Goal: Task Accomplishment & Management: Manage account settings

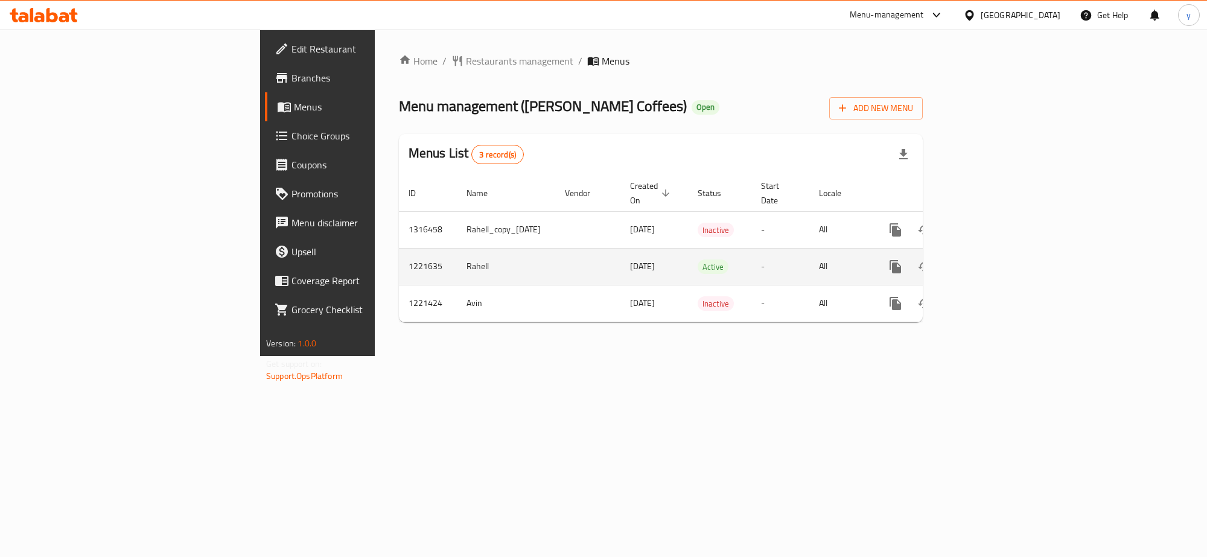
click at [990, 260] on icon "enhanced table" at bounding box center [983, 267] width 14 height 14
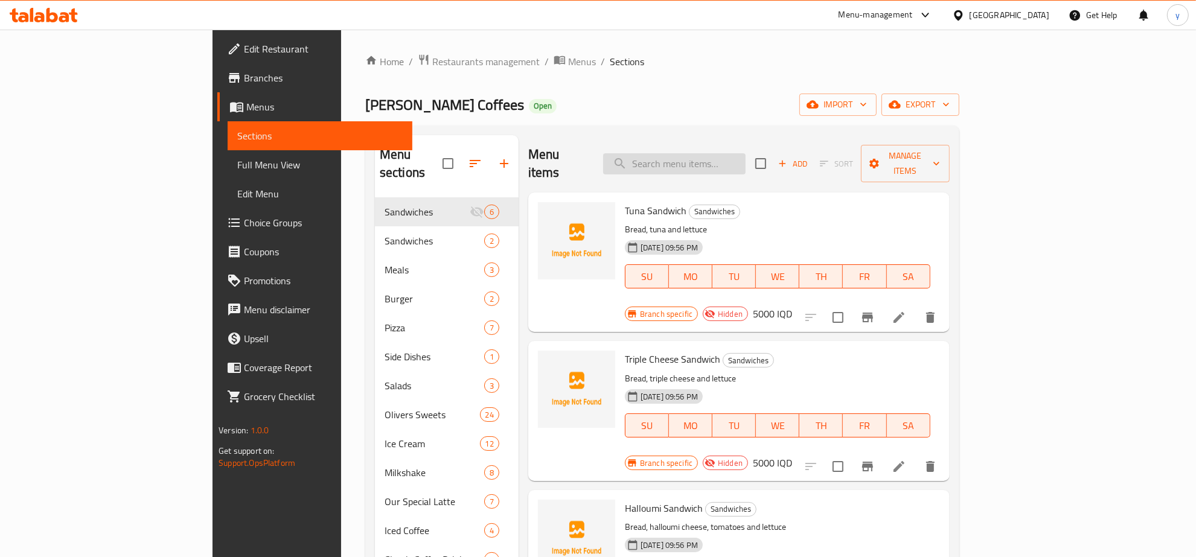
click at [746, 153] on input "search" at bounding box center [674, 163] width 142 height 21
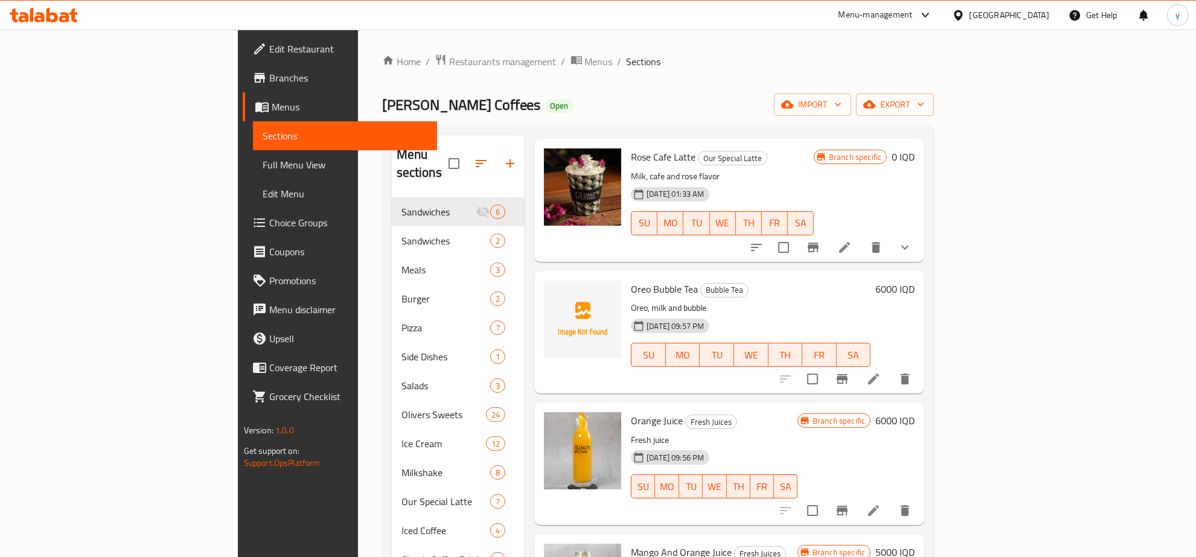
scroll to position [1305, 0]
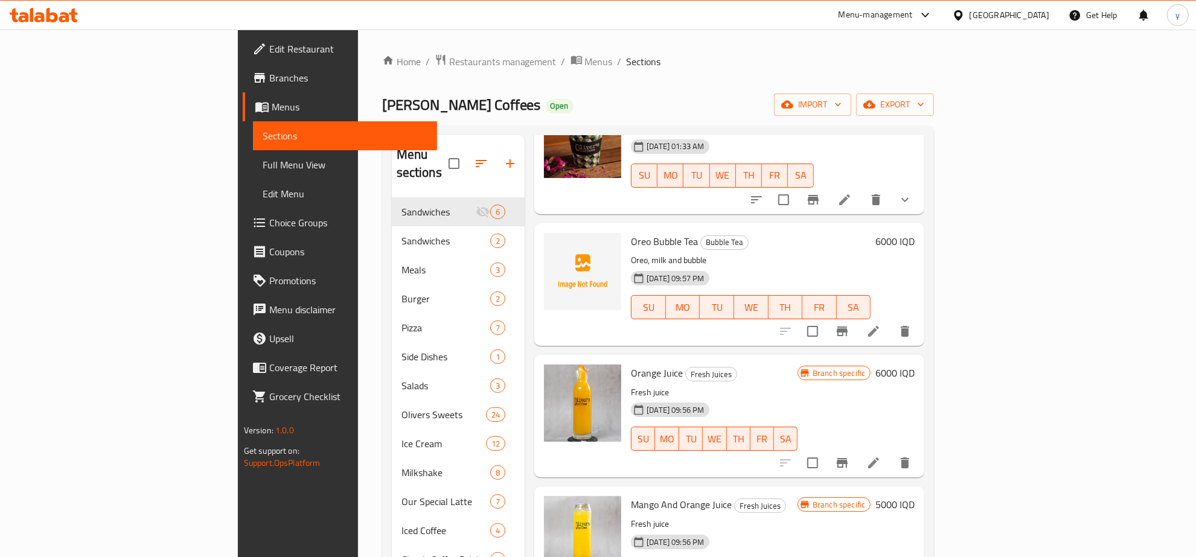
type input "Or"
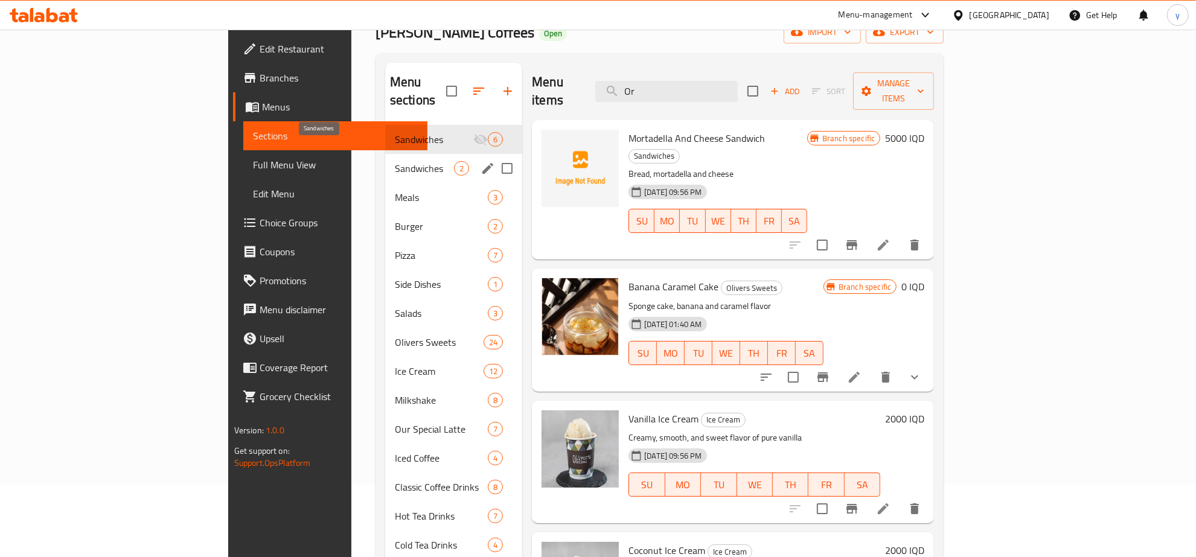
scroll to position [0, 0]
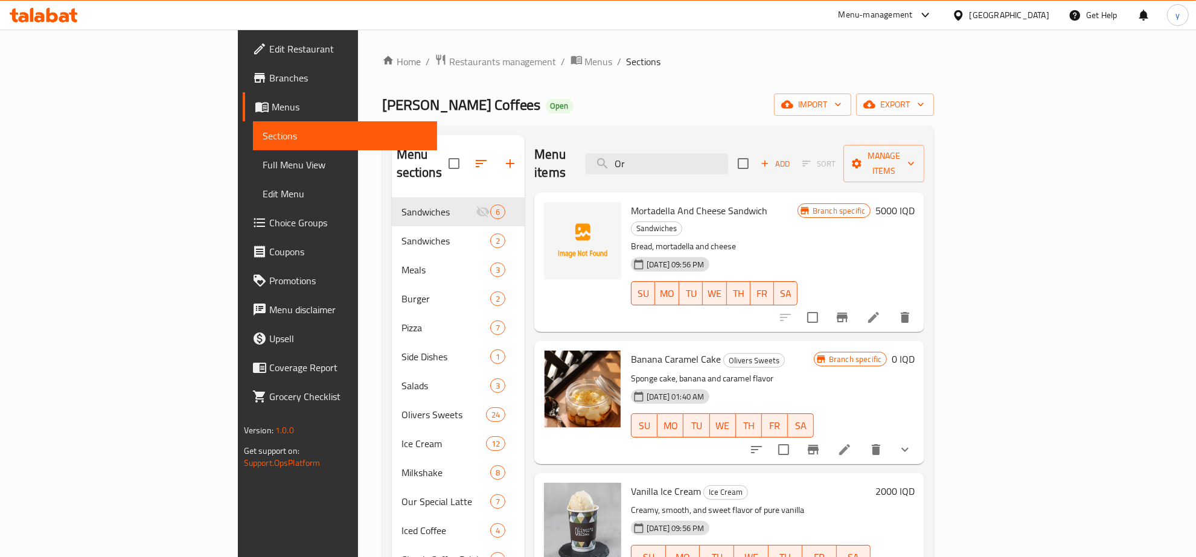
click at [74, 17] on icon at bounding box center [73, 15] width 8 height 14
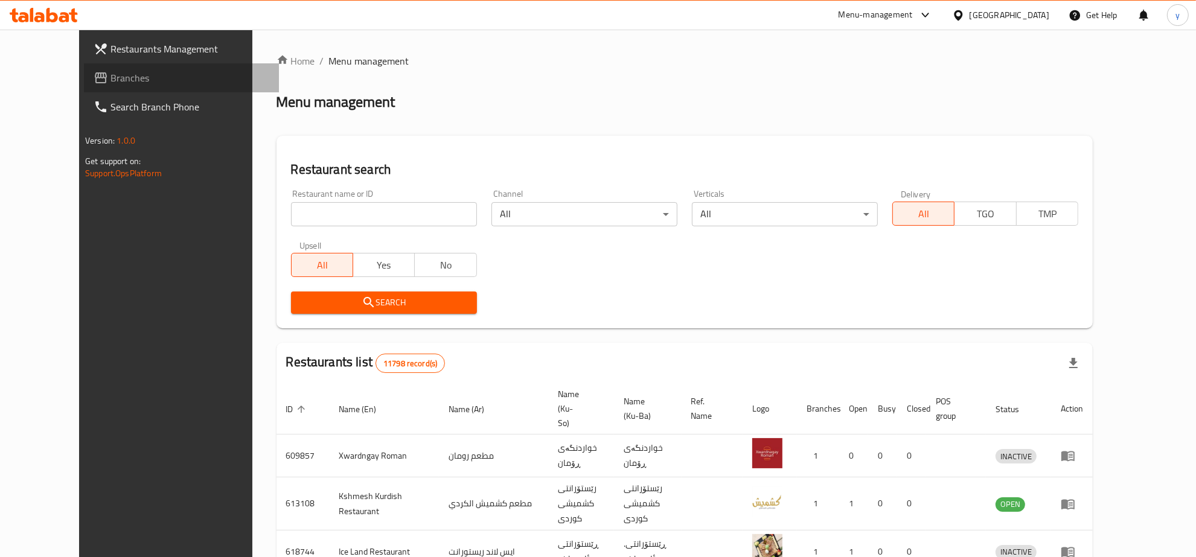
click at [110, 71] on span "Branches" at bounding box center [189, 78] width 159 height 14
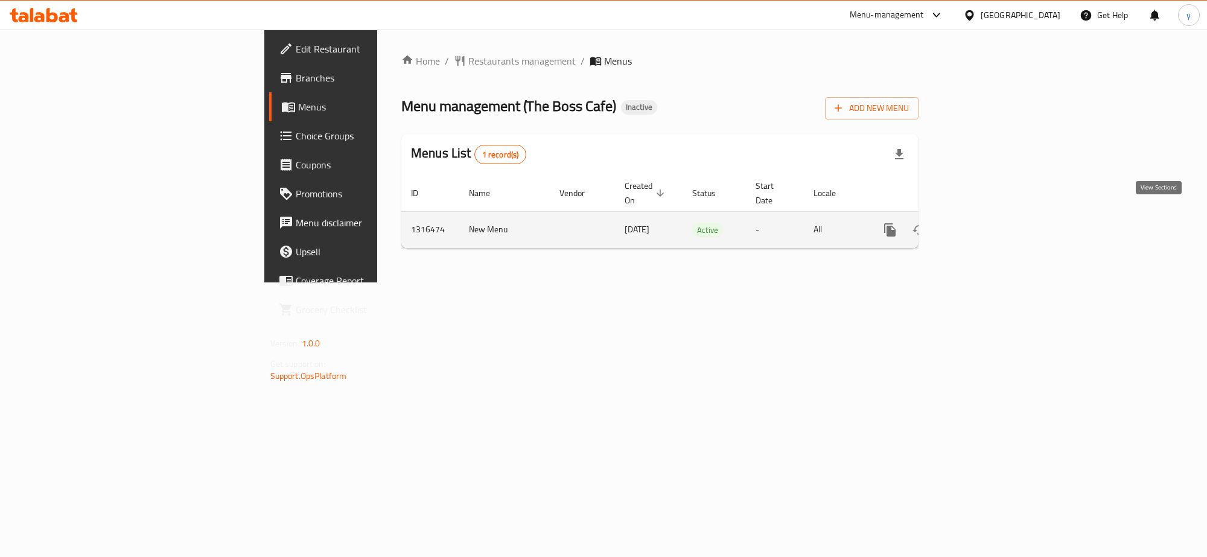
click at [992, 228] on link "enhanced table" at bounding box center [977, 230] width 29 height 29
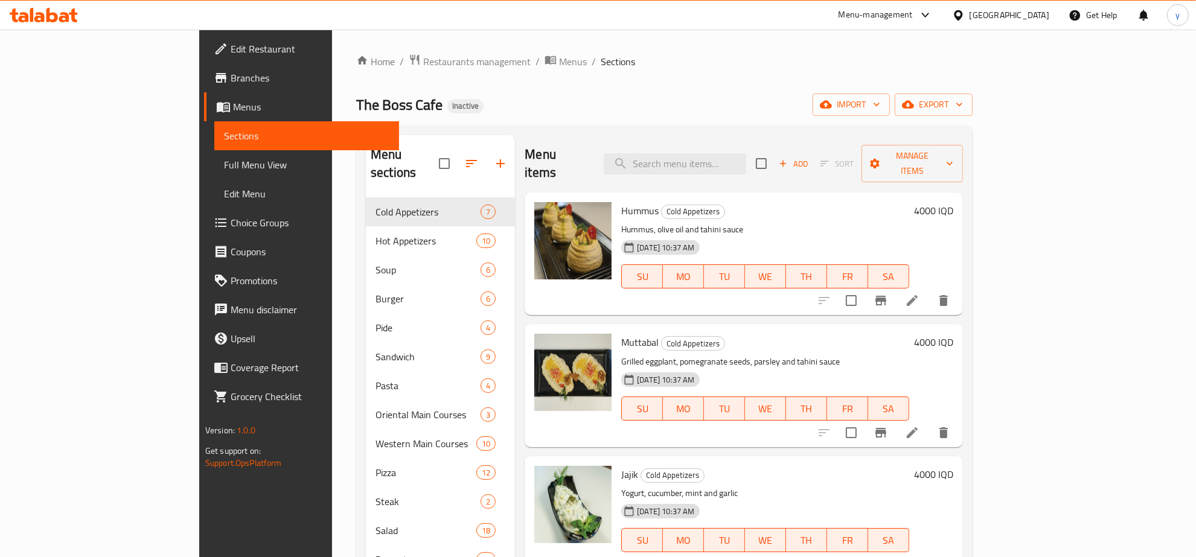
click at [224, 158] on span "Full Menu View" at bounding box center [306, 165] width 165 height 14
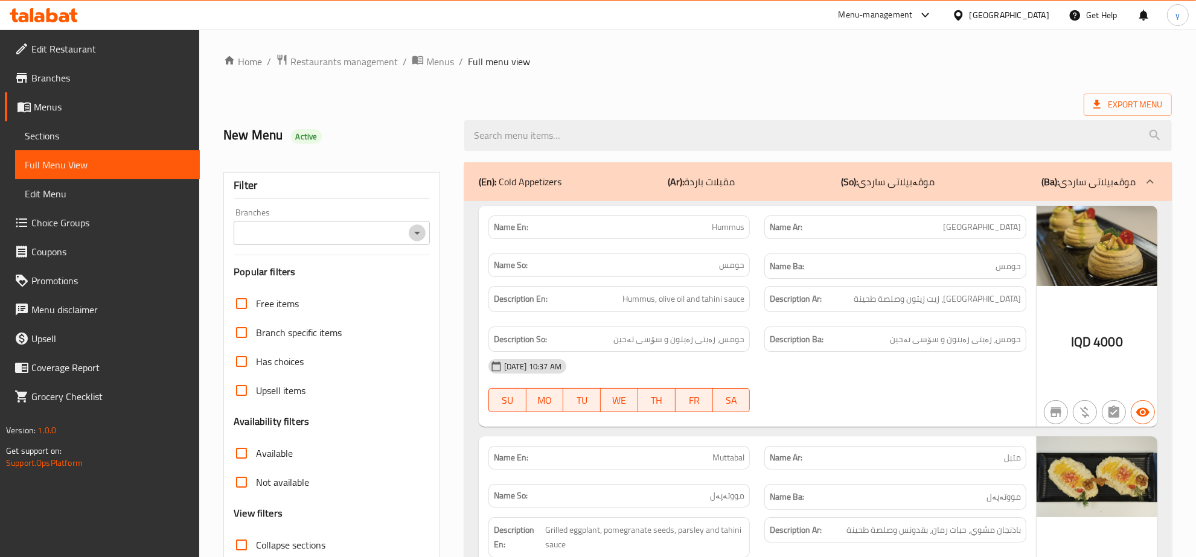
click at [417, 237] on icon "Open" at bounding box center [417, 233] width 14 height 14
click at [375, 281] on li "The Boss Cafe, Empire" at bounding box center [332, 286] width 196 height 22
type input "The Boss Cafe, Empire"
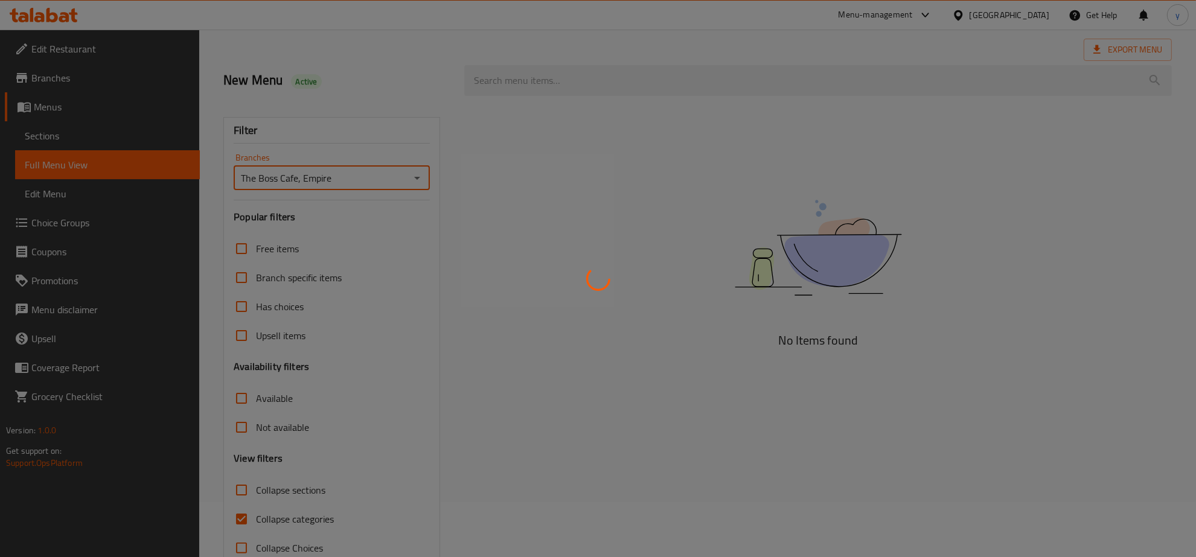
scroll to position [85, 0]
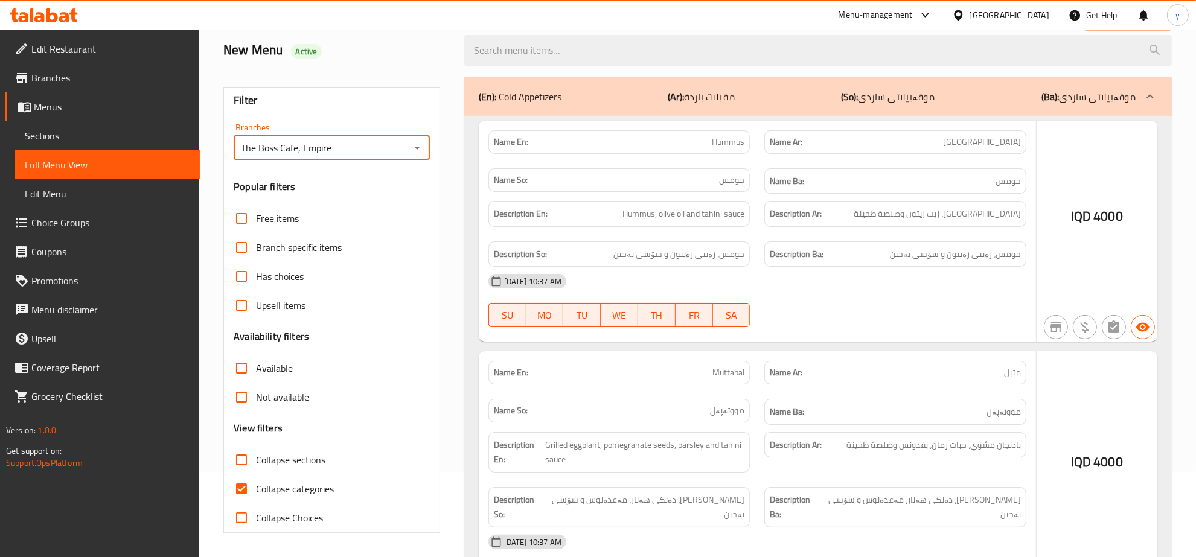
click at [235, 490] on div at bounding box center [598, 278] width 1196 height 557
click at [240, 487] on div at bounding box center [598, 278] width 1196 height 557
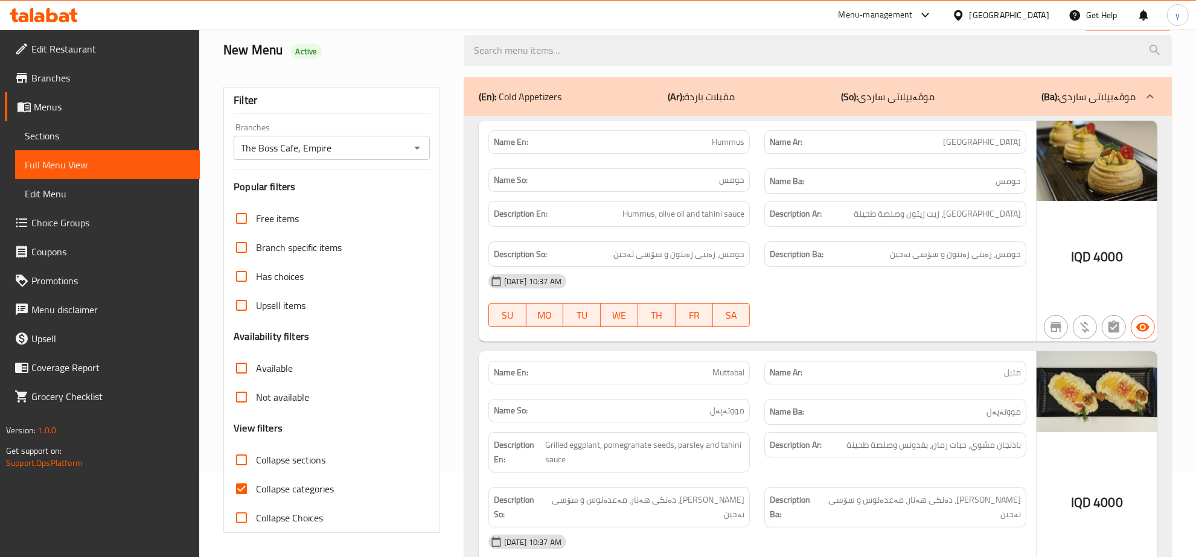
click at [240, 487] on input "Collapse categories" at bounding box center [241, 489] width 29 height 29
checkbox input "false"
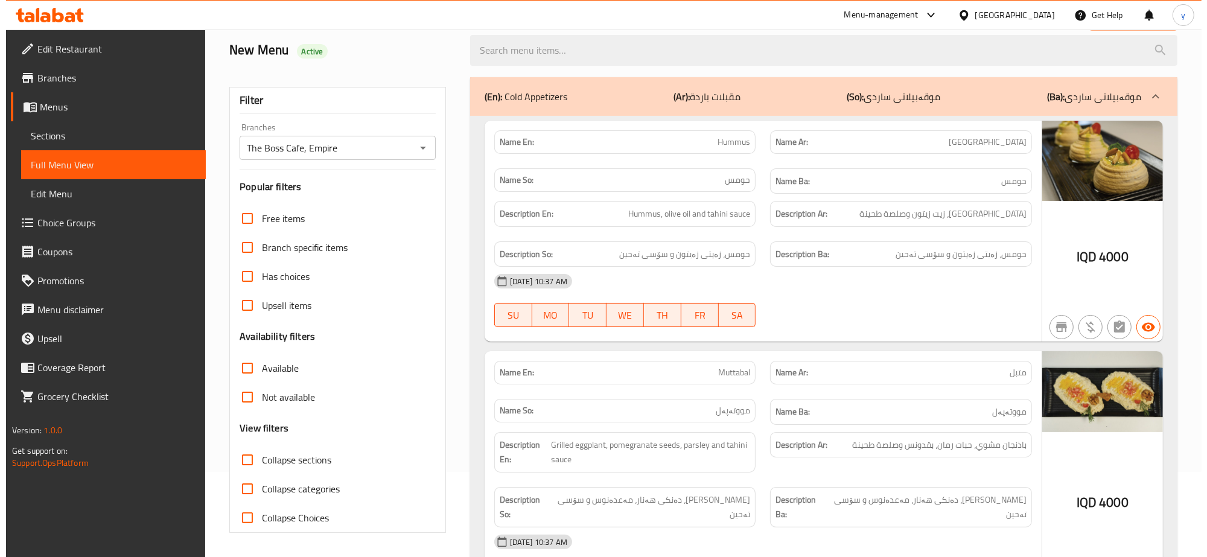
scroll to position [0, 0]
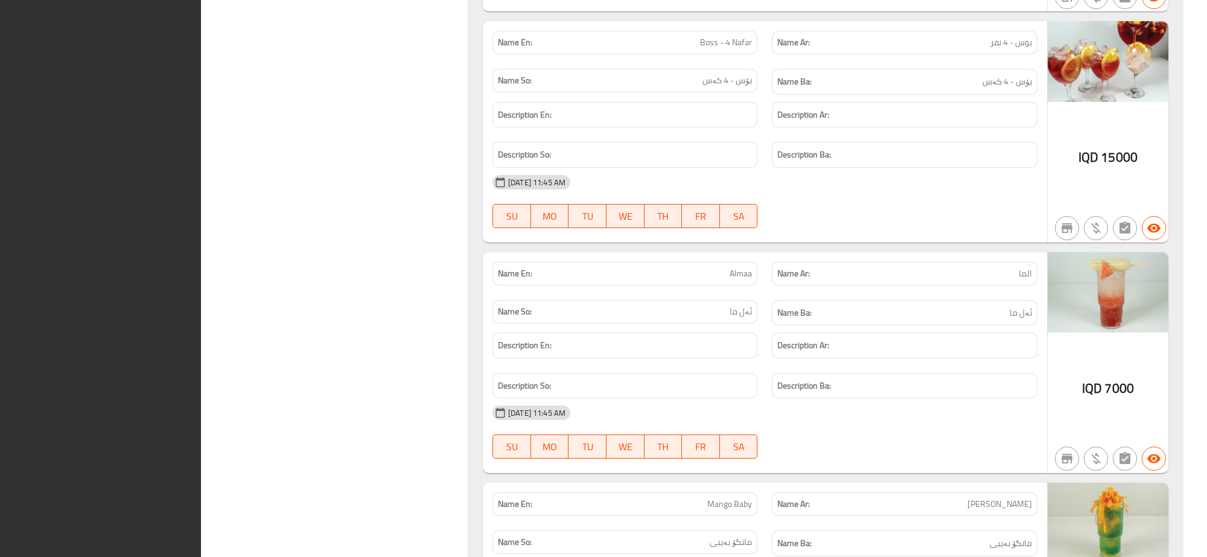
click at [886, 200] on div "09-10-2025 11:45 AM SU MO TU WE TH FR SA" at bounding box center [765, 202] width 560 height 68
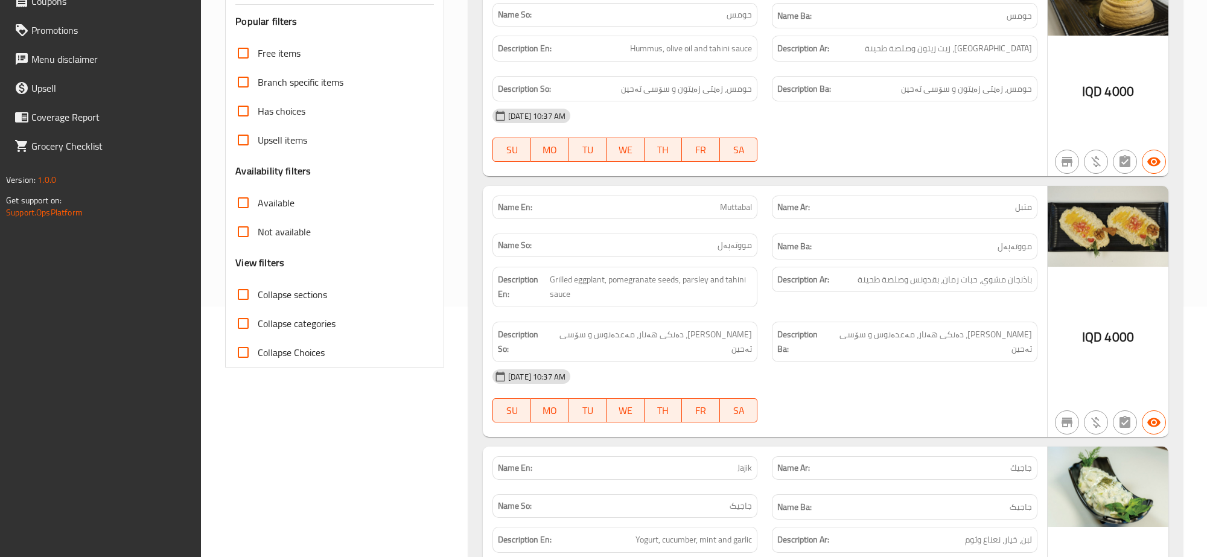
scroll to position [251, 0]
click at [251, 288] on input "Collapse sections" at bounding box center [243, 294] width 29 height 29
checkbox input "true"
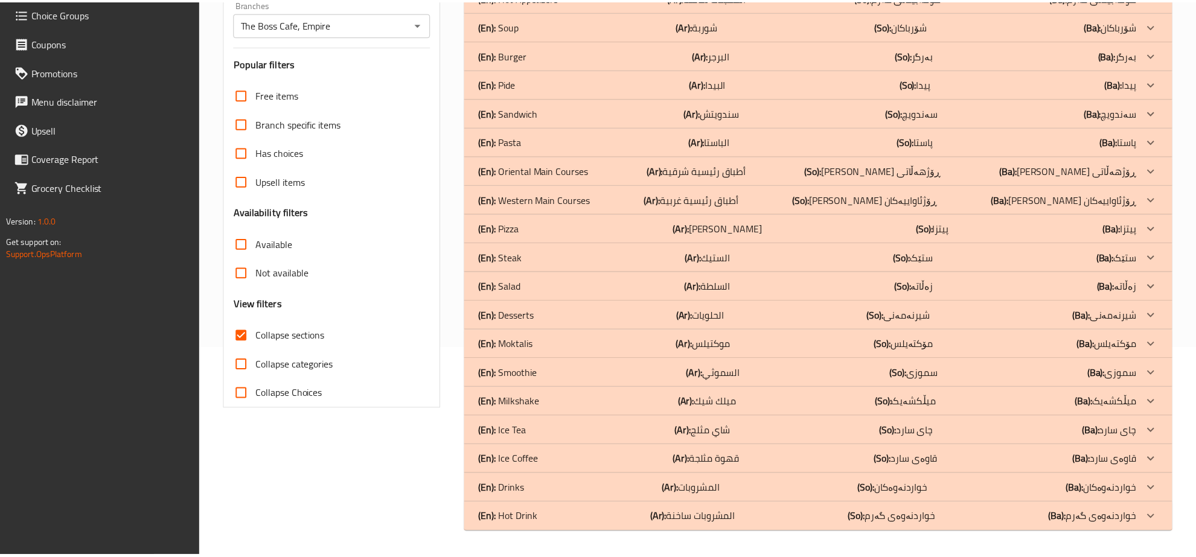
scroll to position [209, 0]
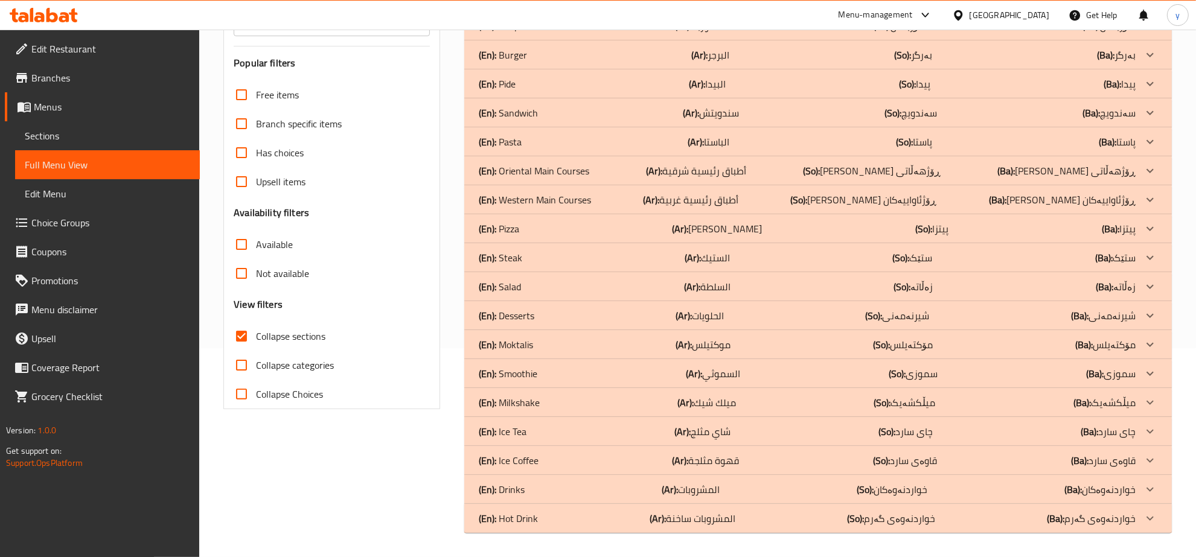
click at [568, 254] on div "(En): Steak (Ar): الستيك (So): ستێک (Ba): ستێک" at bounding box center [807, 258] width 657 height 14
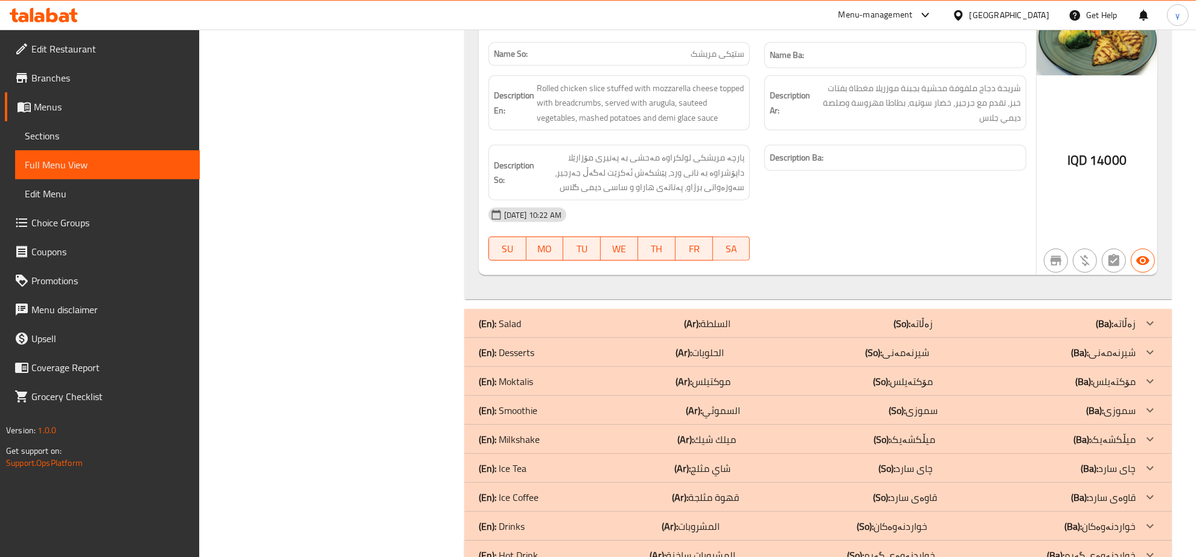
scroll to position [839, 0]
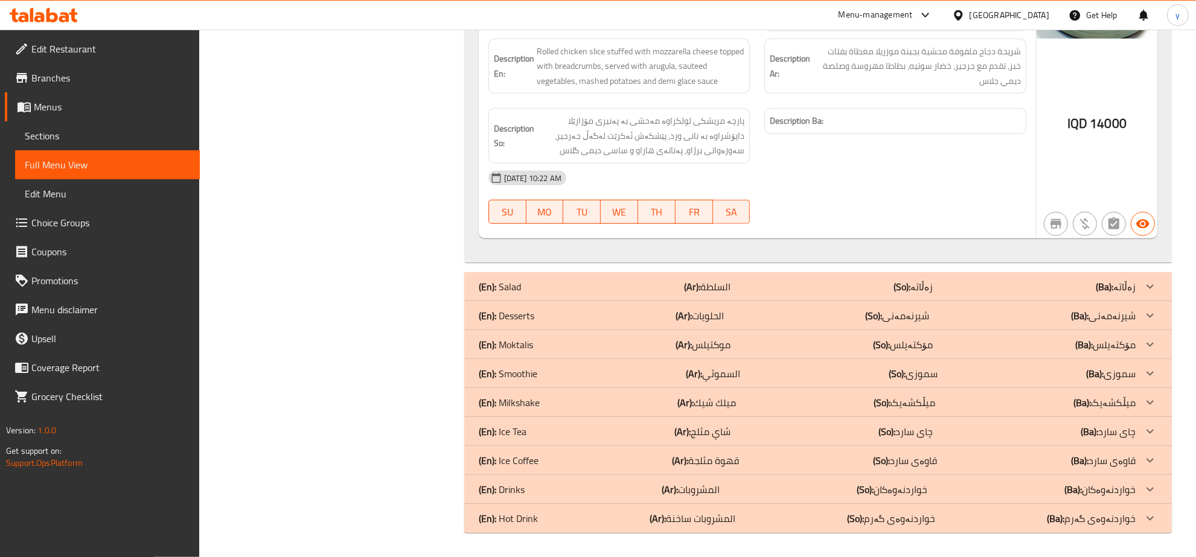
click at [557, 287] on div "(En): Salad (Ar): السلطة (So): زەڵاتە (Ba): زەڵاتە" at bounding box center [807, 287] width 657 height 14
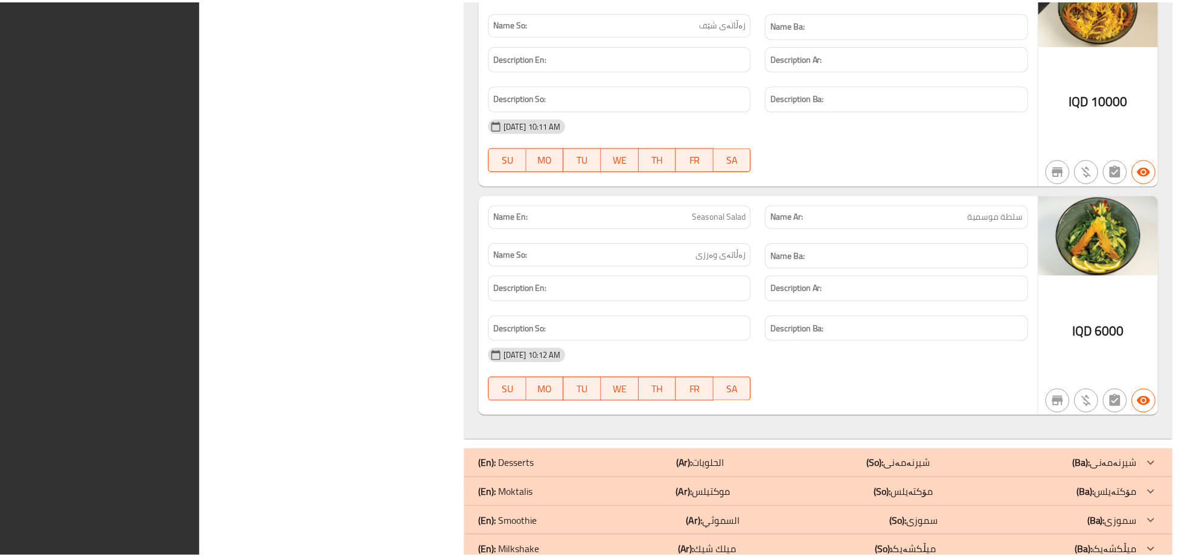
scroll to position [5394, 0]
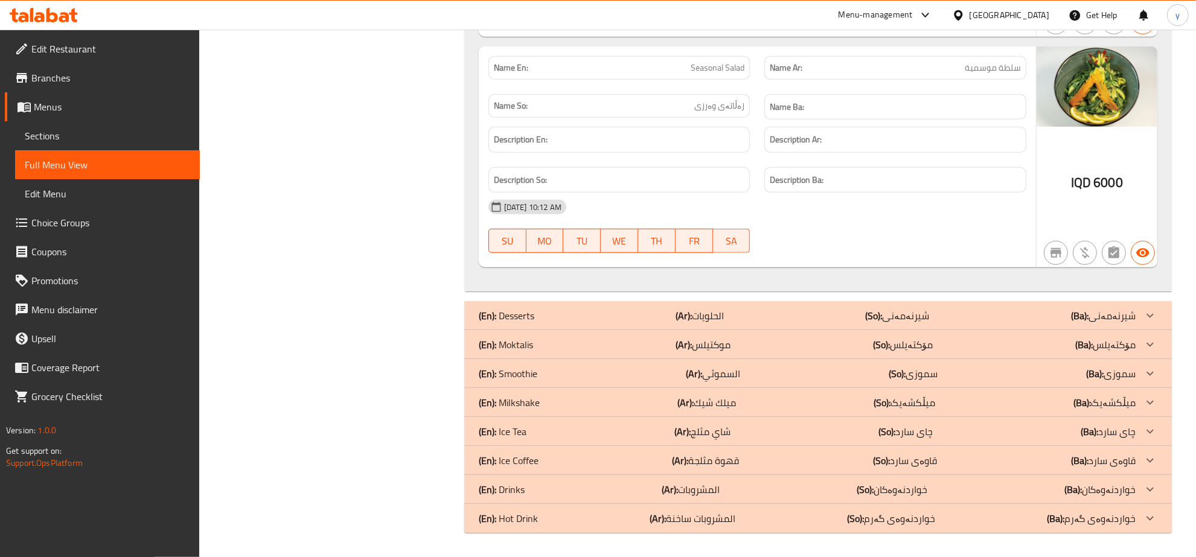
click at [51, 12] on icon at bounding box center [44, 15] width 68 height 14
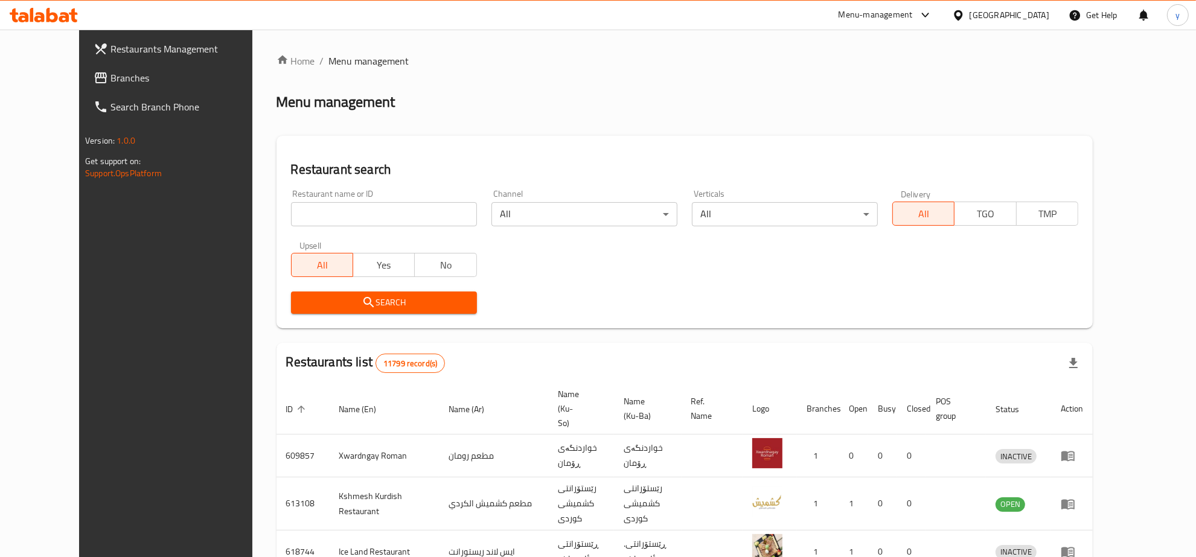
click at [115, 83] on span "Branches" at bounding box center [189, 78] width 159 height 14
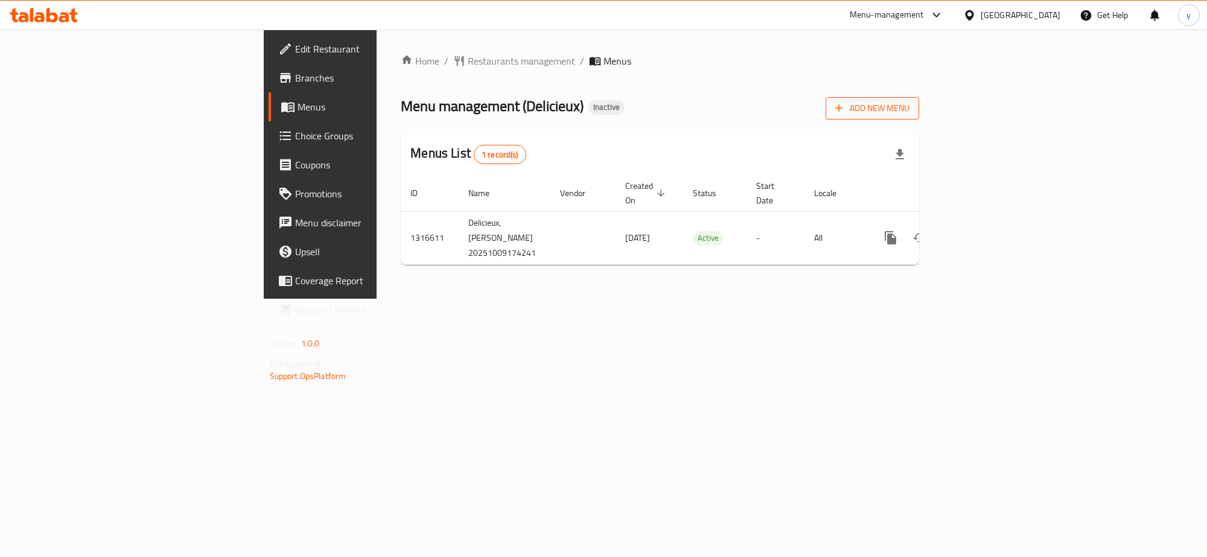
click at [910, 110] on span "Add New Menu" at bounding box center [873, 108] width 74 height 15
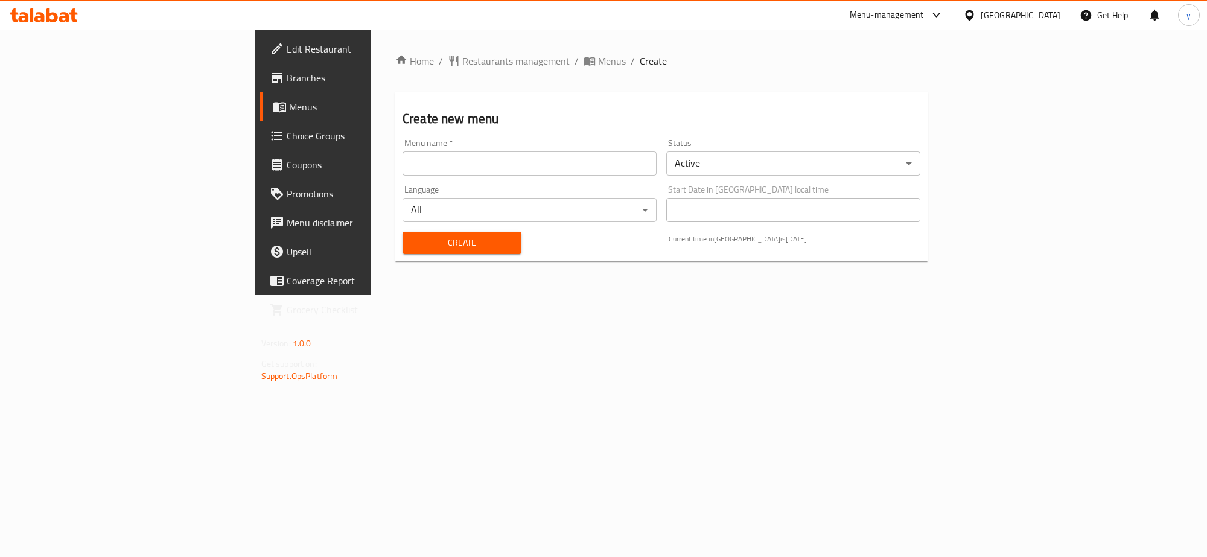
click at [578, 183] on div "Language All ​" at bounding box center [530, 204] width 264 height 46
click at [584, 161] on input "text" at bounding box center [530, 164] width 254 height 24
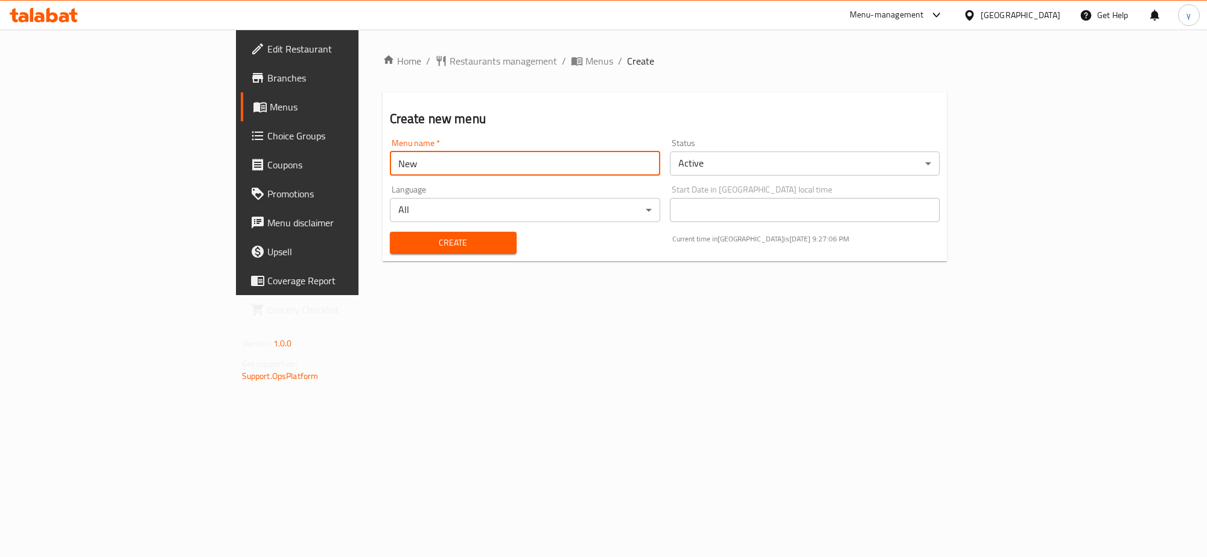
type input "New Menu"
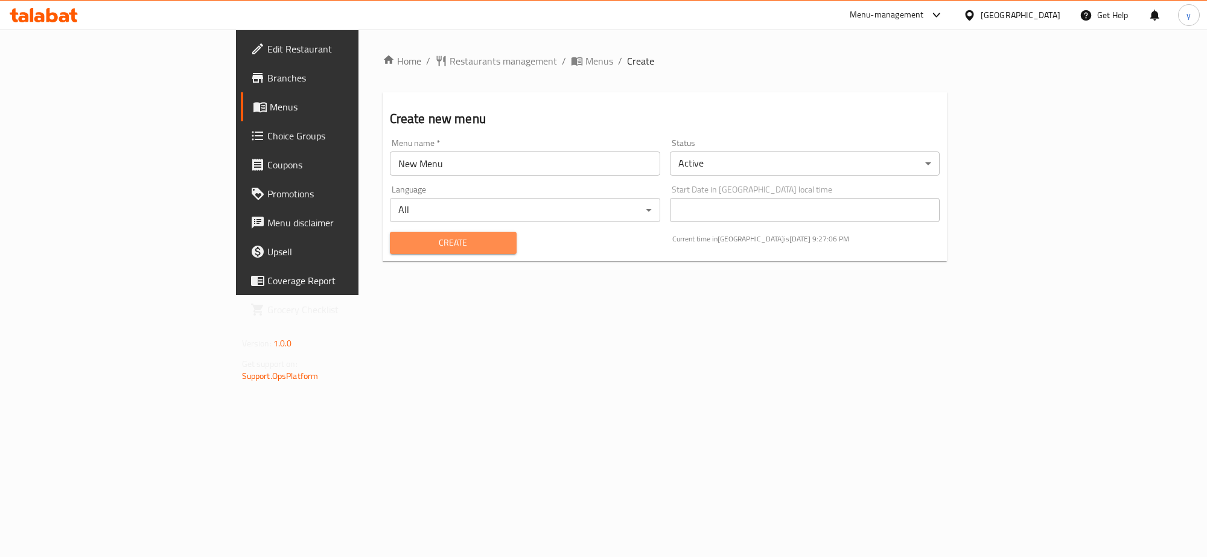
click at [400, 240] on span "Create" at bounding box center [453, 242] width 107 height 15
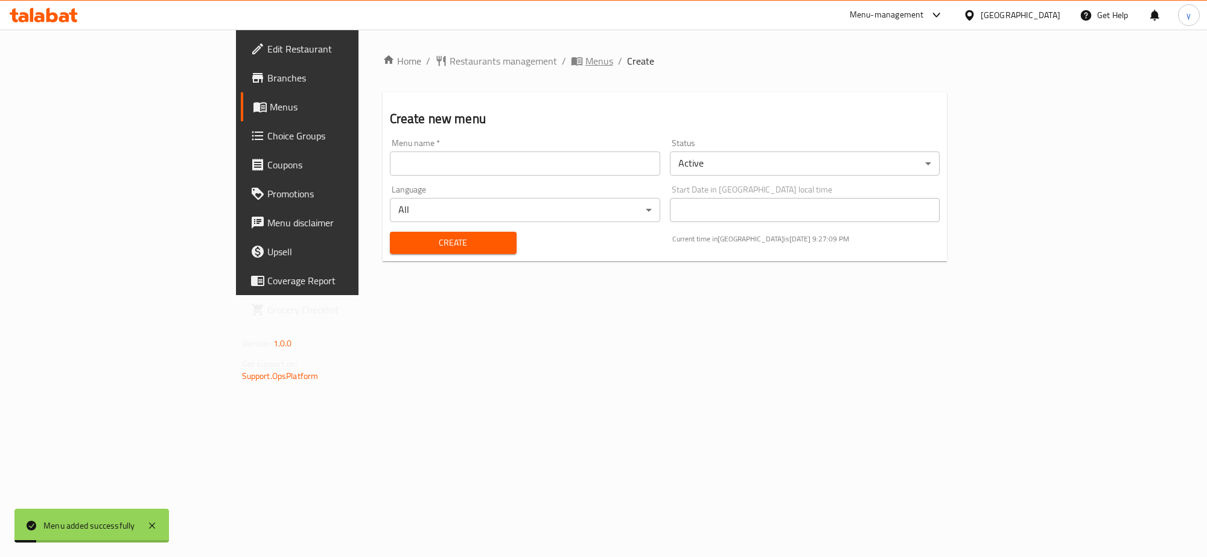
click at [586, 68] on span "Menus" at bounding box center [600, 61] width 28 height 14
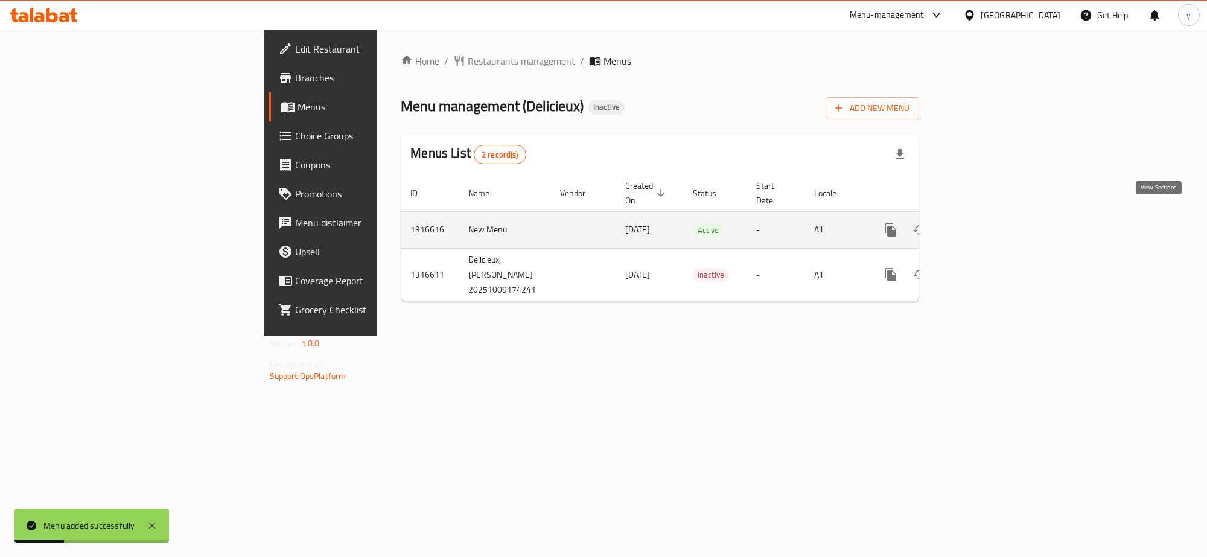
click at [985, 223] on icon "enhanced table" at bounding box center [978, 230] width 14 height 14
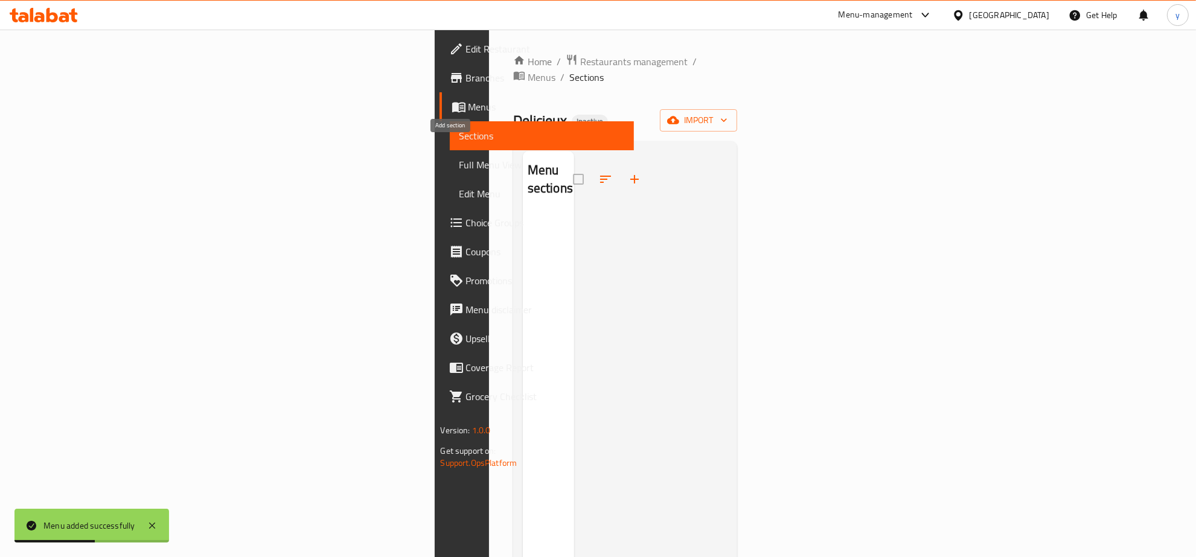
click at [627, 172] on icon "button" at bounding box center [634, 179] width 14 height 14
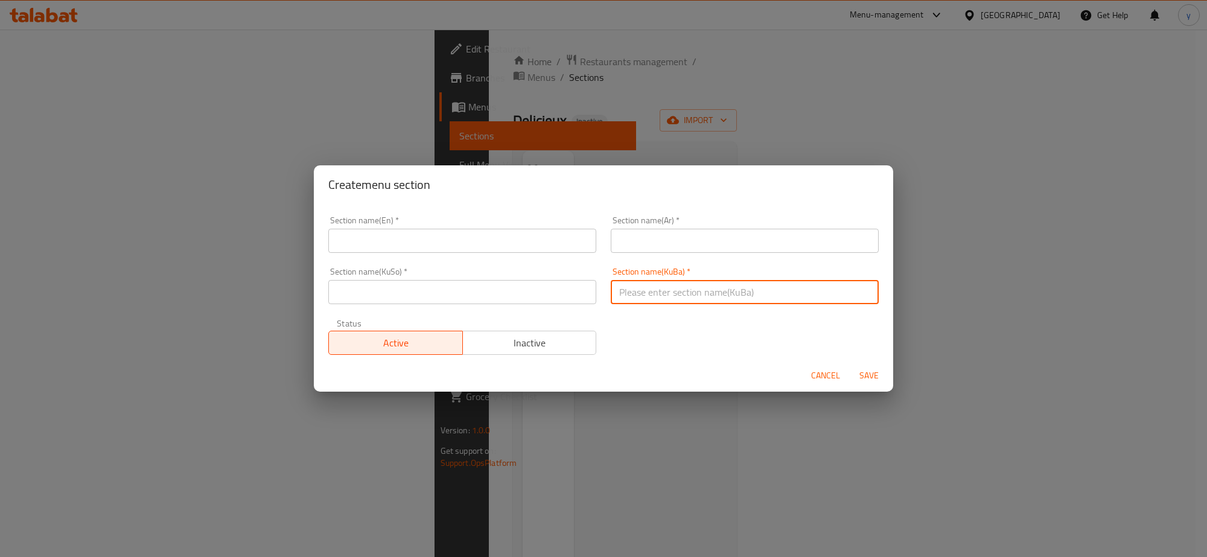
click at [680, 280] on input "text" at bounding box center [745, 292] width 268 height 24
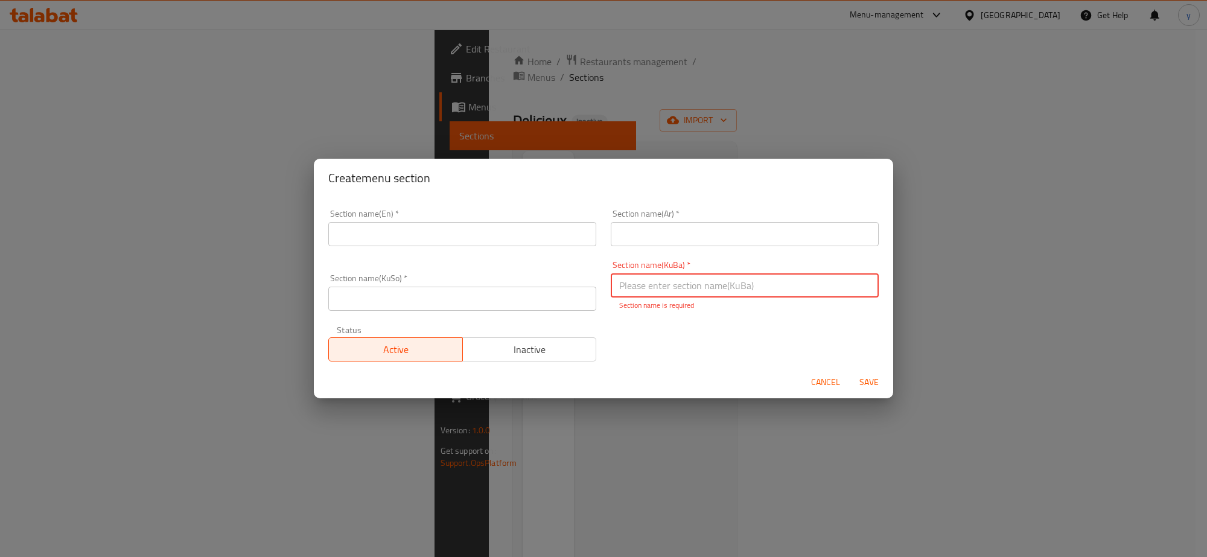
paste input "شیرنەمەنی"
type input "شیرنەمەنی"
drag, startPoint x: 554, startPoint y: 292, endPoint x: 581, endPoint y: 287, distance: 27.6
click at [554, 292] on input "text" at bounding box center [462, 299] width 268 height 24
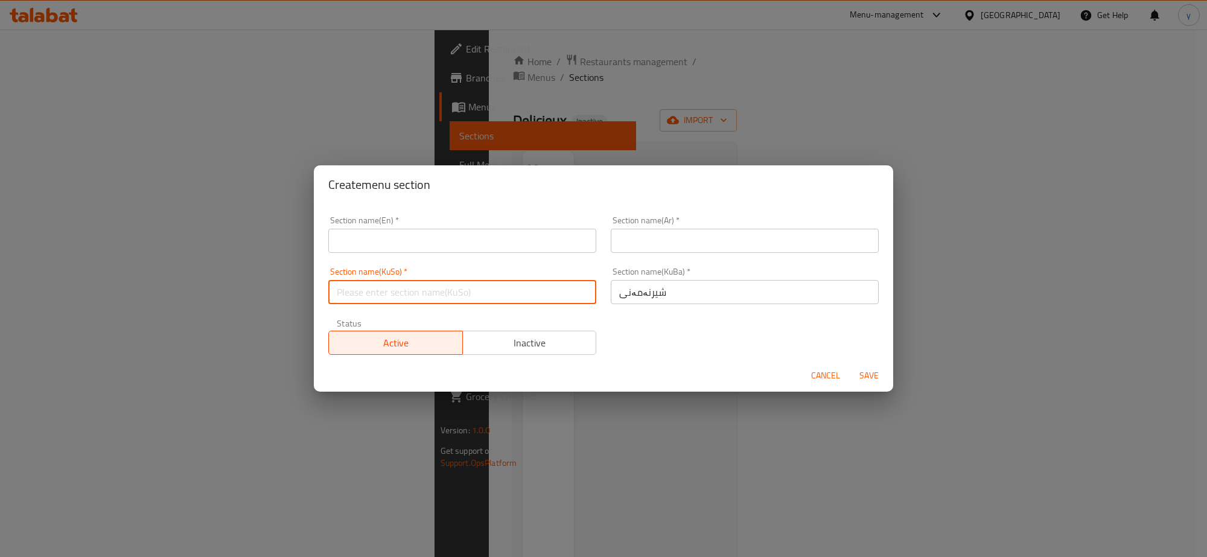
paste input "شیرنەمەنی"
type input "شیرنەمەنی"
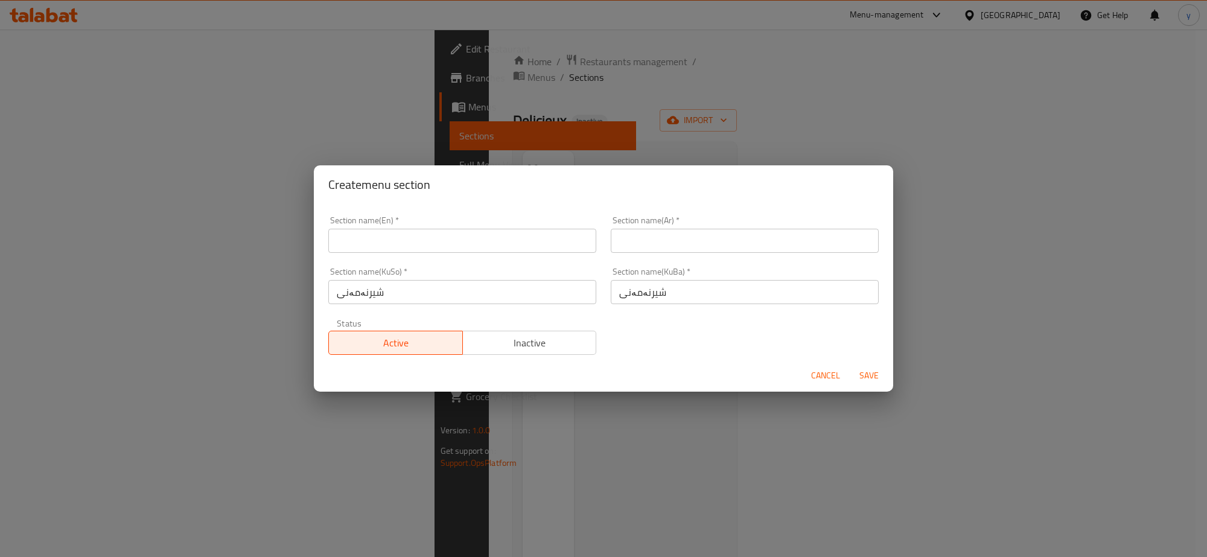
click at [650, 258] on div "Section name(Ar)   * Section name(Ar) *" at bounding box center [745, 234] width 283 height 51
drag, startPoint x: 664, startPoint y: 239, endPoint x: 668, endPoint y: 260, distance: 21.4
click at [664, 239] on input "text" at bounding box center [745, 241] width 268 height 24
paste input "الحلويات"
type input "الحلويات"
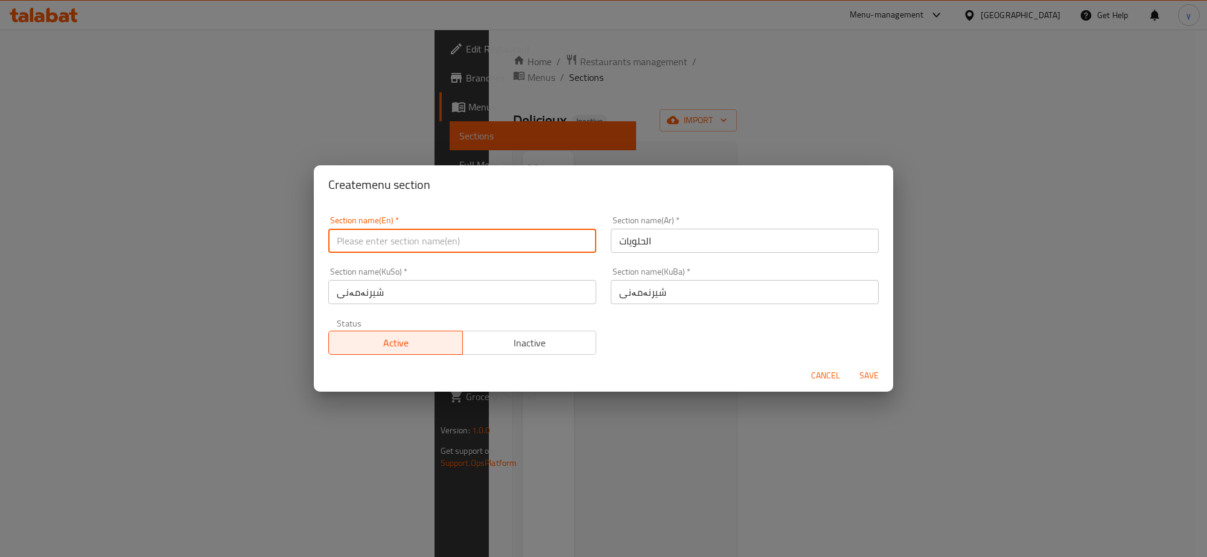
click at [539, 249] on input "text" at bounding box center [462, 241] width 268 height 24
paste input "Desserts"
type input "Desserts"
click at [865, 372] on span "Save" at bounding box center [869, 375] width 29 height 15
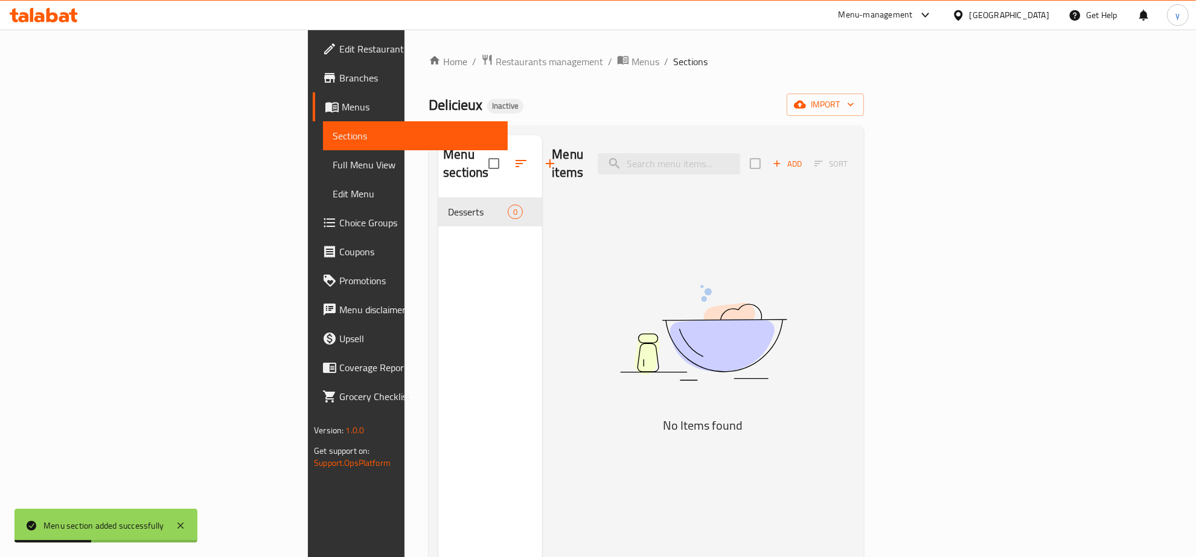
click at [854, 168] on div "Menu items Add Sort" at bounding box center [703, 163] width 302 height 57
click at [804, 159] on span "Add" at bounding box center [787, 164] width 33 height 14
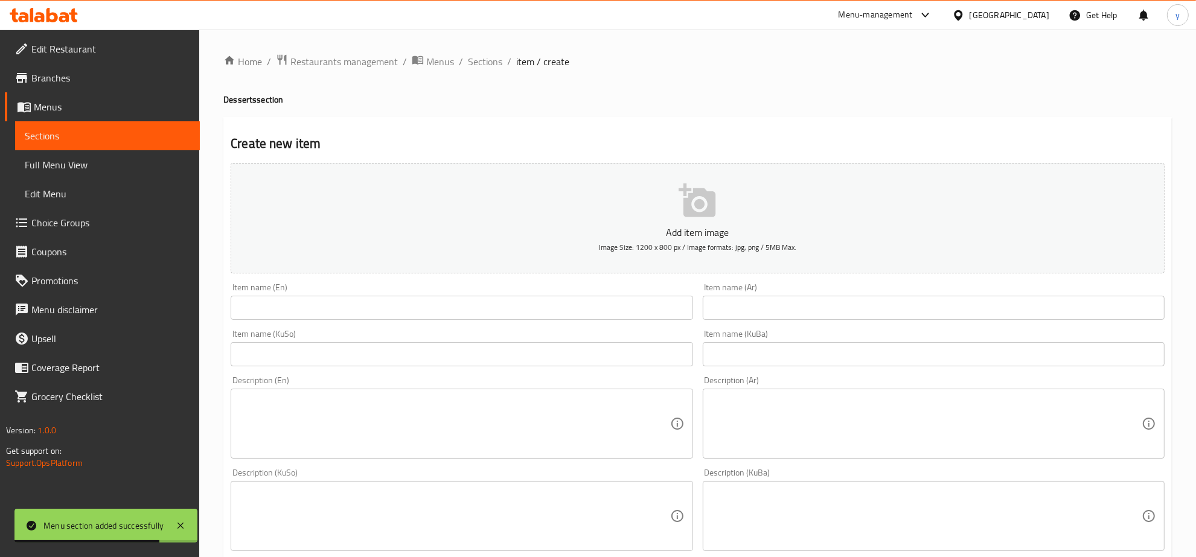
click at [758, 412] on textarea at bounding box center [926, 423] width 430 height 57
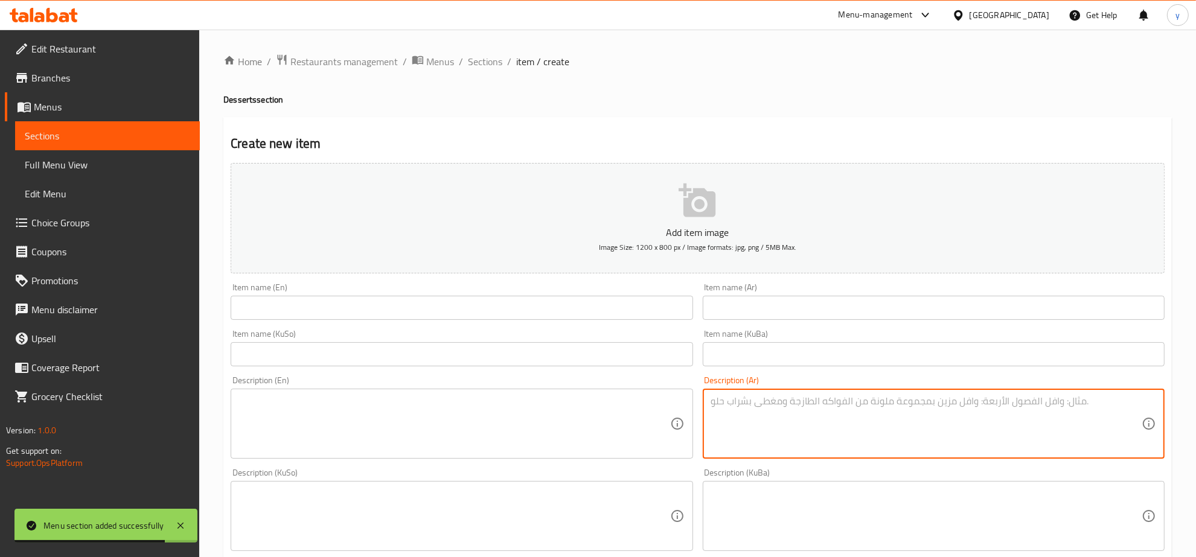
paste textarea "كيكة السان سباستيان الكريمية وتقدم مع صلصة شوكولاتة."
type textarea "كيكة السان سباستيان الكريمية وتقدم مع صلصة شوكولاتة."
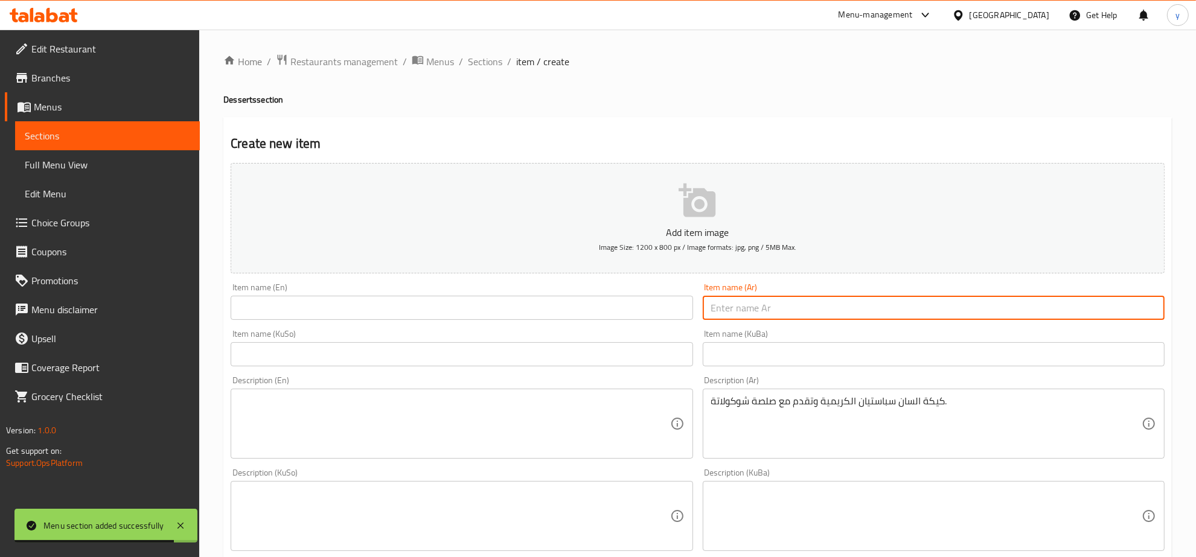
click at [760, 305] on input "text" at bounding box center [934, 308] width 462 height 24
paste input "سان سباستيان"
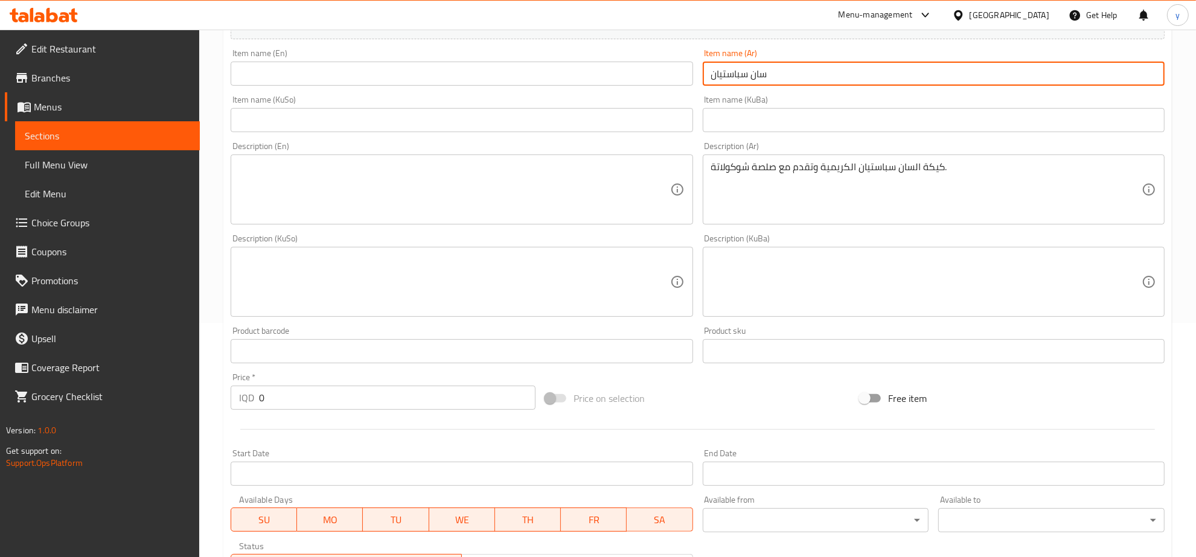
scroll to position [251, 0]
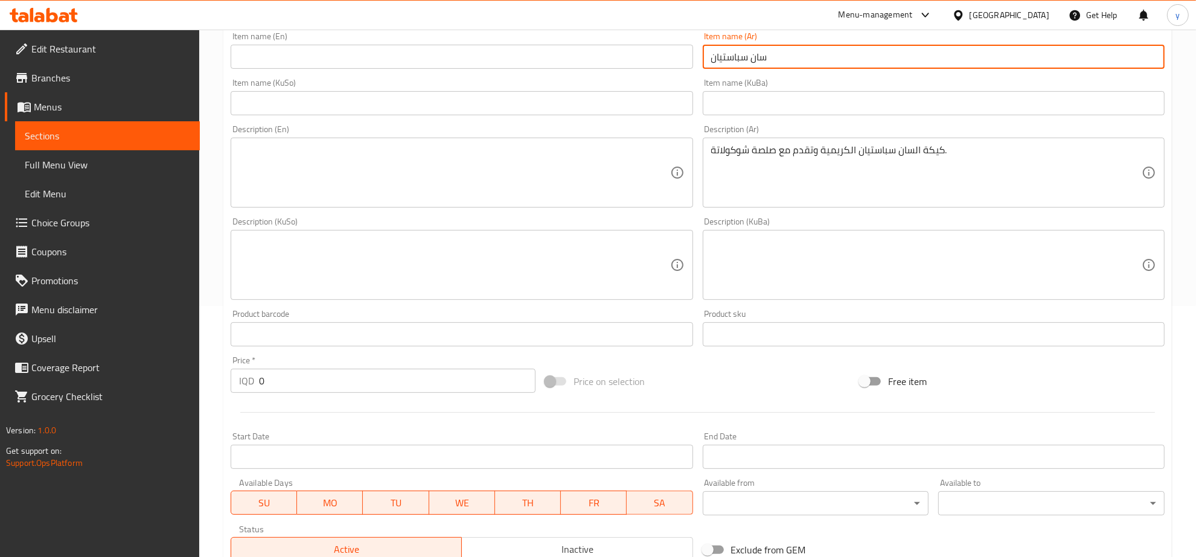
type input "سان سباستيان"
click at [266, 371] on input "0" at bounding box center [397, 381] width 277 height 24
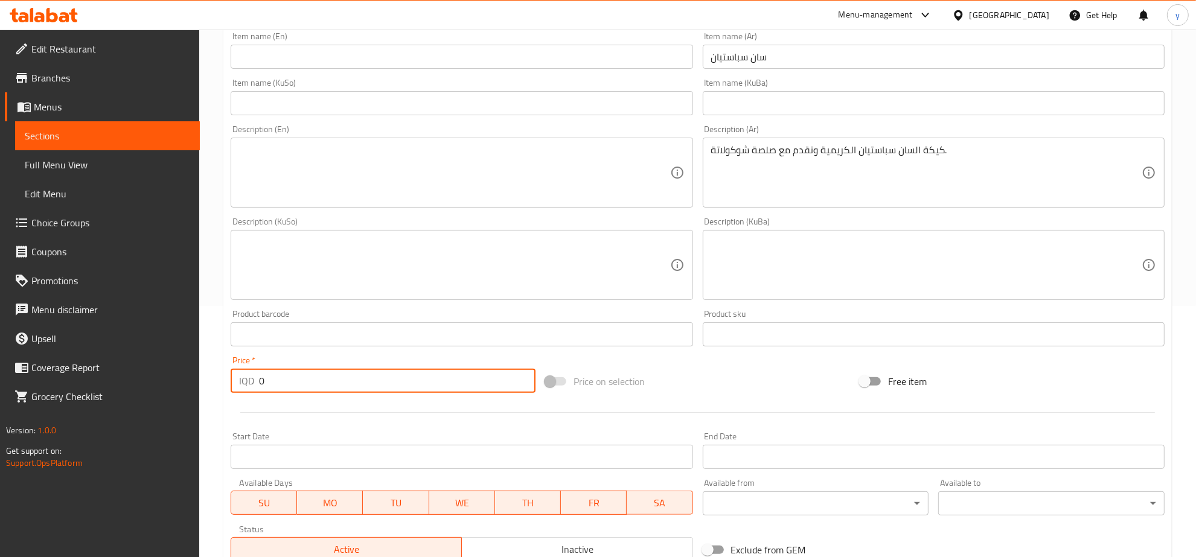
click at [272, 381] on input "0" at bounding box center [397, 381] width 277 height 24
paste input "400"
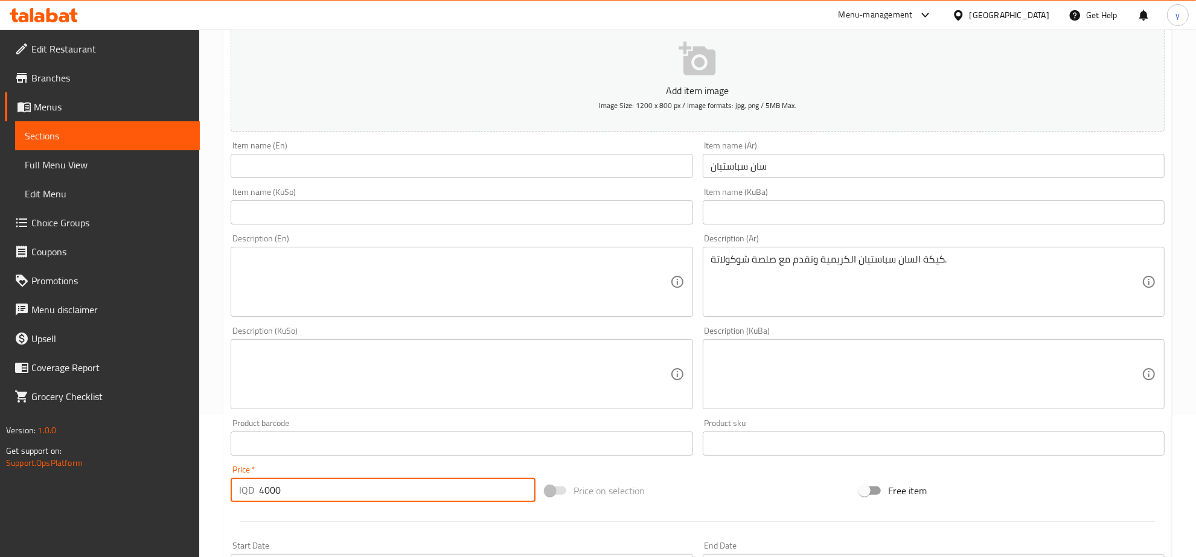
scroll to position [0, 0]
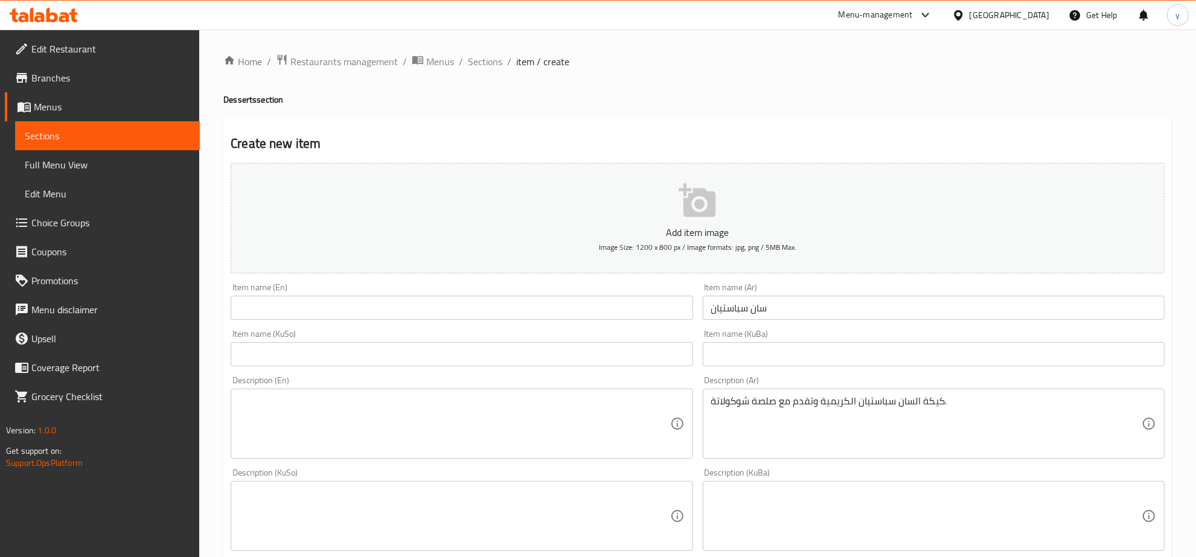
type input "4000"
click at [756, 294] on div "Item name (Ar) سان سباستيان Item name (Ar)" at bounding box center [934, 301] width 462 height 37
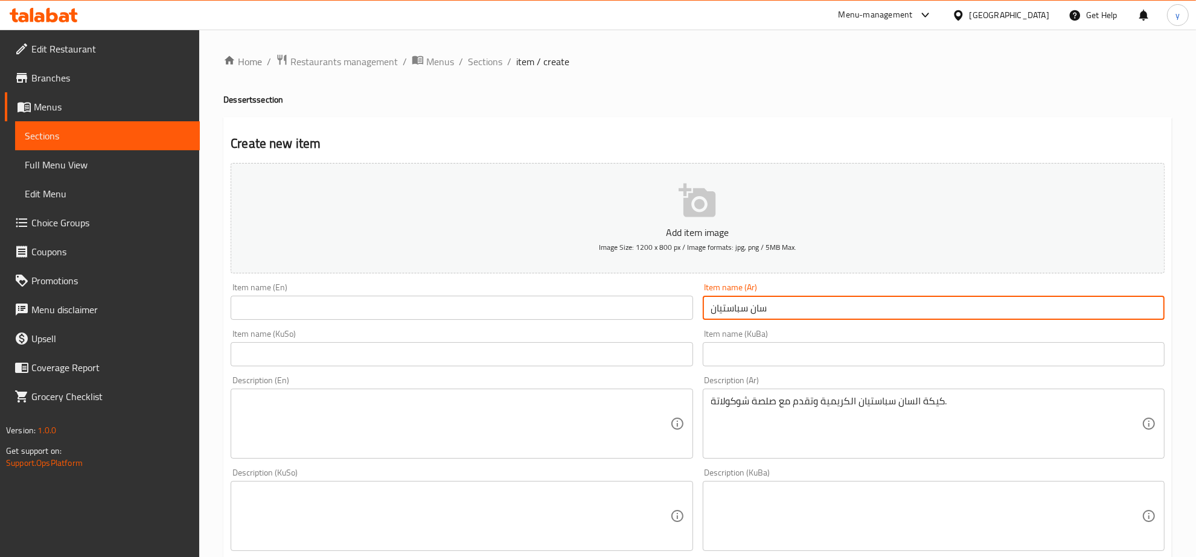
click at [755, 311] on input "سان سباستيان" at bounding box center [934, 308] width 462 height 24
drag, startPoint x: 622, startPoint y: 313, endPoint x: 578, endPoint y: 329, distance: 46.4
click at [622, 313] on input "text" at bounding box center [462, 308] width 462 height 24
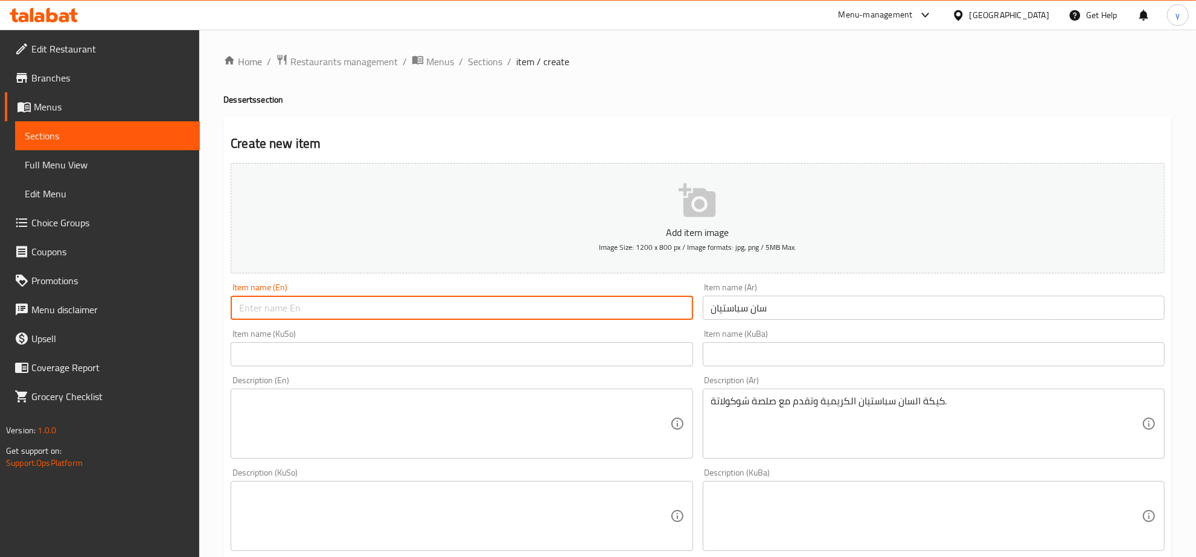
paste input "San Sebastian"
click at [283, 305] on input "San Sebastian" at bounding box center [462, 308] width 462 height 24
type input "San Sebastian"
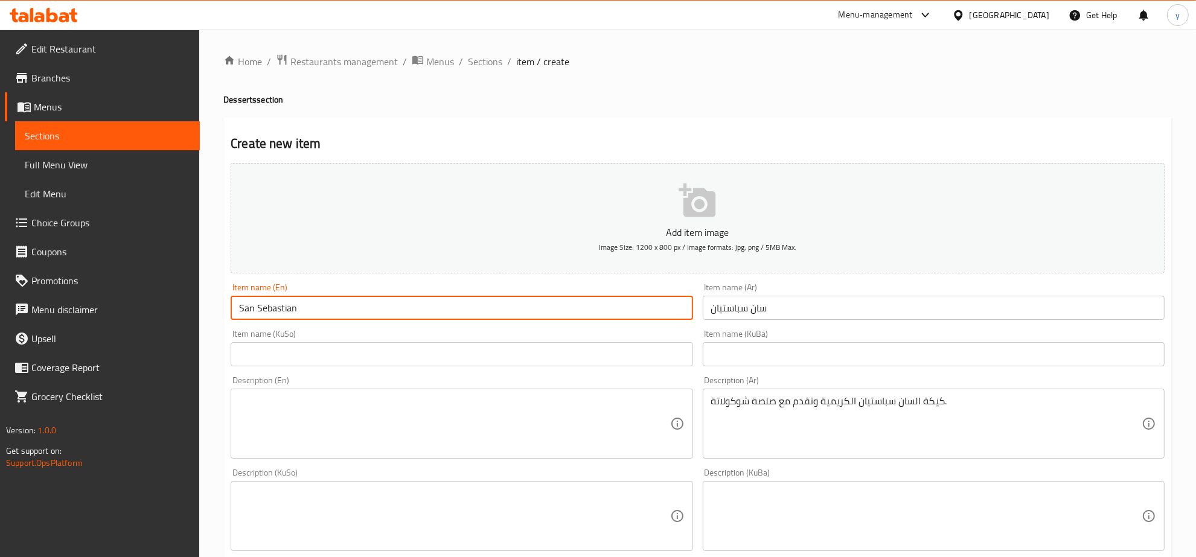
click at [644, 353] on input "text" at bounding box center [462, 354] width 462 height 24
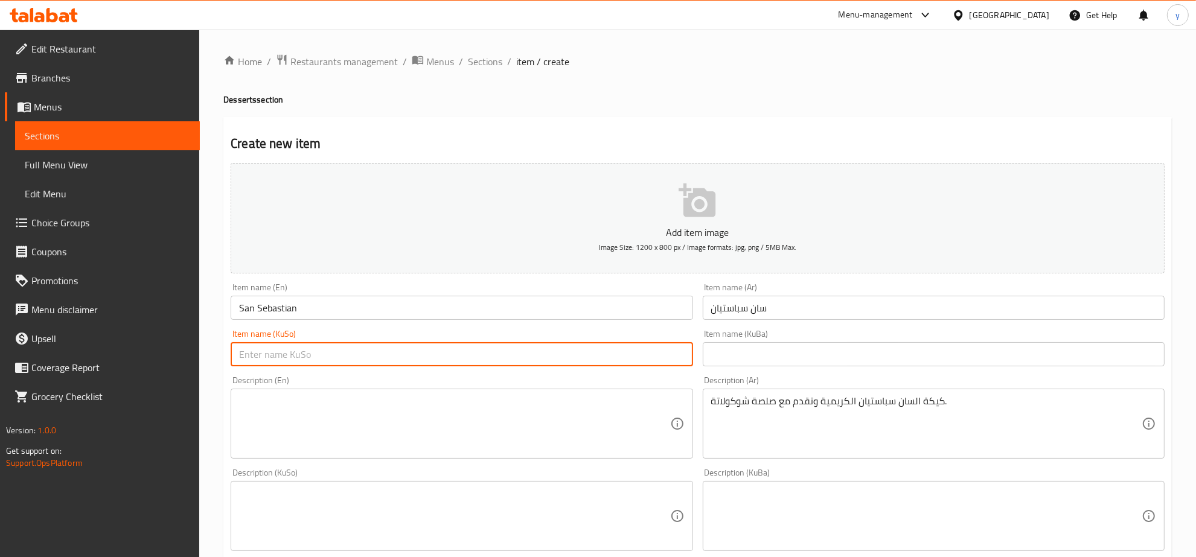
paste input "سان سێباستیان"
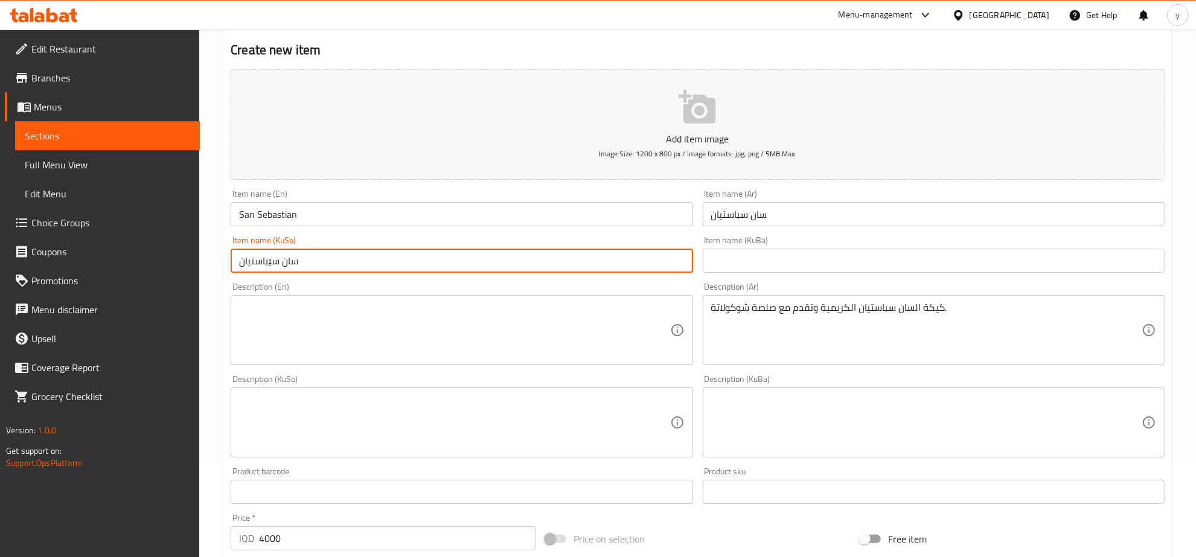
scroll to position [126, 0]
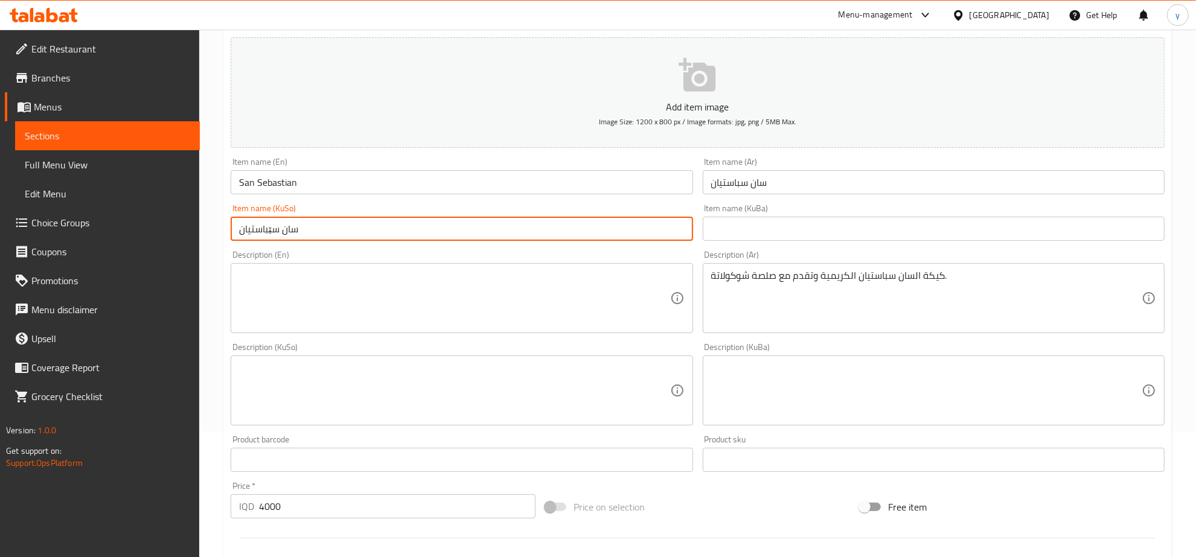
type input "سان سێباستیان"
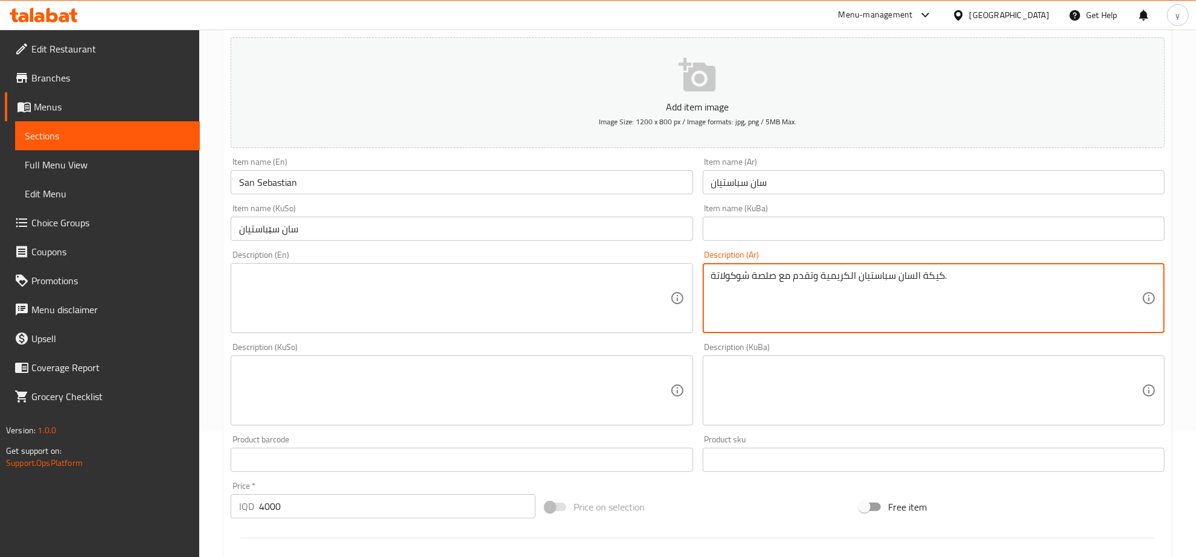
click at [778, 315] on textarea "كيكة السان سباستيان الكريمية وتقدم مع صلصة شوكولاتة." at bounding box center [926, 298] width 430 height 57
paste textarea "ان سباستيان كريمية تقدم مع صلصة شوكولاتة"
type textarea "كيكة سان سباستيان كريمية تقدم مع صلصة شوكولاتة"
click at [598, 299] on textarea at bounding box center [454, 298] width 430 height 57
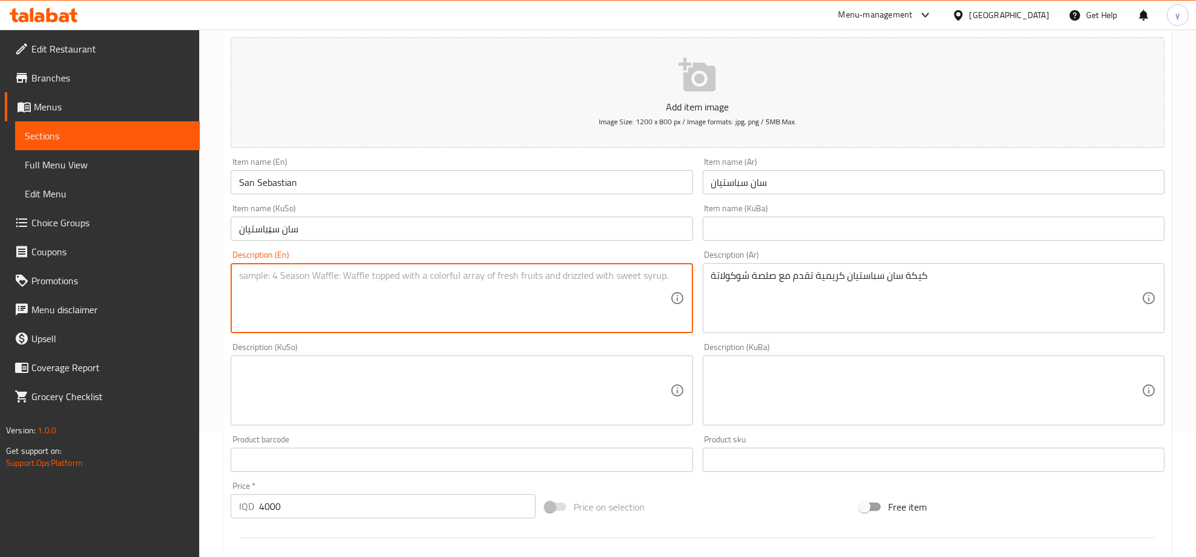
paste textarea "Creamy San Sebastian cake served with chocolate sauce"
type textarea "Creamy San Sebastian cake served with chocolate sauce"
click at [529, 357] on div "Description (KuSo)" at bounding box center [462, 391] width 462 height 70
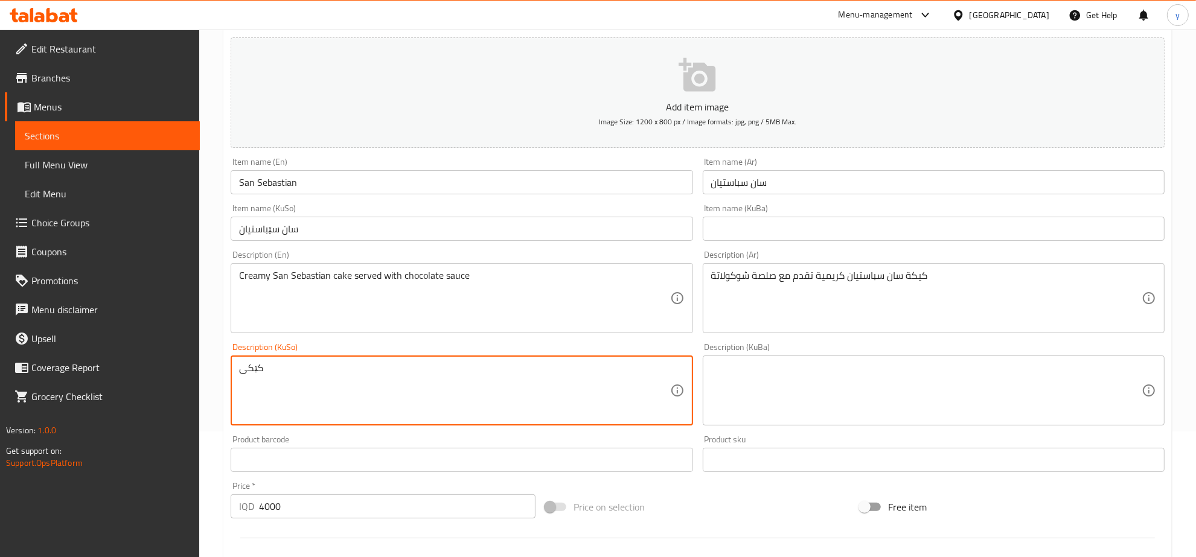
paste textarea "سان سێباستیان"
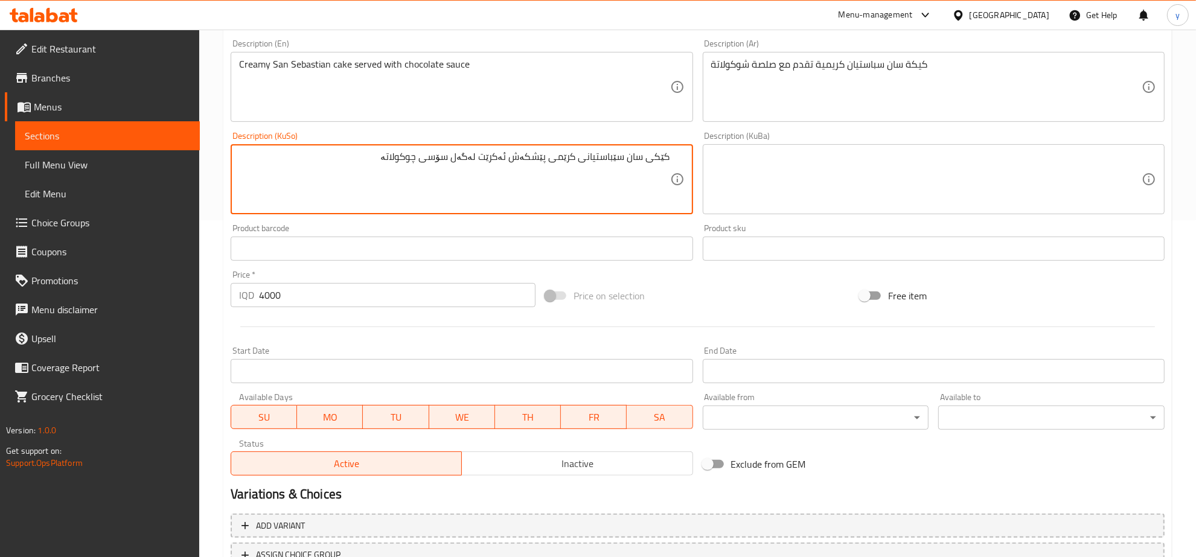
scroll to position [432, 0]
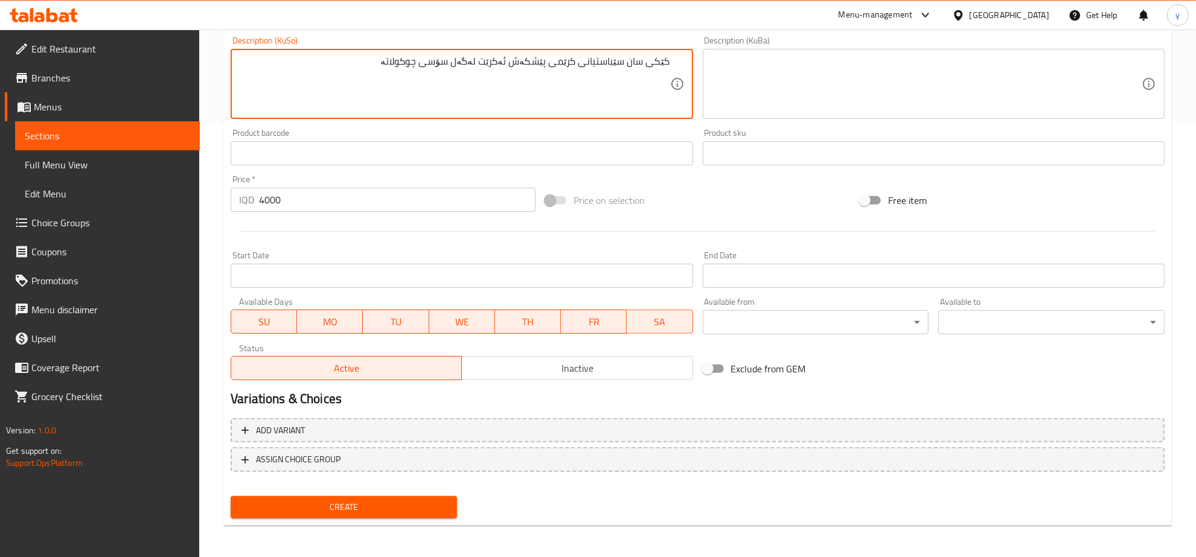
type textarea "کێکی سان سێباستیانی کرێمی پێشکەش ئەکرێت لەگەل سۆسی چوکولاتە"
click at [338, 507] on span "Create" at bounding box center [343, 507] width 207 height 15
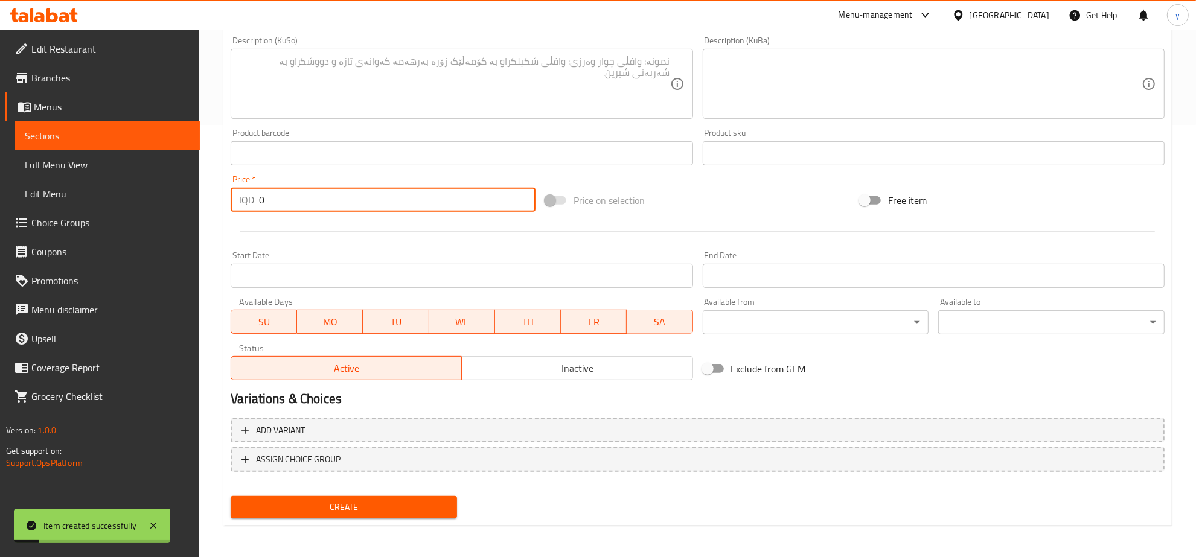
click at [315, 198] on input "0" at bounding box center [397, 200] width 277 height 24
paste input "350"
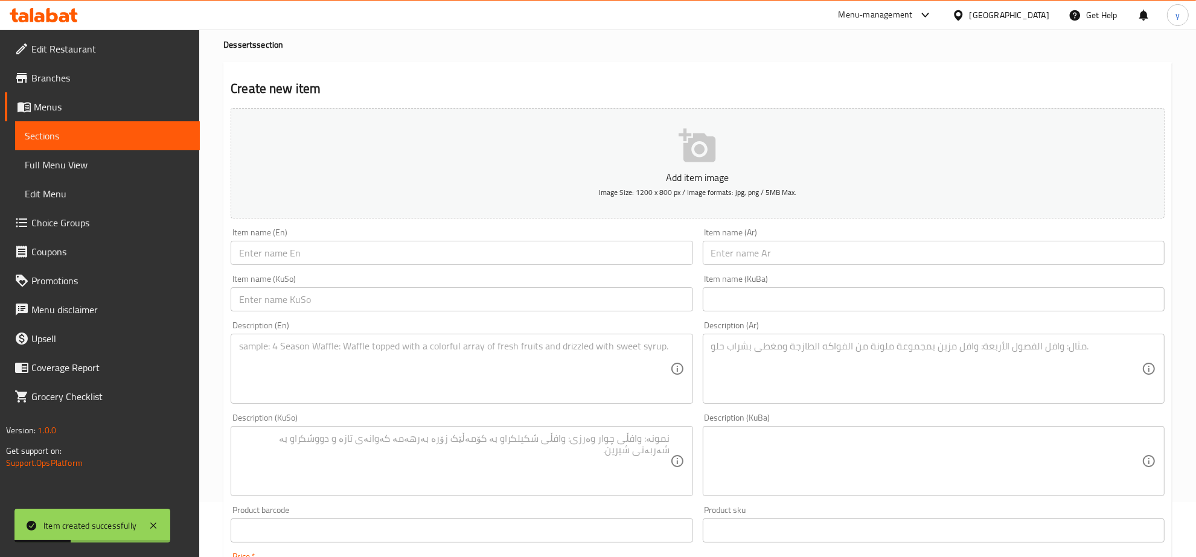
type input "3500"
click at [728, 248] on input "text" at bounding box center [934, 253] width 462 height 24
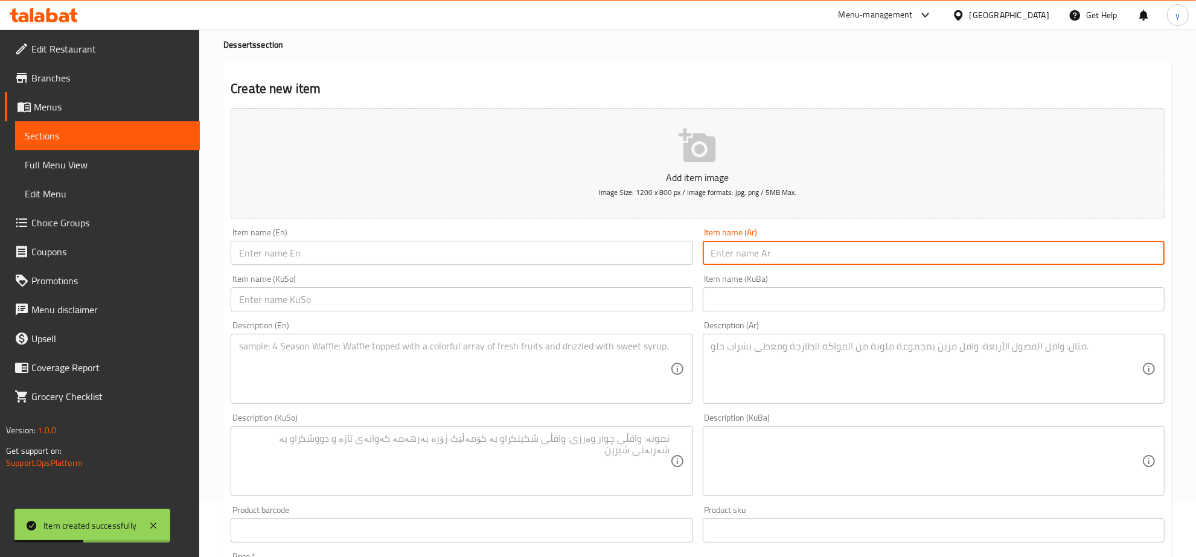
paste input "تيرلتشا"
type input "تيرلتشا"
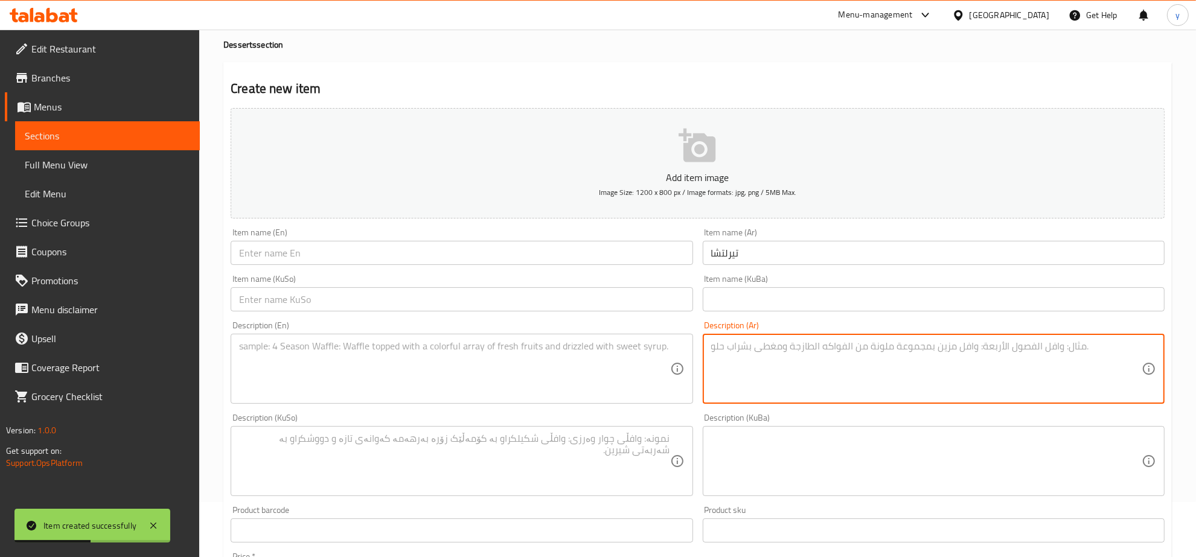
click at [804, 385] on textarea at bounding box center [926, 369] width 430 height 57
paste textarea "كيك اسفنجي, مشرب بالحليب, مغطى بطبقة من القشطة الكريمية والكراميل."
type textarea "كيك اسفنجي, مشرب بالحليب, مغطى بطبقة من القشطة الكريمية والكراميل."
click at [587, 304] on input "text" at bounding box center [462, 299] width 462 height 24
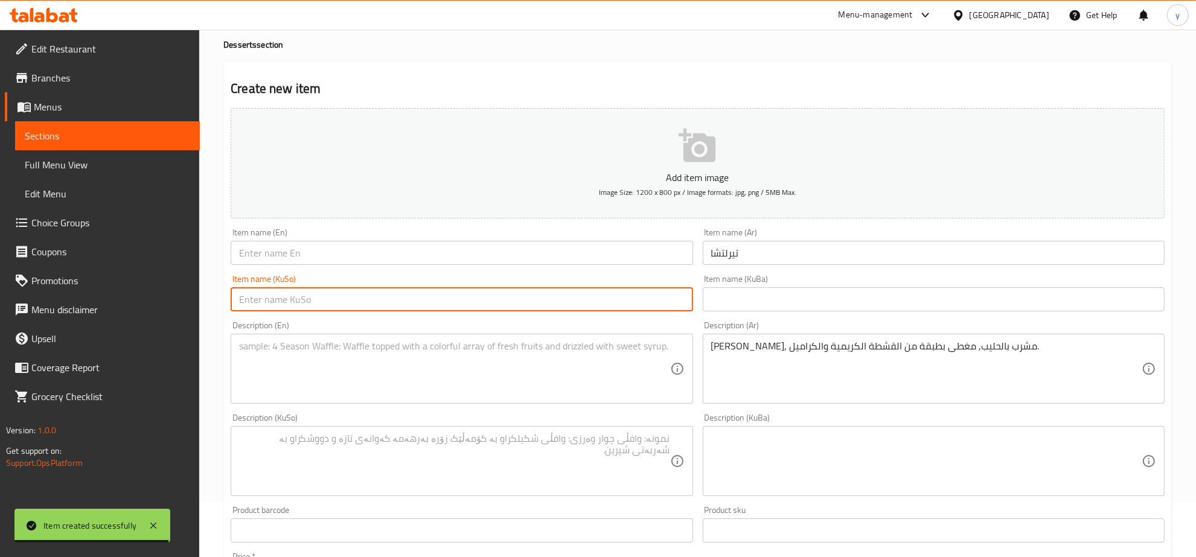
paste input "ترالیچە"
type input "ترالیچە"
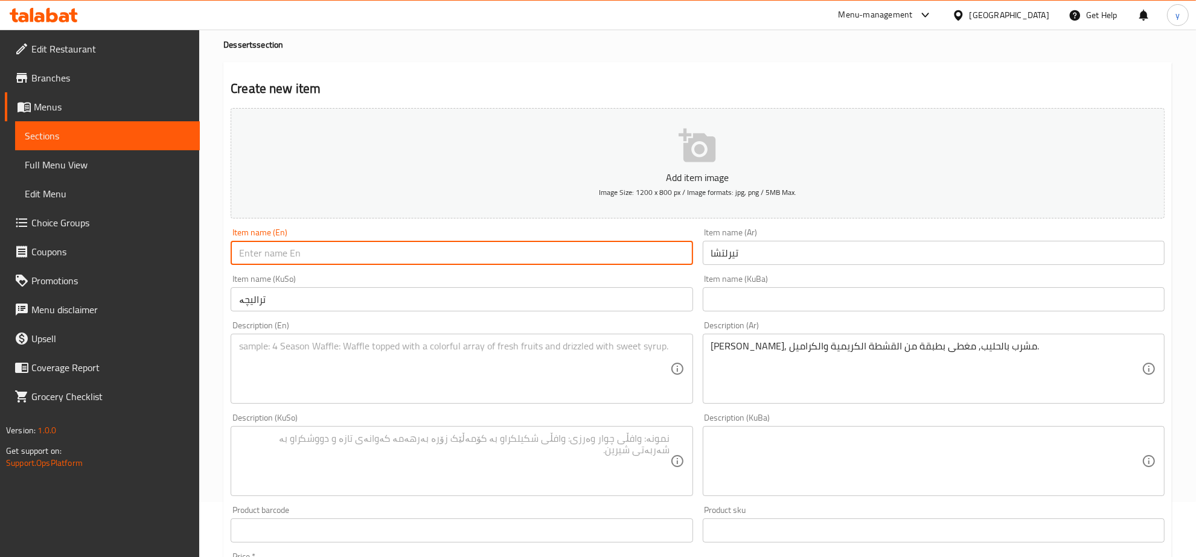
click at [553, 249] on input "text" at bounding box center [462, 253] width 462 height 24
paste input "Trilece"
type input "Trilece"
click at [625, 345] on textarea at bounding box center [454, 369] width 430 height 57
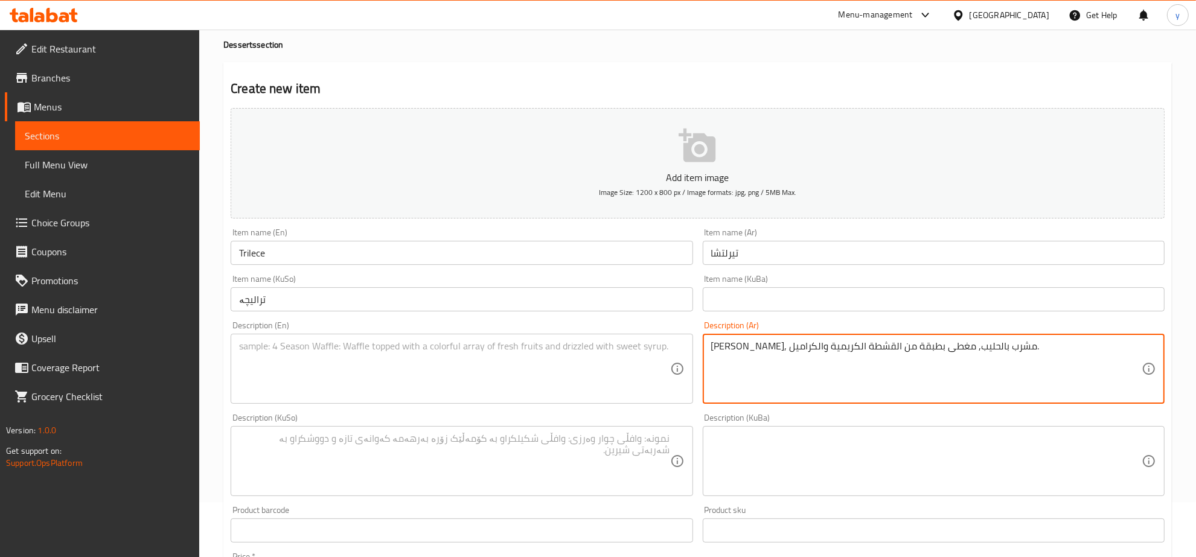
click at [865, 379] on textarea "كيك اسفنجي, مشرب بالحليب, مغطى بطبقة من القشطة الكريمية والكراميل." at bounding box center [926, 369] width 430 height 57
paste textarea "سفنجي مشرب بالحليب، مغطى بطبقة من قشطة كريمية وكراميل"
type textarea "كيك إسفنجي مشرب بالحليب، مغطى بطبقة من قشطة كريمية وكراميل"
click at [624, 369] on textarea at bounding box center [454, 369] width 430 height 57
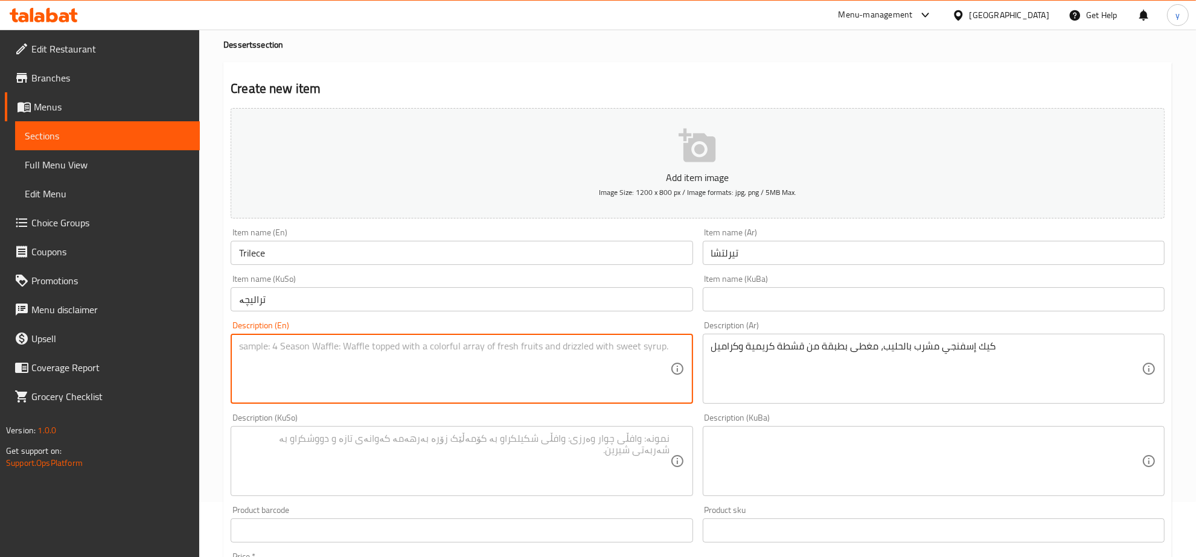
paste textarea "Sponge cake soaked with milk, topped with layer of creamy cream and caramel"
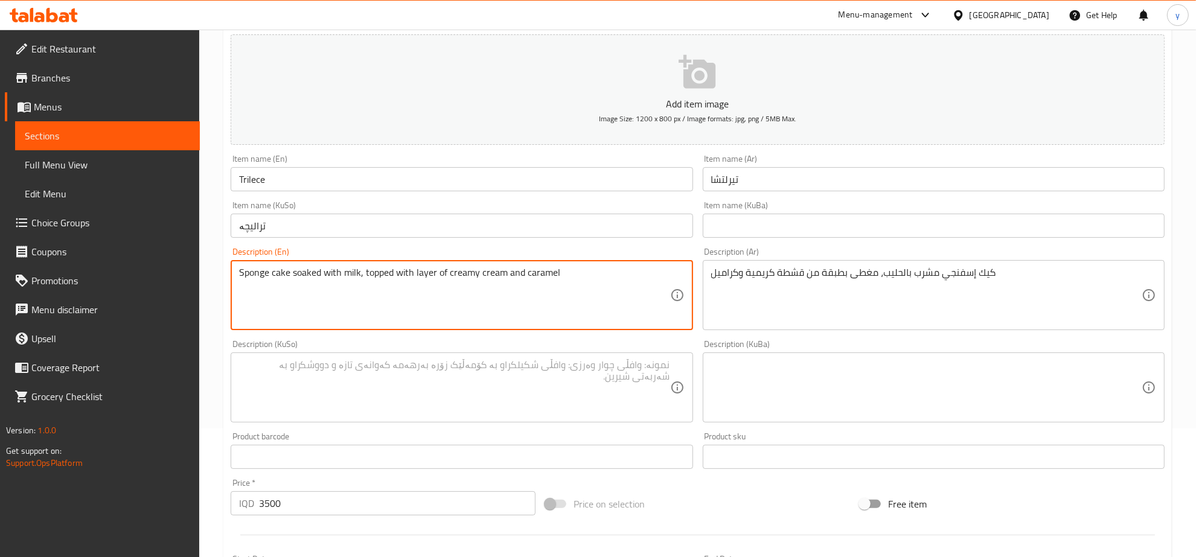
scroll to position [181, 0]
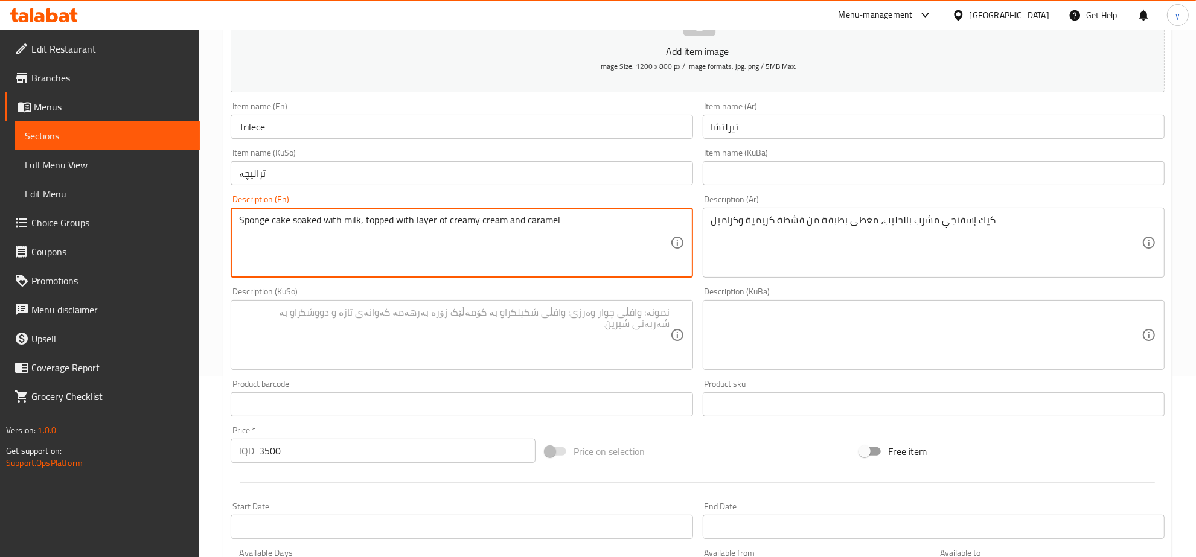
type textarea "Sponge cake soaked with milk, topped with layer of creamy cream and caramel"
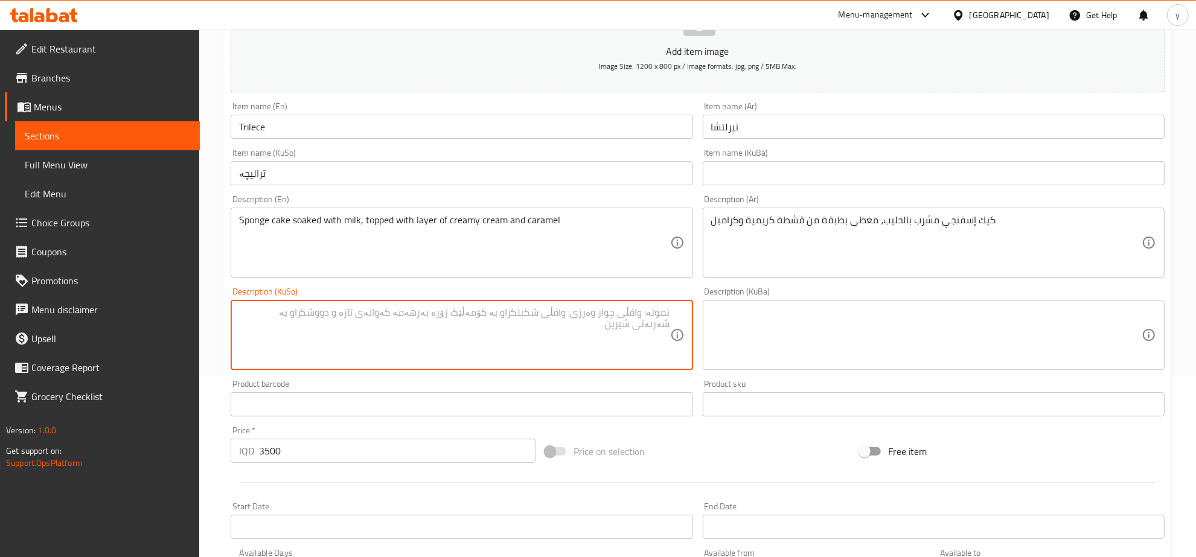
click at [618, 324] on textarea at bounding box center [454, 335] width 430 height 57
type textarea "کێکی ئیسفەنجی نوقمکراوە بە شیر، داپۆشراوە بە قاتێک لە"
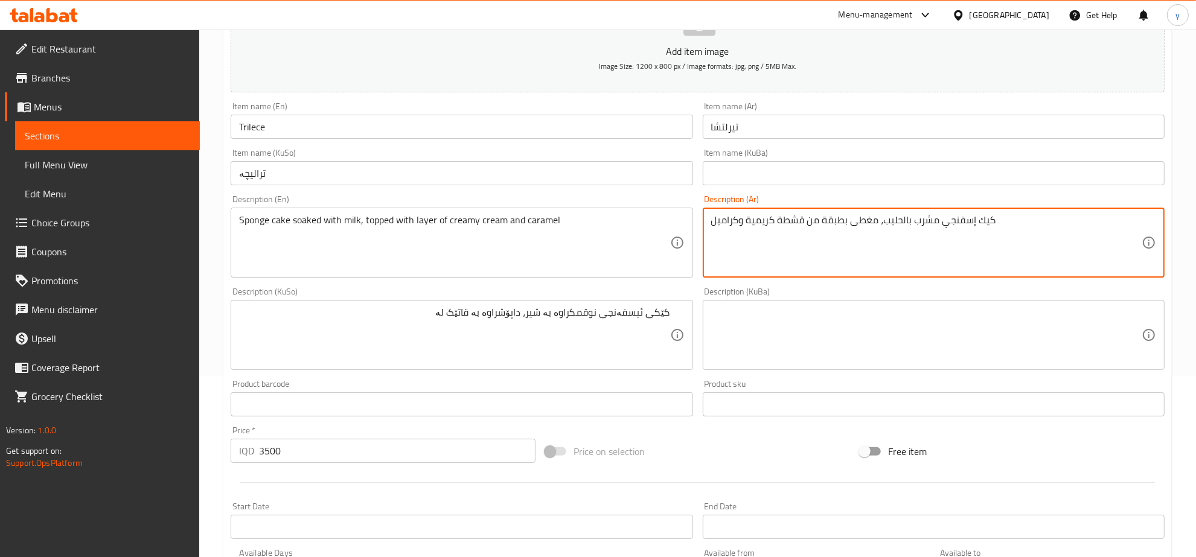
click at [763, 222] on textarea "كيك إسفنجي مشرب بالحليب، مغطى بطبقة من قشطة كريمية وكراميل" at bounding box center [926, 242] width 430 height 57
type textarea "كيك إسفنجي مشرب بالحليب، مغطى بطبقة من قشطة وكراميل"
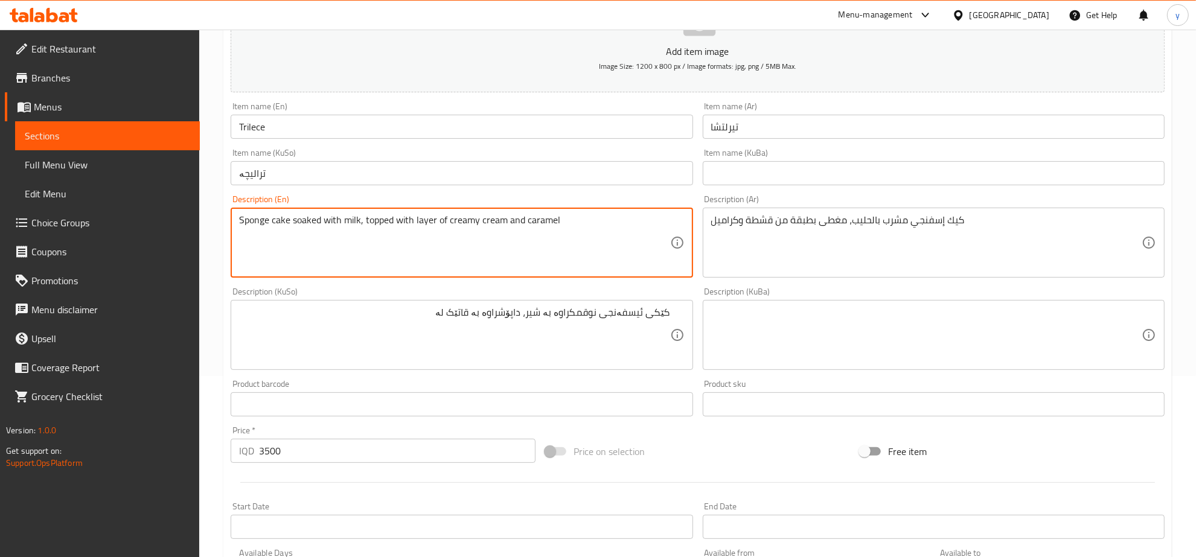
click at [457, 225] on textarea "Sponge cake soaked with milk, topped with layer of creamy cream and caramel" at bounding box center [454, 242] width 430 height 57
type textarea "Sponge cake soaked with milk, topped with layer of cream and caramel"
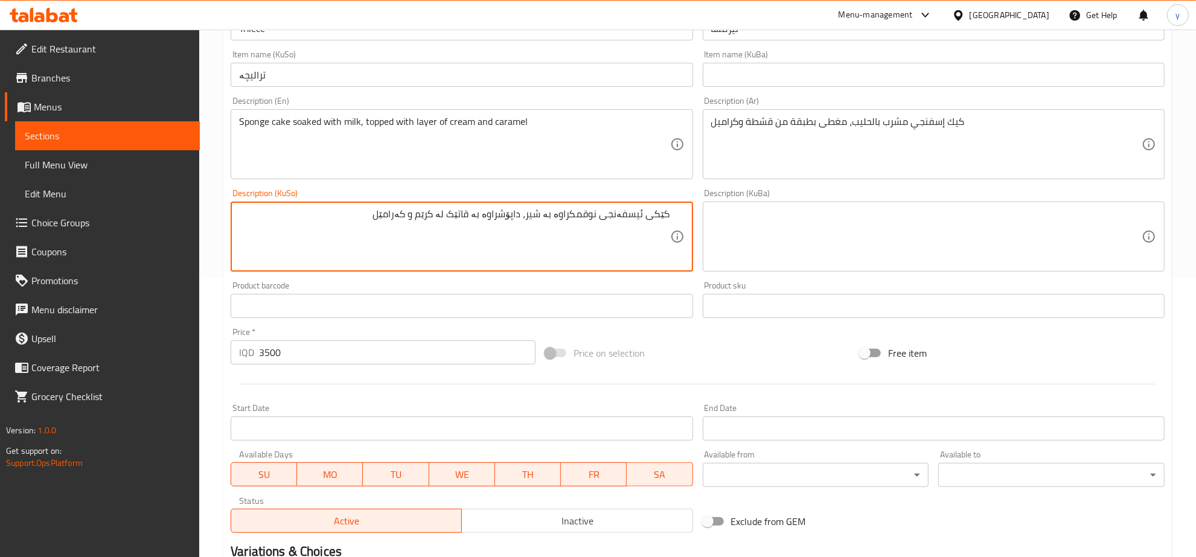
scroll to position [432, 0]
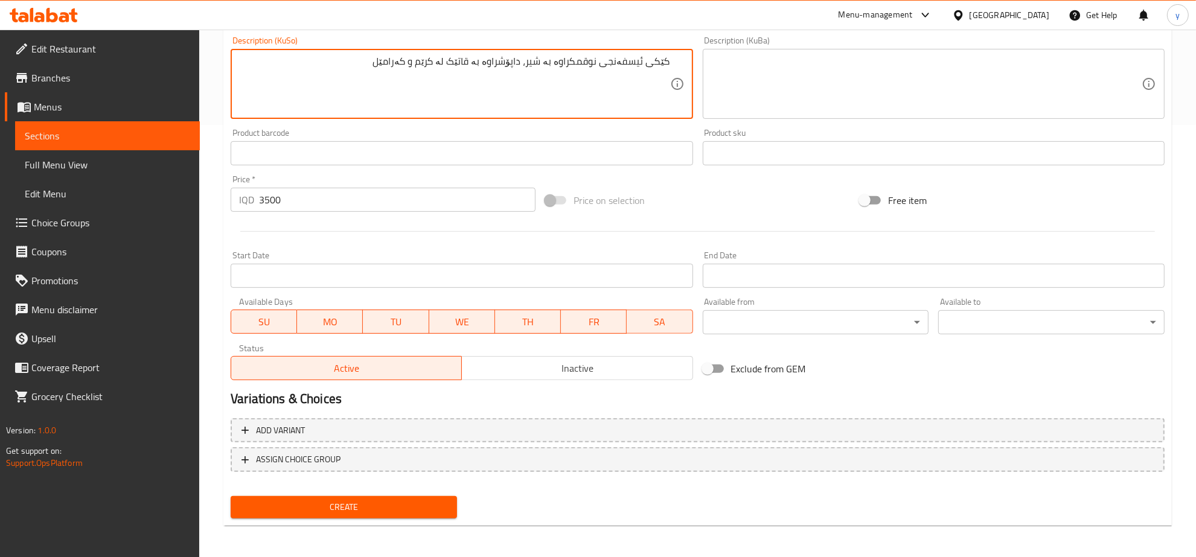
type textarea "کێکی ئیسفەنجی نوقمکراوە بە شیر، داپۆشراوە بە قاتێک لە کرێم و کەرامێل"
click at [370, 517] on div "Create" at bounding box center [344, 507] width 236 height 32
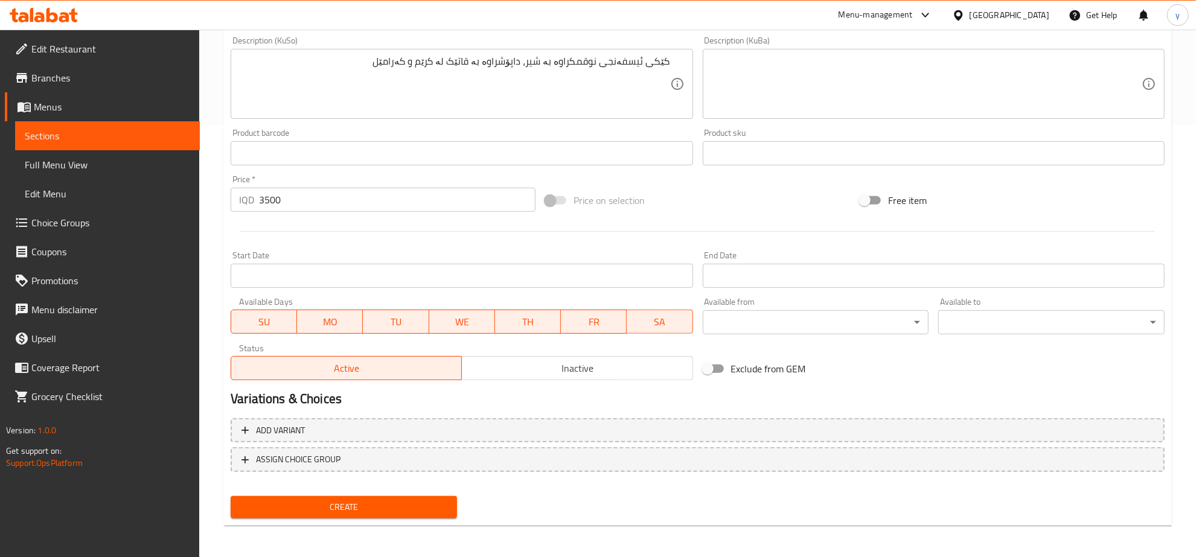
click at [370, 513] on button "Create" at bounding box center [344, 507] width 226 height 22
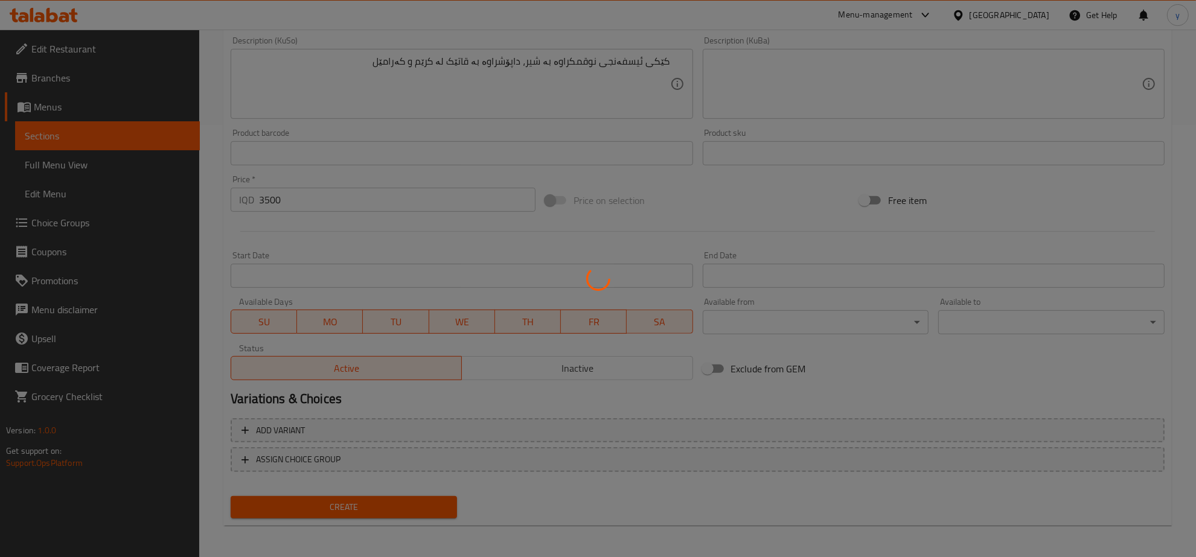
type input "0"
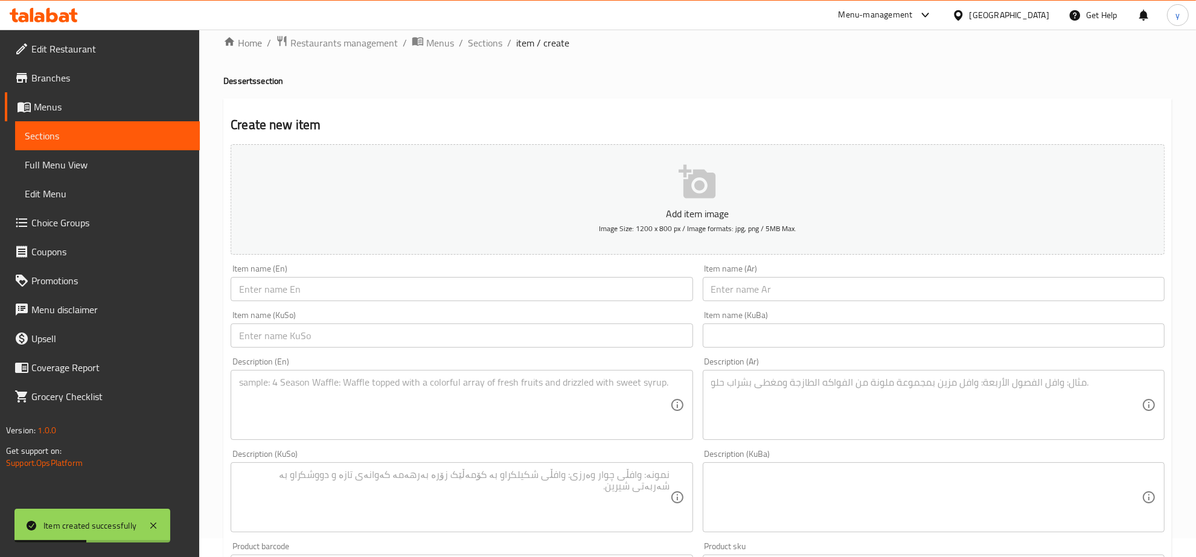
scroll to position [0, 0]
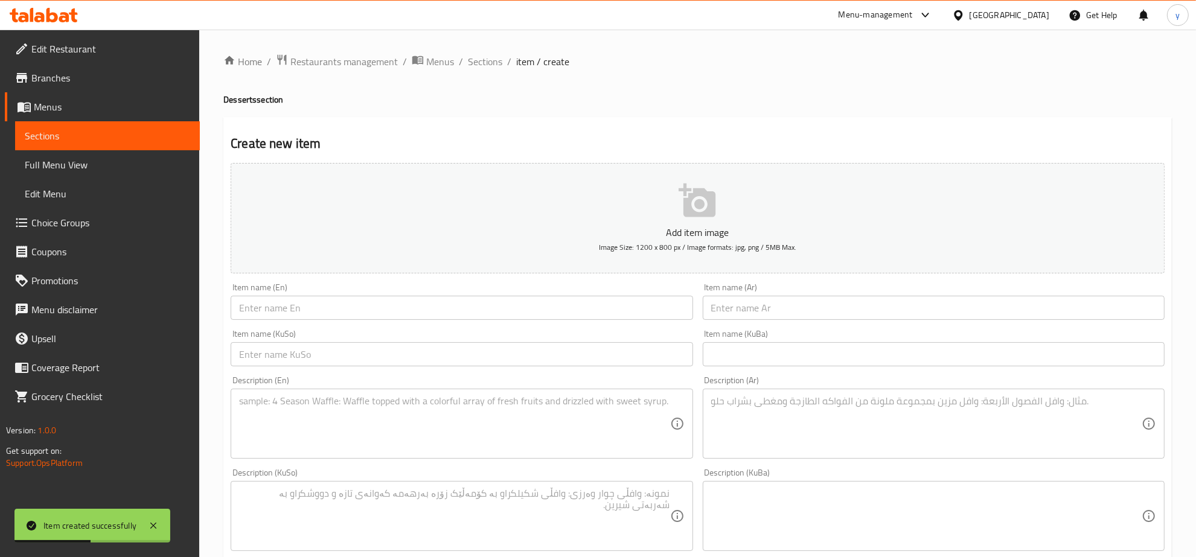
click at [492, 51] on div "Home / Restaurants management / Menus / Sections / item / create Desserts secti…" at bounding box center [697, 511] width 997 height 962
click at [488, 62] on span "Sections" at bounding box center [485, 61] width 34 height 14
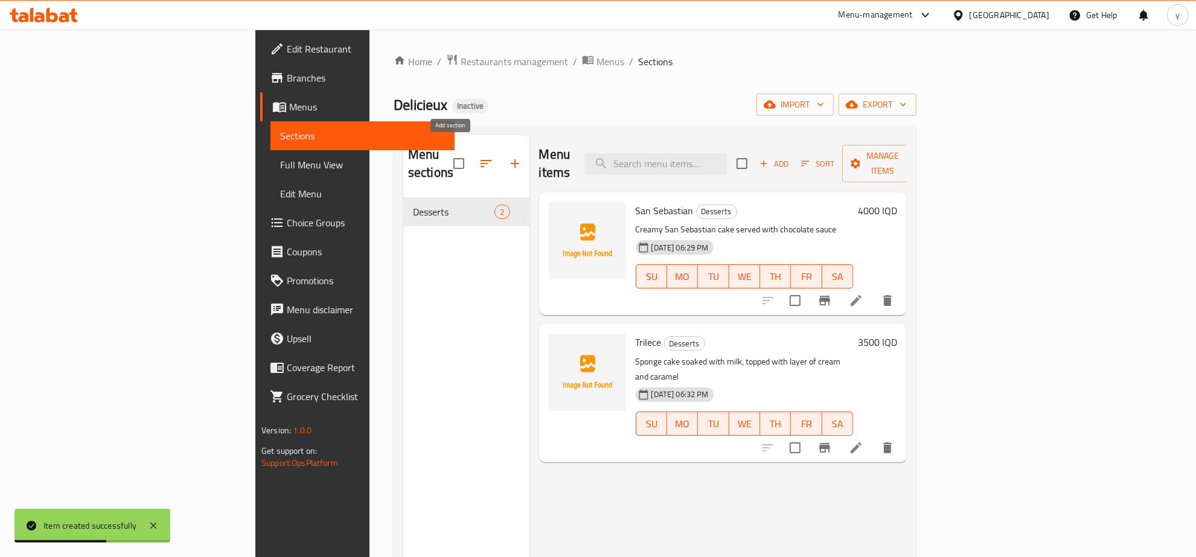
click at [501, 149] on button "button" at bounding box center [515, 163] width 29 height 29
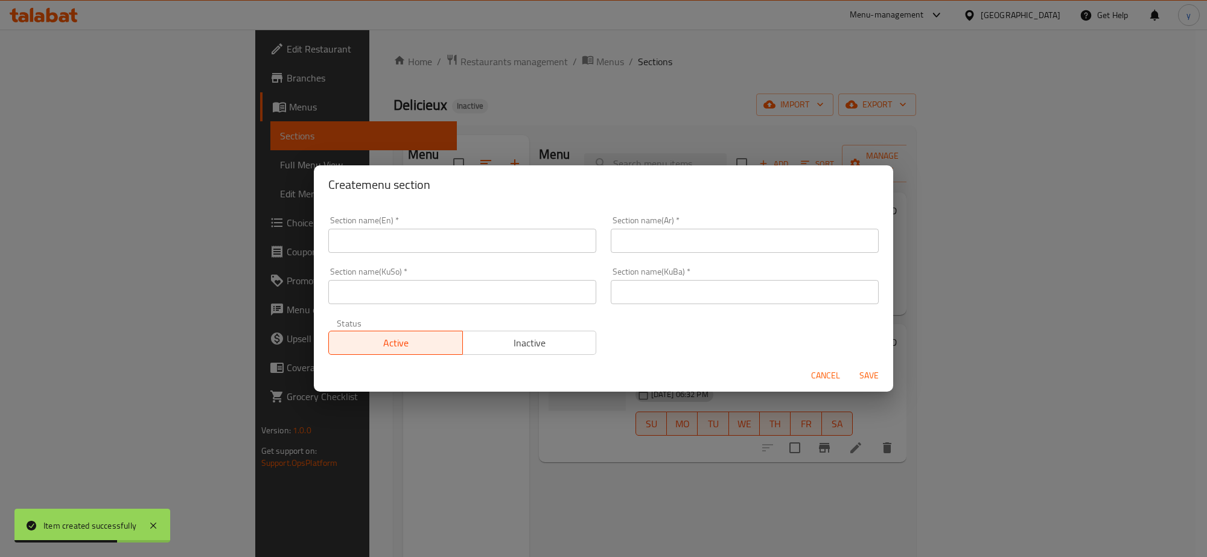
drag, startPoint x: 520, startPoint y: 281, endPoint x: 586, endPoint y: 309, distance: 71.4
click at [520, 281] on input "text" at bounding box center [462, 292] width 268 height 24
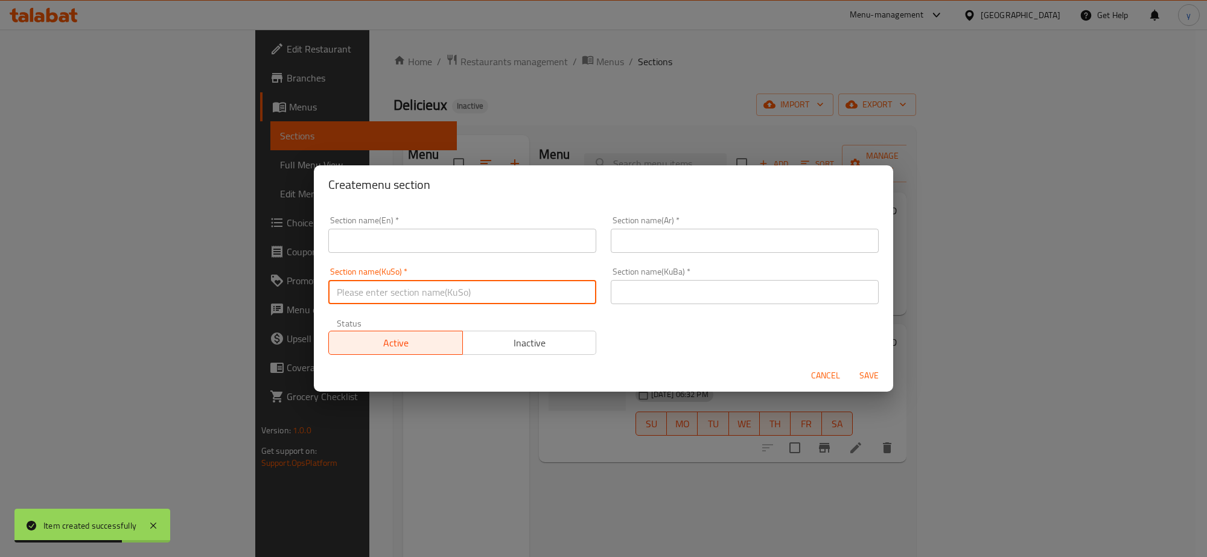
paste input "کرێپ"
type input "کرێپ"
click at [665, 301] on input "text" at bounding box center [745, 292] width 268 height 24
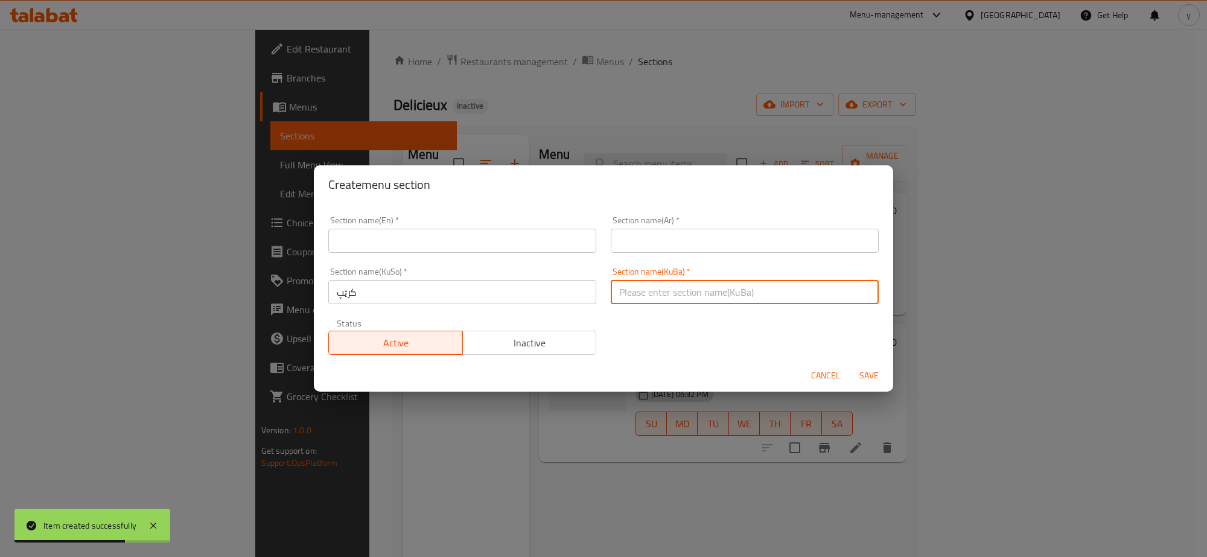
paste input "کرێپ"
type input "کرێپ"
click at [668, 245] on input "text" at bounding box center [745, 241] width 268 height 24
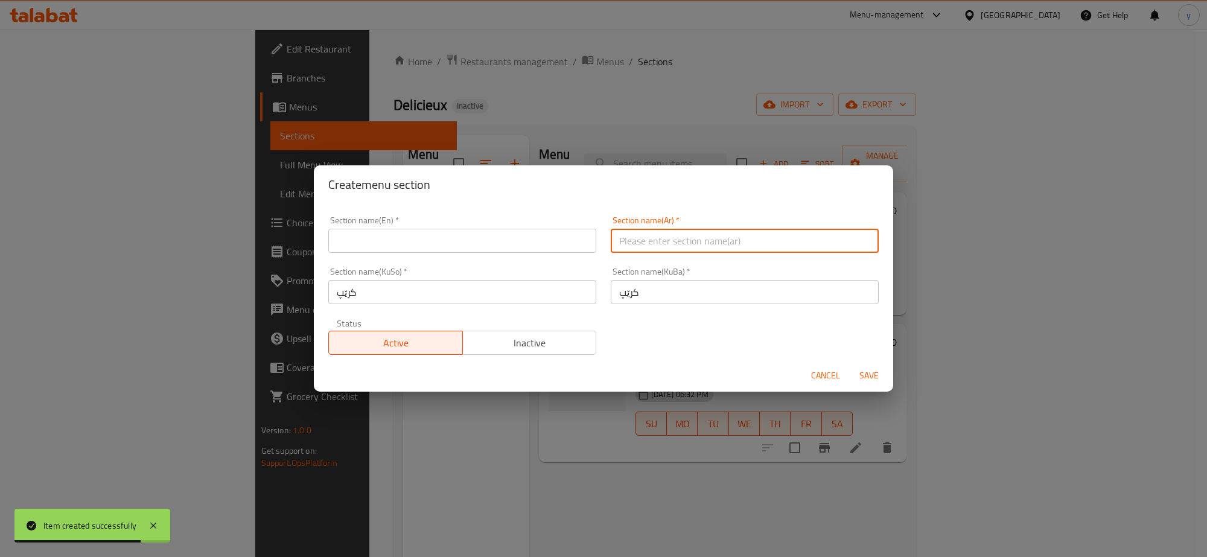
paste input "كريب"
click at [614, 243] on input "كريب" at bounding box center [745, 241] width 268 height 24
type input "الكريب"
click at [531, 251] on input "text" at bounding box center [462, 241] width 268 height 24
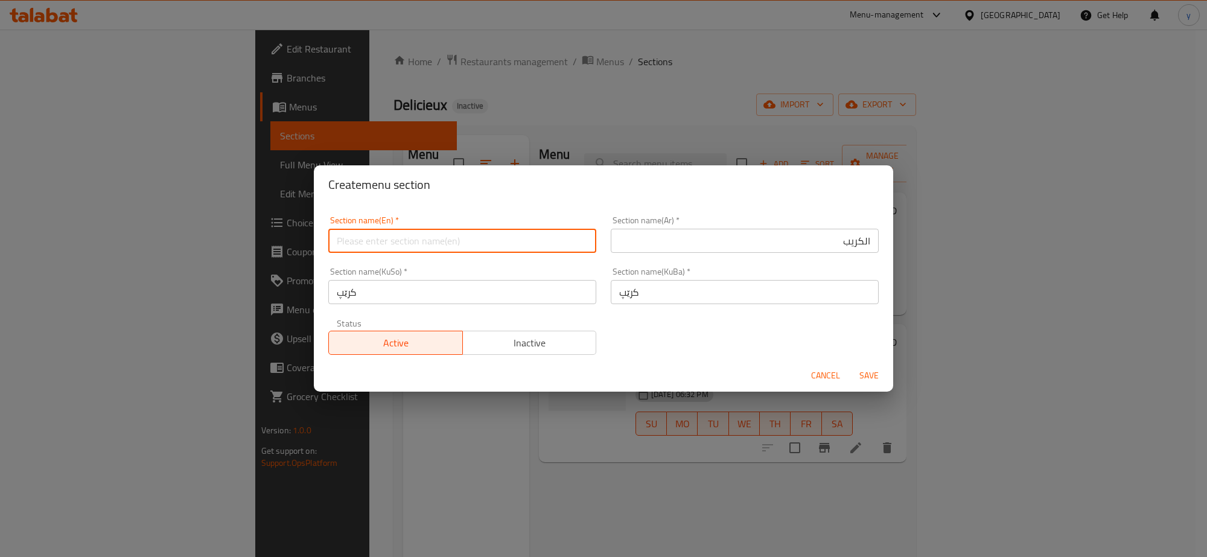
paste input "Crepe"
type input "Crepe"
click at [685, 343] on div "Section name(En)   * Crepe Section name(En) * Section name(Ar)   * الكريب Secti…" at bounding box center [603, 285] width 565 height 153
click at [857, 371] on span "Save" at bounding box center [869, 375] width 29 height 15
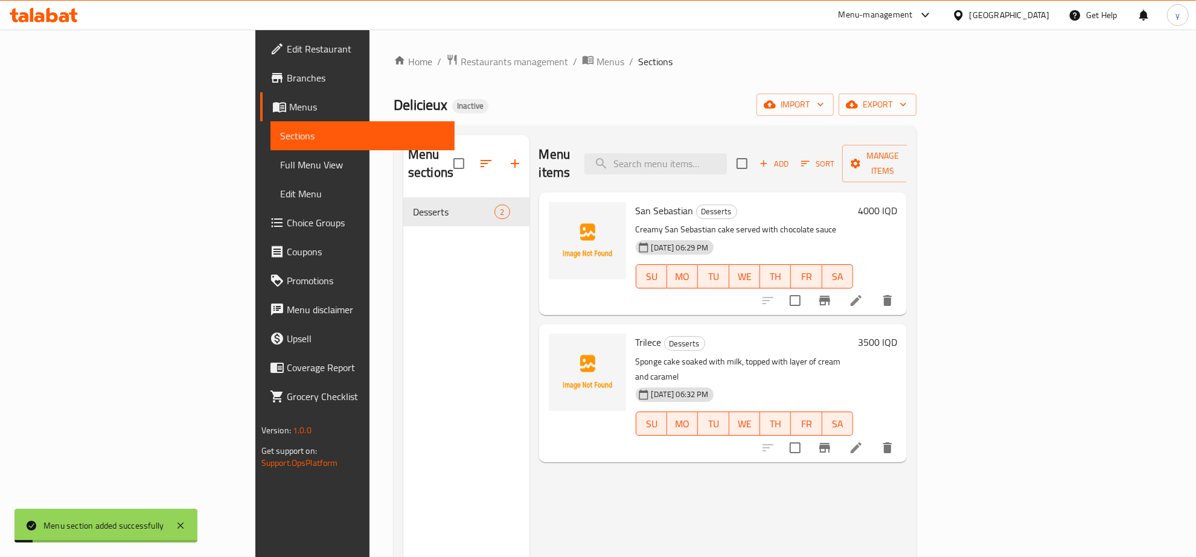
click at [403, 218] on div "Menu sections Desserts 2" at bounding box center [466, 413] width 126 height 557
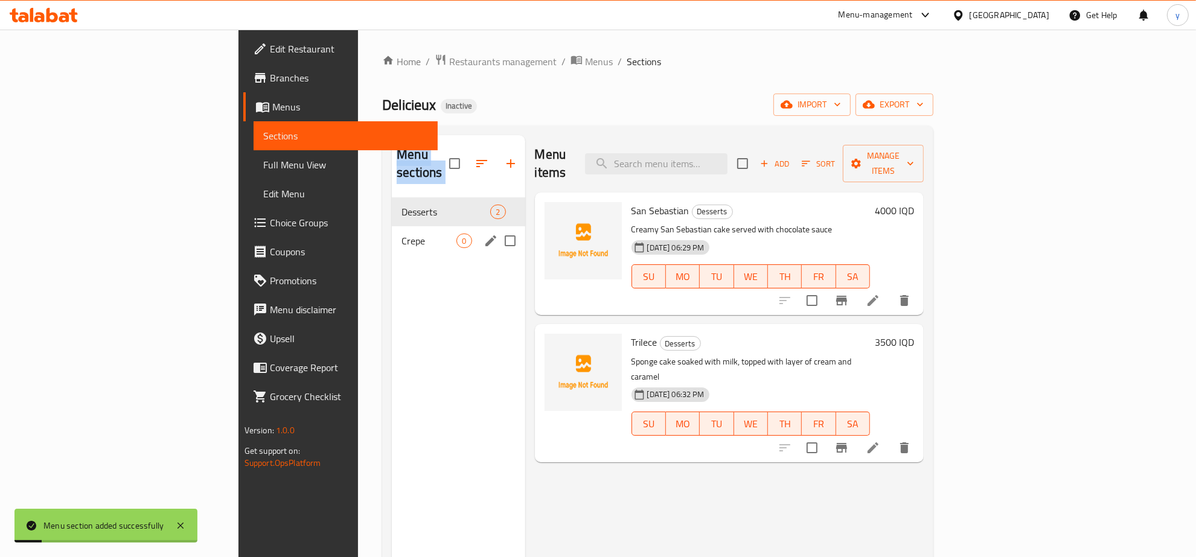
click at [401, 234] on span "Crepe" at bounding box center [428, 241] width 55 height 14
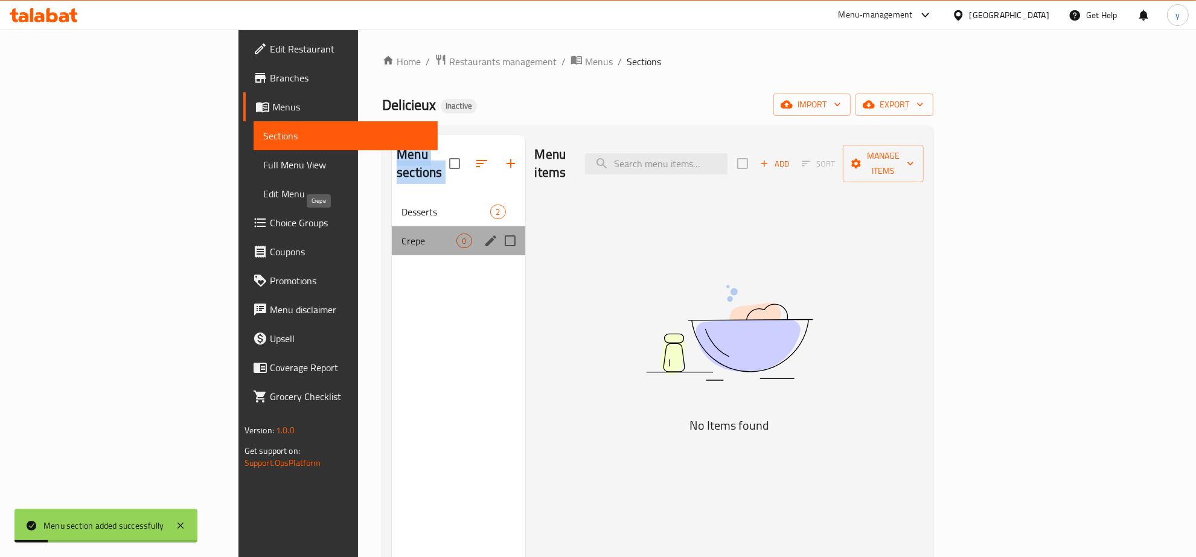
click at [401, 234] on span "Crepe" at bounding box center [428, 241] width 55 height 14
click at [392, 226] on div "Crepe 0" at bounding box center [458, 240] width 133 height 29
click at [392, 206] on div "Desserts 2" at bounding box center [458, 211] width 133 height 29
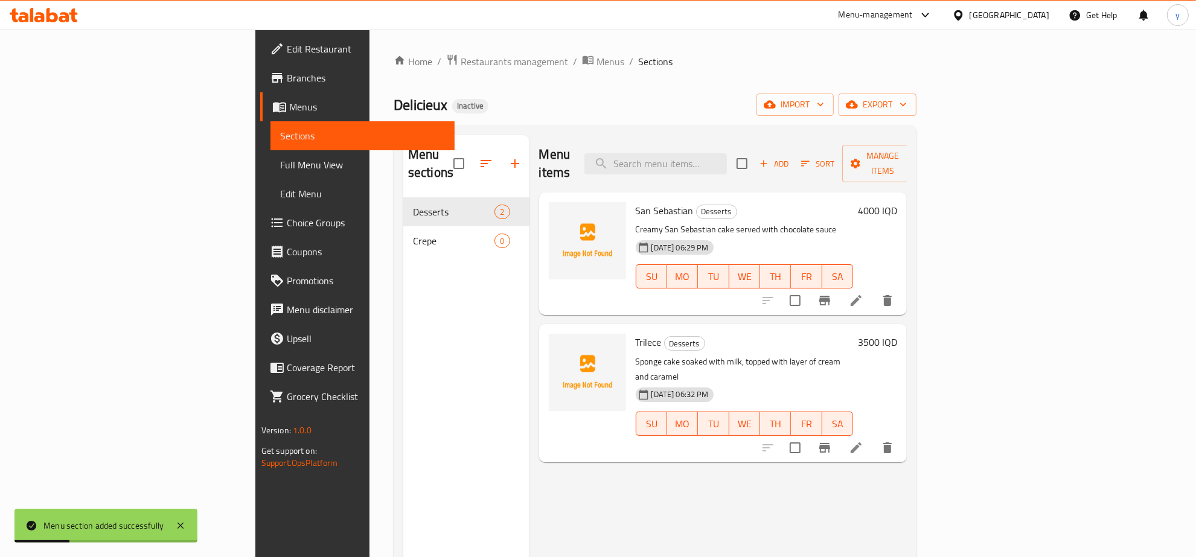
click at [403, 243] on div "Menu sections Desserts 2 Crepe 0" at bounding box center [466, 413] width 126 height 557
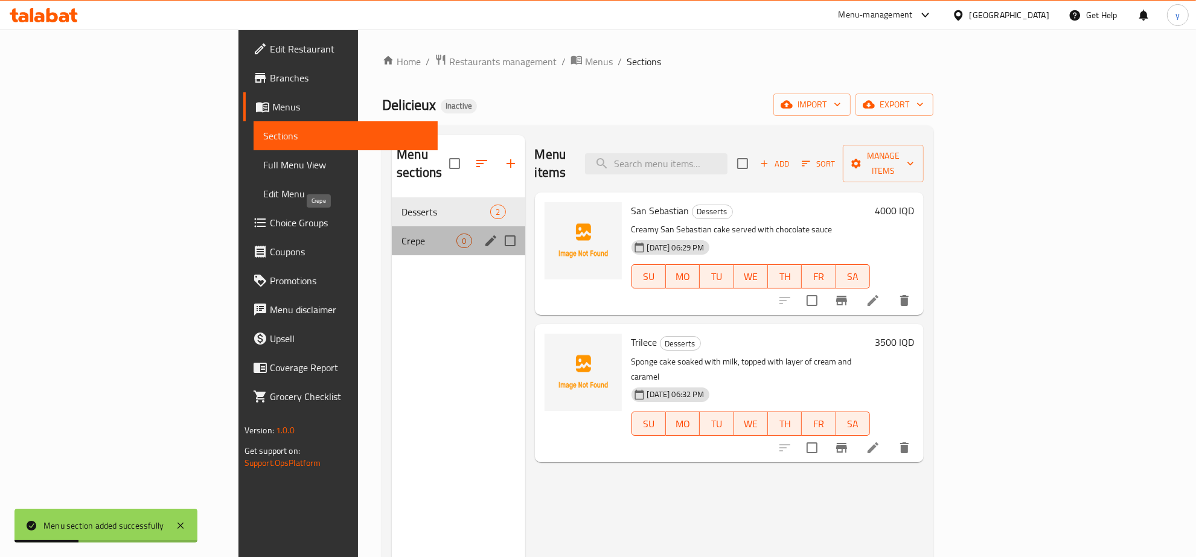
click at [401, 234] on span "Crepe" at bounding box center [428, 241] width 55 height 14
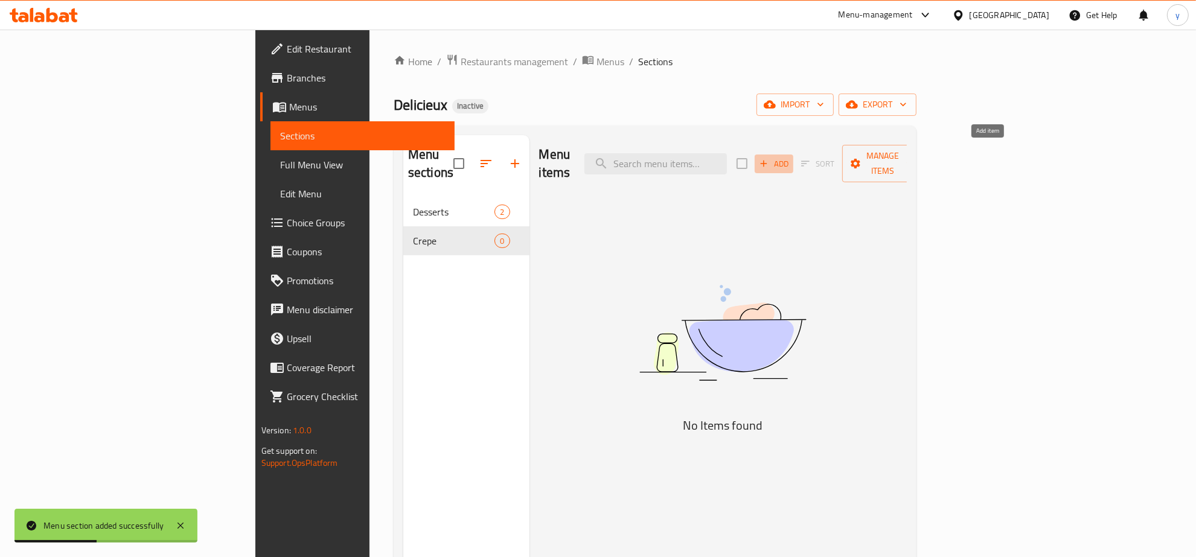
click at [790, 157] on span "Add" at bounding box center [774, 164] width 33 height 14
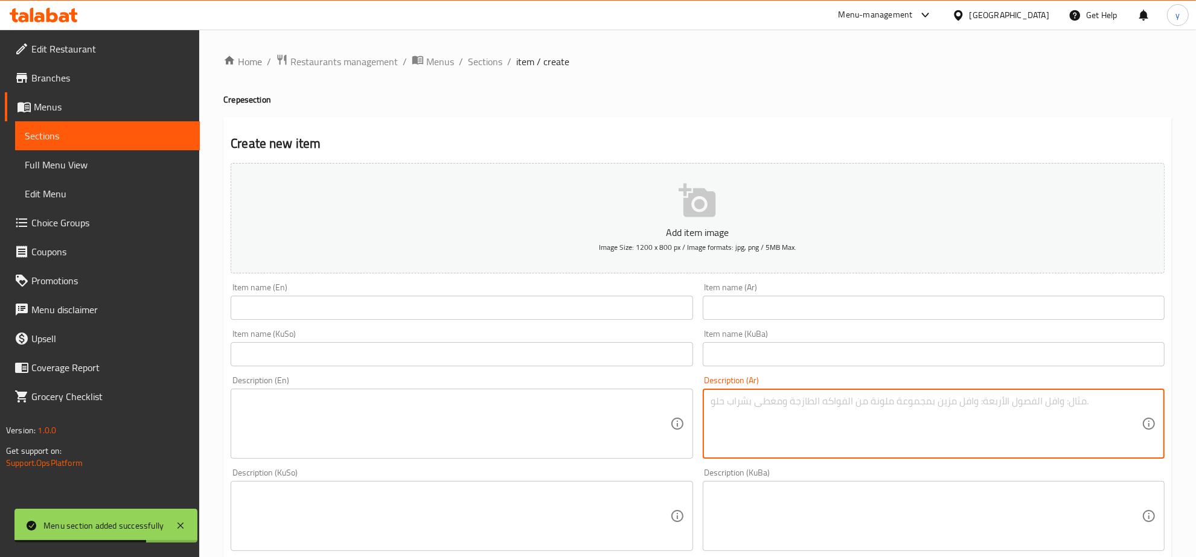
click at [775, 433] on textarea at bounding box center [926, 423] width 430 height 57
paste textarea "عجينة الكريب، شوكولاتة وبسكويت أوريو."
type textarea "عجينة الكريب، شوكولاتة وبسكويت أوريو."
drag, startPoint x: 774, startPoint y: 308, endPoint x: 770, endPoint y: 315, distance: 7.6
click at [774, 308] on input "text" at bounding box center [934, 308] width 462 height 24
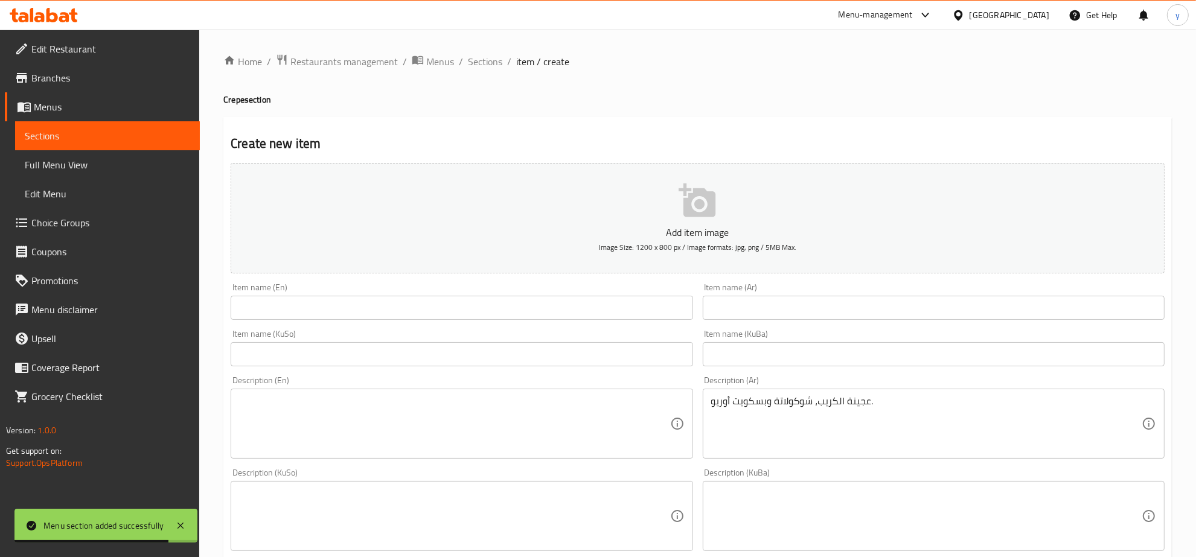
click at [747, 306] on input "text" at bounding box center [934, 308] width 462 height 24
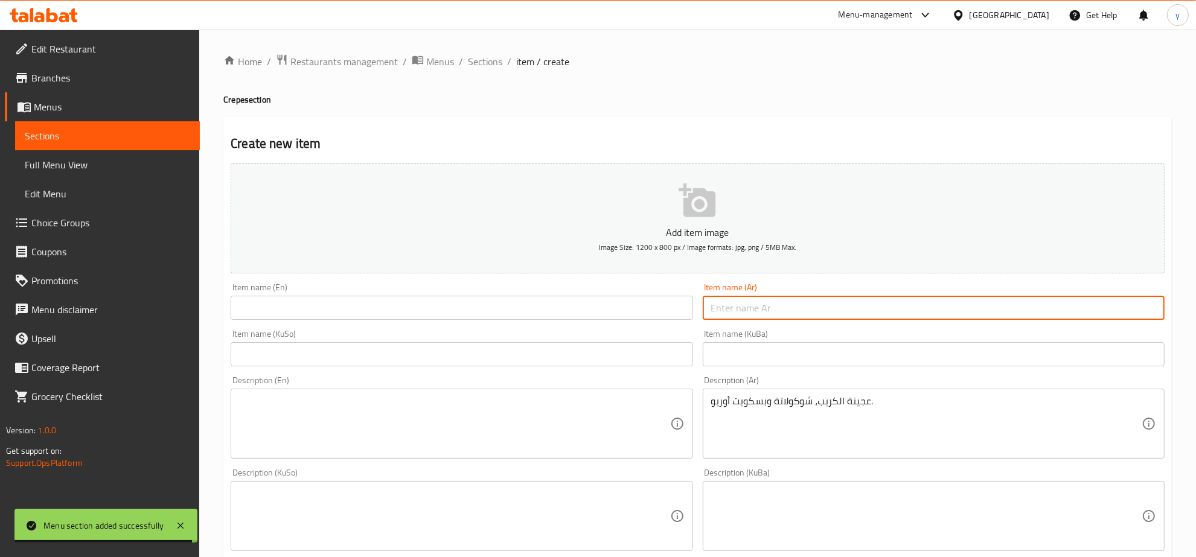
paste input "كريب اوريو"
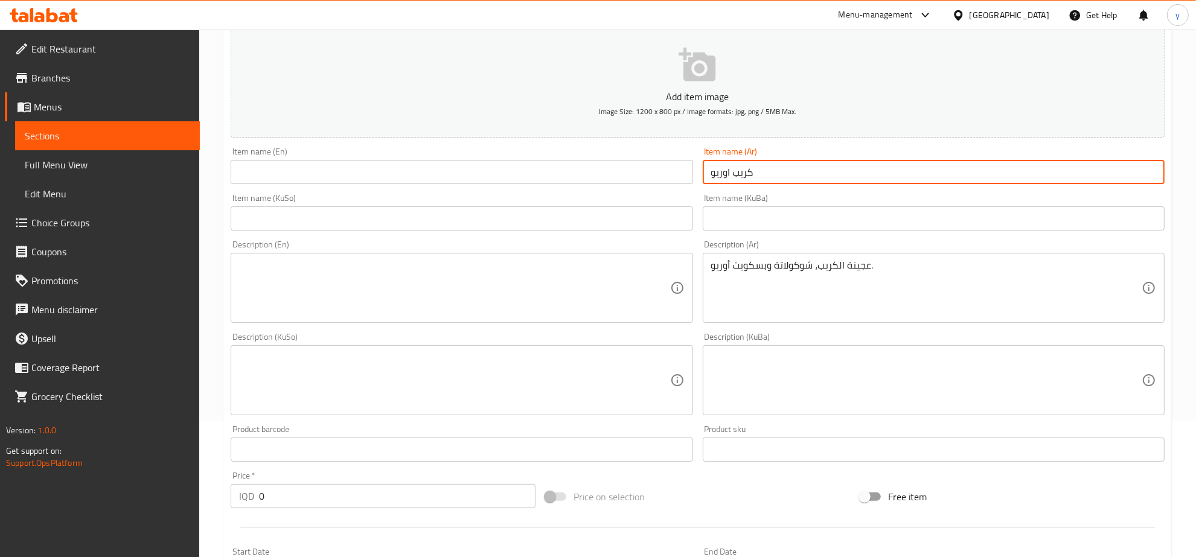
scroll to position [251, 0]
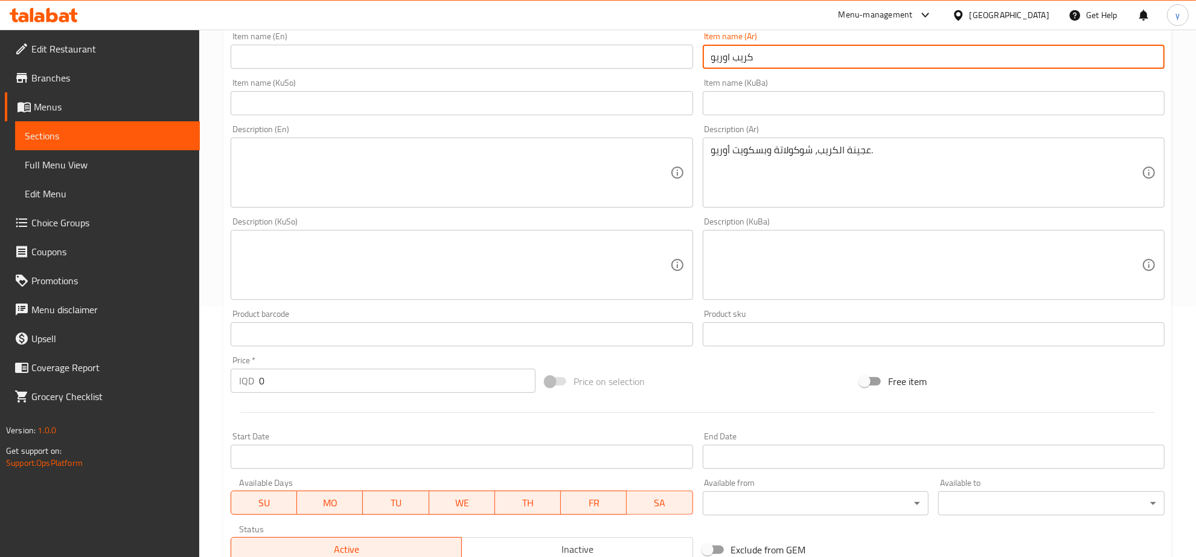
type input "كريب اوريو"
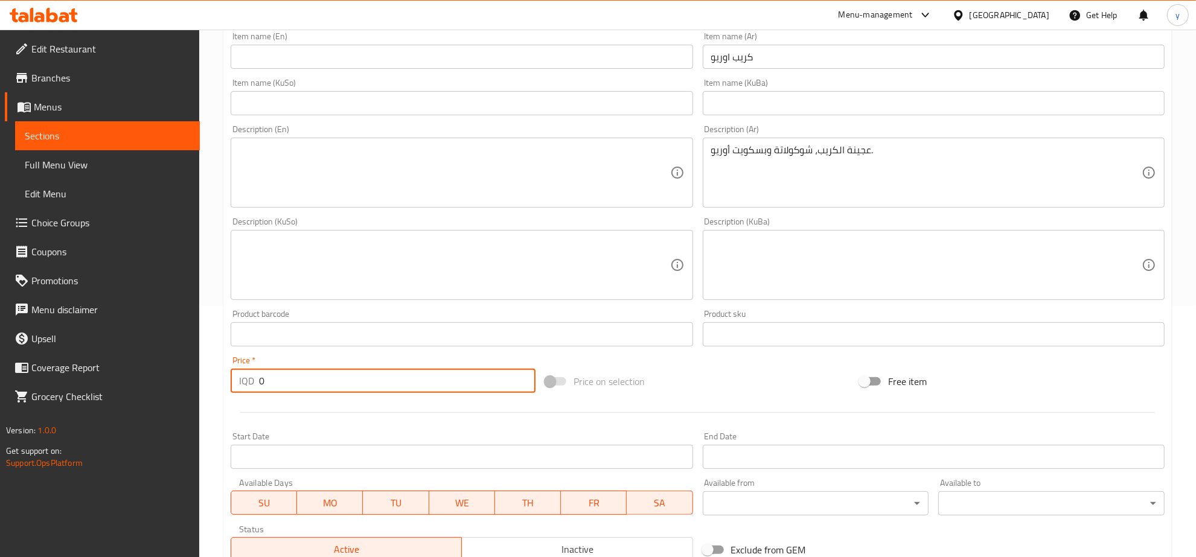
click at [317, 373] on input "0" at bounding box center [397, 381] width 277 height 24
paste input "500"
type input "5000"
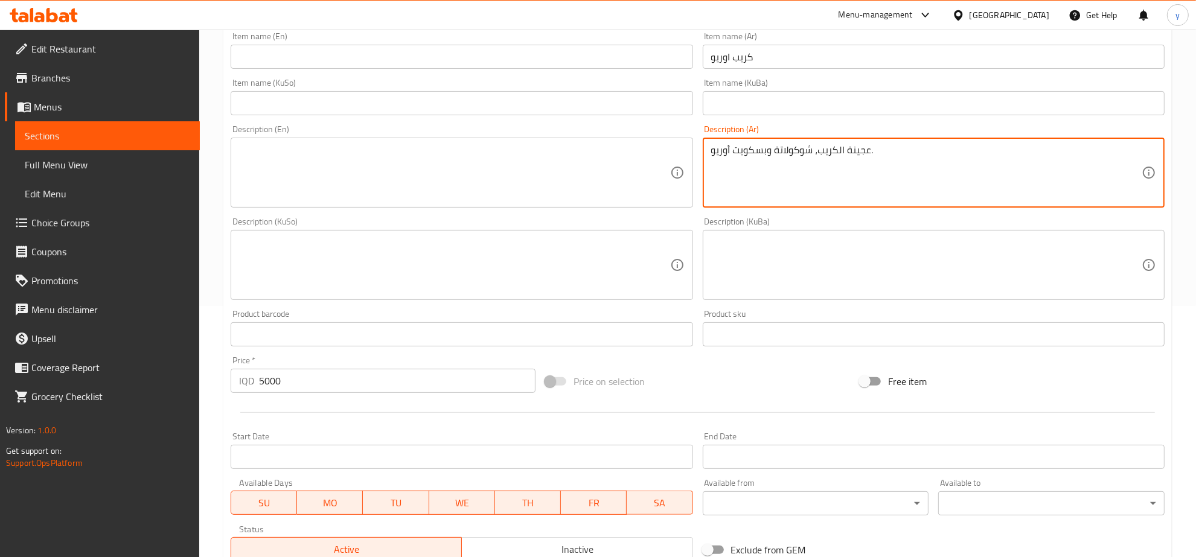
click at [752, 175] on textarea "عجينة الكريب، شوكولاتة وبسكويت أوريو." at bounding box center [926, 172] width 430 height 57
paste textarea "كريب، شوكولاتة وبسكويت أوريو"
type textarea "عجينة كريب، شوكولاتة وبسكويت أوريو"
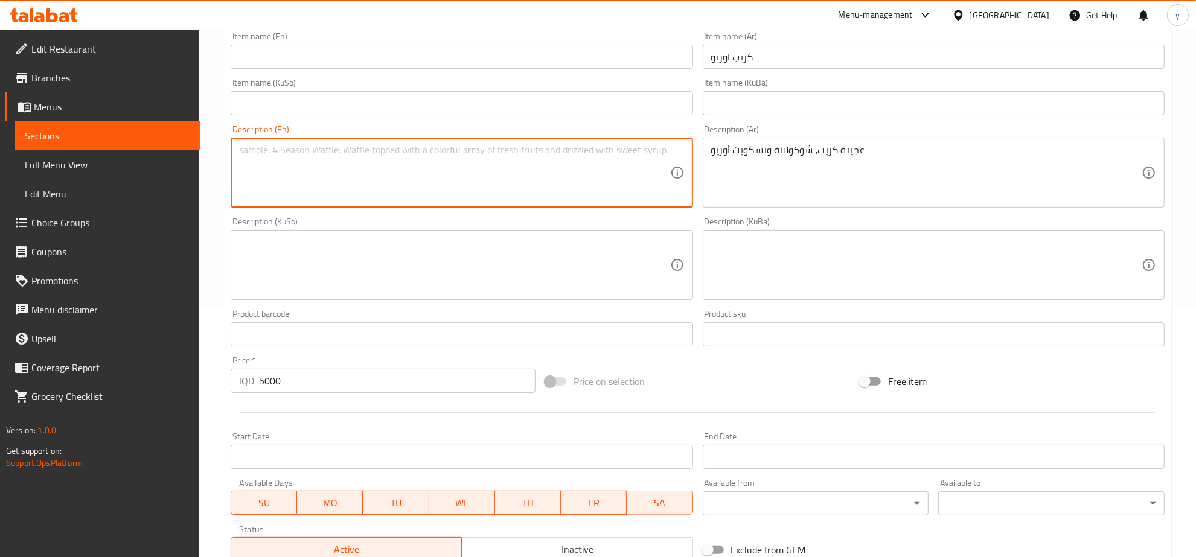
click at [551, 164] on textarea at bounding box center [454, 172] width 430 height 57
paste textarea "Crepe dough, chocolate and oreo biscuits"
type textarea "Crepe dough, chocolate and oreo biscuits"
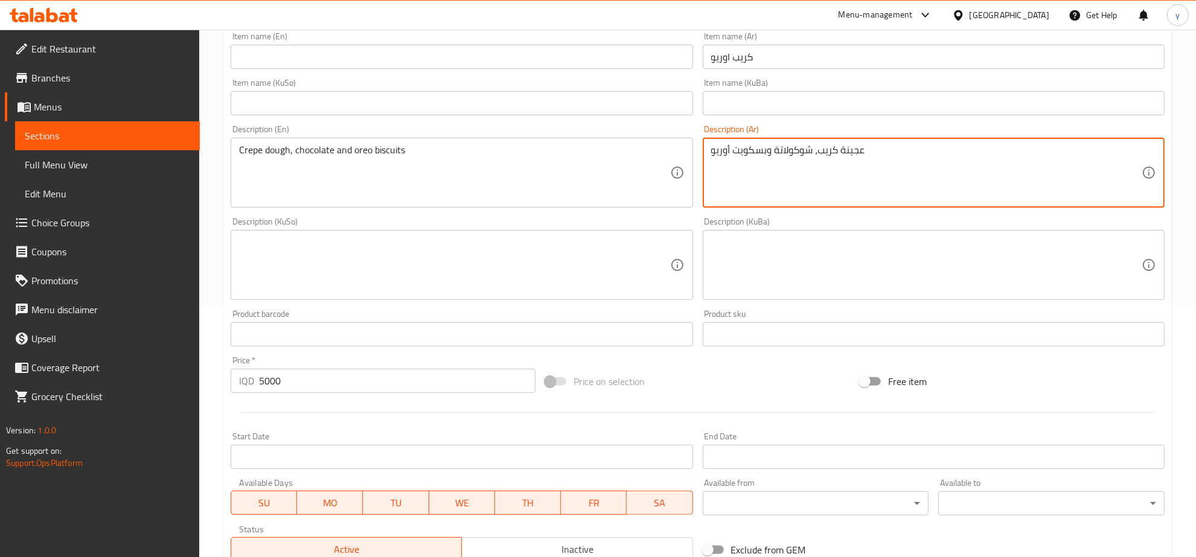
click at [788, 182] on textarea "عجينة كريب، شوكولاتة وبسكويت أوريو" at bounding box center [926, 172] width 430 height 57
click at [952, 181] on textarea "عجينة كريب، شوكولاتة وبسكويت أوريو" at bounding box center [926, 172] width 430 height 57
click at [522, 255] on textarea at bounding box center [454, 265] width 430 height 57
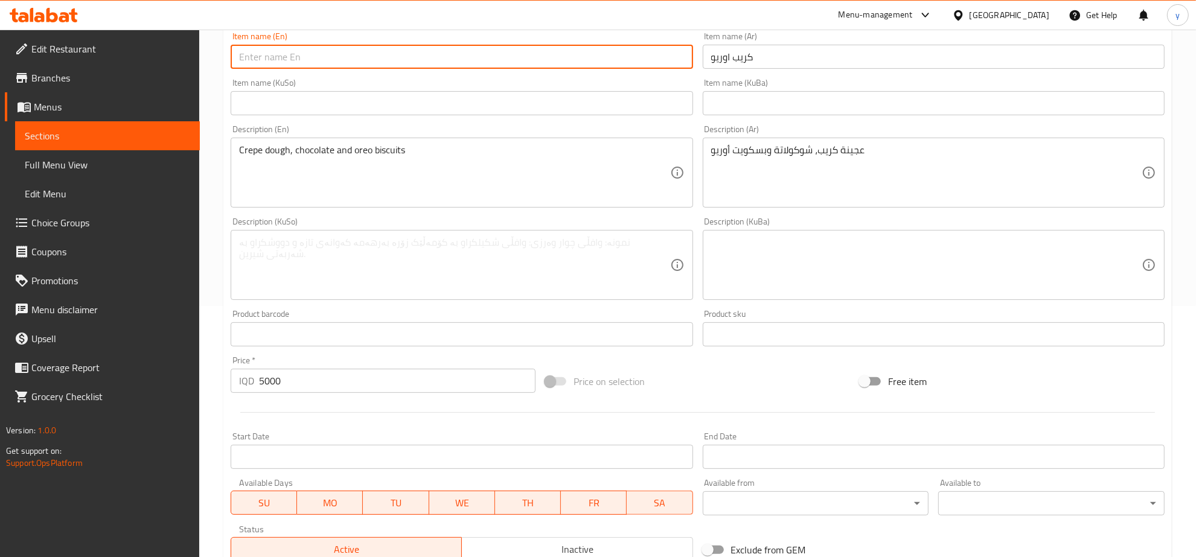
click at [625, 65] on input "text" at bounding box center [462, 57] width 462 height 24
type input "کرێپی ئۆریۆ"
click at [618, 58] on input "کرێپی ئۆریۆ" at bounding box center [462, 57] width 462 height 24
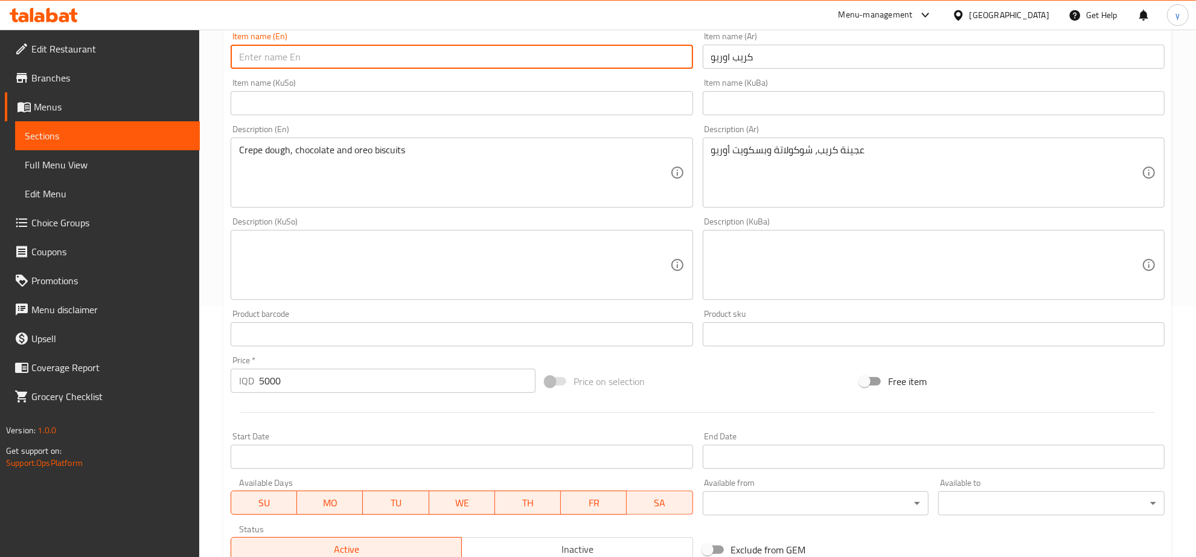
click at [563, 91] on div "Item name (KuSo) Item name (KuSo)" at bounding box center [462, 96] width 462 height 37
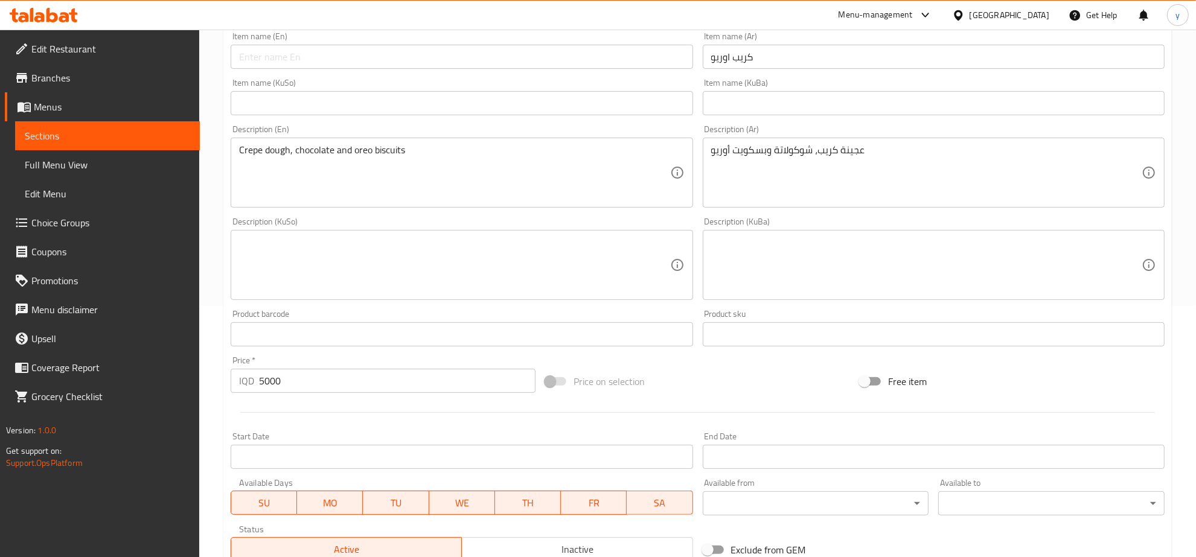
click at [563, 91] on div "Item name (KuSo) Item name (KuSo)" at bounding box center [462, 96] width 462 height 37
click at [568, 98] on input "text" at bounding box center [462, 103] width 462 height 24
paste input "کرێپی ئۆریۆ"
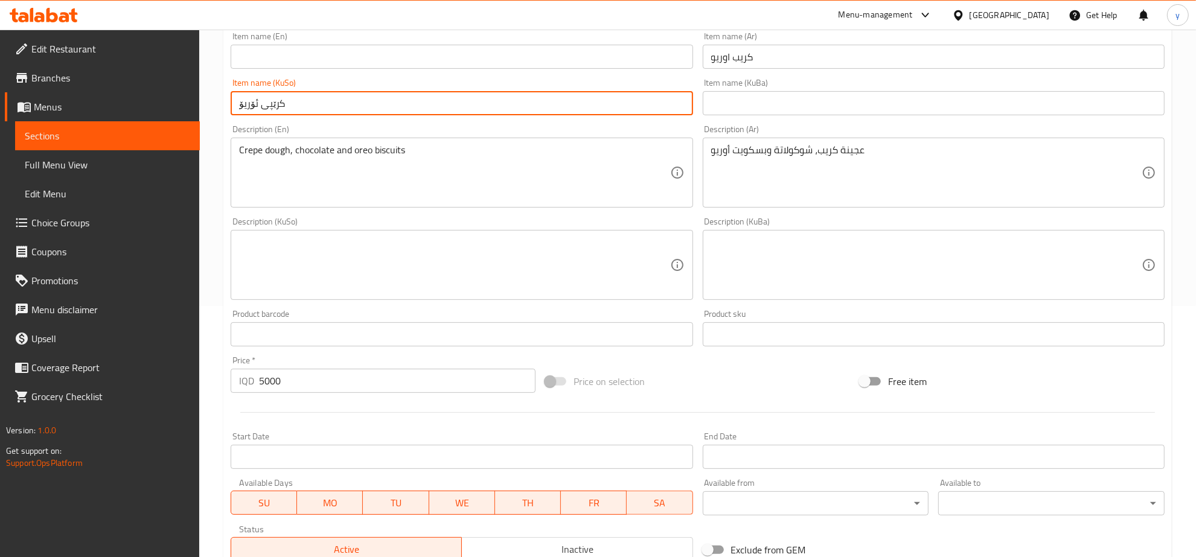
type input "کرێپی ئۆریۆ"
click at [586, 59] on input "text" at bounding box center [462, 57] width 462 height 24
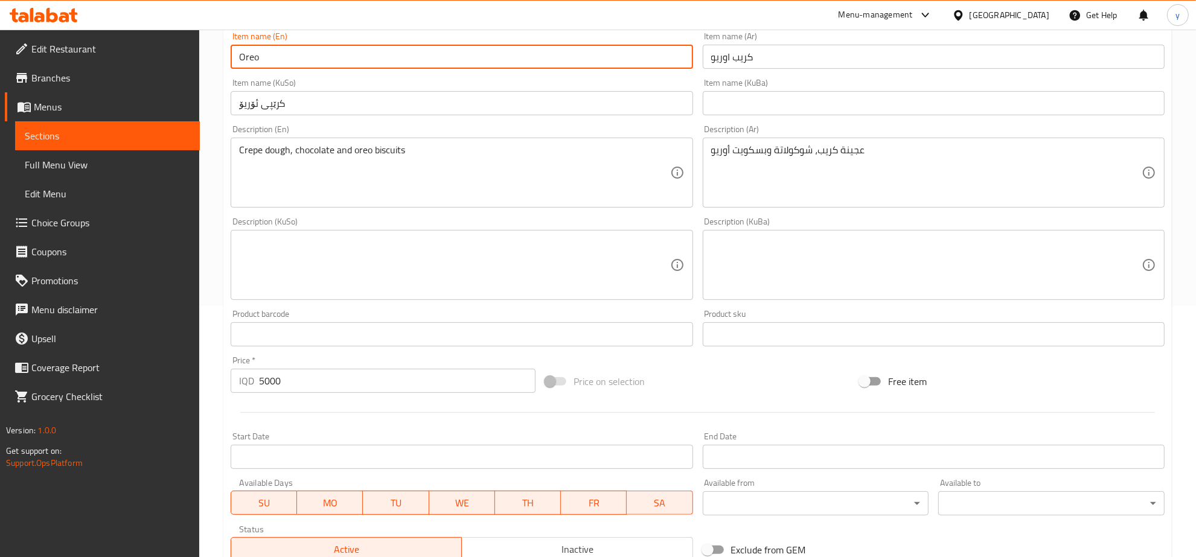
type input "Oreo Crepe"
click at [568, 289] on textarea at bounding box center [454, 265] width 430 height 57
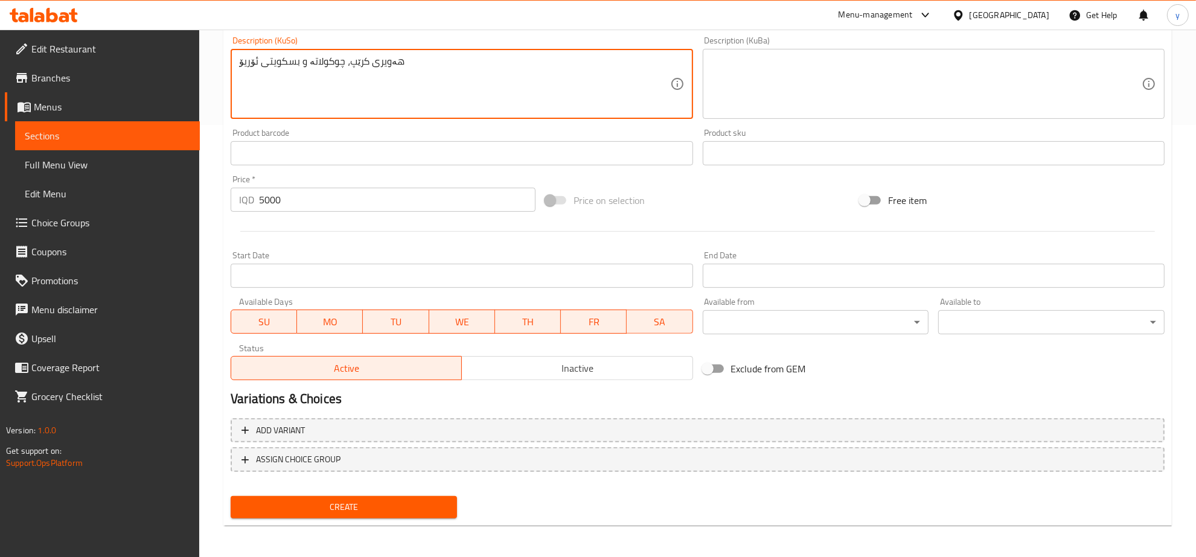
type textarea "هەویری کرێپ، چوکولاتە و بسکویتی ئۆریۆ"
click at [391, 511] on span "Create" at bounding box center [343, 507] width 207 height 15
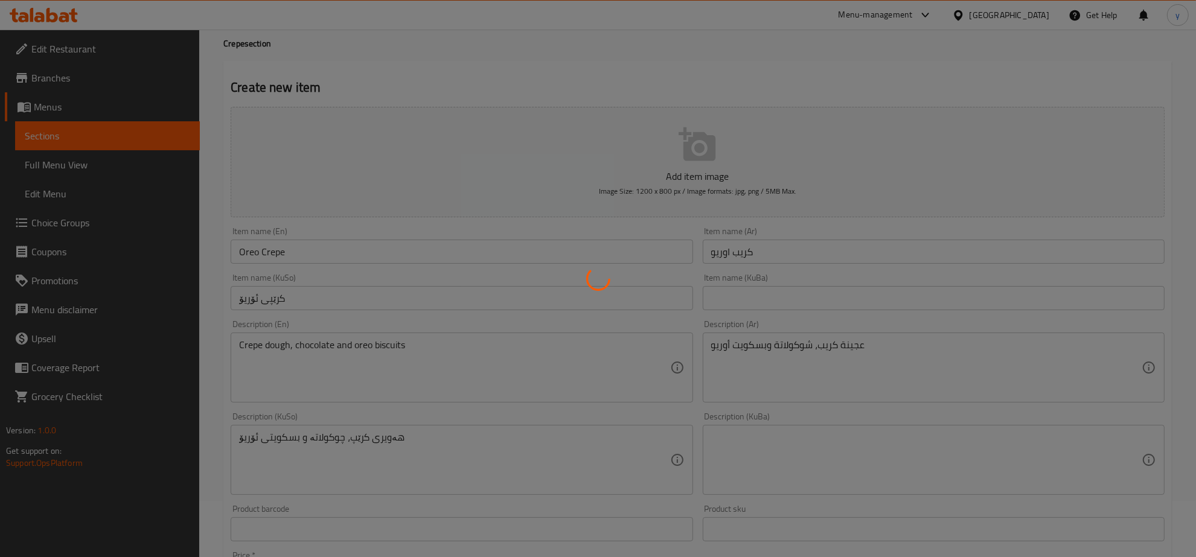
type input "0"
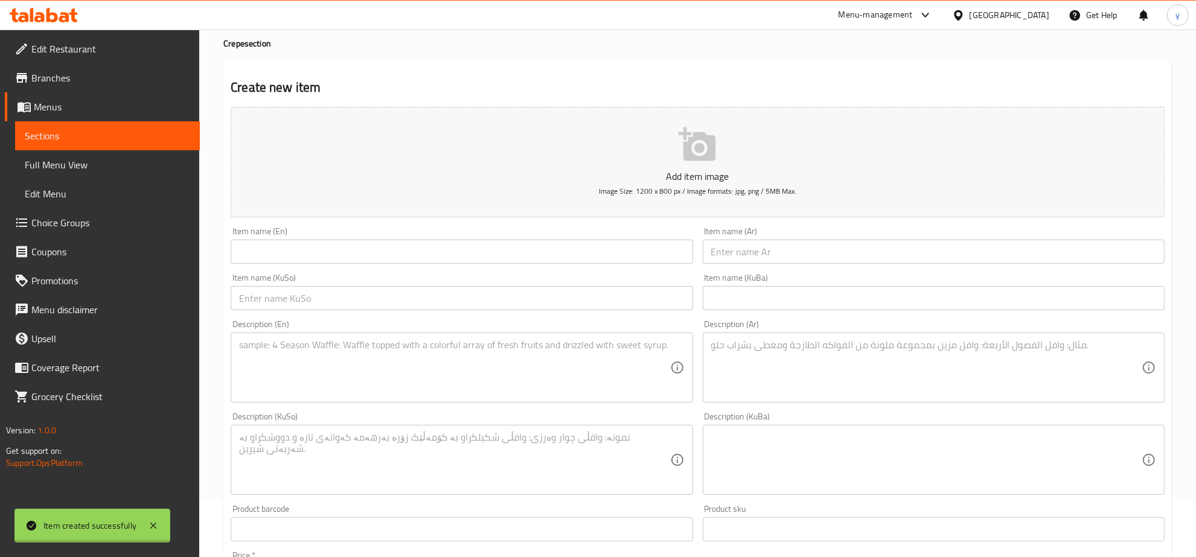
scroll to position [55, 0]
click at [755, 350] on textarea at bounding box center [926, 369] width 430 height 57
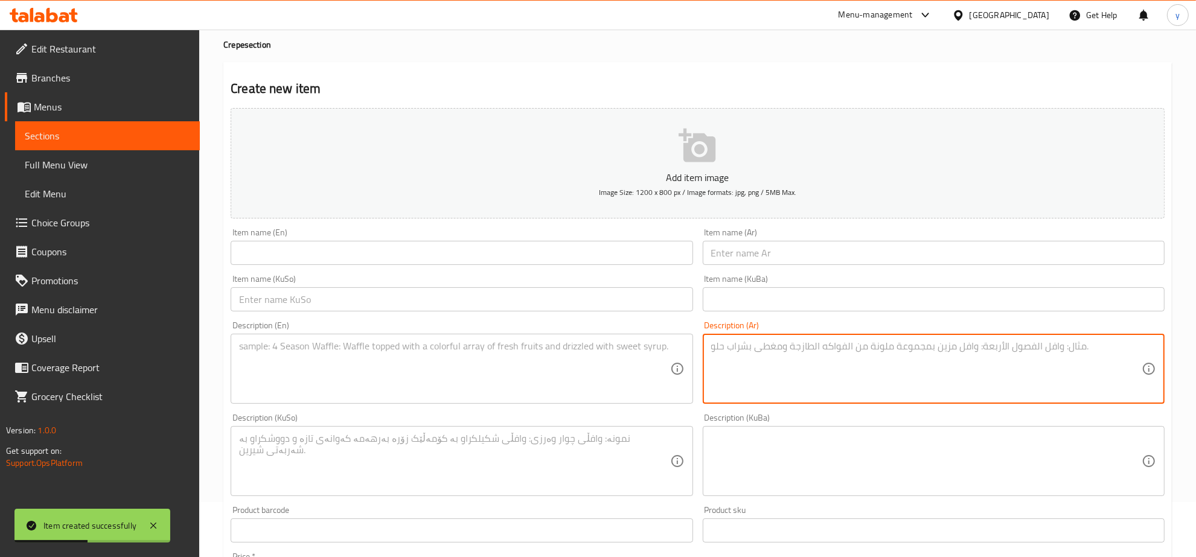
paste textarea "عجينة كريب وصلصة فستق"
type textarea "عجينة كريب وصلصة فستق"
click at [527, 351] on textarea at bounding box center [454, 369] width 430 height 57
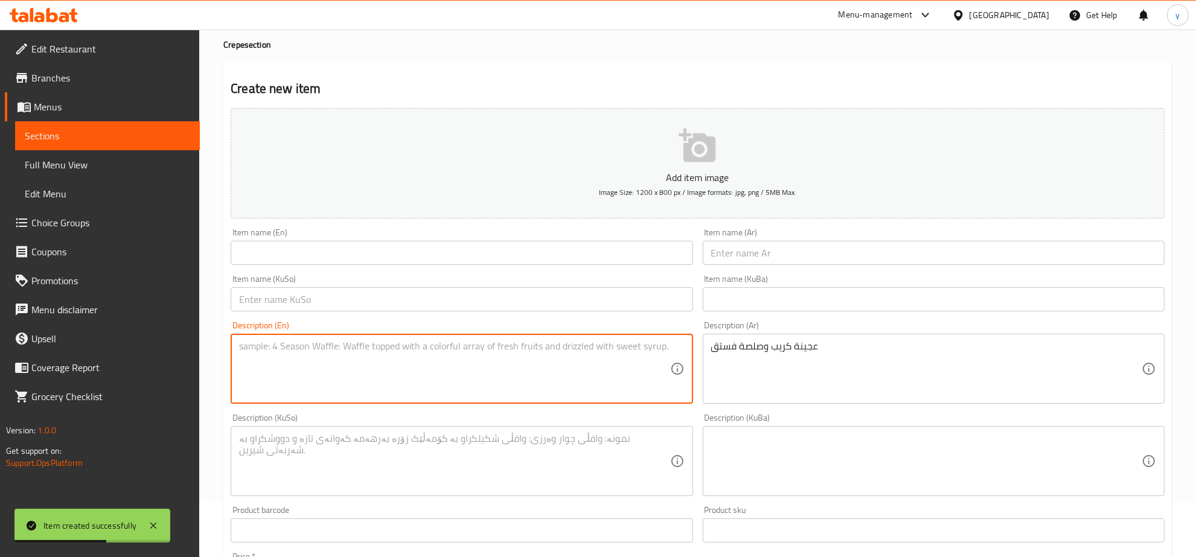
paste textarea "Crepe dough and pistachio sauce"
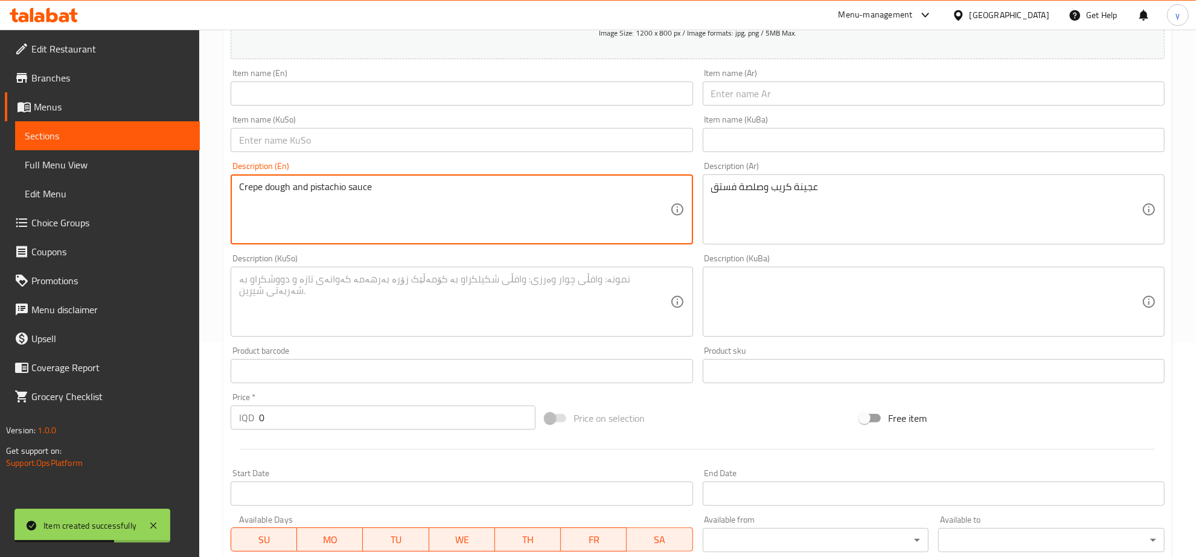
scroll to position [306, 0]
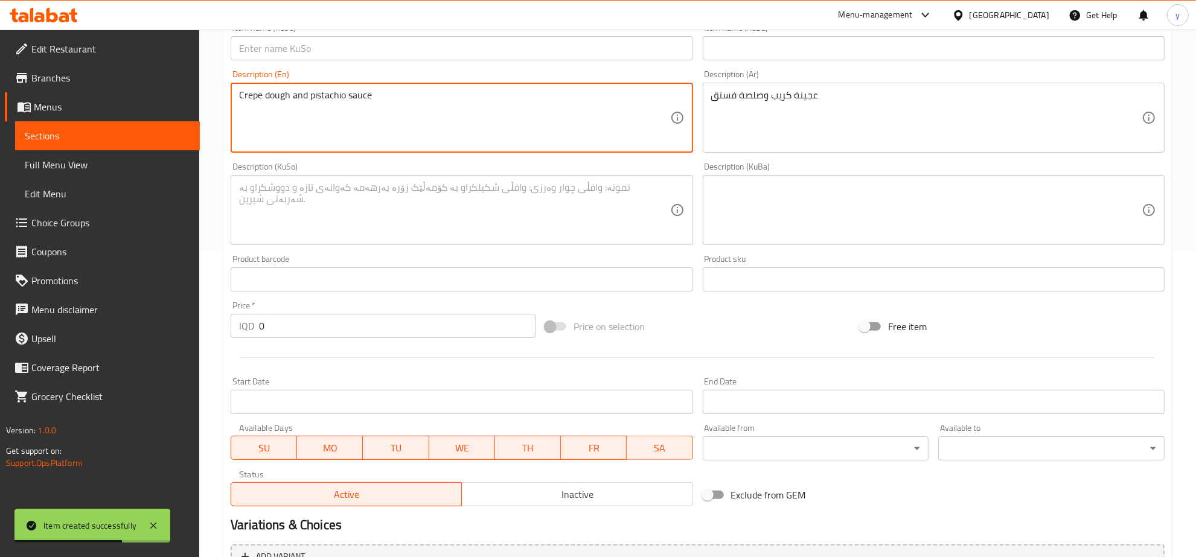
type textarea "Crepe dough and pistachio sauce"
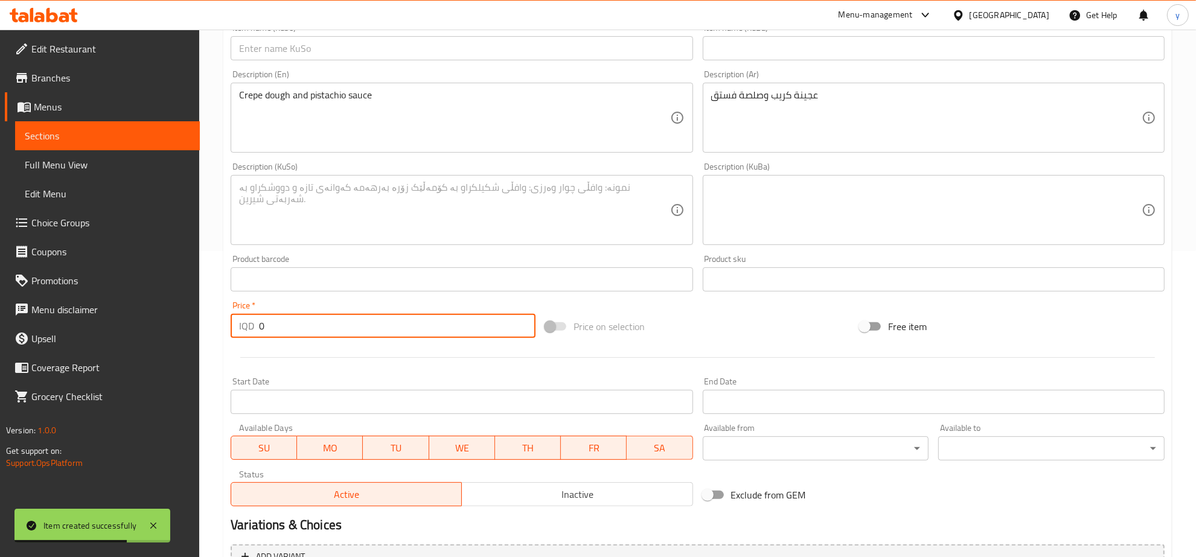
drag, startPoint x: 263, startPoint y: 326, endPoint x: 246, endPoint y: 330, distance: 17.9
click at [237, 330] on div "IQD 0 Price *" at bounding box center [383, 326] width 305 height 24
paste input "500"
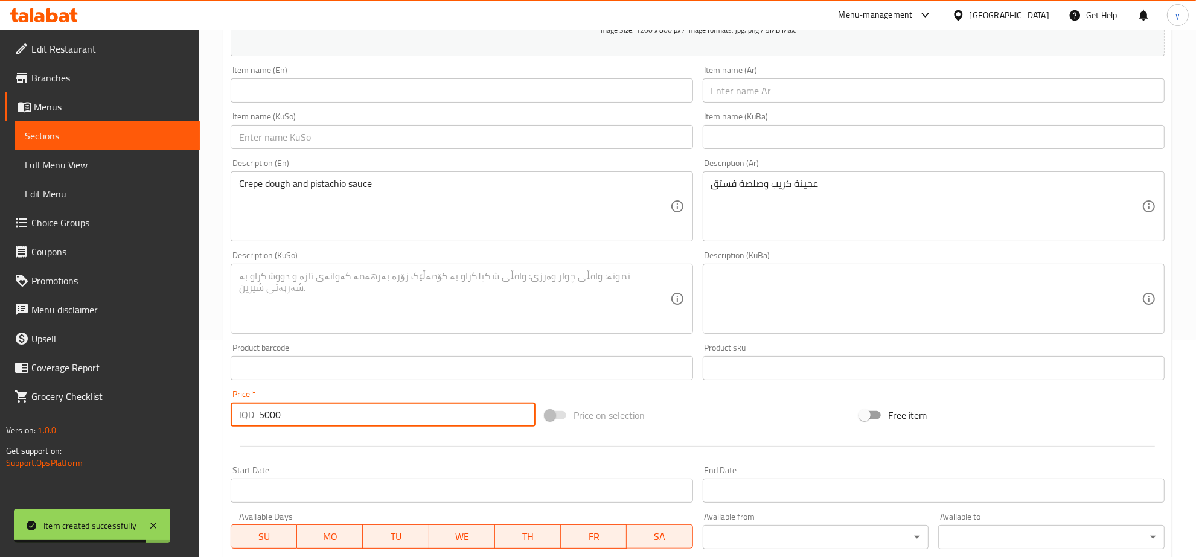
scroll to position [181, 0]
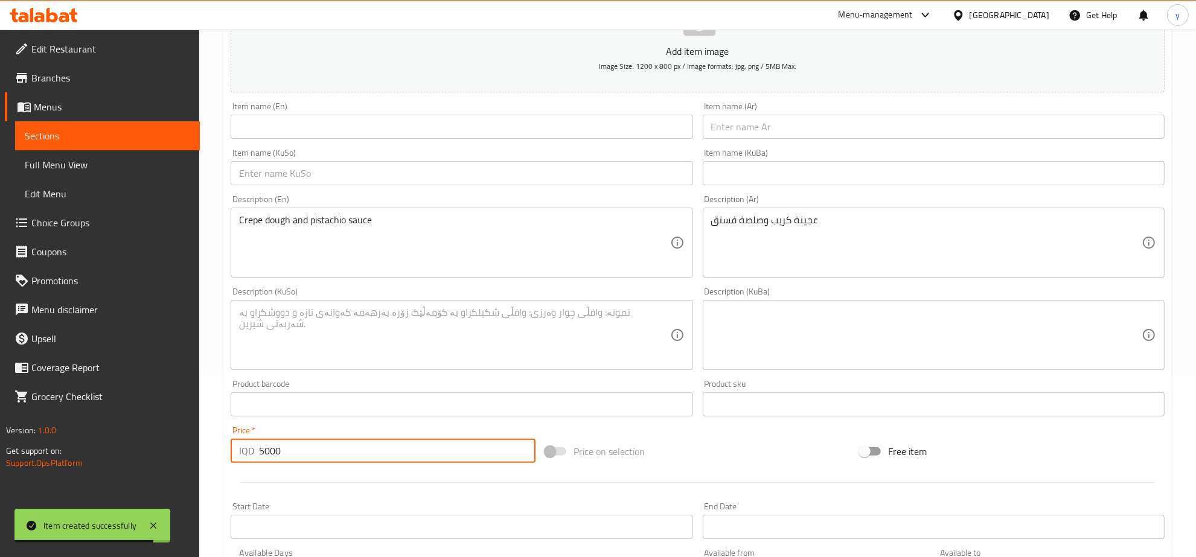
type input "5000"
click at [724, 125] on input "text" at bounding box center [934, 127] width 462 height 24
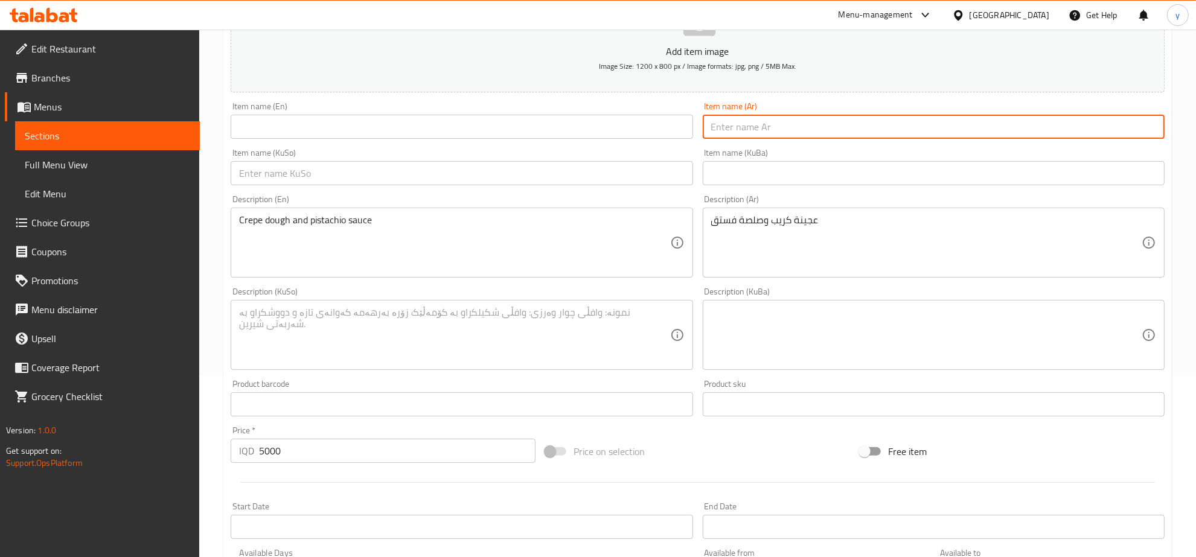
paste input "كريب بستاشيو"
type input "كريب بستاشيو"
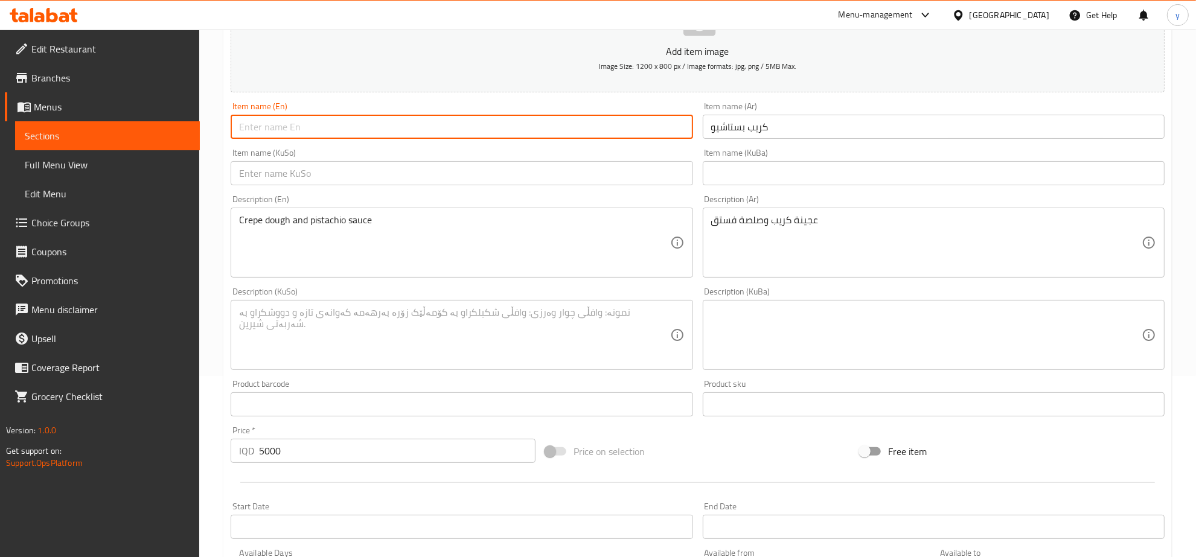
drag, startPoint x: 604, startPoint y: 124, endPoint x: 445, endPoint y: 161, distance: 163.5
click at [598, 124] on input "text" at bounding box center [462, 127] width 462 height 24
paste input "Pistachio Crepe"
type input "Pistachio Crepe"
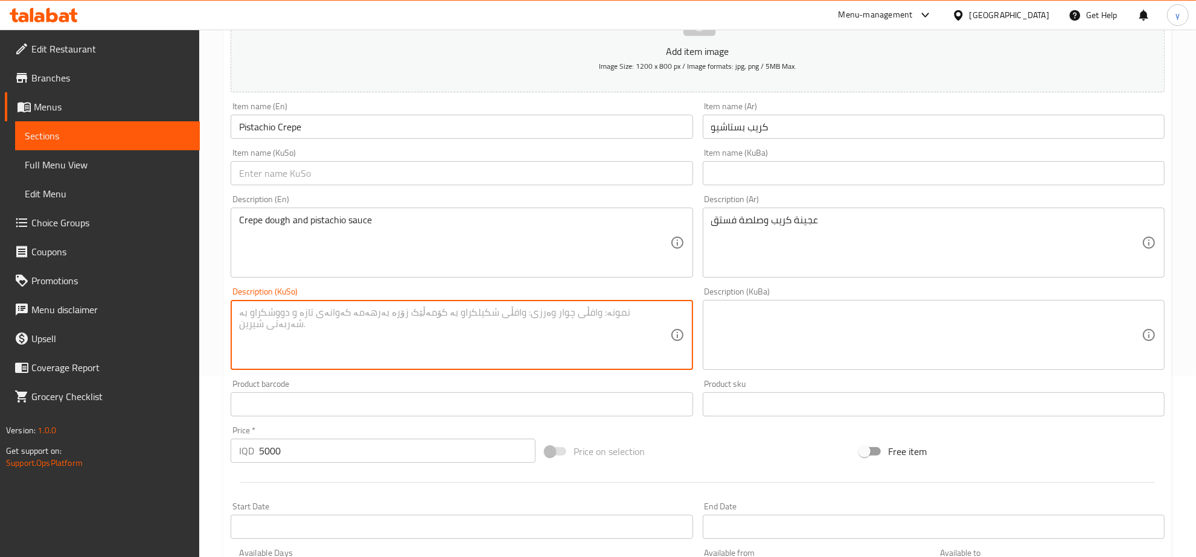
click at [412, 307] on textarea at bounding box center [454, 335] width 430 height 57
click at [534, 175] on input "text" at bounding box center [462, 173] width 462 height 24
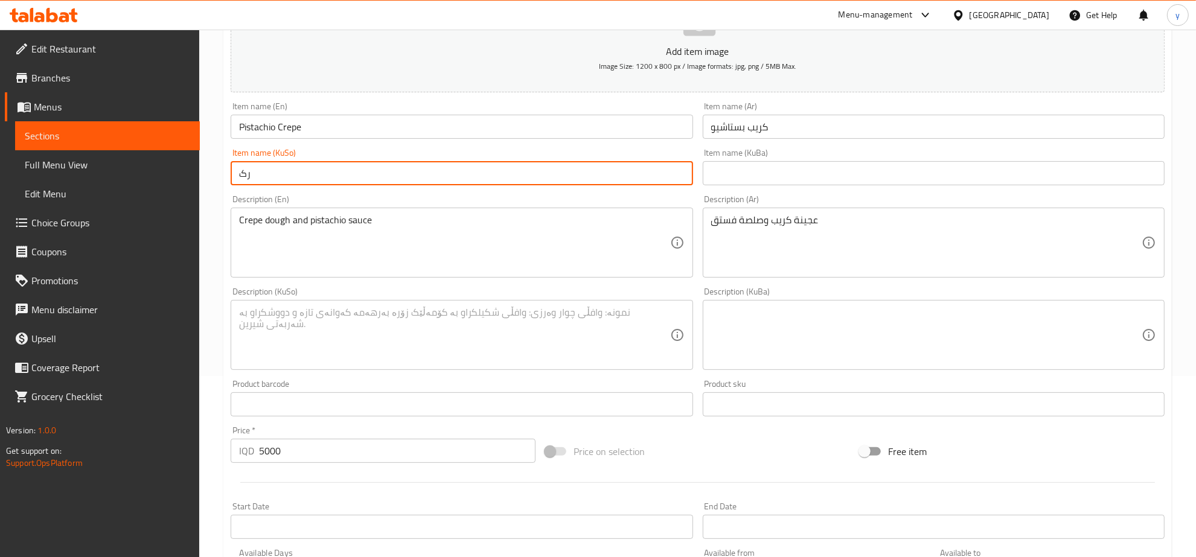
type input "ر"
type input "کرێپی فستەق"
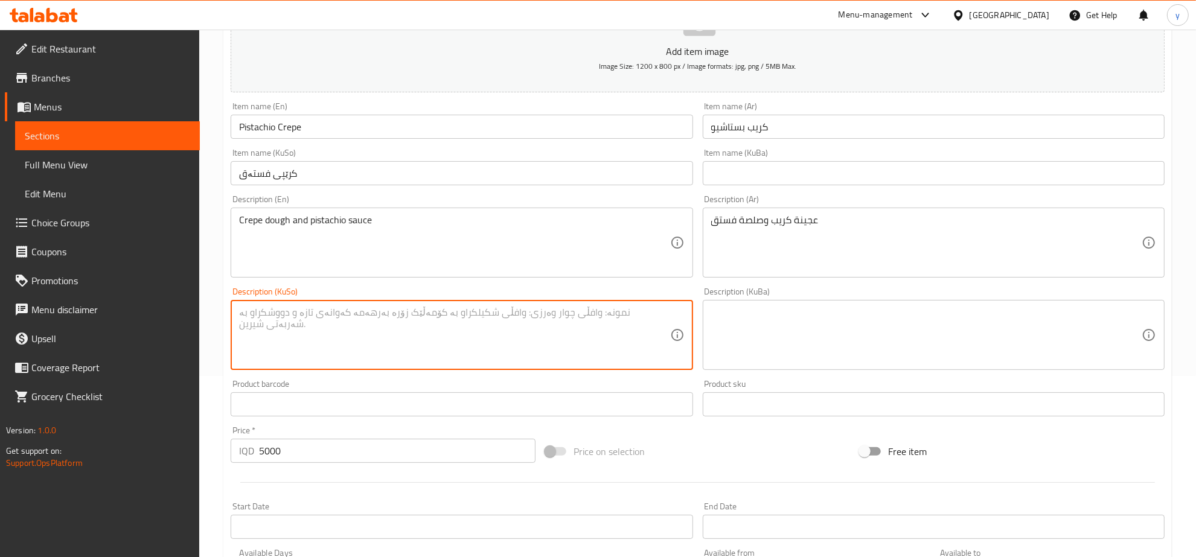
click at [533, 330] on textarea at bounding box center [454, 335] width 430 height 57
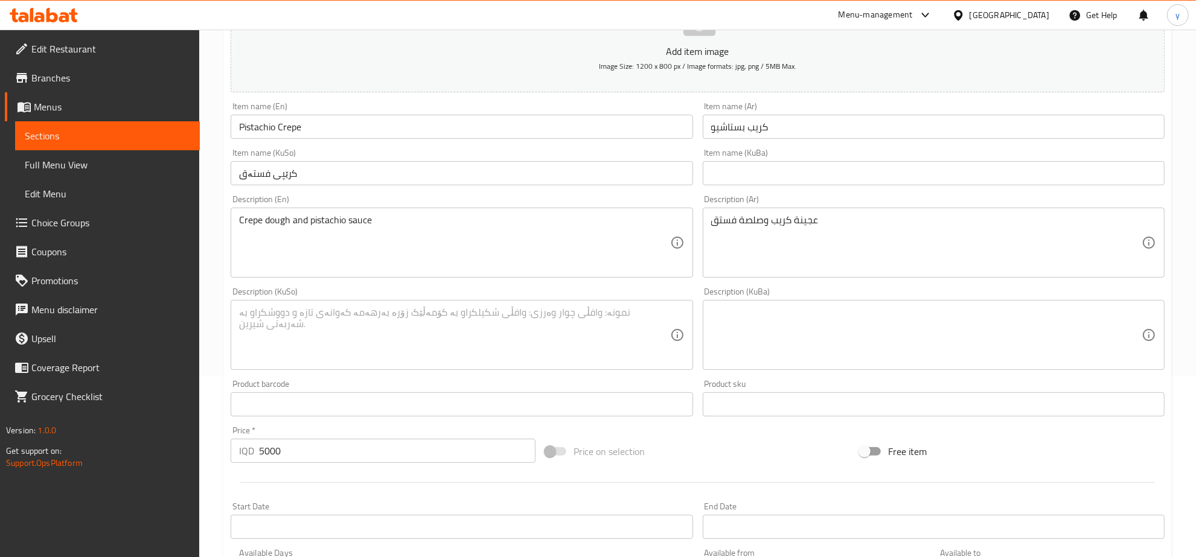
click at [533, 329] on textarea at bounding box center [454, 335] width 430 height 57
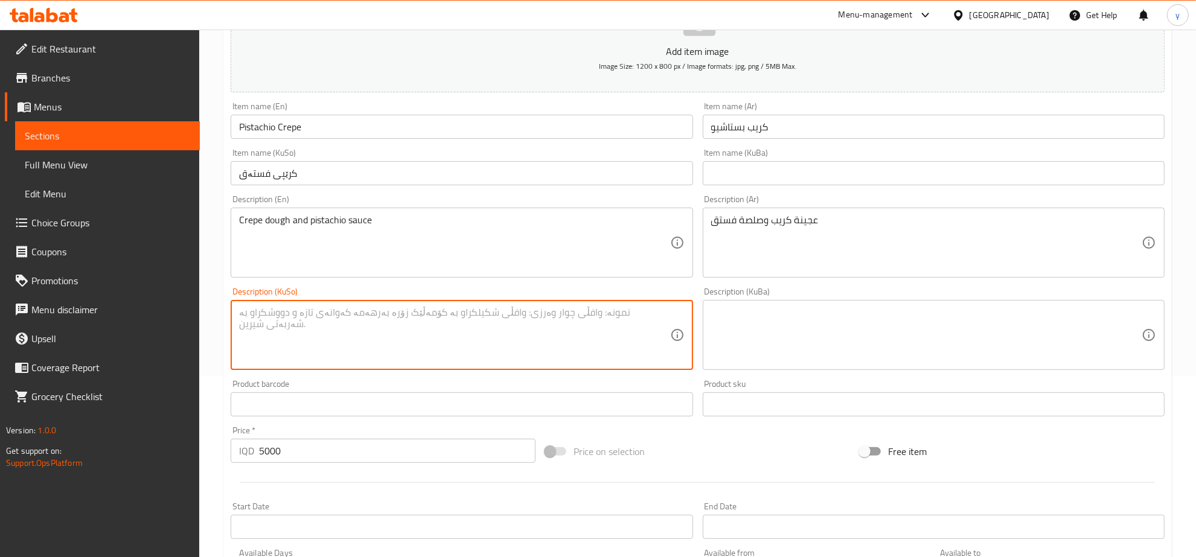
click at [533, 329] on textarea at bounding box center [454, 335] width 430 height 57
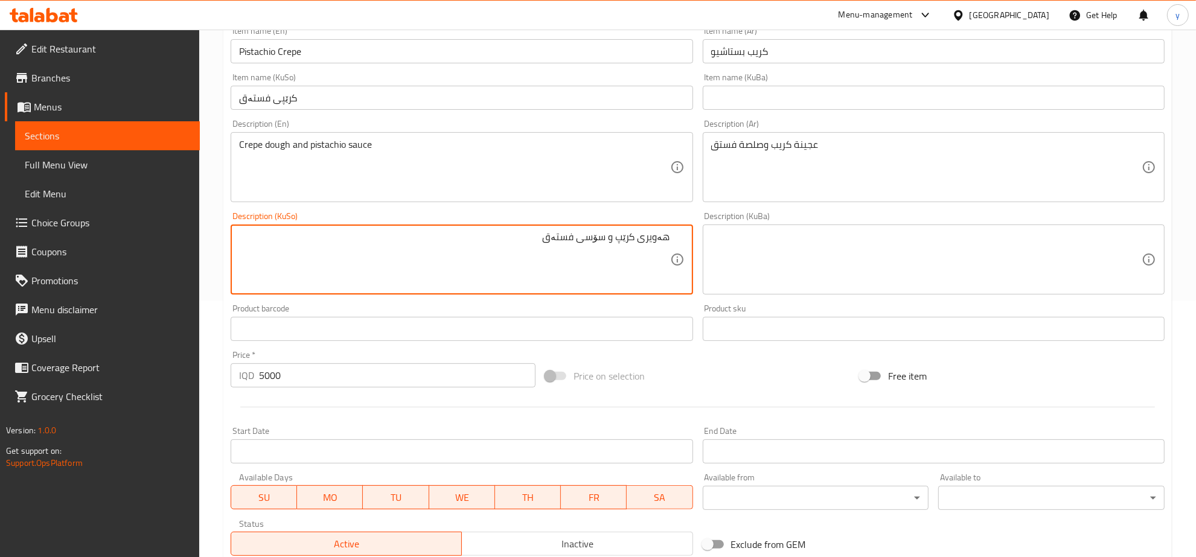
scroll to position [432, 0]
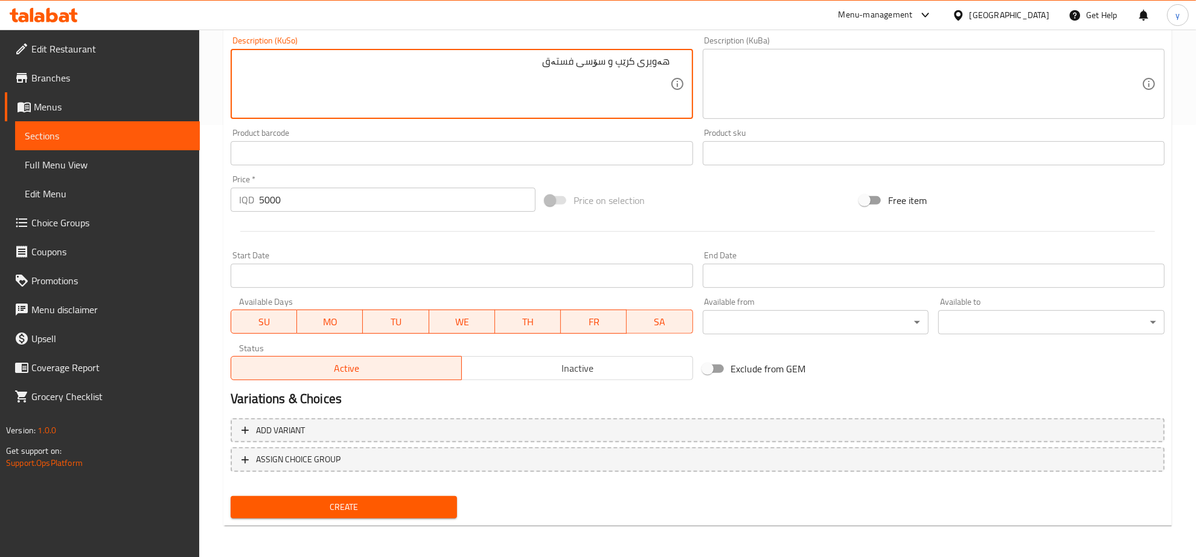
type textarea "هەویری کرێپ و سۆسی فستەق"
click at [377, 492] on div "Create" at bounding box center [344, 507] width 236 height 32
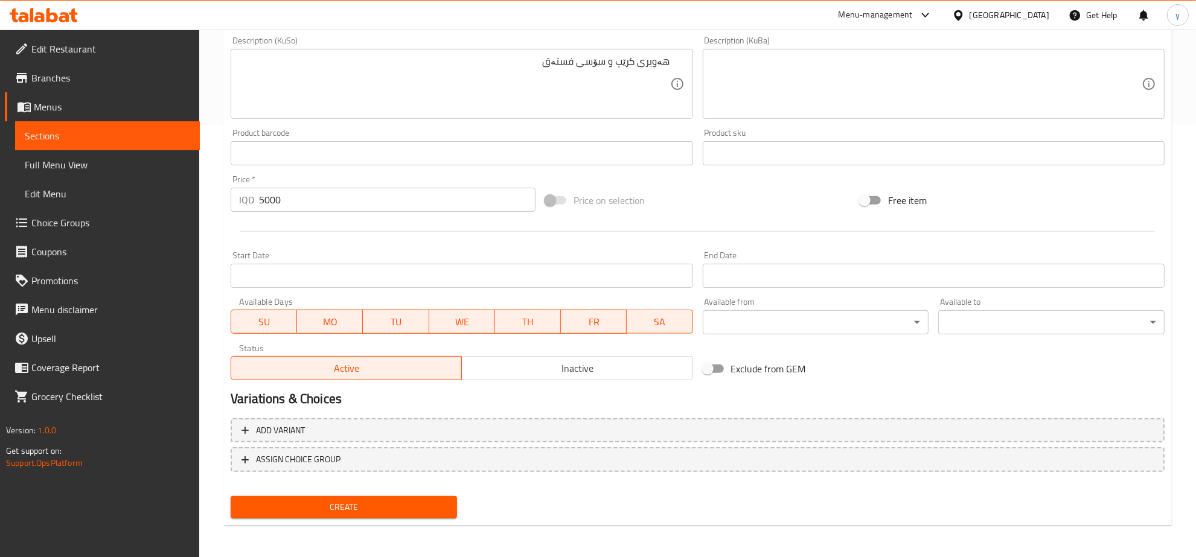
click at [382, 492] on div "Create" at bounding box center [344, 507] width 236 height 32
click at [385, 500] on span "Create" at bounding box center [343, 507] width 207 height 15
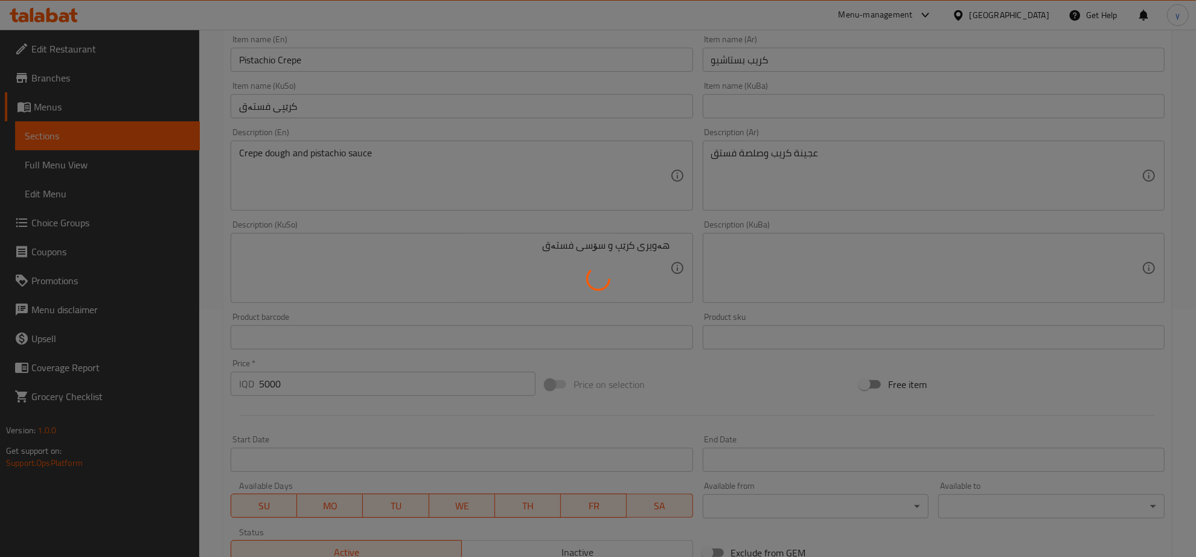
scroll to position [55, 0]
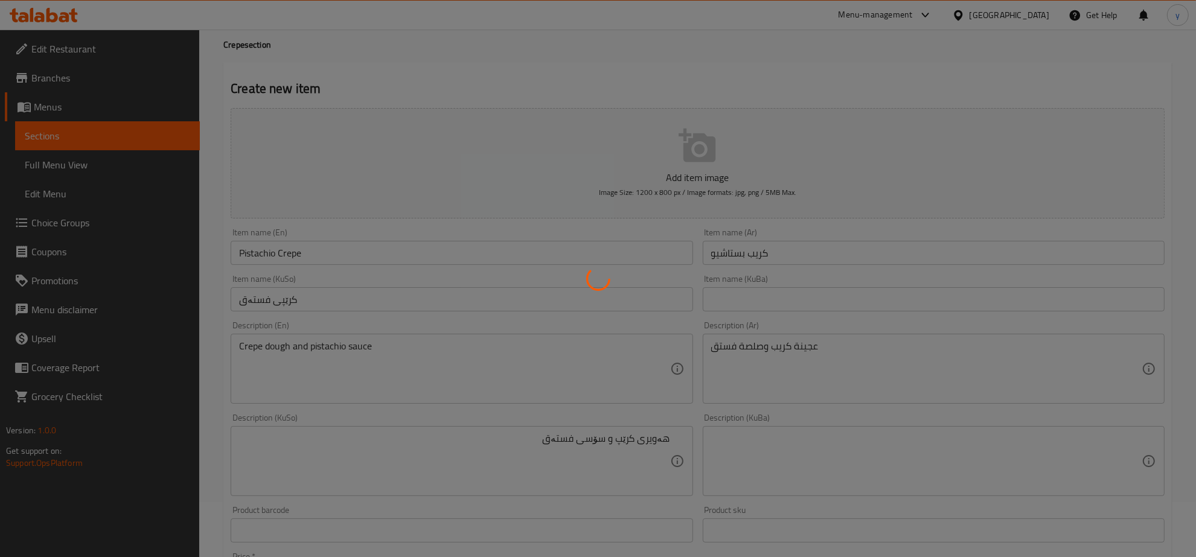
type input "0"
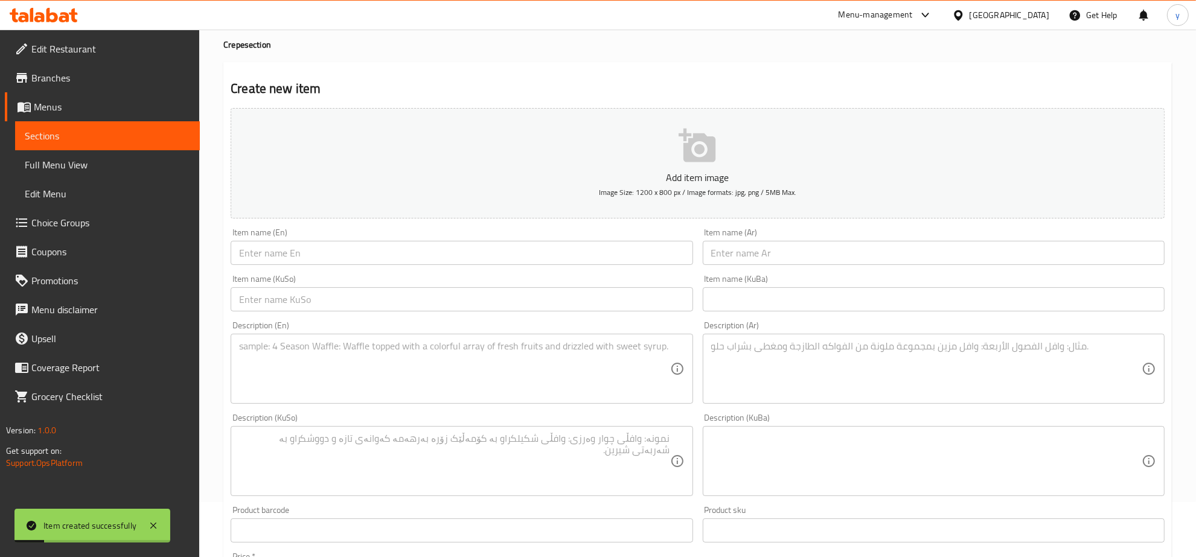
click at [788, 366] on textarea at bounding box center [926, 369] width 430 height 57
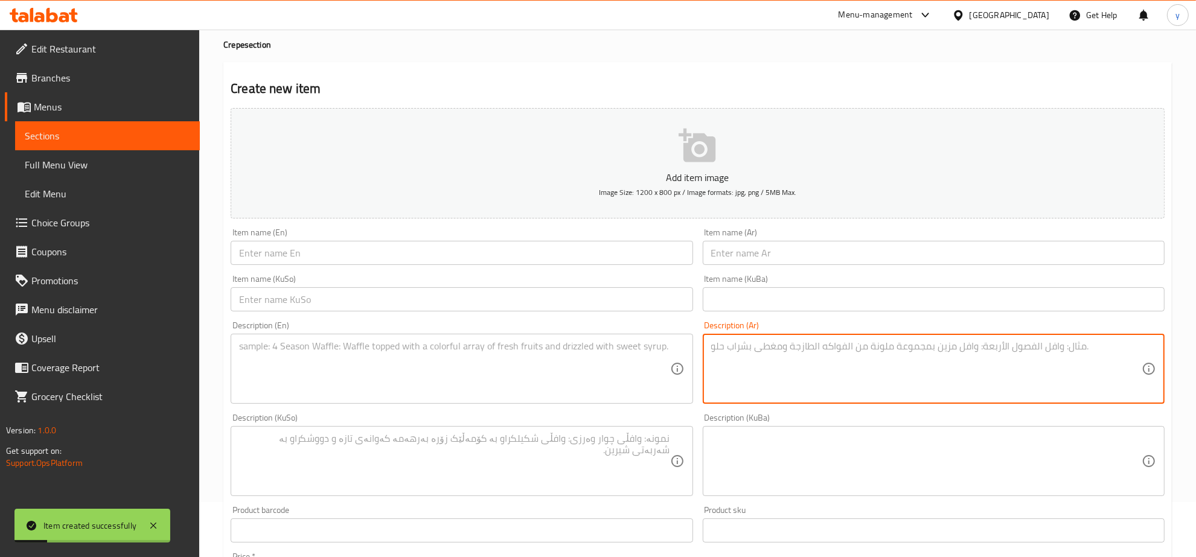
paste textarea "عجينة الكريب والنوتيلا."
type textarea "عجينة الكريب والنوتيلا."
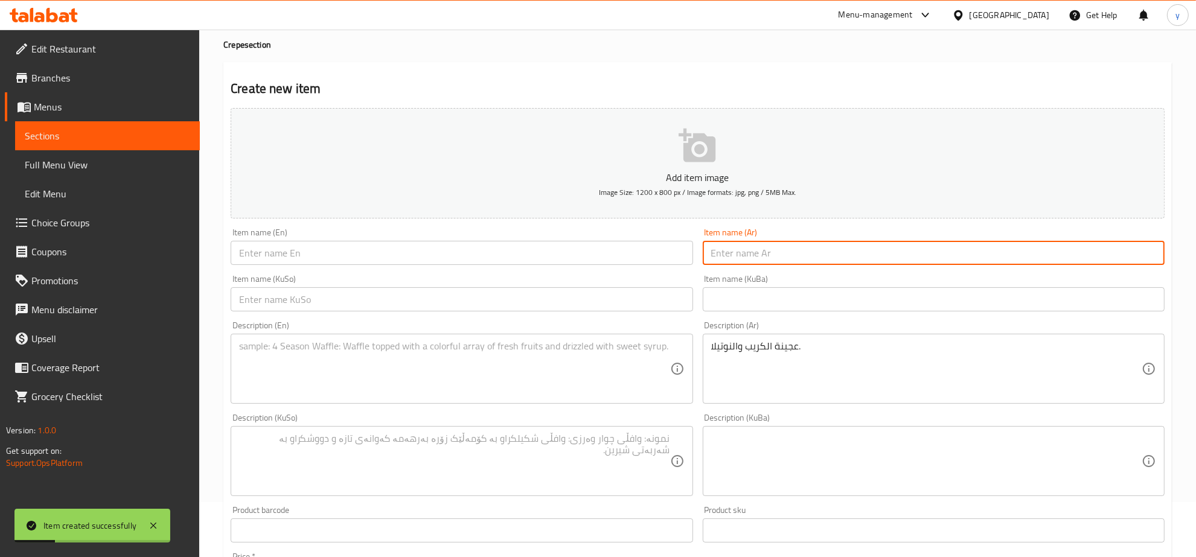
click at [753, 251] on input "text" at bounding box center [934, 253] width 462 height 24
paste input "كريب نوتيلا"
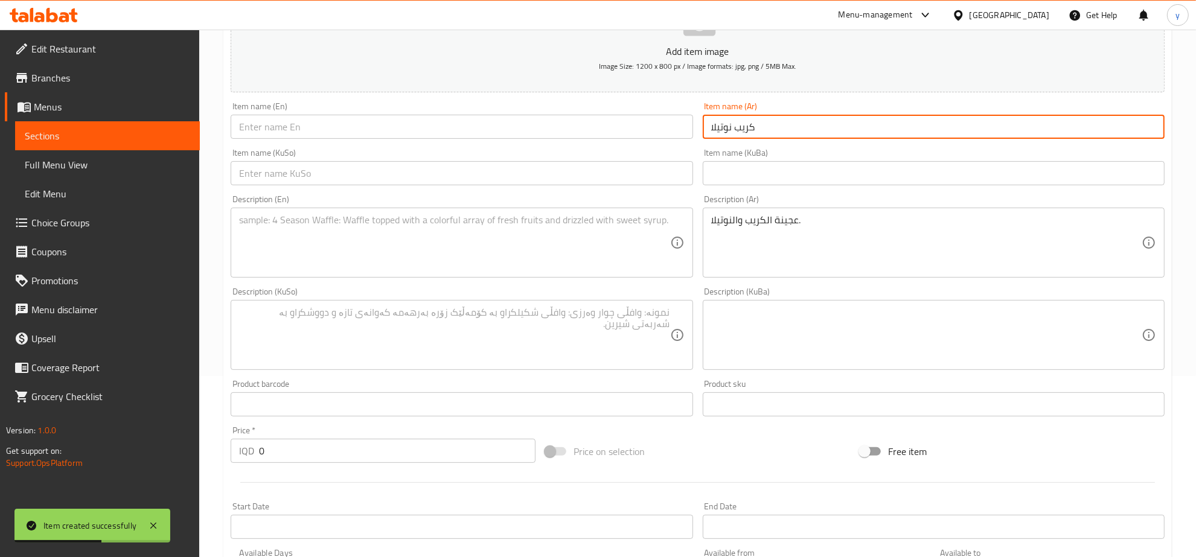
type input "كريب نوتيلا"
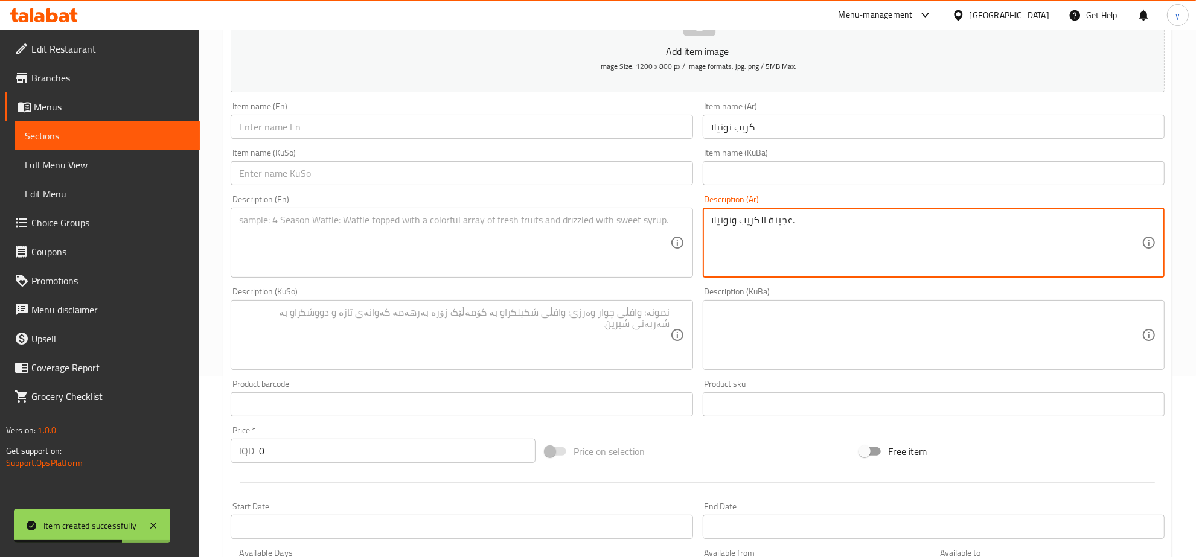
click at [761, 221] on textarea "عجينة الكريب ونوتيلا." at bounding box center [926, 242] width 430 height 57
click at [795, 222] on textarea "عجينة كريب ونوتيلا." at bounding box center [926, 242] width 430 height 57
type textarea "عجينة كريب ونوتيلا"
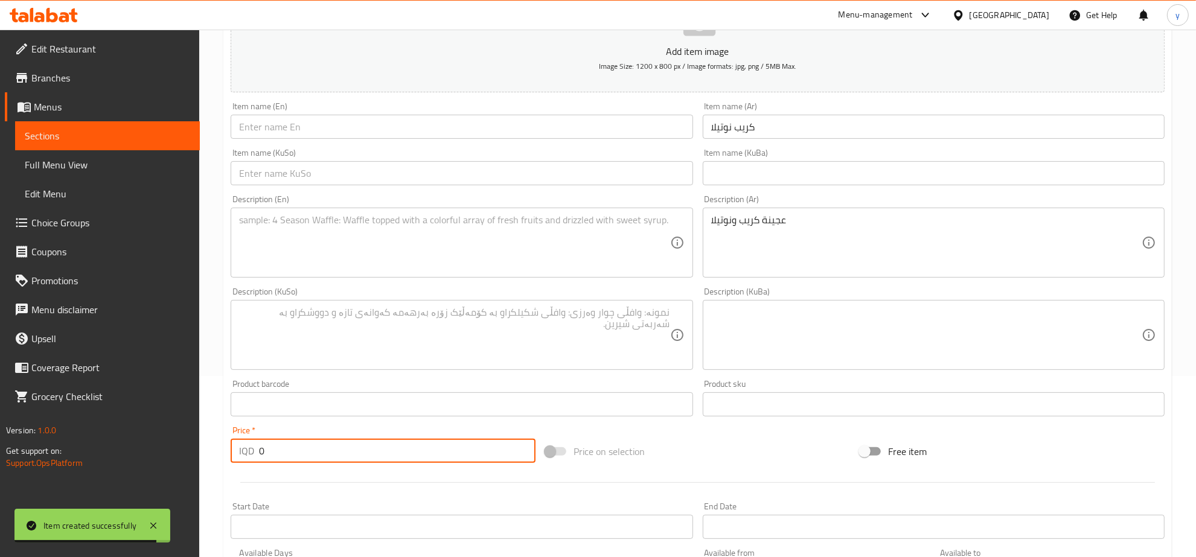
click at [378, 439] on input "0" at bounding box center [397, 451] width 277 height 24
paste input "500"
type input "5000"
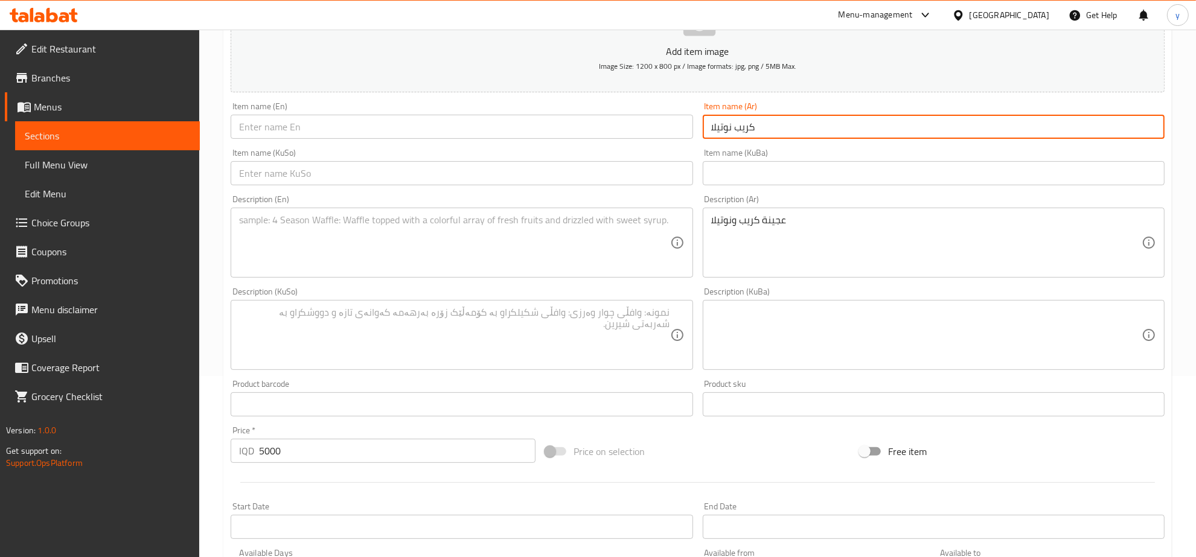
click at [741, 124] on input "كريب نوتيلا" at bounding box center [934, 127] width 462 height 24
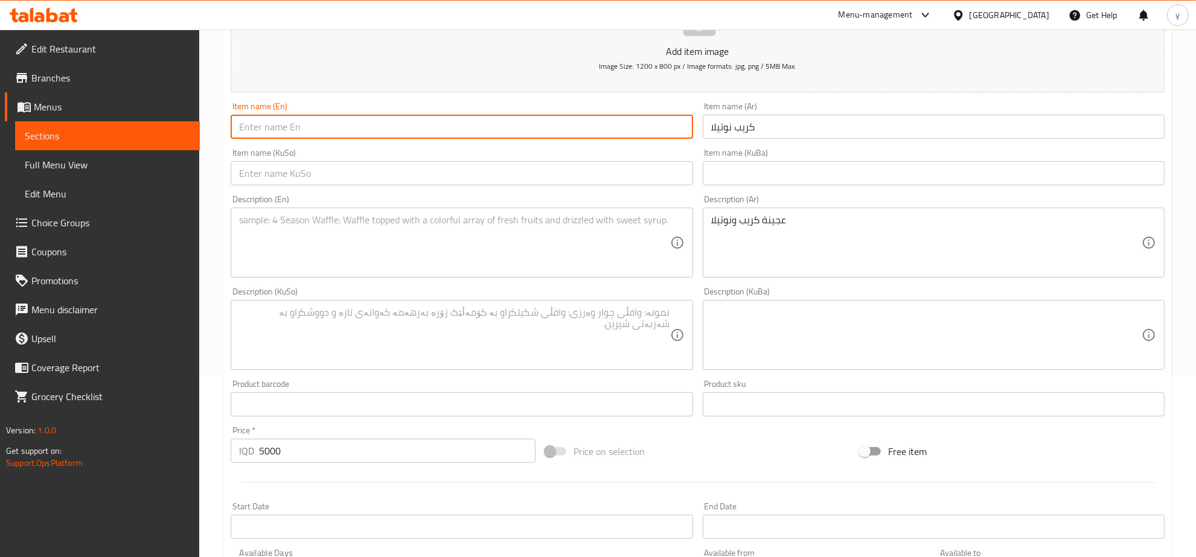
click at [521, 137] on input "text" at bounding box center [462, 127] width 462 height 24
paste input "Nutella Crepe"
type input "Nutella Crepe"
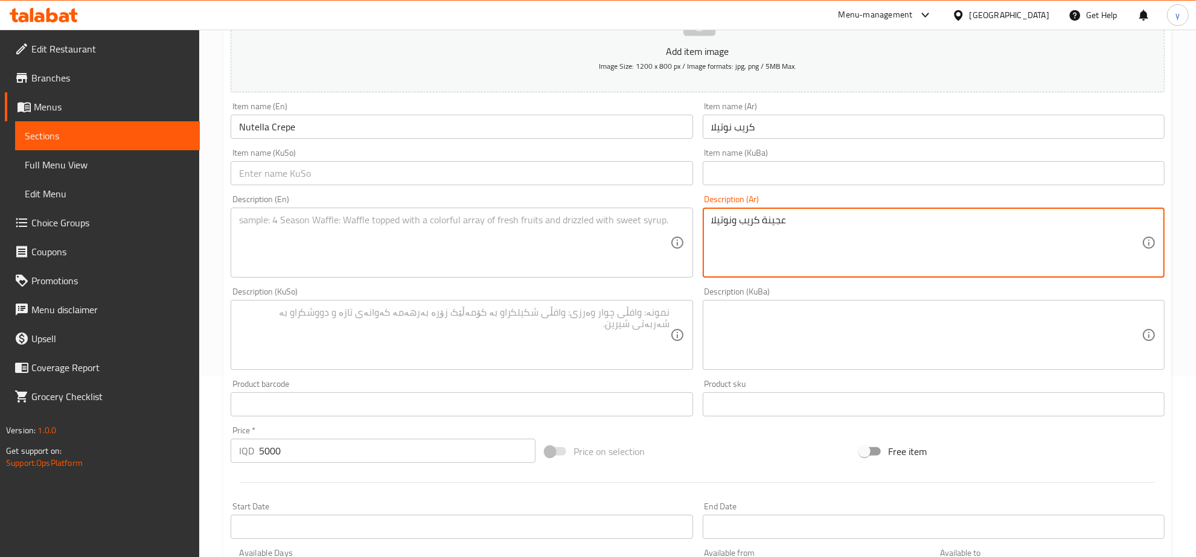
click at [773, 216] on textarea "عجينة كريب ونوتيلا" at bounding box center [926, 242] width 430 height 57
paste textarea
type textarea "عجينة كريب ونوتيلا"
click at [508, 235] on textarea at bounding box center [454, 242] width 430 height 57
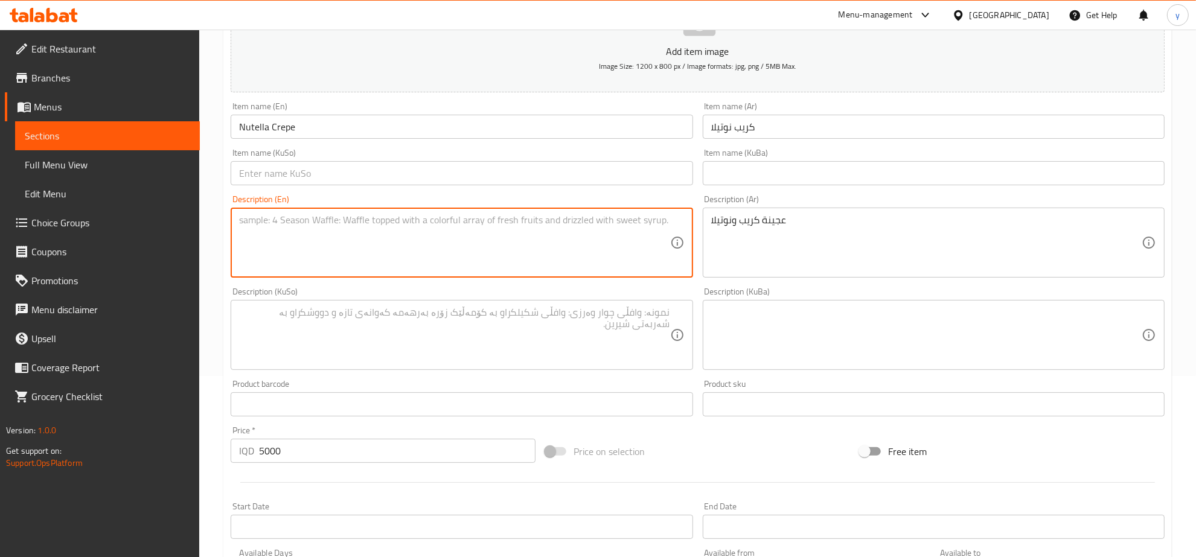
paste textarea "Crepe dough and nutella"
type textarea "Crepe dough and nutella"
click at [395, 181] on input "text" at bounding box center [462, 173] width 462 height 24
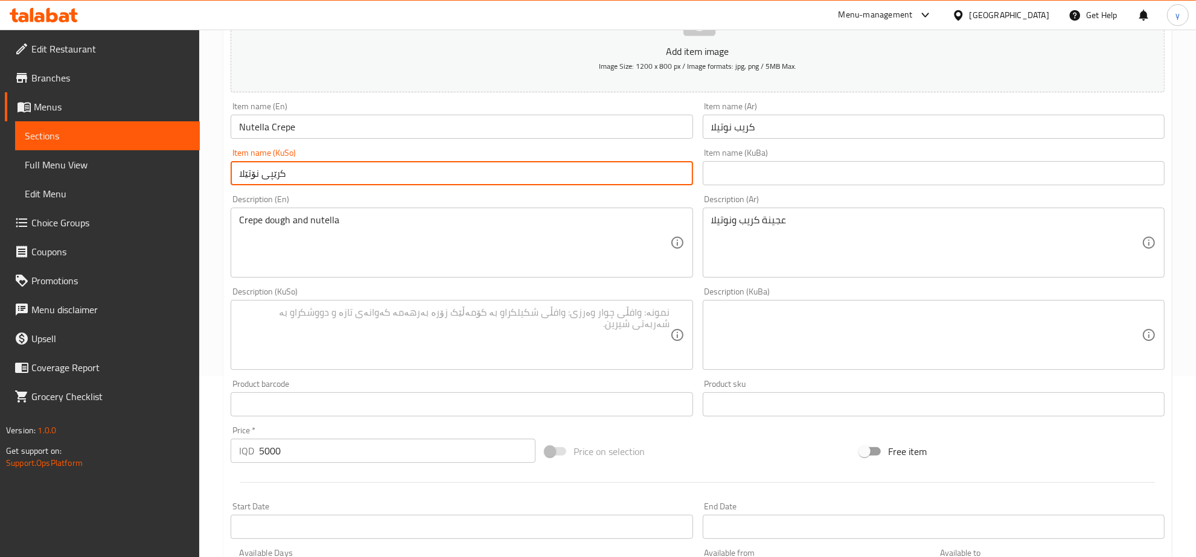
type input "کرێپی نۆتێلا"
click at [415, 297] on div "Description (KuSo) Description (KuSo)" at bounding box center [462, 328] width 462 height 83
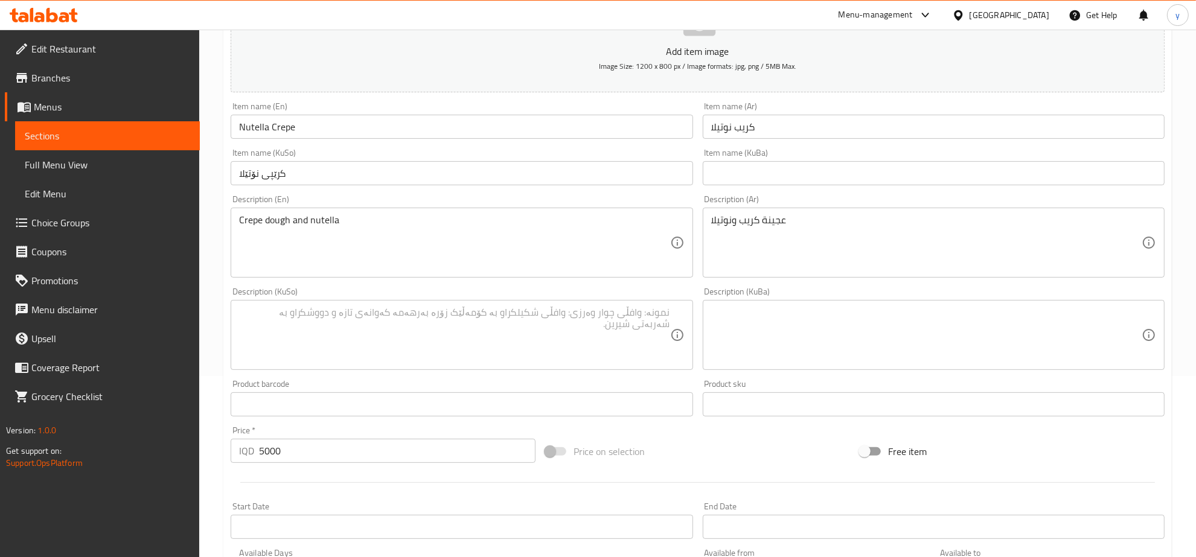
click at [441, 321] on textarea at bounding box center [454, 335] width 430 height 57
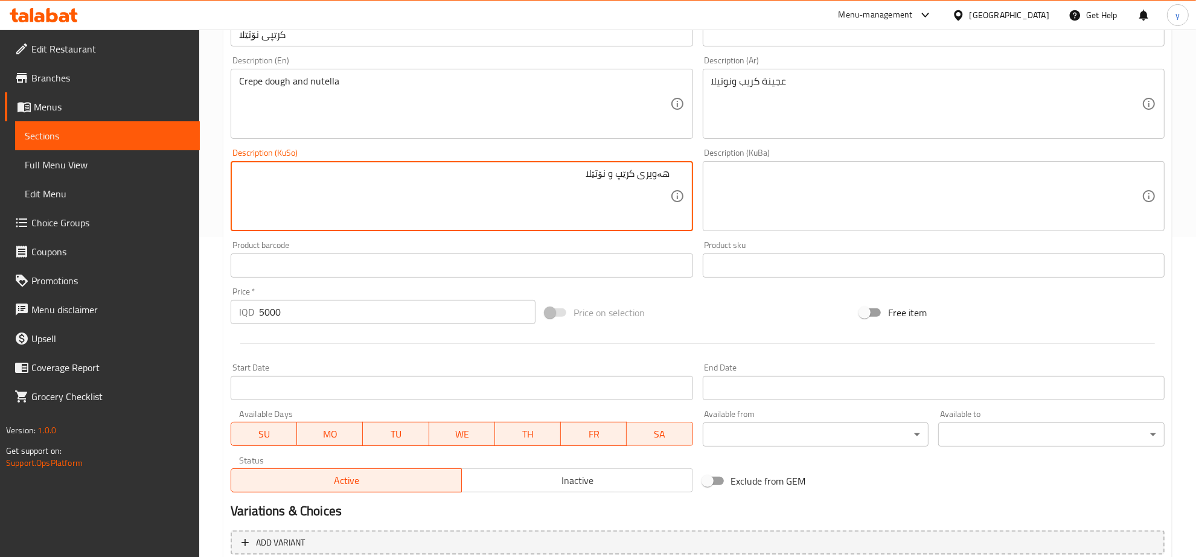
scroll to position [432, 0]
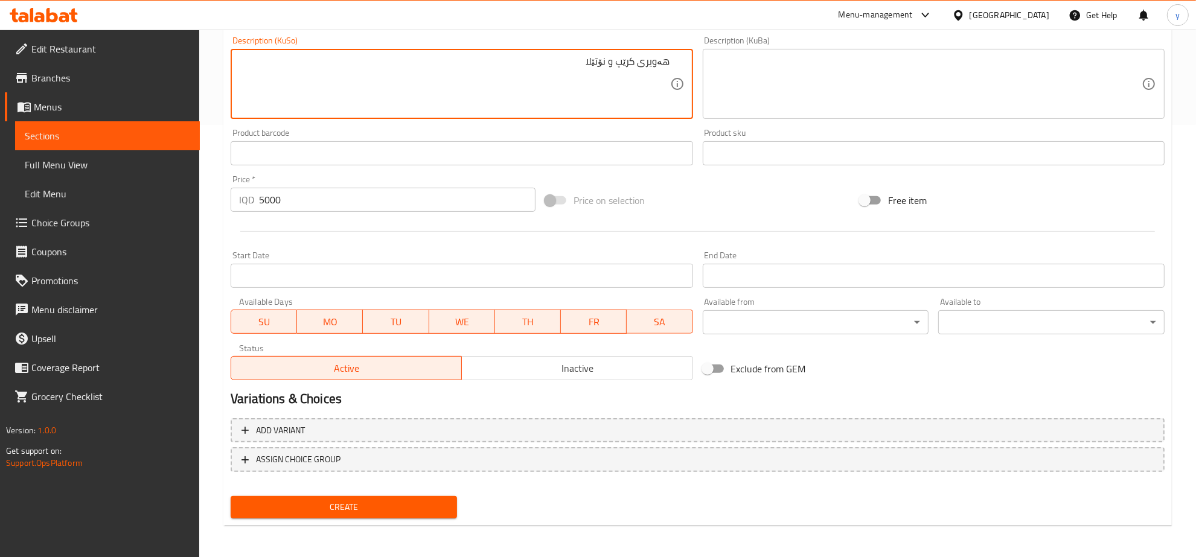
type textarea "هەویری کرێپ و نۆتێلا"
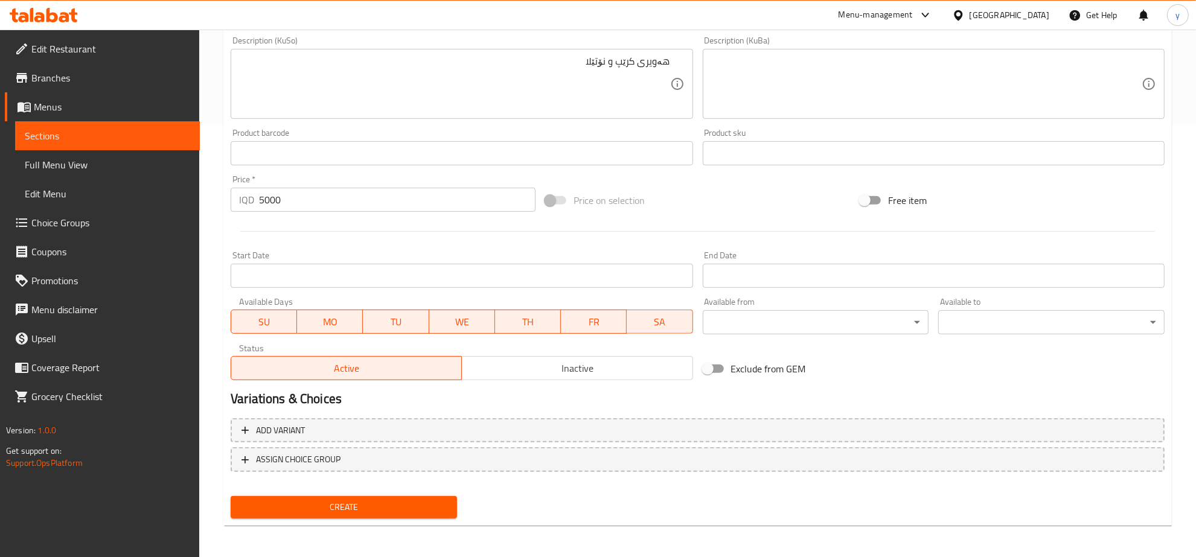
click at [415, 492] on div "Create" at bounding box center [344, 507] width 236 height 32
click at [415, 500] on span "Create" at bounding box center [343, 507] width 207 height 15
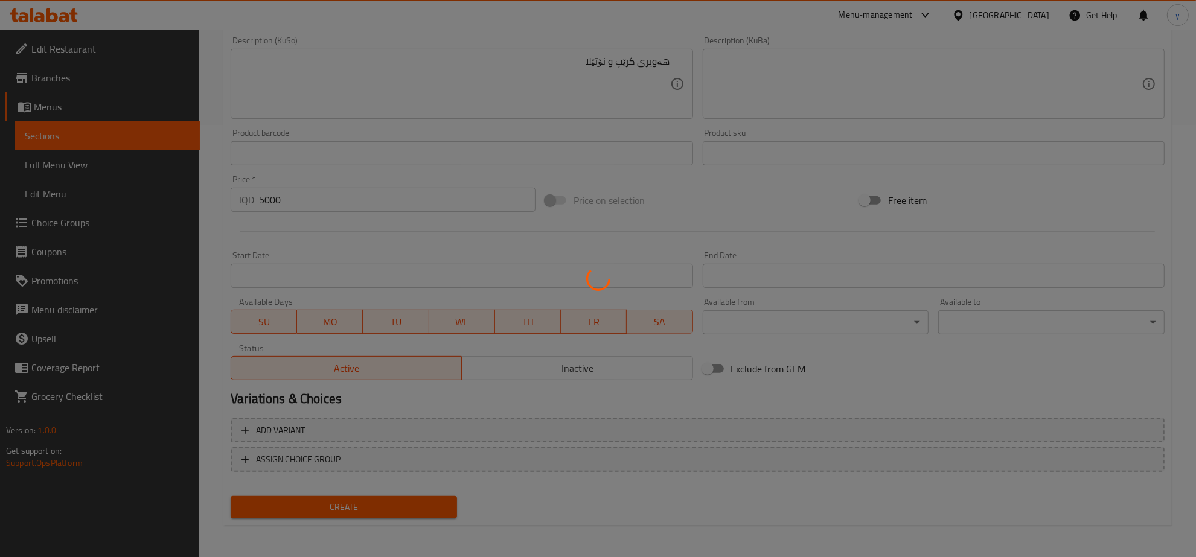
type input "0"
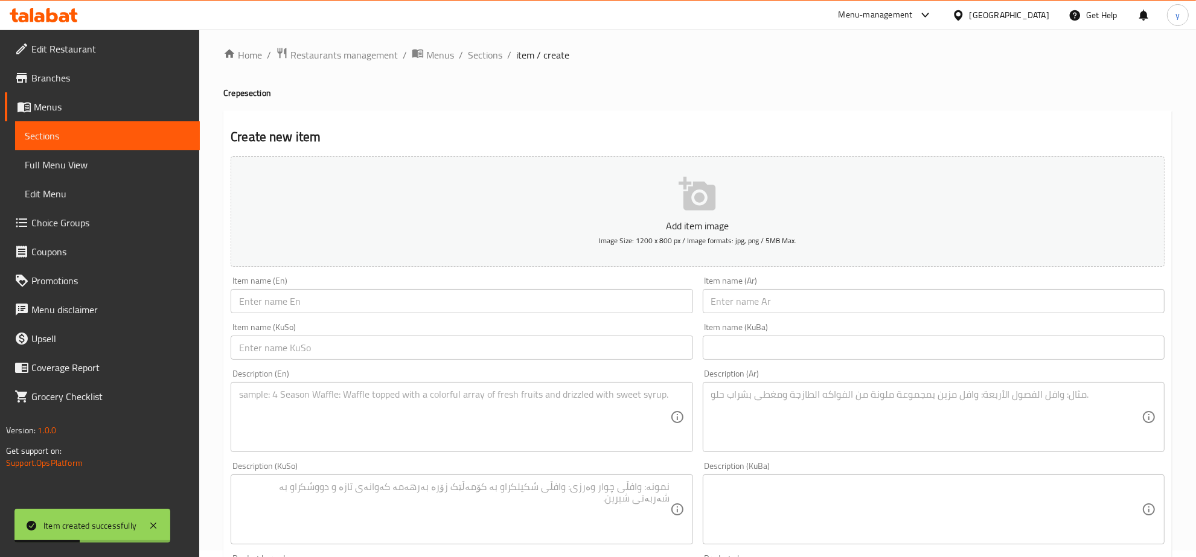
scroll to position [0, 0]
click at [785, 411] on textarea at bounding box center [926, 423] width 430 height 57
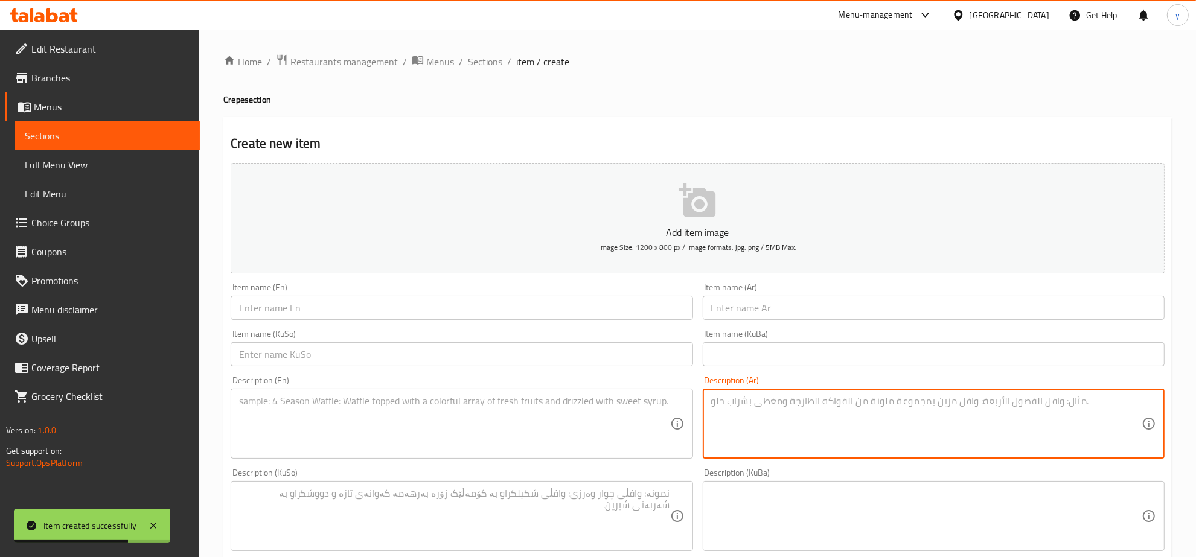
paste textarea "عجينة كريب، شوكولاتة وقطع كيندر"
type textarea "عجينة كريب، شوكولاتة وقطع كيندر"
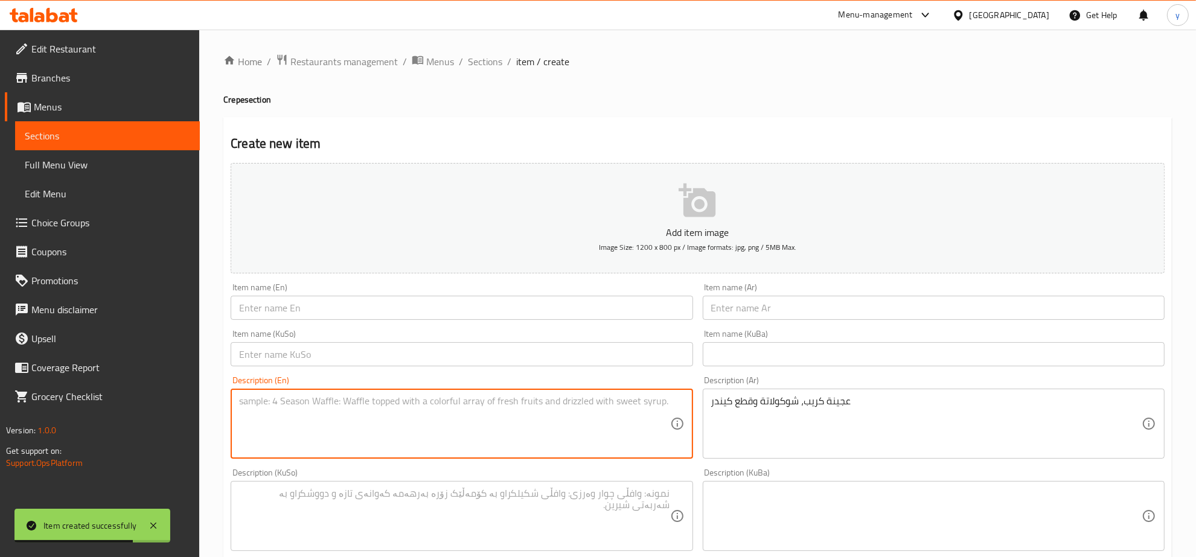
click at [604, 421] on textarea at bounding box center [454, 423] width 430 height 57
paste textarea "Crepe dough, chocolate and kinder pieces"
type textarea "Crepe dough, chocolate and kinder pieces"
click at [770, 314] on input "text" at bounding box center [934, 308] width 462 height 24
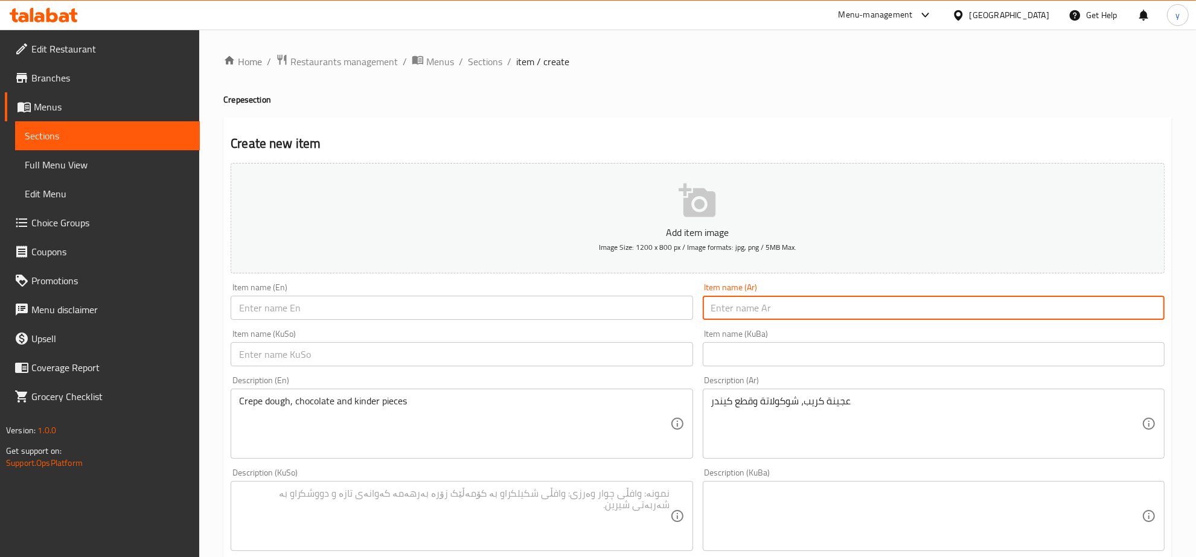
paste input "كريب كندر"
click at [741, 315] on input "كريب كندر" at bounding box center [934, 308] width 462 height 24
type input "كريب كندر"
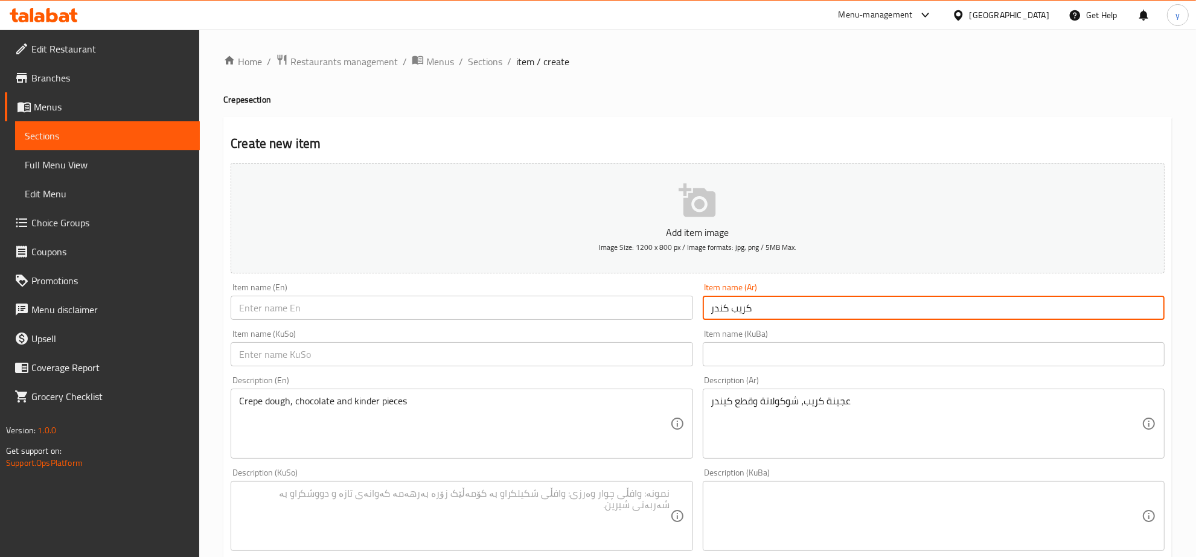
click at [537, 320] on input "text" at bounding box center [462, 308] width 462 height 24
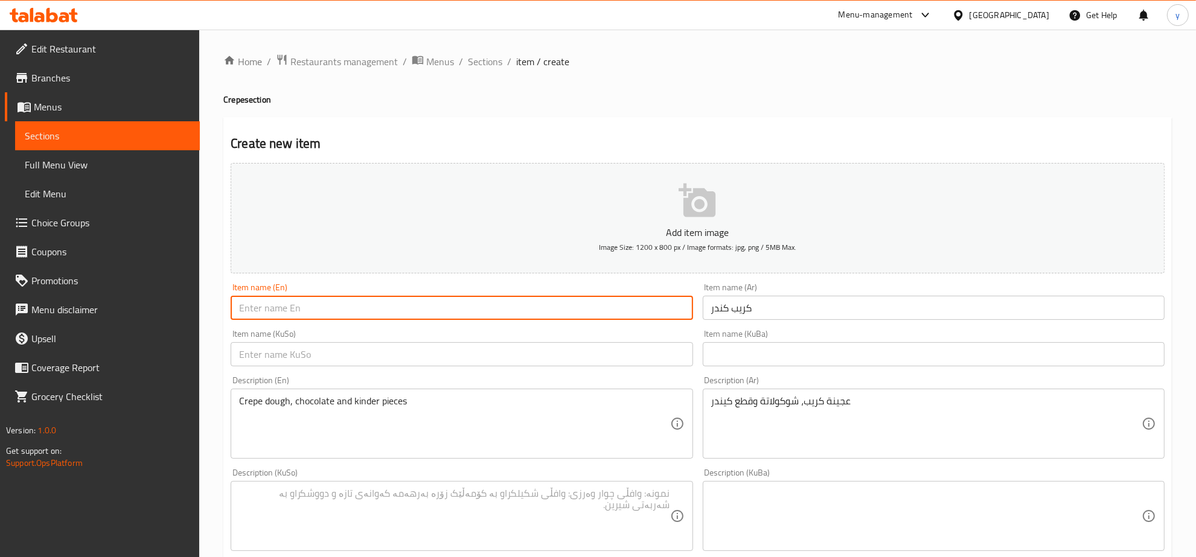
paste input "Kinder Crepe"
type input "Kinder Crepe"
click at [581, 348] on input "text" at bounding box center [462, 354] width 462 height 24
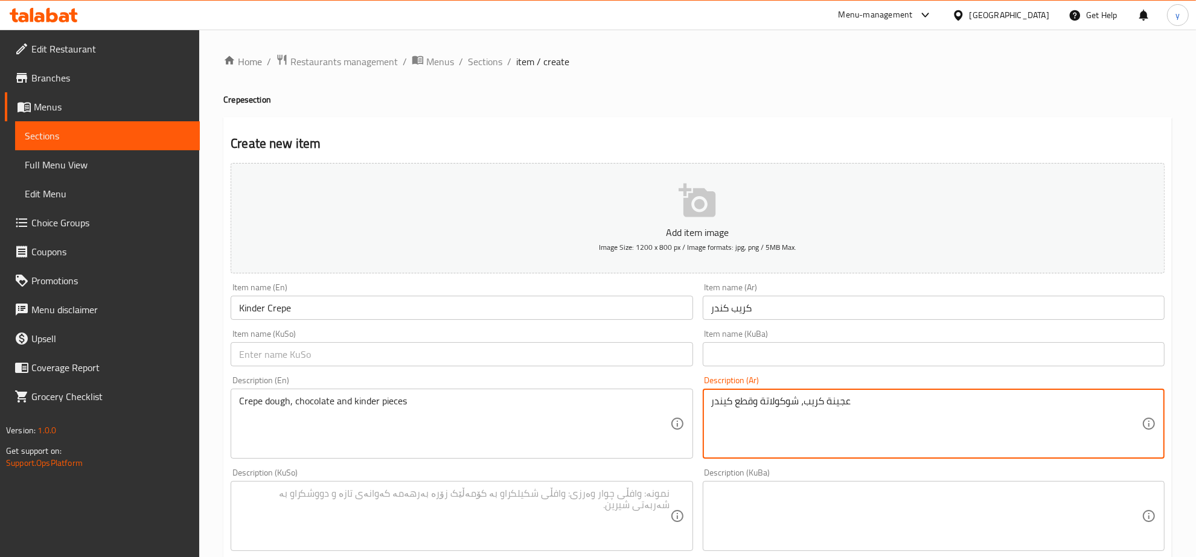
click at [714, 405] on textarea "عجينة كريب، شوكولاتة وقطع كيندر" at bounding box center [926, 423] width 430 height 57
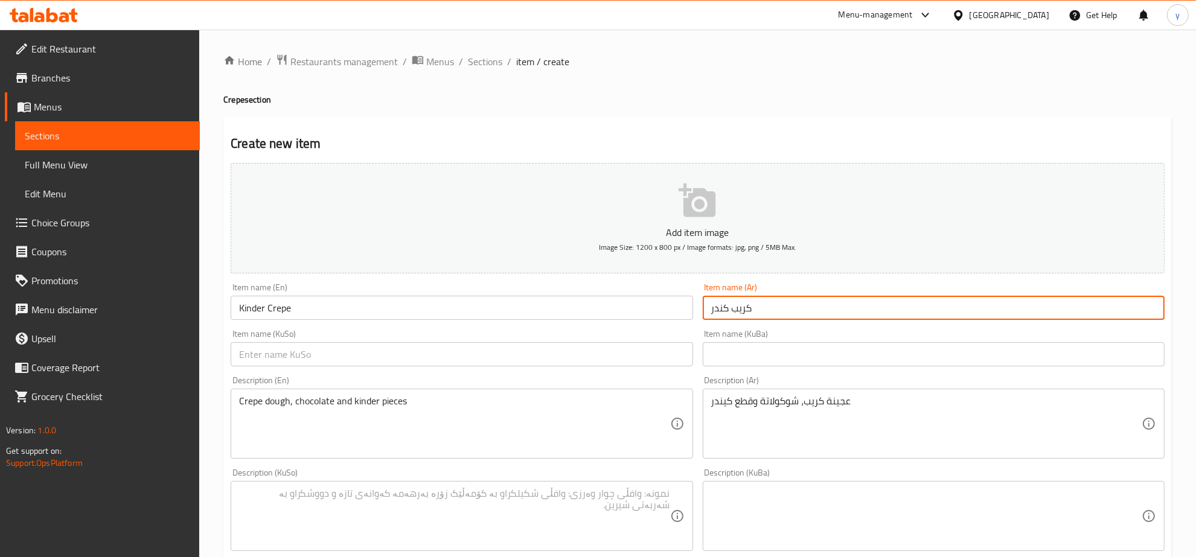
click at [723, 301] on input "كريب كندر" at bounding box center [934, 308] width 462 height 24
paste input "text"
type input "كريب كيندر"
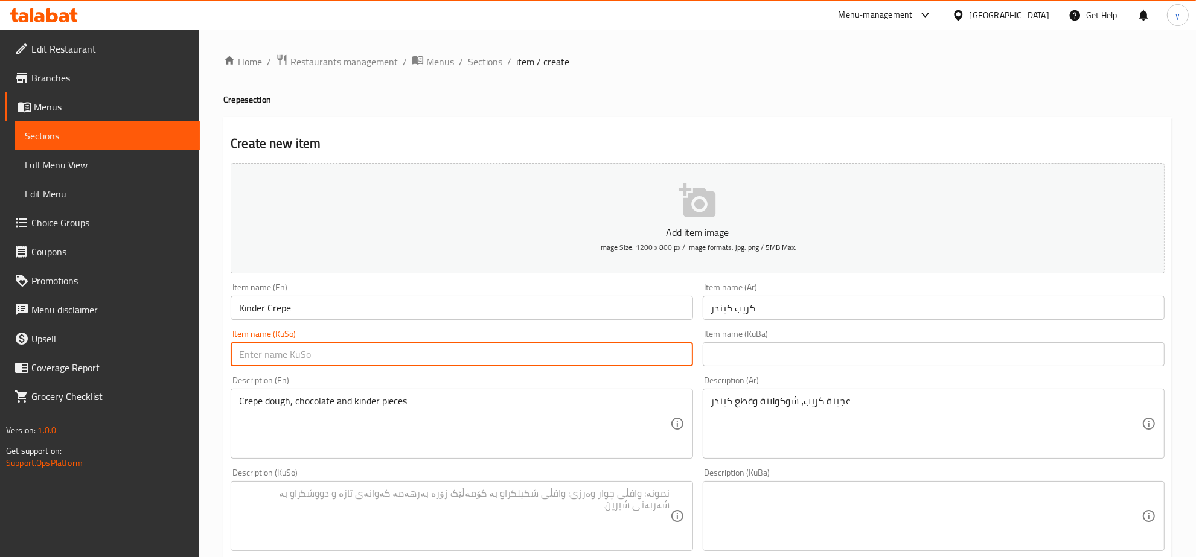
click at [688, 350] on input "text" at bounding box center [462, 354] width 462 height 24
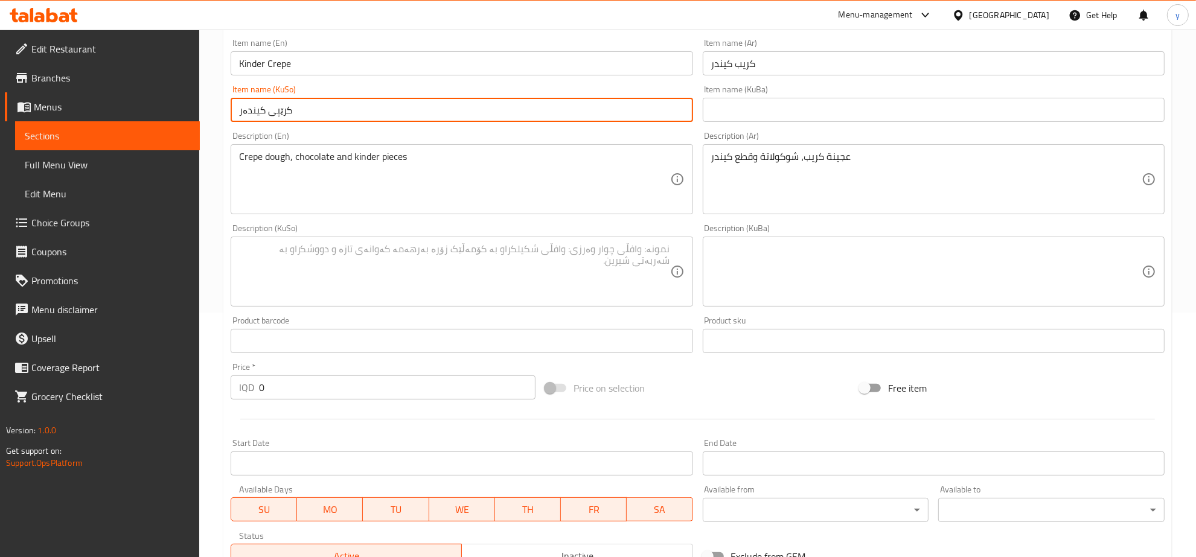
scroll to position [251, 0]
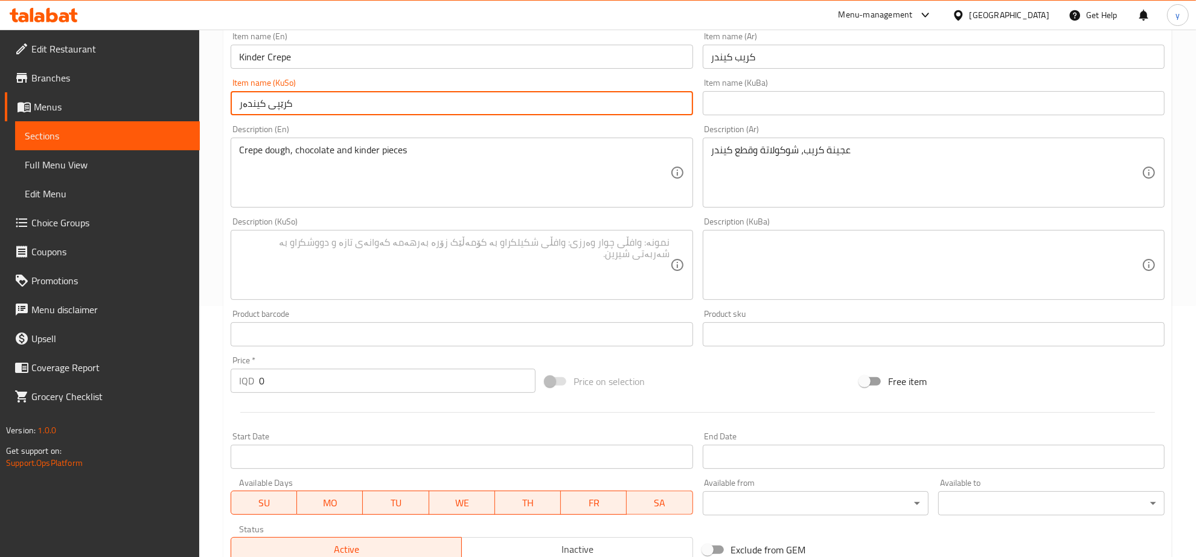
type input "کرێپی کیندەر"
click at [336, 374] on input "0" at bounding box center [397, 381] width 277 height 24
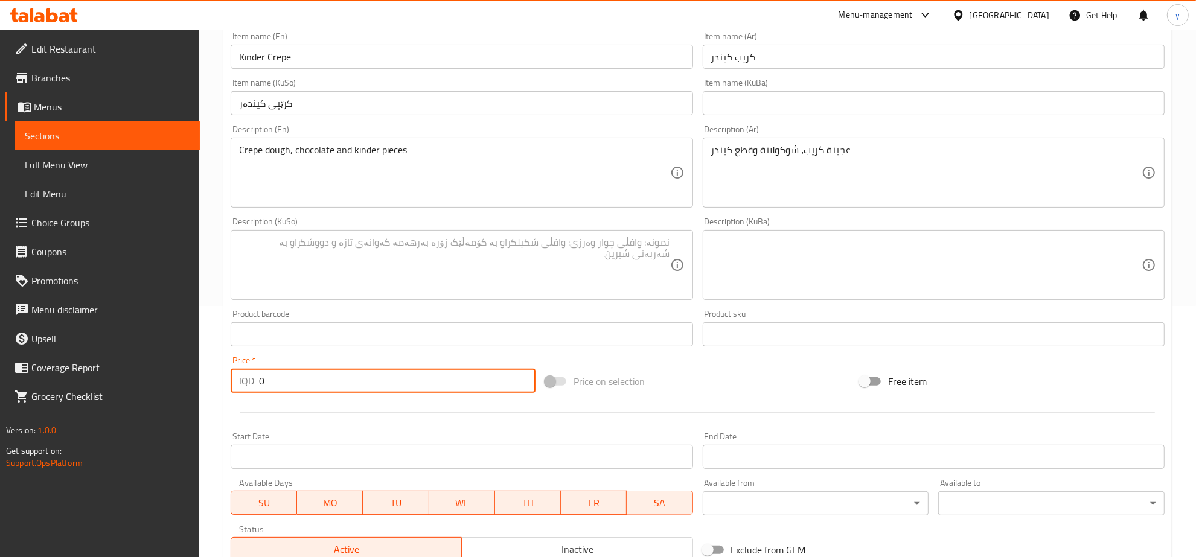
click at [336, 374] on input "0" at bounding box center [397, 381] width 277 height 24
paste input "500"
type input "5000"
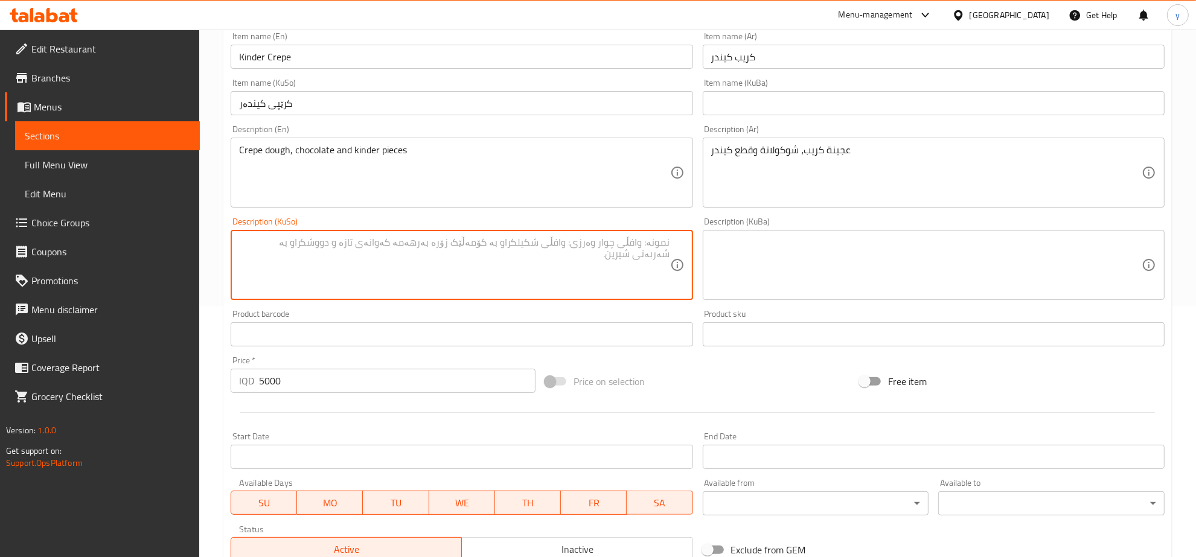
click at [578, 242] on textarea at bounding box center [454, 265] width 430 height 57
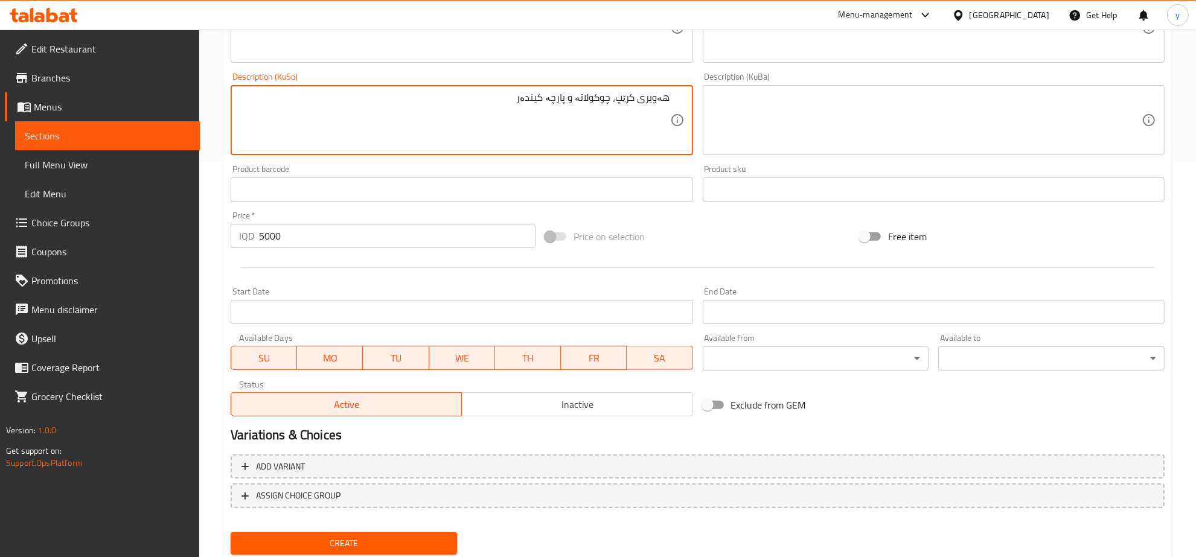
scroll to position [432, 0]
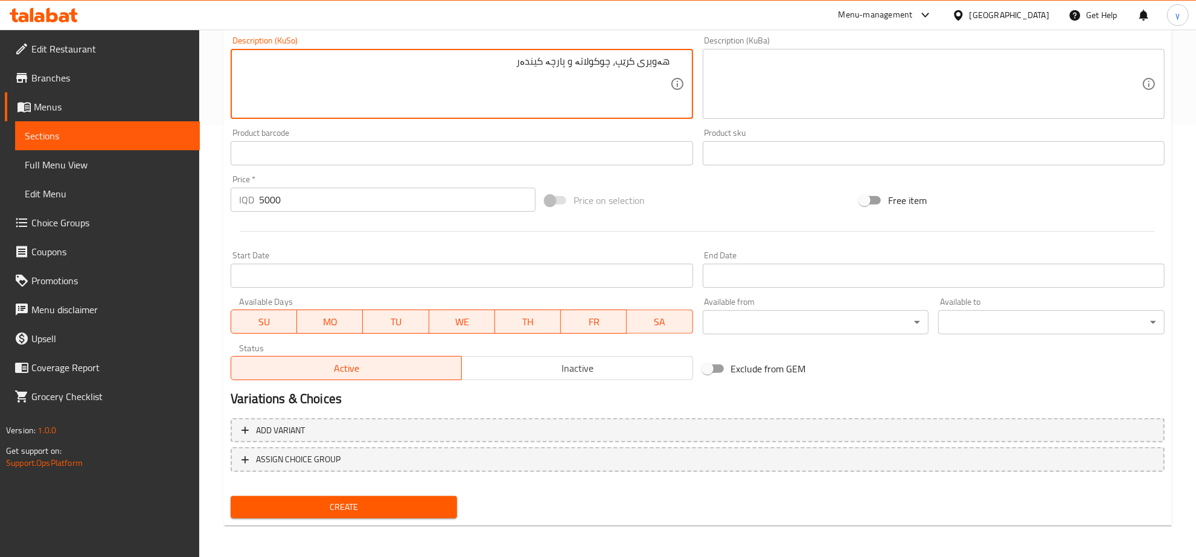
type textarea "هەویری کرێپ، چوکولاتە و پارچە کیندەر"
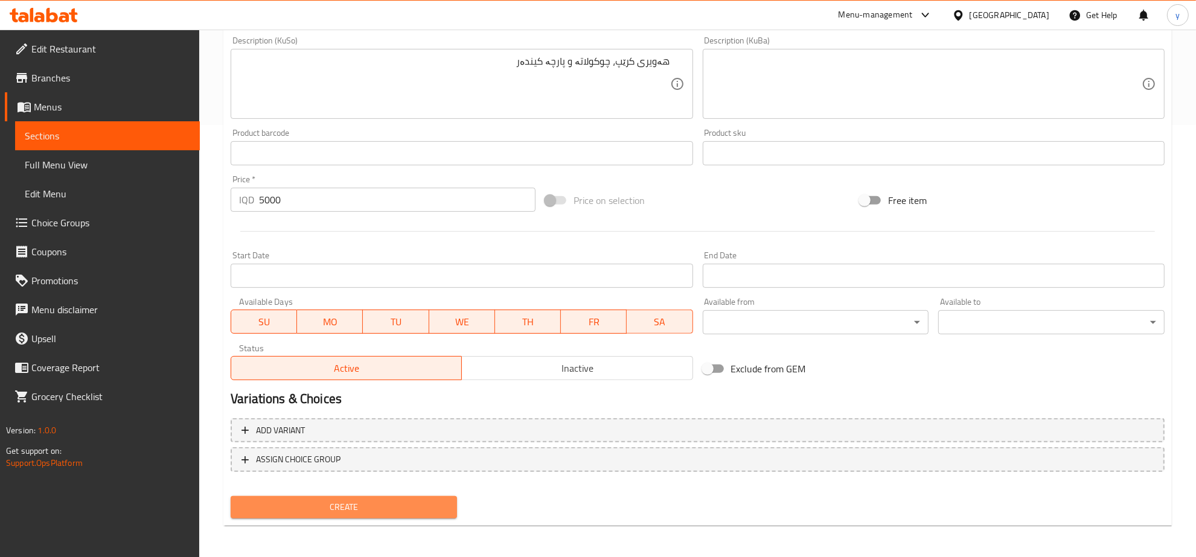
click at [401, 496] on button "Create" at bounding box center [344, 507] width 226 height 22
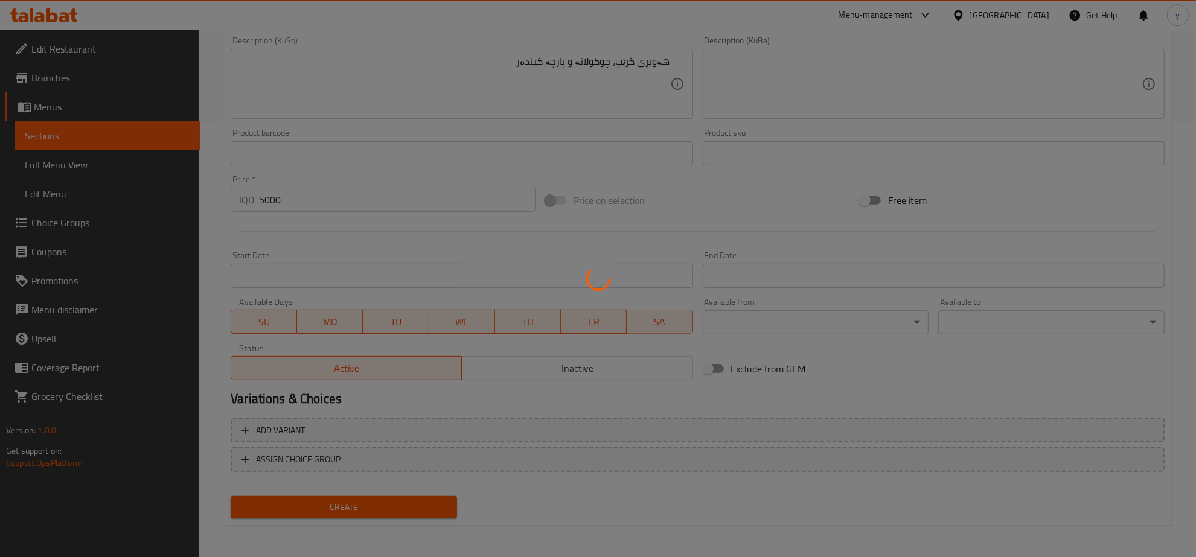
type input "0"
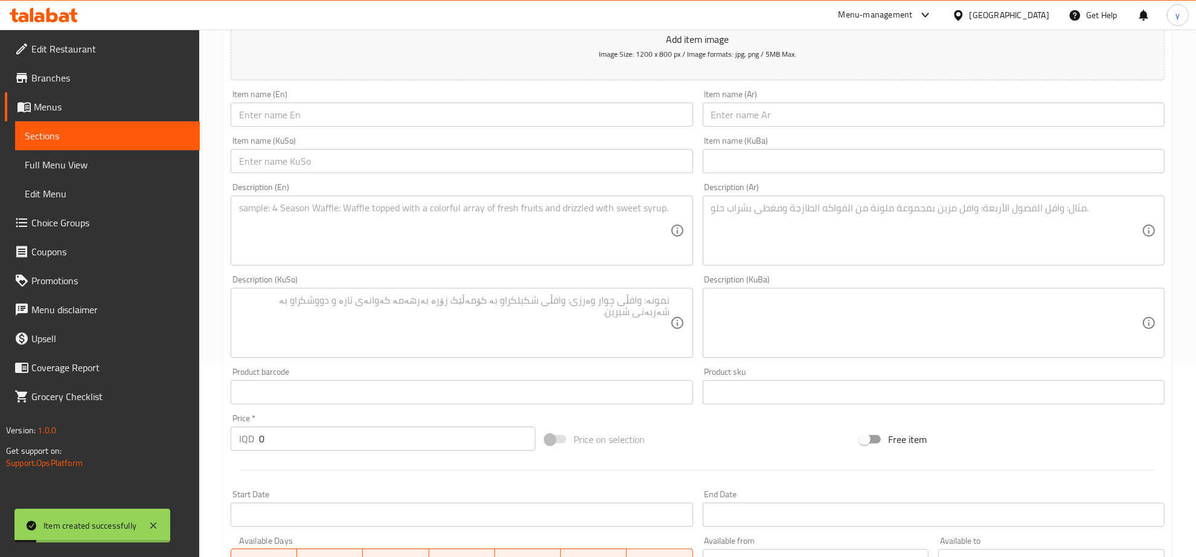
scroll to position [181, 0]
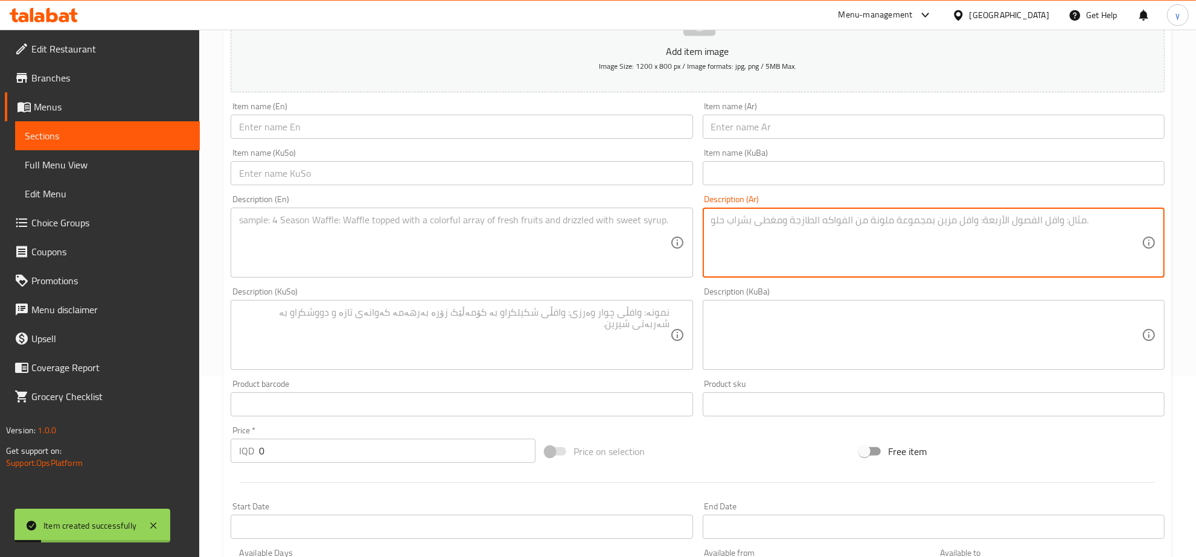
click at [788, 218] on textarea at bounding box center [926, 242] width 430 height 57
paste textarea "عجينة الكريب، شوكولاتة وقطع باونتي."
type textarea "عجينة الكريب، شوكولاتة وقطع باونتي."
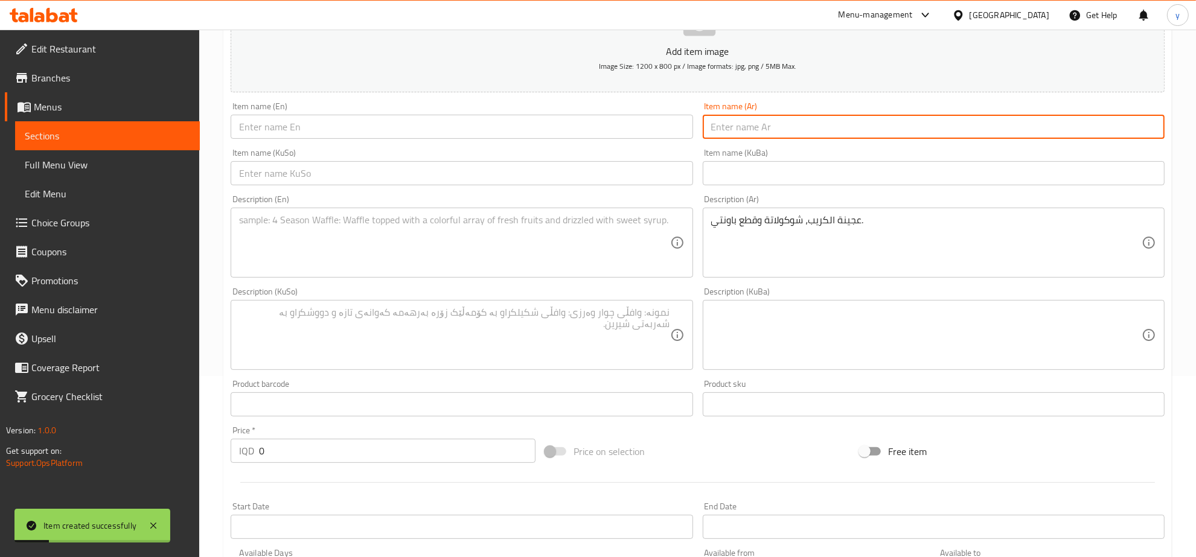
click at [747, 128] on input "text" at bounding box center [934, 127] width 462 height 24
paste input "كريب باونتي"
type input "كريب باونتي"
click at [343, 442] on input "0" at bounding box center [397, 451] width 277 height 24
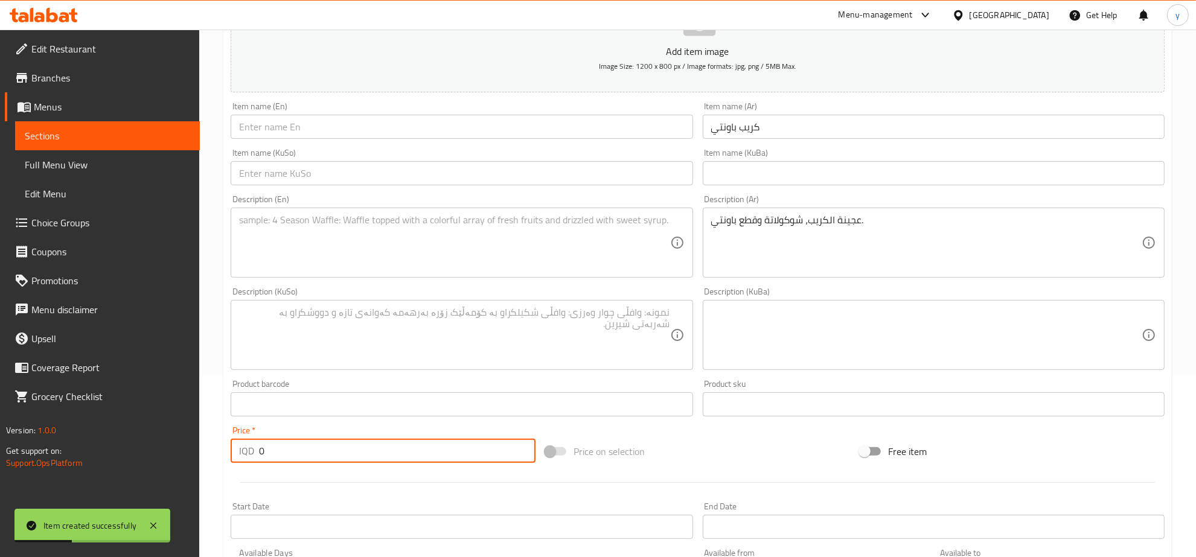
click at [343, 442] on input "0" at bounding box center [397, 451] width 277 height 24
paste input "500"
type input "5000"
click at [616, 146] on div "Item name (KuSo) Item name (KuSo)" at bounding box center [462, 167] width 472 height 46
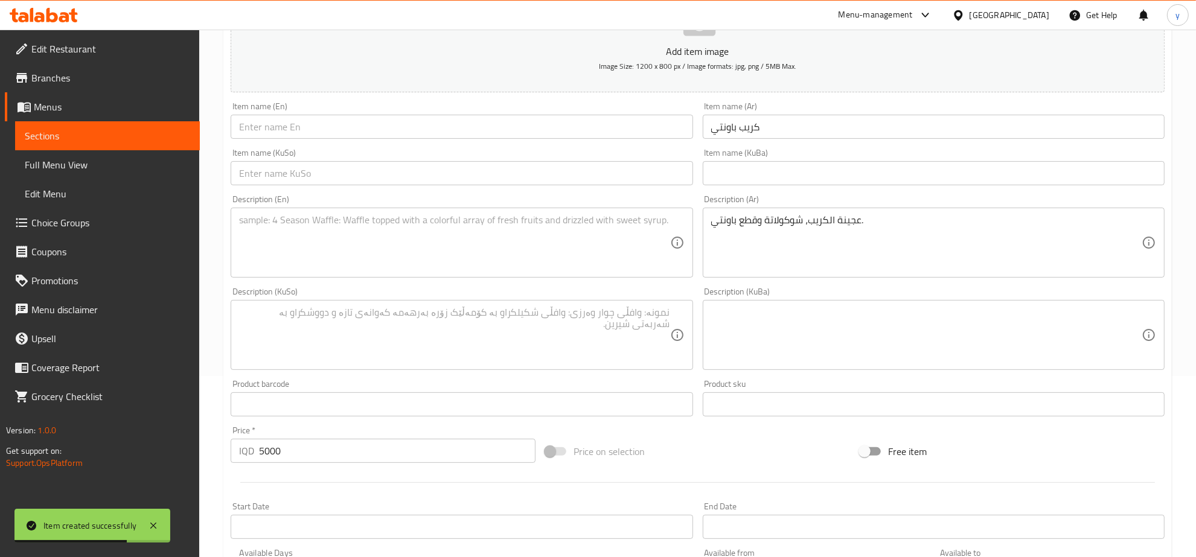
click at [615, 134] on input "text" at bounding box center [462, 127] width 462 height 24
paste input "Bounty Crepe"
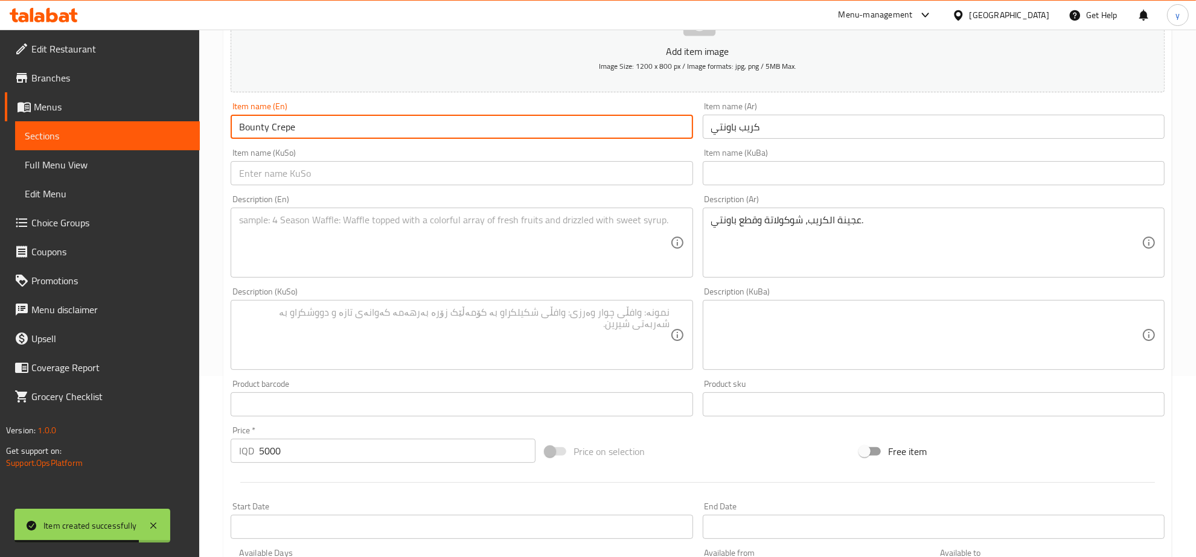
type input "Bounty Crepe"
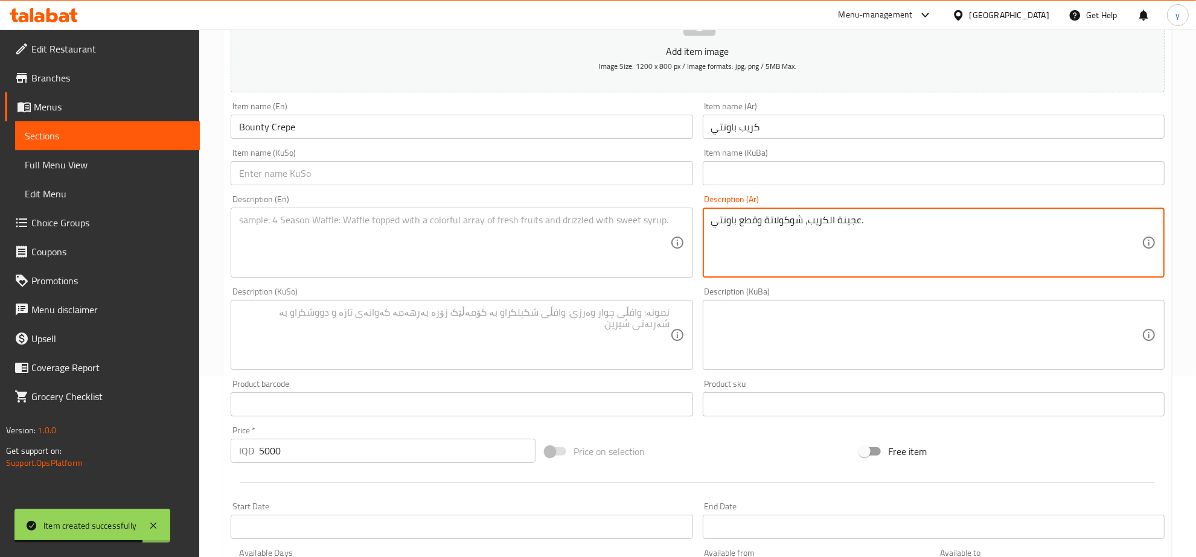
click at [753, 242] on textarea "عجينة الكريب، شوكولاتة وقطع باونتي." at bounding box center [926, 242] width 430 height 57
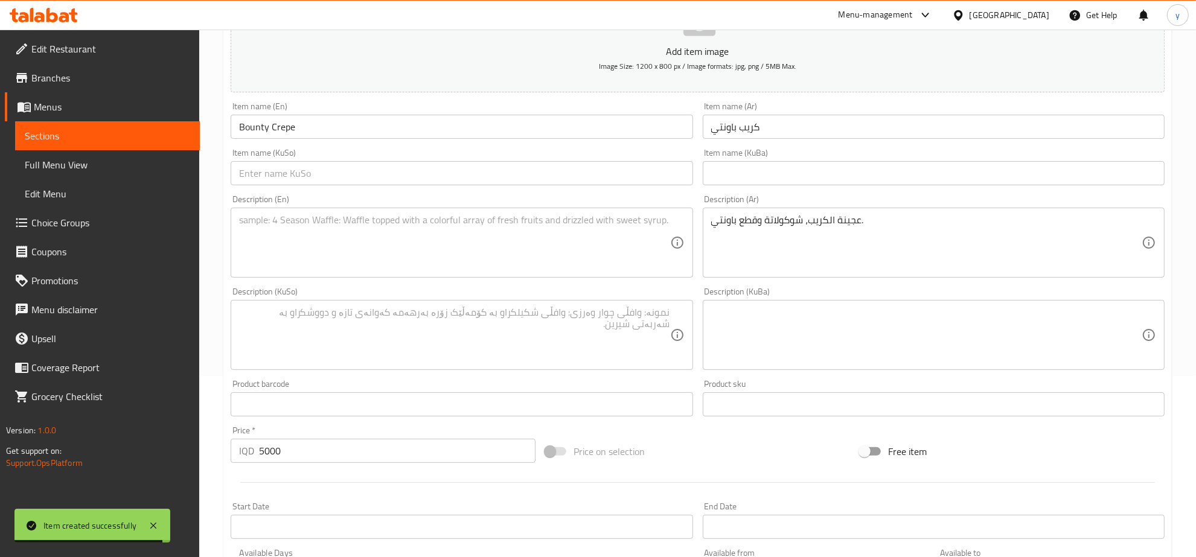
click at [837, 287] on div "Description (KuBa) Description (KuBa)" at bounding box center [934, 328] width 462 height 83
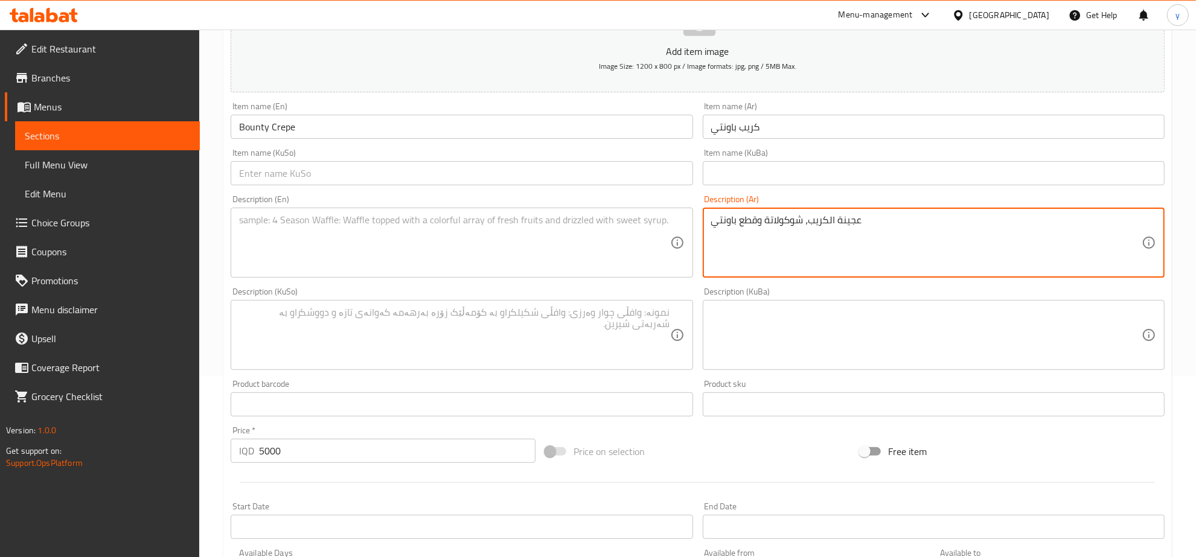
click at [823, 234] on textarea "عجينة الكريب، شوكولاتة وقطع باونتي" at bounding box center [926, 242] width 430 height 57
paste textarea
type textarea "عجينة كريب، شوكولاتة وقطع باونتي"
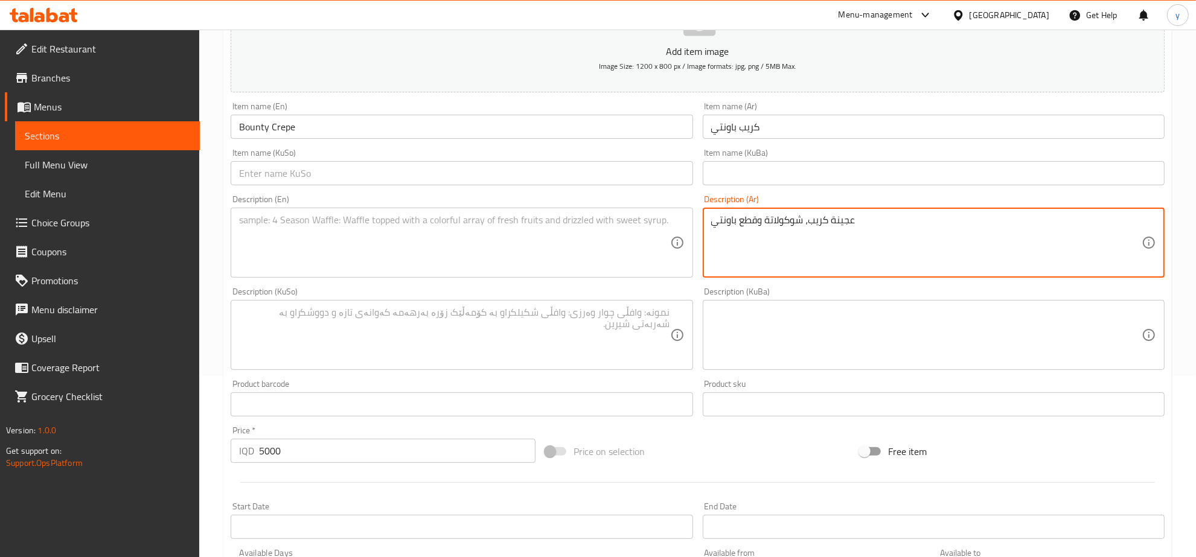
click at [547, 249] on textarea at bounding box center [454, 242] width 430 height 57
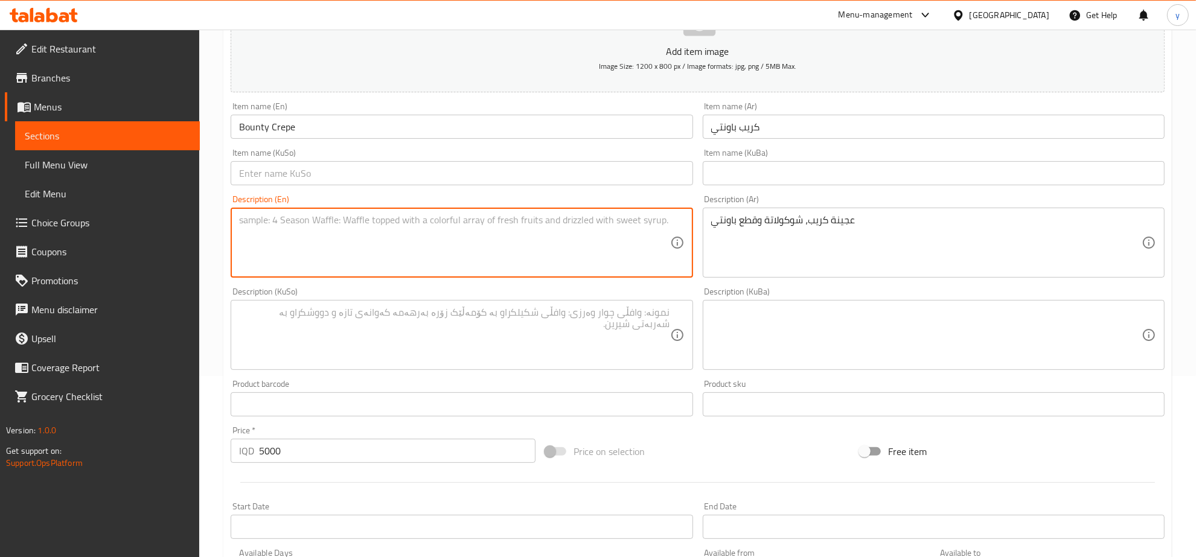
paste textarea "Crepe dough, chocolate and bounty pieces"
type textarea "Crepe dough, chocolate and bounty pieces"
click at [502, 323] on textarea at bounding box center [454, 335] width 430 height 57
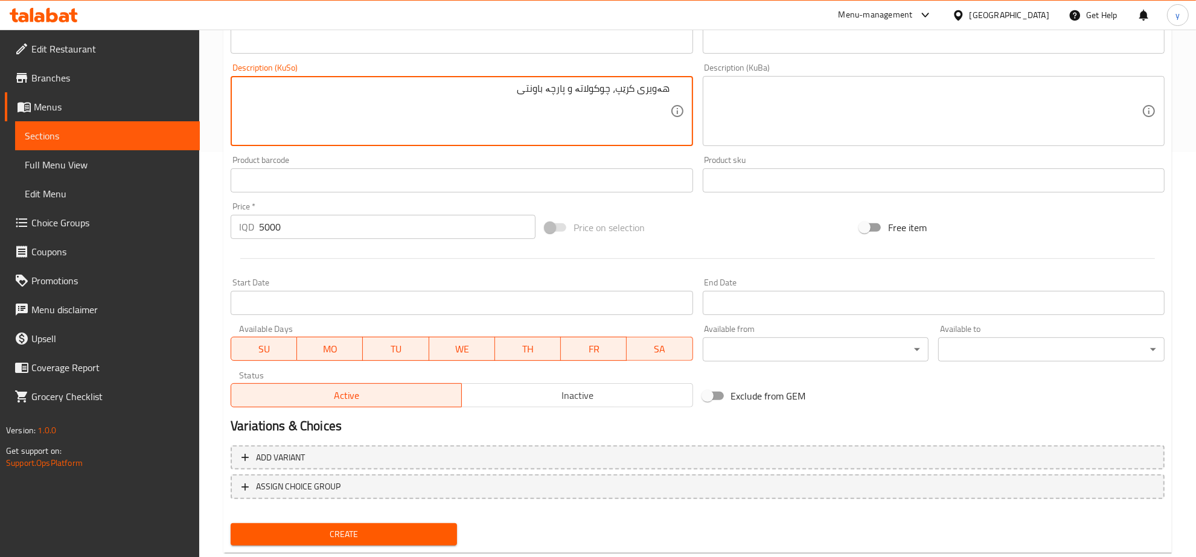
scroll to position [432, 0]
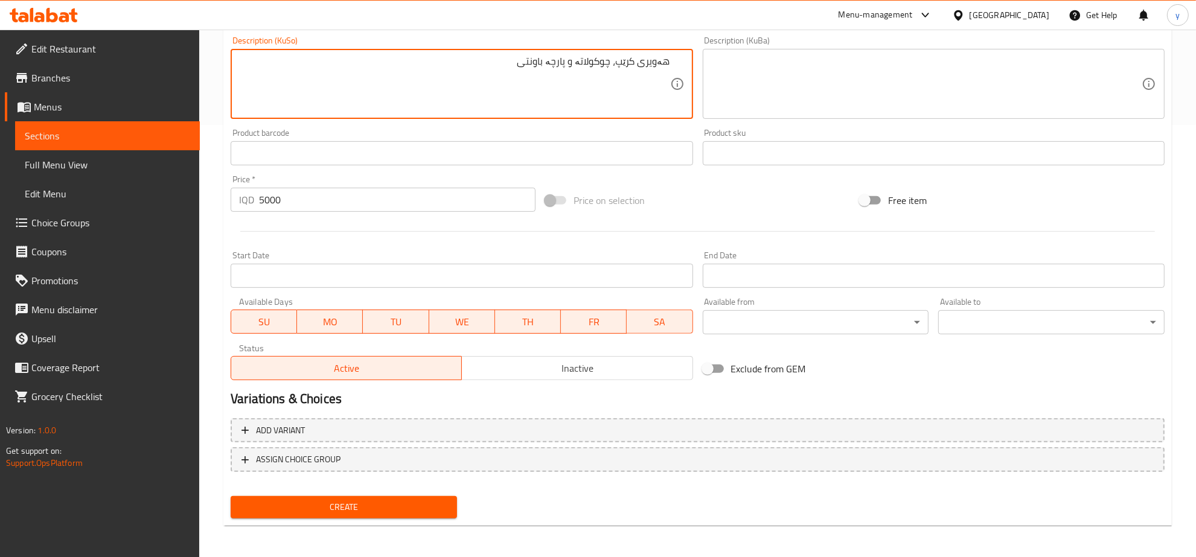
type textarea "هەویری کرێپ، چوکولاتە و پارچە باونتی"
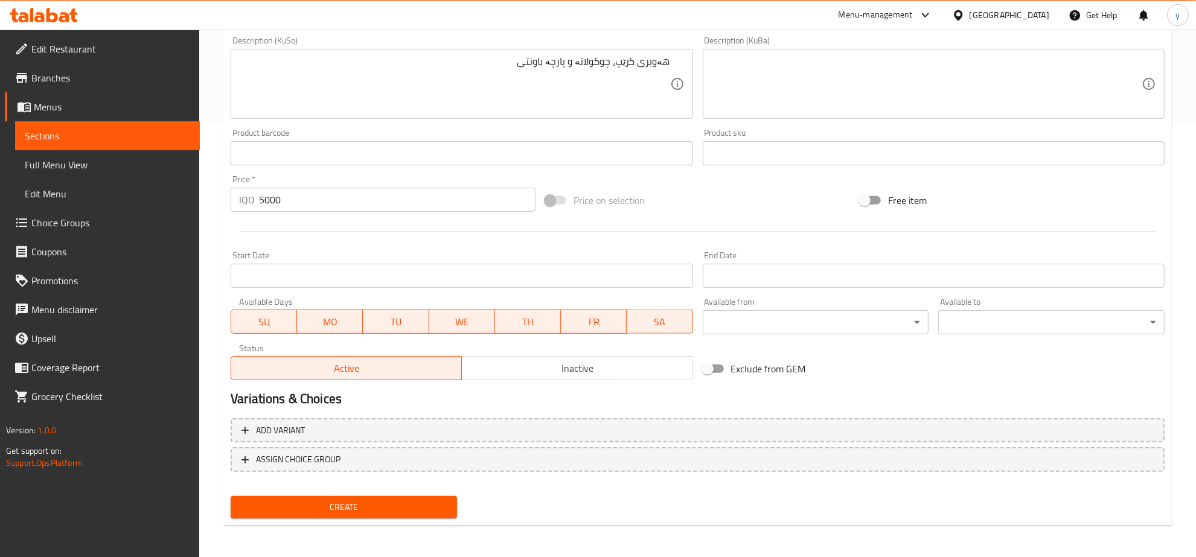
click at [357, 493] on div "Create" at bounding box center [344, 507] width 236 height 32
click at [355, 500] on span "Create" at bounding box center [343, 507] width 207 height 15
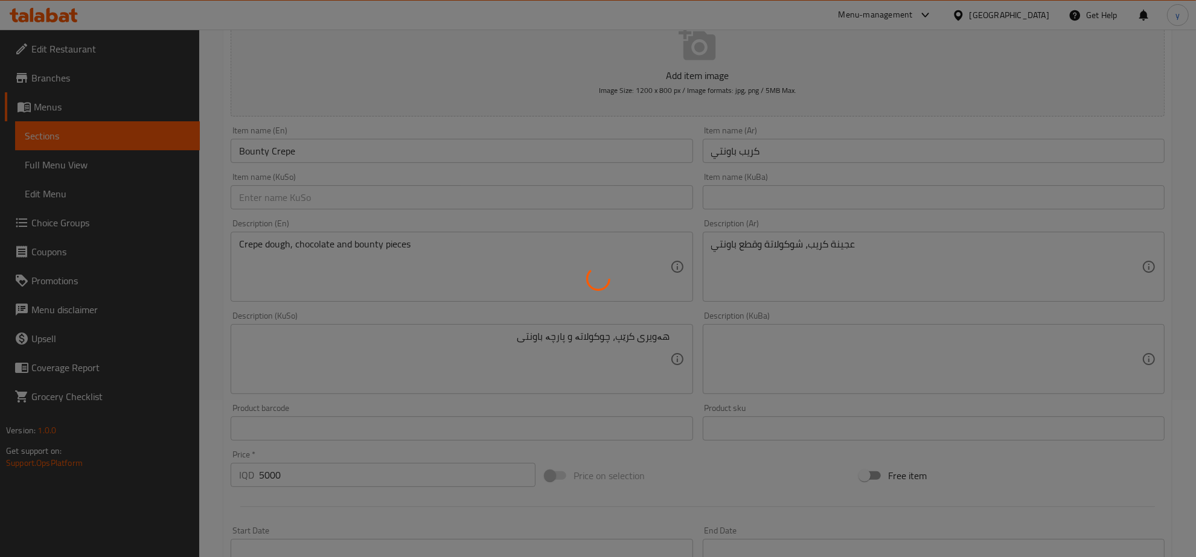
scroll to position [0, 0]
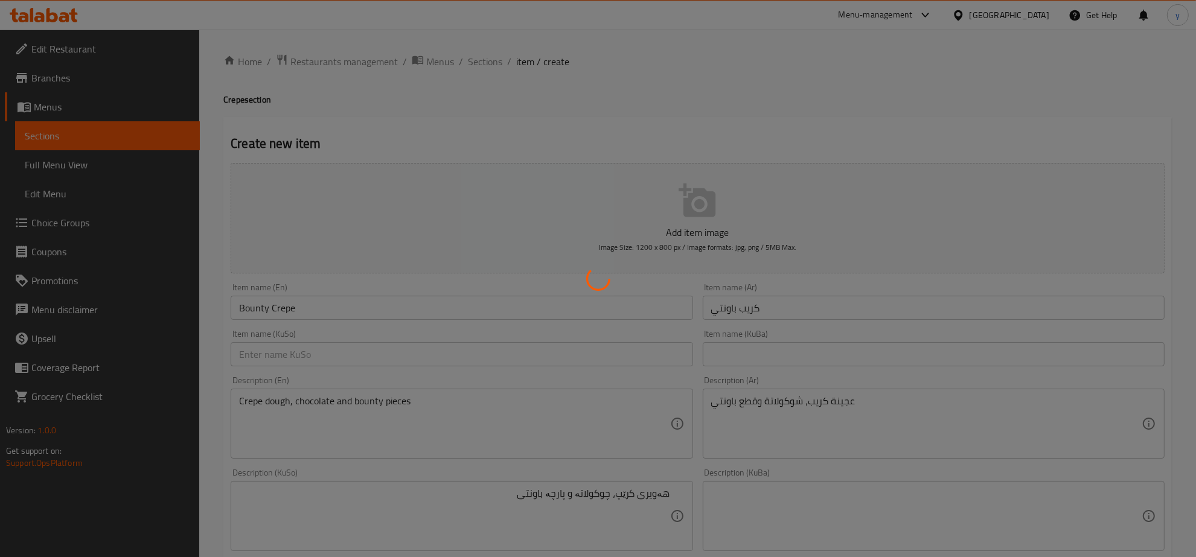
type input "0"
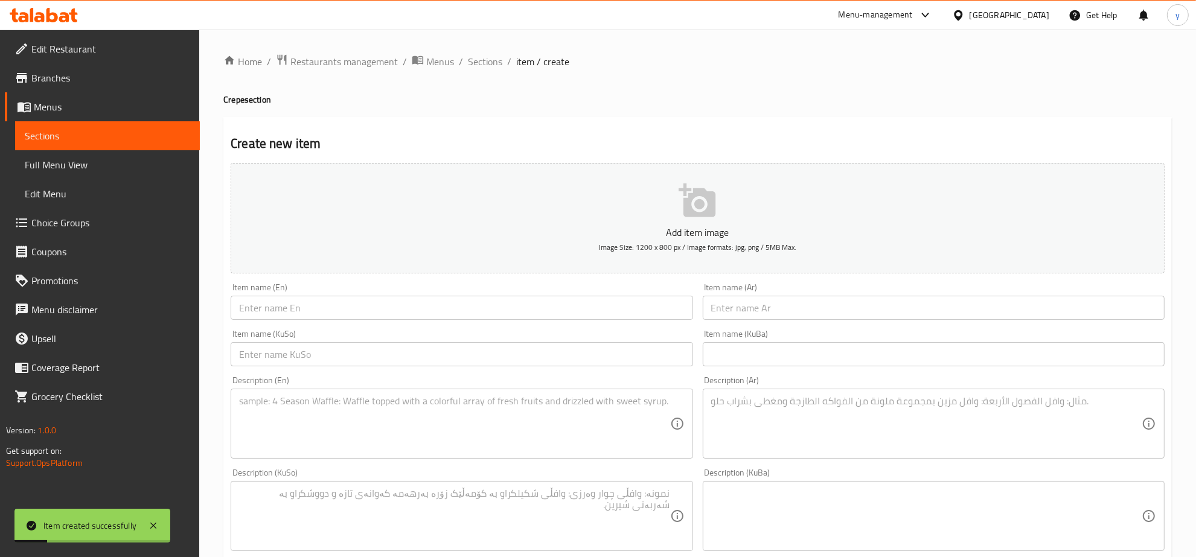
click at [814, 420] on textarea at bounding box center [926, 423] width 430 height 57
paste textarea "عجينة الكريب، فواكه وشوكولاتة."
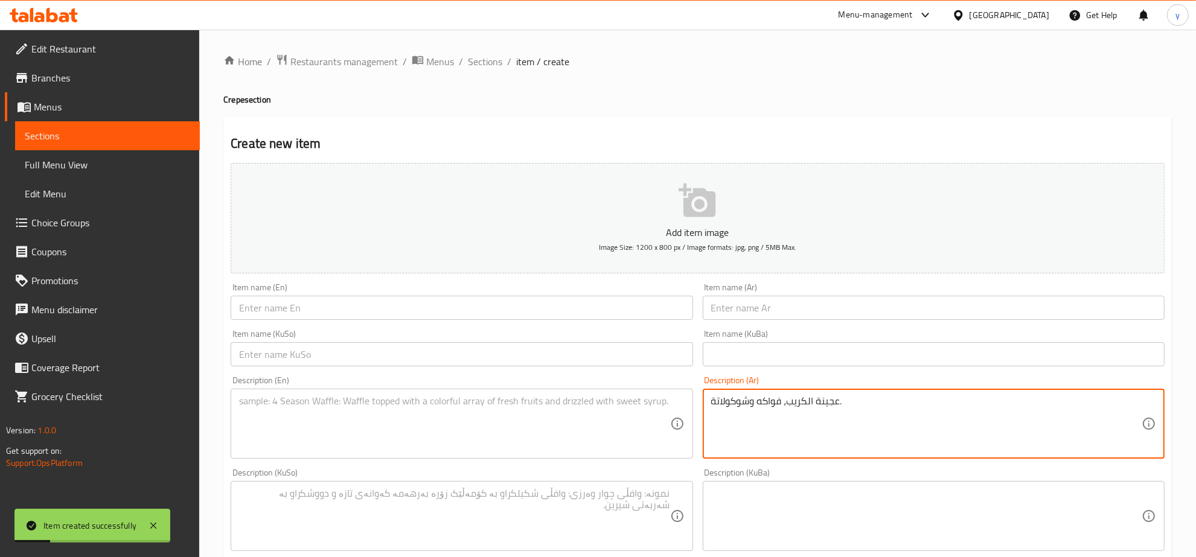
type textarea "عجينة الكريب، فواكه وشوكولاتة."
click at [766, 299] on input "text" at bounding box center [934, 308] width 462 height 24
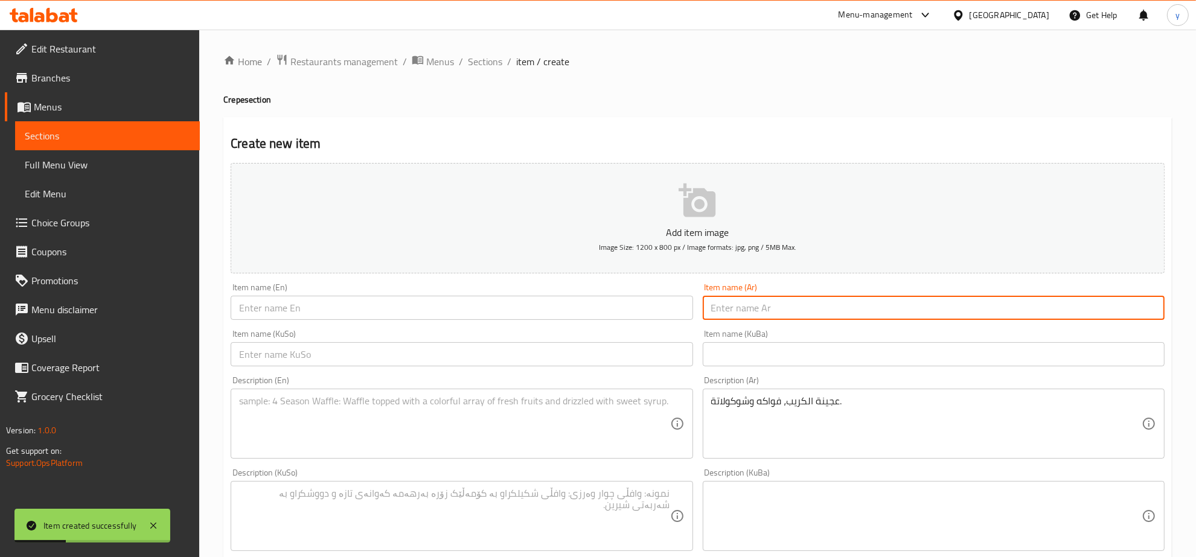
paste input "كريب فواكه"
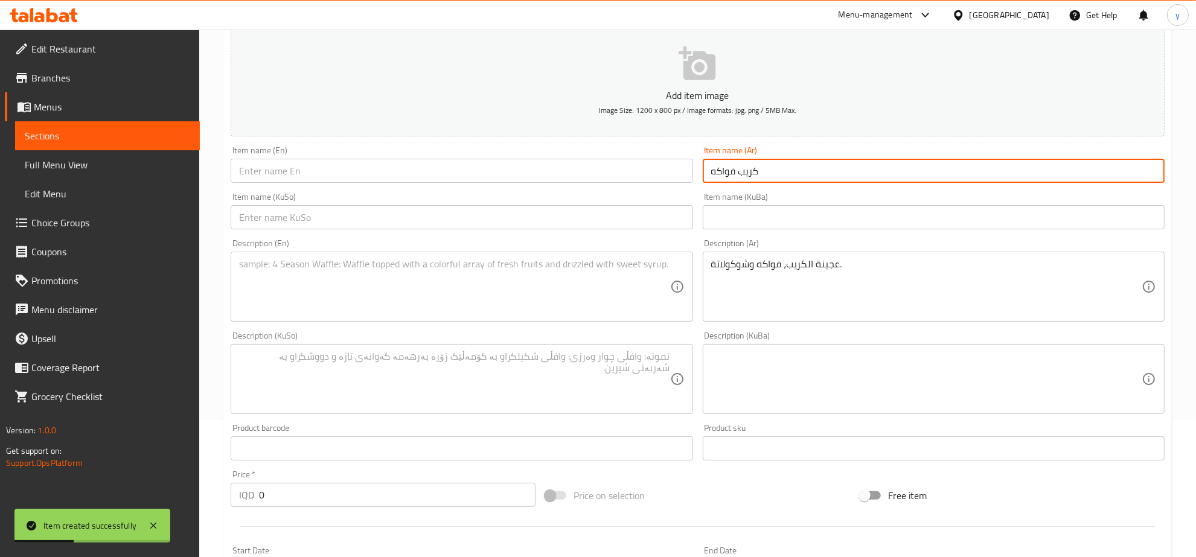
scroll to position [251, 0]
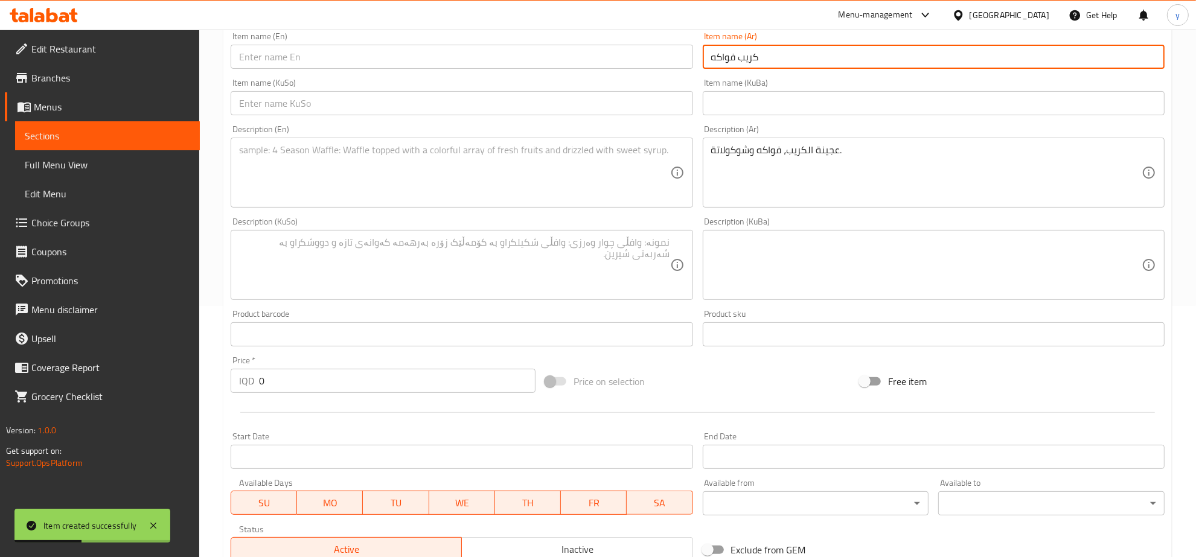
type input "كريب فواكه"
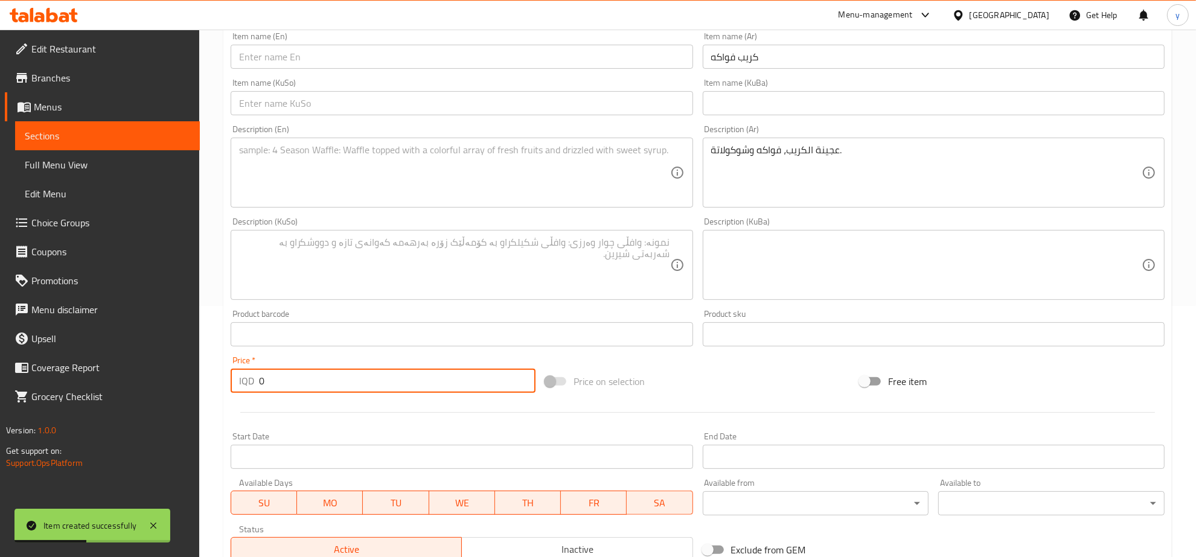
drag, startPoint x: 263, startPoint y: 387, endPoint x: 240, endPoint y: 397, distance: 24.6
click at [240, 397] on div "Add item image Image Size: 1200 x 800 px / Image formats: jpg, png / 5MB Max. I…" at bounding box center [698, 236] width 944 height 659
paste input "500"
type input "5000"
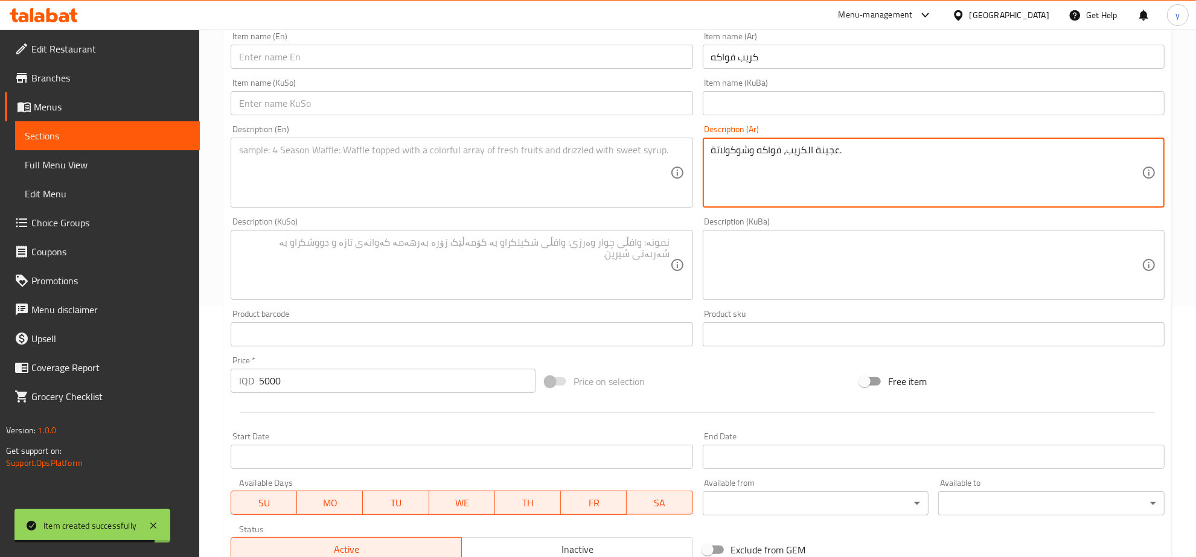
click at [762, 182] on textarea "عجينة الكريب، فواكه وشوكولاتة." at bounding box center [926, 172] width 430 height 57
paste textarea "كريب، فواكه وشوكولاتة"
type textarea "عجينة كريب، فواكه وشوكولاتة"
click at [557, 173] on textarea at bounding box center [454, 172] width 430 height 57
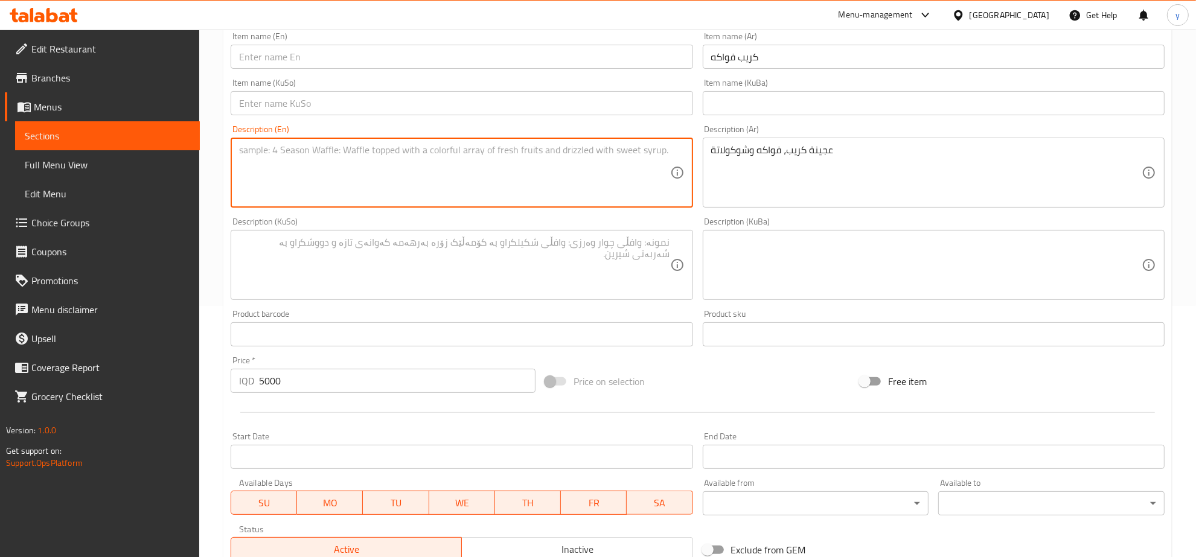
paste textarea "Crepe dough, fruit and chocolate"
type textarea "Crepe dough, fruit and chocolate"
click at [496, 252] on textarea at bounding box center [454, 265] width 430 height 57
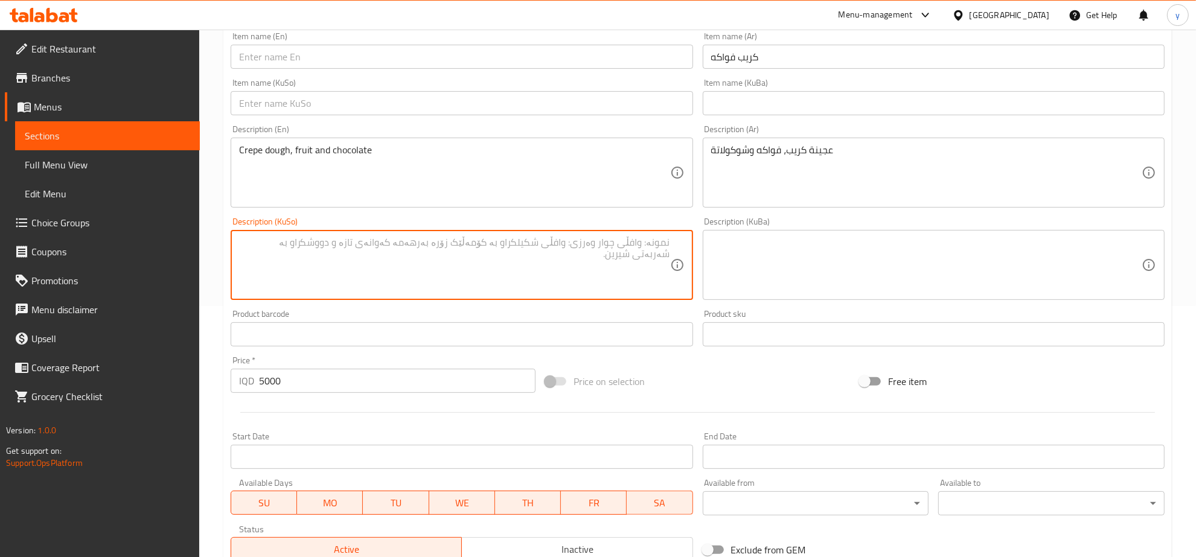
click at [768, 62] on input "كريب فواكه" at bounding box center [934, 57] width 462 height 24
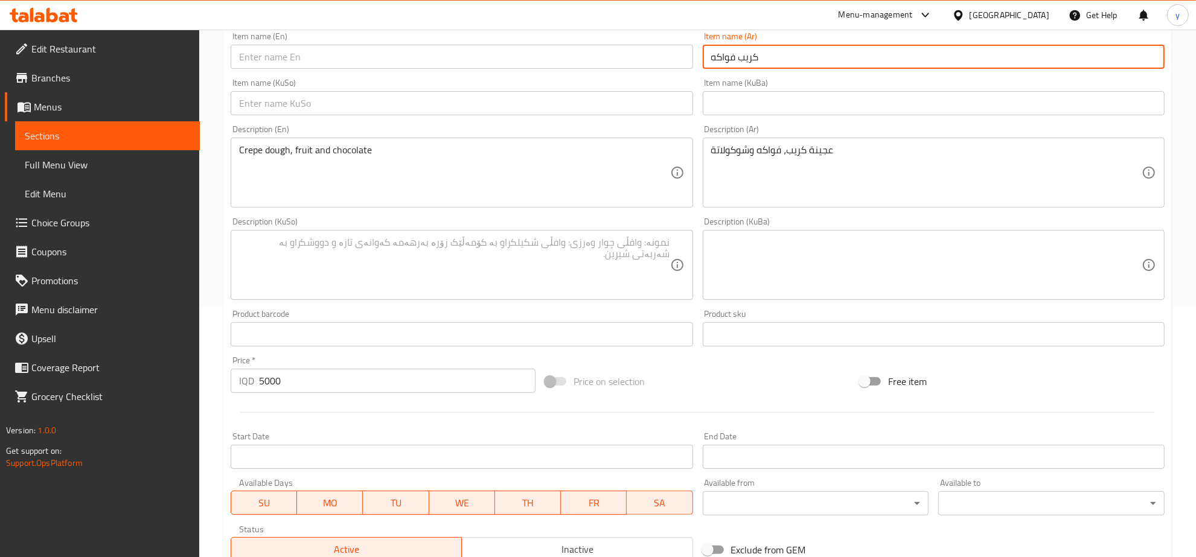
click at [764, 62] on input "كريب فواكه" at bounding box center [934, 57] width 462 height 24
click at [596, 57] on input "text" at bounding box center [462, 57] width 462 height 24
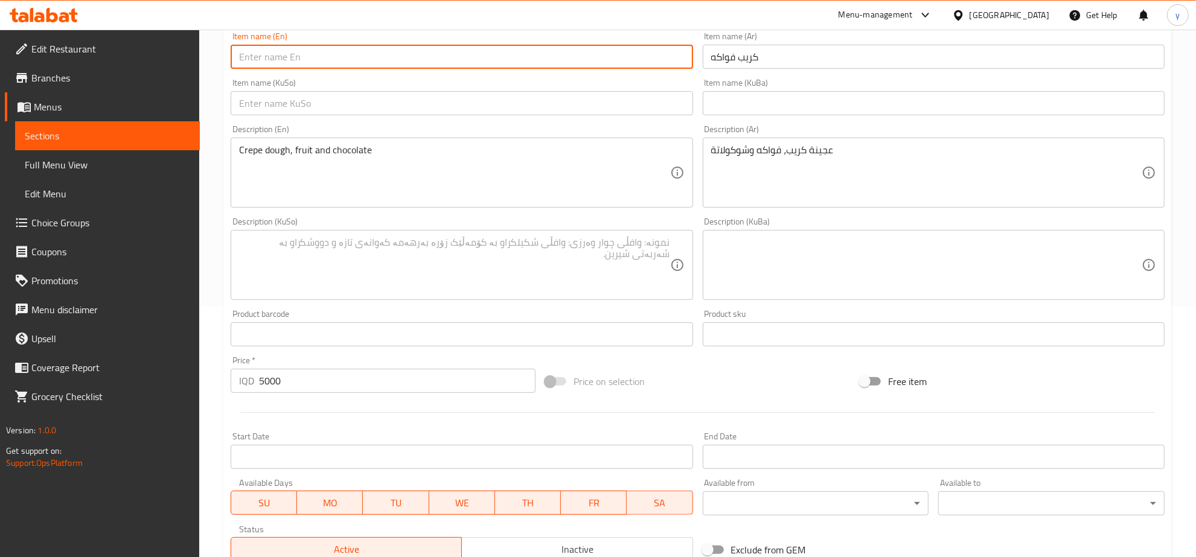
paste input "Fruit Crepe"
type input "Fruit Crepe"
click at [547, 264] on textarea at bounding box center [454, 265] width 430 height 57
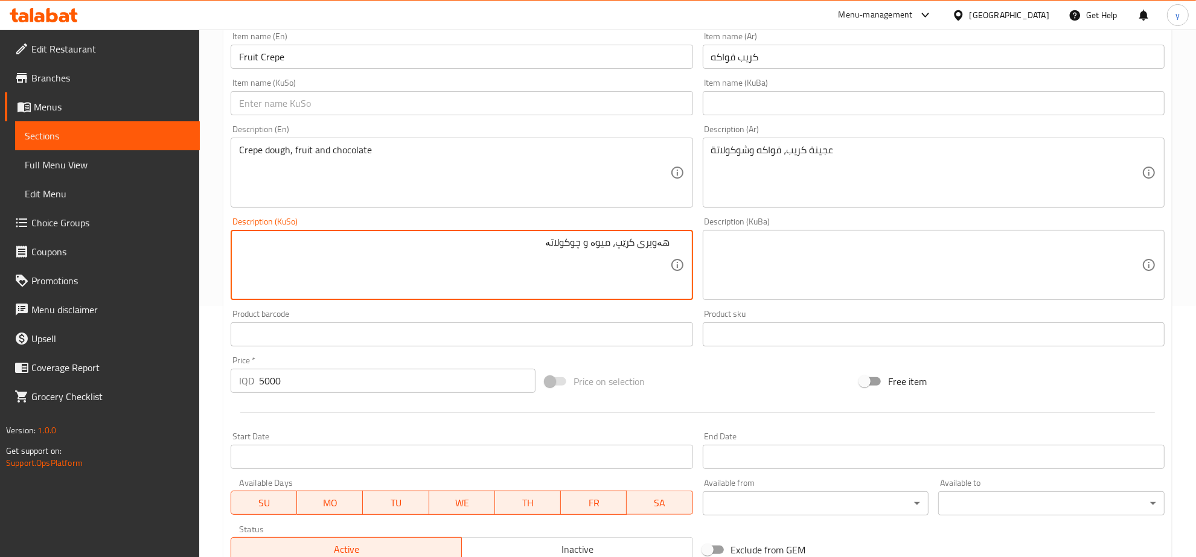
scroll to position [126, 0]
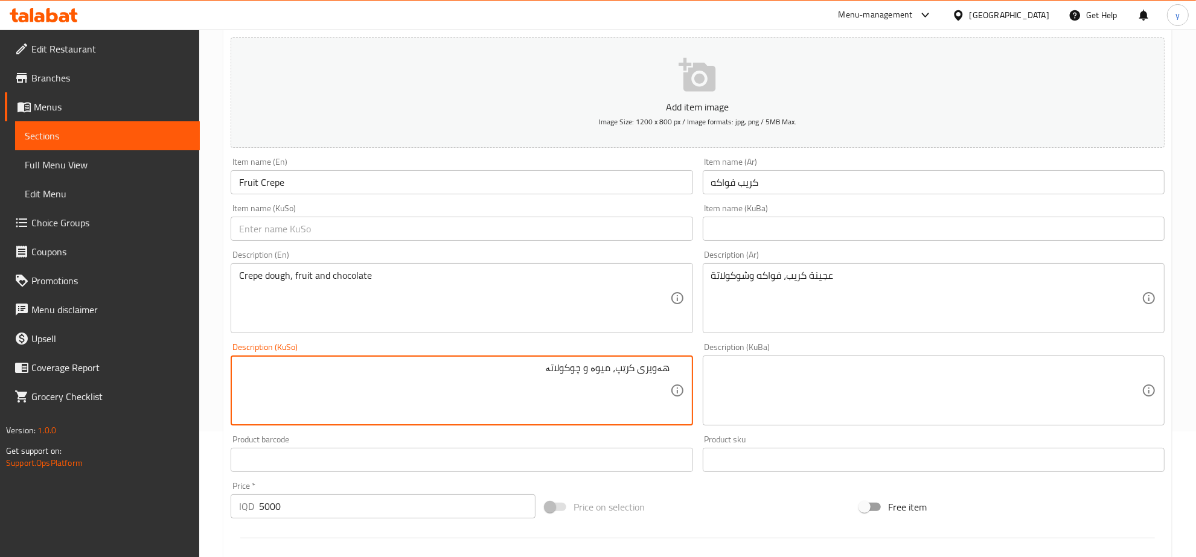
type textarea "هەویری کرێپ، میوە و چوکولاتە"
click at [551, 225] on input "text" at bounding box center [462, 229] width 462 height 24
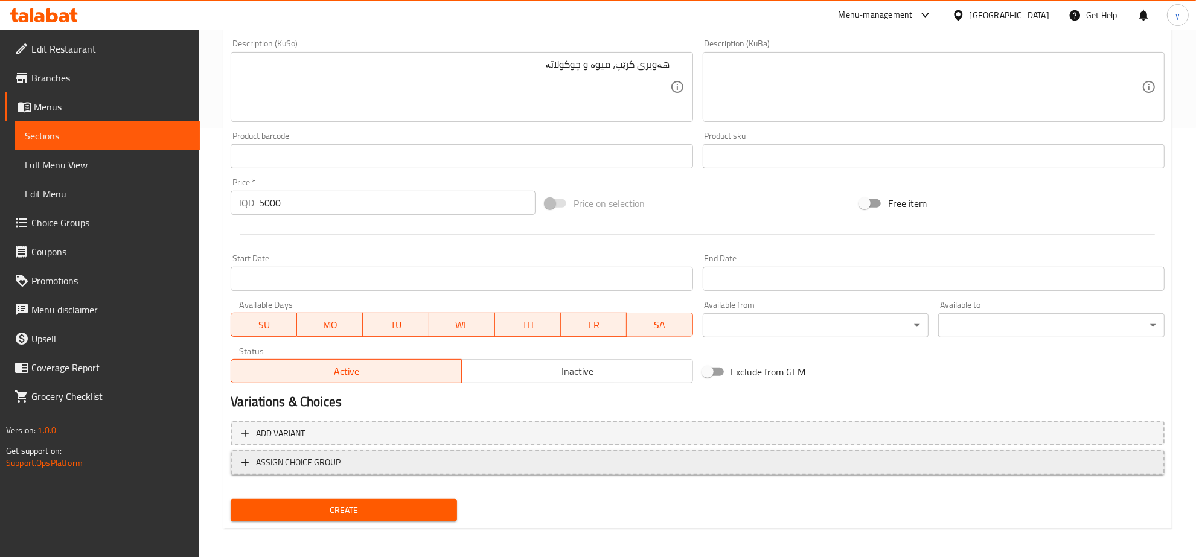
scroll to position [432, 0]
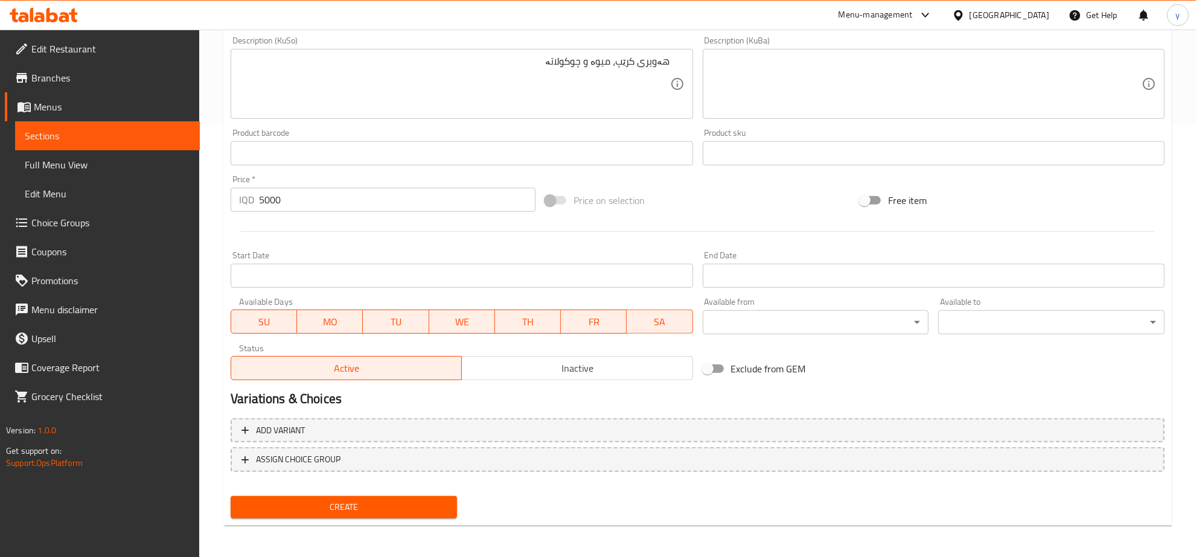
type input "کرێپی میوە"
click at [355, 522] on div "Create new item Add item image Image Size: 1200 x 800 px / Image formats: jpg, …" at bounding box center [697, 106] width 948 height 842
click at [369, 510] on span "Create" at bounding box center [343, 507] width 207 height 15
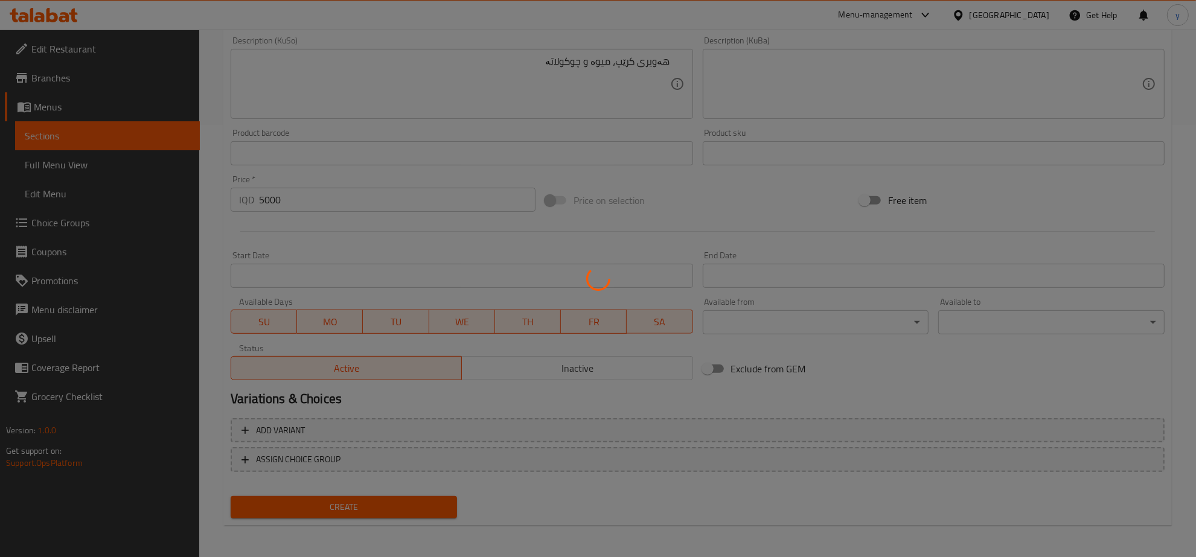
type input "0"
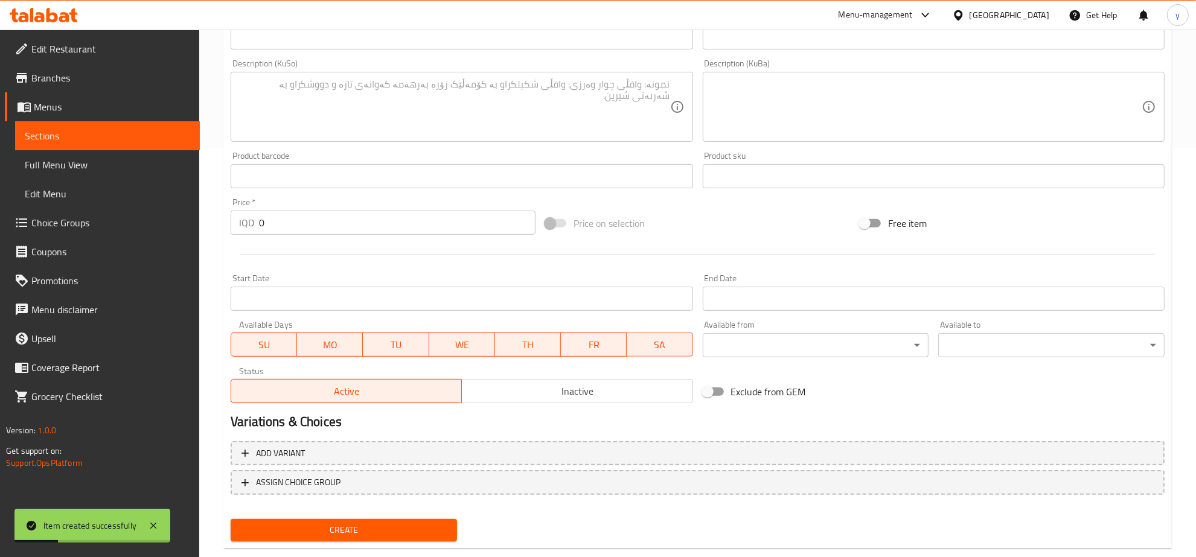
scroll to position [181, 0]
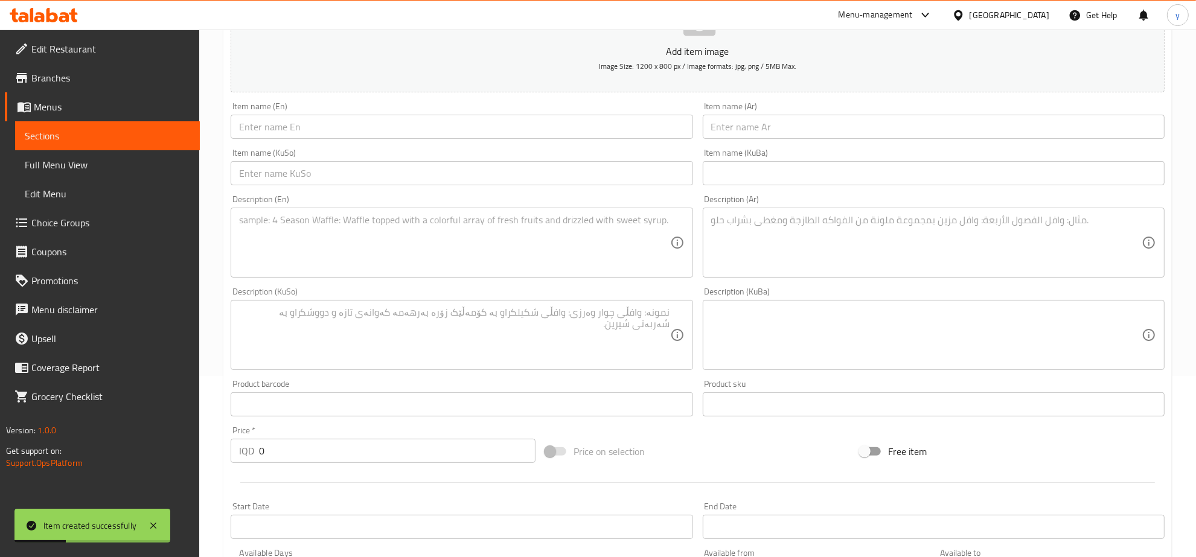
click at [772, 251] on textarea at bounding box center [926, 242] width 430 height 57
paste textarea "عجينة الكريب، شوكولاتة وقطع جالاكسي."
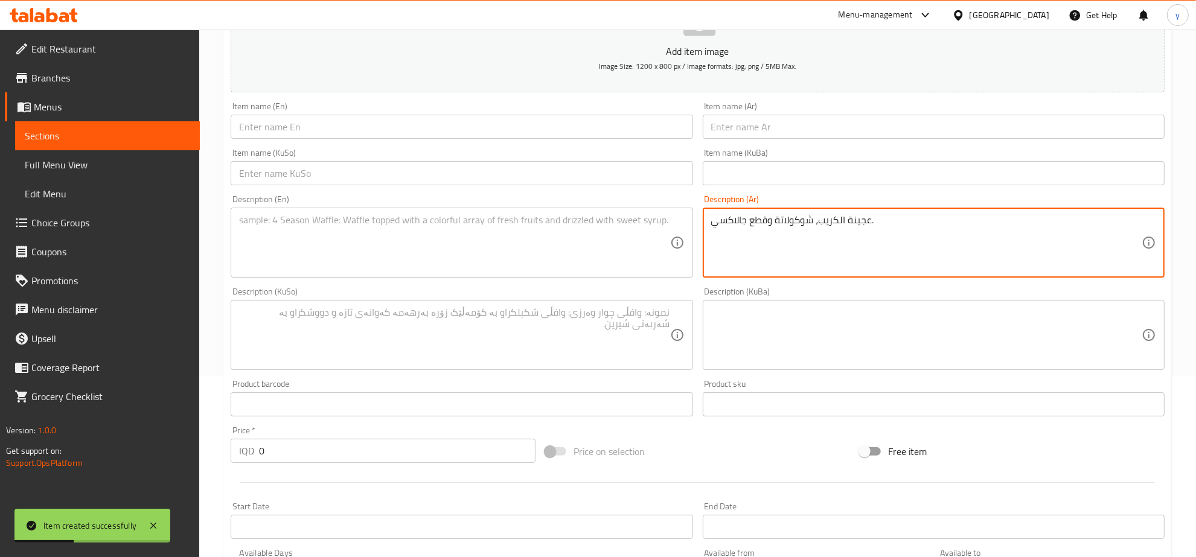
type textarea "عجينة الكريب، شوكولاتة وقطع جالاكسي."
drag, startPoint x: 764, startPoint y: 131, endPoint x: 770, endPoint y: 153, distance: 22.4
click at [764, 131] on input "text" at bounding box center [934, 127] width 462 height 24
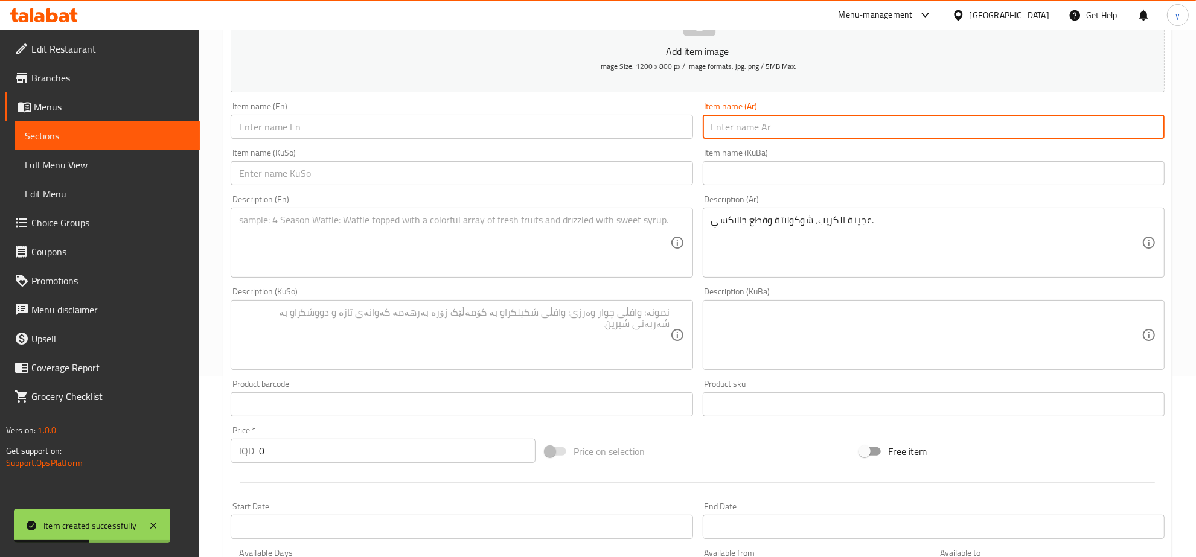
paste input "كريب كلكسي"
type input "كريب كلكسي"
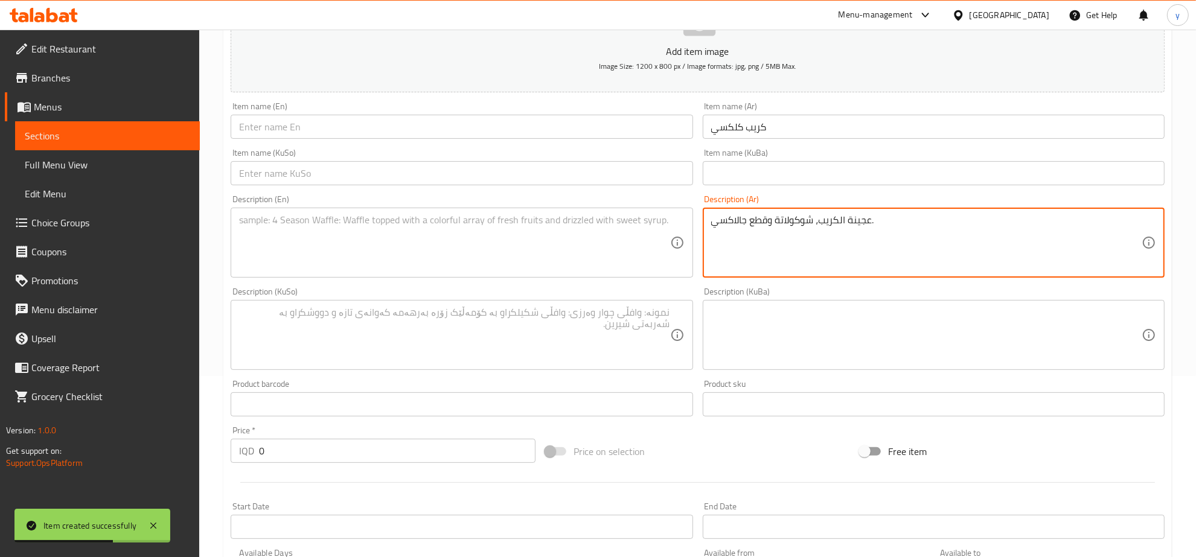
click at [734, 229] on textarea "عجينة الكريب، شوكولاتة وقطع جالاكسي." at bounding box center [926, 242] width 430 height 57
click at [731, 218] on textarea "عجينة الكريب، شوكولاتة وقطع جالاكسي." at bounding box center [926, 242] width 430 height 57
click at [602, 134] on input "text" at bounding box center [462, 127] width 462 height 24
click at [787, 234] on textarea "عجينة الكريب، شوكولاتة وقطع جالاكسي." at bounding box center [926, 242] width 430 height 57
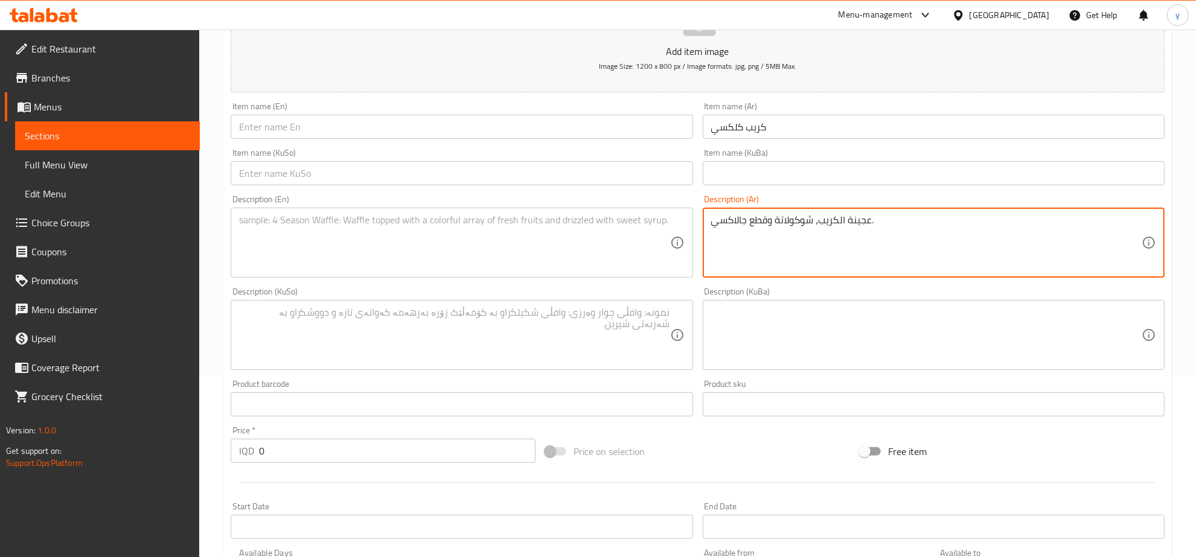
click at [738, 142] on div "Item name (Ar) كريب كلكسي Item name (Ar)" at bounding box center [934, 120] width 472 height 46
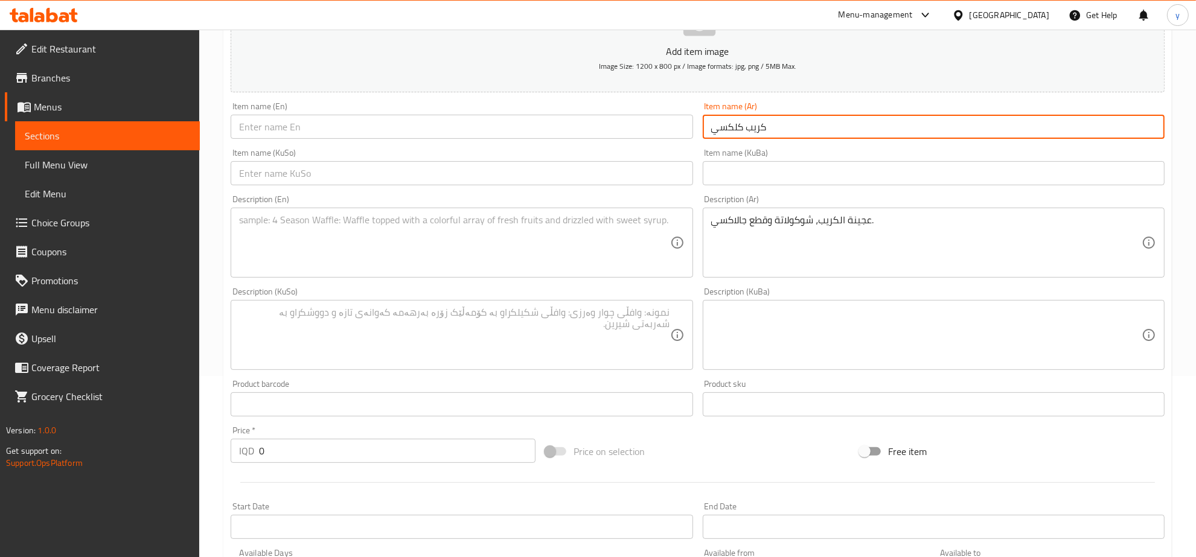
click at [738, 132] on input "كريب كلكسي" at bounding box center [934, 127] width 462 height 24
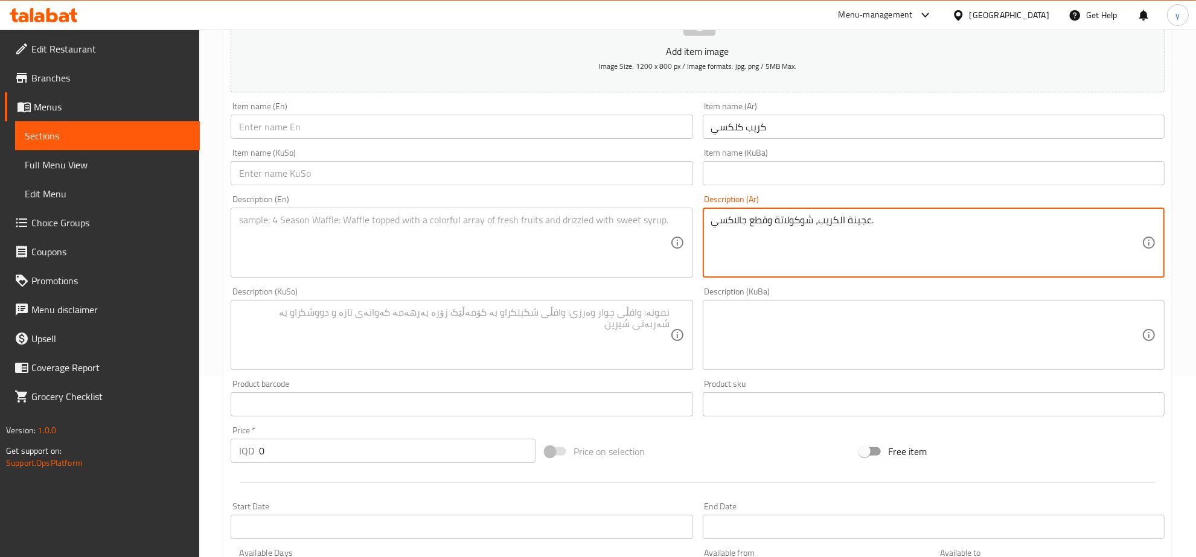
click at [732, 211] on div "عجينة الكريب، شوكولاتة وقطع جالاكسي. Description (Ar)" at bounding box center [934, 243] width 462 height 70
click at [729, 217] on textarea "عجينة الكريب، شوكولاتة وقطع جالاكسي." at bounding box center [926, 242] width 430 height 57
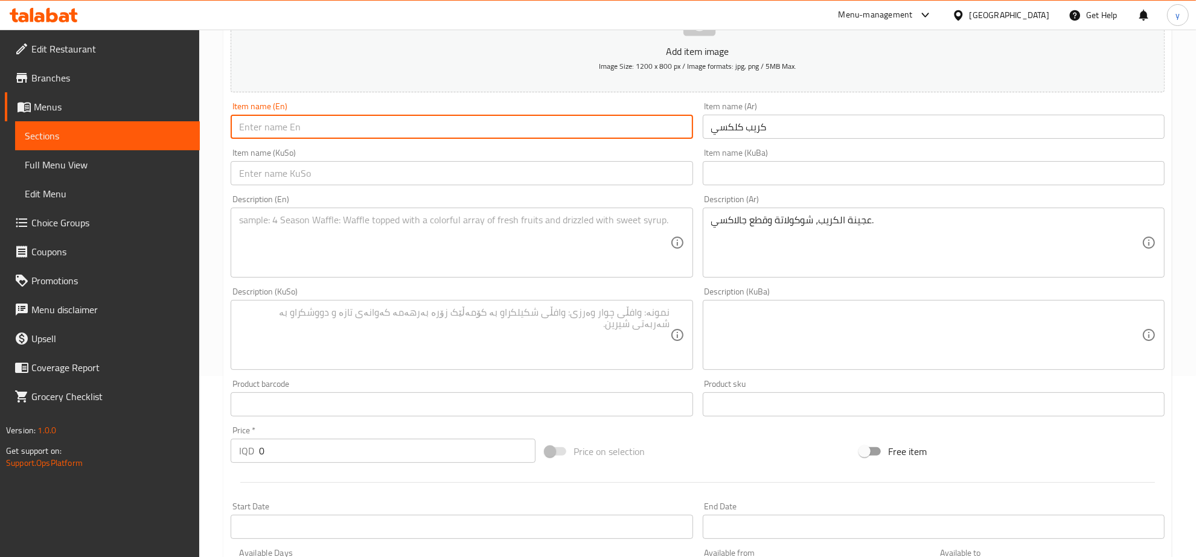
click at [557, 134] on input "text" at bounding box center [462, 127] width 462 height 24
paste input "Galaxy"
type input "Galaxy Crepe"
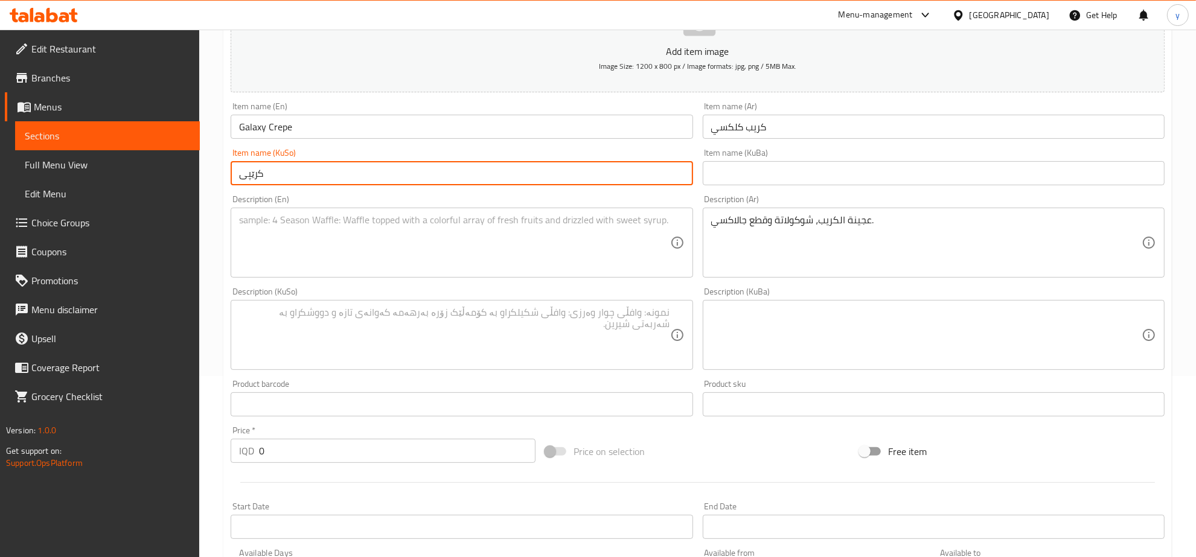
paste input "Galaxy"
type input "کرێپیGalaxy"
paste input "گالەکسی"
click at [664, 173] on input "کرێپیگالەکسی" at bounding box center [462, 173] width 462 height 24
type input "کرێپی گالەکسی"
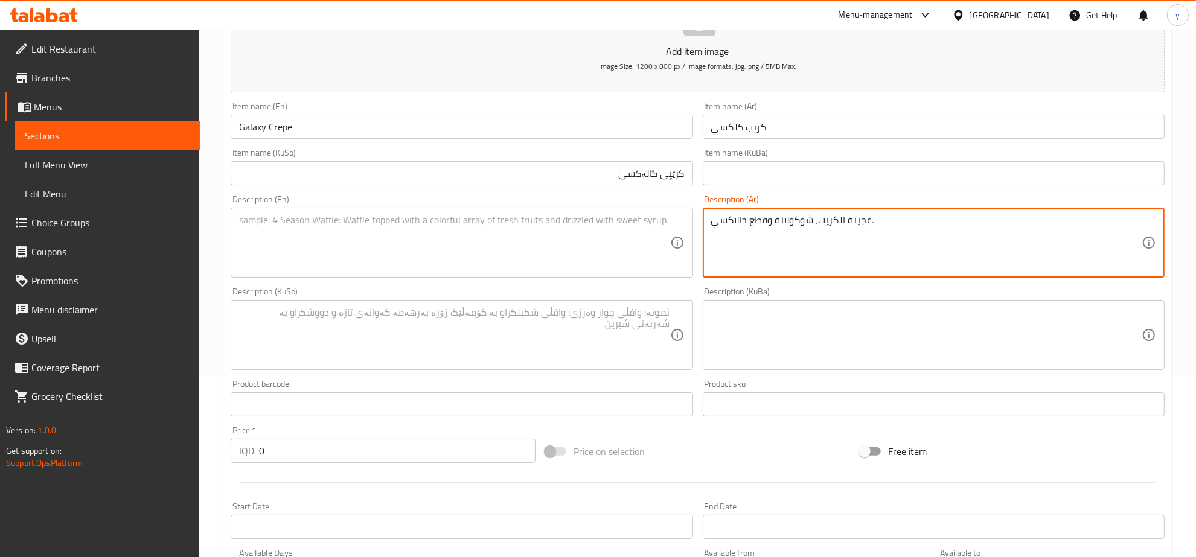
click at [752, 221] on textarea "عجينة الكريب، شوكولاتة وقطع جالاكسي." at bounding box center [926, 242] width 430 height 57
paste textarea "كريب، شوكولاتة وقطع جالاكسي"
type textarea "عجينة كريب، شوكولاتة وقطع جالاكسي"
click at [494, 252] on textarea at bounding box center [454, 242] width 430 height 57
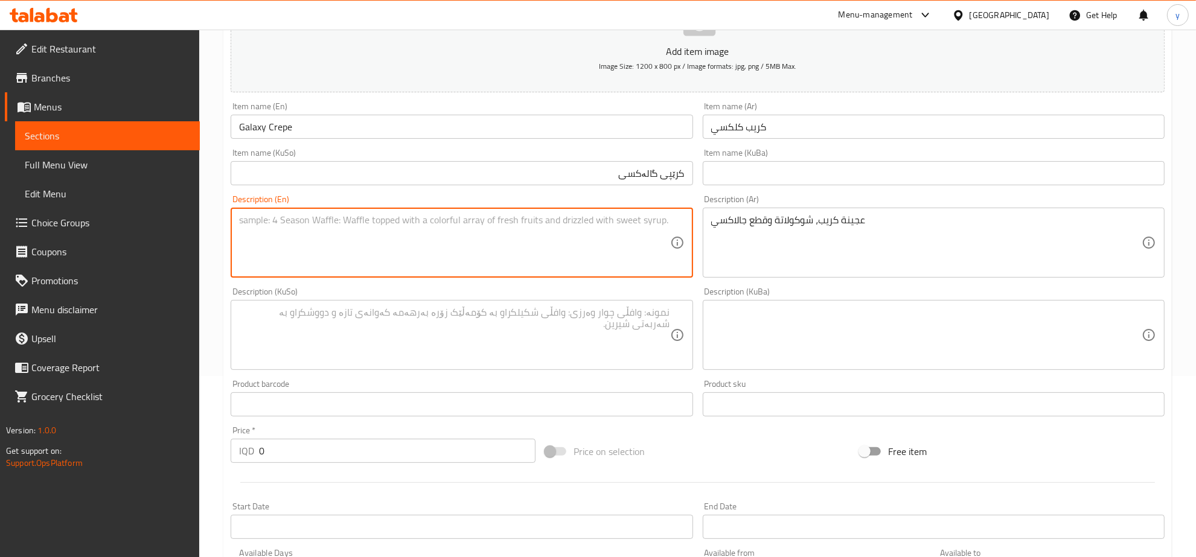
paste textarea "Crepe dough, chocolate and galaxy pieces"
type textarea "Crepe dough, chocolate and galaxy pieces"
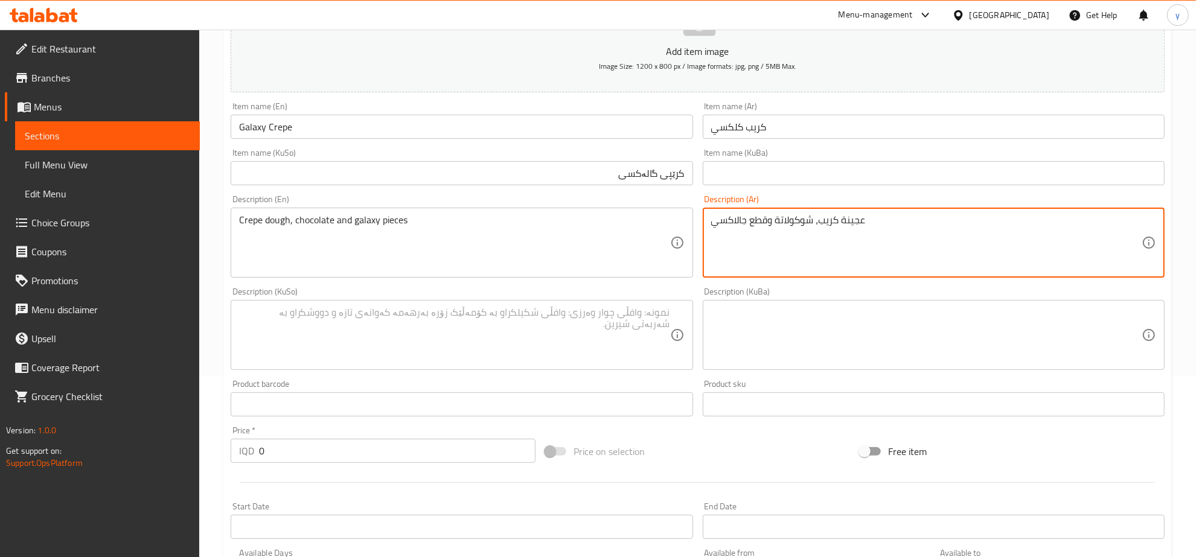
type textarea "عجينة كريب، شوكولاتة وقطع جالاكسي"
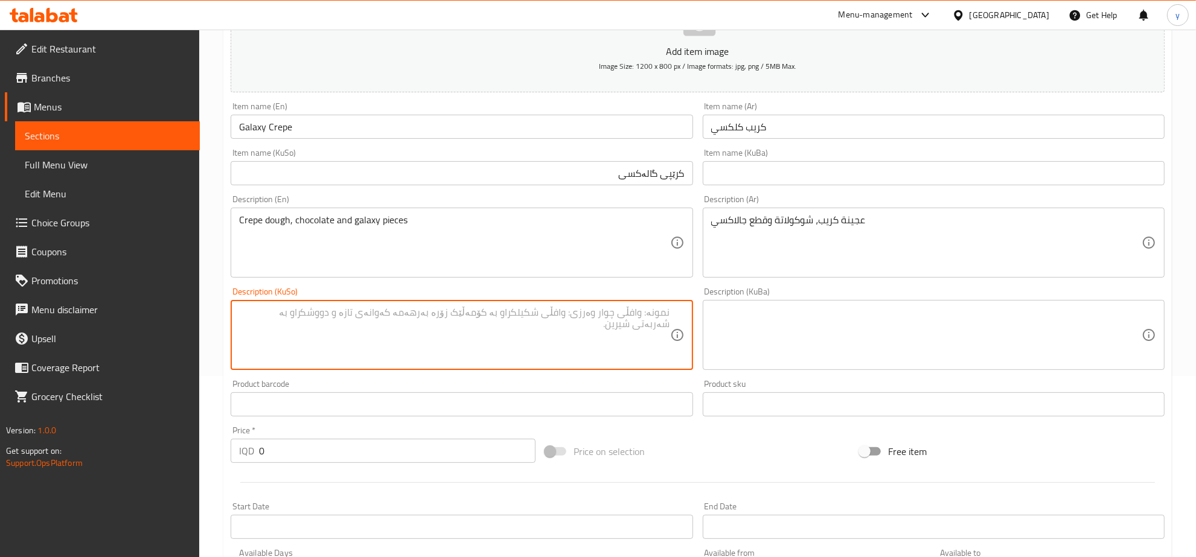
click at [484, 339] on textarea at bounding box center [454, 335] width 430 height 57
paste textarea "گالەکسی"
type textarea "هەویری کرێپ، جوکولاتە و پارچە گالەکسی"
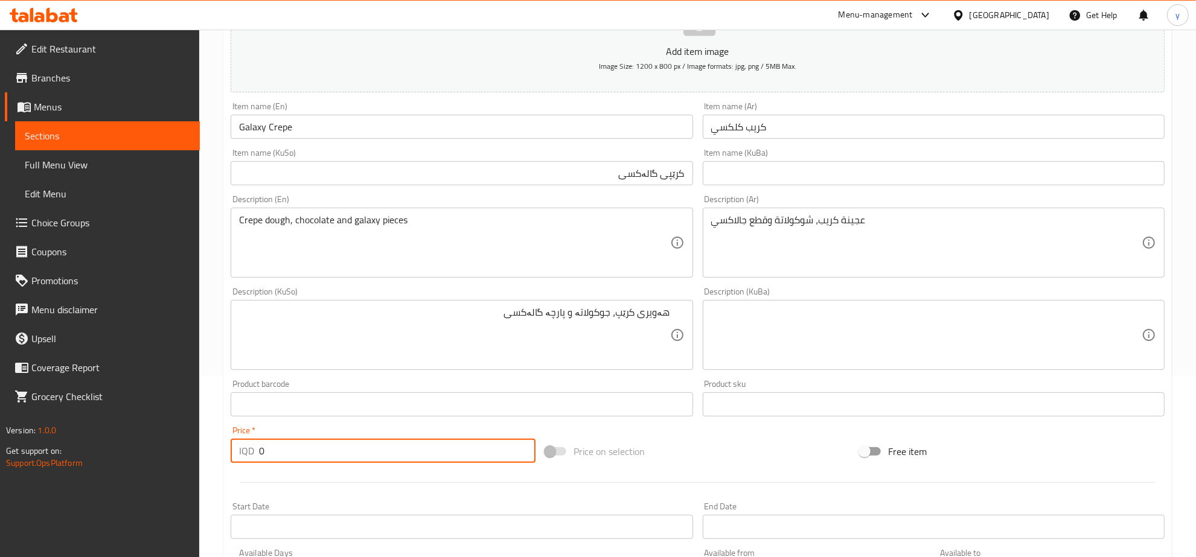
click at [305, 444] on input "0" at bounding box center [397, 451] width 277 height 24
paste input "5000"
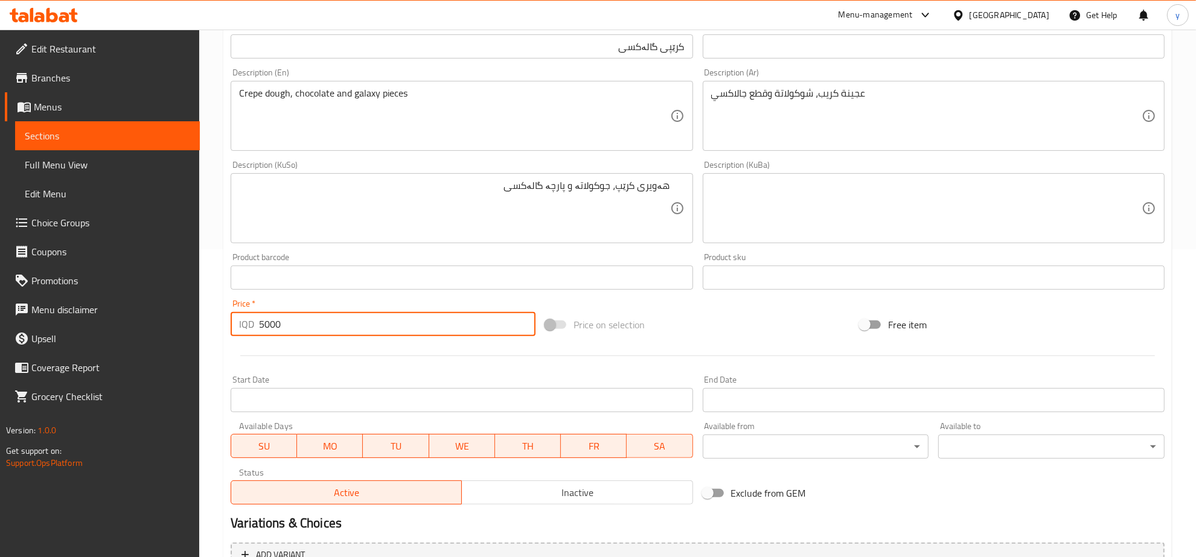
scroll to position [432, 0]
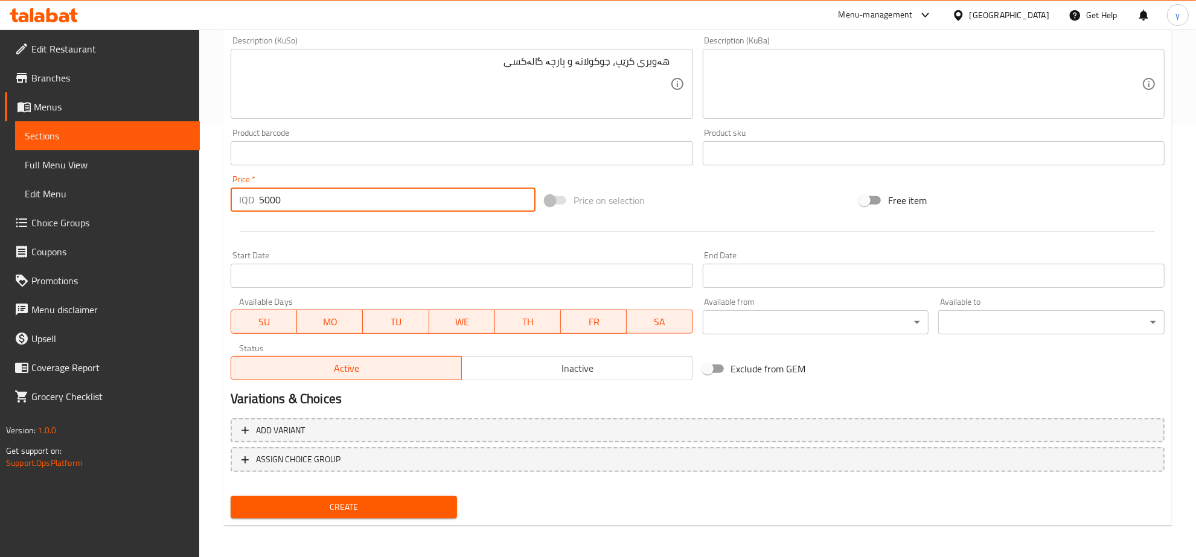
type input "5000"
click at [354, 524] on div "Home / Restaurants management / Menus / Sections / item / create Crepe section …" at bounding box center [697, 78] width 948 height 914
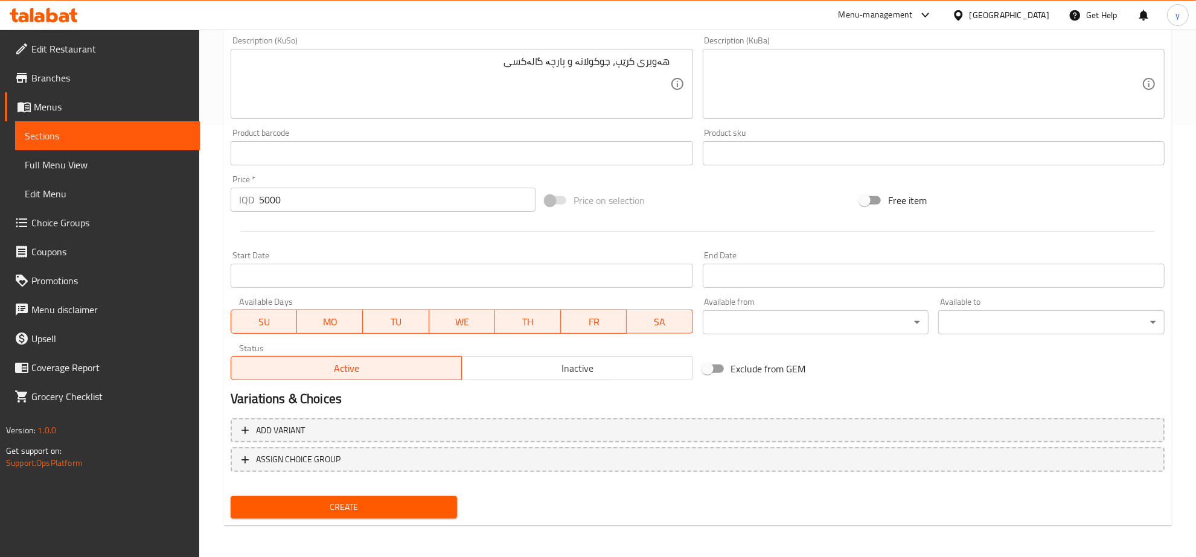
click at [364, 507] on span "Create" at bounding box center [343, 507] width 207 height 15
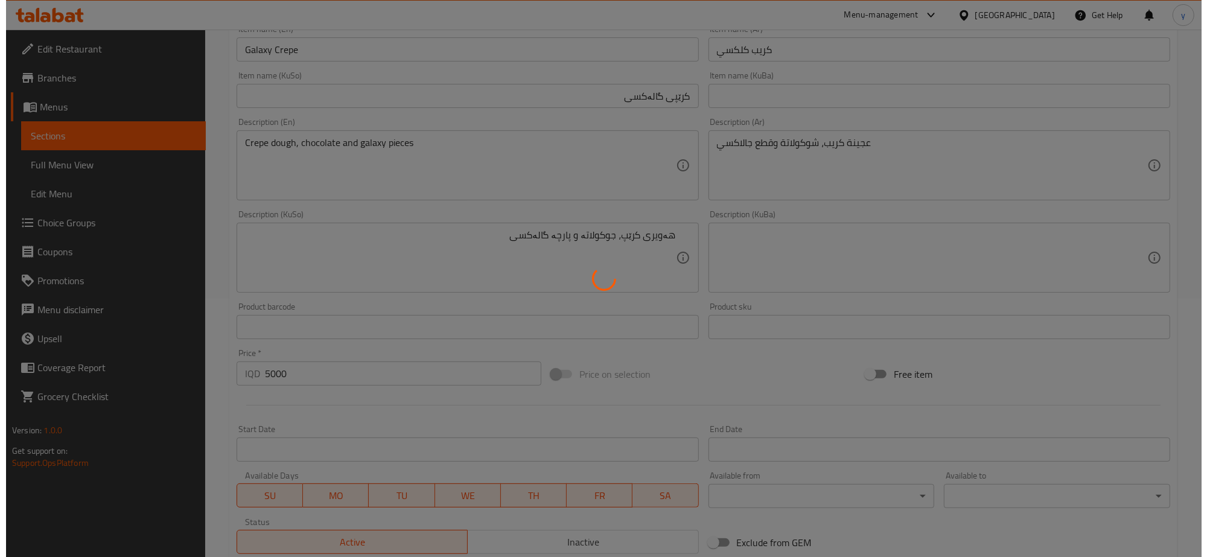
scroll to position [181, 0]
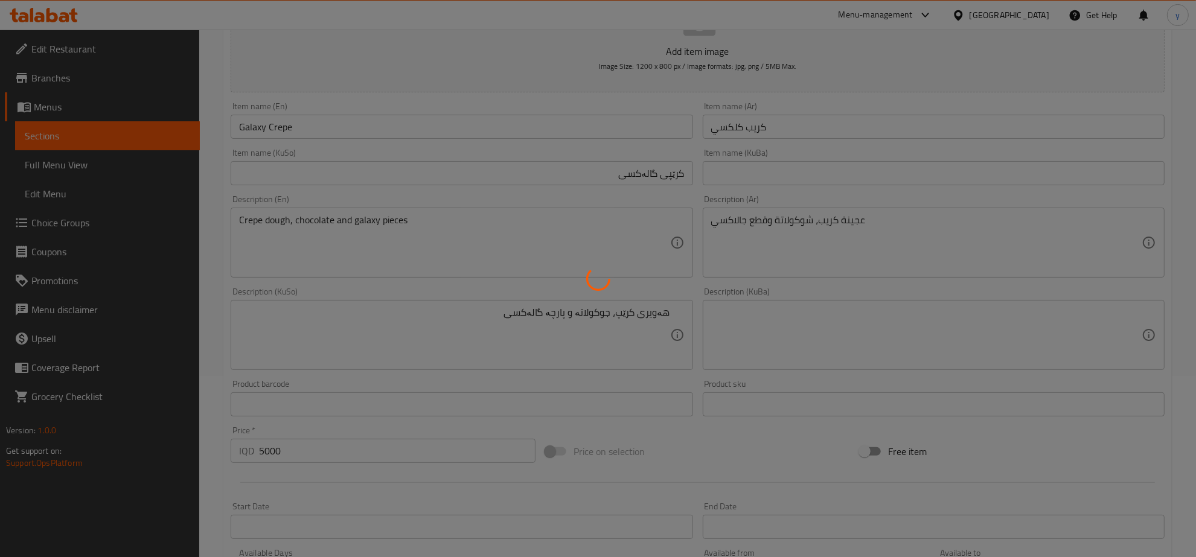
type input "0"
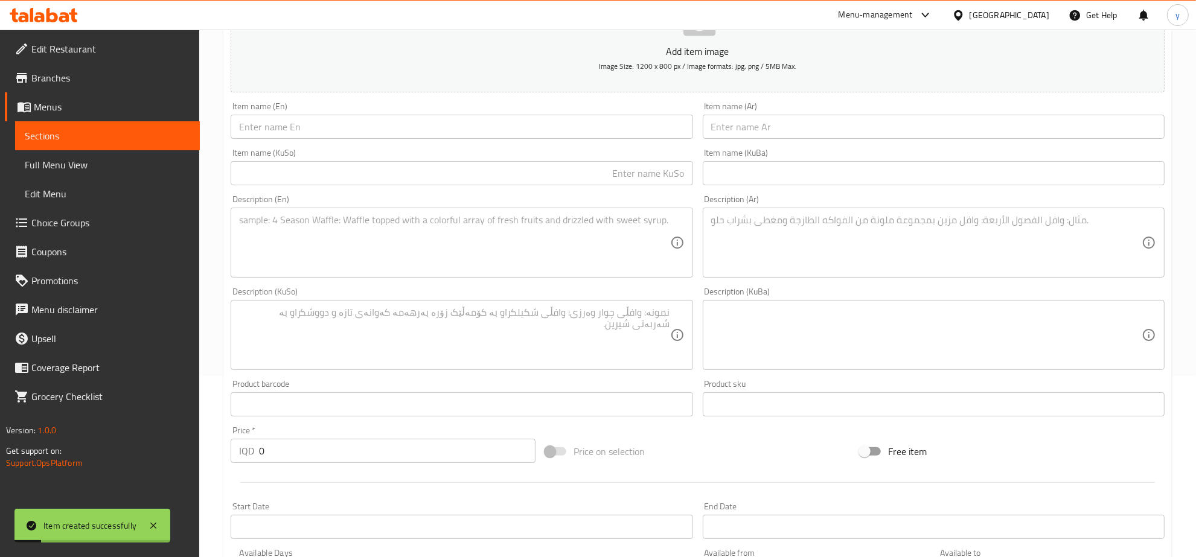
click at [760, 225] on textarea at bounding box center [926, 242] width 430 height 57
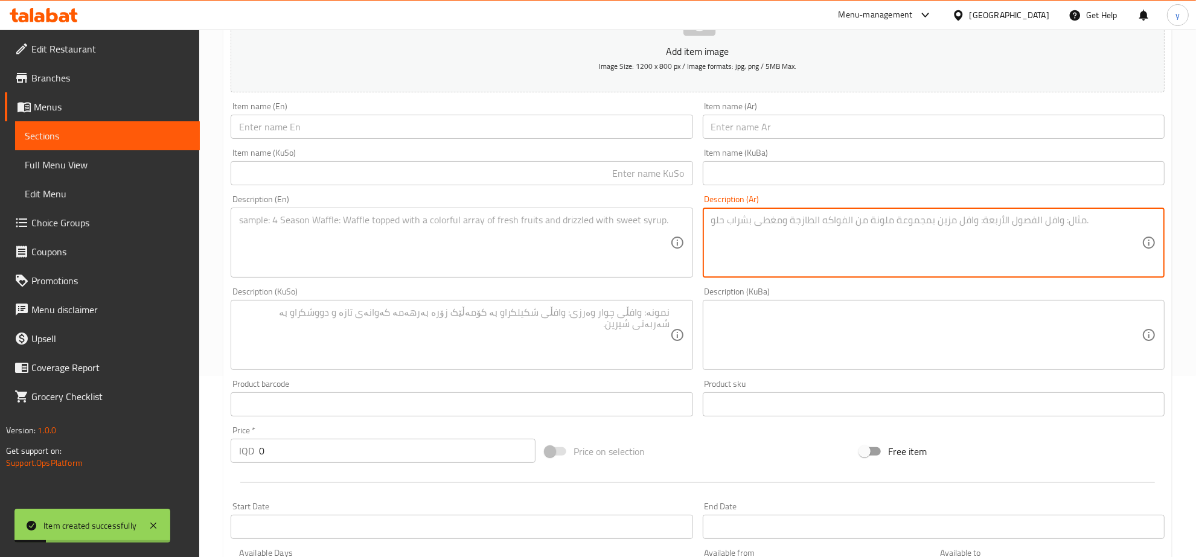
paste textarea "عجينة الكريب، شوكولاتة وقطع كيت كات."
type textarea "عجينة الكريب، شوكولاتة وقطع كيت كات."
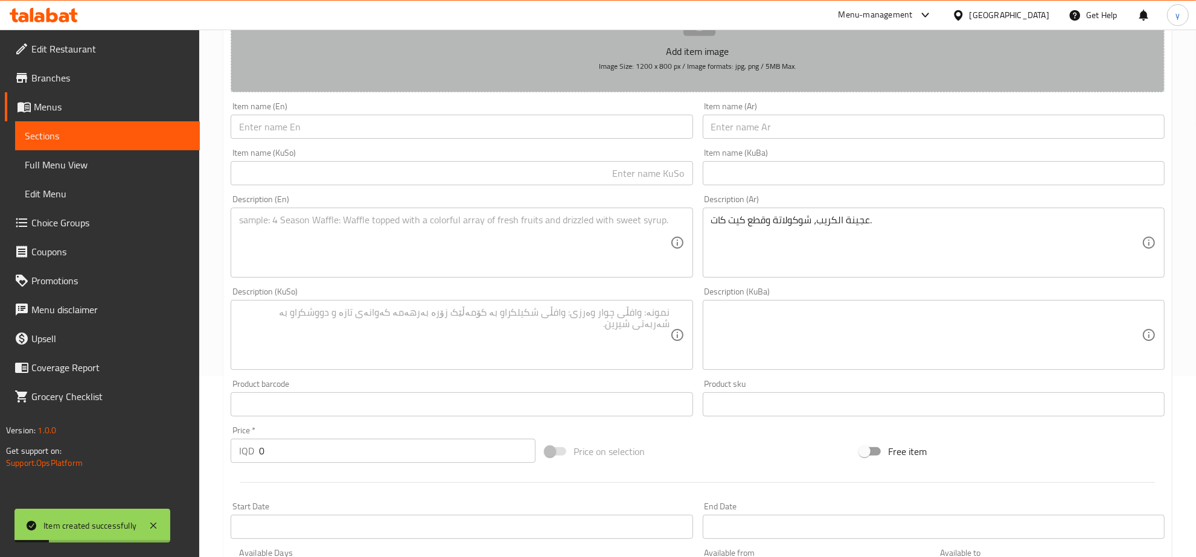
click at [705, 92] on button "Add item image Image Size: 1200 x 800 px / Image formats: jpg, png / 5MB Max." at bounding box center [698, 37] width 934 height 110
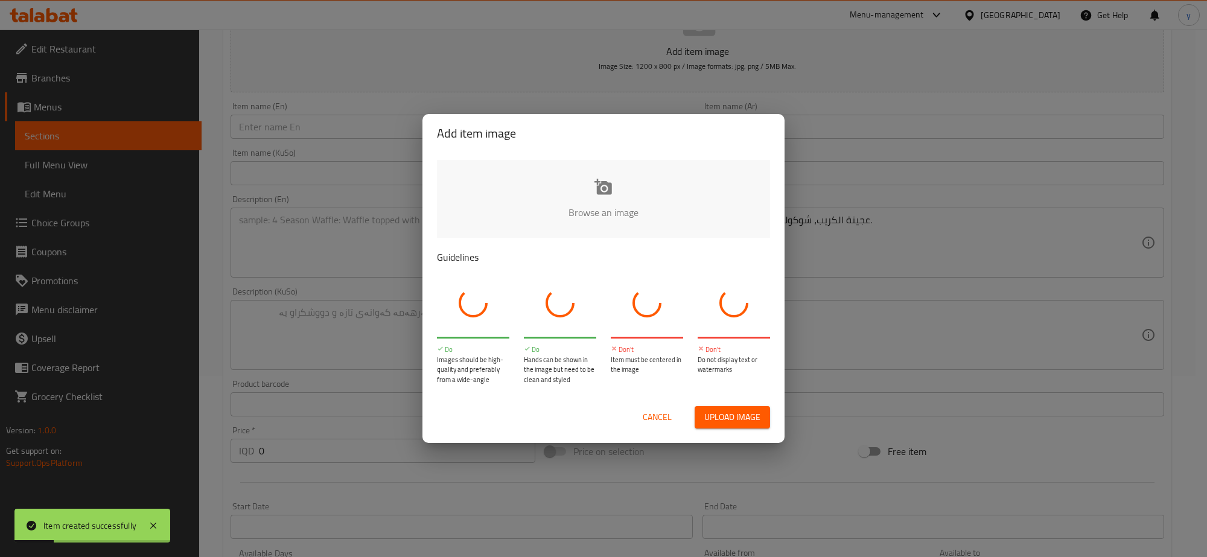
click at [738, 117] on div "Add item image" at bounding box center [604, 133] width 362 height 39
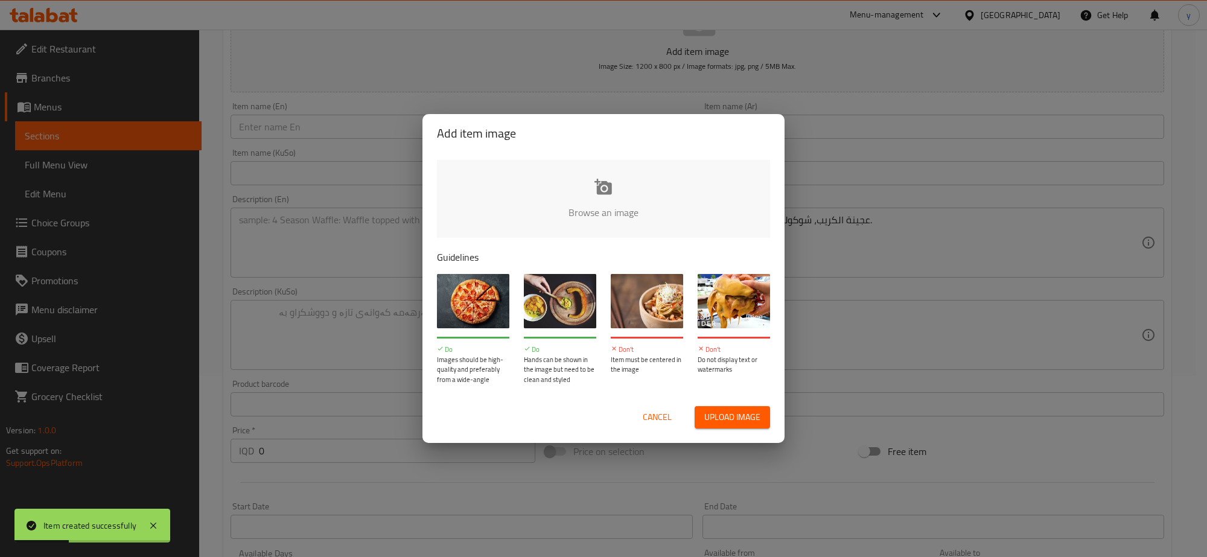
click at [656, 414] on span "Cancel" at bounding box center [657, 417] width 29 height 15
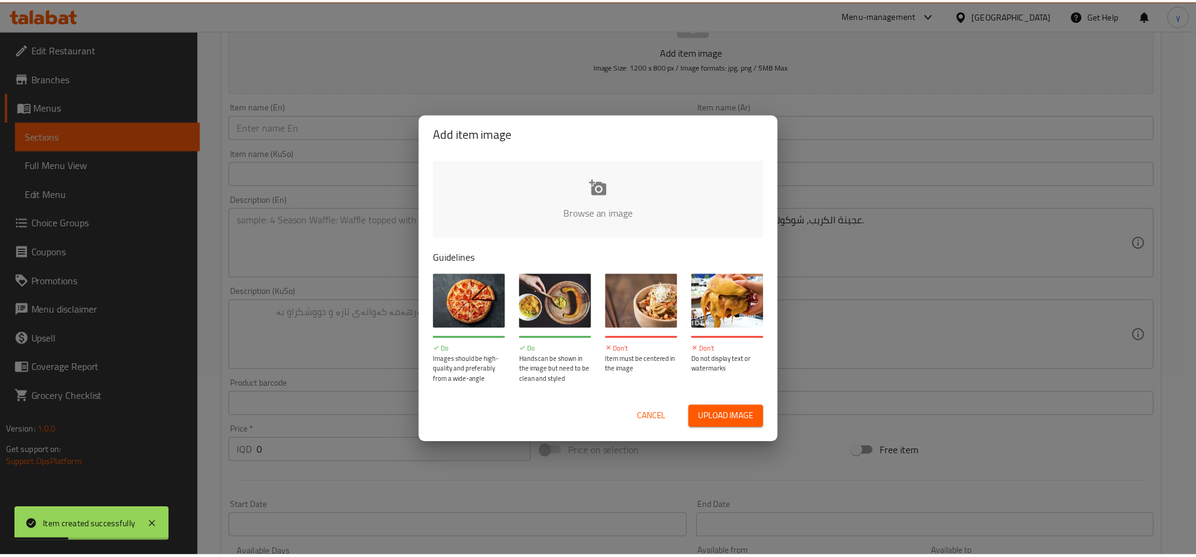
scroll to position [164, 0]
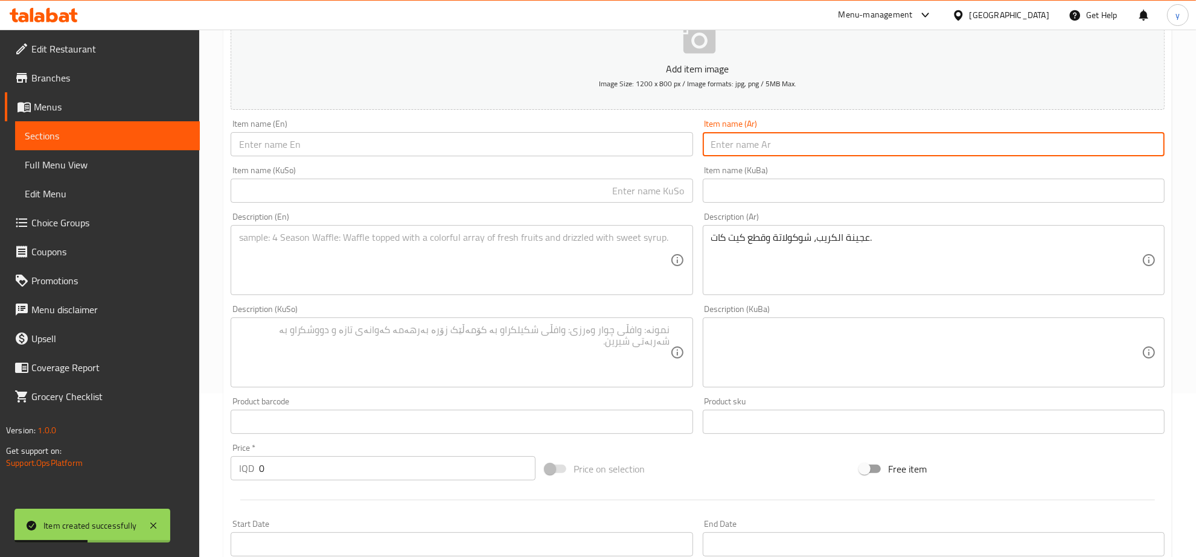
click at [743, 142] on input "text" at bounding box center [934, 144] width 462 height 24
paste input "كريب كيت كات"
click at [740, 152] on input "كريب كيت كات" at bounding box center [934, 144] width 462 height 24
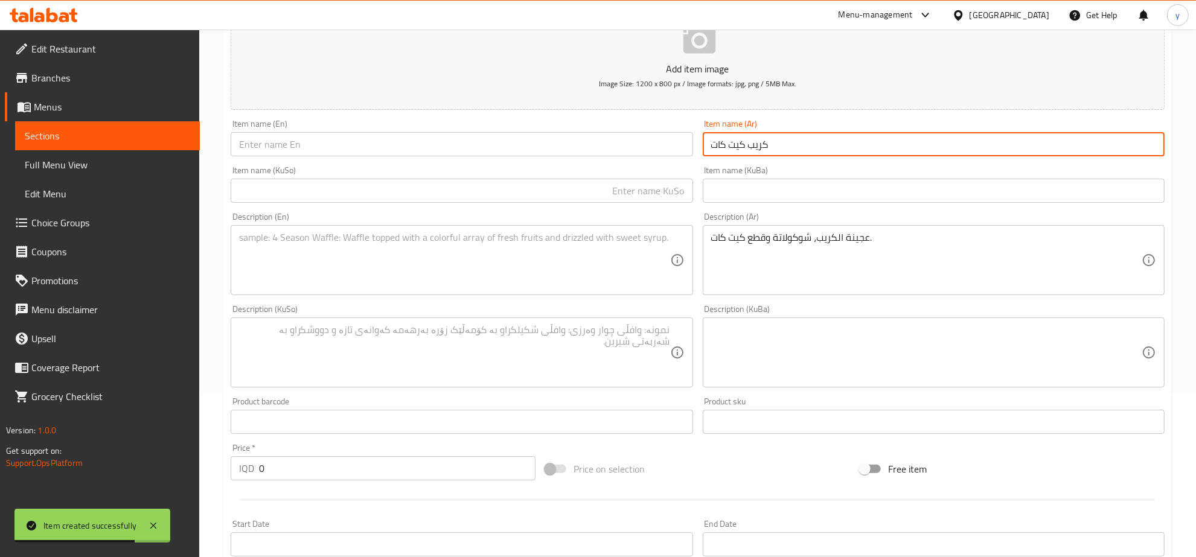
type input "كريب كيت كات"
click at [469, 149] on input "text" at bounding box center [462, 144] width 462 height 24
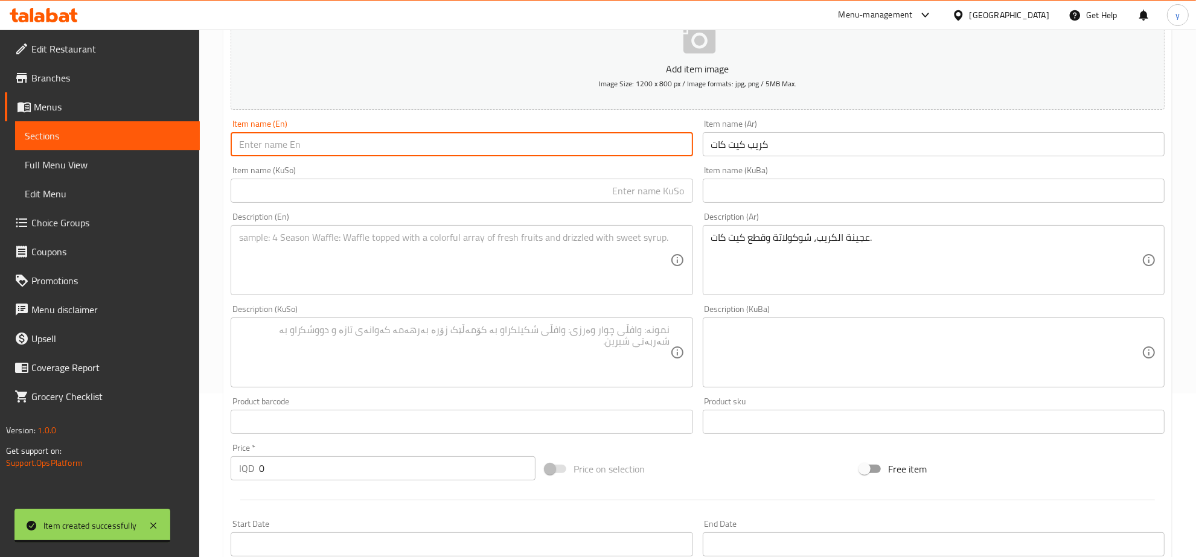
paste input "Kit Kat Crepe"
type input "Kit Kat Crepe"
click at [523, 194] on input "text" at bounding box center [462, 191] width 462 height 24
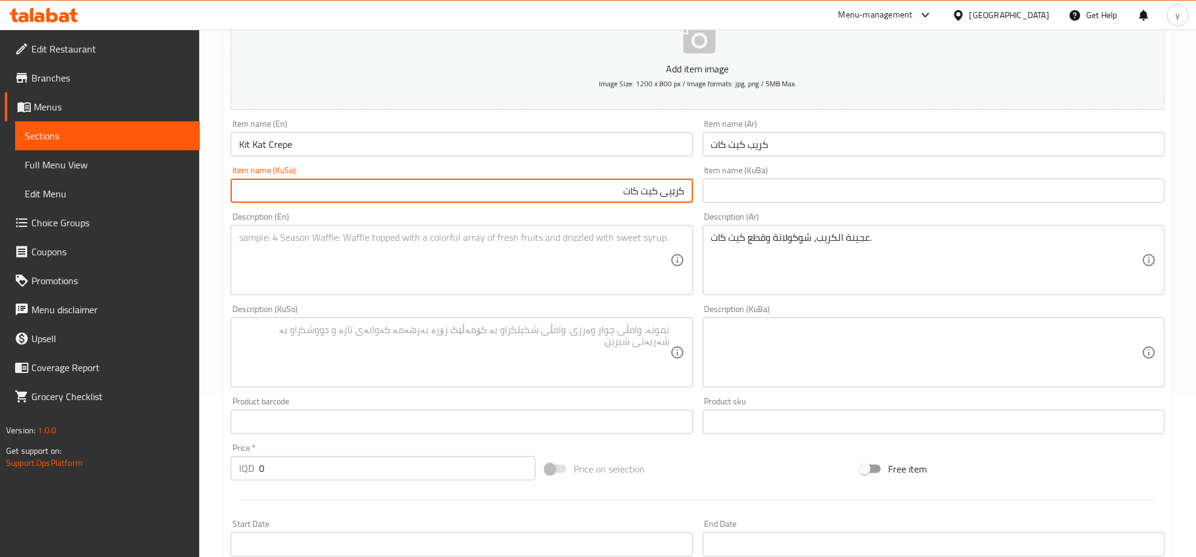
type input "کرێپی کیت کات"
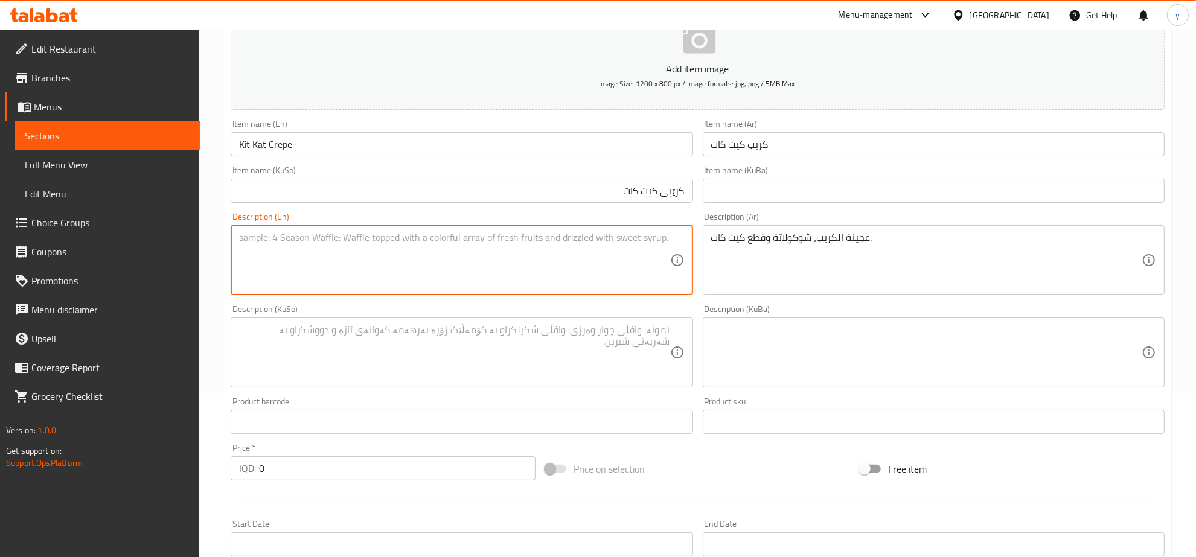
click at [580, 261] on textarea at bounding box center [454, 260] width 430 height 57
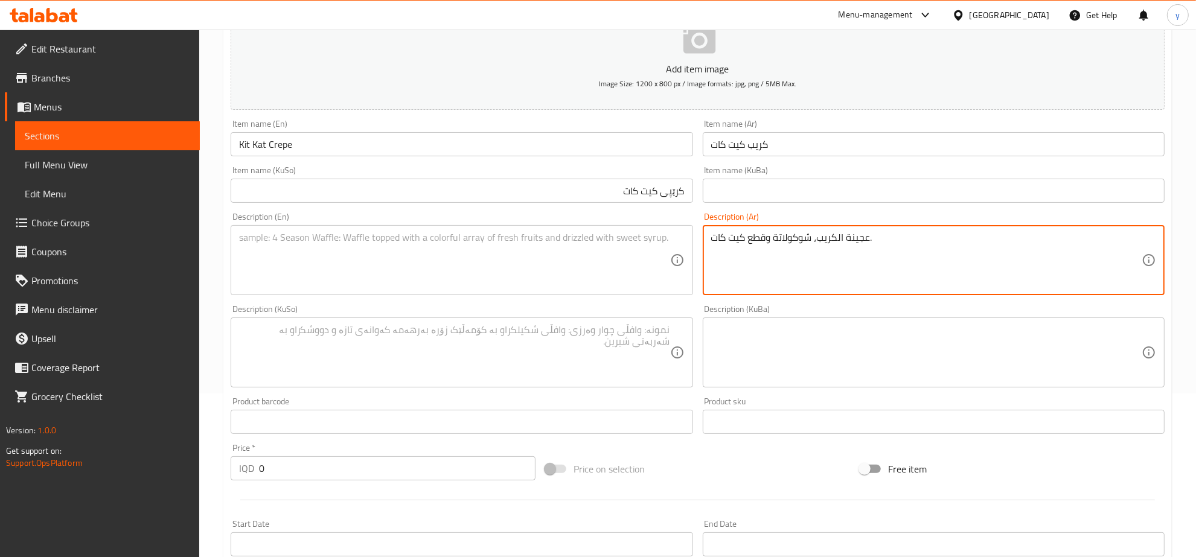
click at [850, 273] on textarea "عجينة الكريب، شوكولاتة وقطع كيت كات." at bounding box center [926, 260] width 430 height 57
paste textarea "كريب، شوكولاتة وقطع كيت كات"
type textarea "عجينة كريب، شوكولاتة وقطع كيت كات"
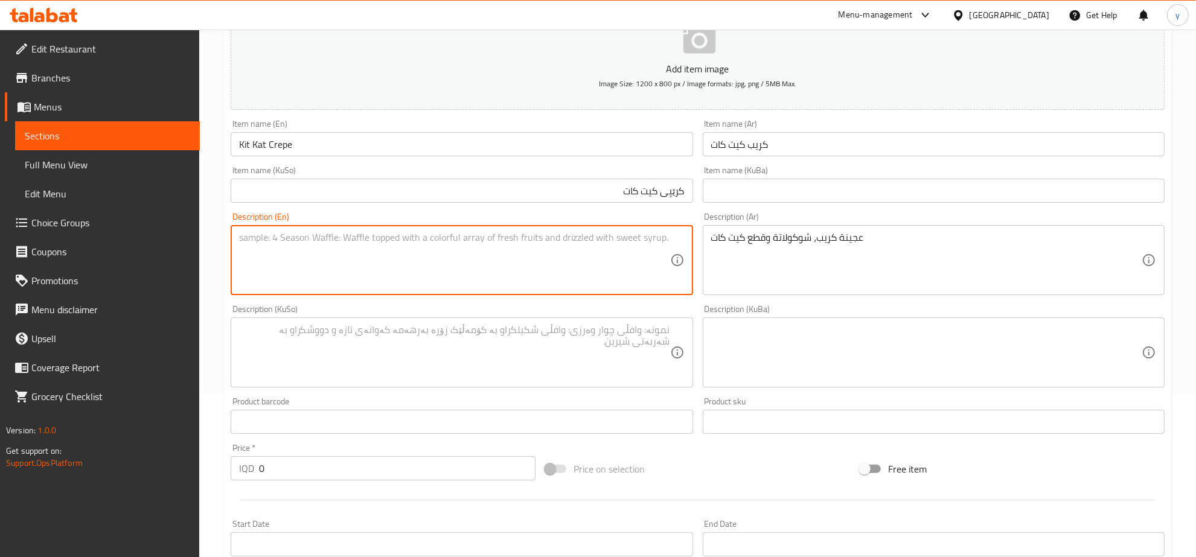
click at [530, 245] on textarea at bounding box center [454, 260] width 430 height 57
paste textarea "Crepe dough, chocolate and kit kat pieces"
type textarea "Crepe dough, chocolate and kit kat pieces"
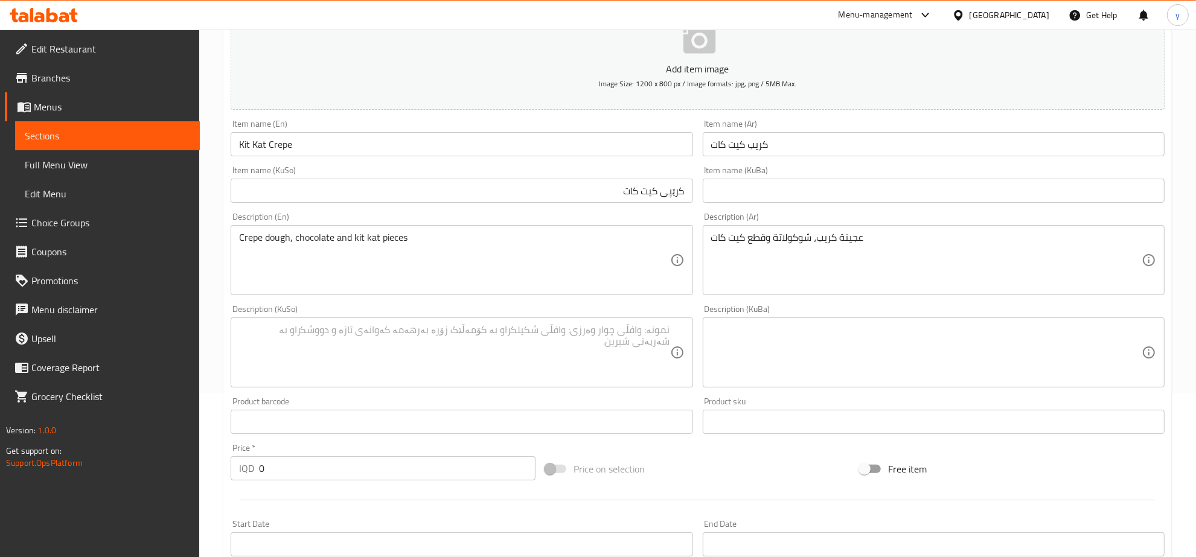
click at [543, 306] on div "Description (KuSo) Description (KuSo)" at bounding box center [462, 346] width 462 height 83
click at [559, 325] on textarea at bounding box center [454, 352] width 430 height 57
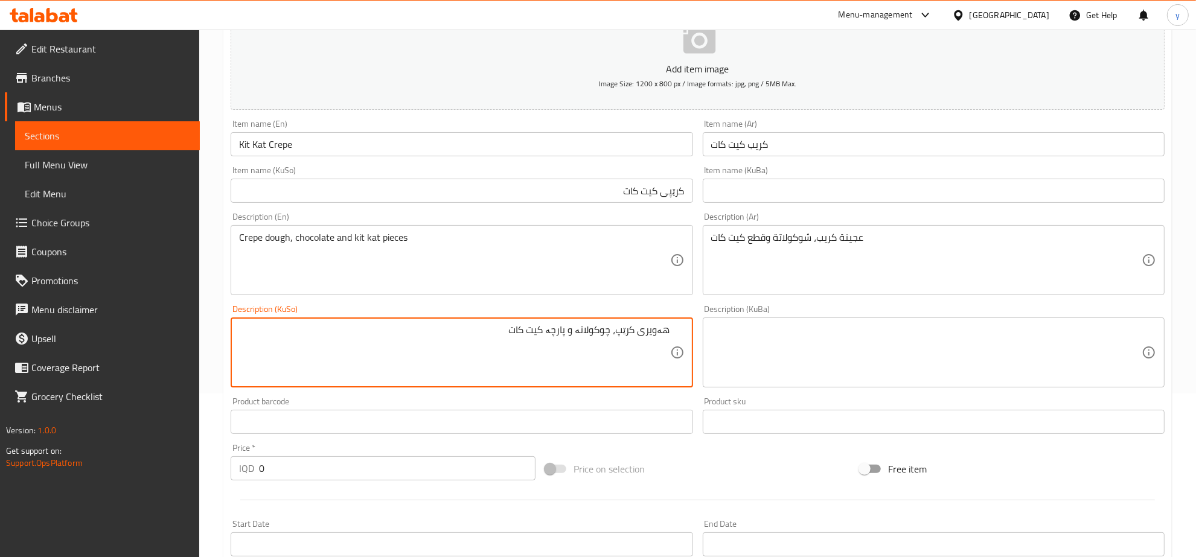
type textarea "هەویری کرێپ، چوکولاتە و پارچە کیت کات"
click at [266, 507] on div at bounding box center [698, 500] width 944 height 30
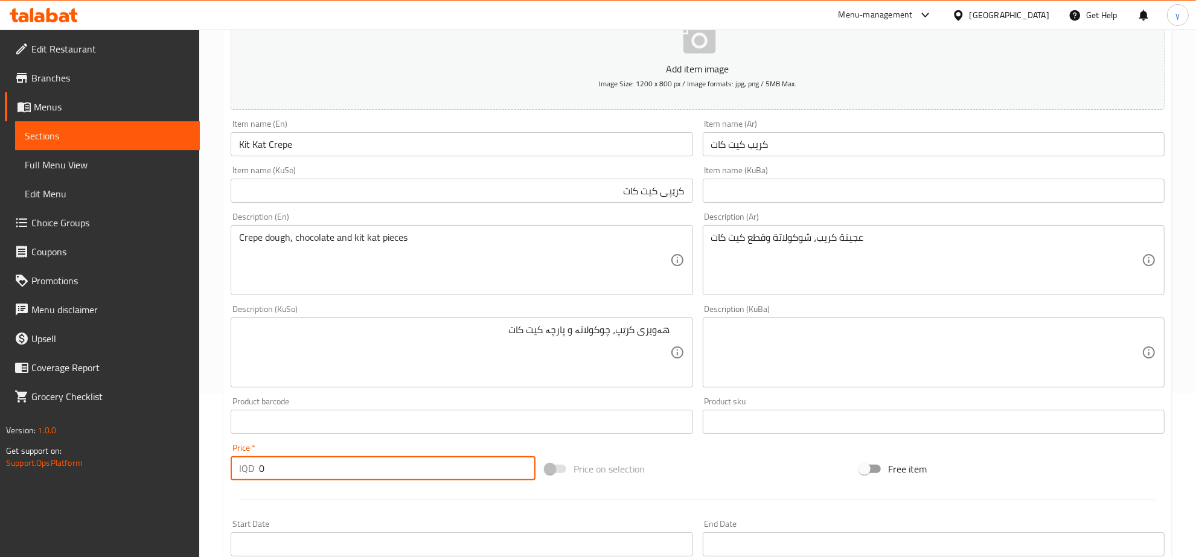
click at [278, 470] on input "0" at bounding box center [397, 468] width 277 height 24
paste input "500"
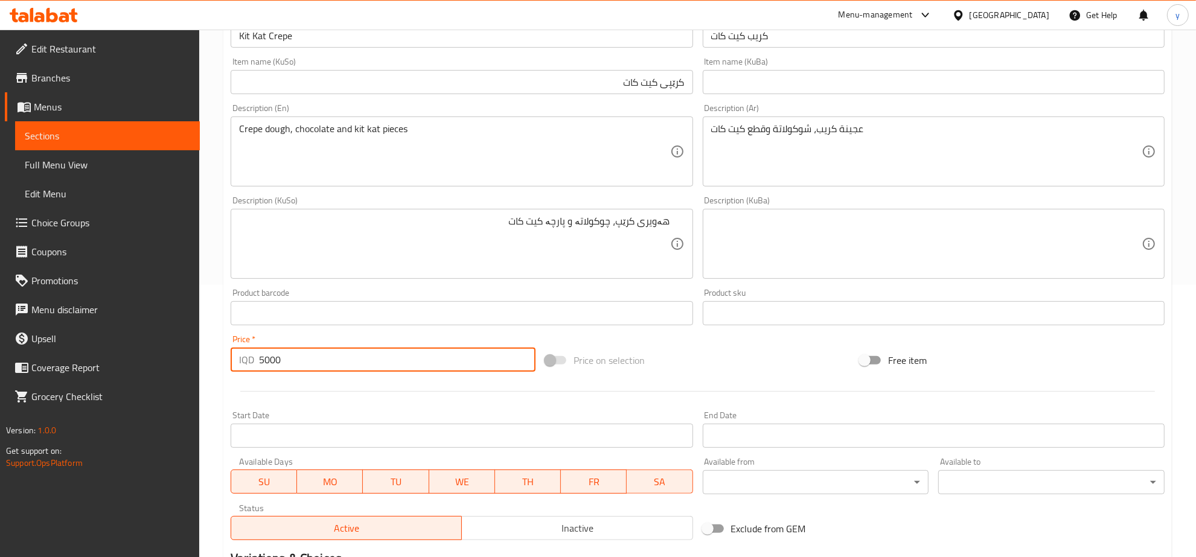
scroll to position [415, 0]
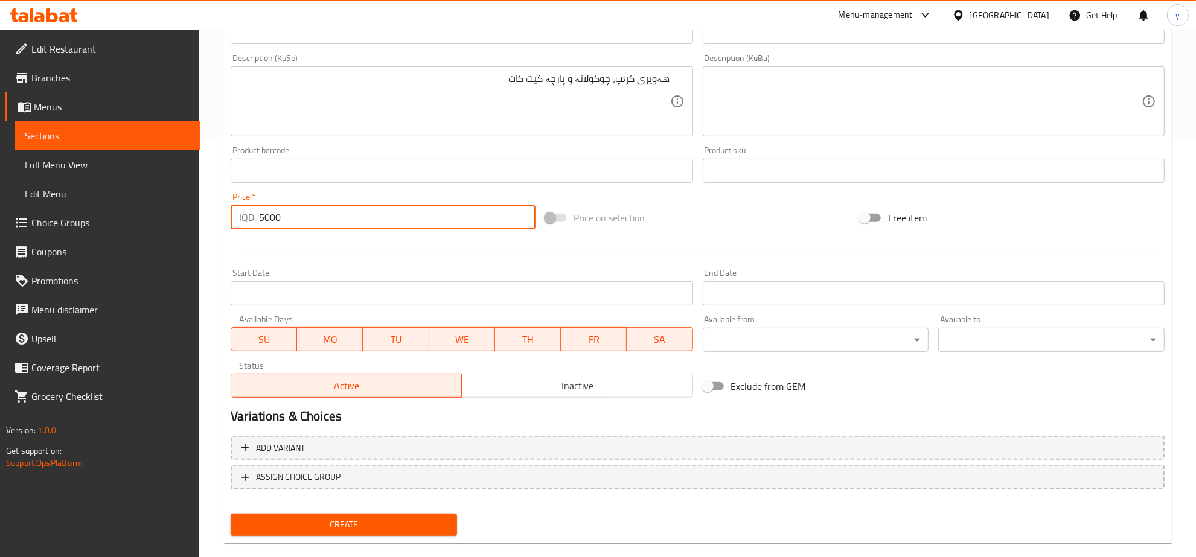
type input "5000"
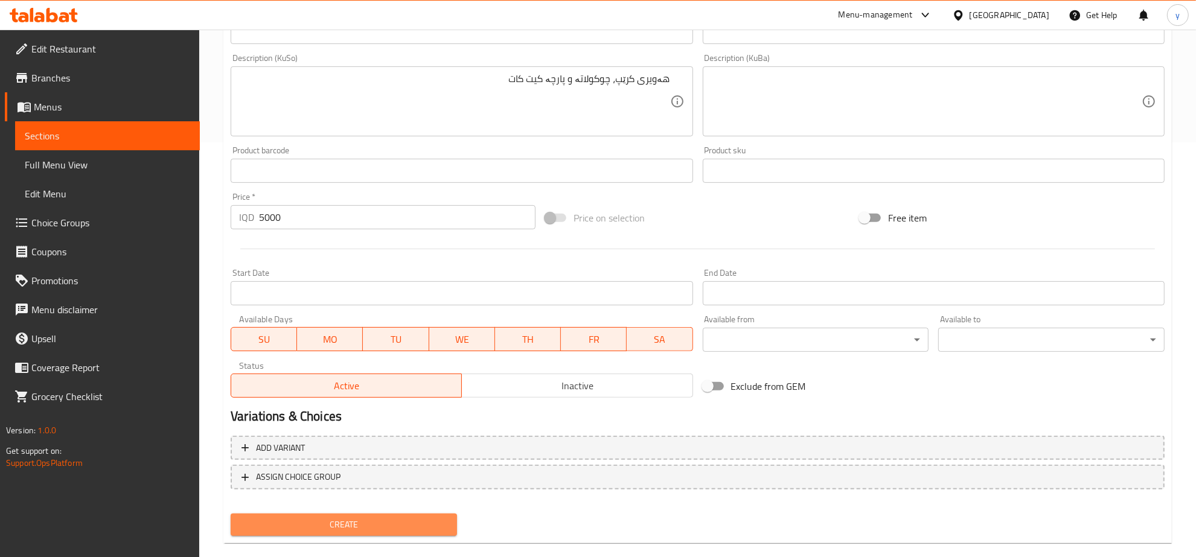
click at [349, 523] on span "Create" at bounding box center [343, 524] width 207 height 15
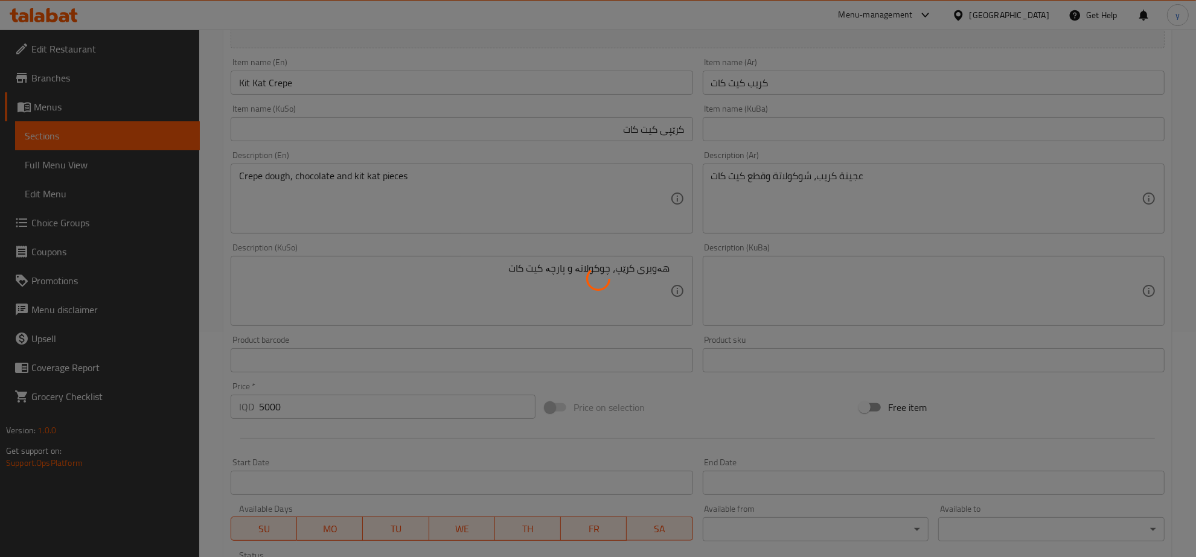
scroll to position [164, 0]
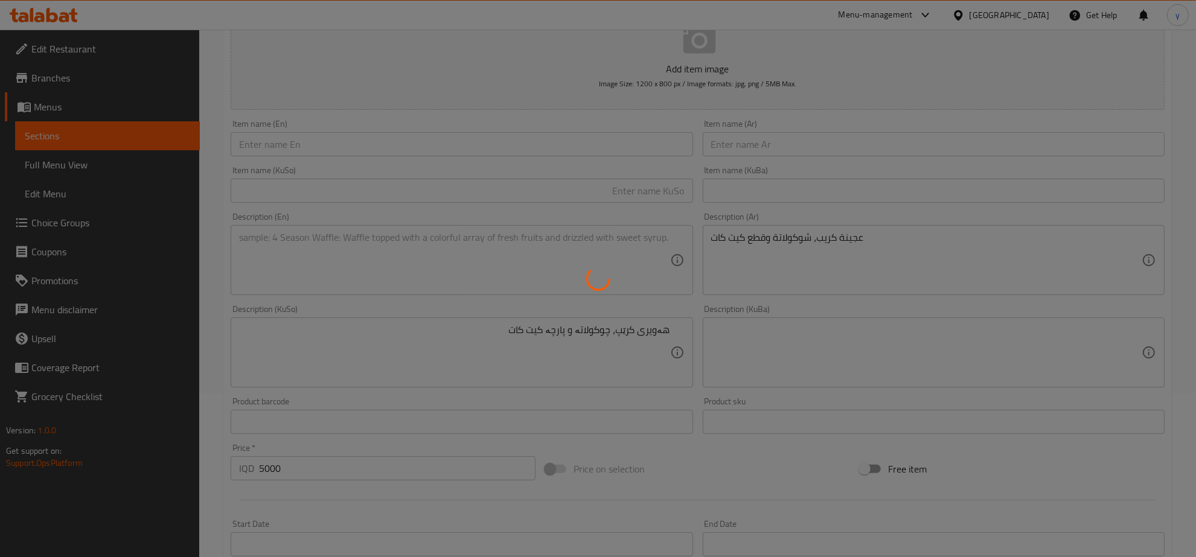
type input "0"
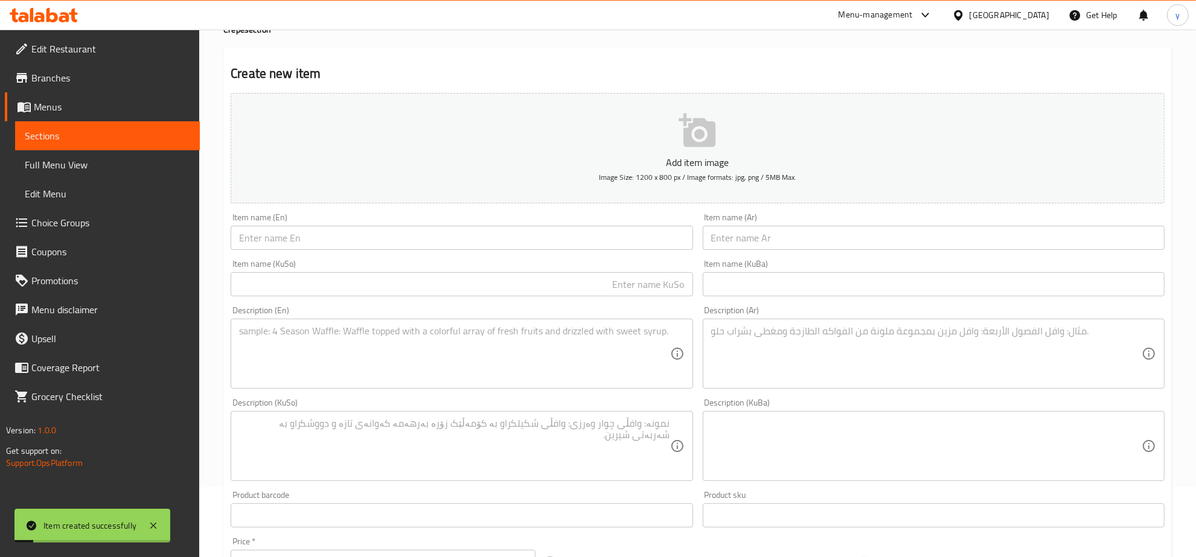
scroll to position [0, 0]
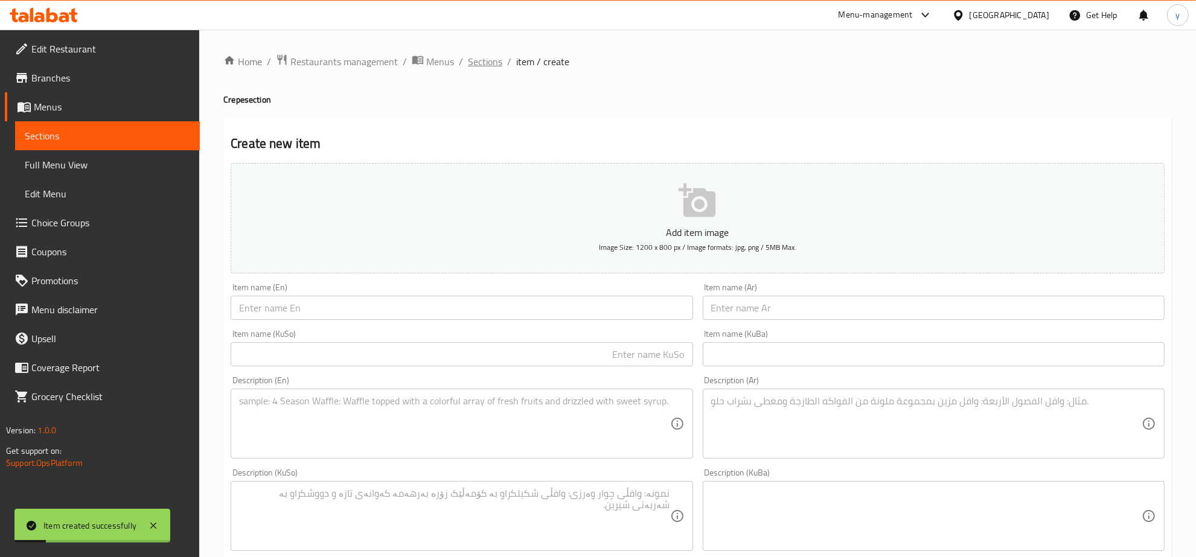
click at [468, 62] on span "Sections" at bounding box center [485, 61] width 34 height 14
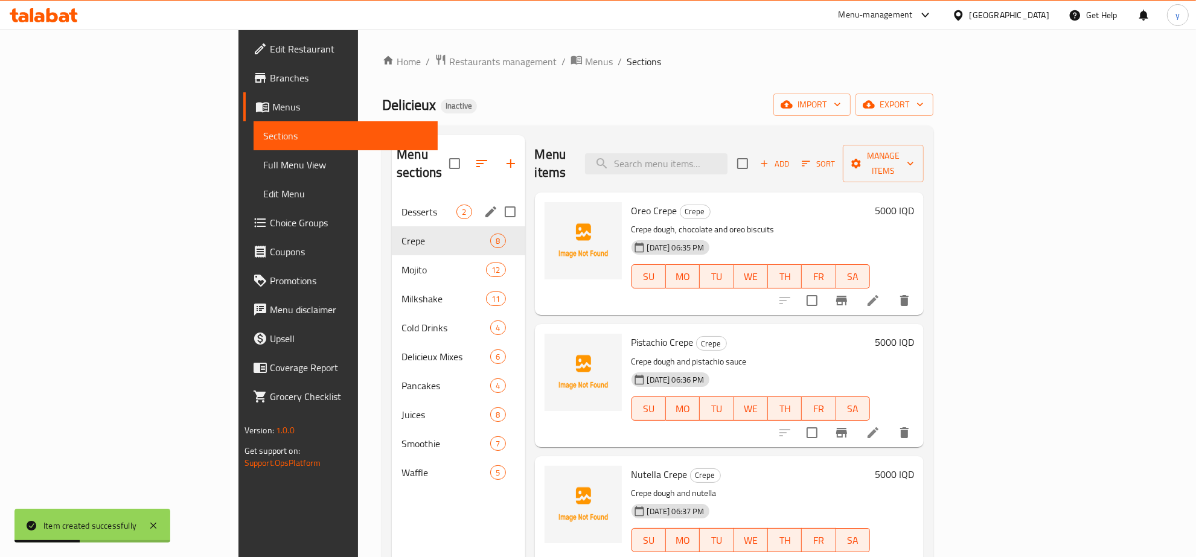
click at [392, 207] on div "Desserts 2" at bounding box center [458, 211] width 133 height 29
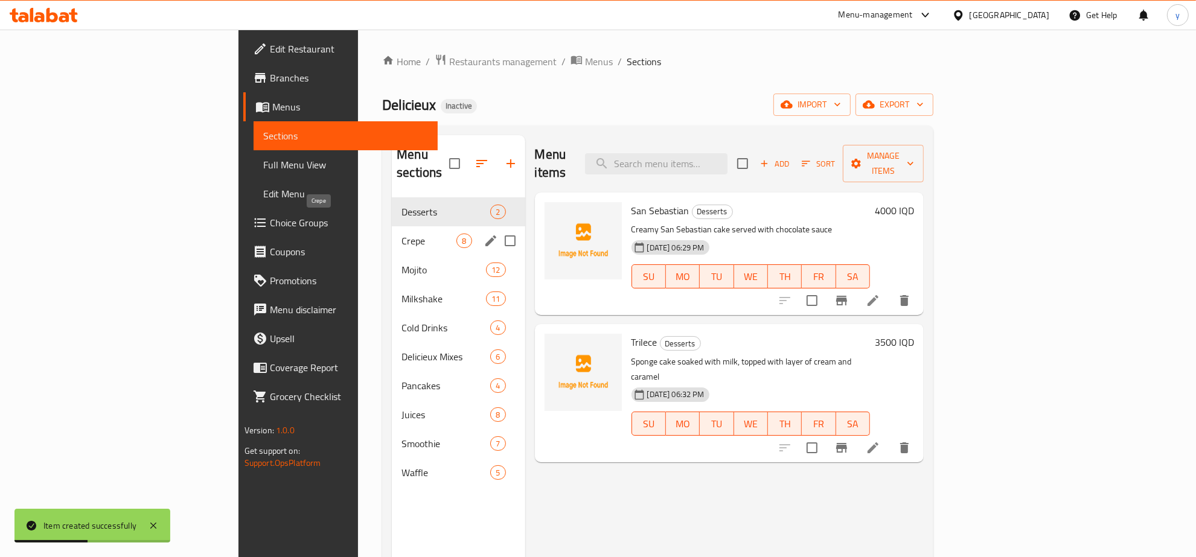
click at [401, 234] on span "Crepe" at bounding box center [428, 241] width 55 height 14
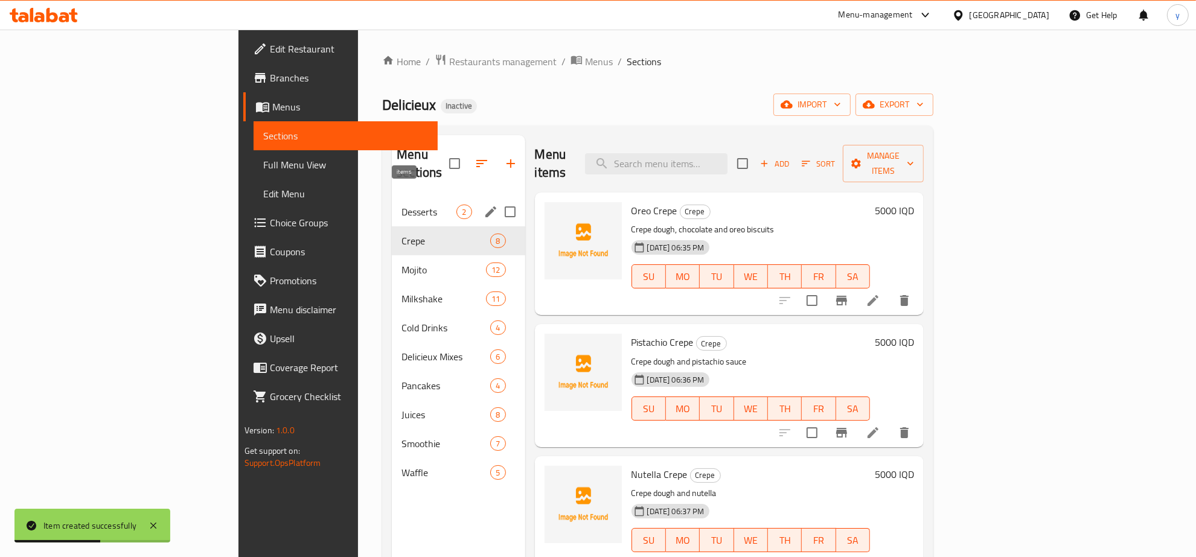
click at [401, 205] on span "Desserts" at bounding box center [428, 212] width 55 height 14
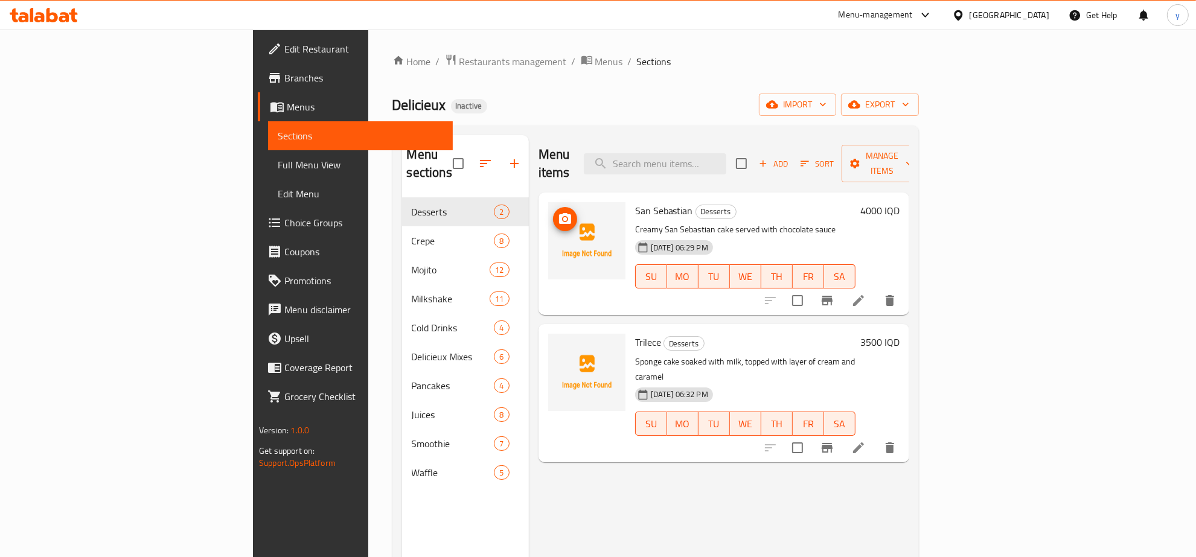
click at [558, 212] on icon "upload picture" at bounding box center [565, 219] width 14 height 14
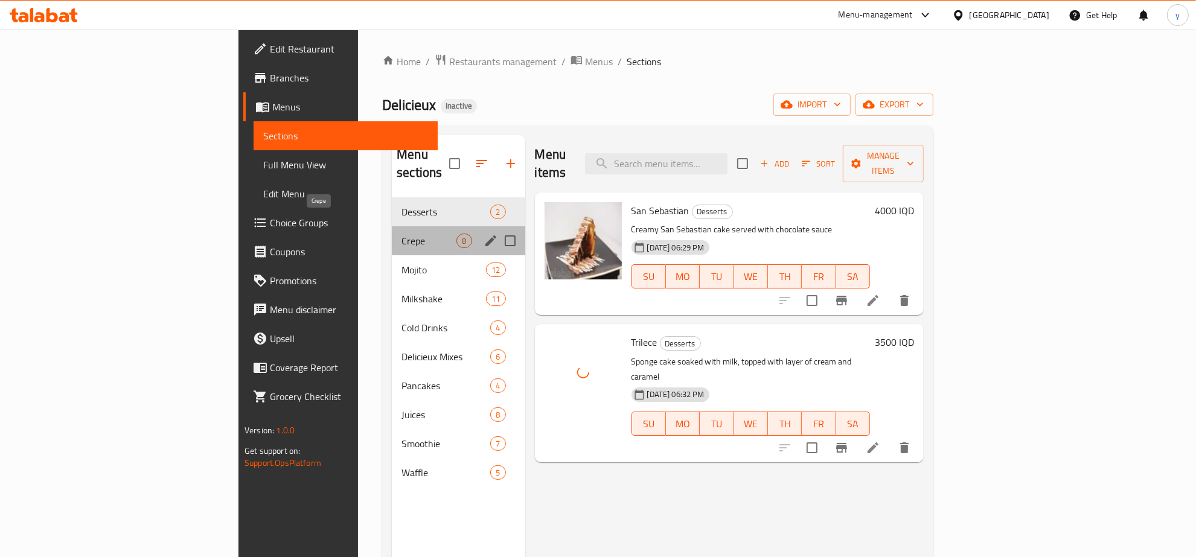
click at [401, 234] on span "Crepe" at bounding box center [428, 241] width 55 height 14
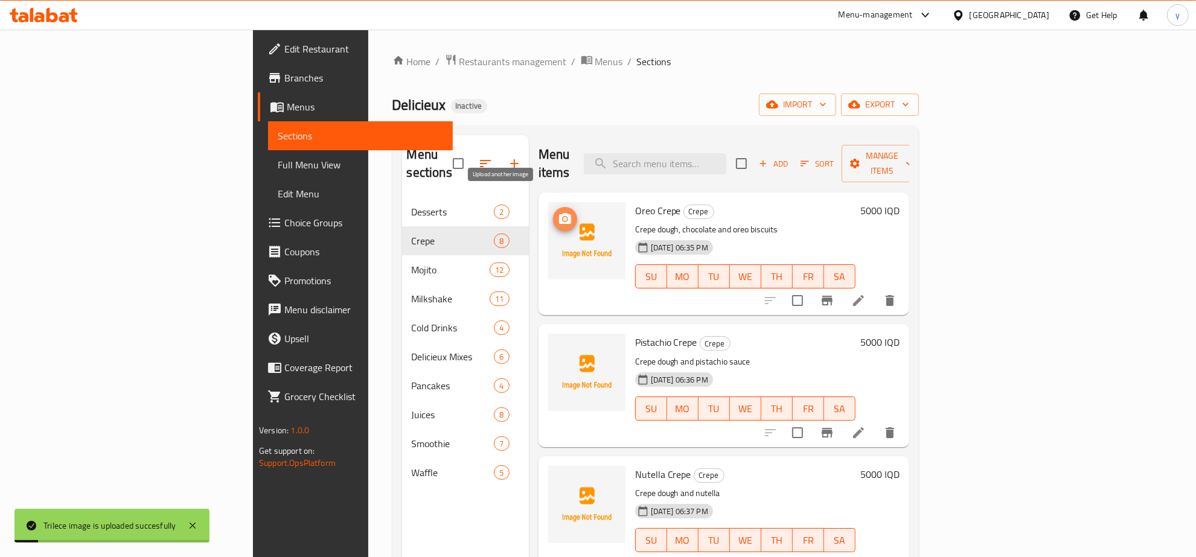
click at [558, 212] on icon "upload picture" at bounding box center [565, 219] width 14 height 14
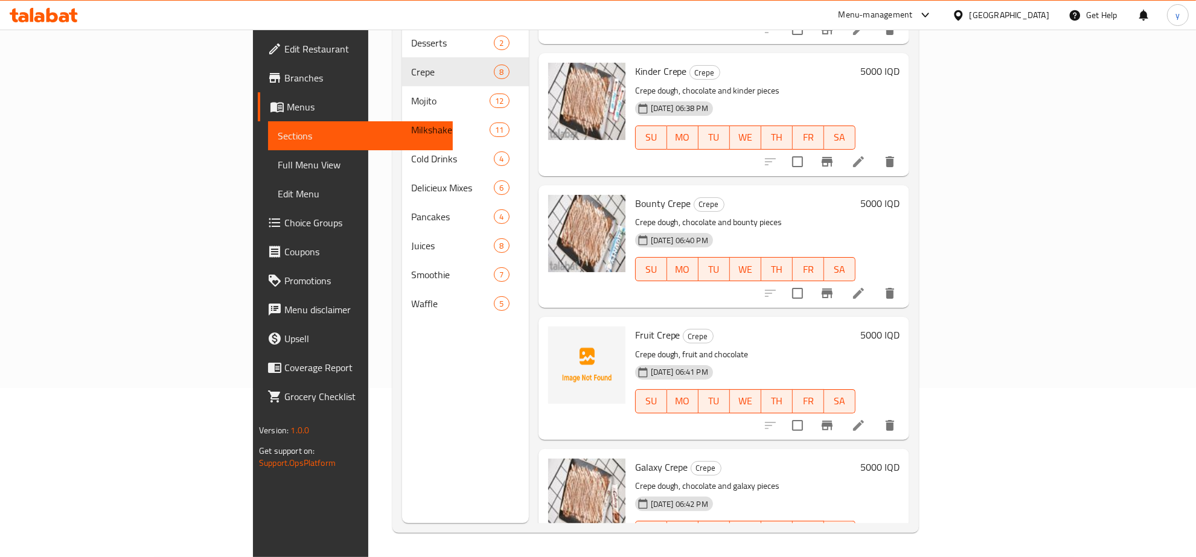
scroll to position [400, 0]
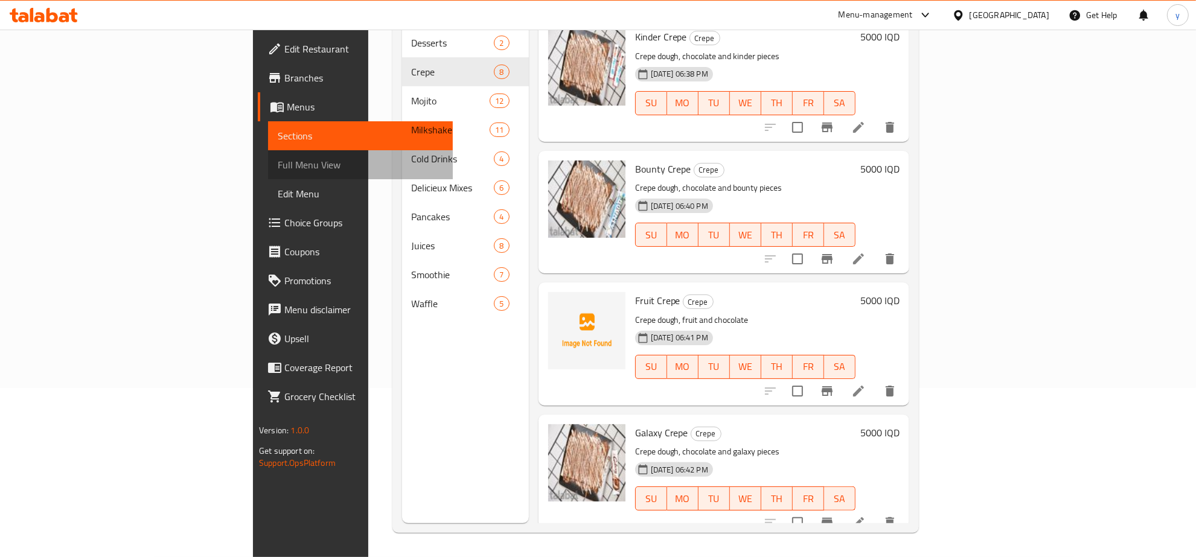
click at [278, 161] on span "Full Menu View" at bounding box center [360, 165] width 165 height 14
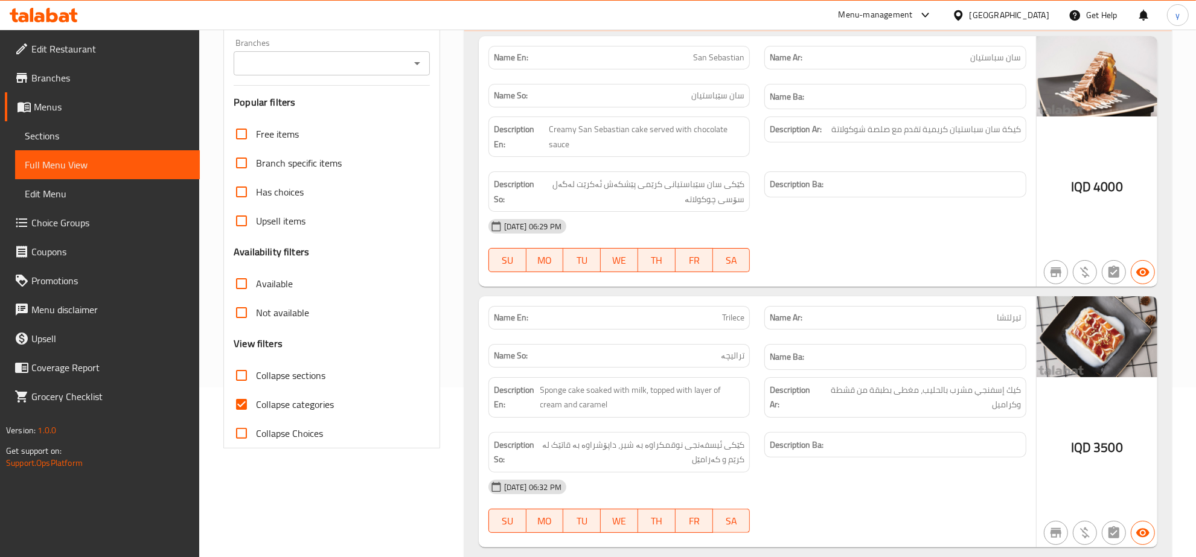
click at [424, 70] on icon "Open" at bounding box center [417, 63] width 14 height 14
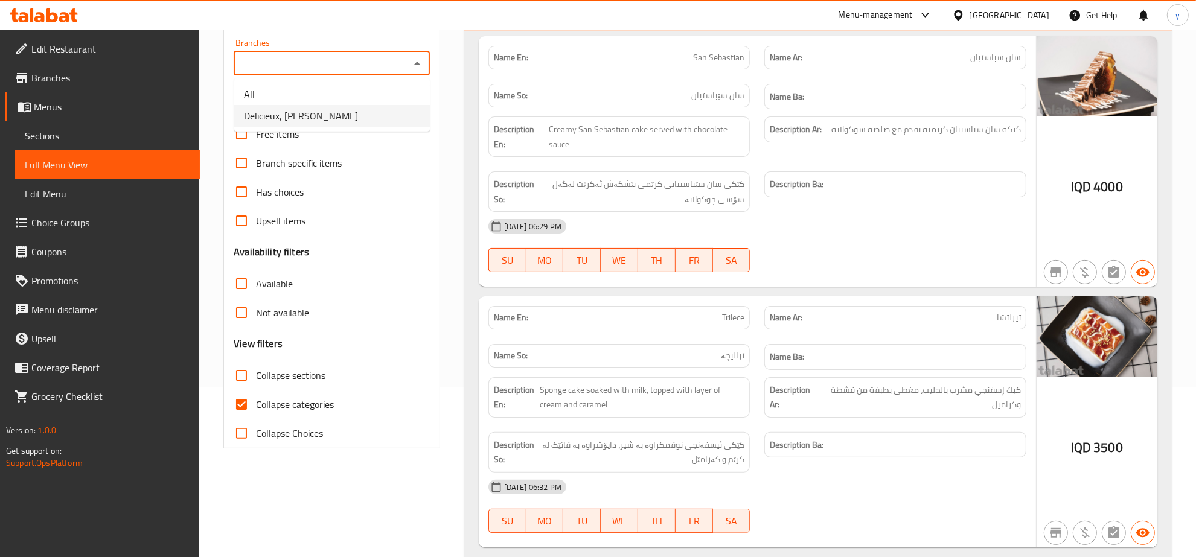
click at [339, 121] on li "Delicieux, Al Ashar" at bounding box center [332, 116] width 196 height 22
type input "Delicieux, Al Ashar"
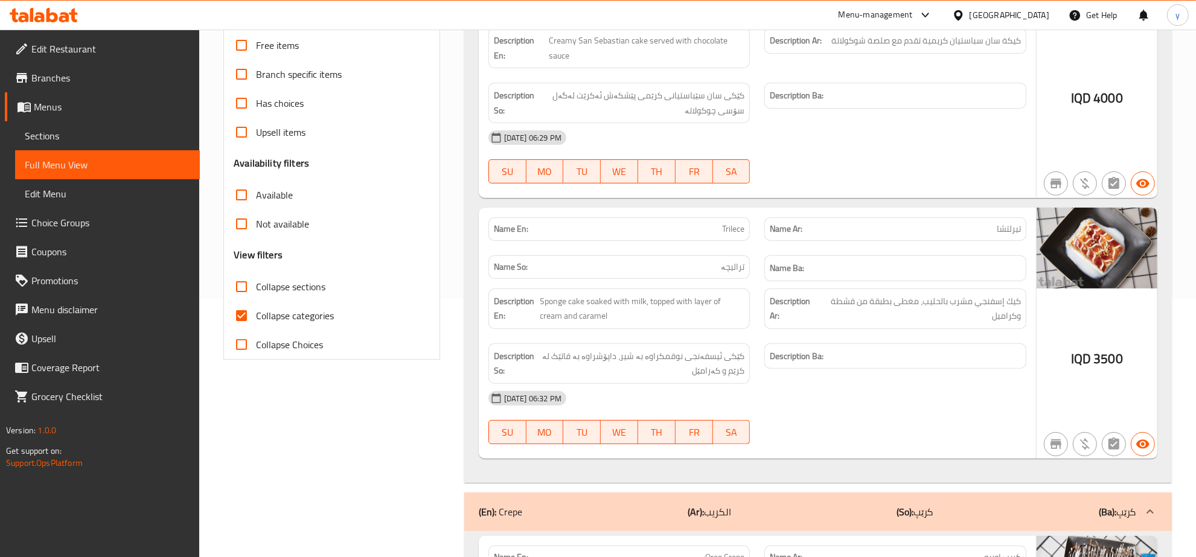
scroll to position [296, 0]
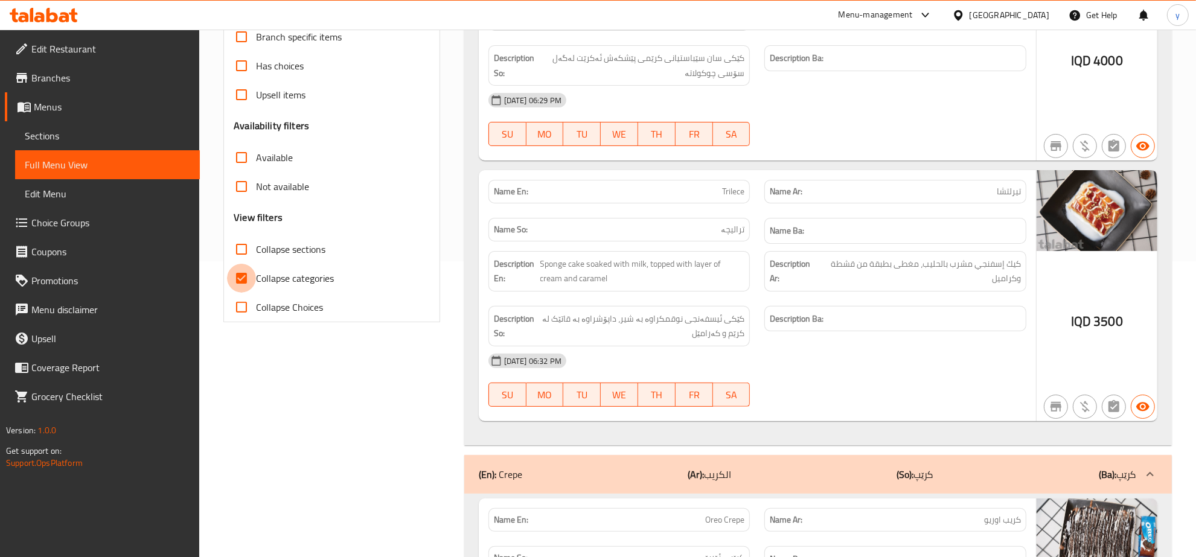
click at [241, 275] on input "Collapse categories" at bounding box center [241, 278] width 29 height 29
checkbox input "false"
click at [245, 240] on input "Collapse sections" at bounding box center [241, 249] width 29 height 29
checkbox input "true"
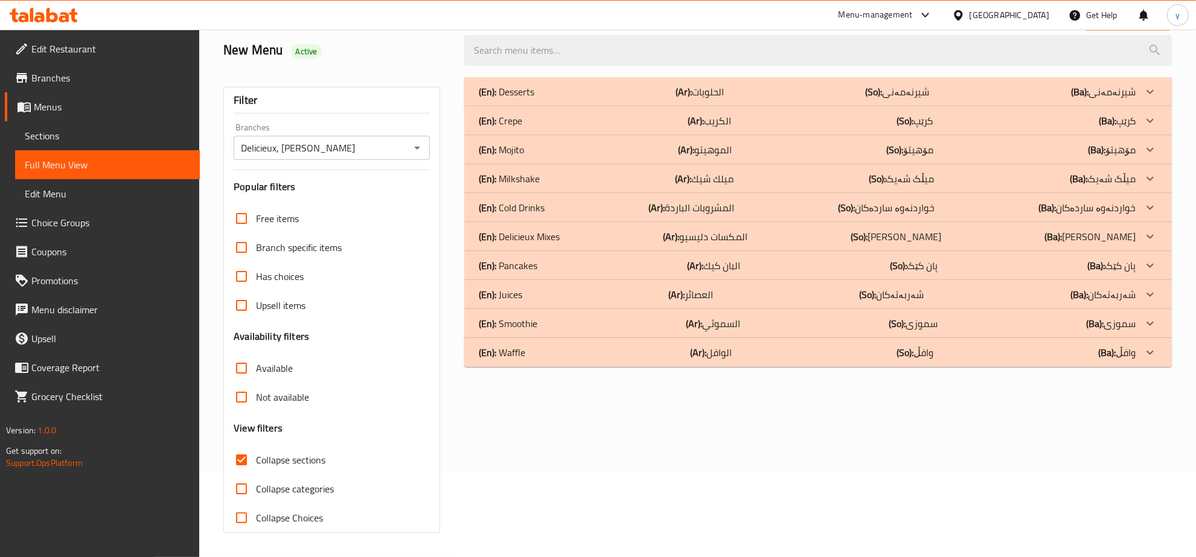
scroll to position [85, 0]
click at [517, 110] on div "(En): Crepe (Ar): الكريب (So): کرێپ (Ba): کرێپ" at bounding box center [818, 120] width 708 height 29
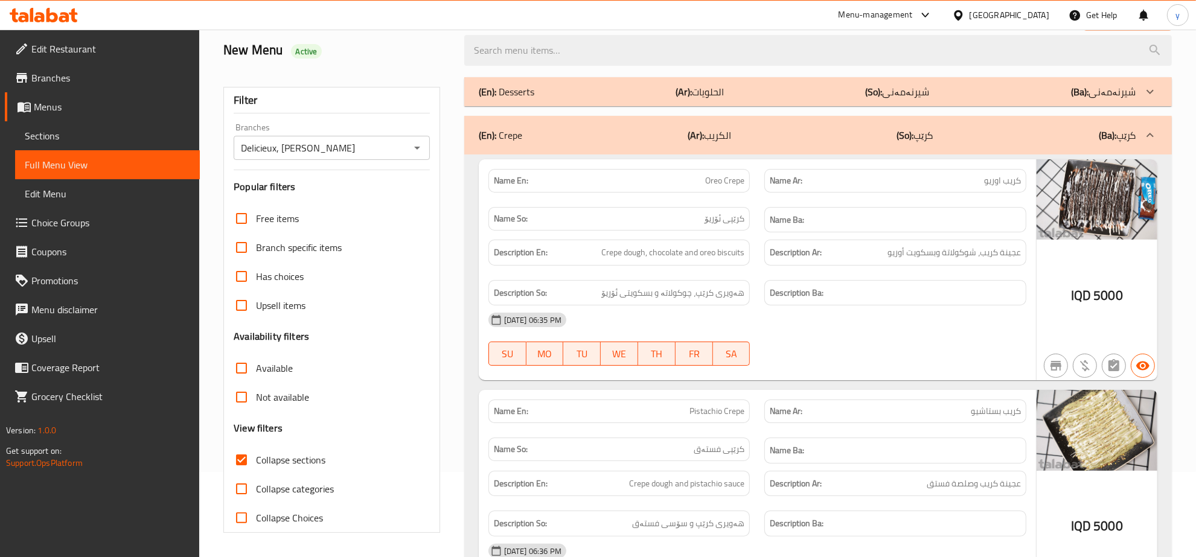
click at [548, 88] on div "(En): Desserts (Ar): الحلويات (So): شیرنەمەنی (Ba): شیرنەمەنی" at bounding box center [807, 92] width 657 height 14
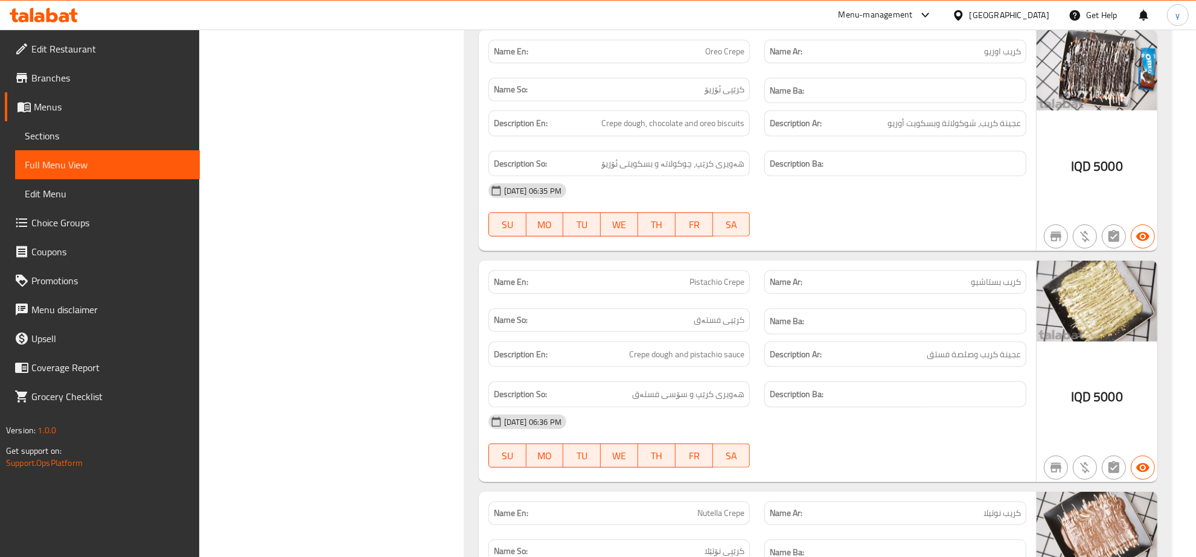
scroll to position [615, 0]
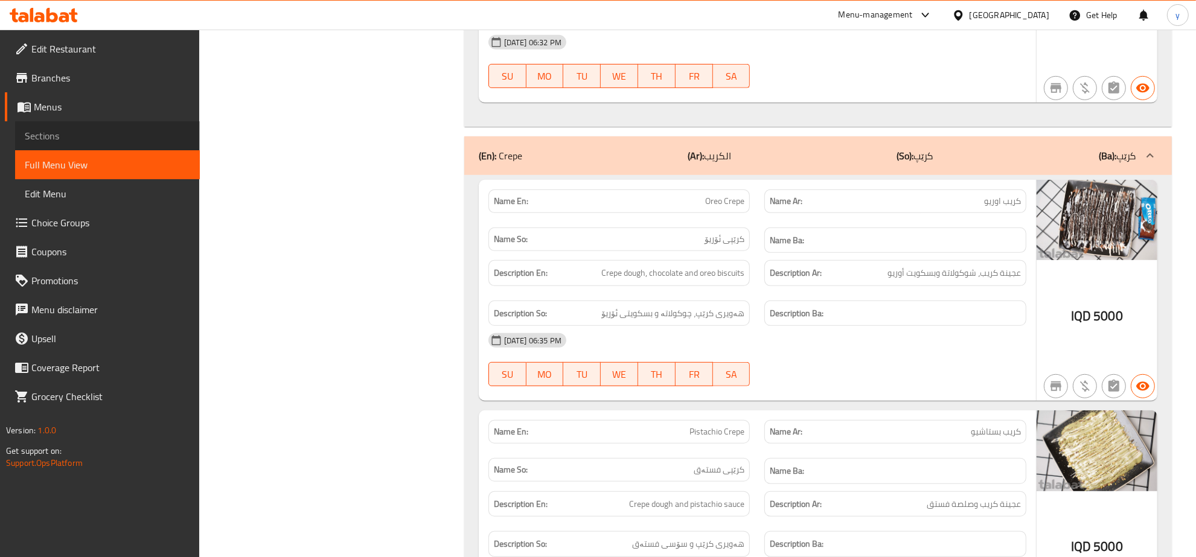
click at [128, 136] on span "Sections" at bounding box center [107, 136] width 165 height 14
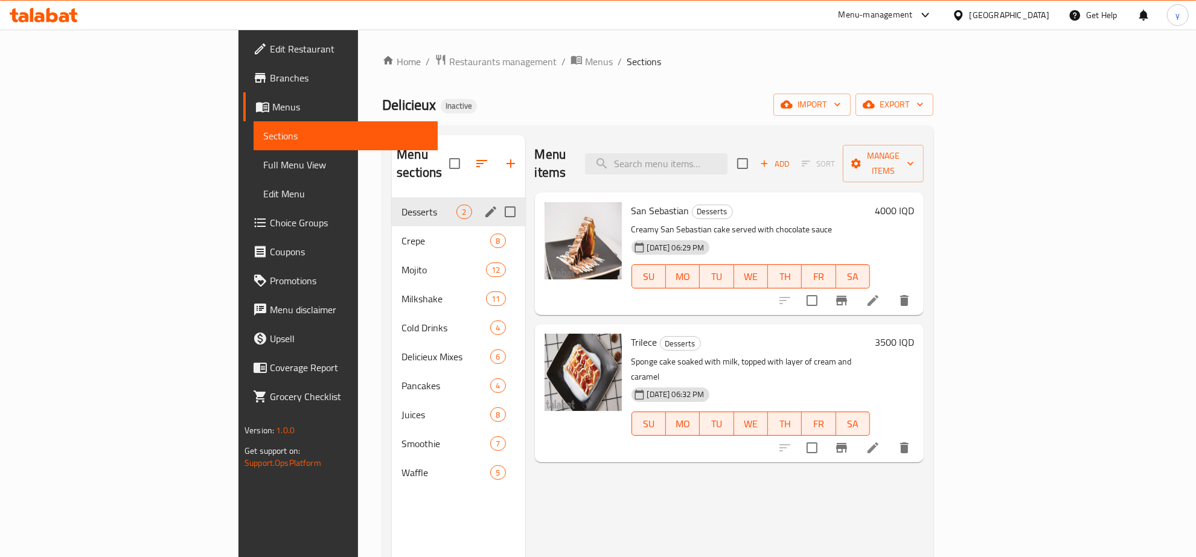
click at [484, 205] on icon "edit" at bounding box center [491, 212] width 14 height 14
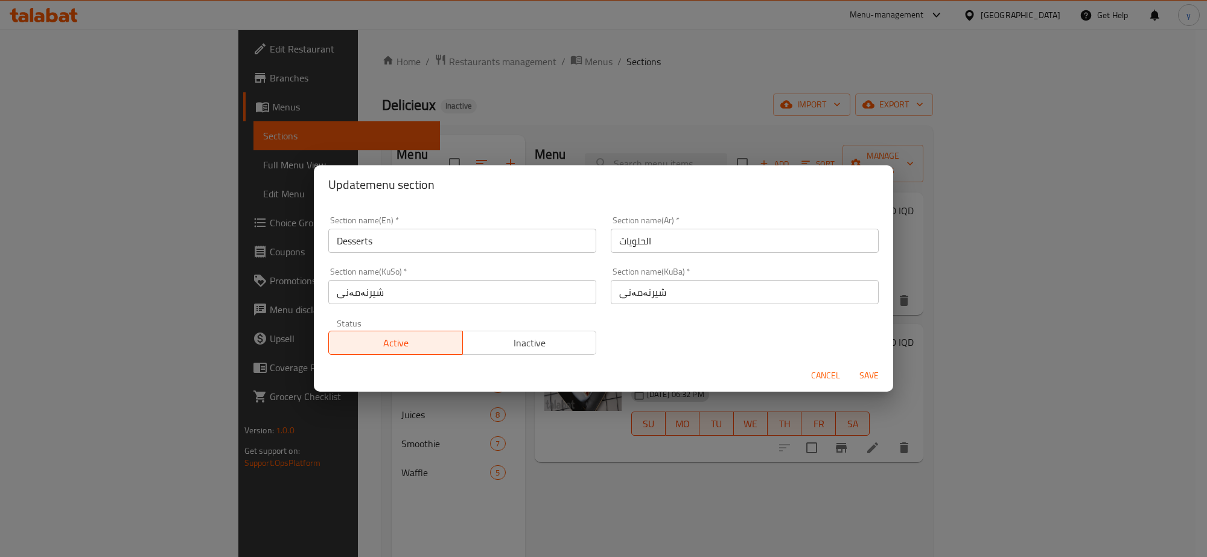
click at [391, 251] on input "Desserts" at bounding box center [462, 241] width 268 height 24
click at [812, 375] on span "Cancel" at bounding box center [825, 375] width 29 height 15
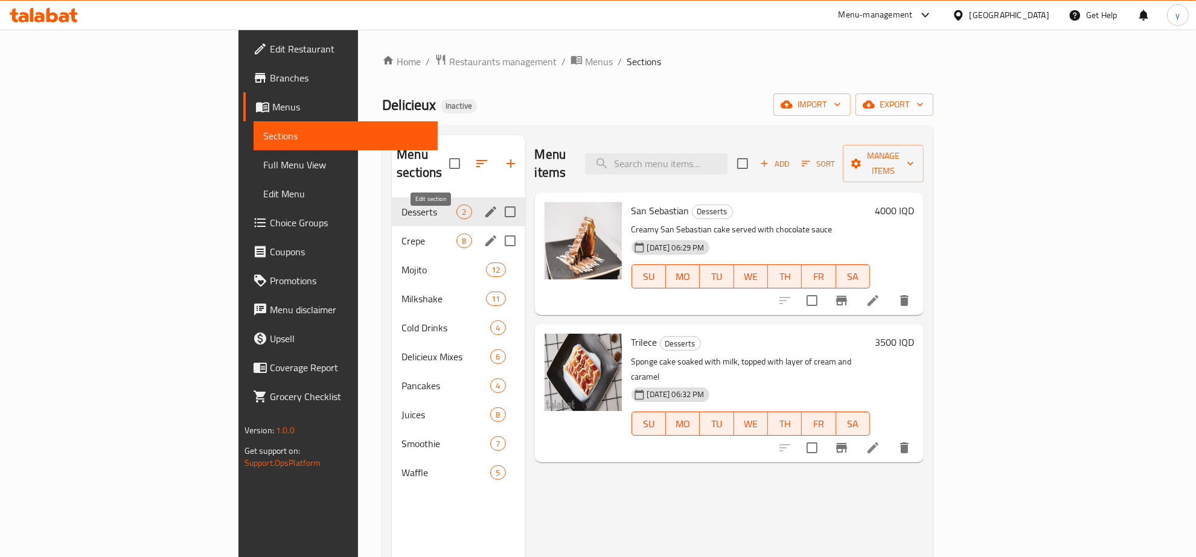
click at [484, 234] on icon "edit" at bounding box center [491, 241] width 14 height 14
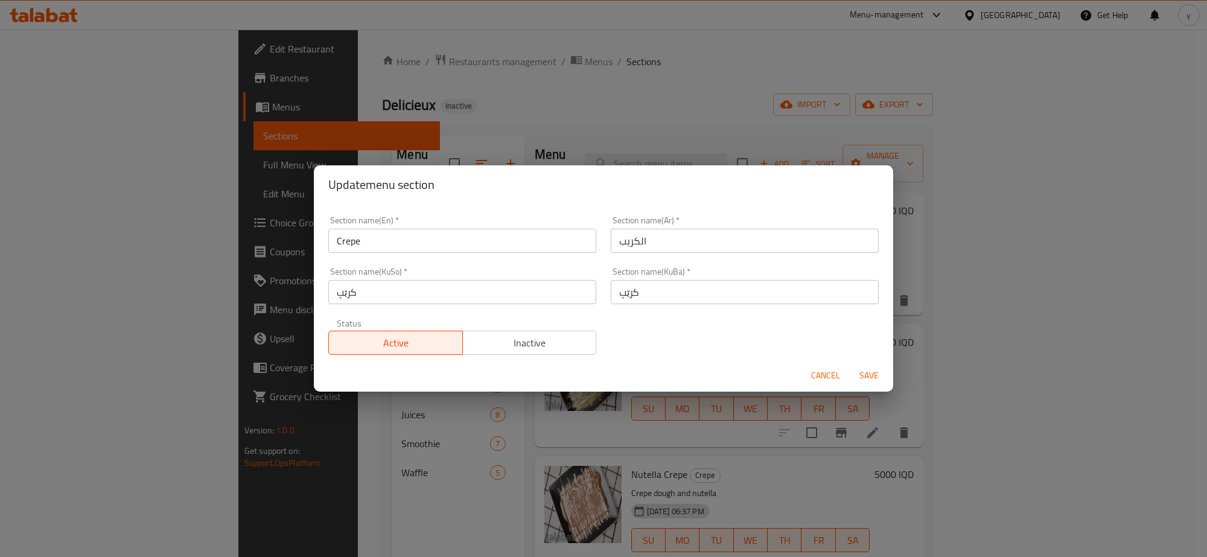
click at [382, 239] on input "Crepe" at bounding box center [462, 241] width 268 height 24
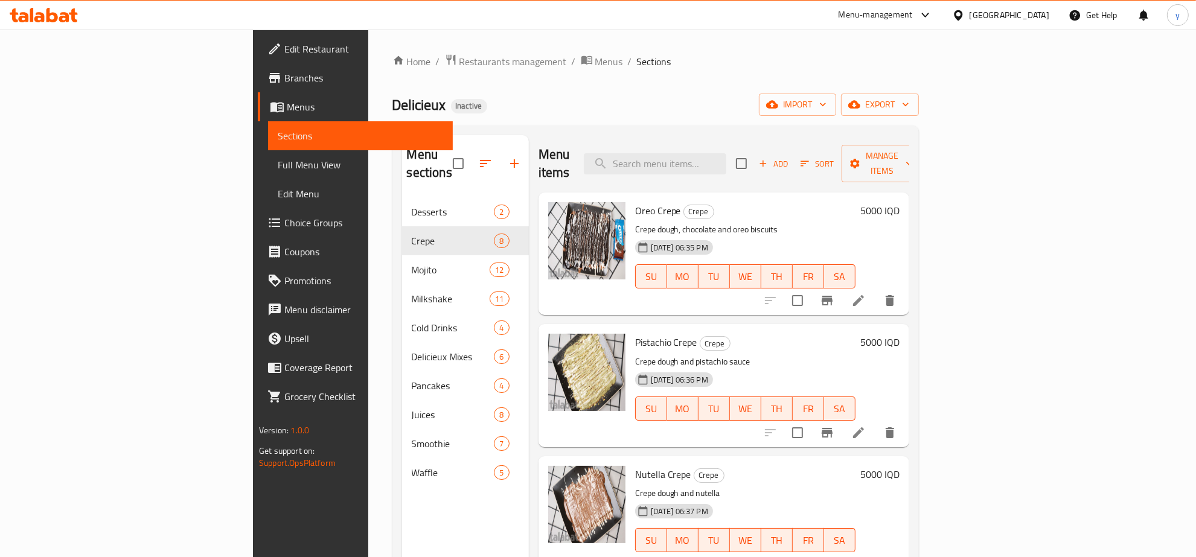
click at [62, 22] on div at bounding box center [44, 15] width 68 height 14
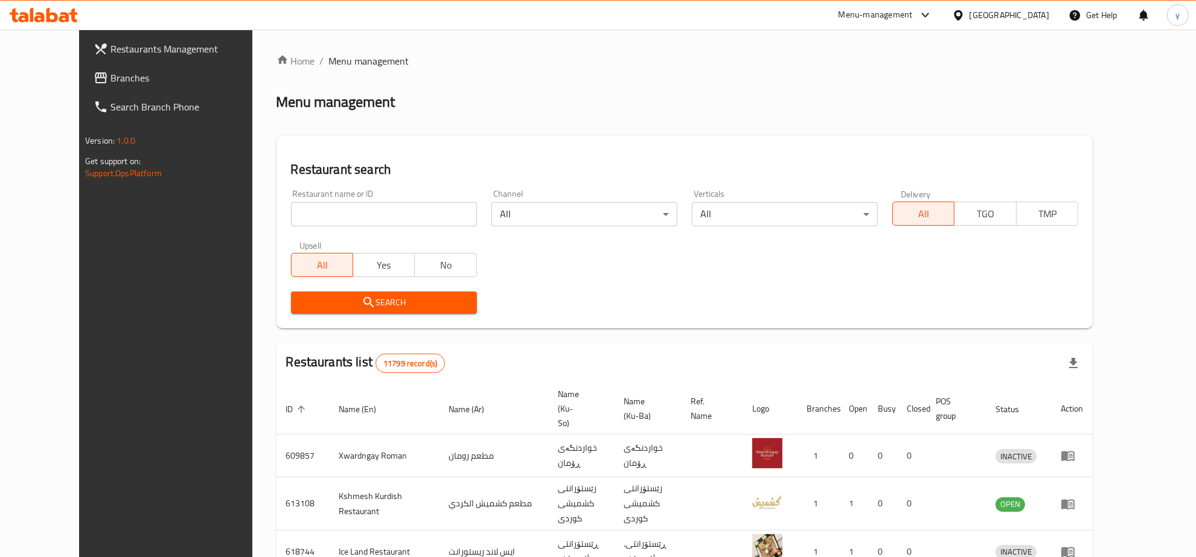
click at [143, 63] on link "Branches" at bounding box center [181, 77] width 195 height 29
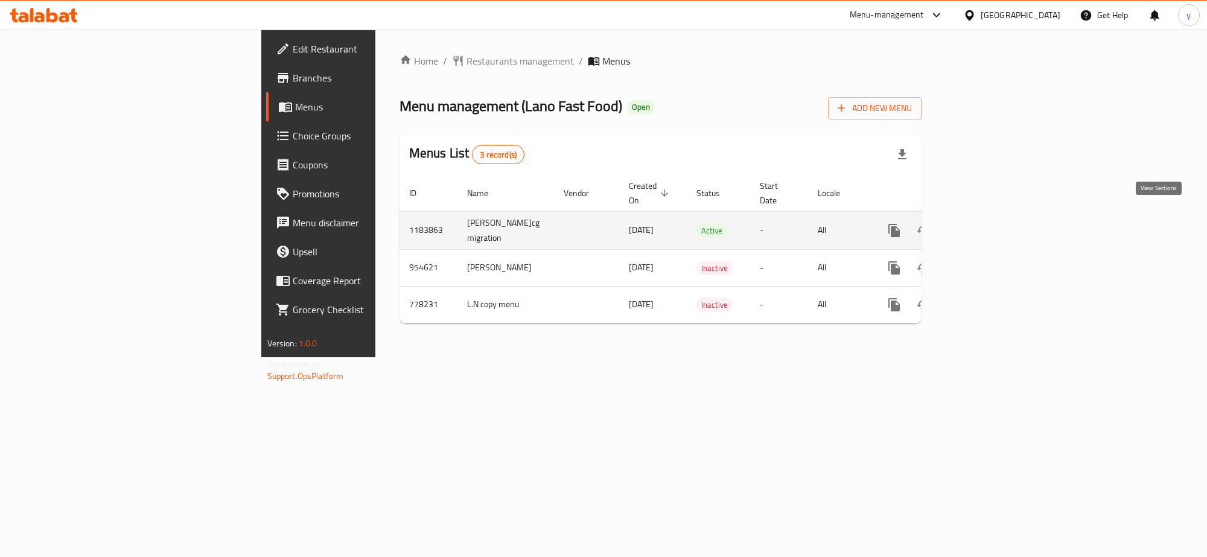
click at [989, 223] on icon "enhanced table" at bounding box center [981, 230] width 14 height 14
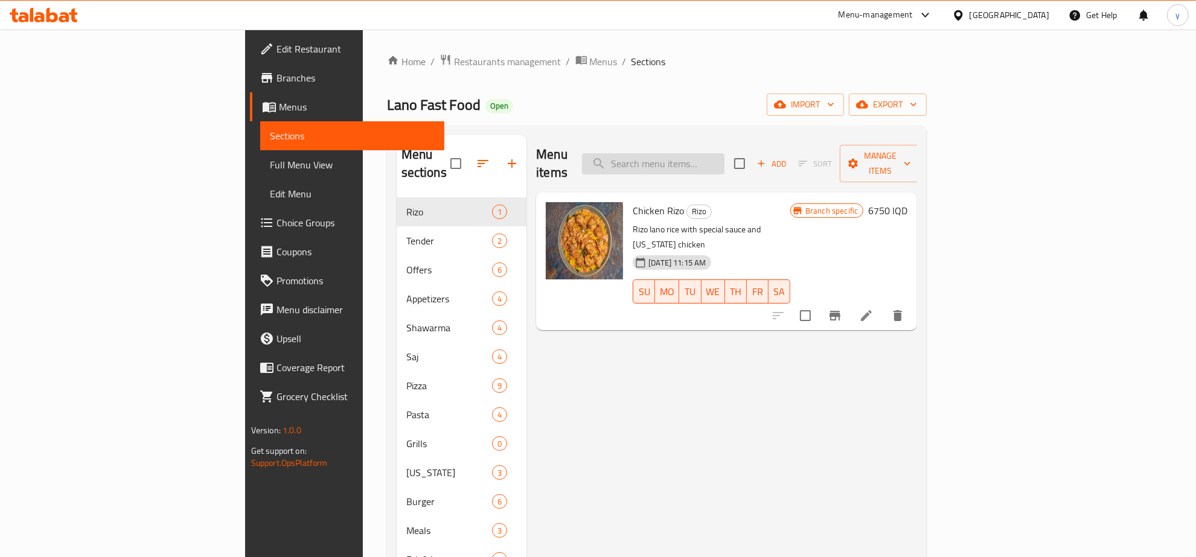
click at [724, 158] on input "search" at bounding box center [653, 163] width 142 height 21
paste input "Chicken Shawrma with Samoon"
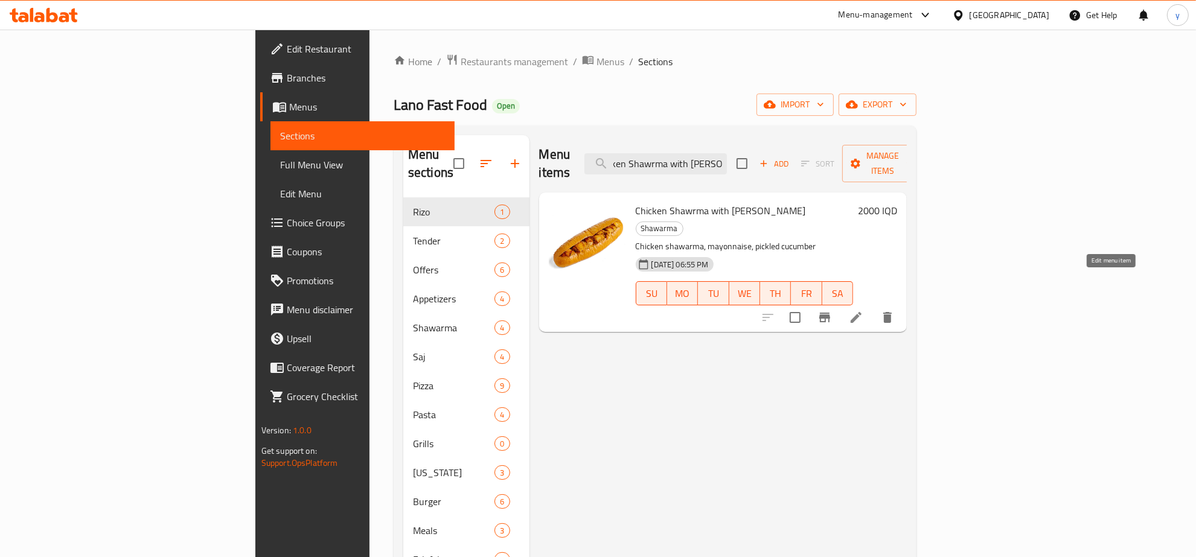
type input "Chicken Shawrma with Samoon"
click at [863, 310] on icon at bounding box center [856, 317] width 14 height 14
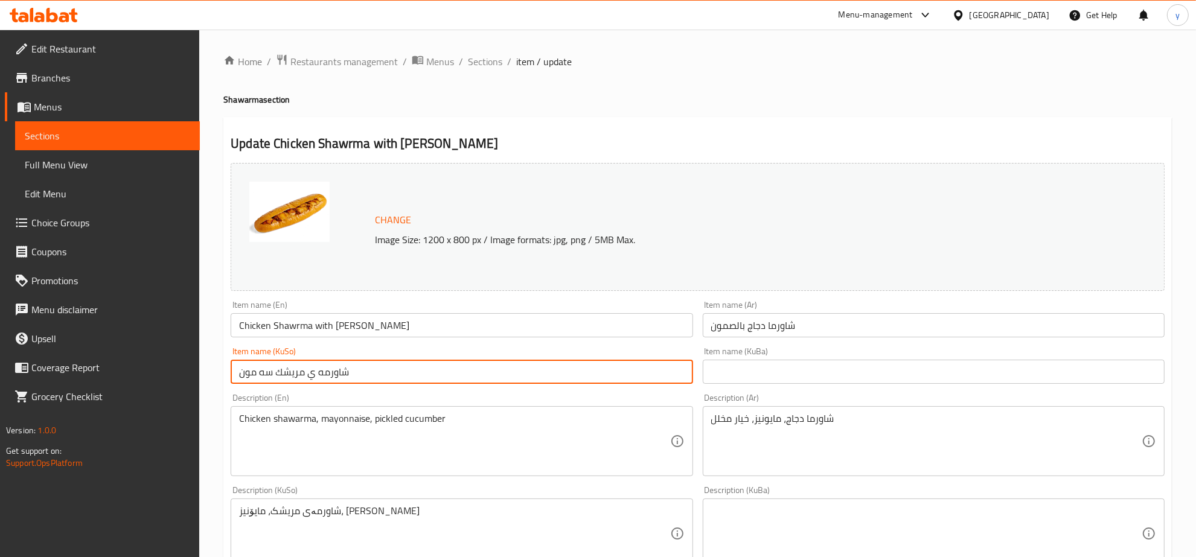
click at [561, 374] on input "شاورمه ي مريشك سه مون" at bounding box center [462, 372] width 462 height 24
type input "شاورمه"
type input "شاورمەی مریشک بە سەموون"
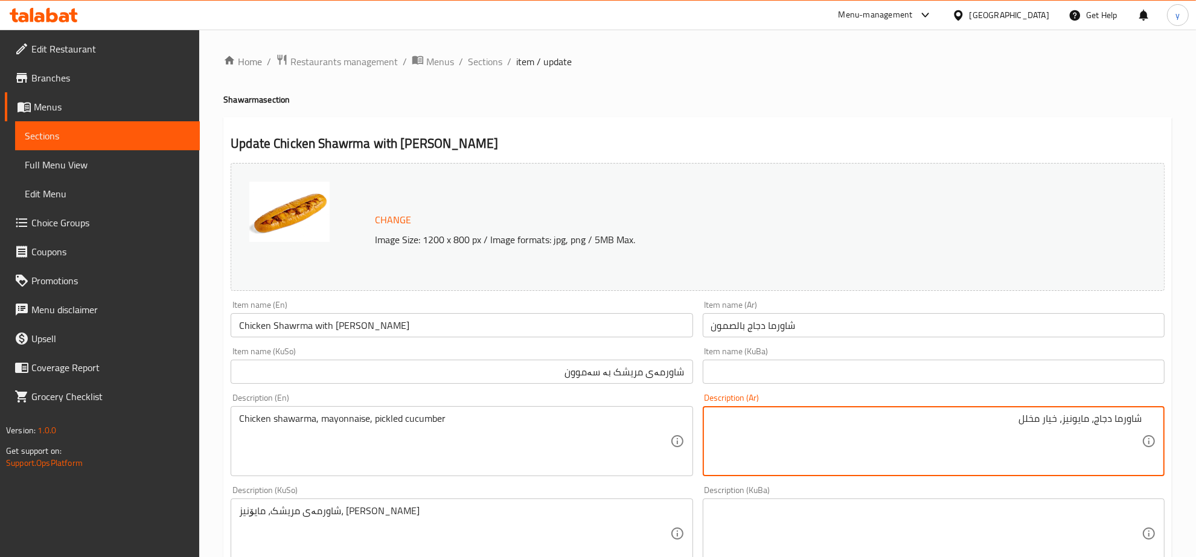
click at [1061, 424] on textarea "شاورما دجاج، مايونيز، خيار مخلل" at bounding box center [926, 441] width 430 height 57
click at [1060, 423] on textarea "شاورما دجاج، مايونيز، خيار مخلل" at bounding box center [926, 441] width 430 height 57
drag, startPoint x: 1063, startPoint y: 420, endPoint x: 1057, endPoint y: 423, distance: 7.1
click at [1057, 423] on textarea "شاورما دجاج، مايونيز، خيار مخلل" at bounding box center [926, 441] width 430 height 57
type textarea "شاورما دجاج، مايونيز وخيار مخلل"
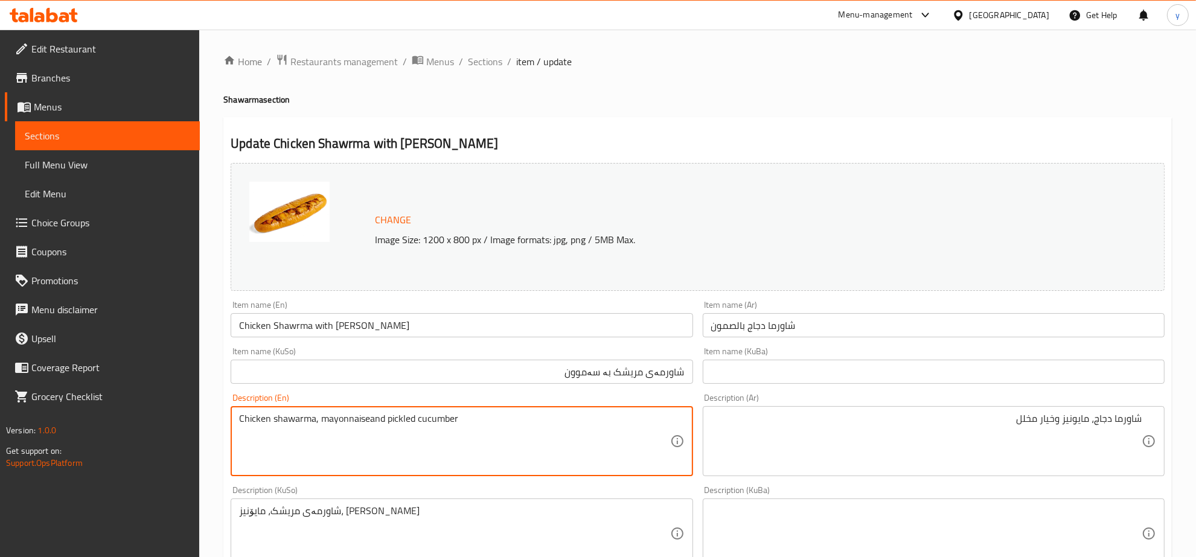
click at [367, 420] on textarea "Chicken shawarma, mayonnaiseand pickled cucumber" at bounding box center [454, 441] width 430 height 57
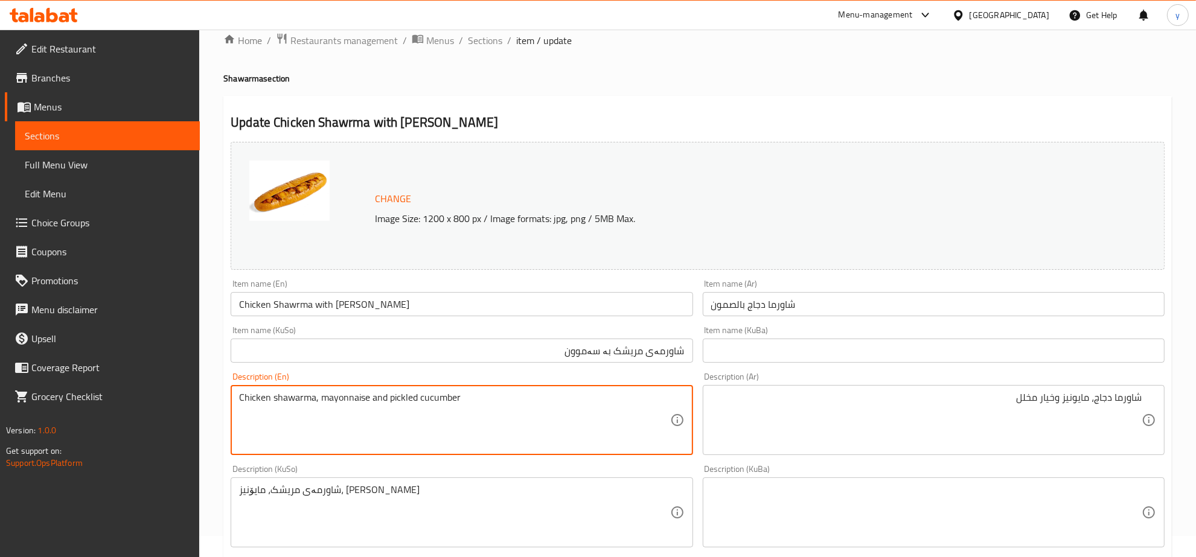
scroll to position [126, 0]
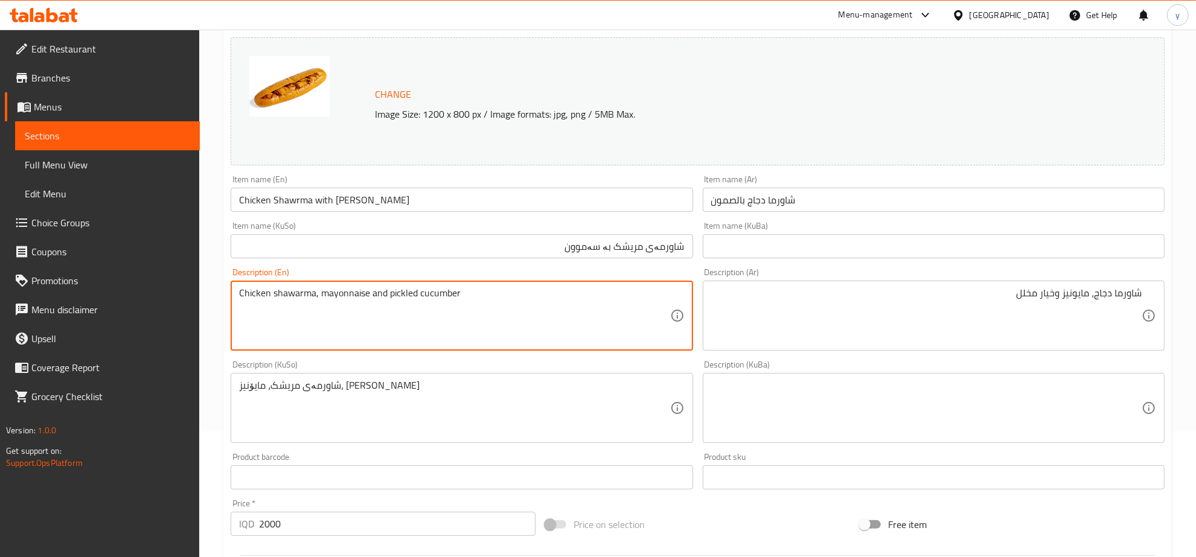
type textarea "Chicken shawarma, mayonnaise and pickled cucumber"
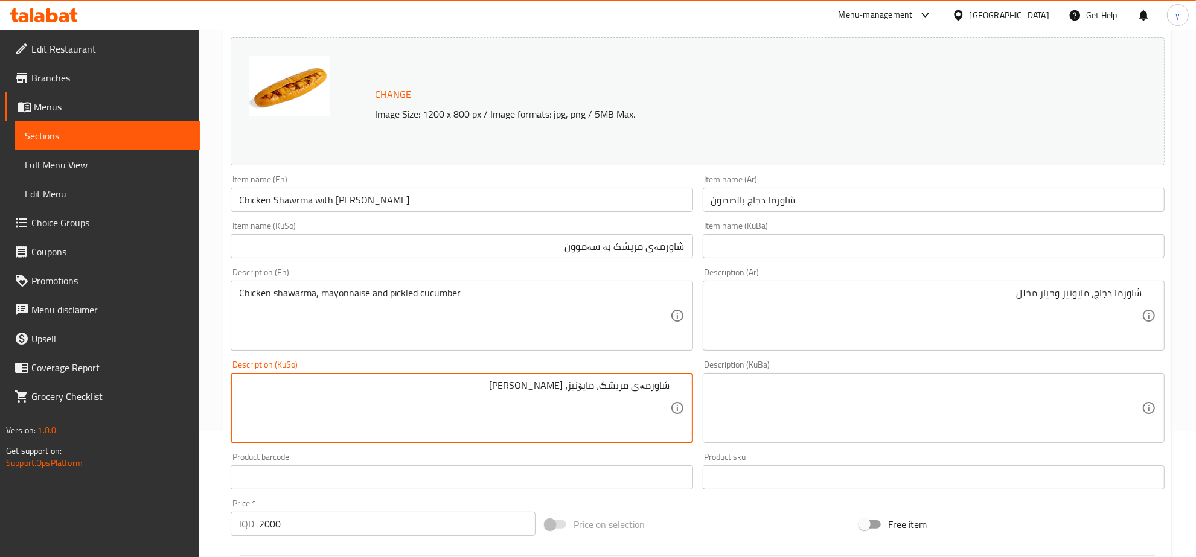
click at [557, 391] on textarea "شاورمەی مریشک، مایۆنیز، خەیار شؤر" at bounding box center [454, 408] width 430 height 57
click at [564, 389] on textarea "شاورمەی مریشک، مایۆنیز، خەیار شؤر" at bounding box center [454, 408] width 430 height 57
click at [543, 388] on textarea "شاورمەی مریشک، مایۆنیز، خەیار شؤر" at bounding box center [454, 408] width 430 height 57
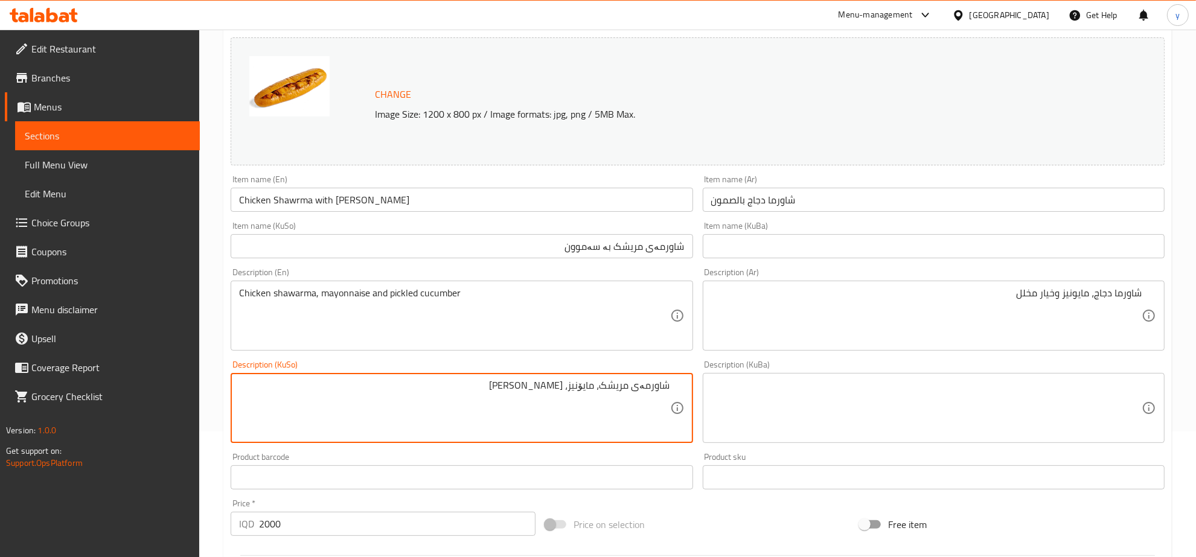
click at [543, 388] on textarea "شاورمەی مریشک، مایۆنیز، خەیار شؤر" at bounding box center [454, 408] width 430 height 57
click at [568, 388] on textarea "شاورمەی مریشک، مایۆنیز، خەیار تورشی" at bounding box center [454, 408] width 430 height 57
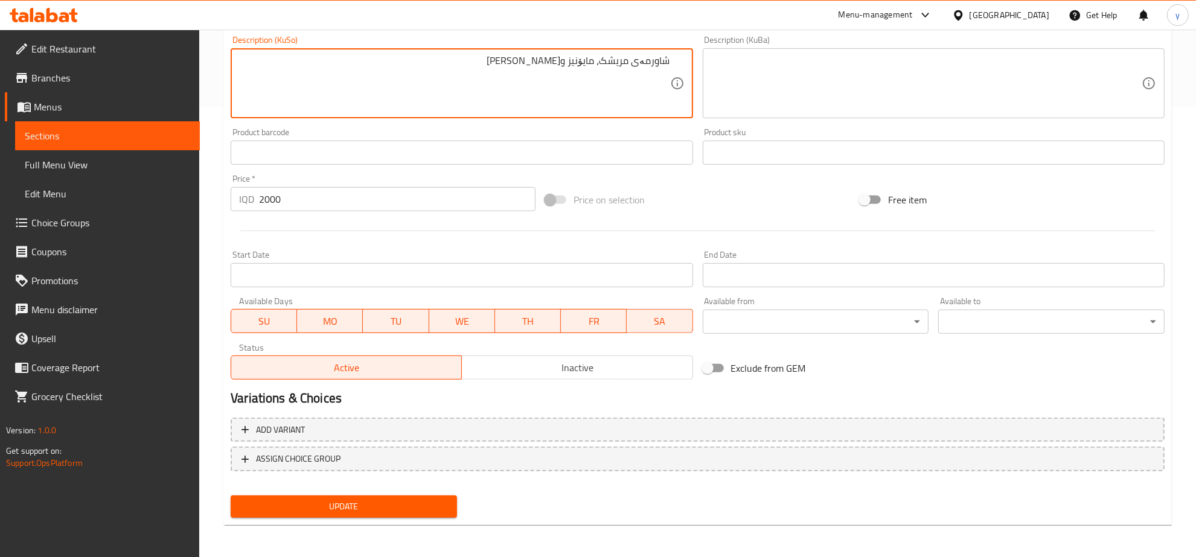
type textarea "شاورمەی مریشک، مایۆنیز [PERSON_NAME]"
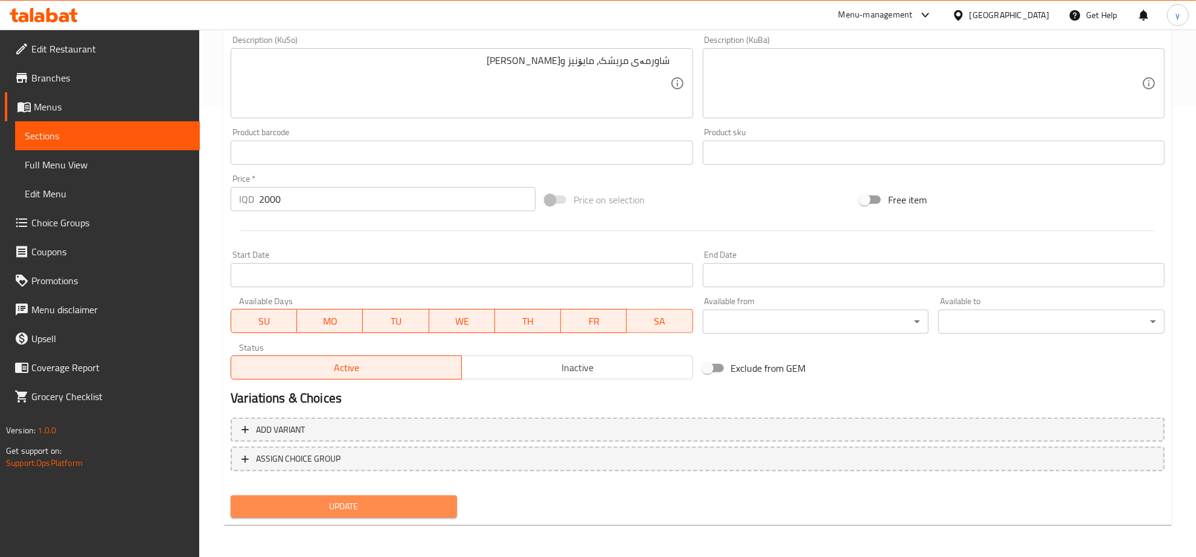
click at [351, 509] on span "Update" at bounding box center [343, 506] width 207 height 15
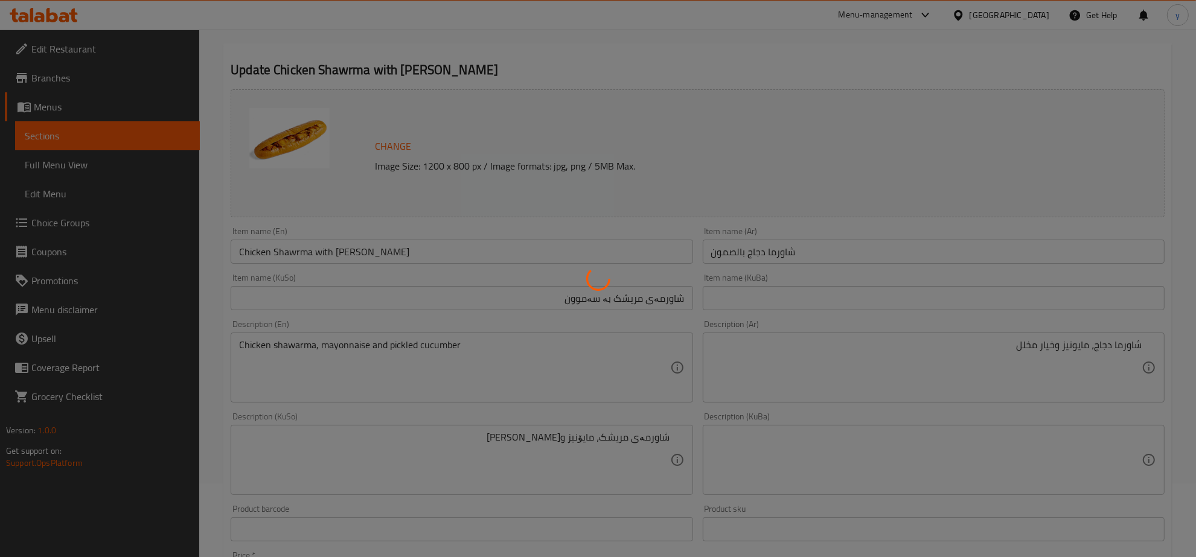
scroll to position [73, 0]
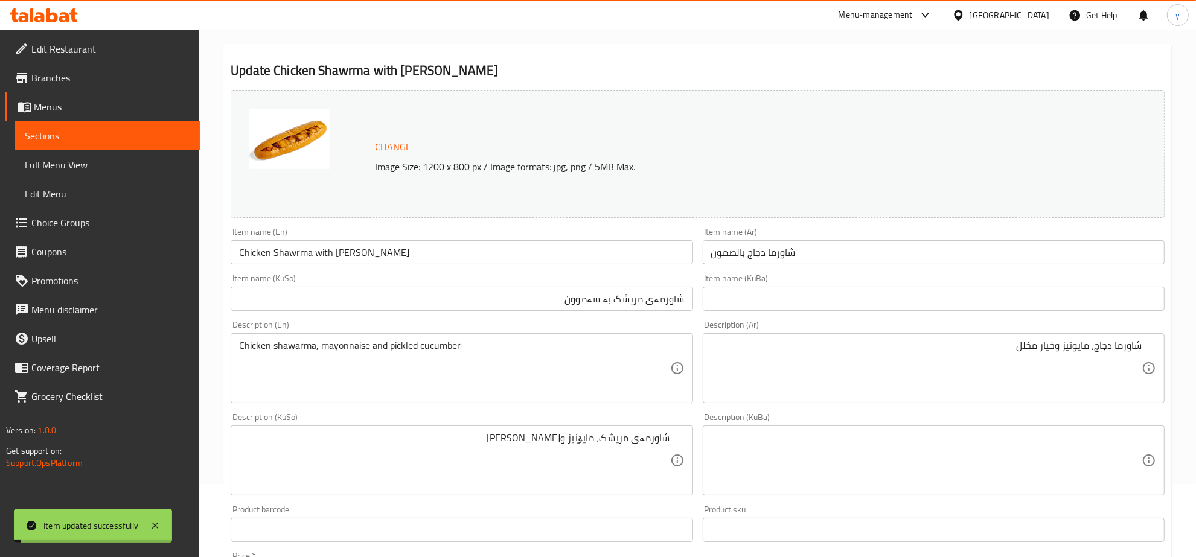
click at [318, 264] on input "Chicken Shawrma with [PERSON_NAME]" at bounding box center [462, 252] width 462 height 24
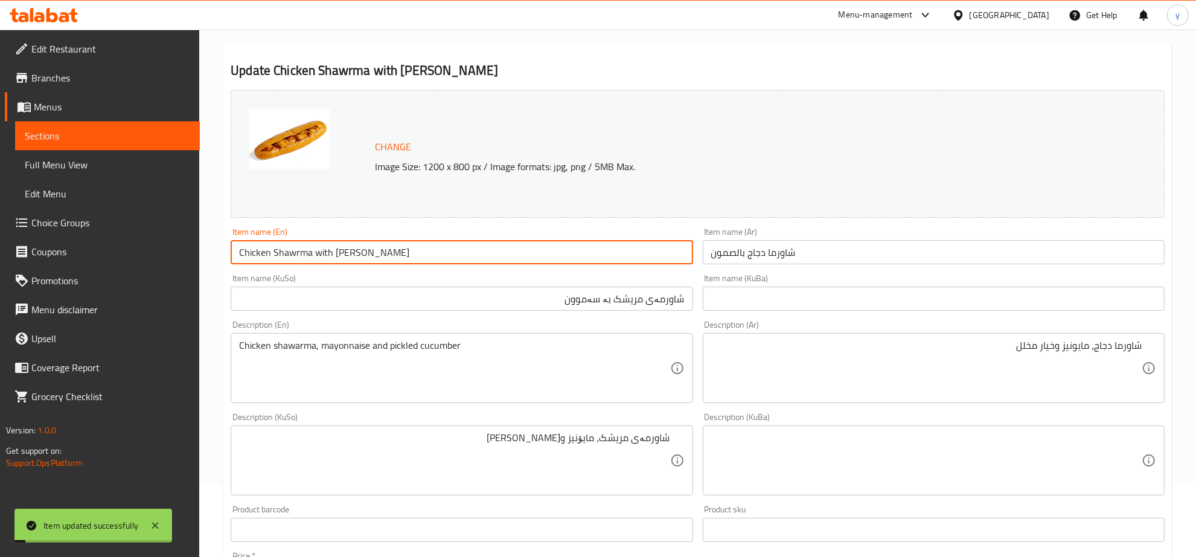
click at [318, 264] on input "Chicken Shawrma with [PERSON_NAME]" at bounding box center [462, 252] width 462 height 24
click at [130, 169] on span "Full Menu View" at bounding box center [107, 165] width 165 height 14
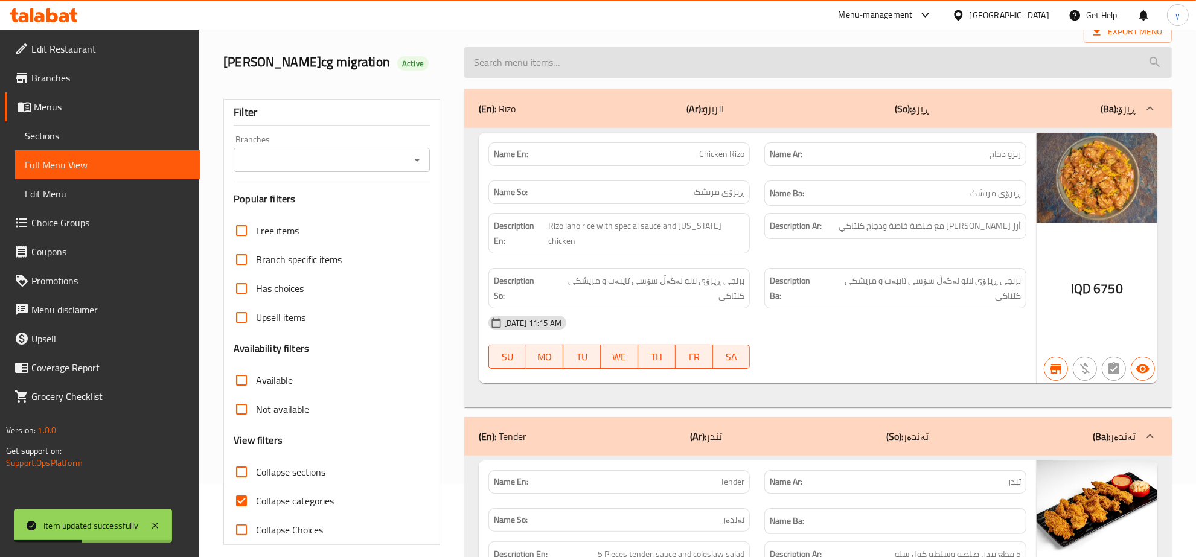
click at [596, 56] on input "search" at bounding box center [818, 62] width 708 height 31
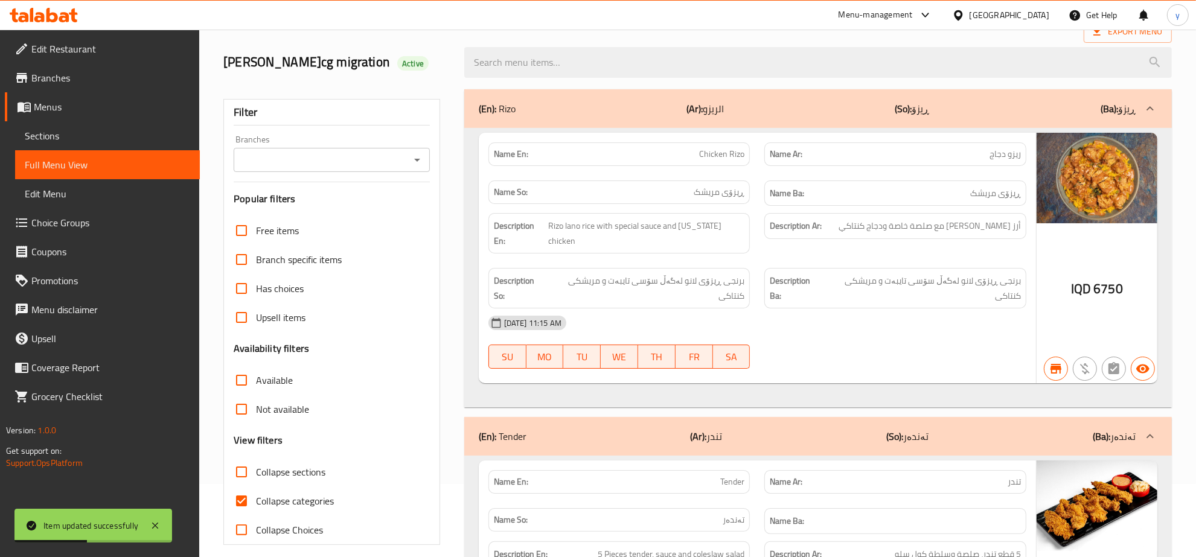
paste input "Chicken Shawrma with Samoon"
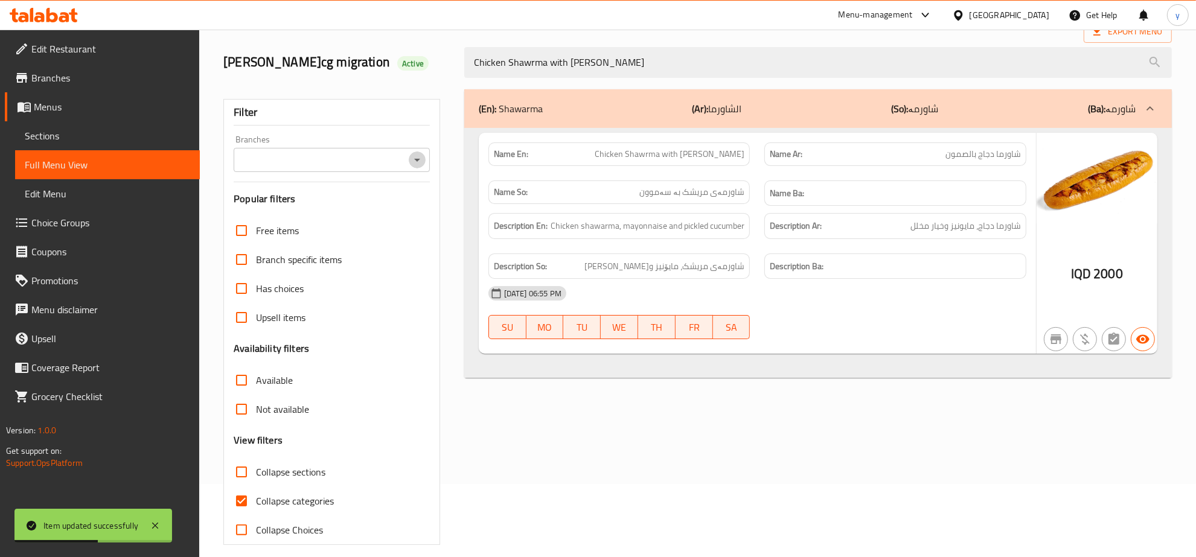
click at [421, 161] on icon "Open" at bounding box center [417, 160] width 14 height 14
type input "Chicken Shawrma with Samoon"
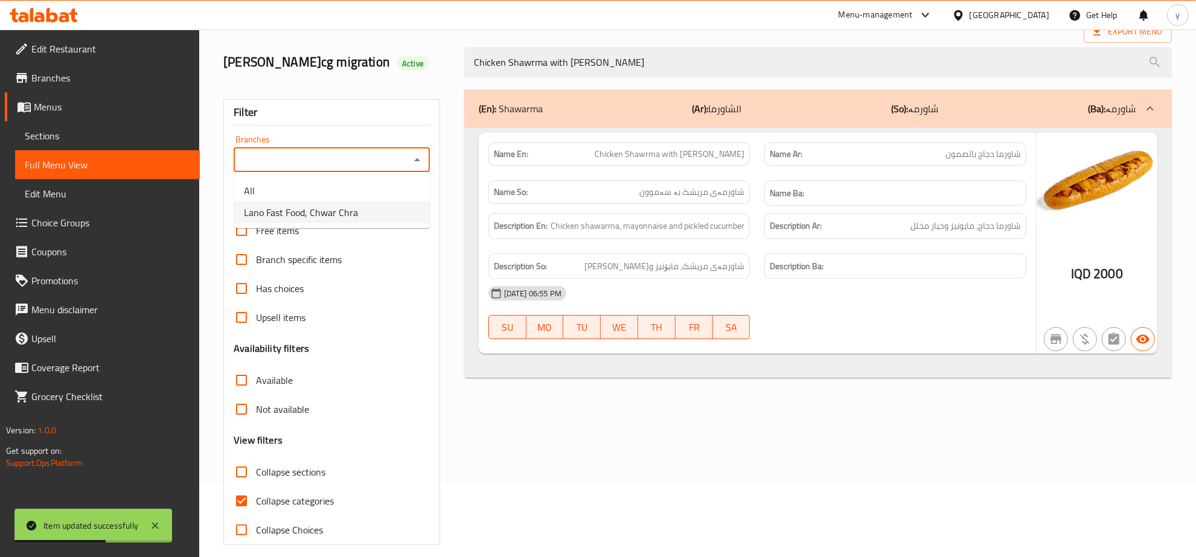
click at [396, 202] on li "Lano Fast Food, Chwar Chra" at bounding box center [332, 213] width 196 height 22
type input "Lano Fast Food, Chwar Chra"
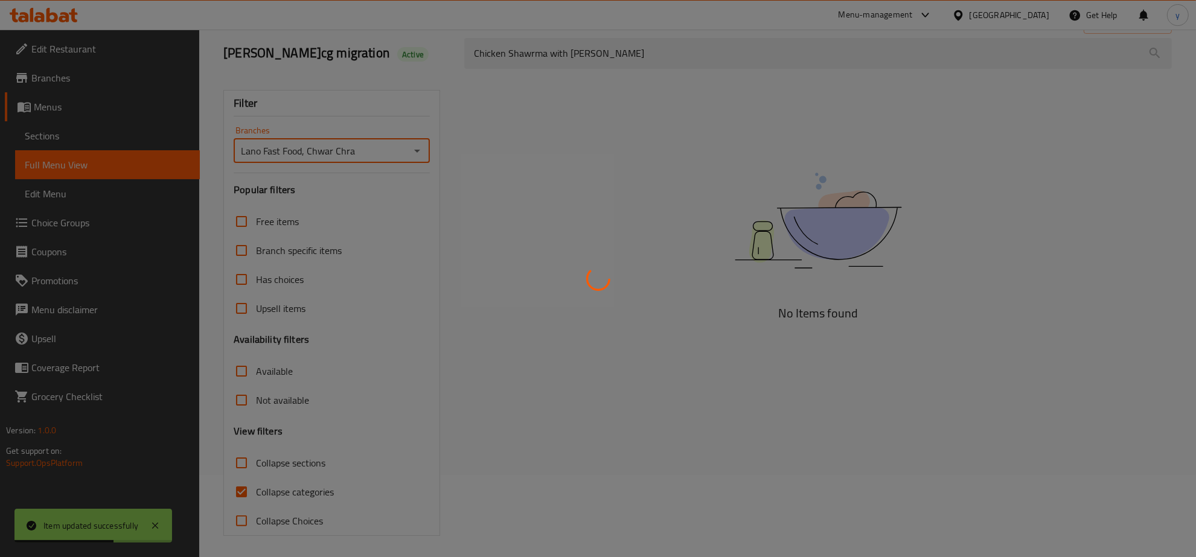
scroll to position [85, 0]
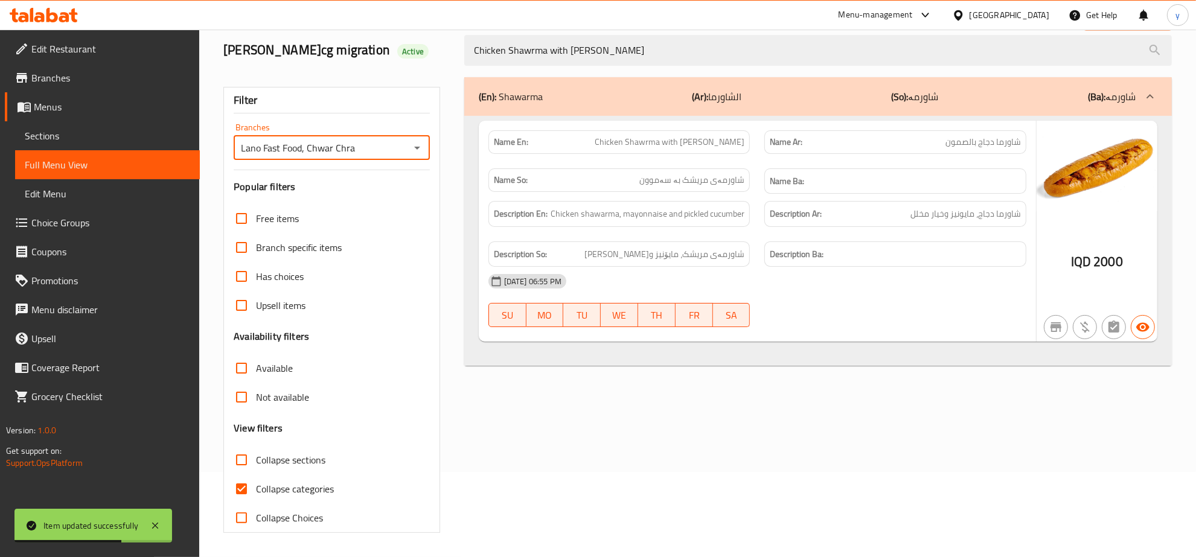
click at [248, 494] on input "Collapse categories" at bounding box center [241, 489] width 29 height 29
checkbox input "false"
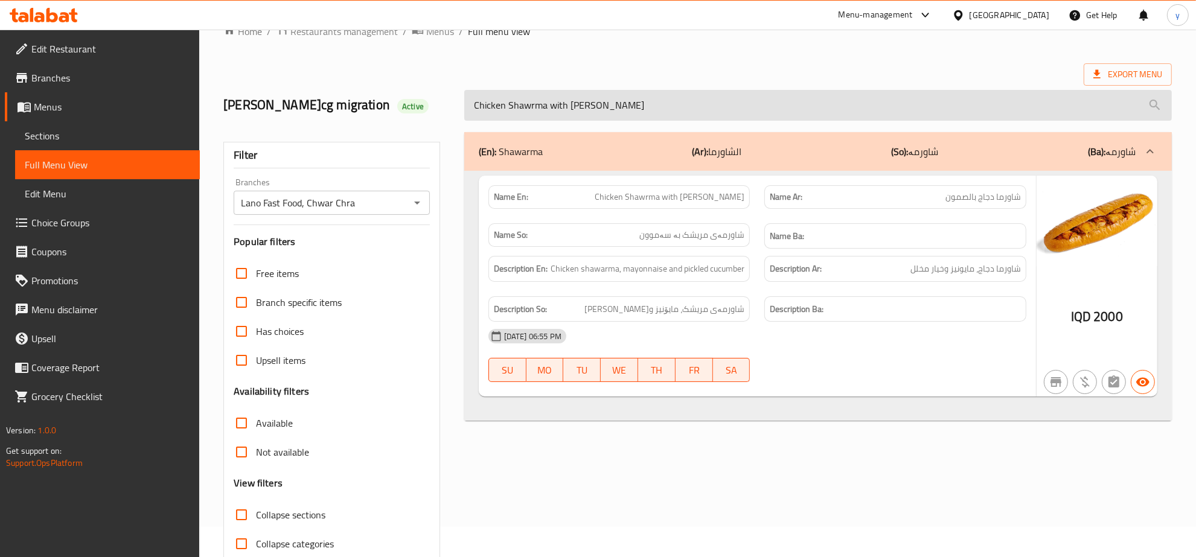
scroll to position [0, 0]
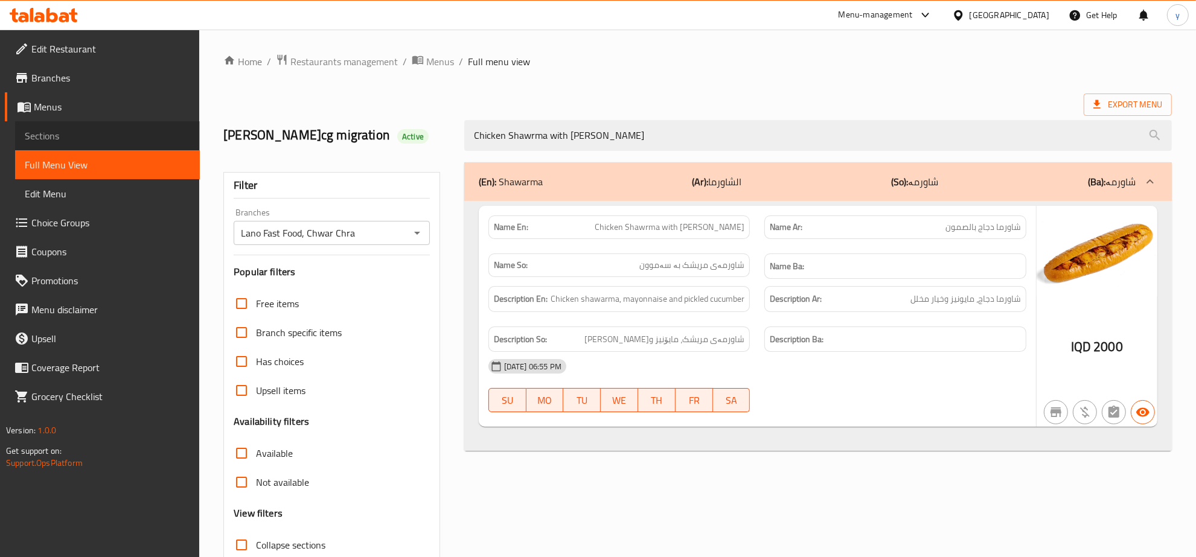
click at [67, 127] on link "Sections" at bounding box center [107, 135] width 185 height 29
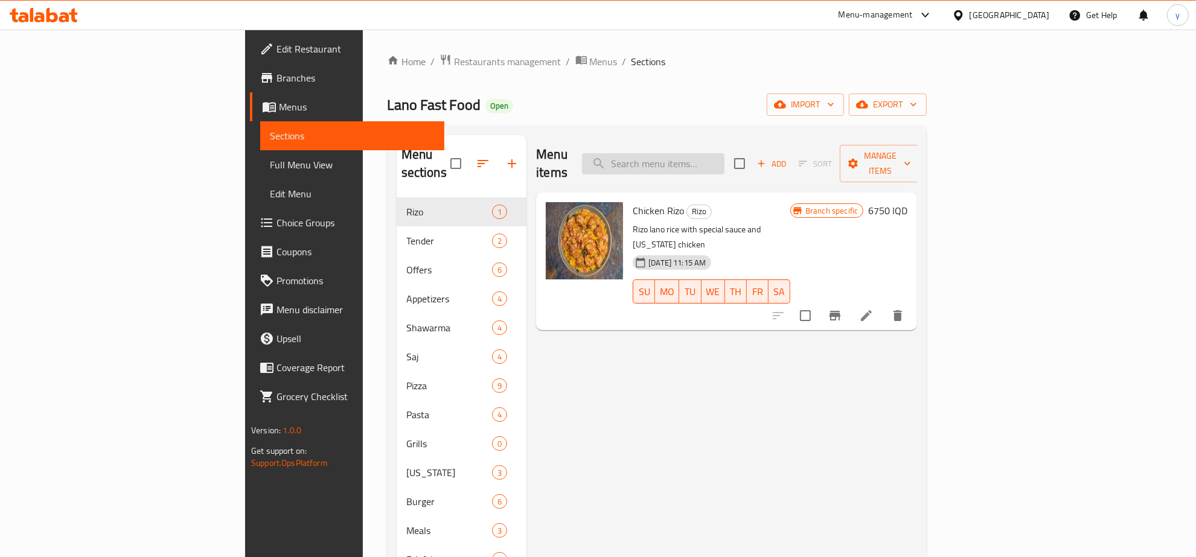
click at [720, 153] on input "search" at bounding box center [653, 163] width 142 height 21
paste input "Penne Arrabiata"
type input "Penne Arrabiata"
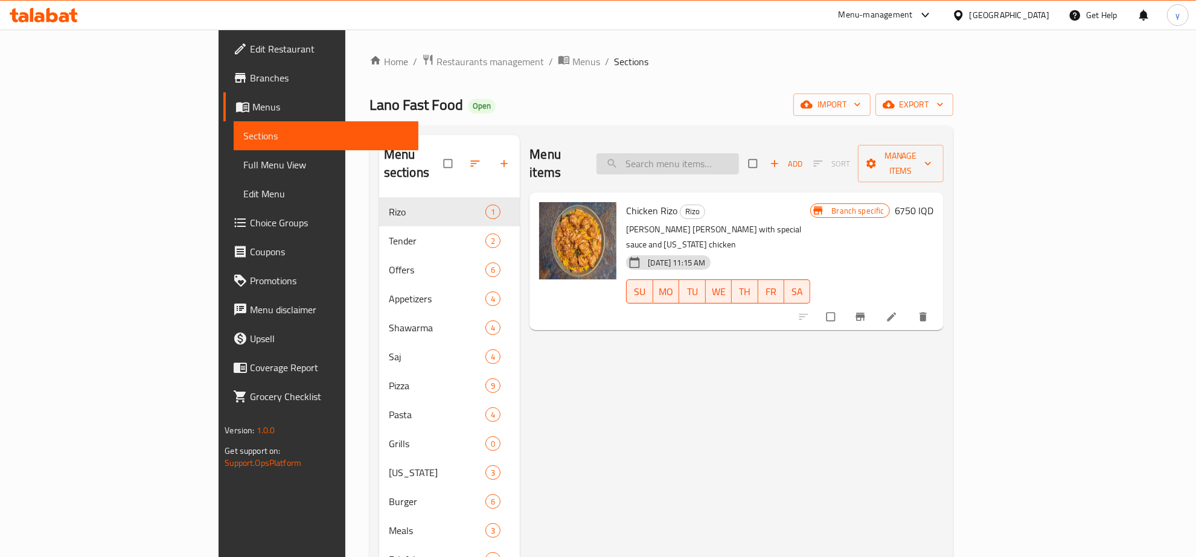
click at [710, 158] on input "search" at bounding box center [667, 163] width 142 height 21
paste input "Penne Arrabiata"
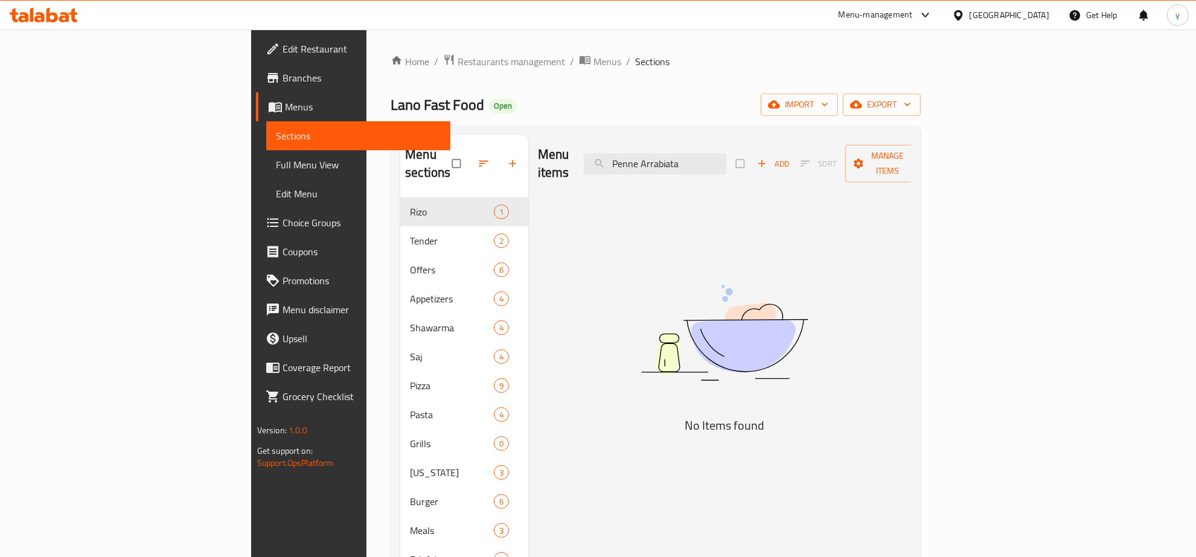
type input "Penne Arrabiata"
click at [726, 164] on input "Penne Arrabiata" at bounding box center [655, 163] width 142 height 21
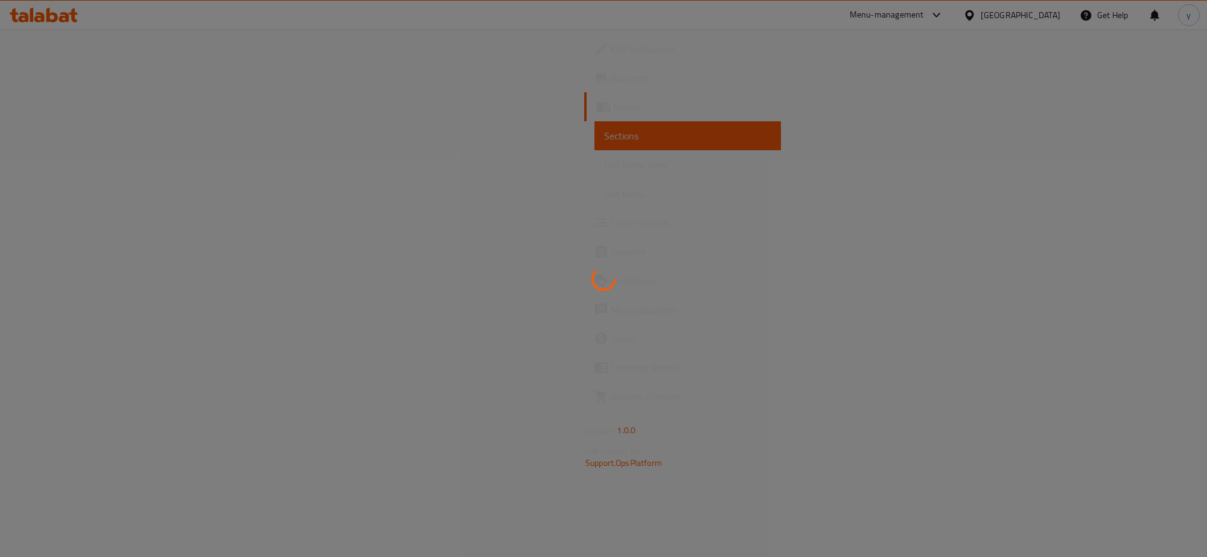
click at [42, 12] on div at bounding box center [603, 278] width 1207 height 557
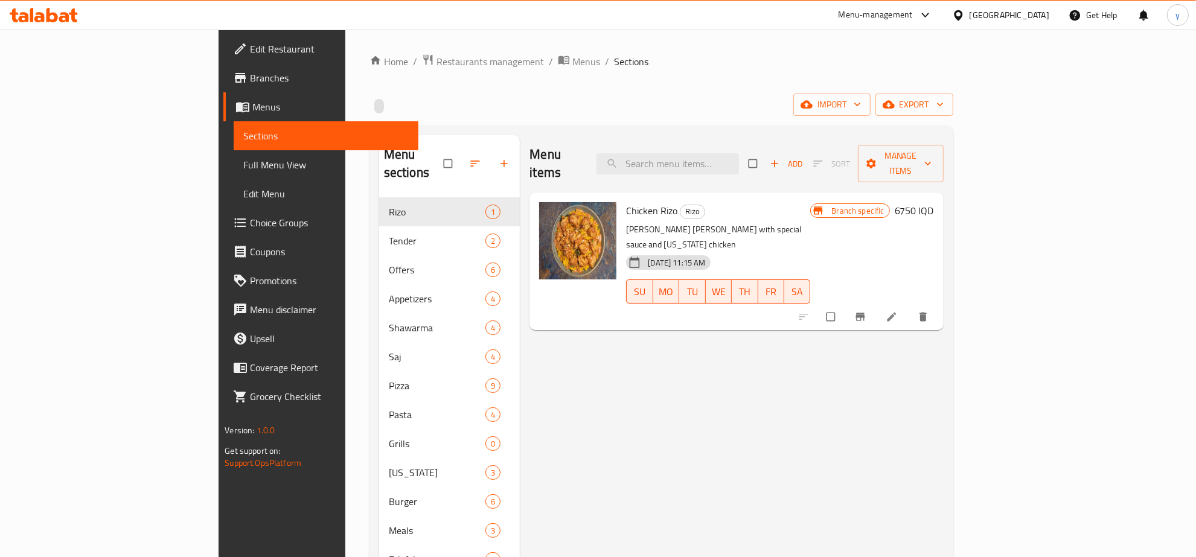
click at [42, 12] on icon at bounding box center [44, 15] width 68 height 14
click at [722, 162] on input "search" at bounding box center [667, 163] width 142 height 21
paste input "Penne Arrabiata"
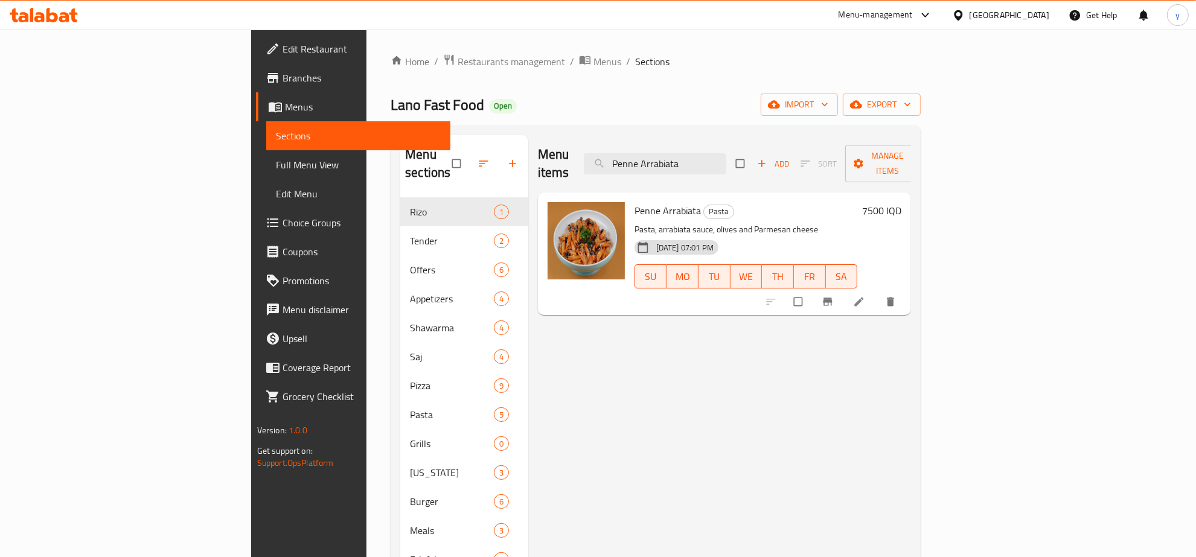
type input "Penne Arrabiata"
click at [877, 293] on li at bounding box center [860, 301] width 34 height 19
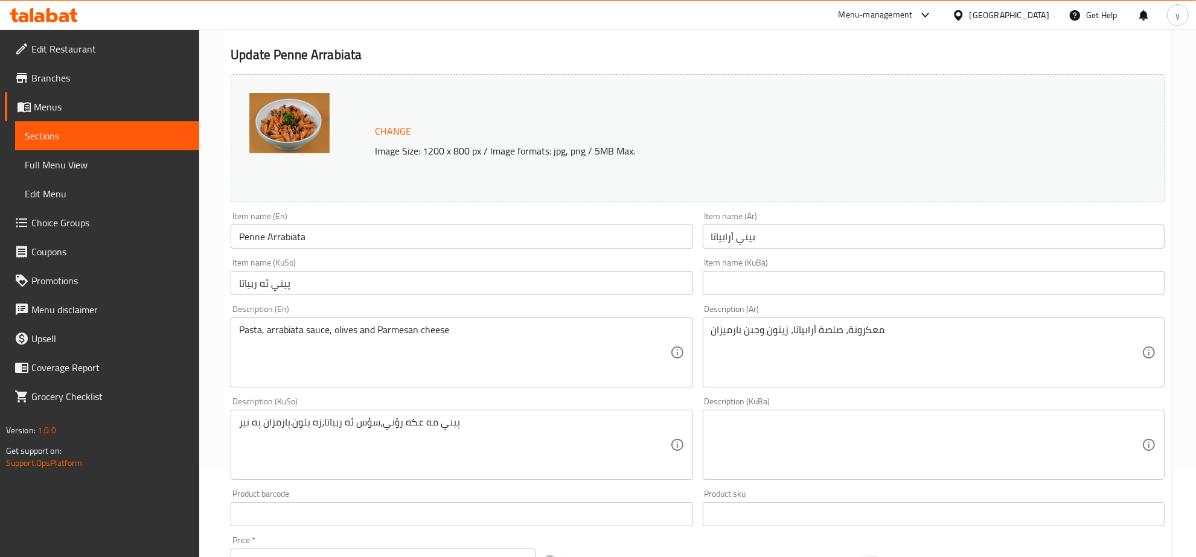
scroll to position [126, 0]
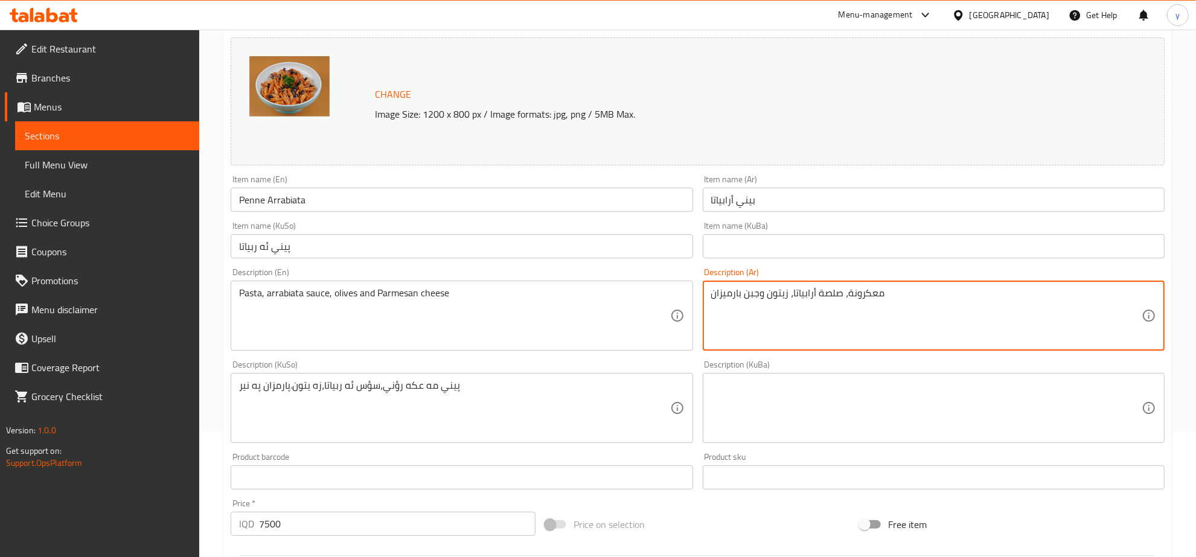
click at [945, 313] on textarea "معكرونة، صلصة أرابياتا، زيتون وجبن بارميزان" at bounding box center [926, 315] width 430 height 57
drag, startPoint x: 1019, startPoint y: 296, endPoint x: 1006, endPoint y: 300, distance: 13.8
click at [1006, 300] on textarea "معكرونة، صلصة أرابياتا، زيتون وجبن بارميزان" at bounding box center [926, 315] width 430 height 57
paste textarea "ة"
type textarea "معكرونة، صلصة أرابياتا، زيتون وجبنة بارميزان"
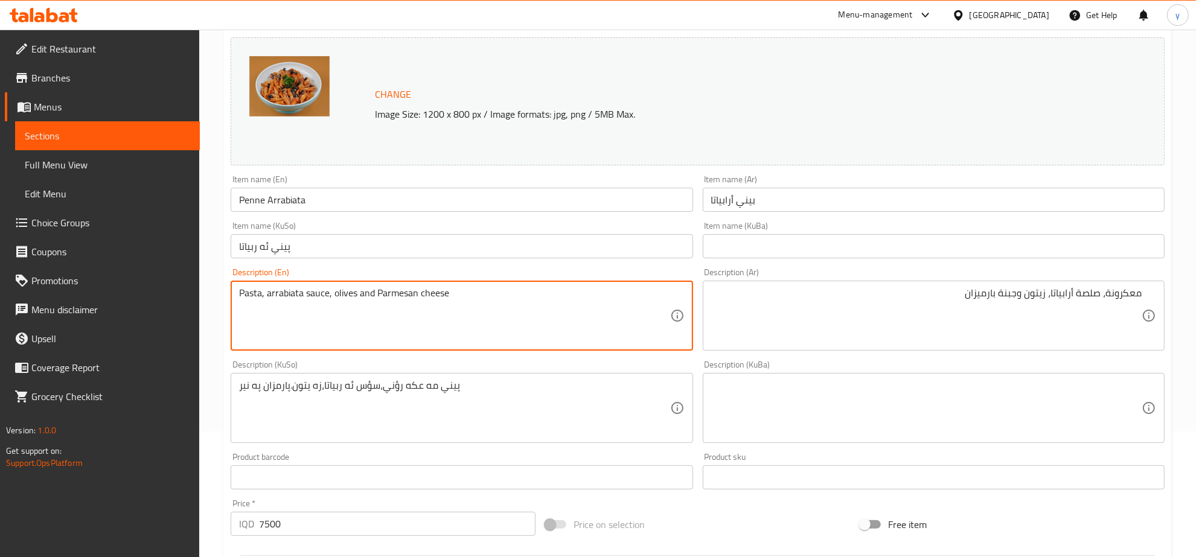
click at [289, 299] on textarea "Pasta, arrabiata sauce, olives and Parmesan cheese" at bounding box center [454, 315] width 430 height 57
click at [291, 303] on textarea "Pasta, arrabiata sauce, olives and Parmesan cheese" at bounding box center [454, 315] width 430 height 57
drag, startPoint x: 288, startPoint y: 300, endPoint x: 305, endPoint y: 321, distance: 27.1
click at [305, 321] on textarea "Pasta, arrabiata sauce, olives and Parmesan cheese" at bounding box center [454, 315] width 430 height 57
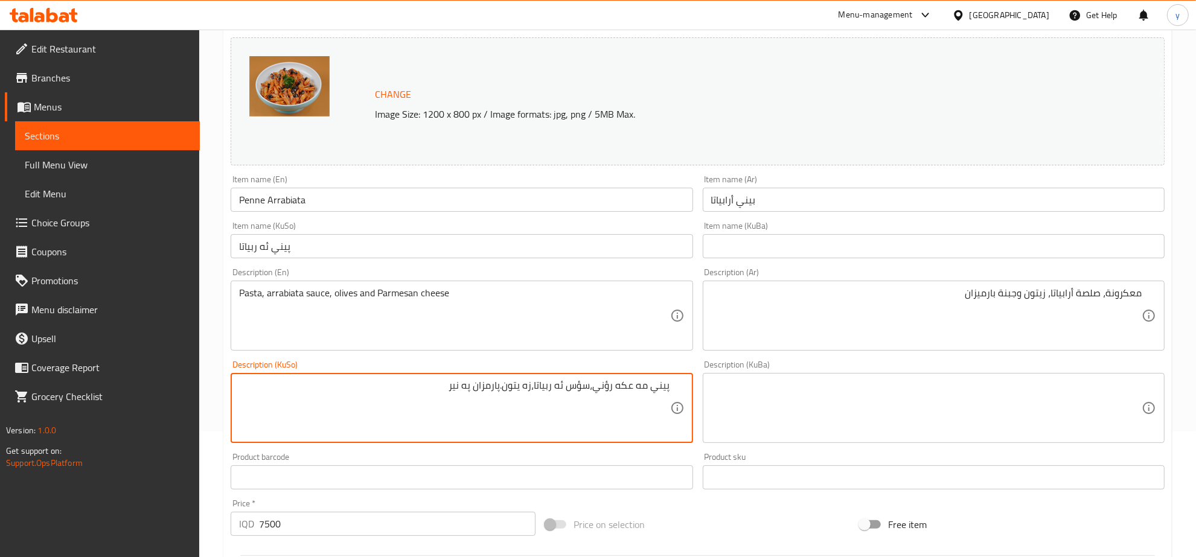
click at [538, 390] on textarea "پيني مه عكه رؤني،سؤس ئه ربياتا،زه يتون.پارمزان په نير" at bounding box center [454, 408] width 430 height 57
type textarea "،"
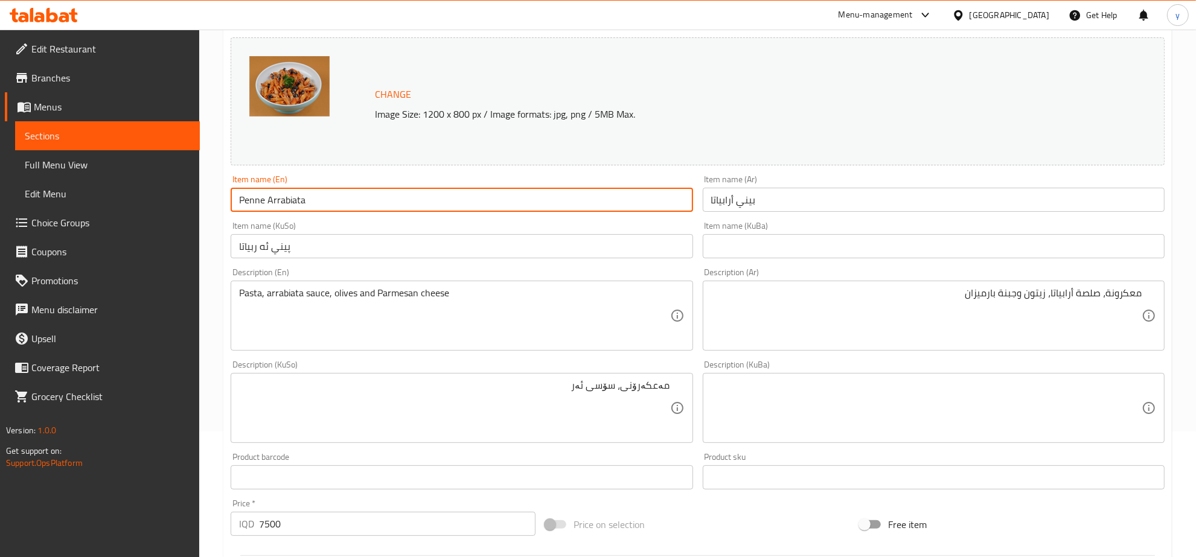
click at [281, 197] on input "Penne Arrabiata" at bounding box center [462, 200] width 462 height 24
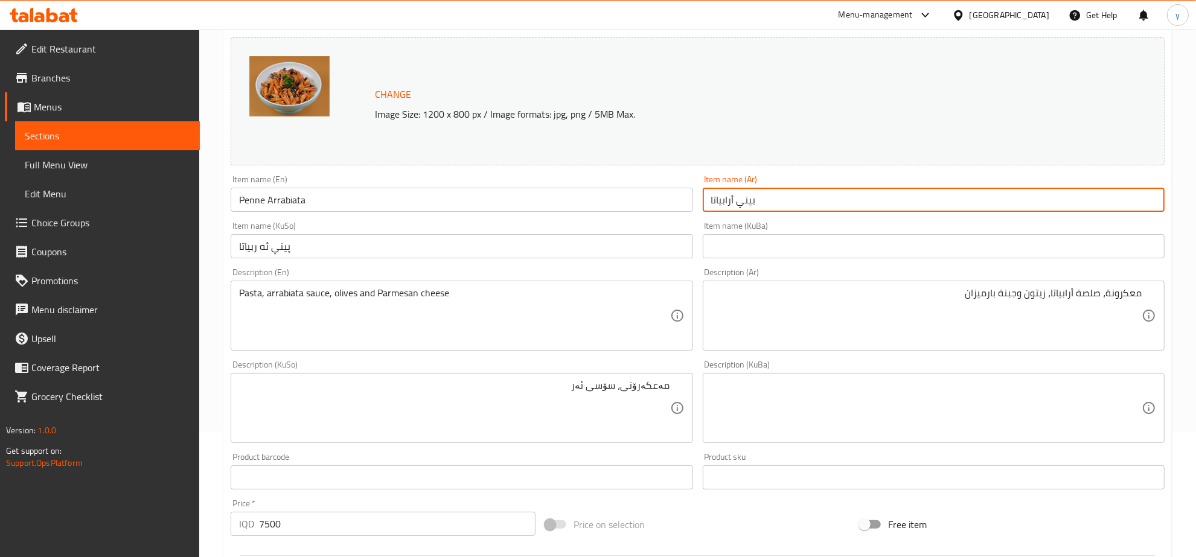
click at [723, 199] on input "بيني أرابياتا" at bounding box center [934, 200] width 462 height 24
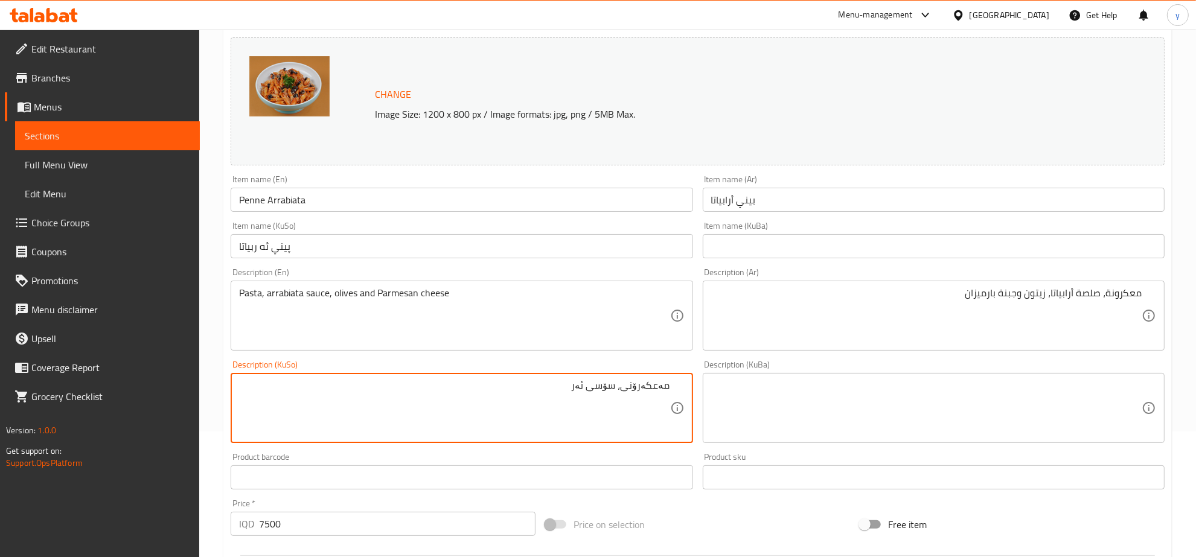
click at [586, 391] on textarea "مەعکەرۆنی، سۆسی ئەر" at bounding box center [454, 408] width 430 height 57
paste textarea "ارابیاتا"
type textarea "مەعکەرۆنی، سۆسی ئارابیاتا، زەیتون و پەنیری پارمیزان"
click at [578, 261] on div "Item name (KuSo) پيني ئه ربياتا Item name (KuSo)" at bounding box center [462, 240] width 472 height 46
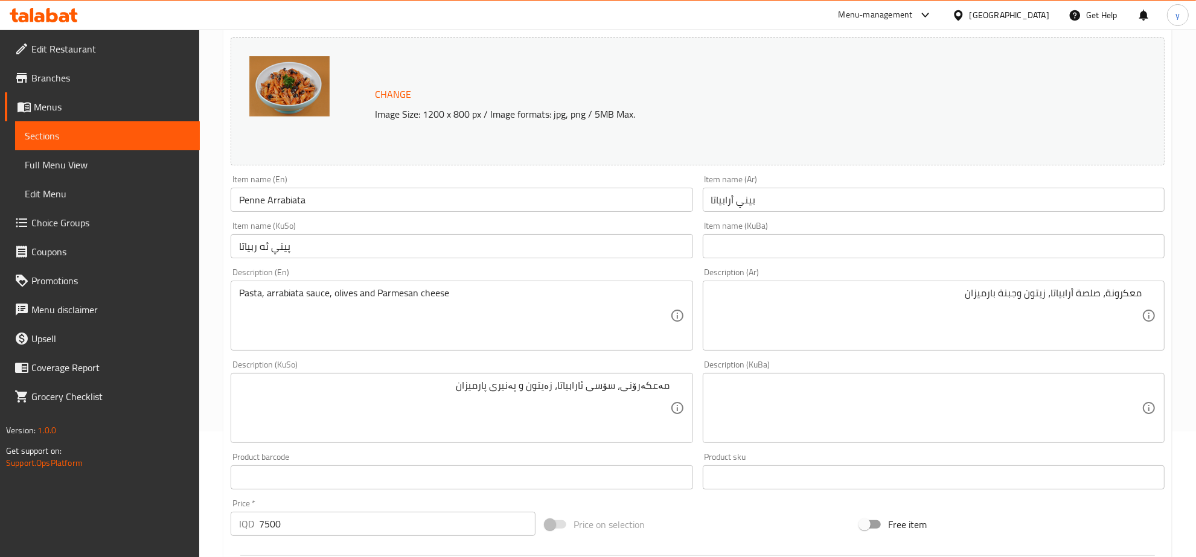
click at [584, 246] on input "پيني ئه ربياتا" at bounding box center [462, 246] width 462 height 24
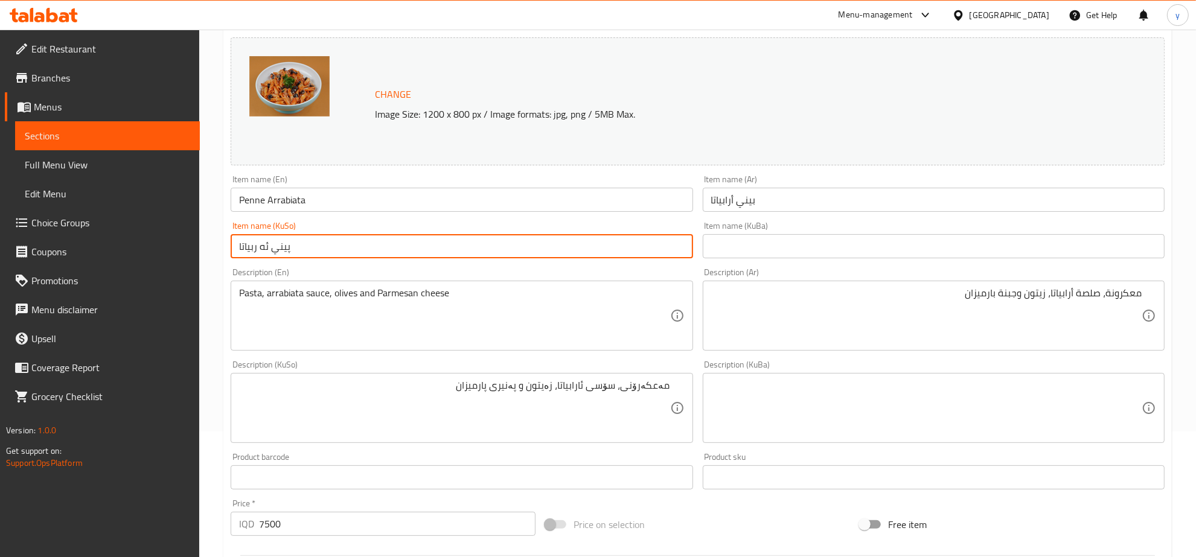
click at [584, 246] on input "پيني ئه ربياتا" at bounding box center [462, 246] width 462 height 24
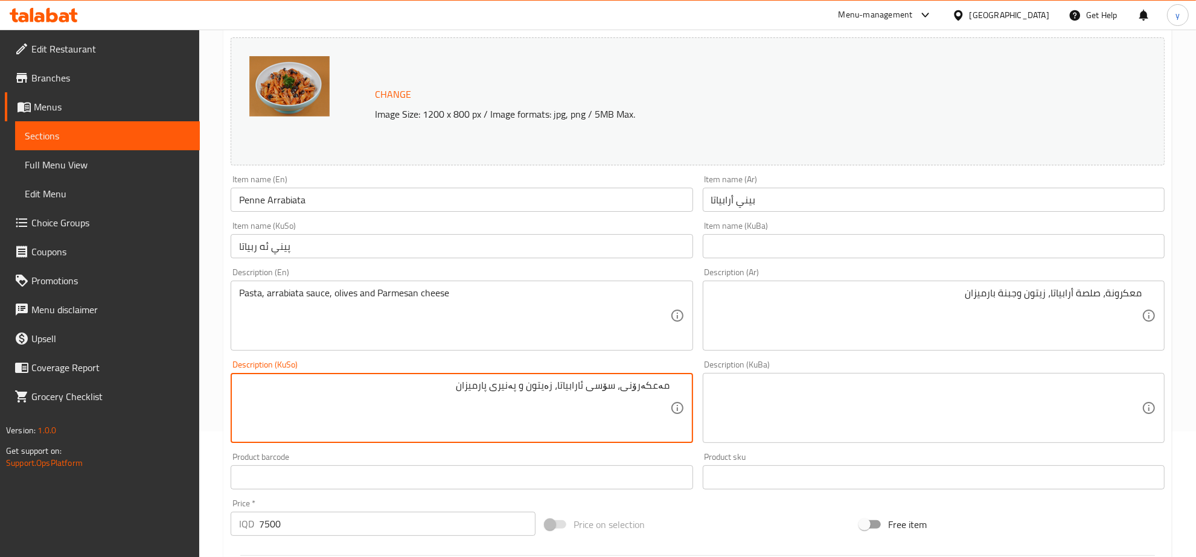
click at [578, 383] on textarea "مەعکەرۆنی، سۆسی ئارابیاتا، زەیتون و پەنیری پارمیزان" at bounding box center [454, 408] width 430 height 57
click at [571, 246] on input "پيني ئه ربياتا" at bounding box center [462, 246] width 462 height 24
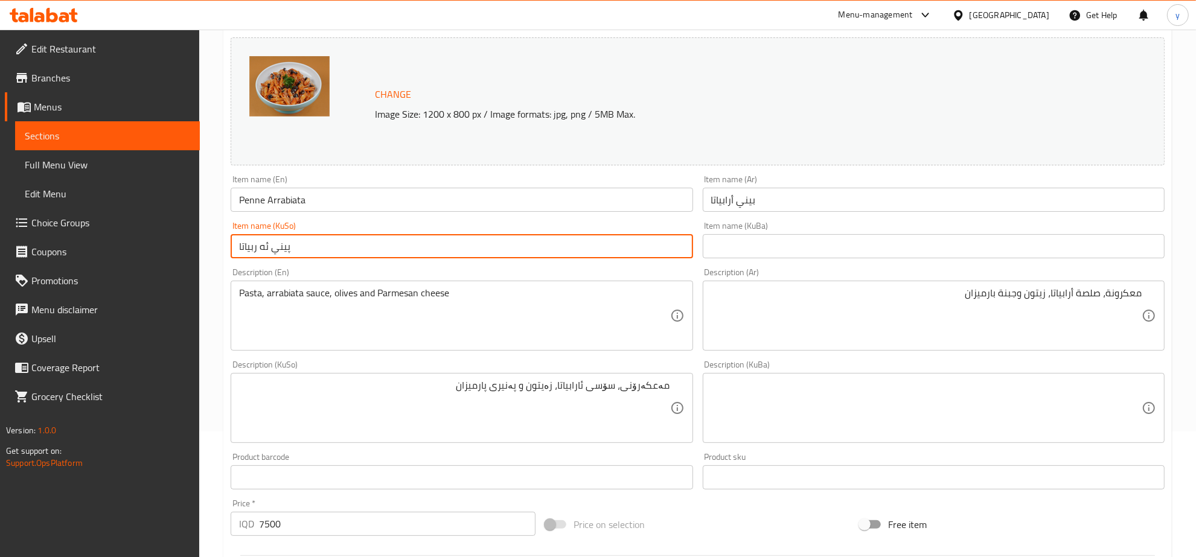
click at [571, 246] on input "پيني ئه ربياتا" at bounding box center [462, 246] width 462 height 24
paste input "ارابی"
click at [571, 246] on input "پيني ئه ئارابیاتا" at bounding box center [462, 246] width 462 height 24
paste input "text"
click at [610, 252] on input "ئارابیاتا" at bounding box center [462, 246] width 462 height 24
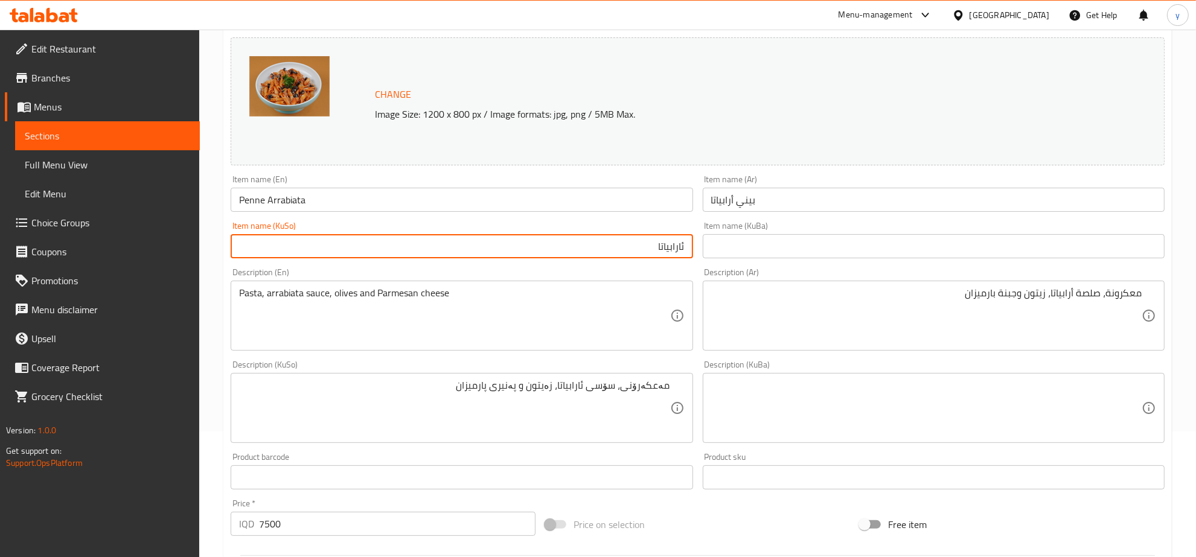
click at [683, 242] on input "ئارابیاتا" at bounding box center [462, 246] width 462 height 24
click at [685, 242] on input "ئارابیاتا" at bounding box center [462, 246] width 462 height 24
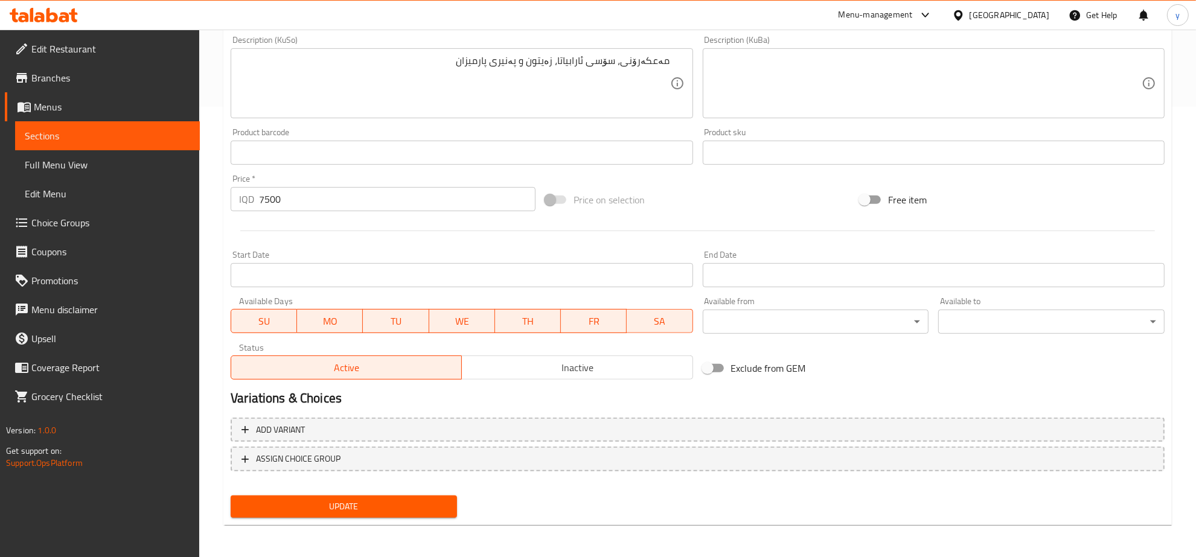
type input "پینی ئارابیاتا"
click at [376, 499] on span "Update" at bounding box center [343, 506] width 207 height 15
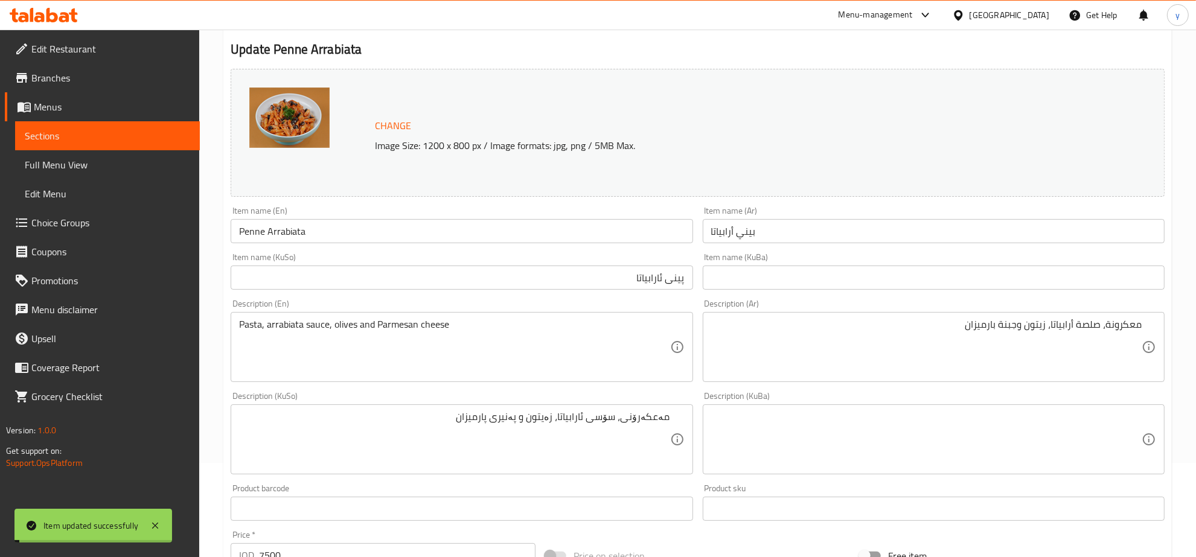
scroll to position [0, 0]
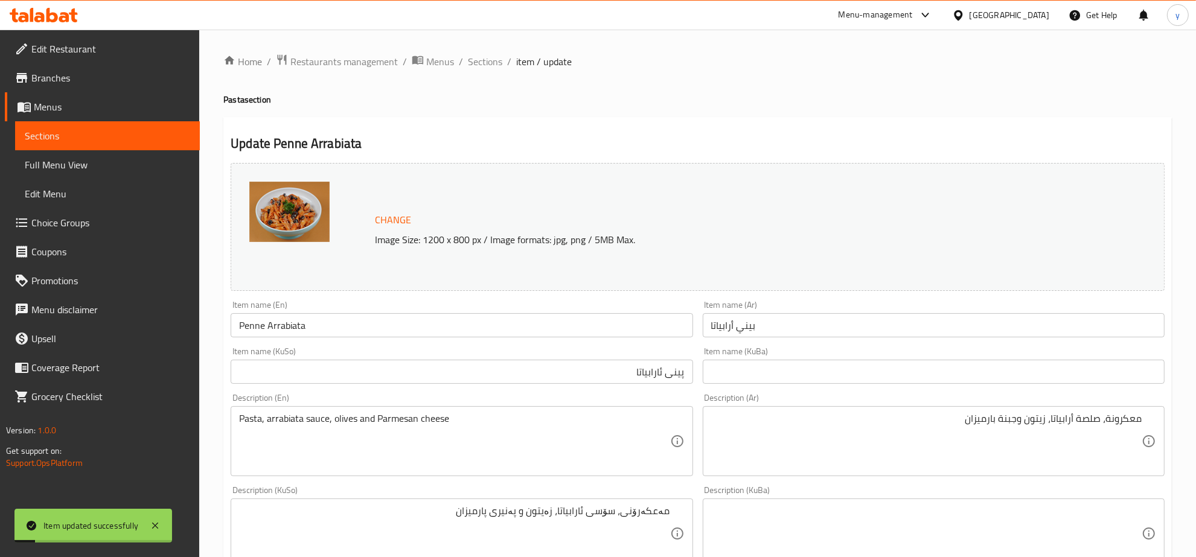
click at [345, 331] on input "Penne Arrabiata" at bounding box center [462, 325] width 462 height 24
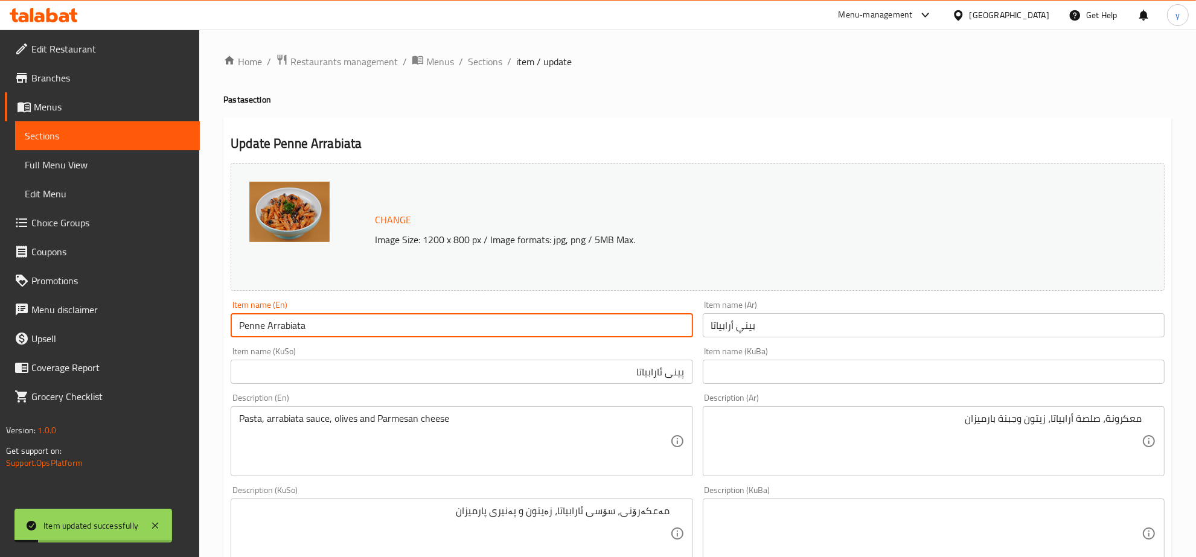
click at [345, 331] on input "Penne Arrabiata" at bounding box center [462, 325] width 462 height 24
click at [137, 174] on link "Full Menu View" at bounding box center [107, 164] width 185 height 29
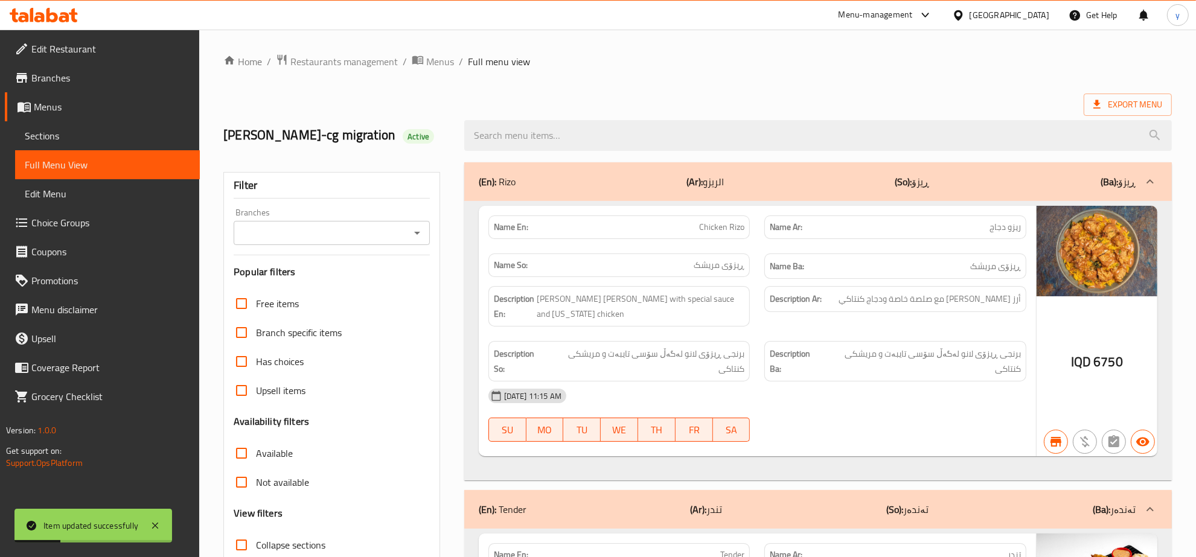
drag, startPoint x: 648, startPoint y: 101, endPoint x: 651, endPoint y: 115, distance: 14.2
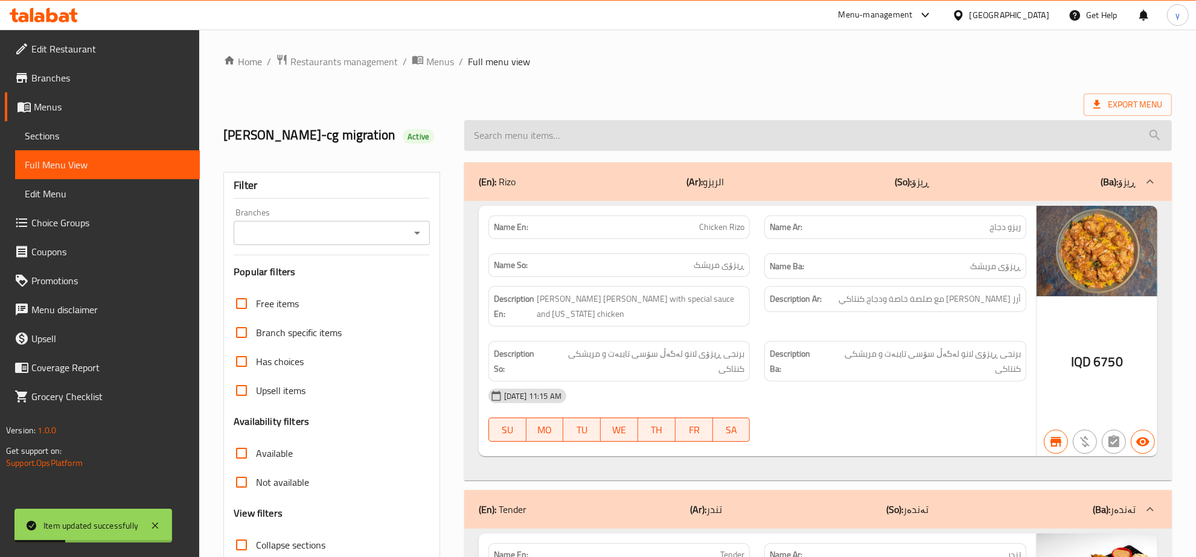
click at [657, 126] on input "search" at bounding box center [818, 135] width 708 height 31
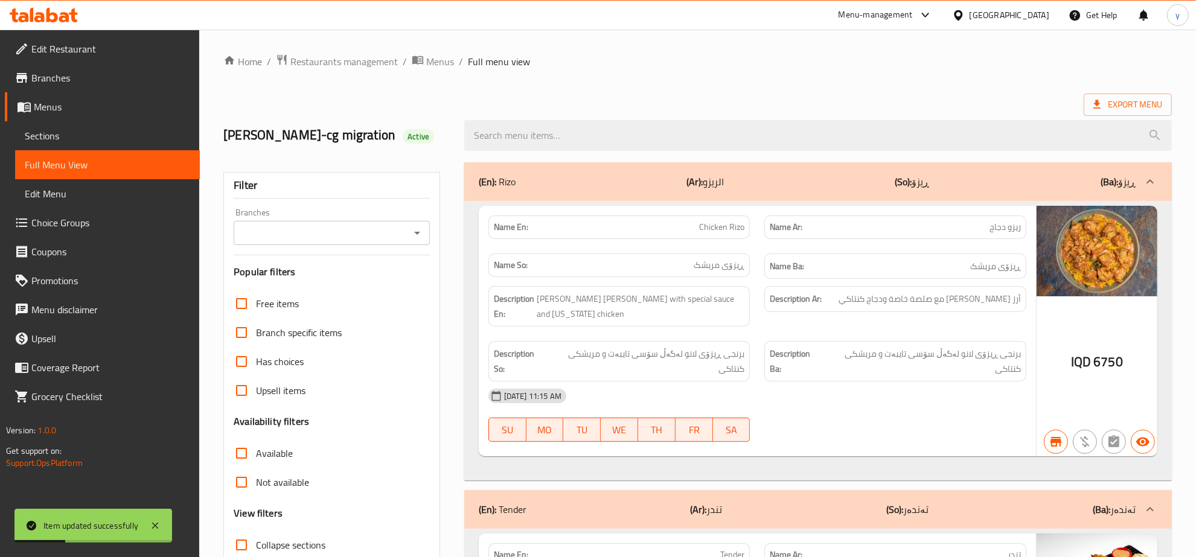
paste input "Penne Arrabiata"
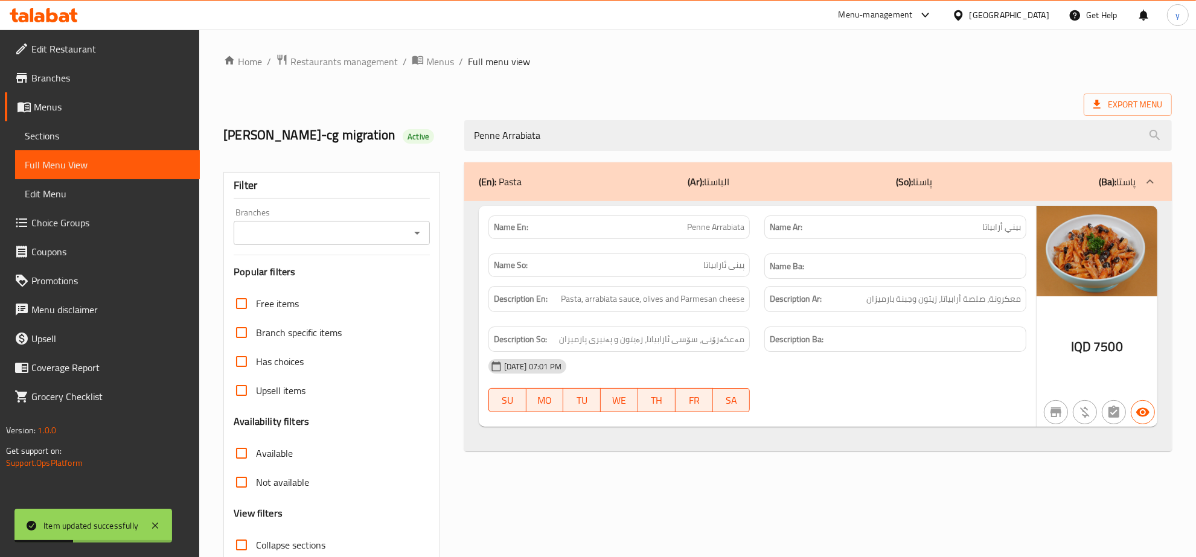
type input "Penne Arrabiata"
click at [403, 233] on input "Branches" at bounding box center [321, 233] width 169 height 17
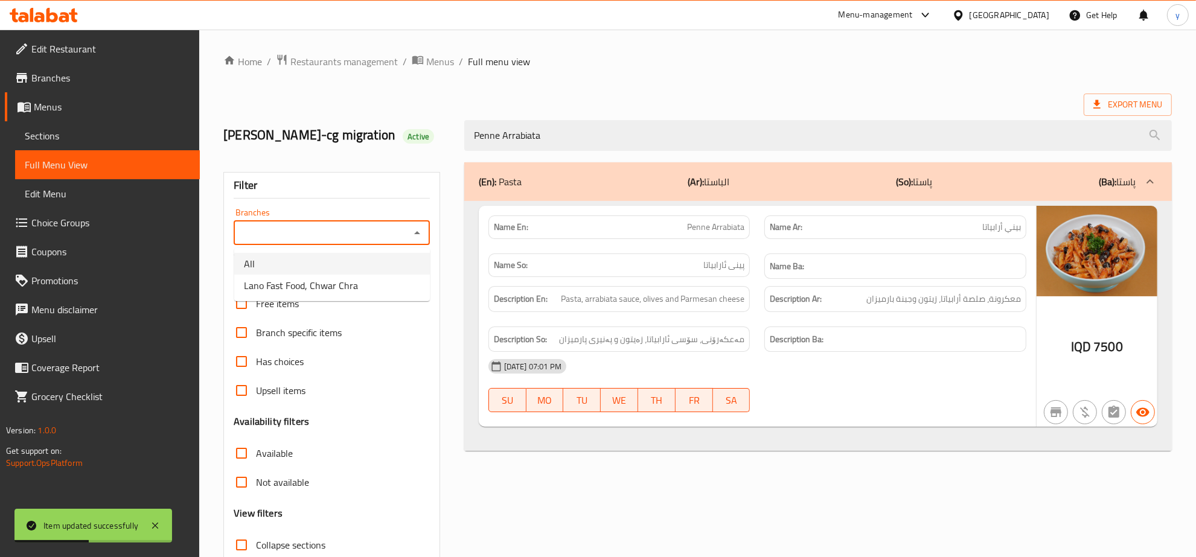
click at [397, 275] on ul "All Lano Fast Food, Chwar Chra" at bounding box center [332, 274] width 196 height 53
click at [397, 275] on li "Lano Fast Food, Chwar Chra" at bounding box center [332, 286] width 196 height 22
type input "Lano Fast Food, Chwar Chra"
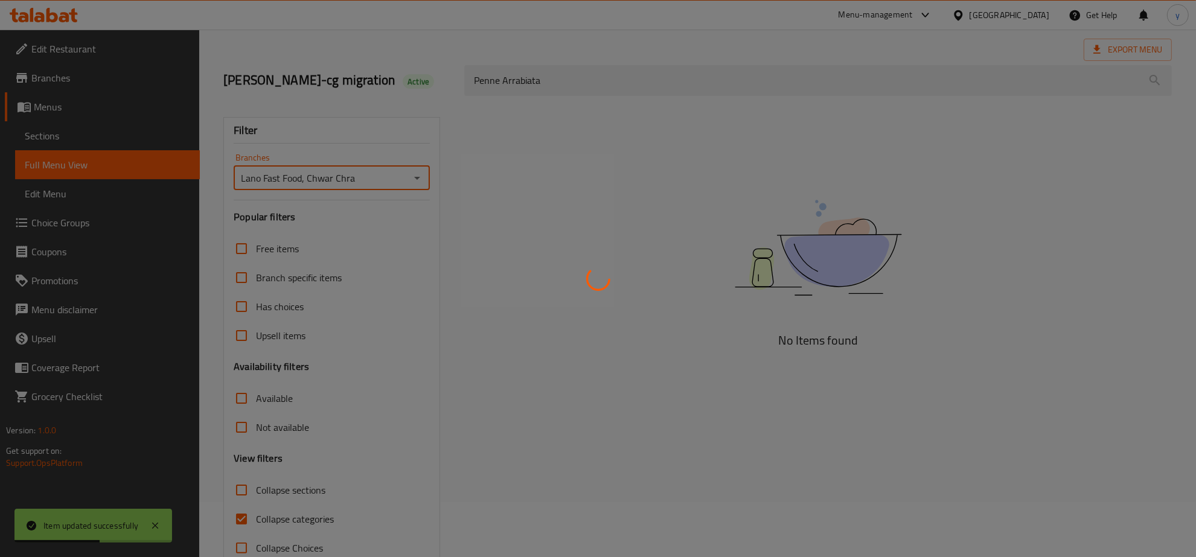
scroll to position [85, 0]
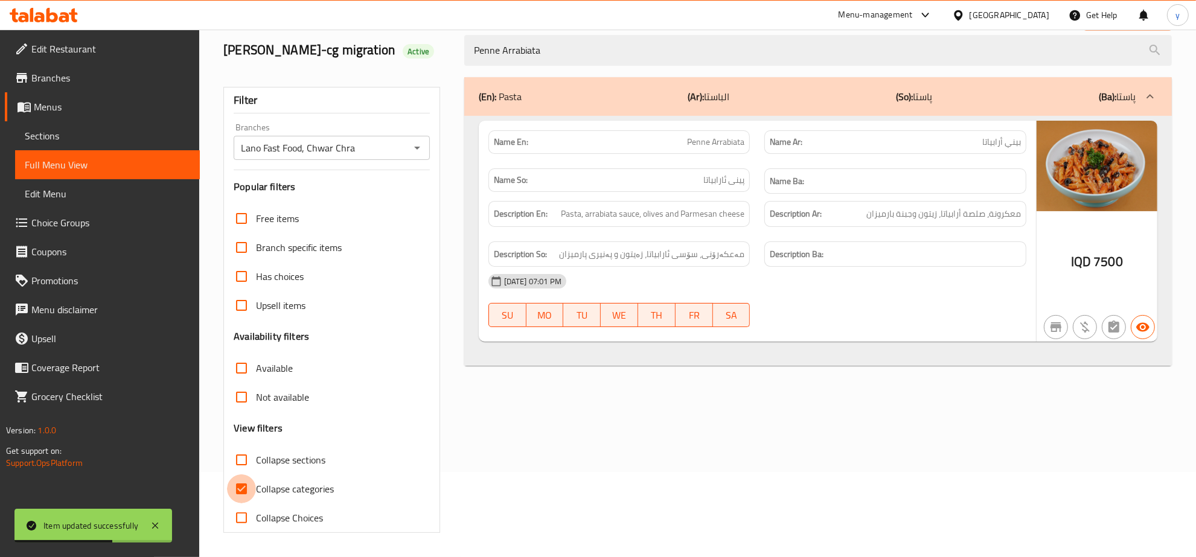
click at [254, 489] on input "Collapse categories" at bounding box center [241, 489] width 29 height 29
checkbox input "false"
click at [146, 525] on div "Item updated successfully" at bounding box center [93, 526] width 158 height 34
click at [160, 520] on icon at bounding box center [155, 526] width 14 height 14
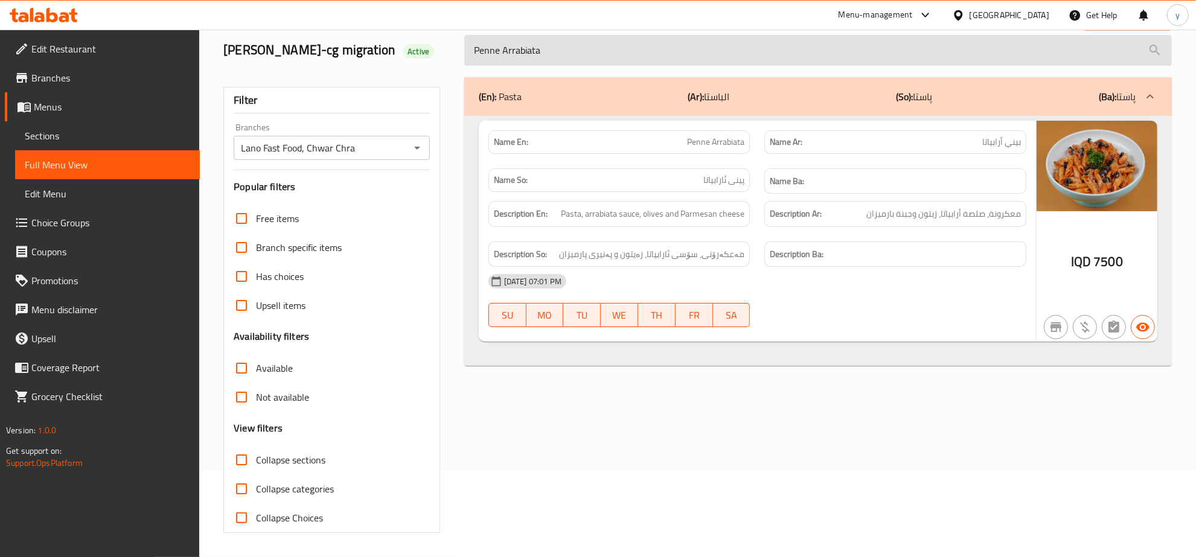
click at [650, 44] on input "Penne Arrabiata" at bounding box center [818, 50] width 708 height 31
paste input "Chicken Burger"
click at [650, 44] on input "Penne Arrabiata" at bounding box center [818, 50] width 708 height 31
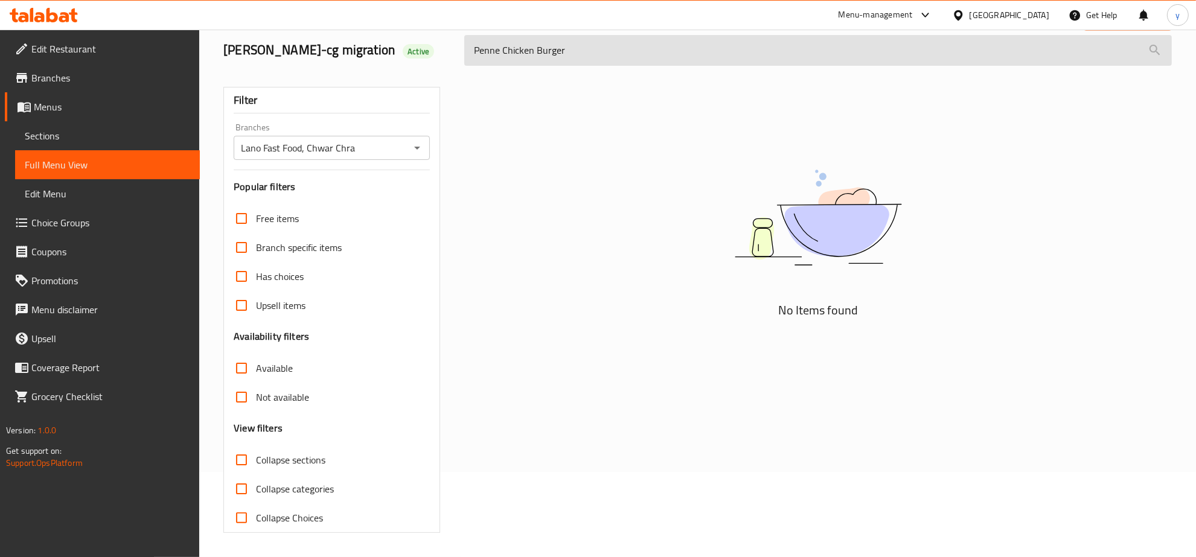
click at [650, 44] on input "Penne Chicken Burger" at bounding box center [818, 50] width 708 height 31
paste input "search"
type input "Chicken Burger"
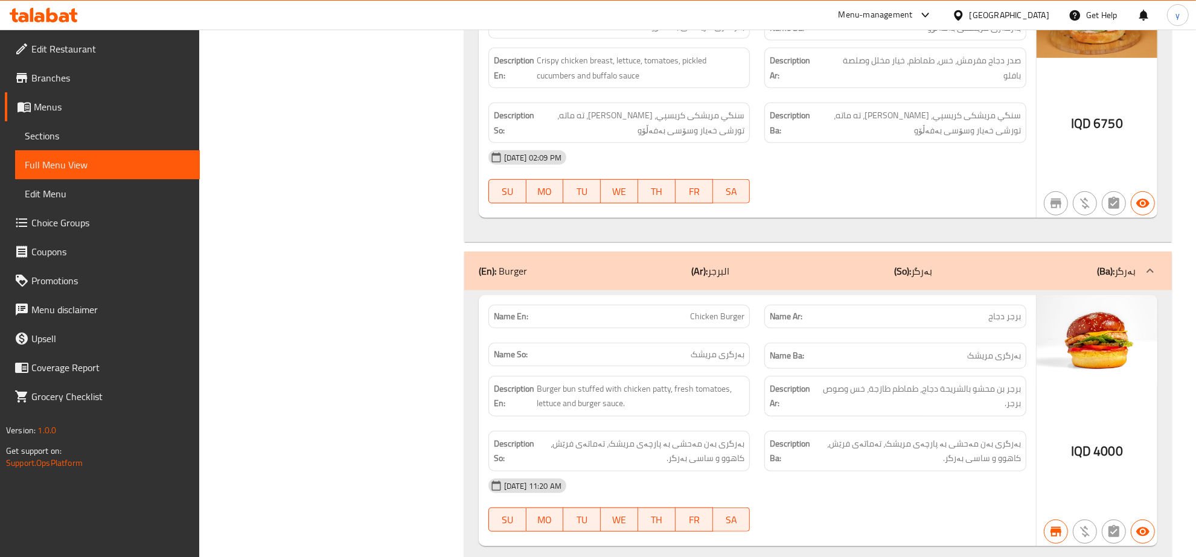
scroll to position [801, 0]
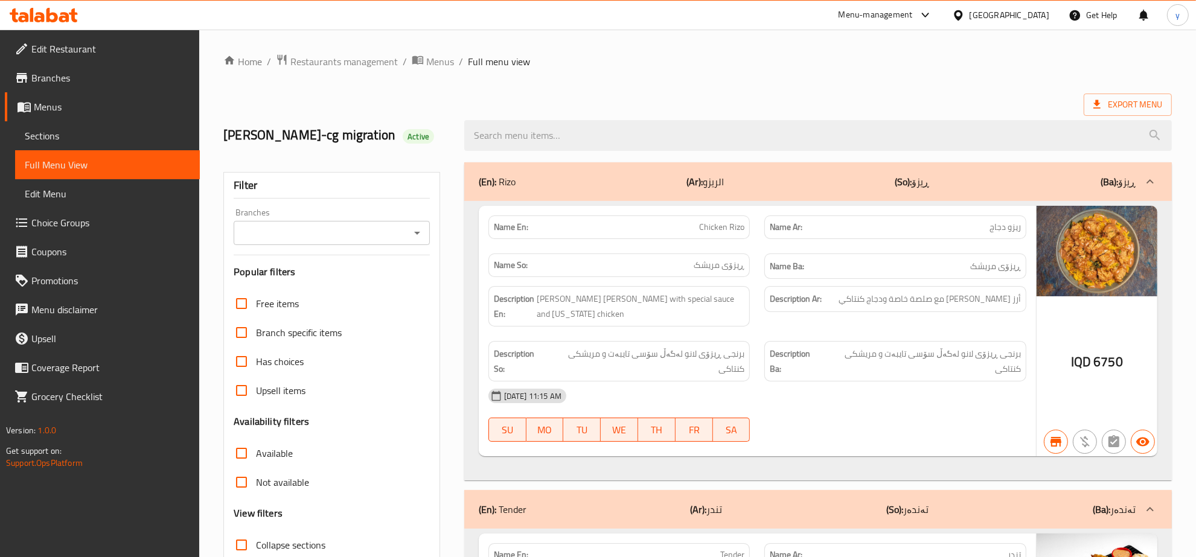
click at [76, 127] on link "Sections" at bounding box center [107, 135] width 185 height 29
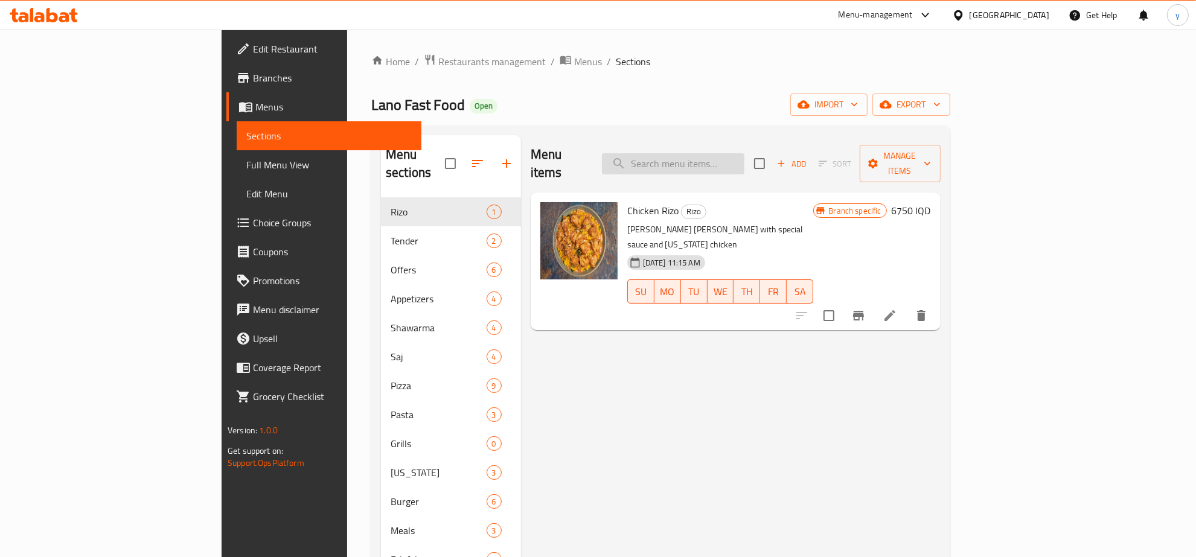
click at [731, 159] on input "search" at bounding box center [673, 163] width 142 height 21
paste input "Eggplant Salad"
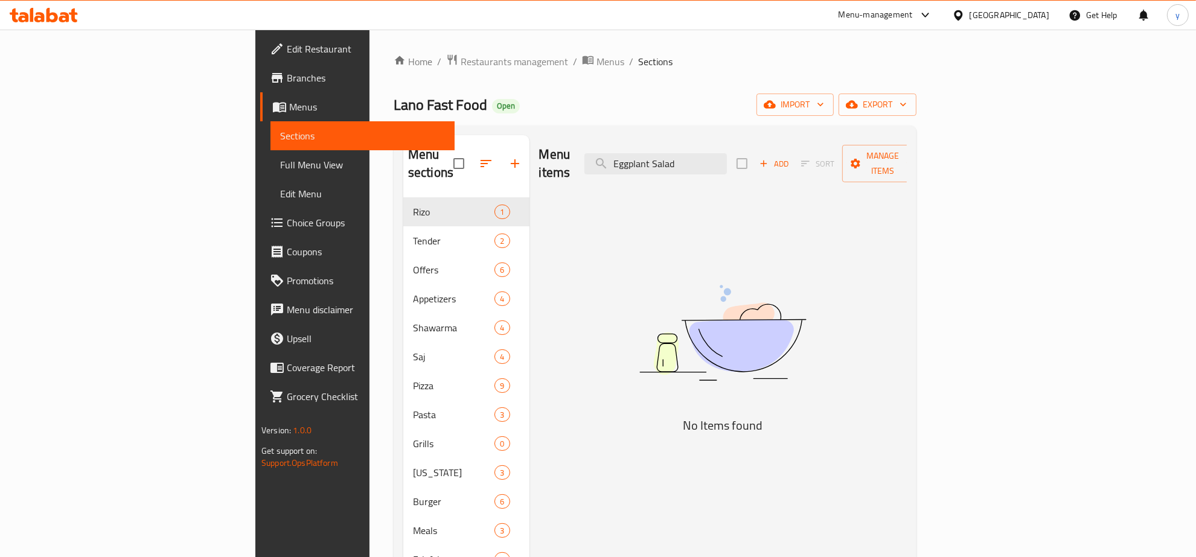
type input "Eggplant Salad"
click at [749, 173] on div "Menu items Eggplant Salad Add Sort Manage items" at bounding box center [723, 163] width 368 height 57
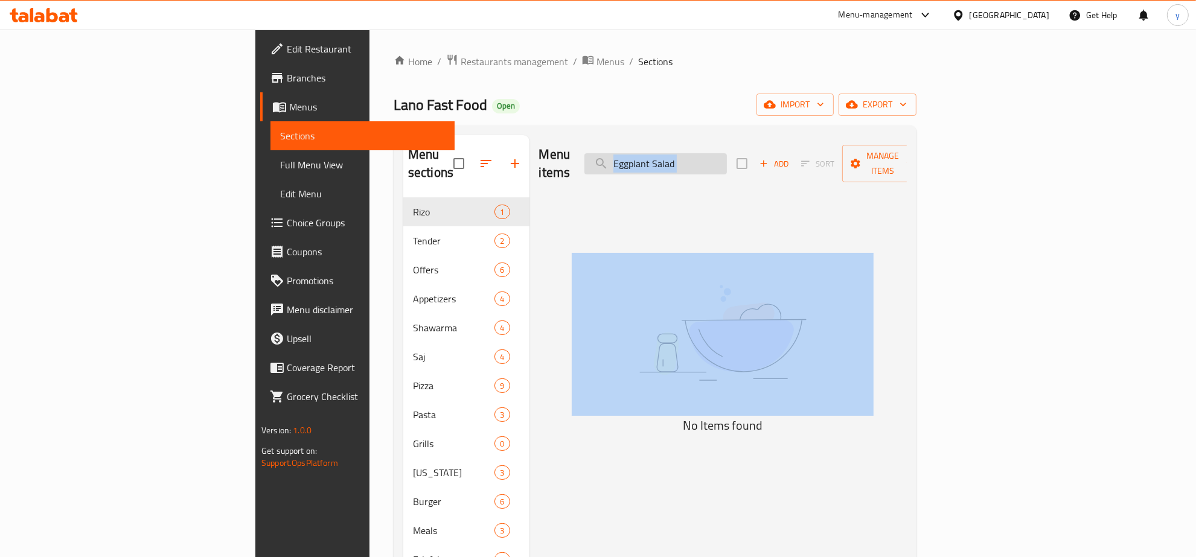
click at [727, 153] on input "Eggplant Salad" at bounding box center [655, 163] width 142 height 21
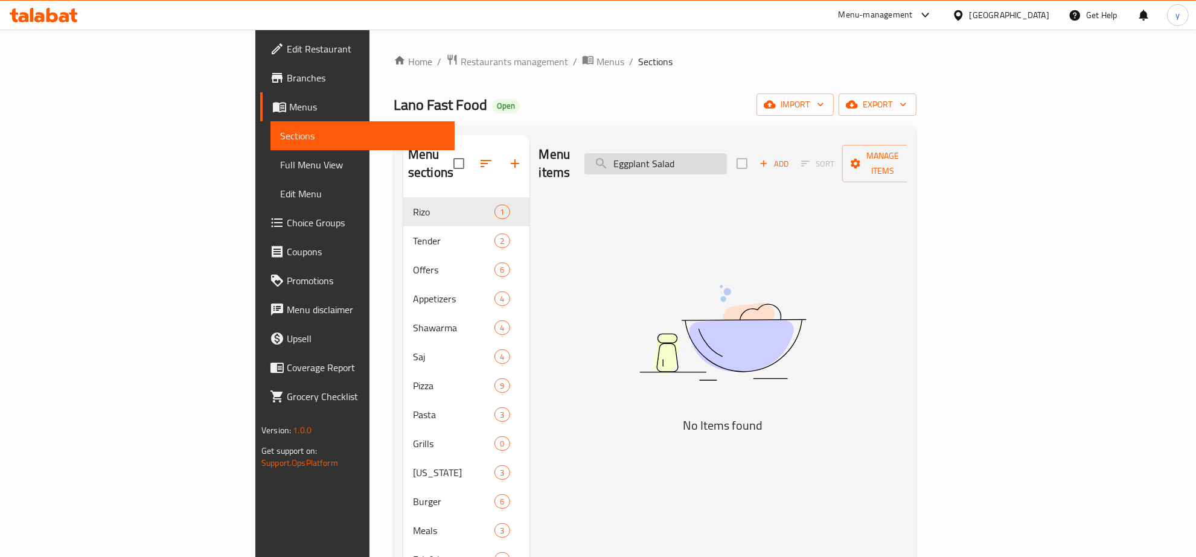
click at [727, 153] on input "Eggplant Salad" at bounding box center [655, 163] width 142 height 21
click at [727, 153] on input "search" at bounding box center [655, 163] width 142 height 21
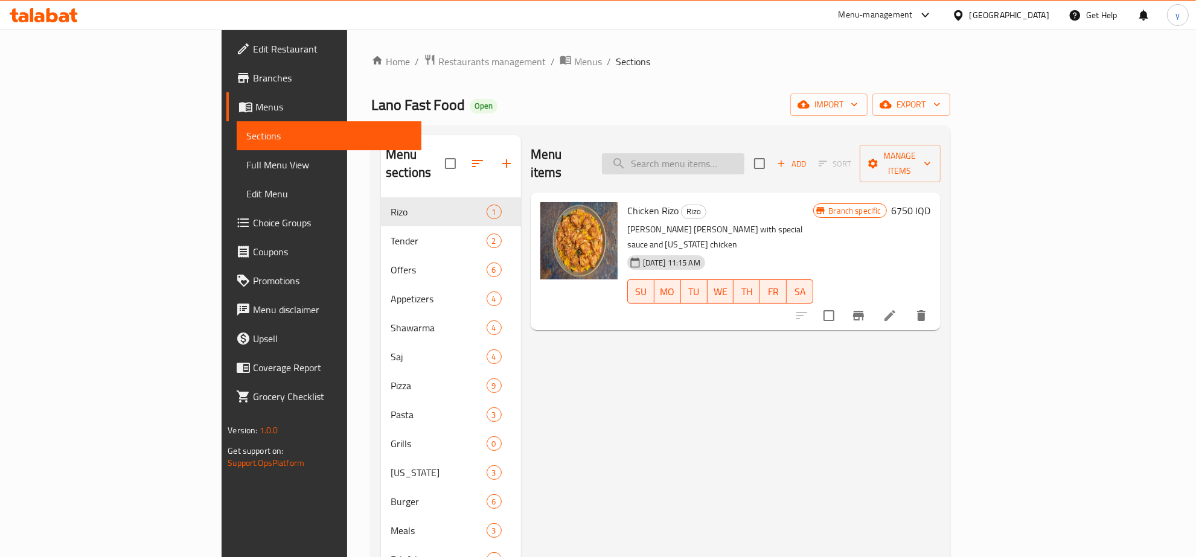
paste input "Eggplant Salad"
type input "Eggplant Salad"
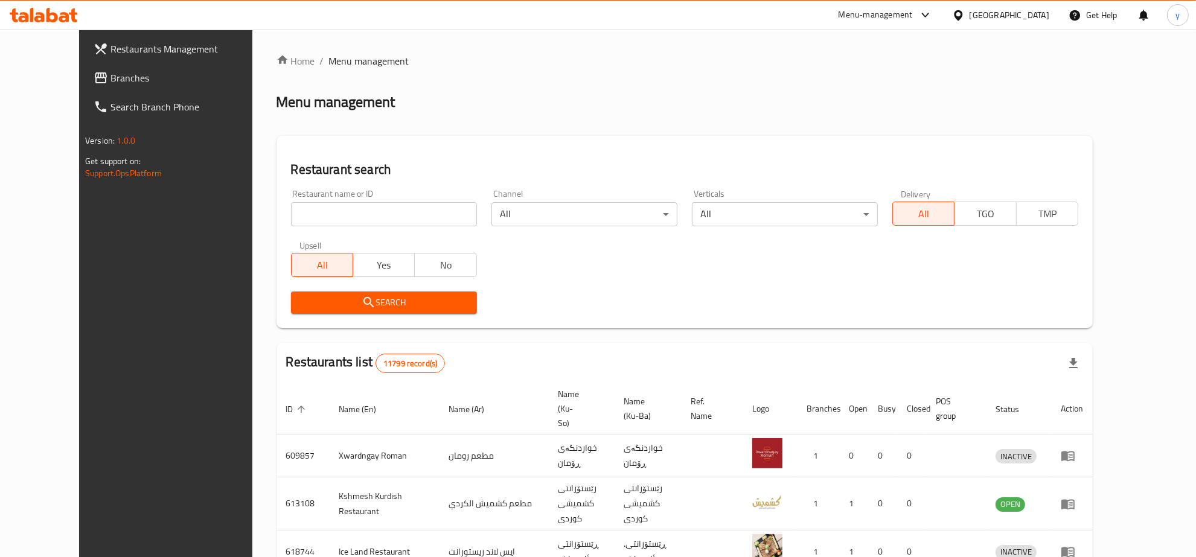
click at [127, 77] on span "Branches" at bounding box center [189, 78] width 159 height 14
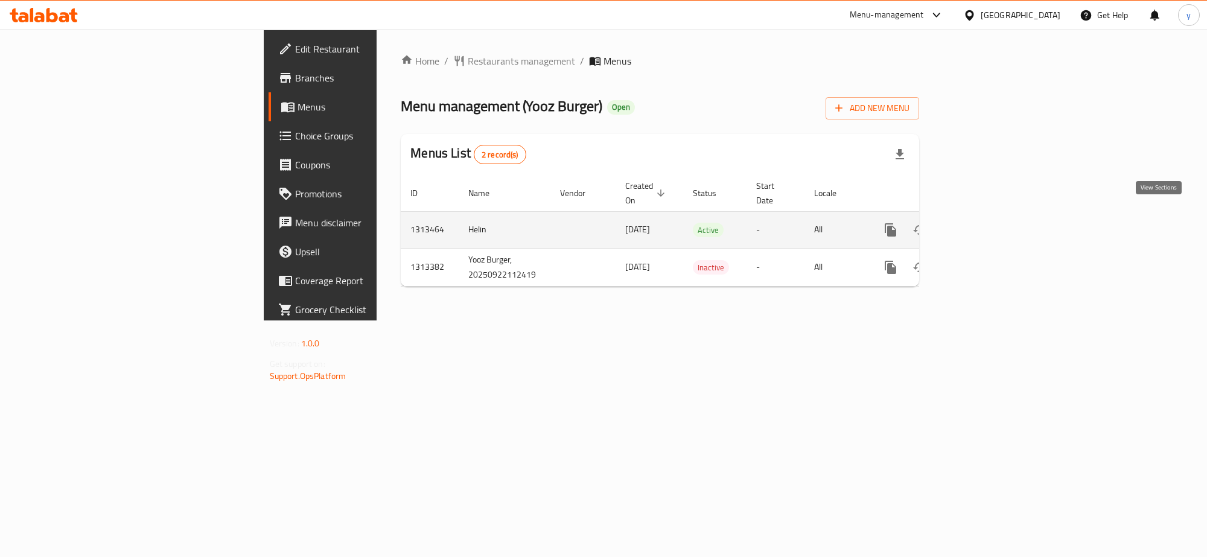
click at [985, 223] on icon "enhanced table" at bounding box center [978, 230] width 14 height 14
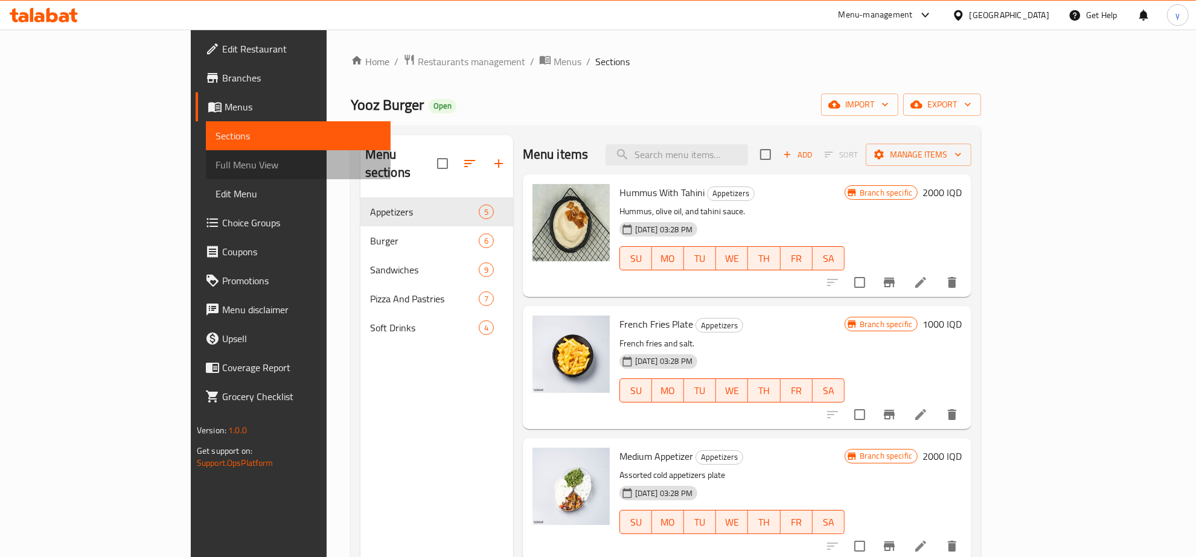
click at [216, 167] on span "Full Menu View" at bounding box center [298, 165] width 165 height 14
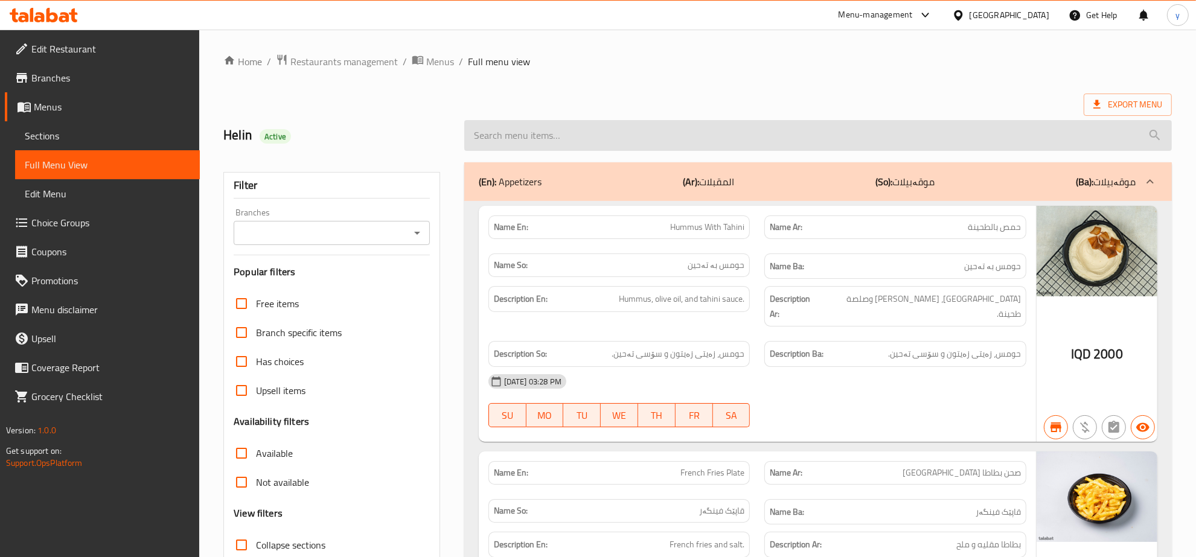
drag, startPoint x: 610, startPoint y: 147, endPoint x: 593, endPoint y: 167, distance: 26.6
click at [610, 148] on input "search" at bounding box center [818, 135] width 708 height 31
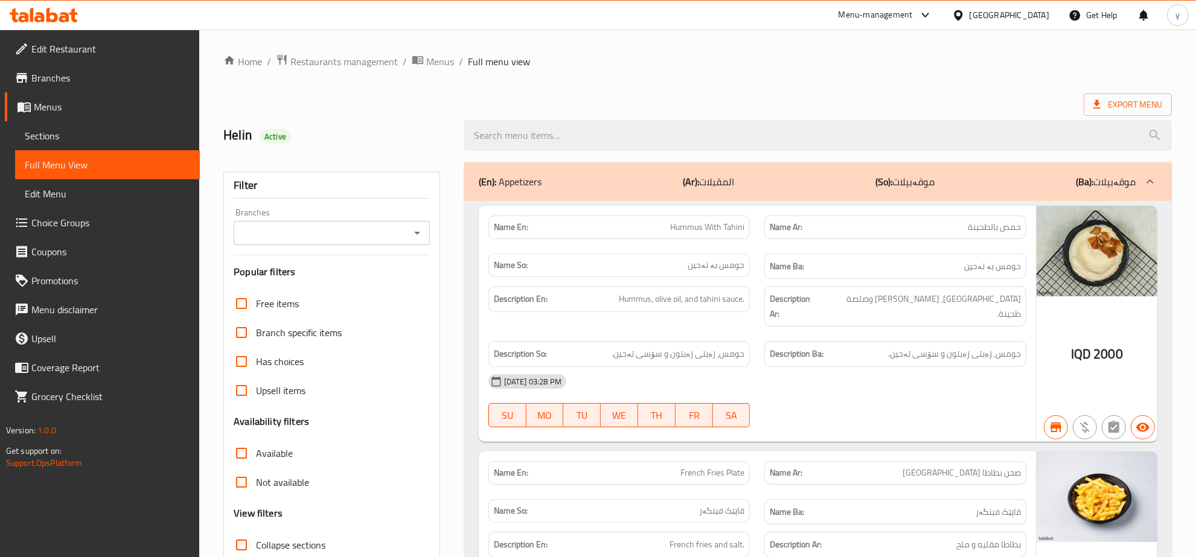
paste input "Chicken Burger"
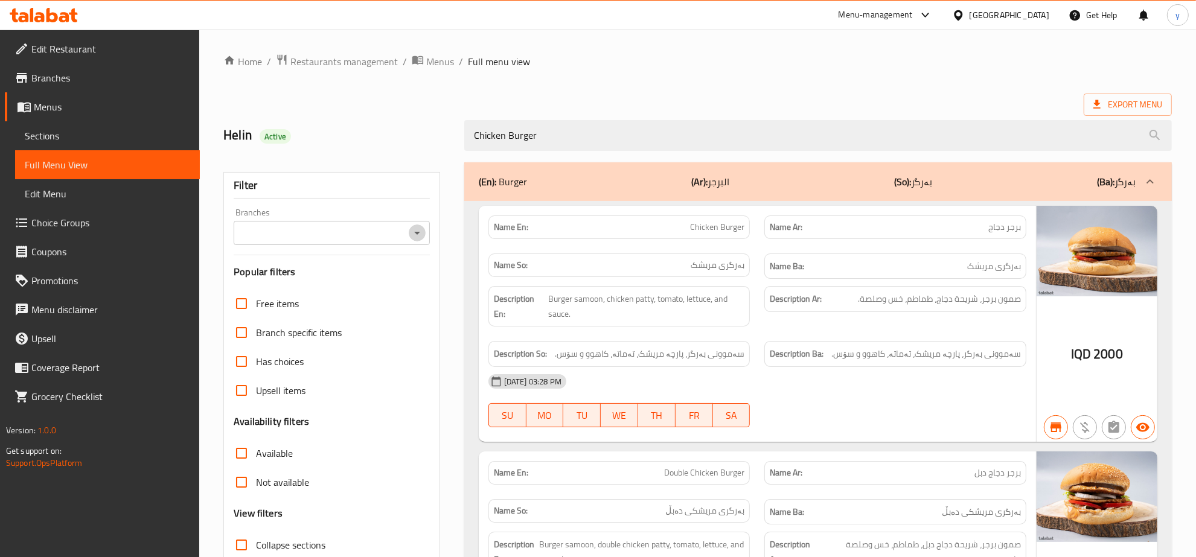
click at [423, 236] on icon "Open" at bounding box center [417, 233] width 14 height 14
type input "Chicken Burger"
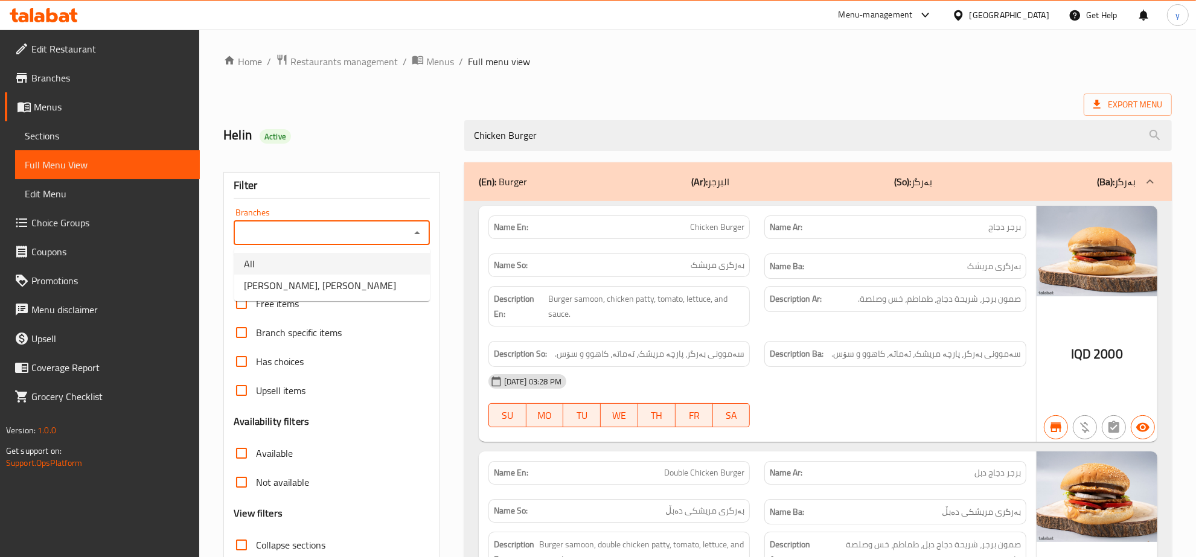
drag, startPoint x: 380, startPoint y: 273, endPoint x: 379, endPoint y: 285, distance: 12.2
click at [379, 285] on ul "All [PERSON_NAME], [PERSON_NAME]" at bounding box center [332, 274] width 196 height 53
click at [379, 285] on li "[PERSON_NAME], [PERSON_NAME]" at bounding box center [332, 286] width 196 height 22
type input "[PERSON_NAME], [PERSON_NAME]"
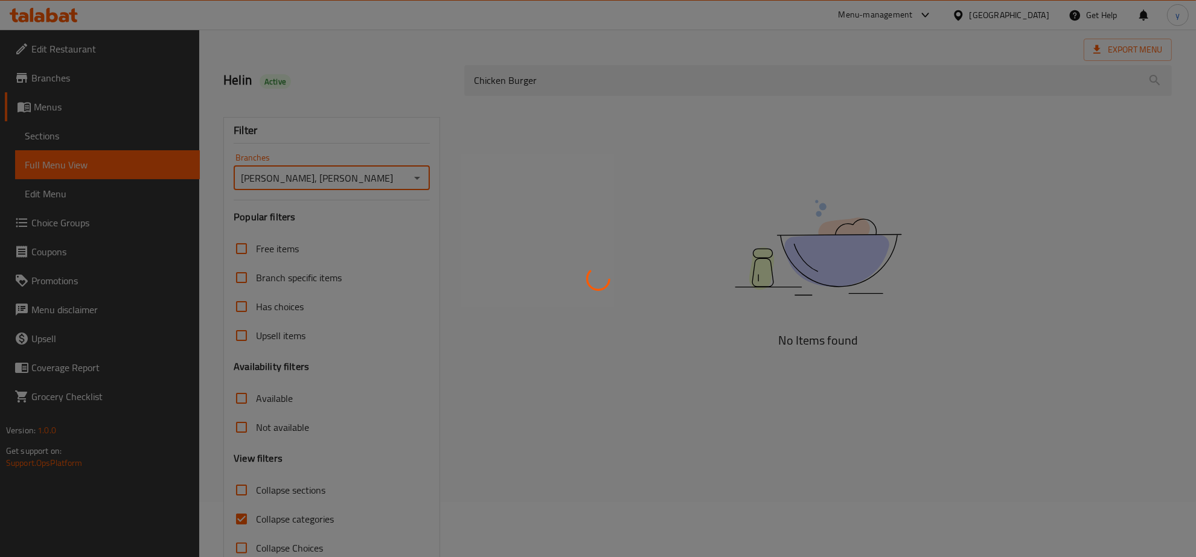
scroll to position [85, 0]
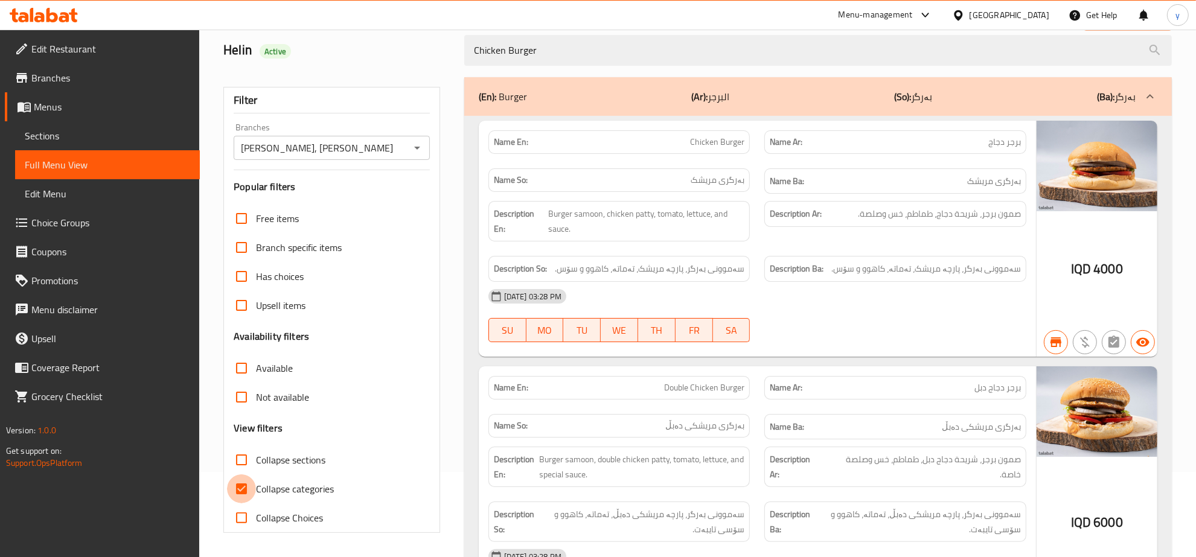
click at [248, 490] on input "Collapse categories" at bounding box center [241, 489] width 29 height 29
checkbox input "false"
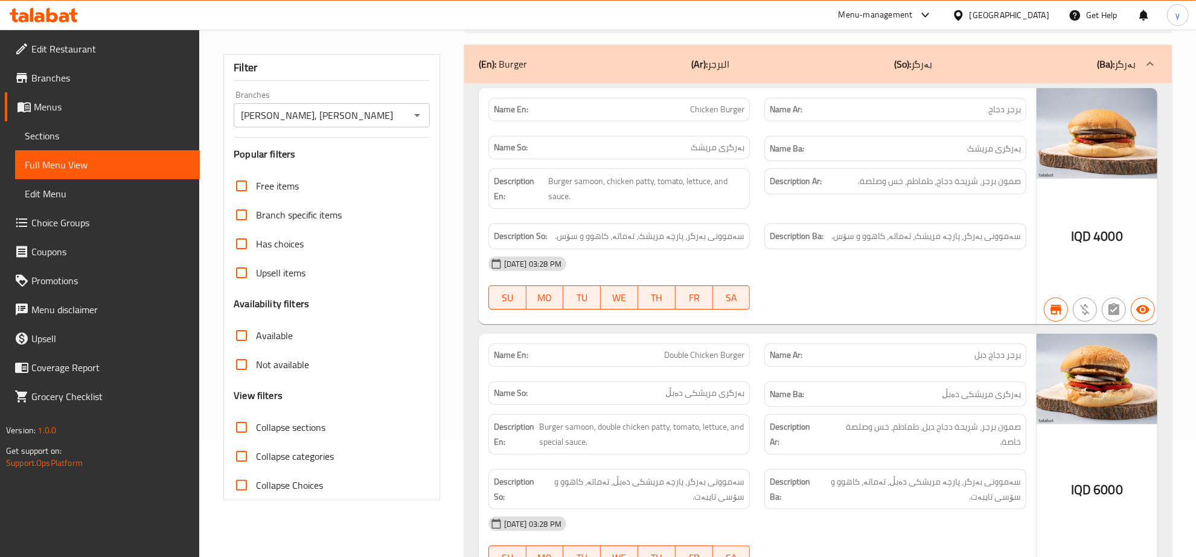
scroll to position [0, 0]
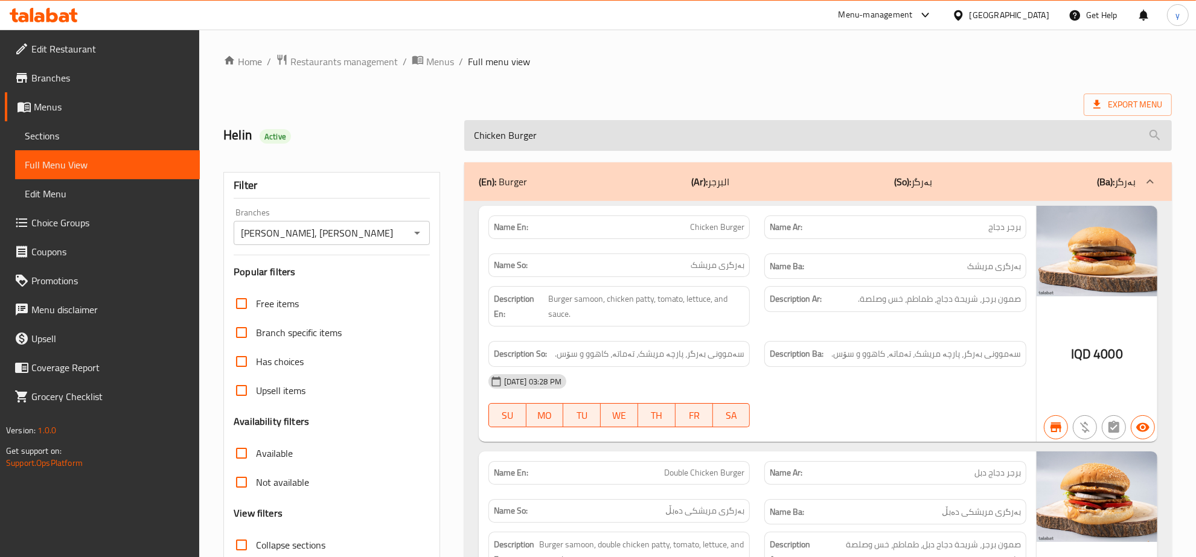
click at [683, 139] on input "Chicken Burger" at bounding box center [818, 135] width 708 height 31
click at [680, 139] on input "Chicken Burger" at bounding box center [818, 135] width 708 height 31
paste input "Cheese"
type input "Chicken Cheese Burger"
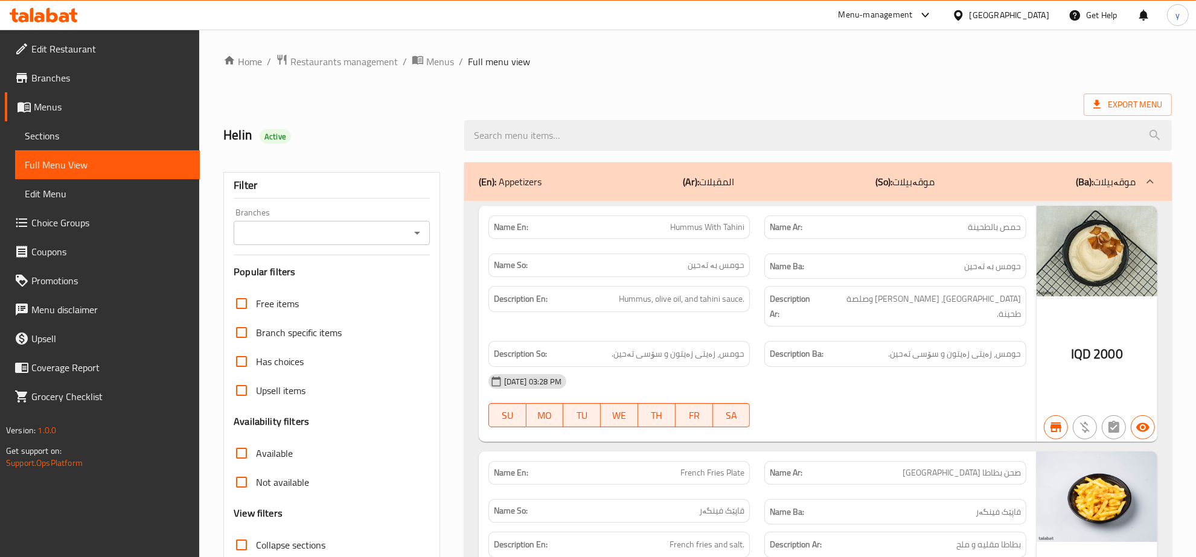
click at [683, 142] on input "search" at bounding box center [818, 135] width 708 height 31
paste input "Cheese Burger"
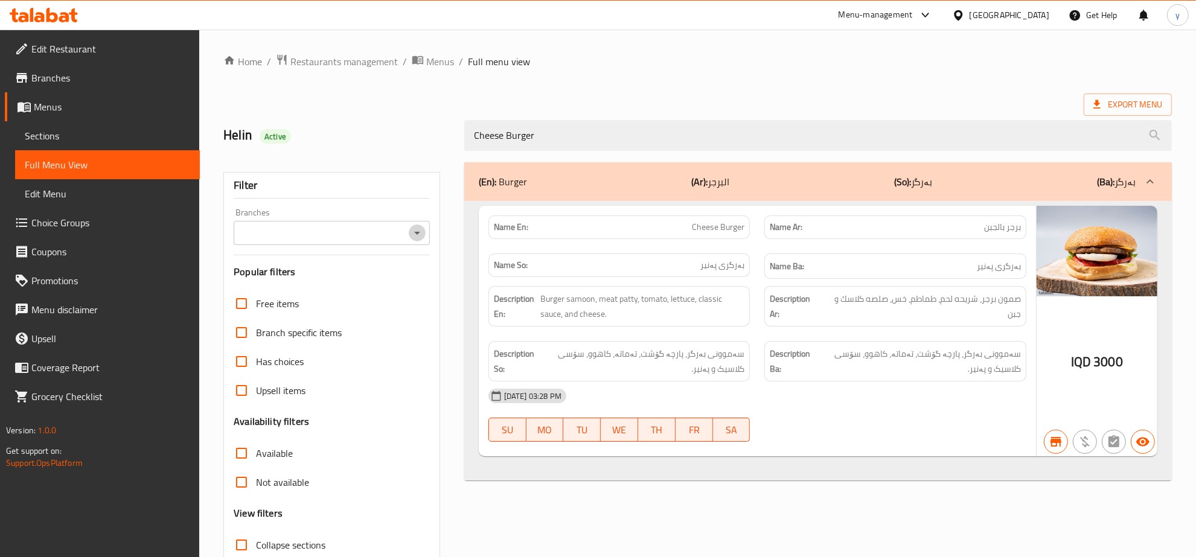
click at [411, 234] on icon "Open" at bounding box center [417, 233] width 14 height 14
type input "Cheese Burger"
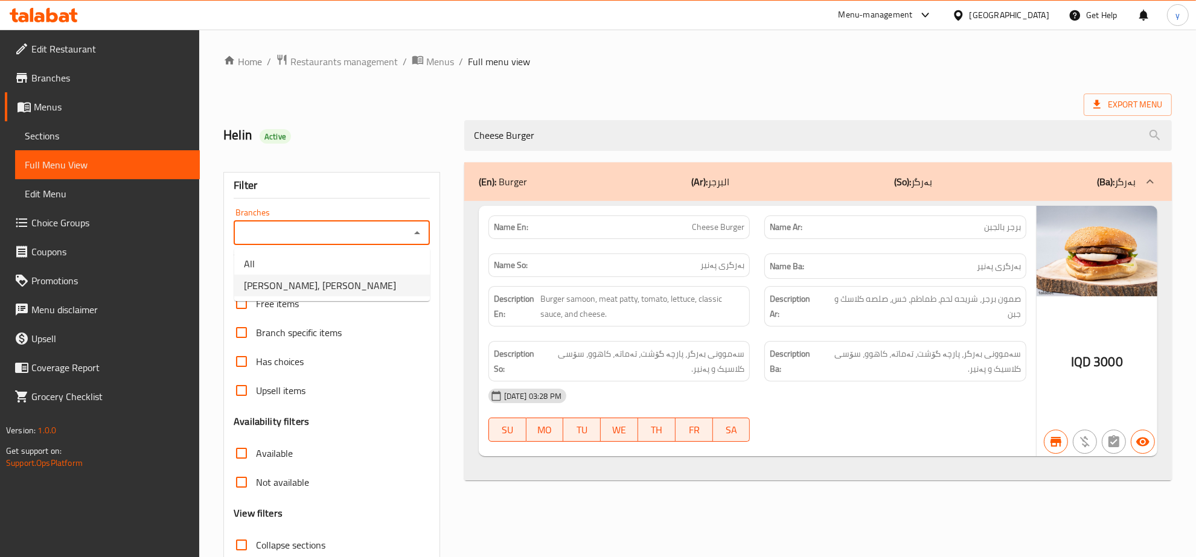
click at [347, 289] on span "[PERSON_NAME], [PERSON_NAME]" at bounding box center [320, 285] width 152 height 14
type input "[PERSON_NAME], [PERSON_NAME]"
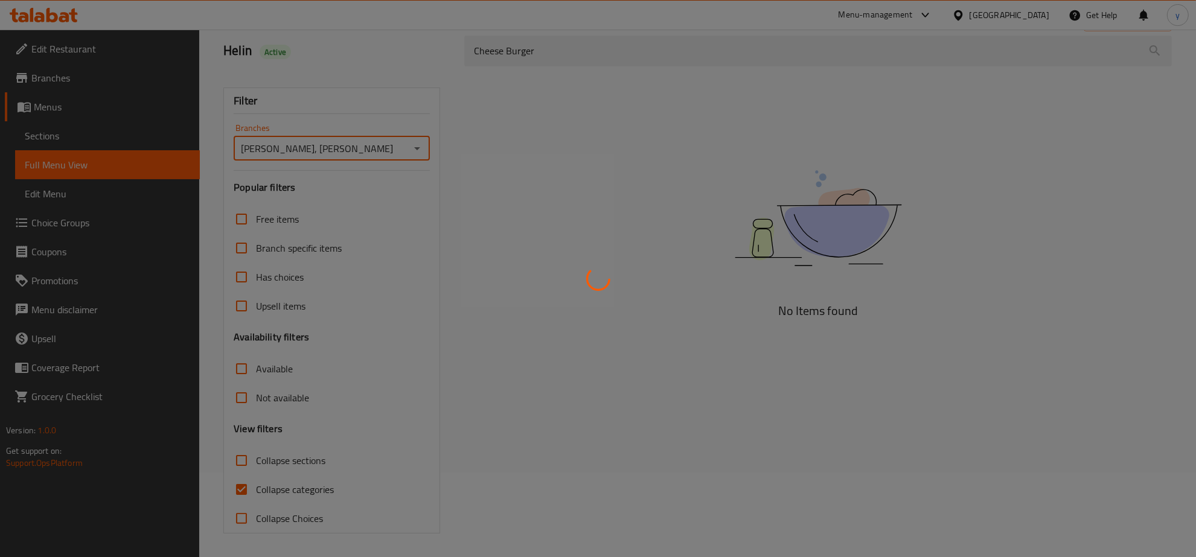
scroll to position [85, 0]
click at [234, 487] on div at bounding box center [598, 278] width 1196 height 557
click at [242, 488] on div at bounding box center [598, 278] width 1196 height 557
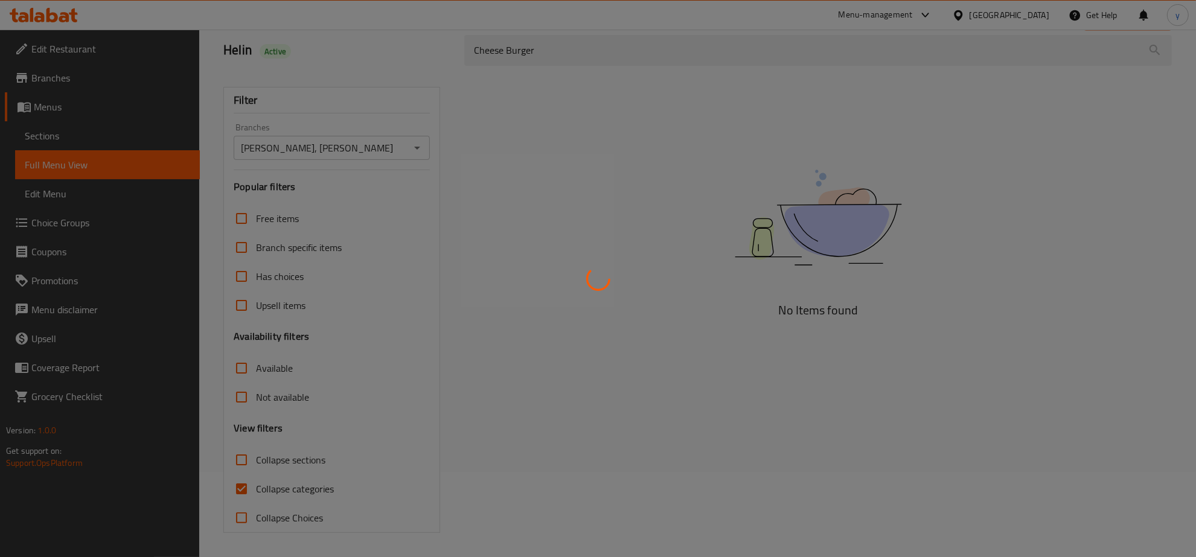
click at [242, 488] on div at bounding box center [598, 278] width 1196 height 557
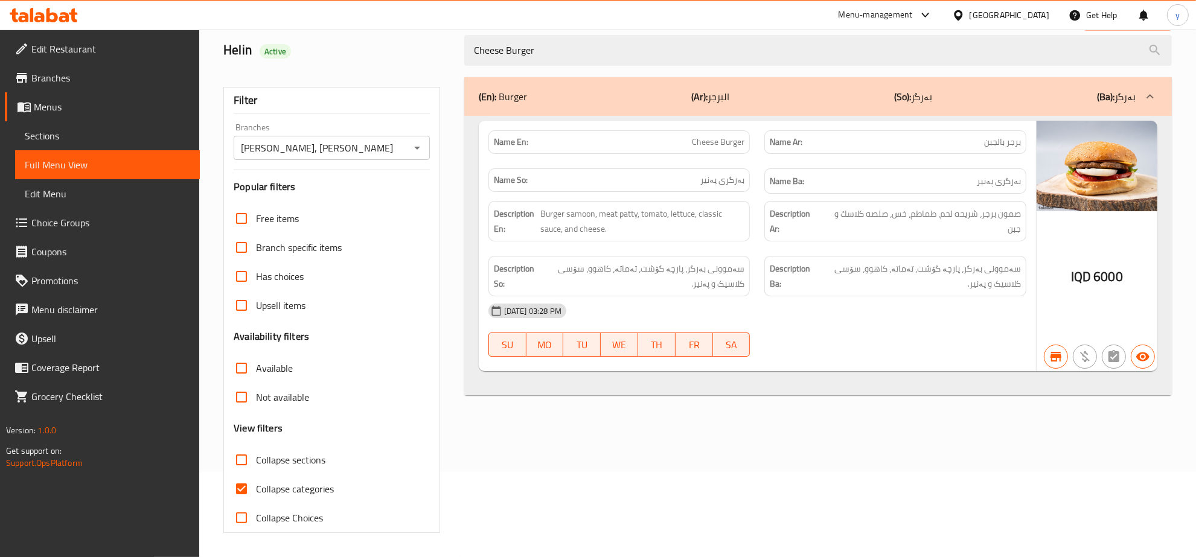
click at [242, 488] on input "Collapse categories" at bounding box center [241, 489] width 29 height 29
checkbox input "false"
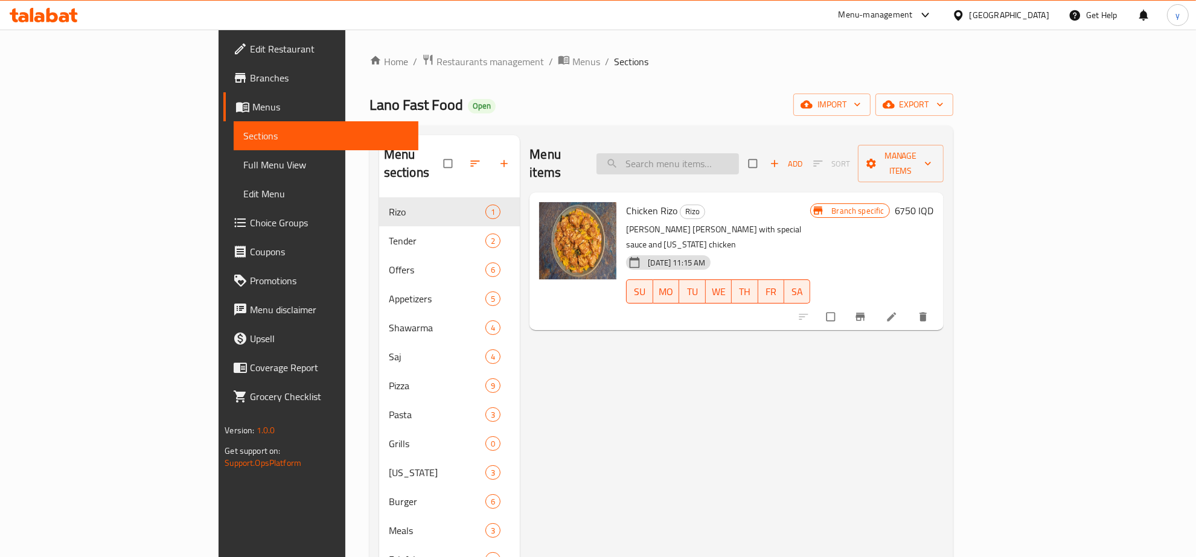
click at [739, 164] on input "search" at bounding box center [667, 163] width 142 height 21
paste input "Eggplant Salad"
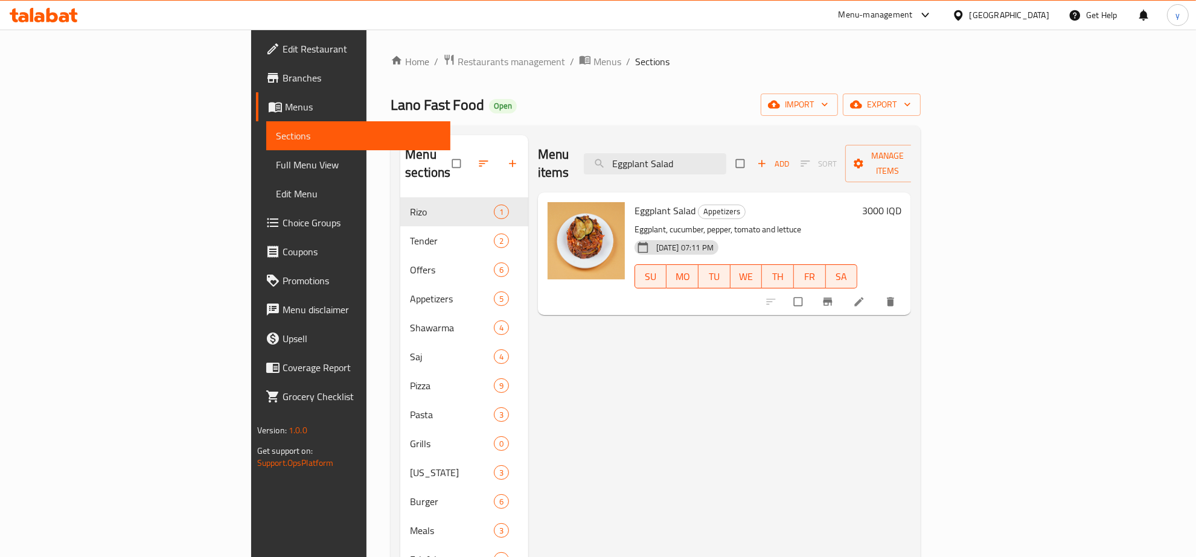
type input "Eggplant Salad"
click at [630, 197] on div "Eggplant Salad Appetizers Eggplant, cucumber, pepper, tomato and lettuce 09-10-…" at bounding box center [746, 253] width 233 height 113
click at [635, 202] on span "Eggplant Salad" at bounding box center [665, 211] width 61 height 18
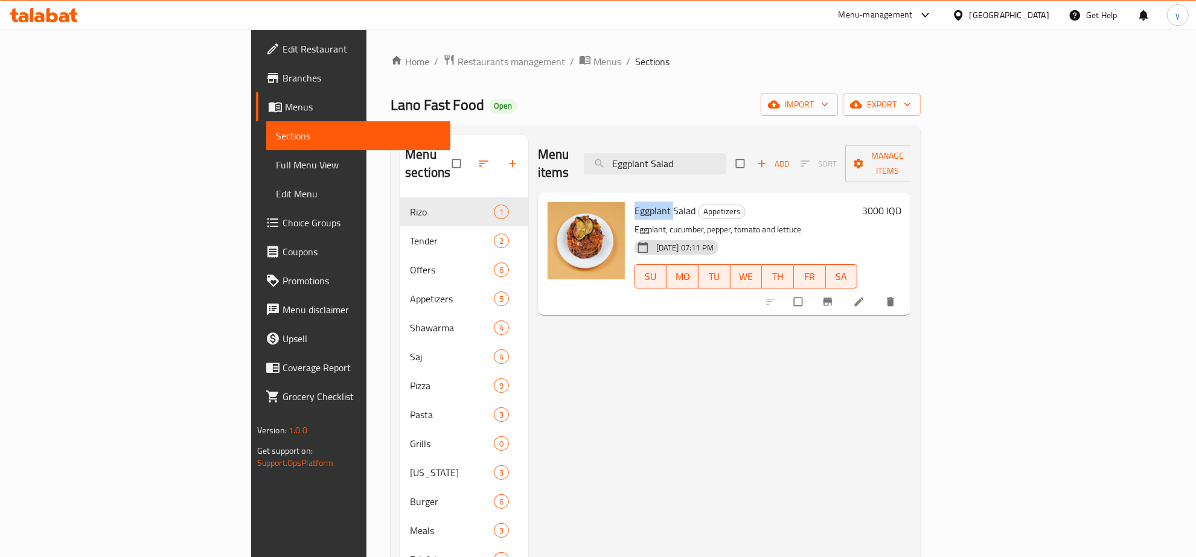
click at [865, 296] on icon at bounding box center [859, 302] width 12 height 12
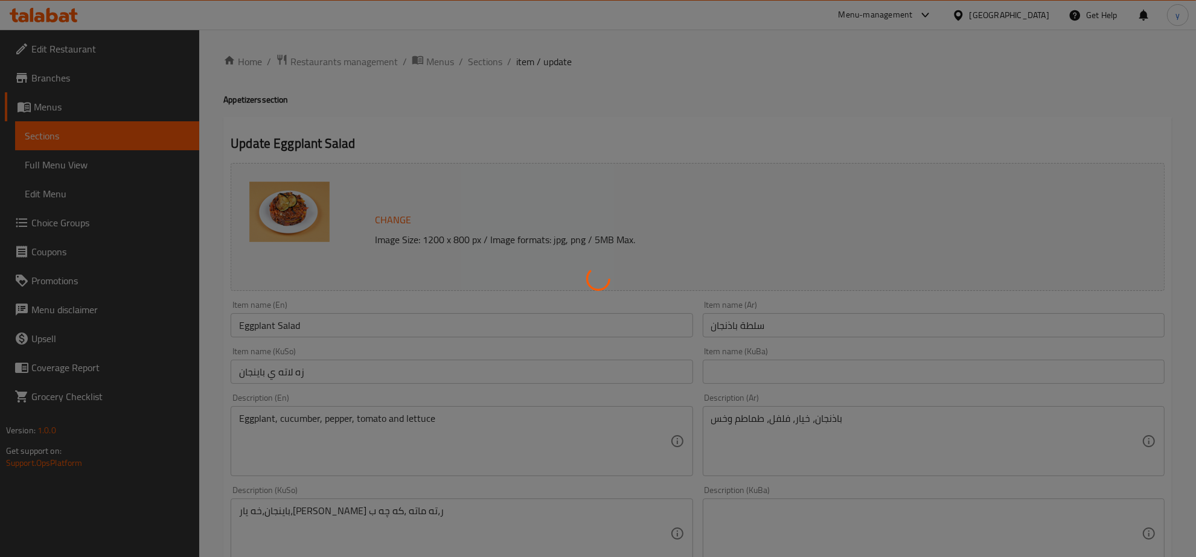
click at [528, 357] on div at bounding box center [598, 278] width 1196 height 557
click at [539, 366] on div at bounding box center [598, 278] width 1196 height 557
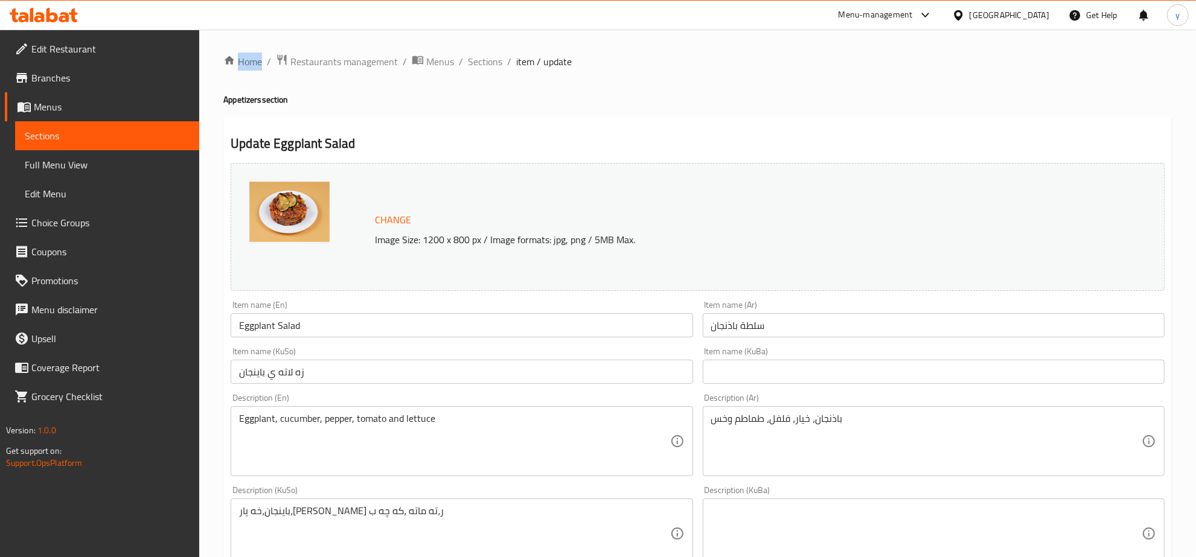
click at [539, 366] on div at bounding box center [598, 278] width 1196 height 557
click at [539, 366] on input "زه لاته ي باينجان" at bounding box center [462, 372] width 462 height 24
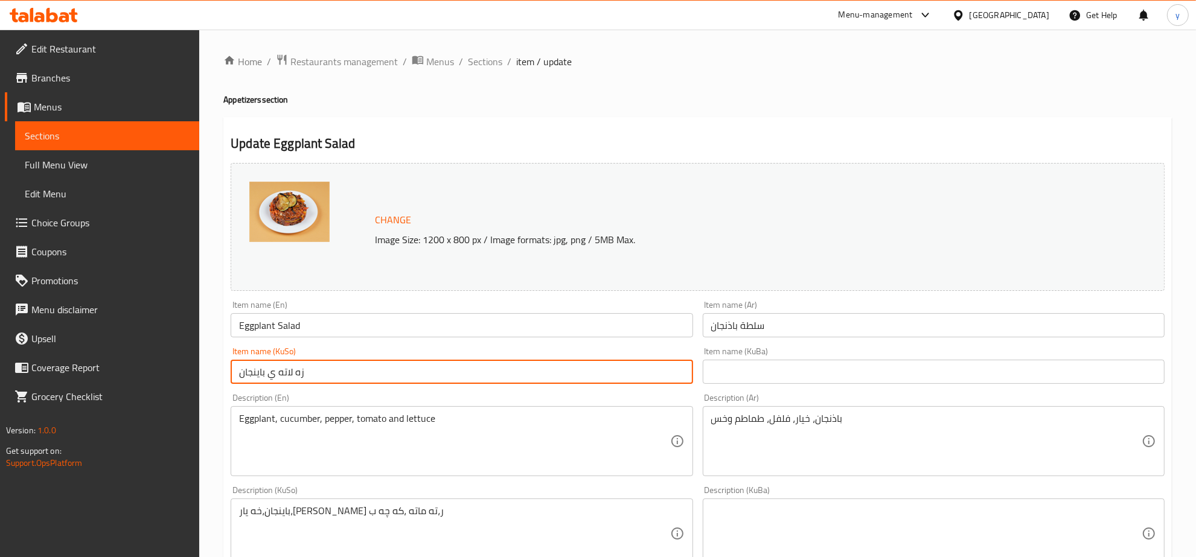
click at [539, 366] on input "زه لاته ي باينجان" at bounding box center [462, 372] width 462 height 24
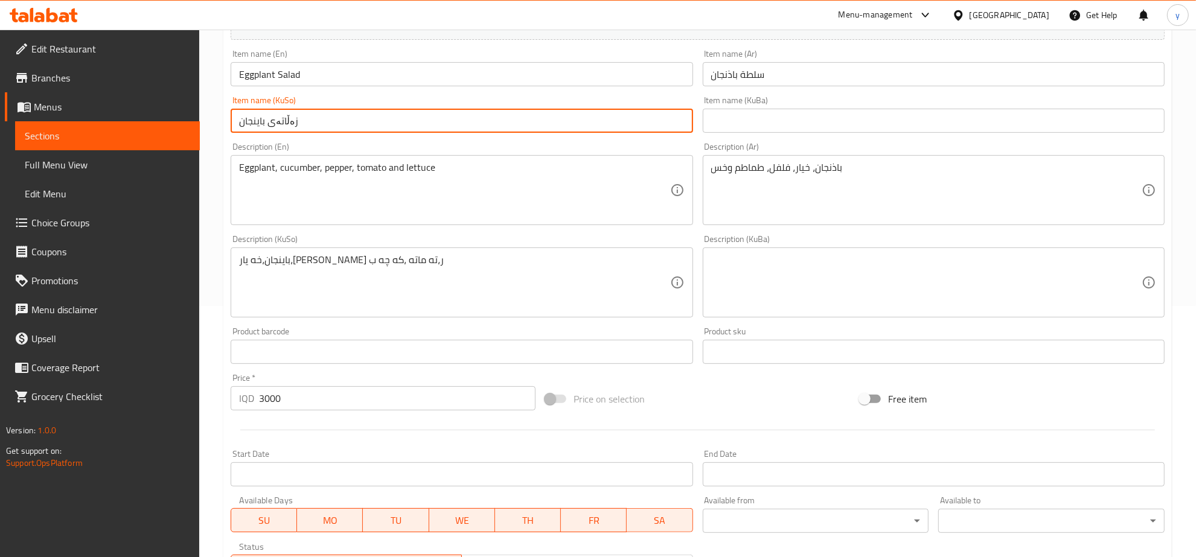
type input "زەڵاتەی باینجان"
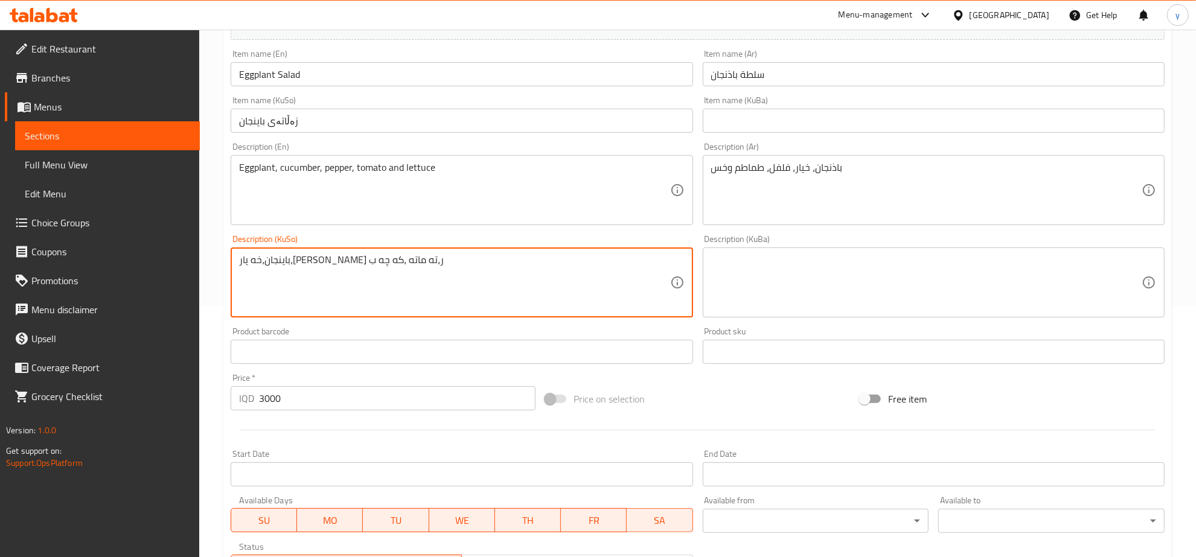
click at [519, 266] on textarea "باينجان،خه يار،بيبه ر،ته ماته ،كه چه ب" at bounding box center [454, 282] width 430 height 57
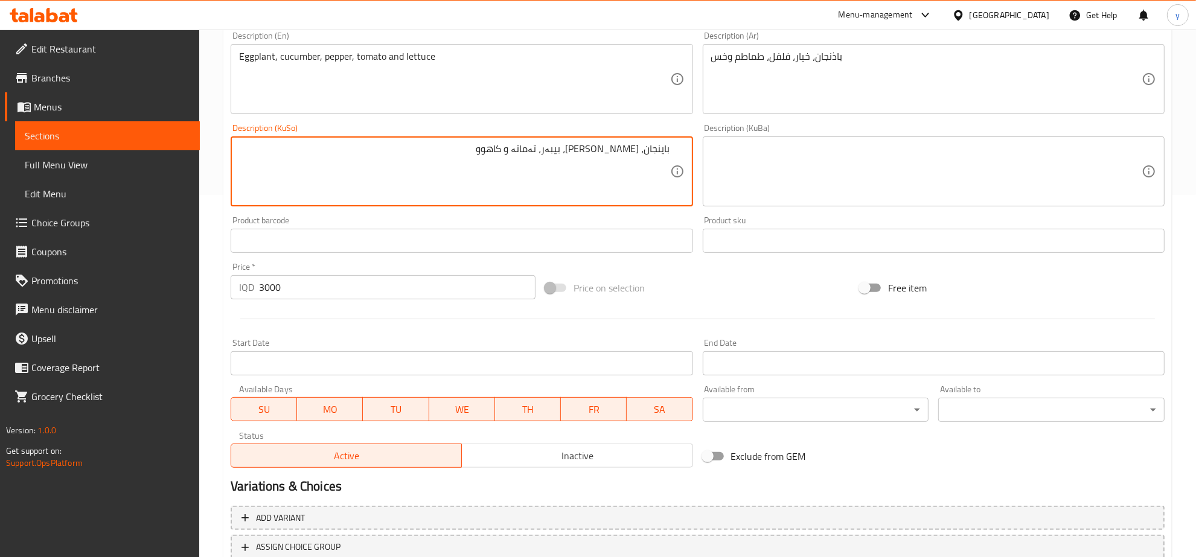
scroll to position [450, 0]
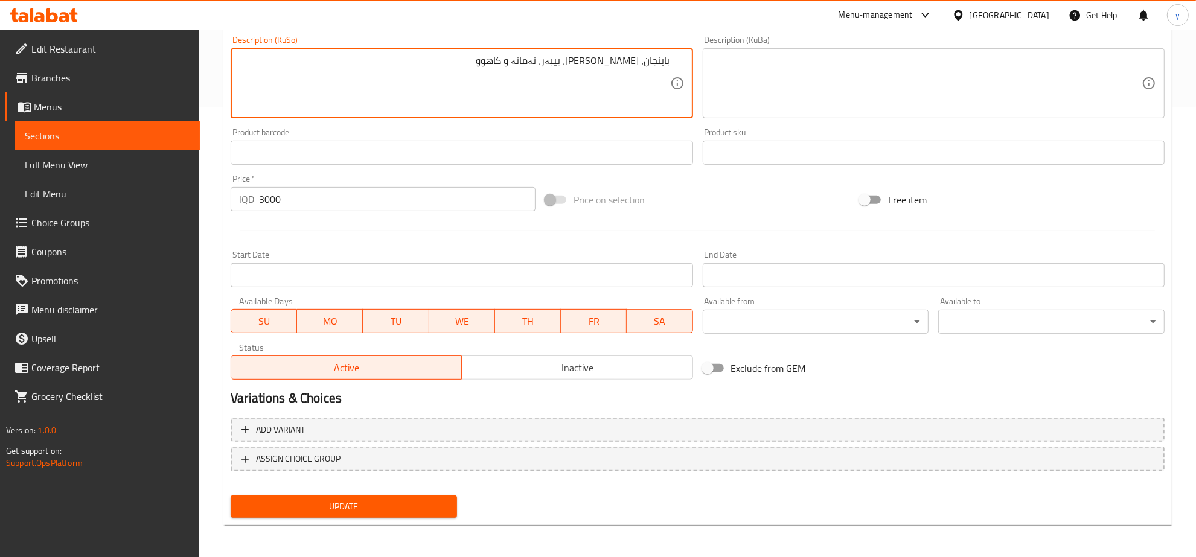
type textarea "باینجان، خەیار، بیبەر، تەماتە و کاهوو"
click at [371, 496] on button "Update" at bounding box center [344, 507] width 226 height 22
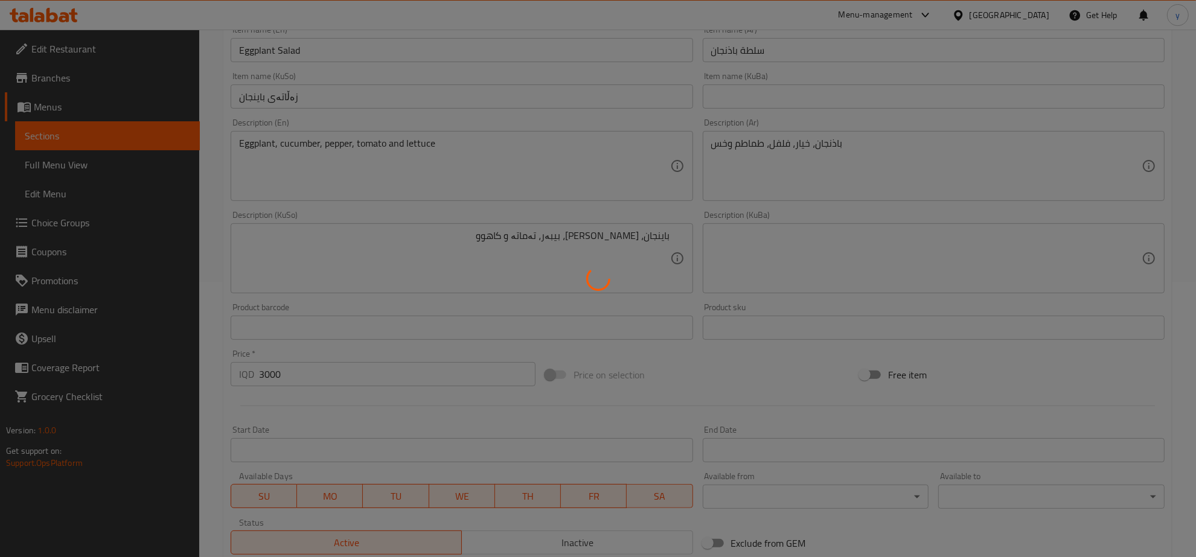
scroll to position [199, 0]
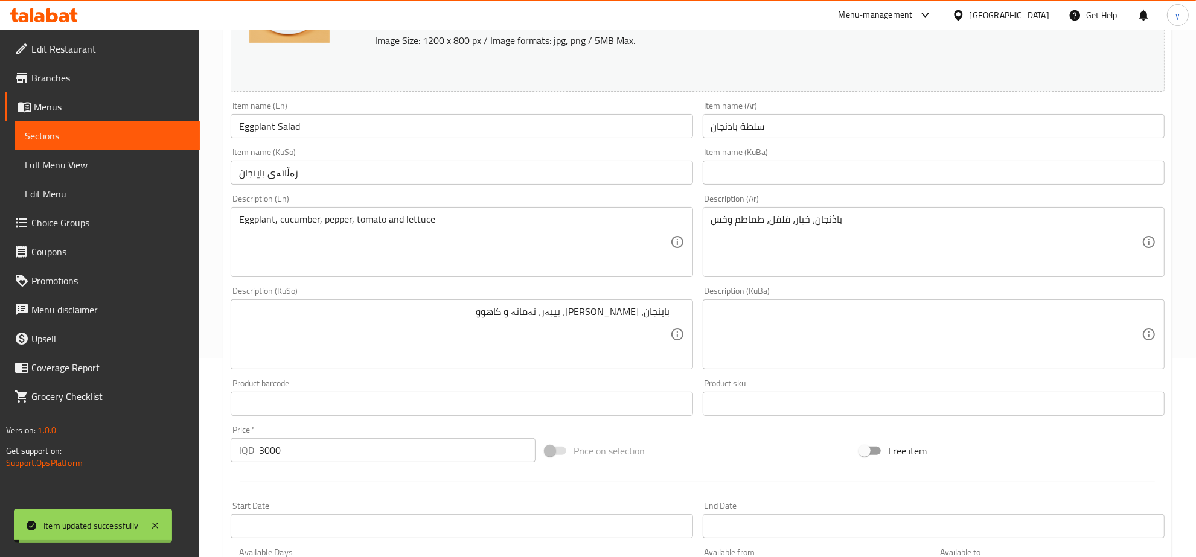
click at [292, 115] on input "Eggplant Salad" at bounding box center [462, 126] width 462 height 24
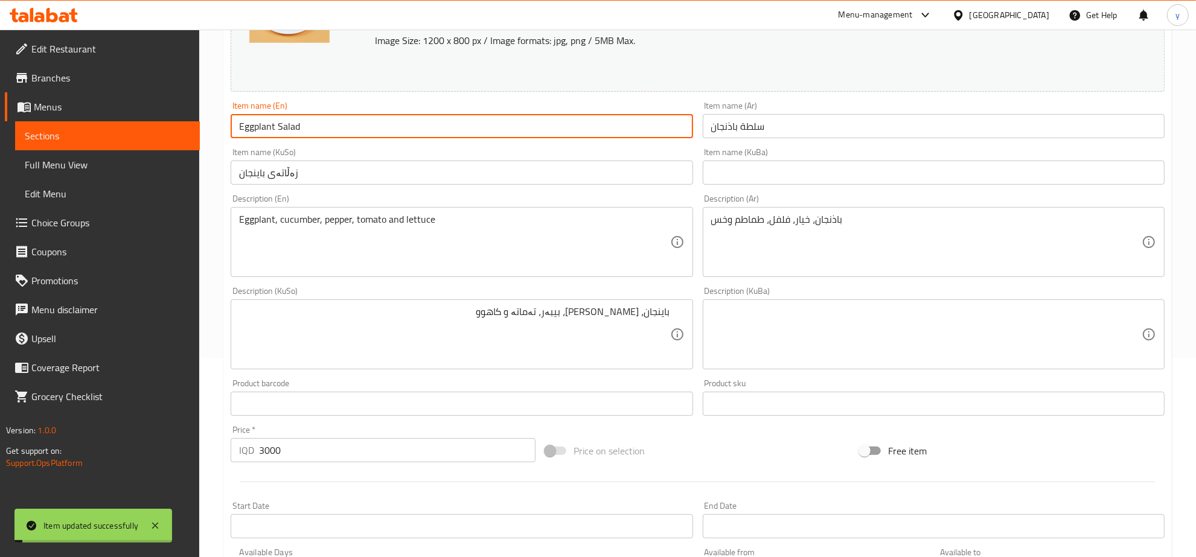
click at [292, 115] on input "Eggplant Salad" at bounding box center [462, 126] width 462 height 24
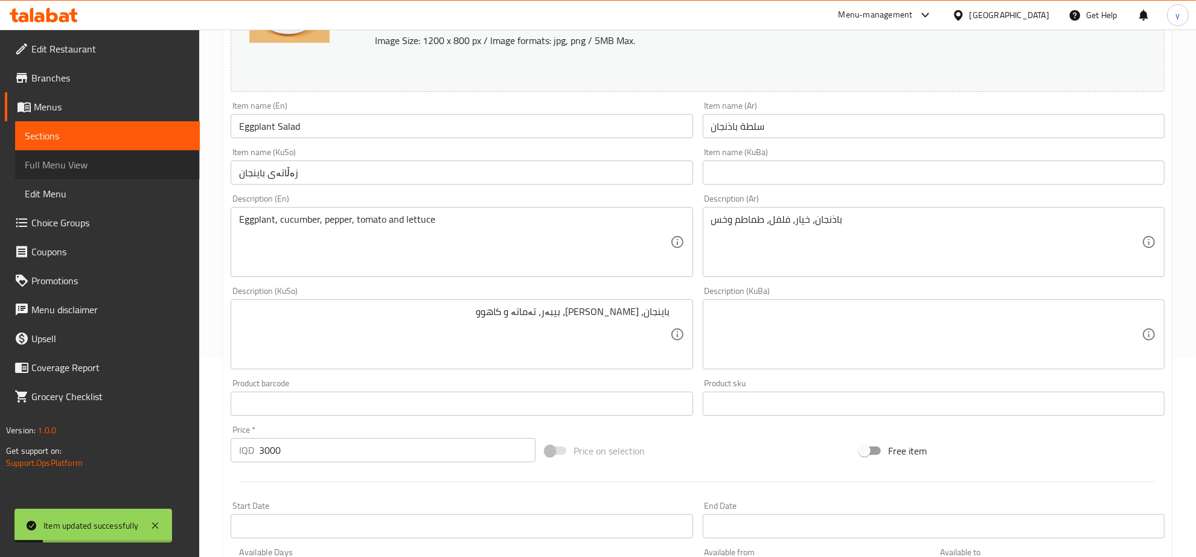
click at [112, 164] on span "Full Menu View" at bounding box center [107, 165] width 165 height 14
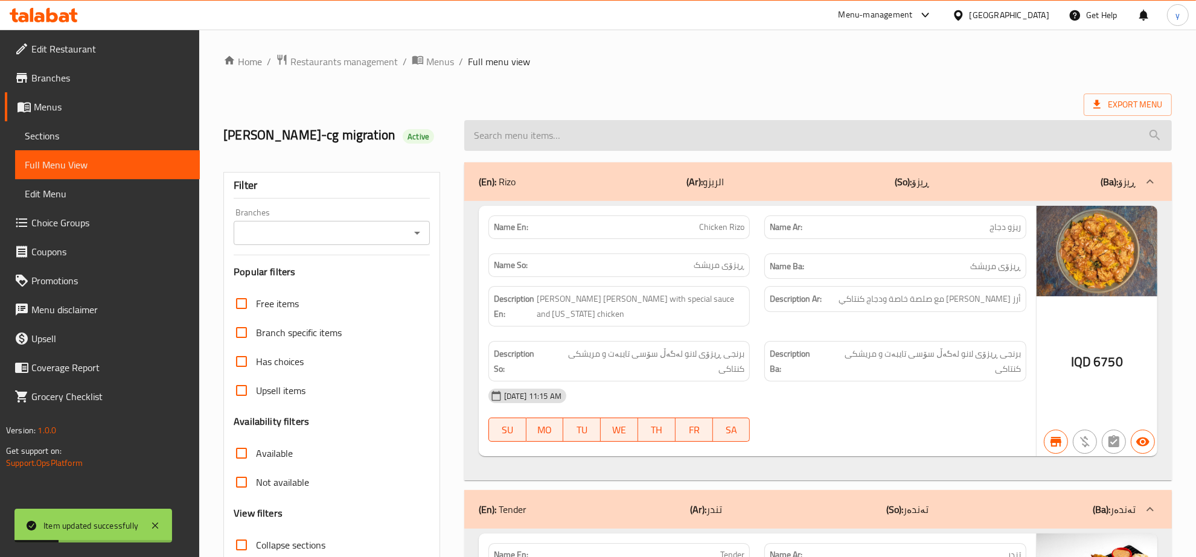
paste input "Eggplant Salad"
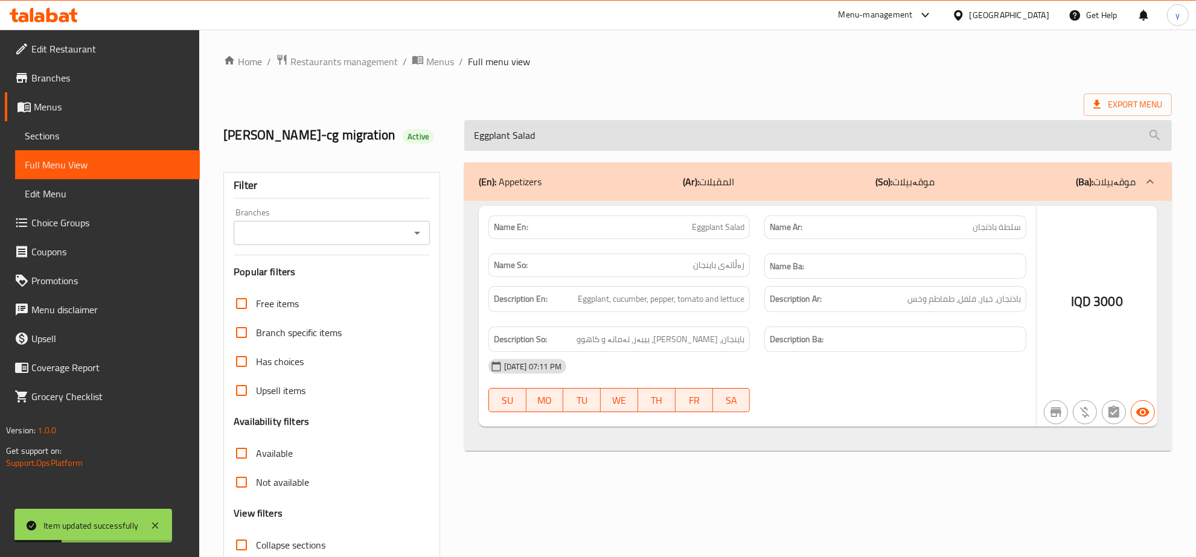
click at [519, 150] on input "search" at bounding box center [818, 135] width 708 height 31
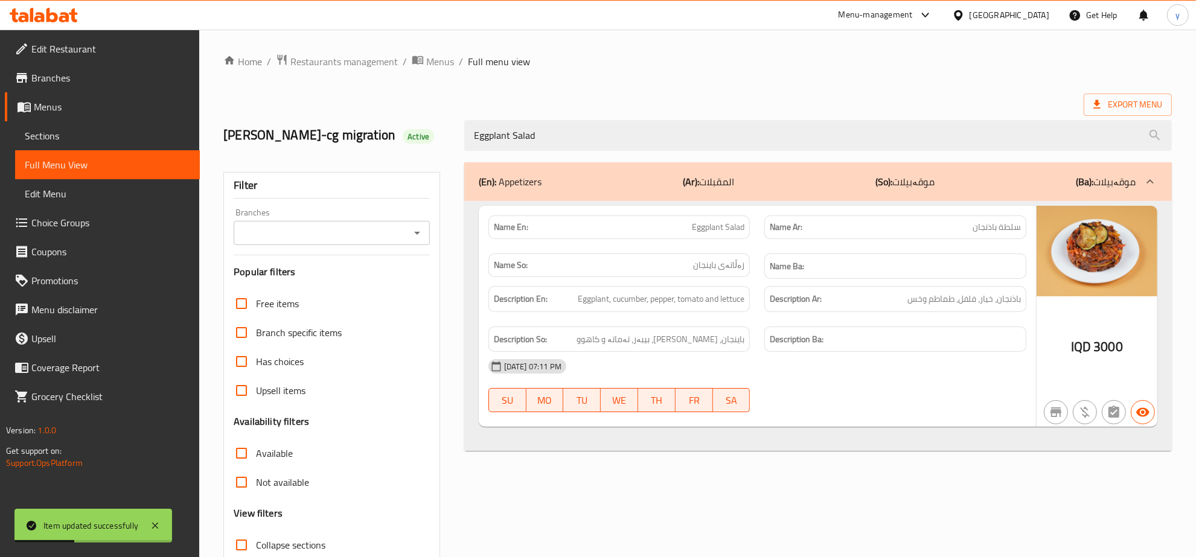
click at [418, 227] on icon "Open" at bounding box center [417, 233] width 14 height 14
type input "Eggplant Salad"
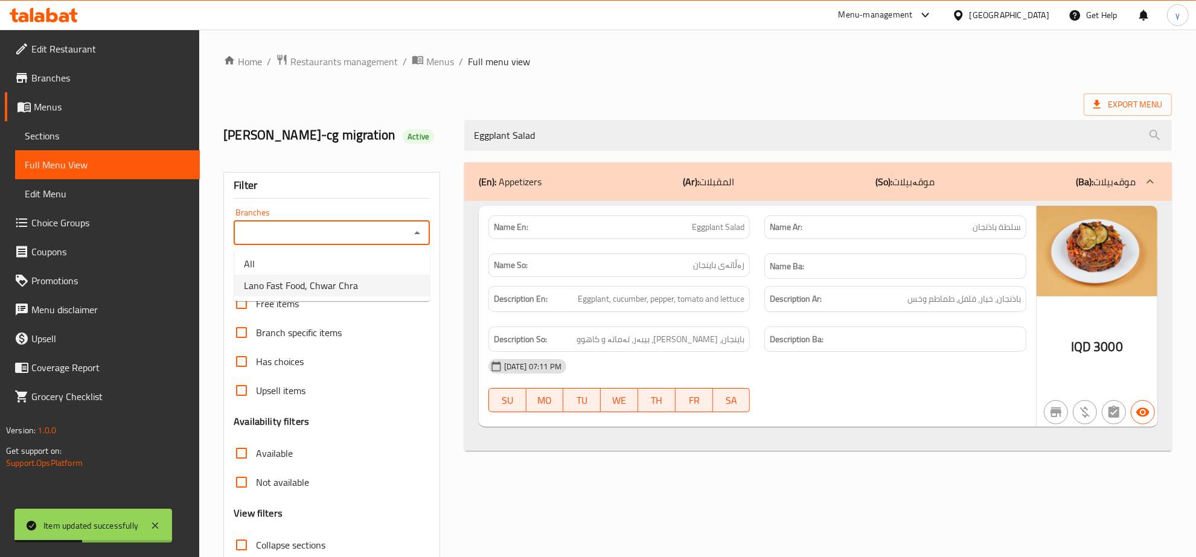
click at [333, 281] on span "Lano Fast Food, Chwar Chra" at bounding box center [301, 285] width 114 height 14
type input "Lano Fast Food, Chwar Chra"
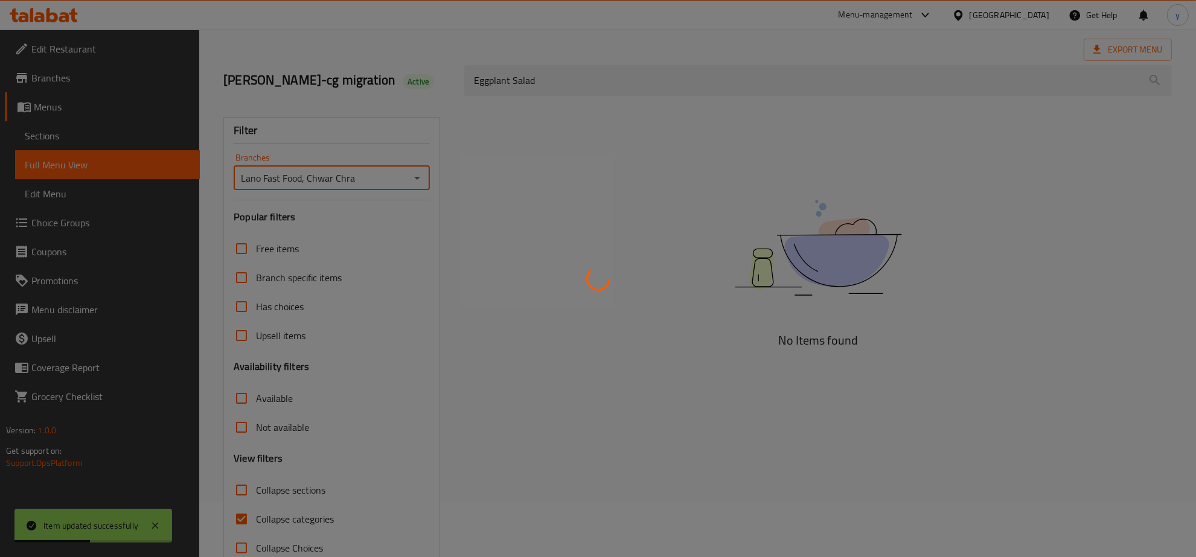
scroll to position [85, 0]
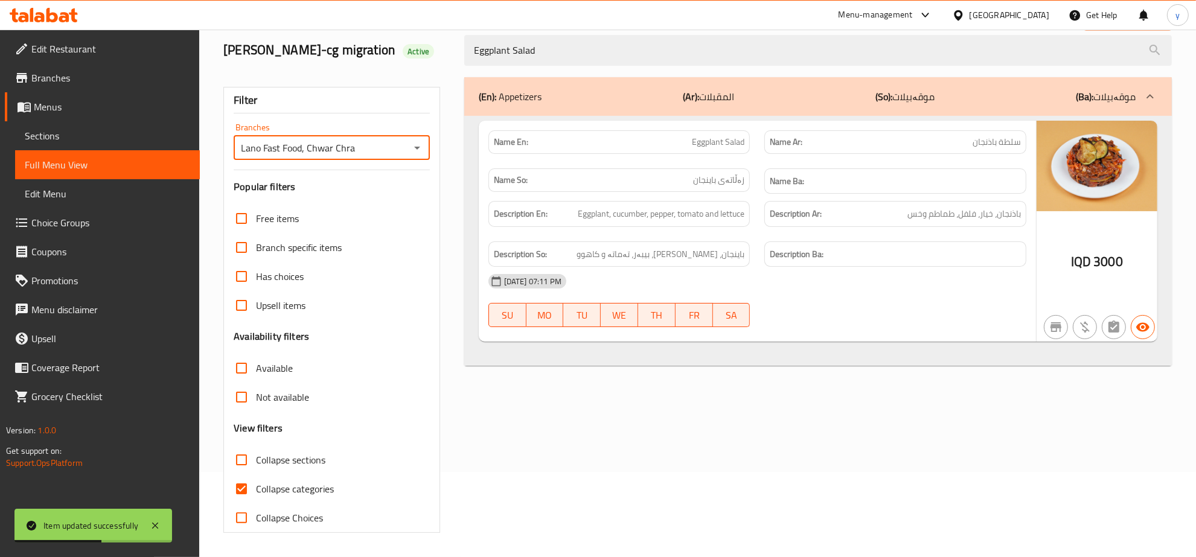
click at [236, 486] on div "Home / Restaurants management / Menus / Full menu view Export Menu lana najm-cg…" at bounding box center [697, 251] width 948 height 564
click at [236, 486] on input "Collapse categories" at bounding box center [241, 489] width 29 height 29
checkbox input "false"
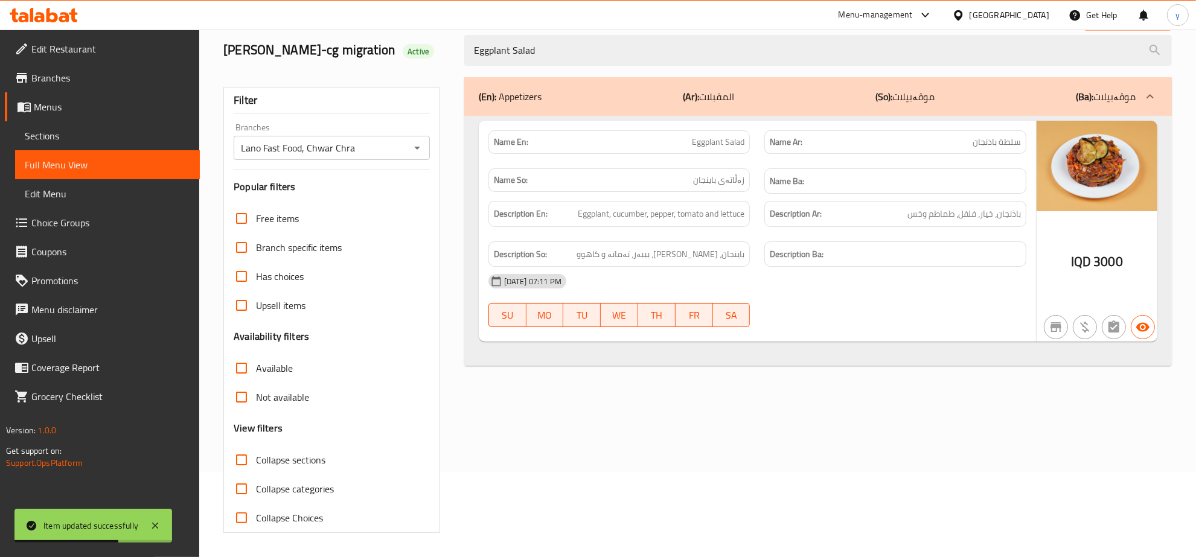
click at [157, 515] on div "Item updated successfully" at bounding box center [93, 526] width 158 height 34
click at [162, 520] on icon at bounding box center [155, 526] width 14 height 14
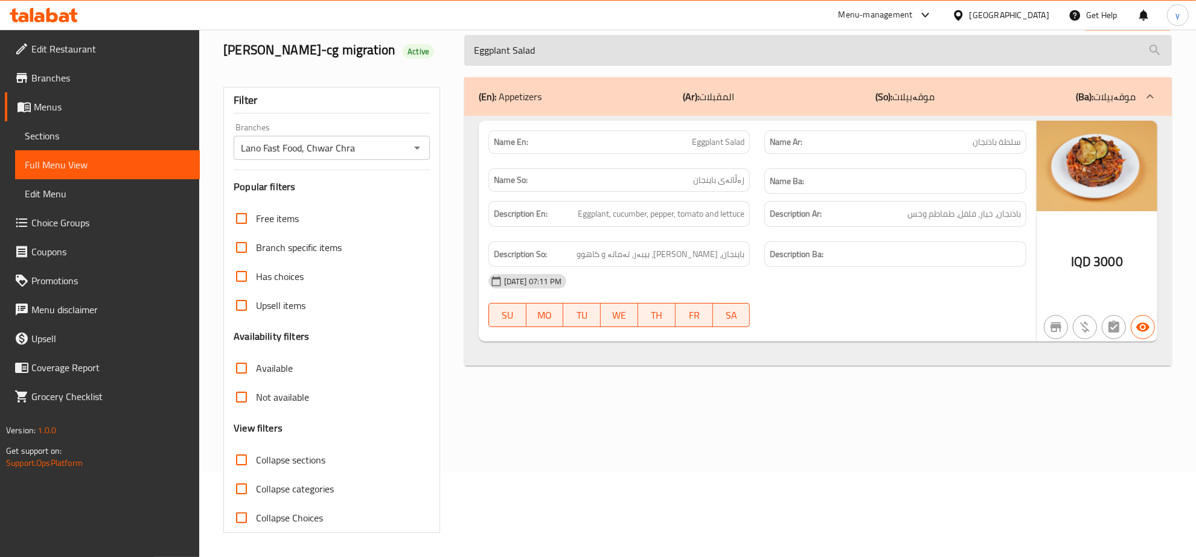
click at [544, 47] on input "Eggplant Salad" at bounding box center [818, 50] width 708 height 31
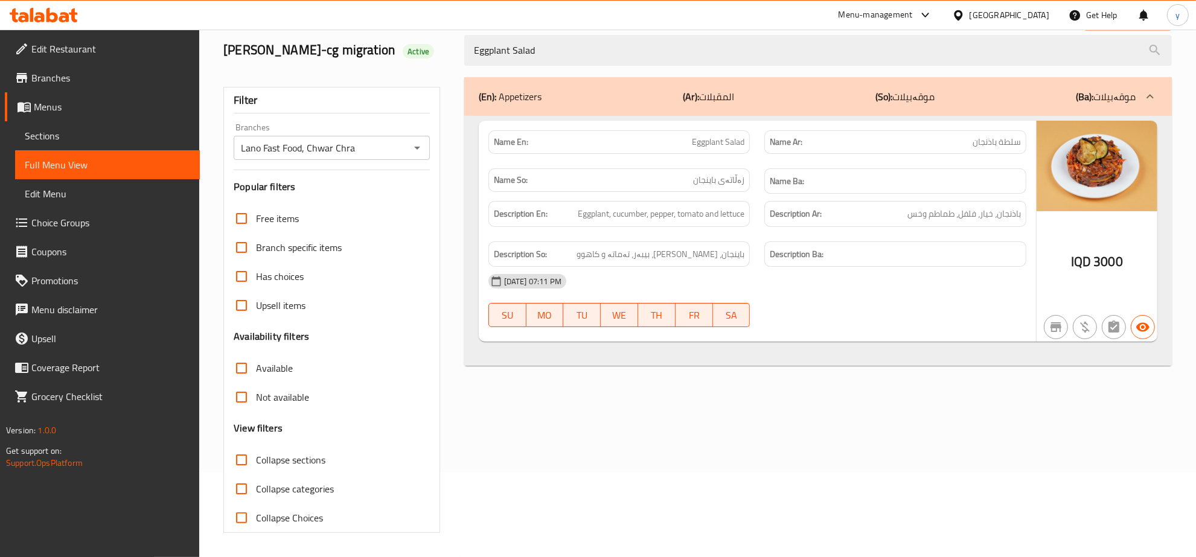
click at [141, 133] on span "Sections" at bounding box center [107, 136] width 165 height 14
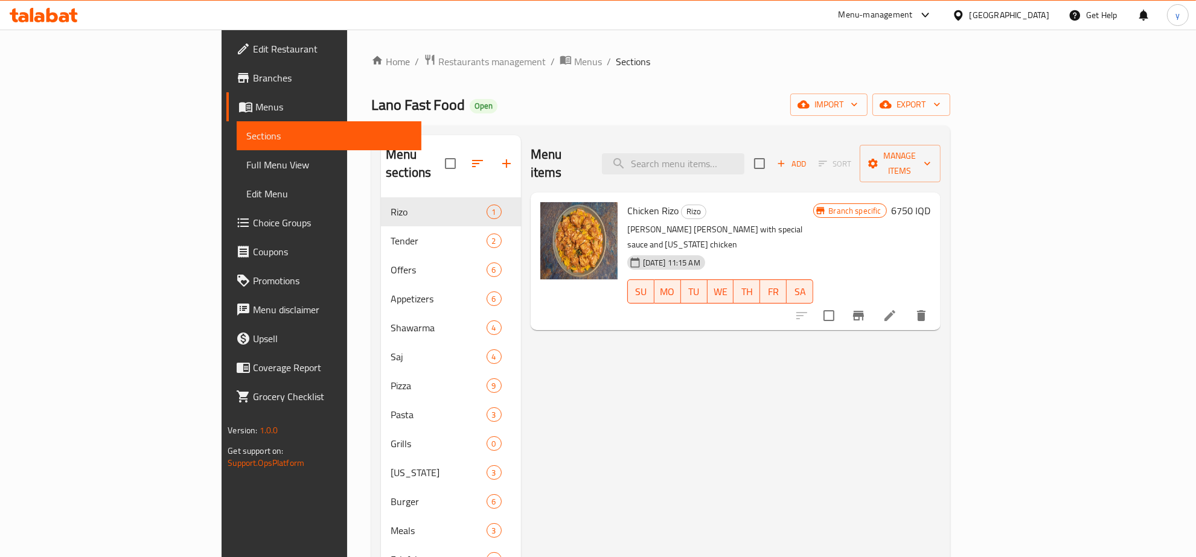
click at [794, 197] on div "Chicken Rizo Rizo Rizo lano rice with special sauce and kentucky chicken 09-10-…" at bounding box center [720, 261] width 196 height 128
click at [744, 153] on input "search" at bounding box center [673, 163] width 142 height 21
type input "J"
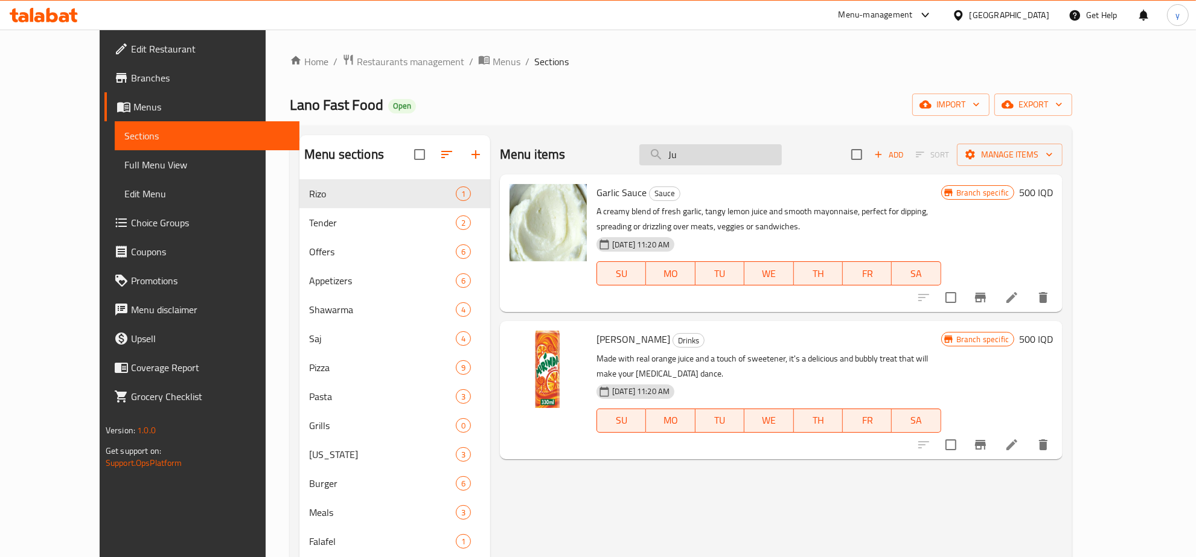
type input "J"
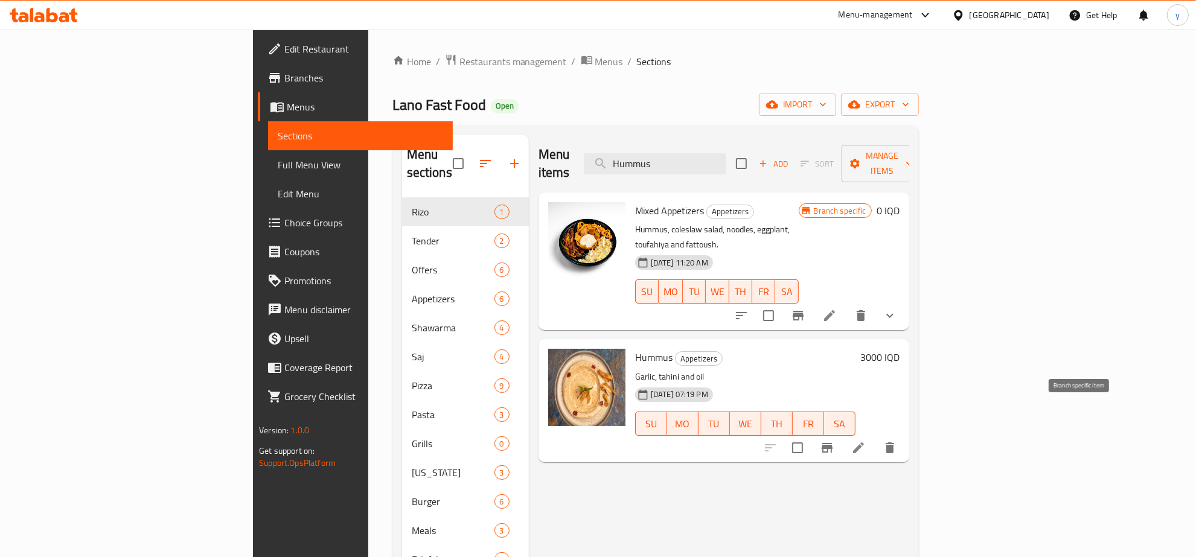
type input "Hummus"
click at [866, 441] on icon at bounding box center [858, 448] width 14 height 14
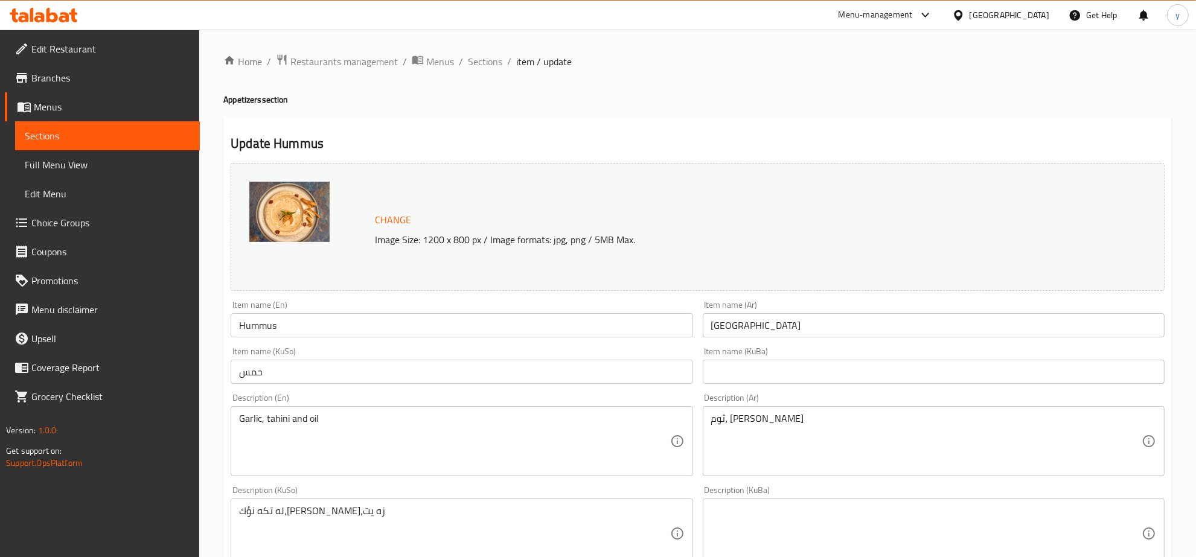
click at [500, 333] on input "Hummus" at bounding box center [462, 325] width 462 height 24
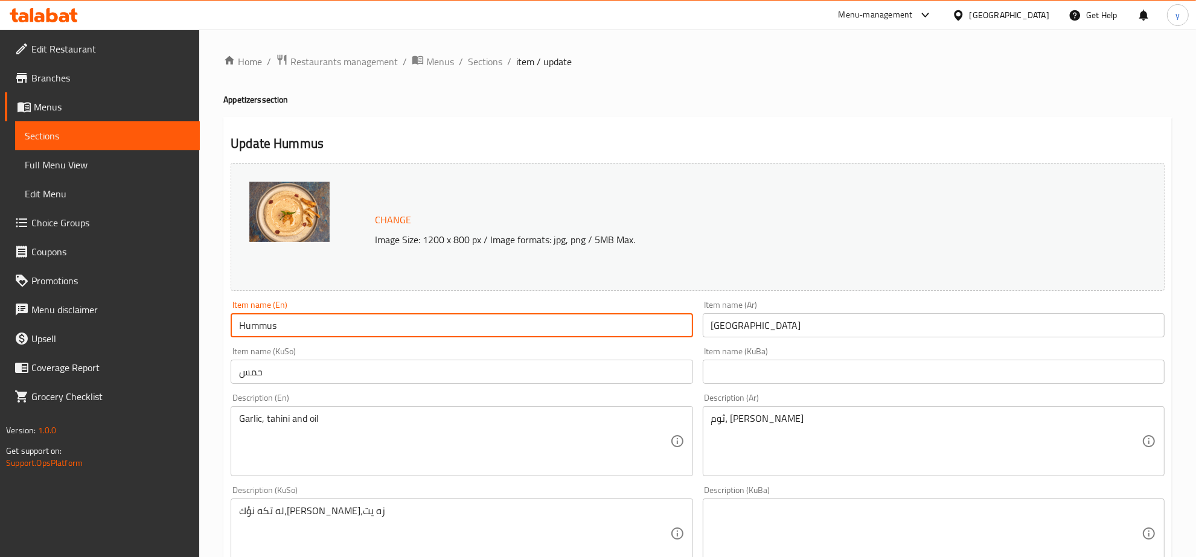
click at [500, 333] on input "Hummus" at bounding box center [462, 325] width 462 height 24
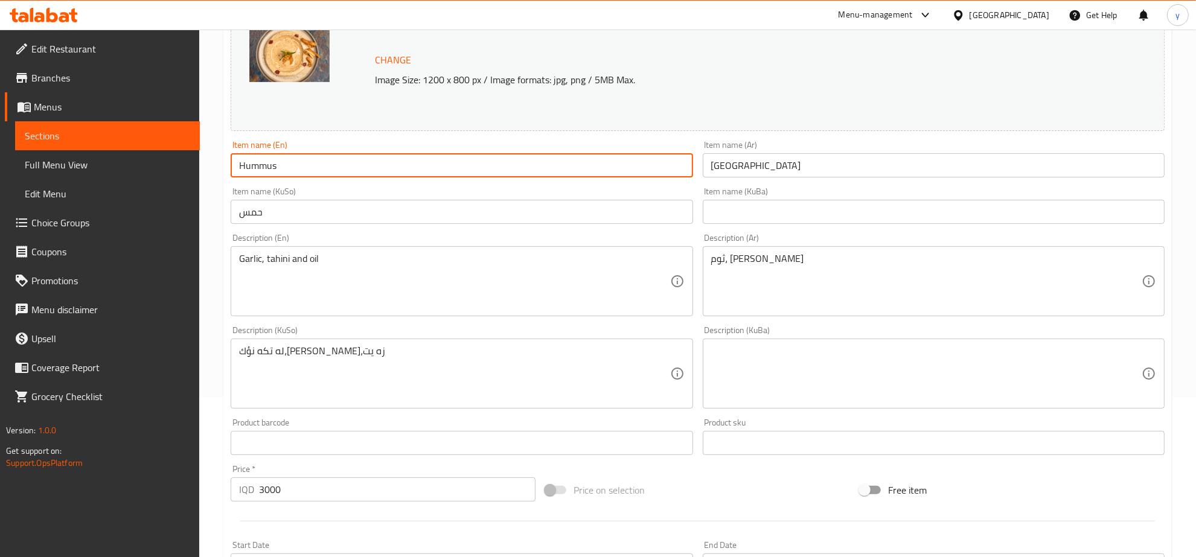
scroll to position [251, 0]
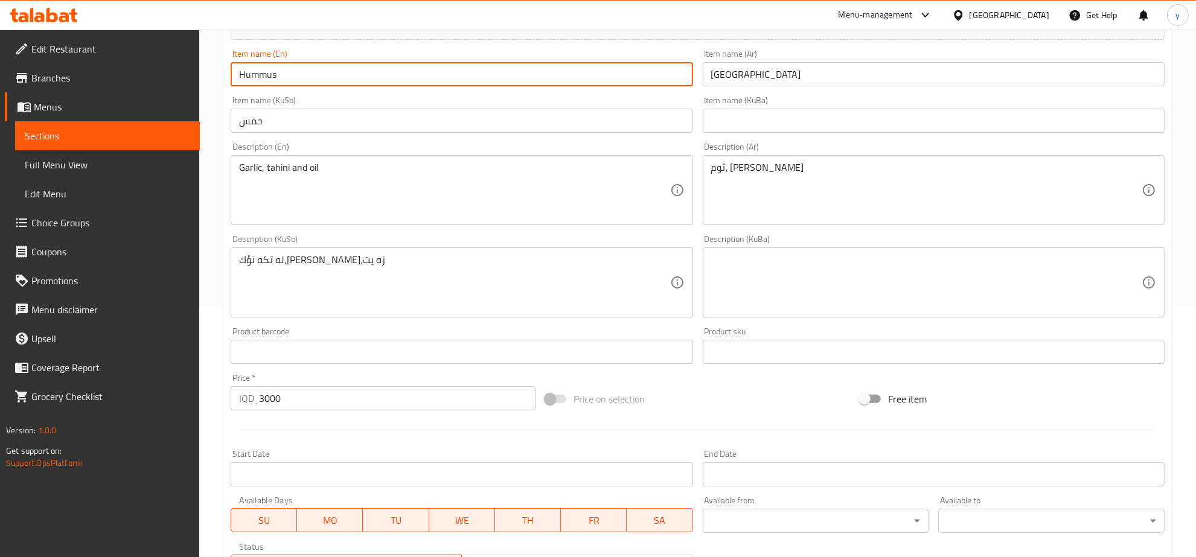
click at [481, 144] on div "Description (En) Garlic, tahini and oil Description (En)" at bounding box center [462, 183] width 462 height 83
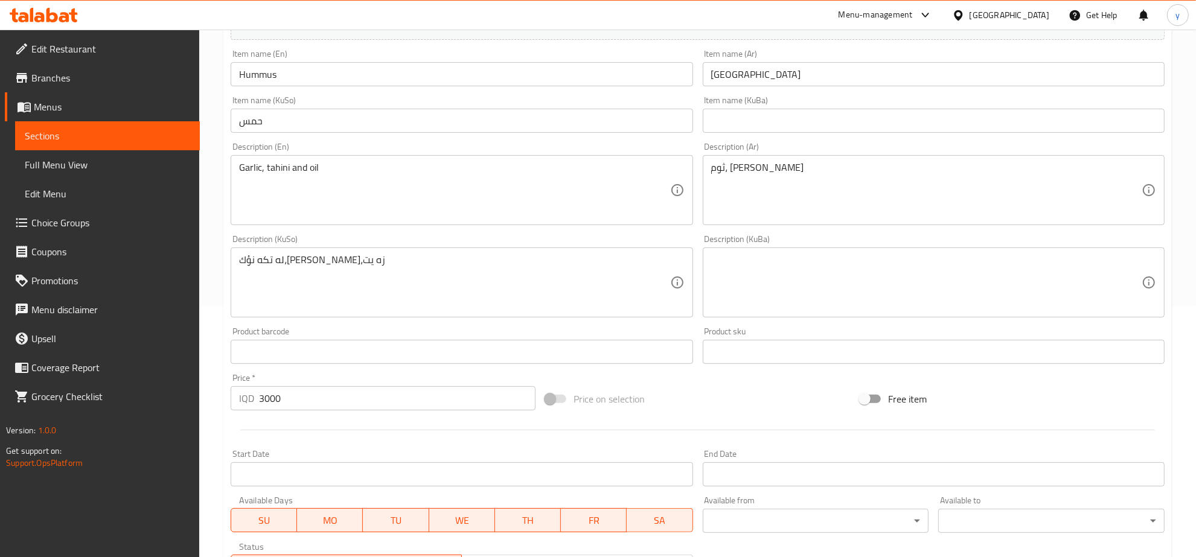
click at [481, 144] on div "Description (En) Garlic, tahini and oil Description (En)" at bounding box center [462, 183] width 462 height 83
click at [504, 125] on input "حمس" at bounding box center [462, 121] width 462 height 24
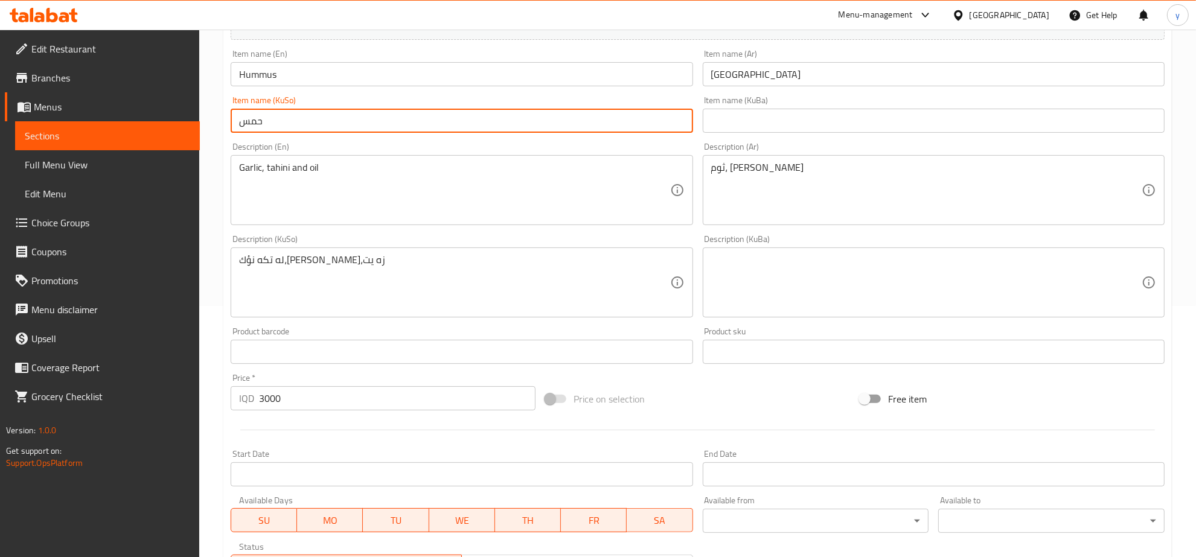
click at [504, 125] on input "حمس" at bounding box center [462, 121] width 462 height 24
type input "حومس"
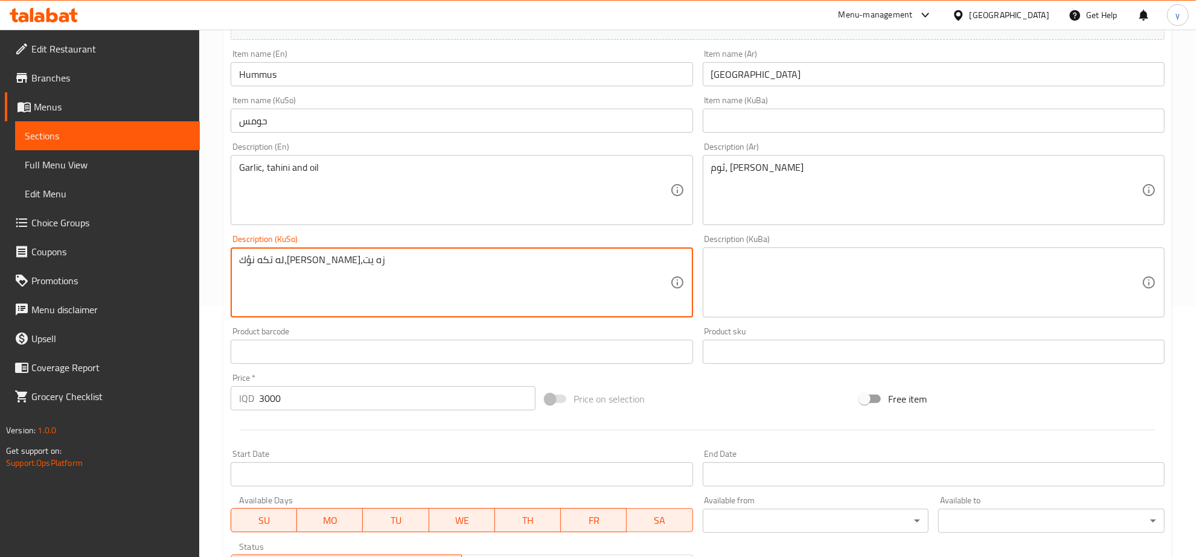
click at [527, 275] on textarea "له تكه نؤك،راشي،زه يت" at bounding box center [454, 282] width 430 height 57
type textarea "سیر، تەحینی و زیت"
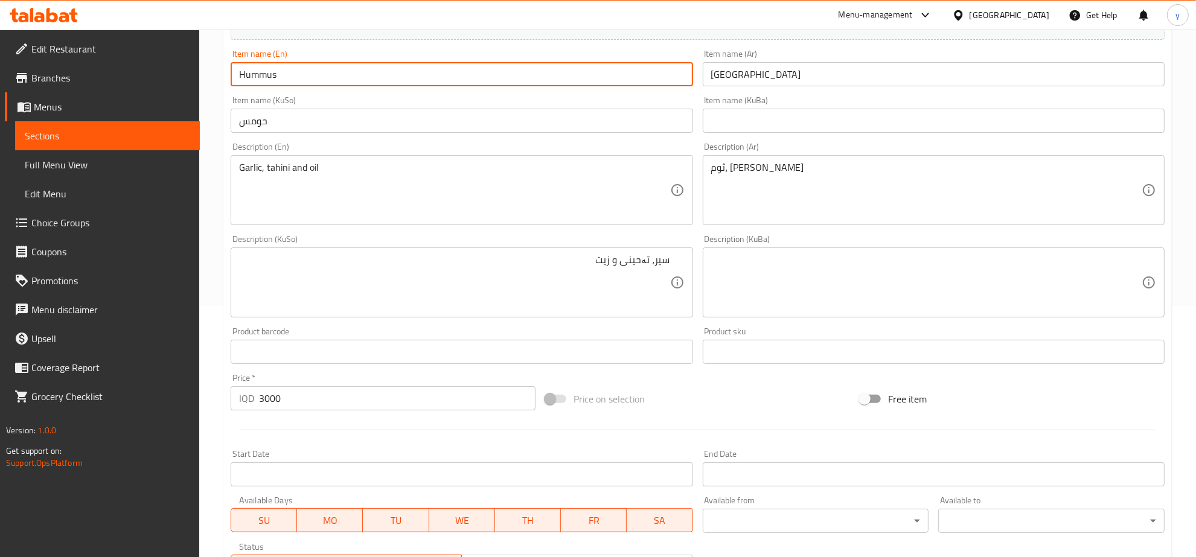
click at [266, 71] on input "Hummus" at bounding box center [462, 74] width 462 height 24
click at [530, 101] on div "Item name (KuSo) حومس Item name (KuSo)" at bounding box center [462, 114] width 462 height 37
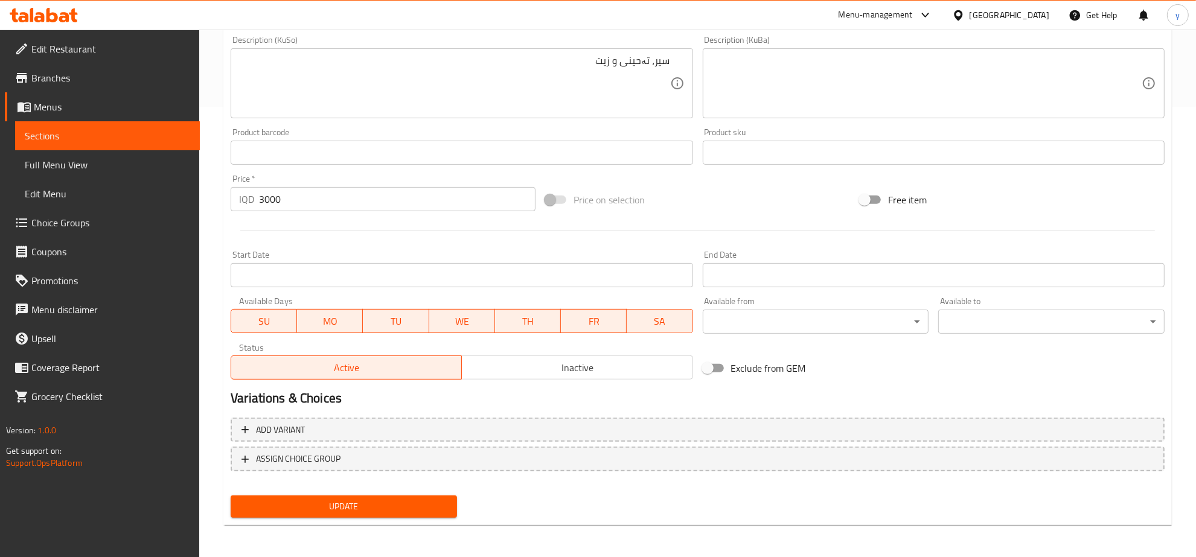
click at [349, 496] on button "Update" at bounding box center [344, 507] width 226 height 22
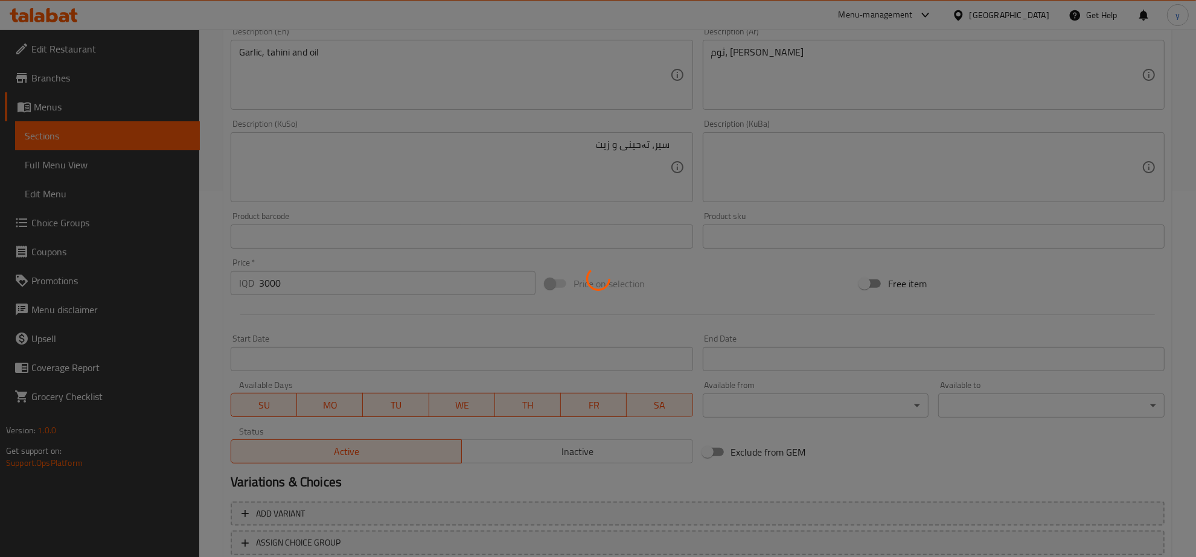
scroll to position [199, 0]
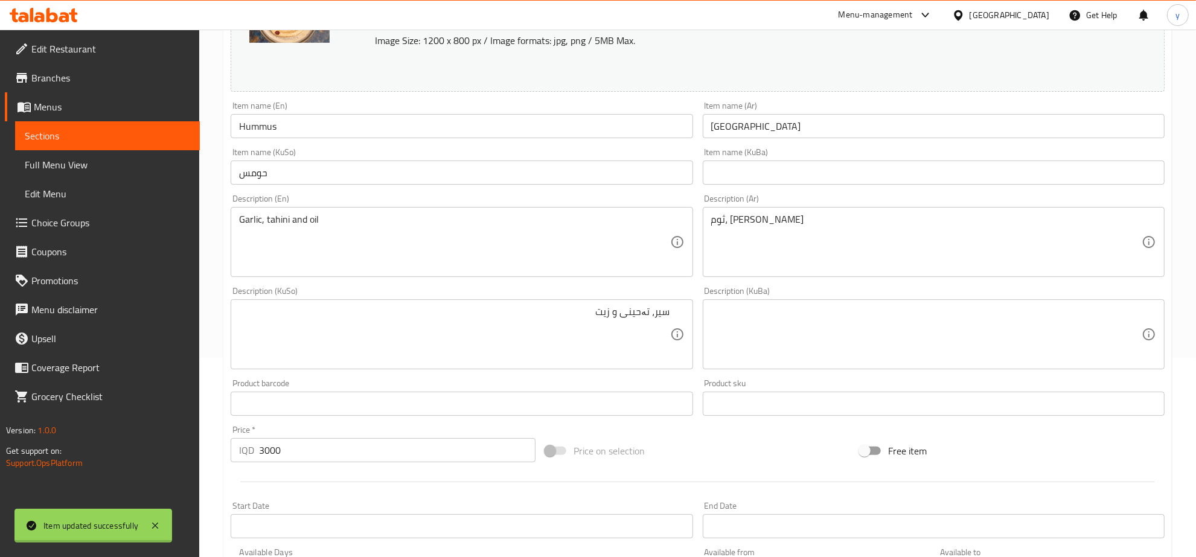
click at [269, 137] on input "Hummus" at bounding box center [462, 126] width 462 height 24
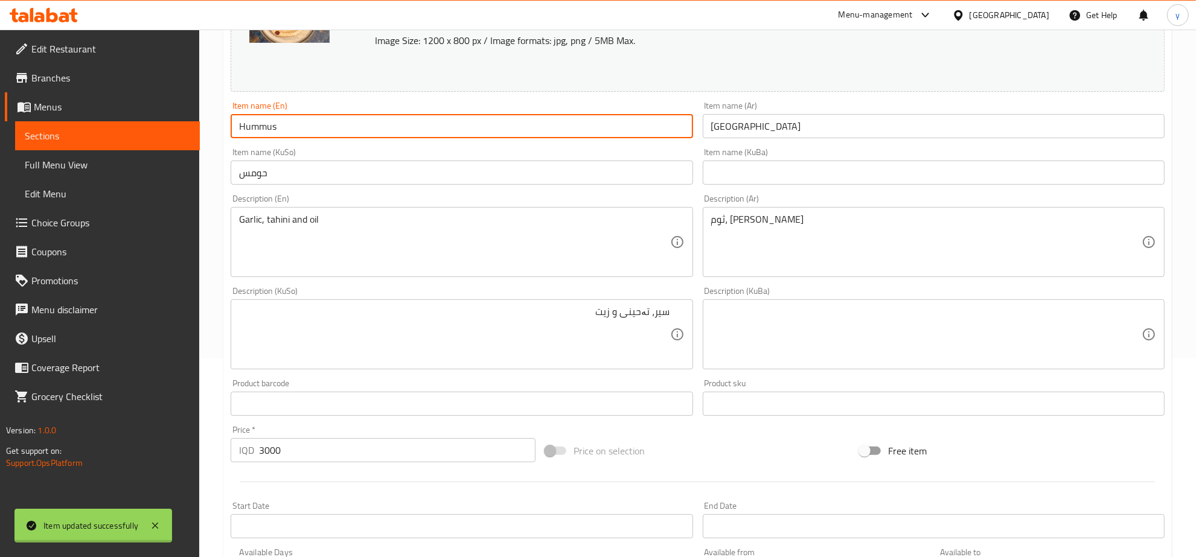
click at [269, 137] on input "Hummus" at bounding box center [462, 126] width 462 height 24
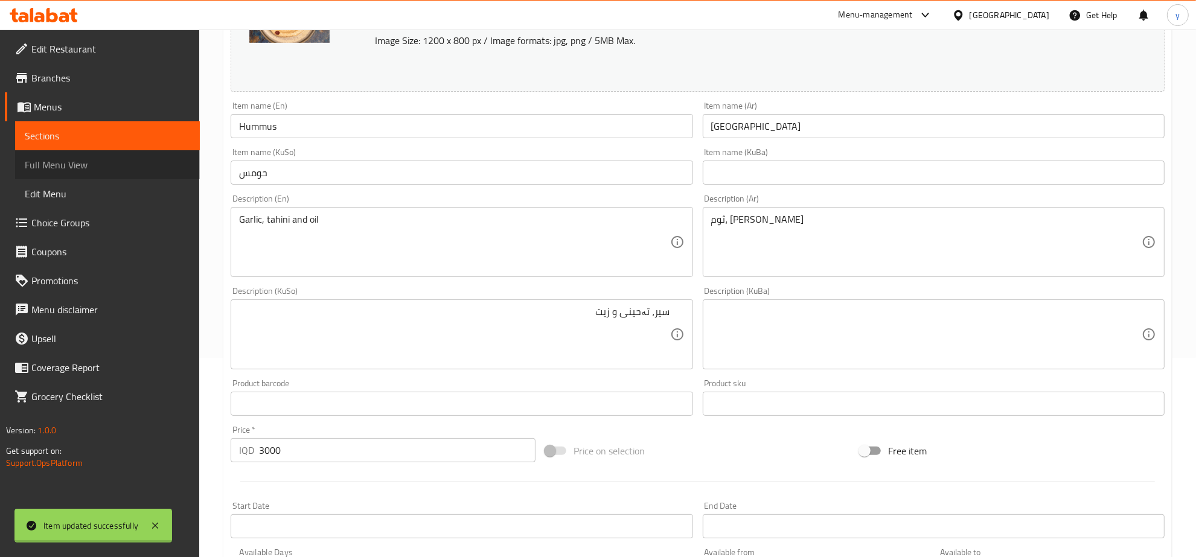
click at [134, 168] on span "Full Menu View" at bounding box center [107, 165] width 165 height 14
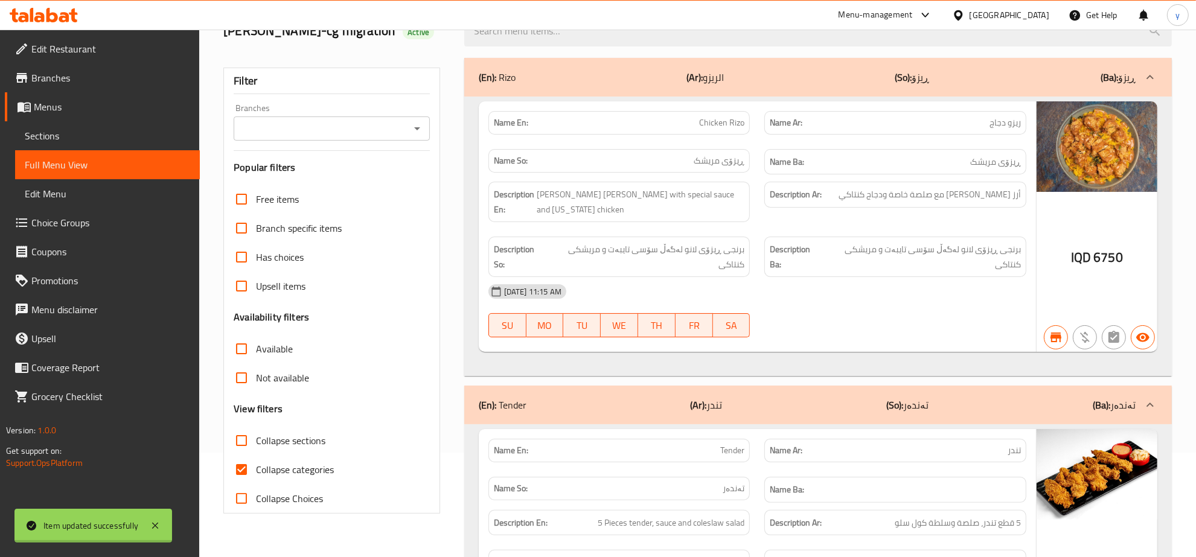
scroll to position [73, 0]
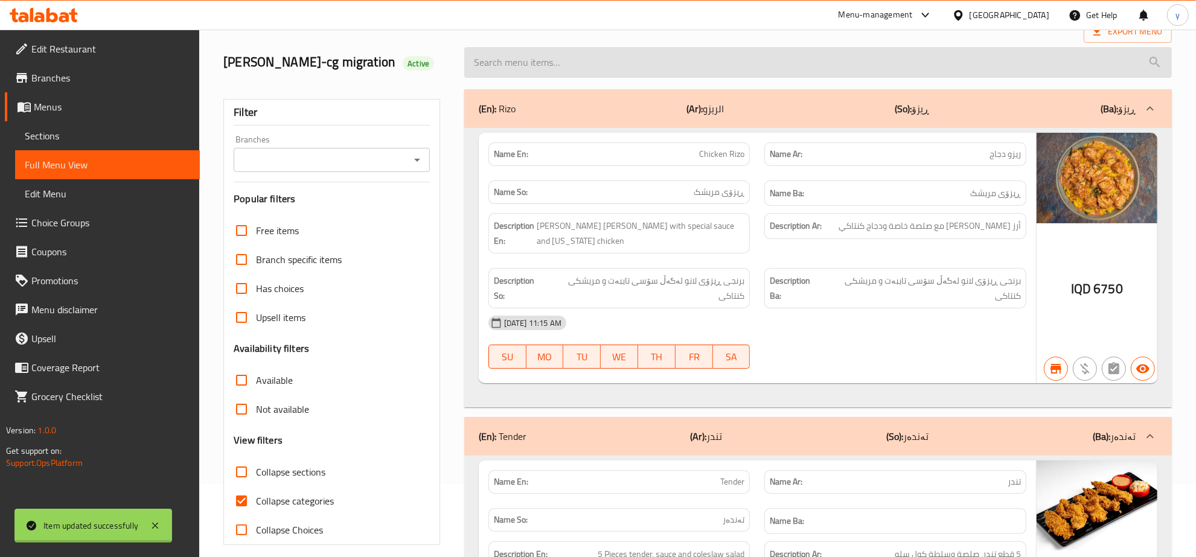
click at [608, 59] on input "search" at bounding box center [818, 62] width 708 height 31
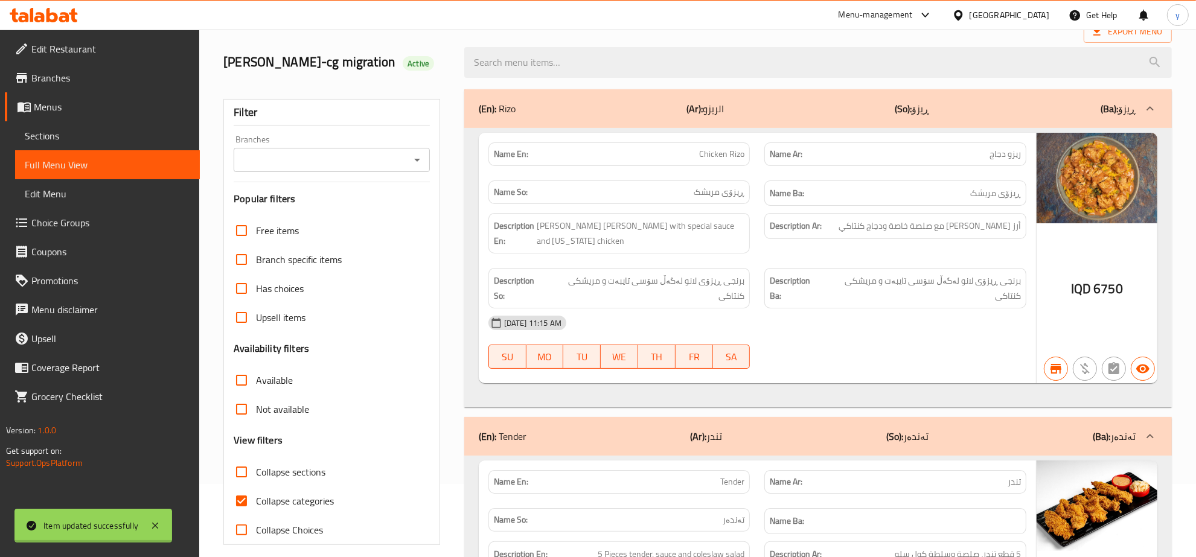
paste input "Hummus"
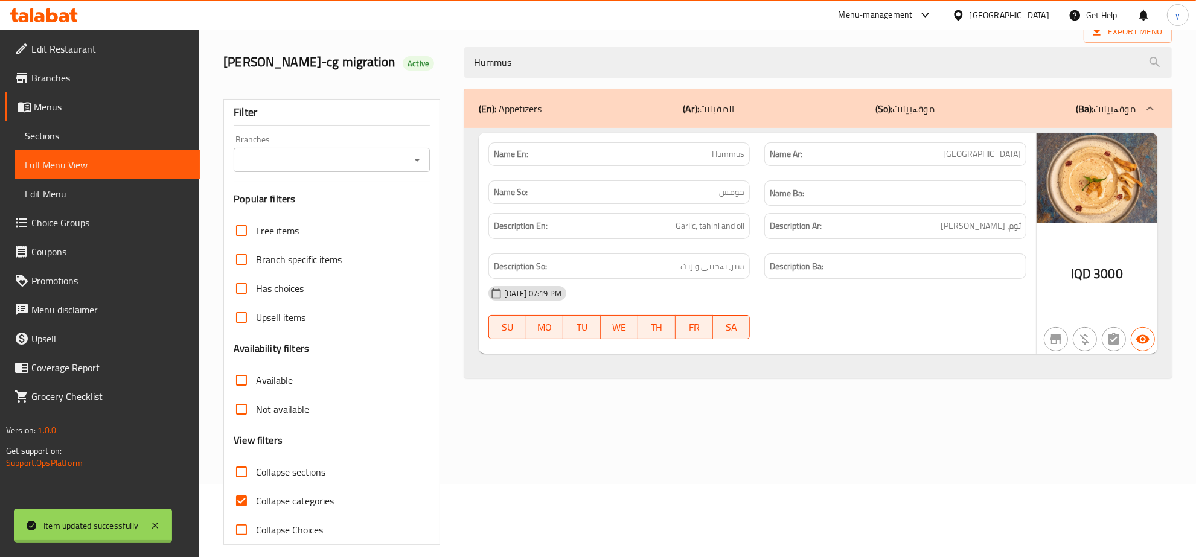
click at [414, 165] on icon "Open" at bounding box center [417, 160] width 14 height 14
type input "Hummus"
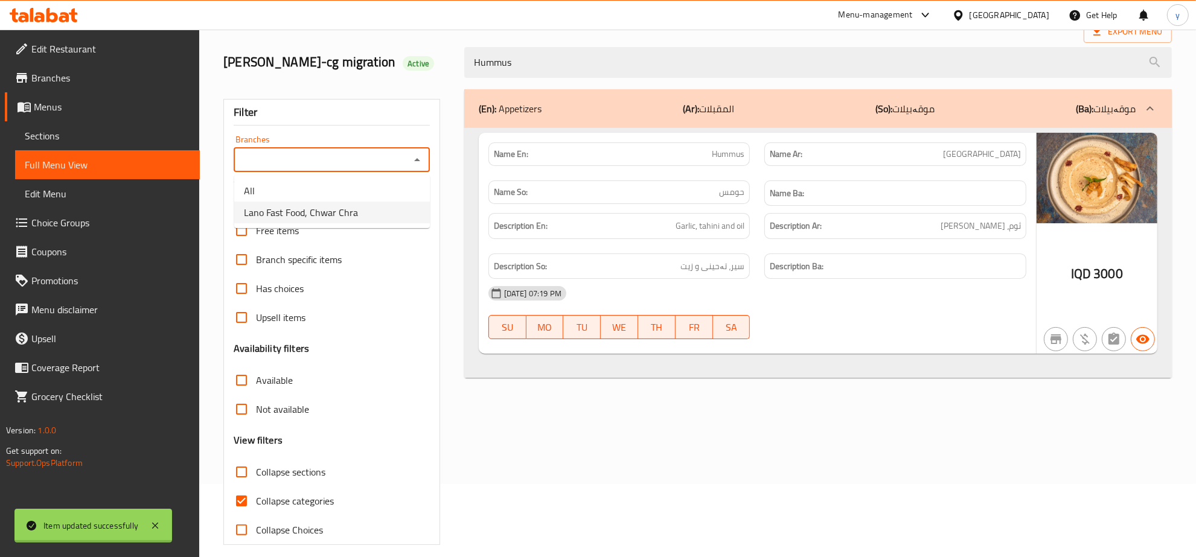
click at [382, 221] on li "Lano Fast Food, Chwar Chra" at bounding box center [332, 213] width 196 height 22
type input "Lano Fast Food, Chwar Chra"
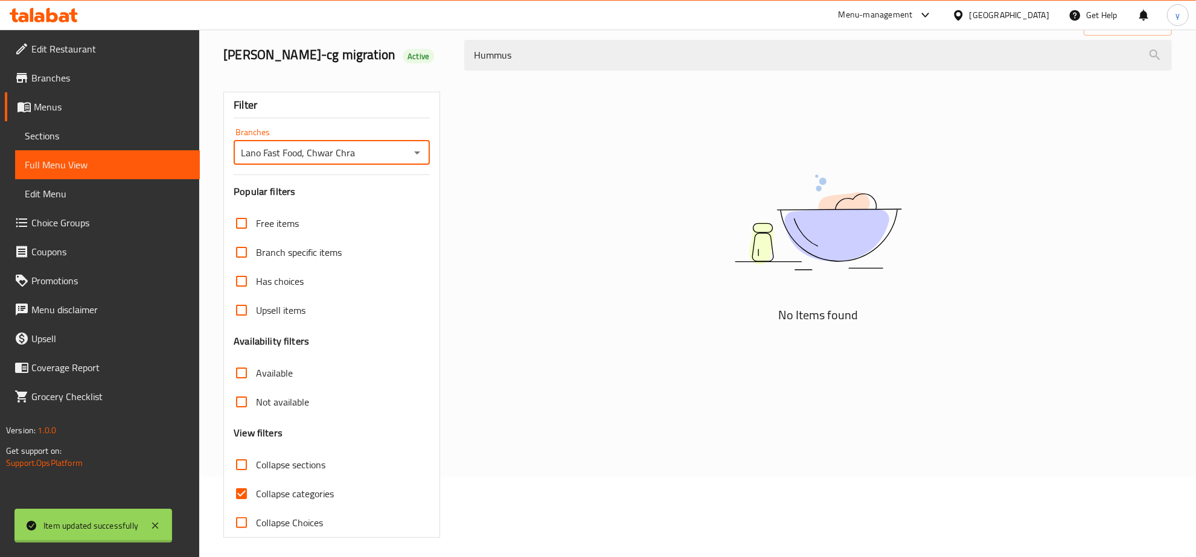
scroll to position [85, 0]
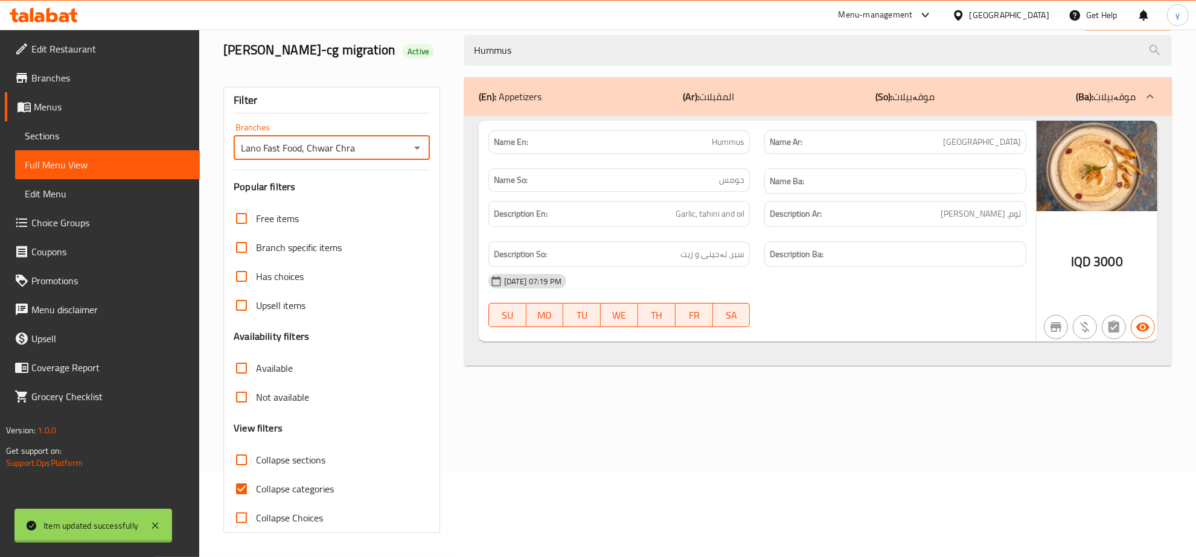
click at [237, 498] on input "Collapse categories" at bounding box center [241, 489] width 29 height 29
checkbox input "false"
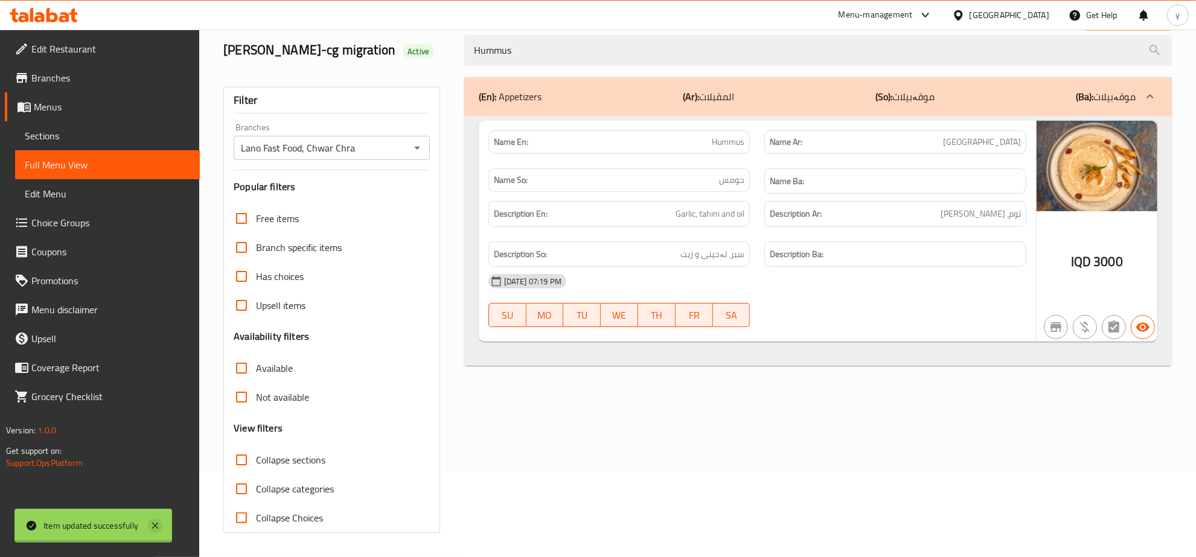
click at [157, 523] on icon at bounding box center [155, 526] width 14 height 14
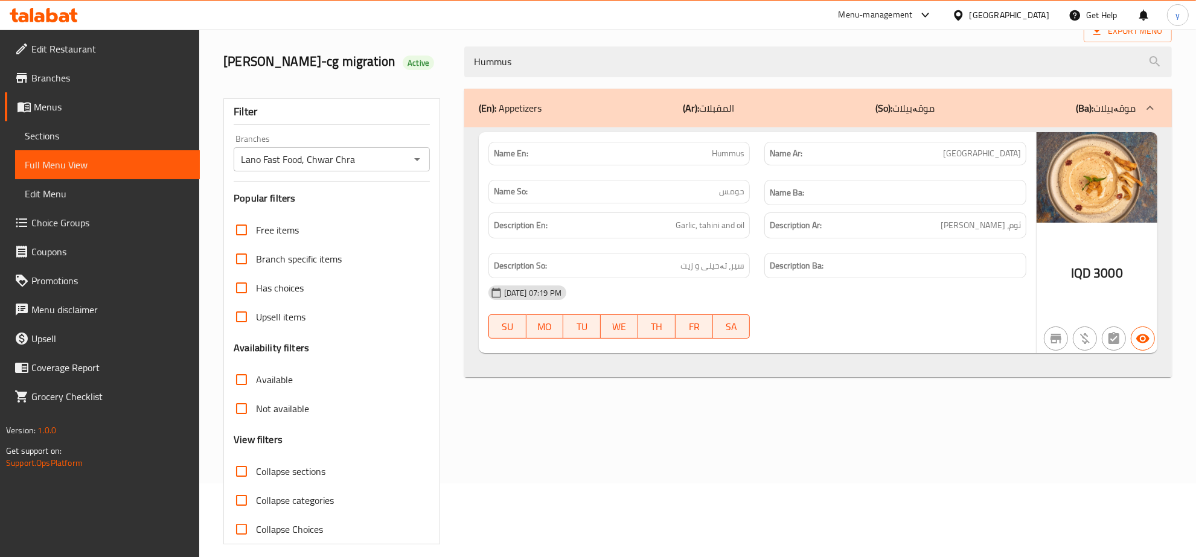
scroll to position [0, 0]
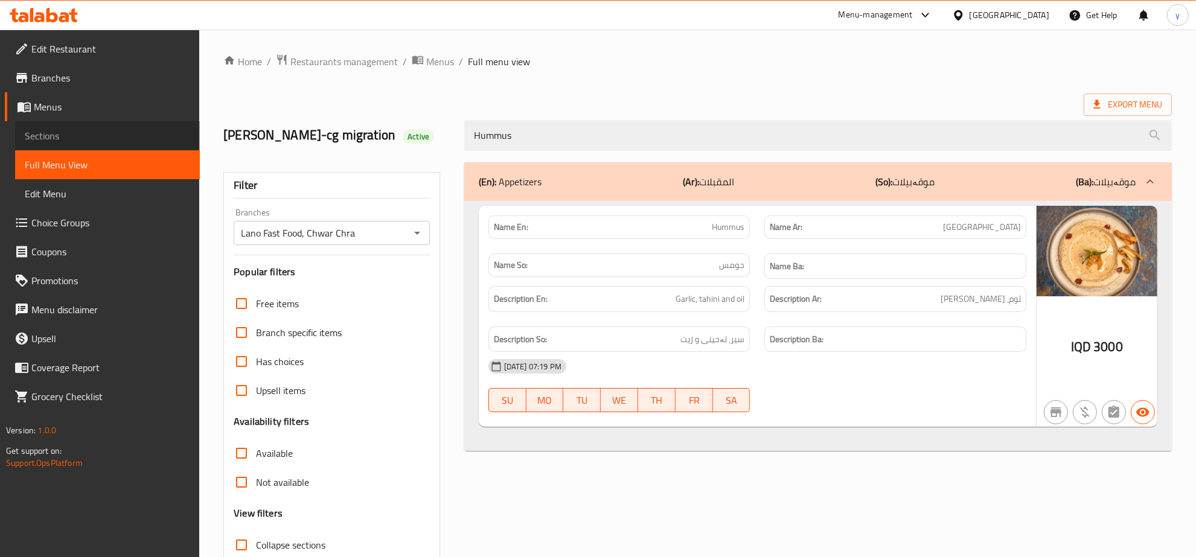
click at [98, 127] on link "Sections" at bounding box center [107, 135] width 185 height 29
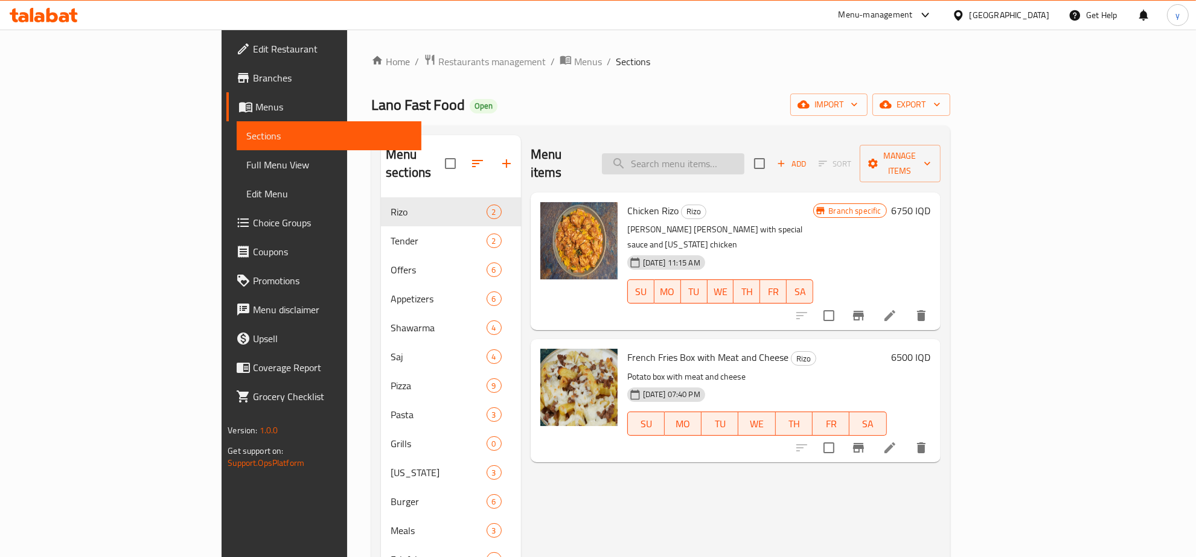
click at [728, 153] on input "search" at bounding box center [673, 163] width 142 height 21
paste input "French Fries Box with Meat and Cheese"
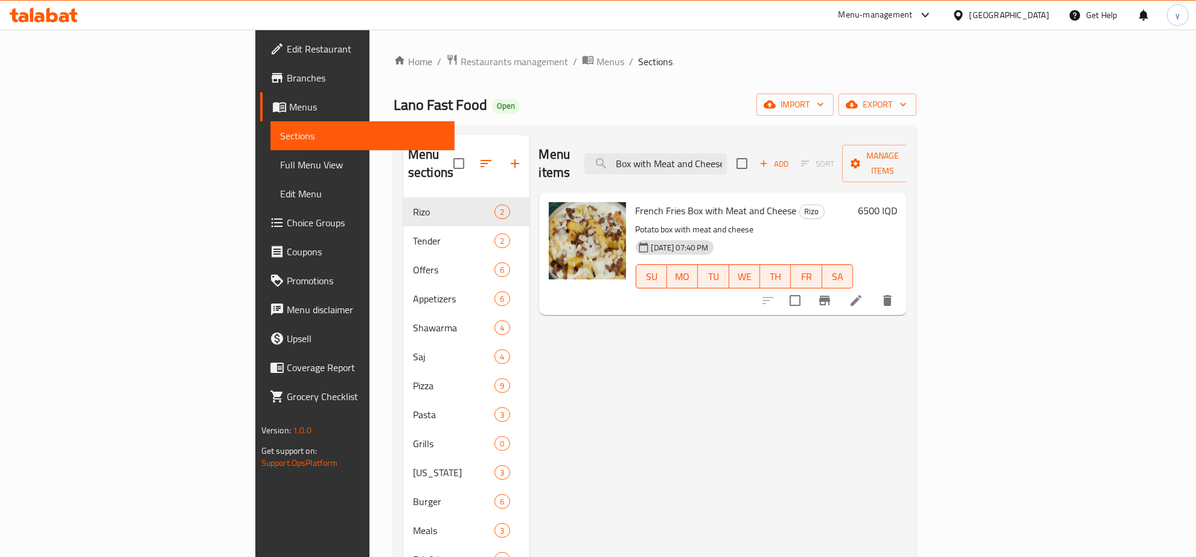
type input "French Fries Box with Meat and Cheese"
click at [873, 290] on li at bounding box center [856, 301] width 34 height 22
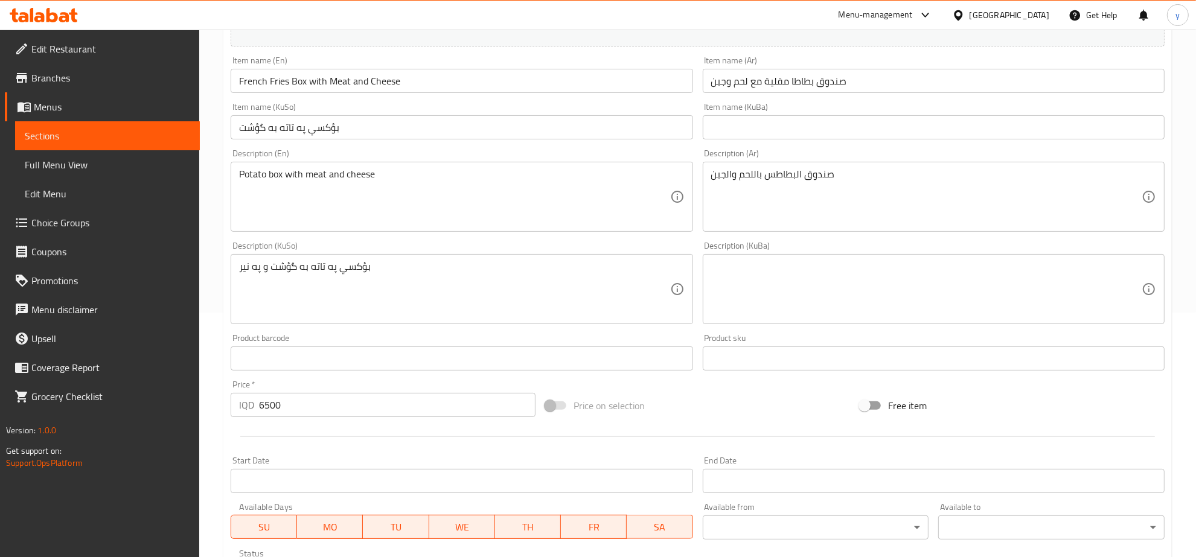
scroll to position [251, 0]
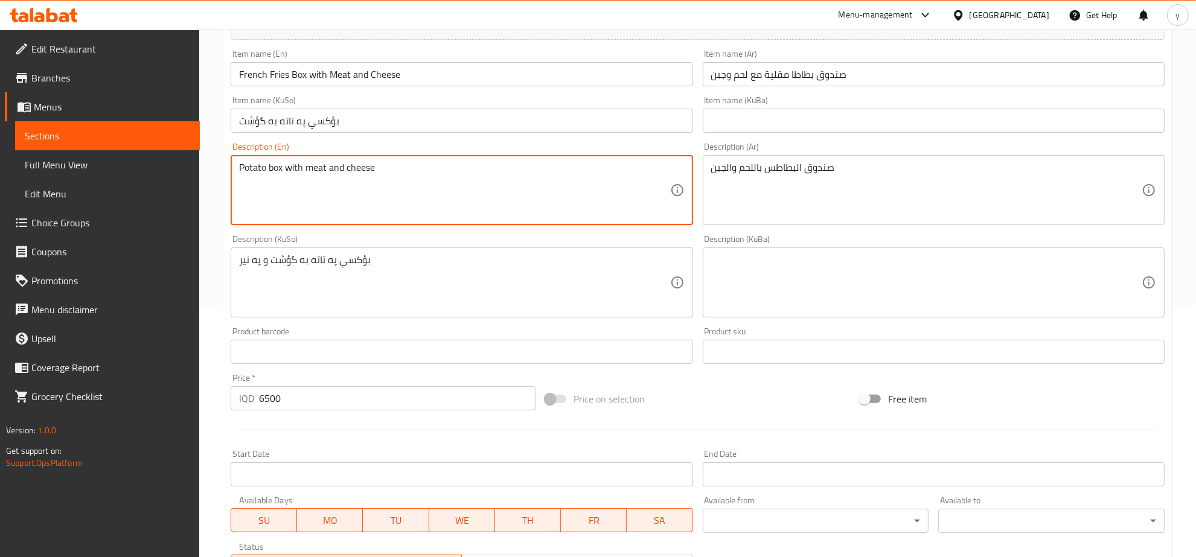
click at [412, 163] on textarea "Potato box with meat and cheese" at bounding box center [454, 190] width 430 height 57
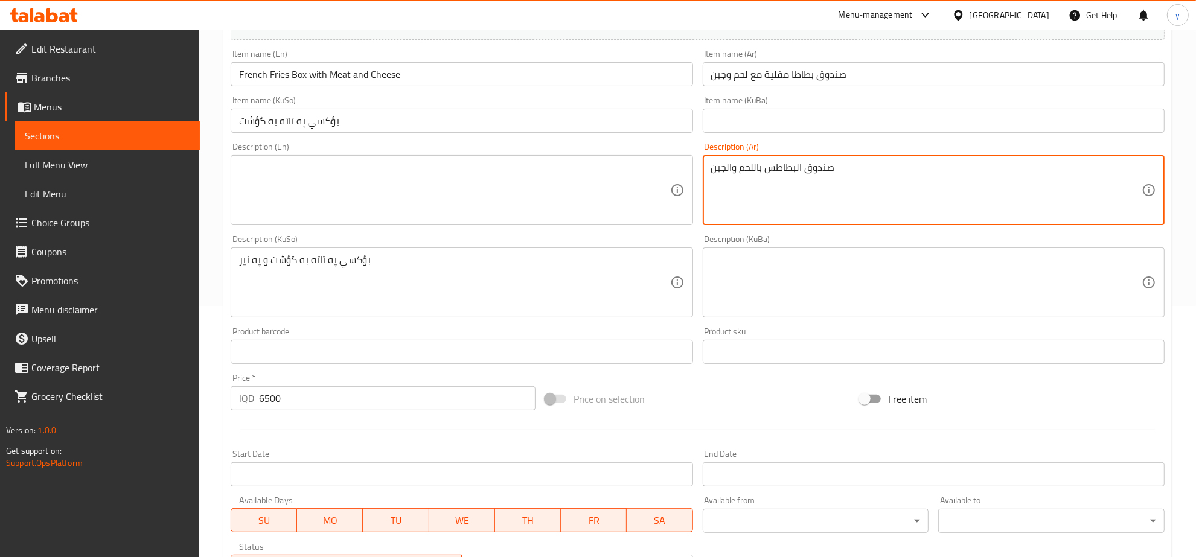
click at [823, 175] on textarea "صندوق البطاطس باللحم والجبن" at bounding box center [926, 190] width 430 height 57
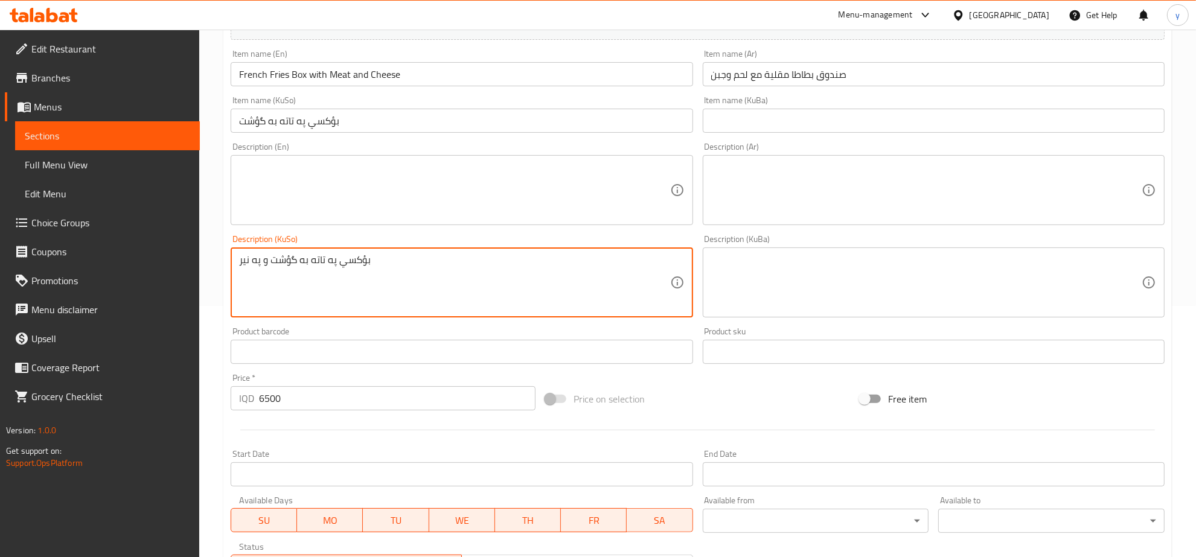
click at [420, 257] on textarea "بؤكسي په تاته به گؤشت و په نير" at bounding box center [454, 282] width 430 height 57
click at [445, 231] on div "Description (KuSo) Description (KuSo)" at bounding box center [462, 276] width 472 height 92
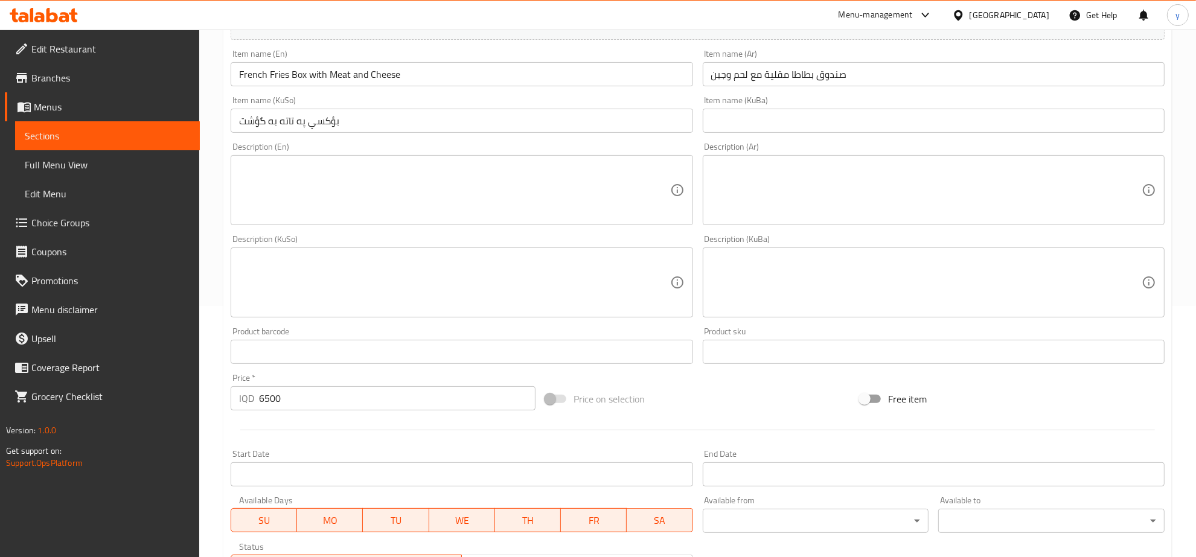
click at [427, 123] on input "بؤكسي په تاته به گؤشت" at bounding box center [462, 121] width 462 height 24
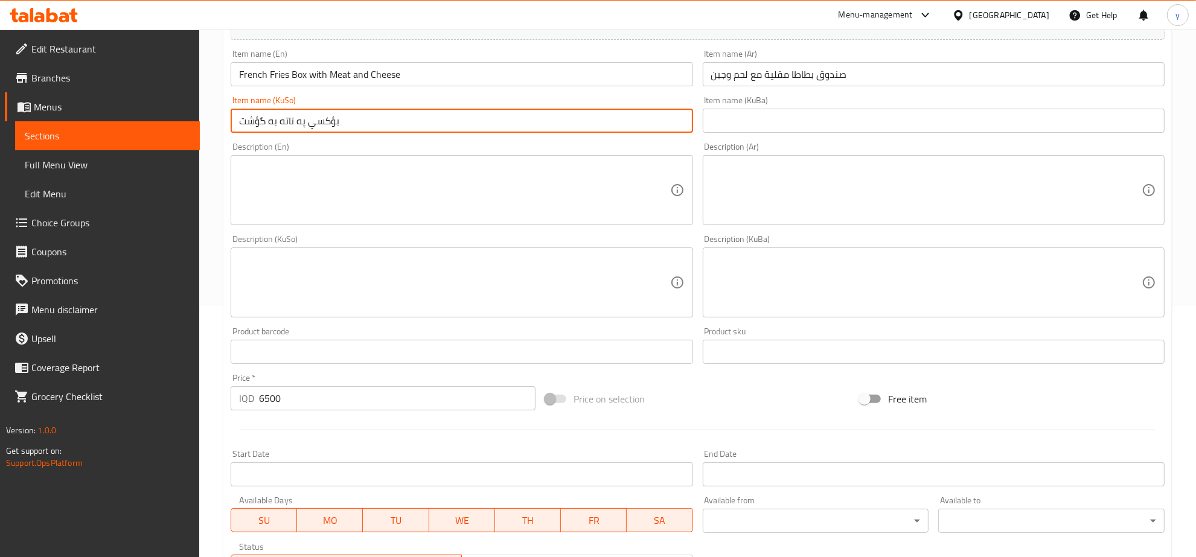
click at [427, 123] on input "بؤكسي په تاته به گؤشت" at bounding box center [462, 121] width 462 height 24
type input "s"
click at [659, 118] on input "سندووقی" at bounding box center [462, 121] width 462 height 24
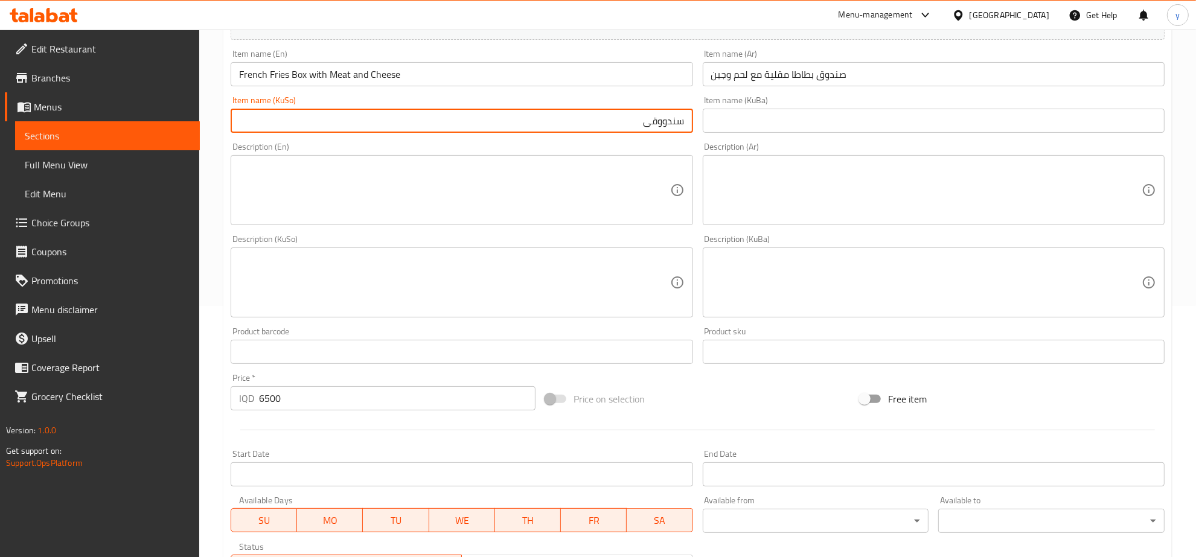
paste input "text"
type input "سندووقی فینگەر لەگەڵ گۆشت و پەنیر"
click at [569, 213] on textarea at bounding box center [454, 190] width 430 height 57
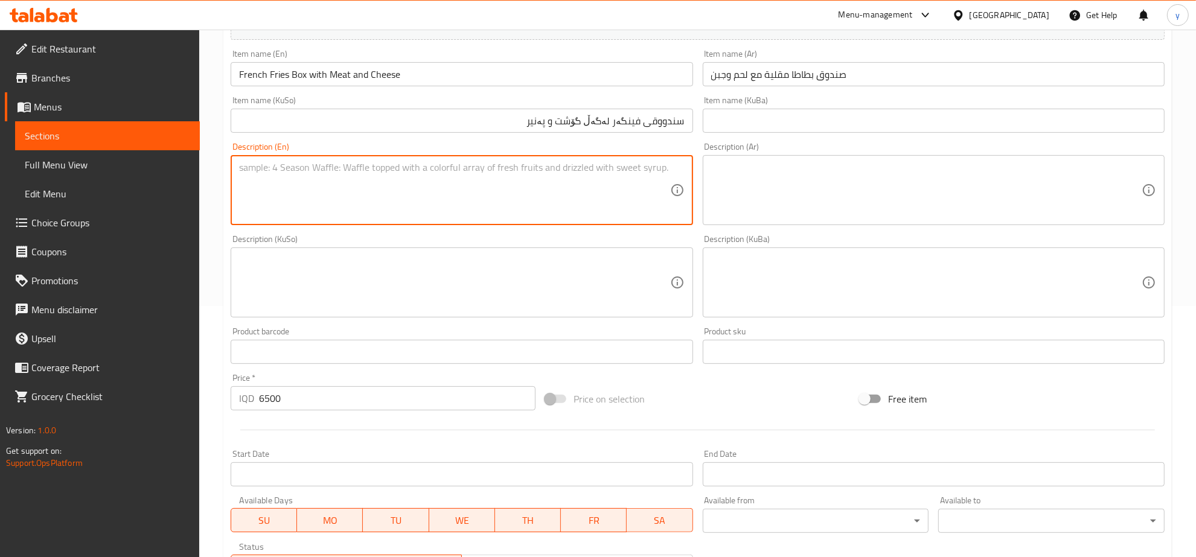
click at [340, 72] on input "French Fries Box with Meat and Cheese" at bounding box center [462, 74] width 462 height 24
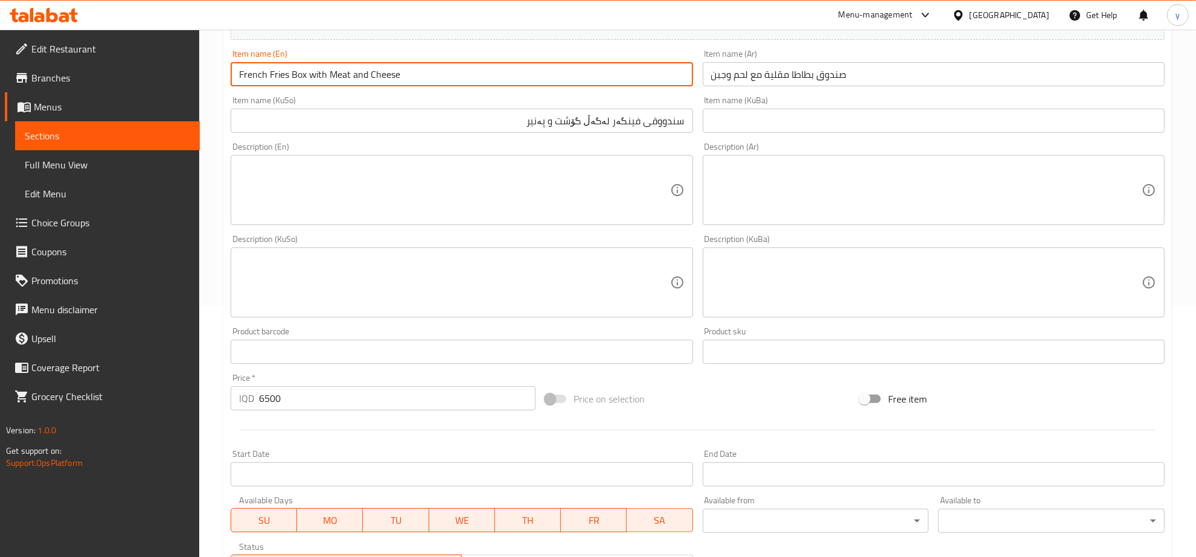
click at [340, 72] on input "French Fries Box with Meat and Cheese" at bounding box center [462, 74] width 462 height 24
click at [342, 88] on div "Item name (En) French Fries Box with Meat and Cheese Item name (En)" at bounding box center [462, 68] width 472 height 46
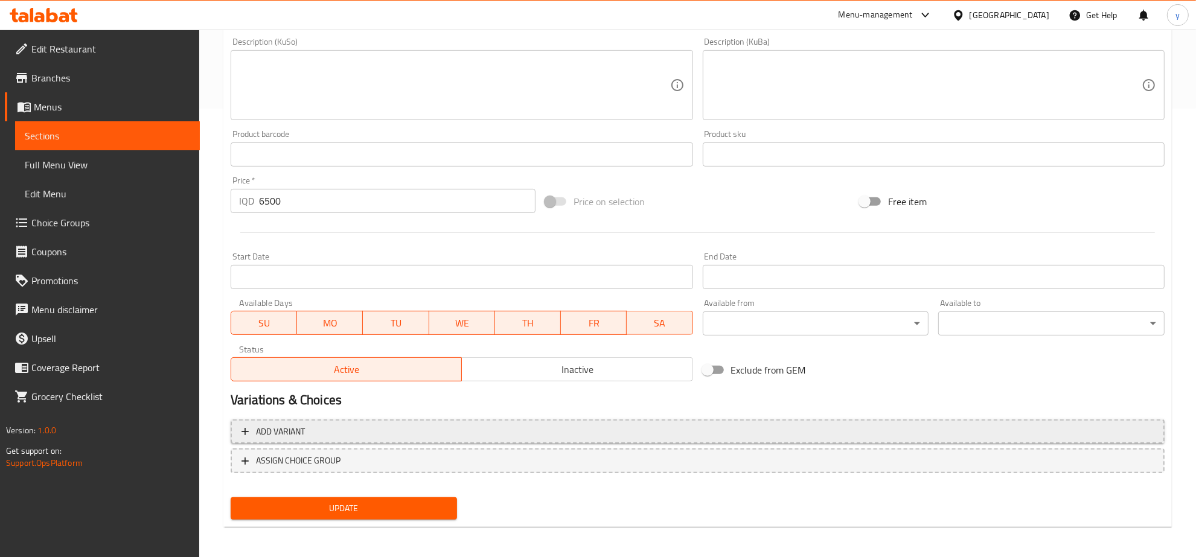
scroll to position [450, 0]
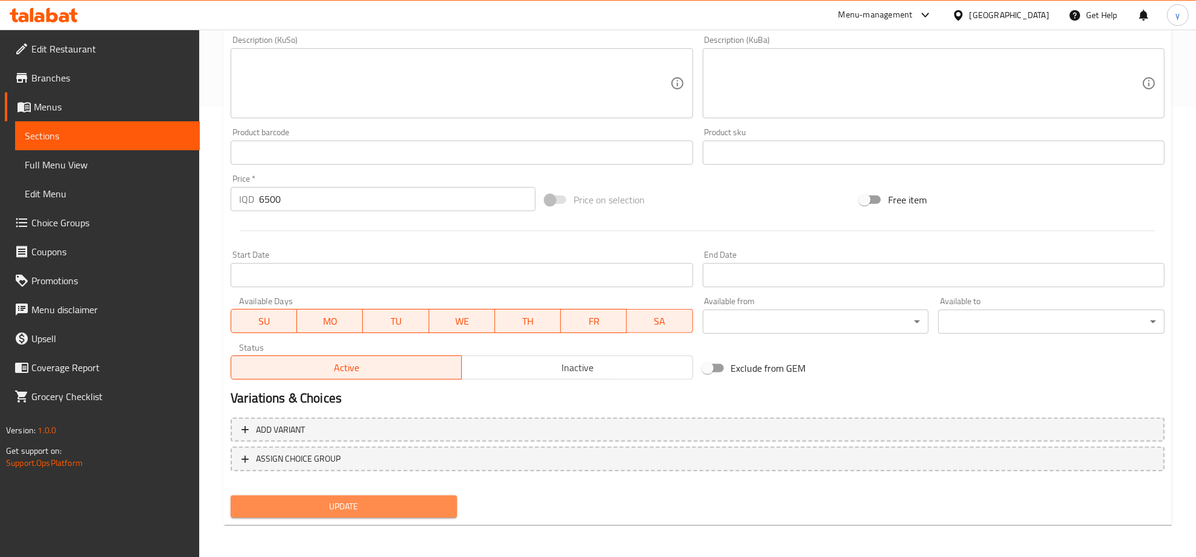
click at [342, 509] on span "Update" at bounding box center [343, 506] width 207 height 15
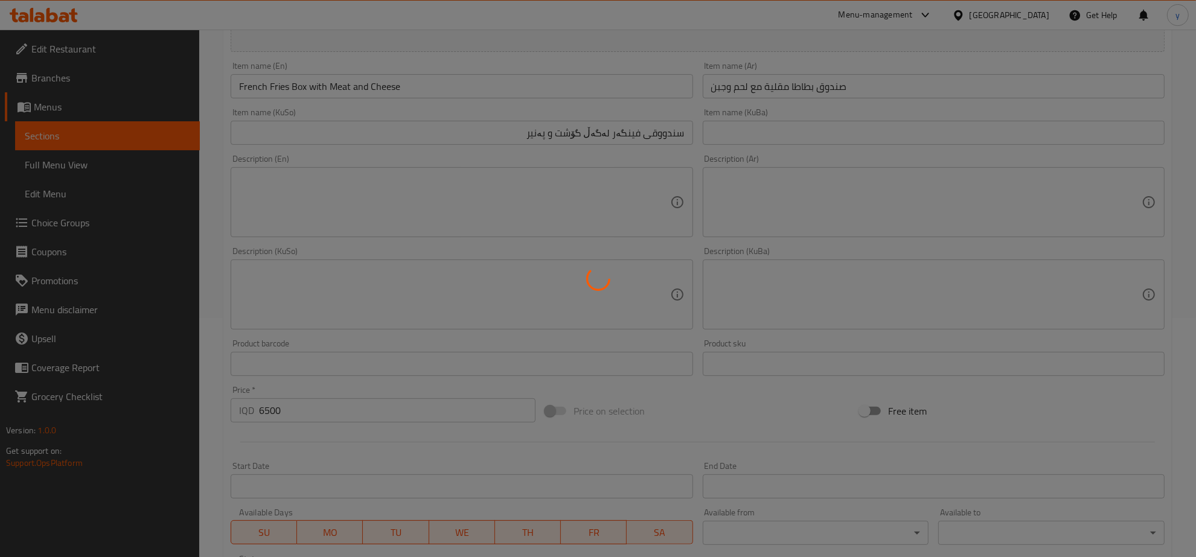
scroll to position [199, 0]
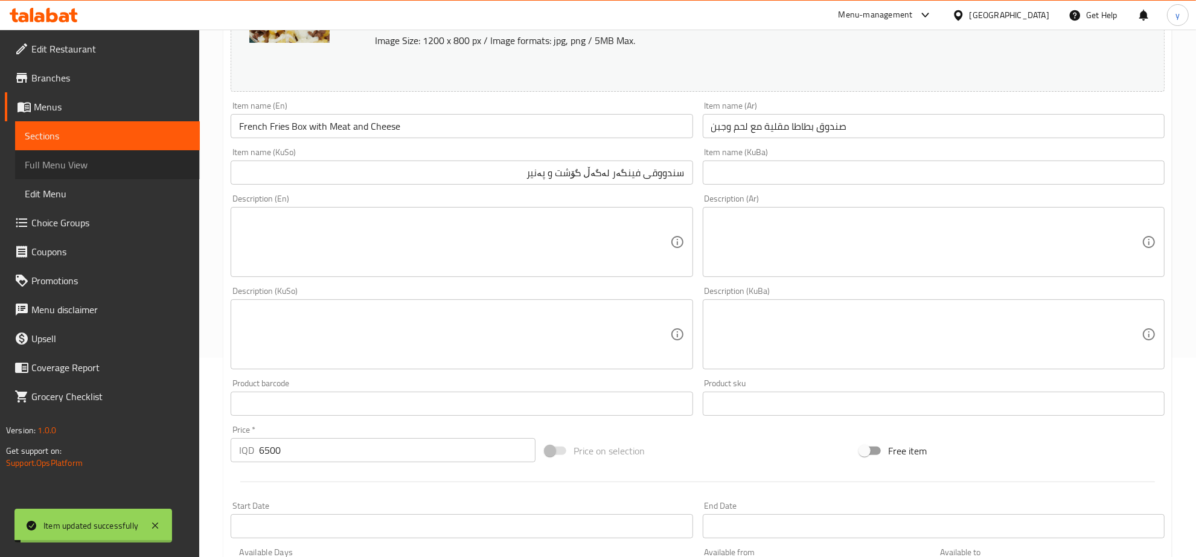
click at [128, 160] on span "Full Menu View" at bounding box center [107, 165] width 165 height 14
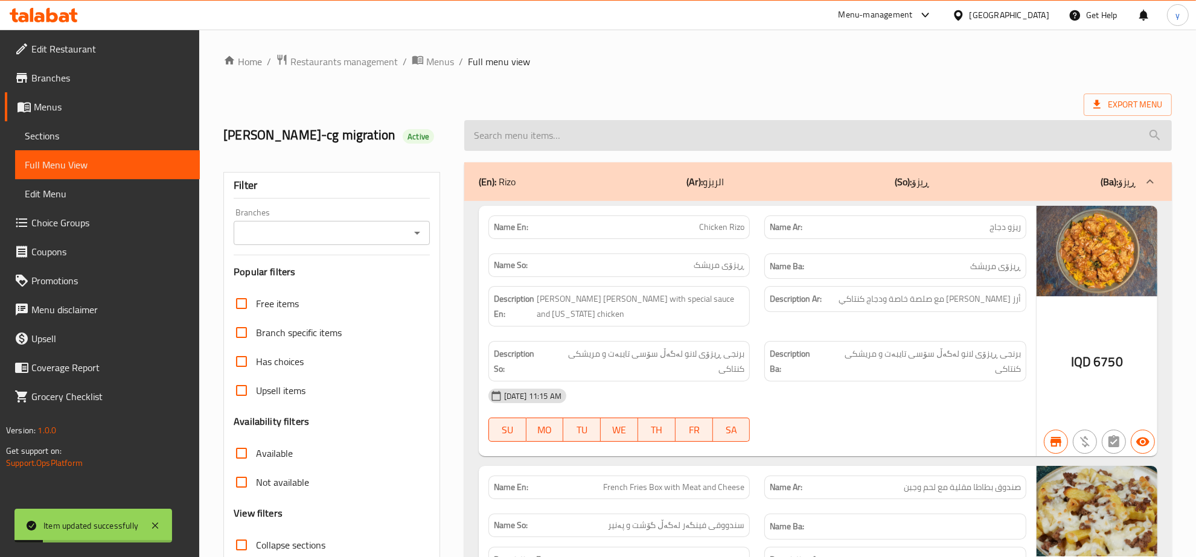
click at [614, 125] on input "search" at bounding box center [818, 135] width 708 height 31
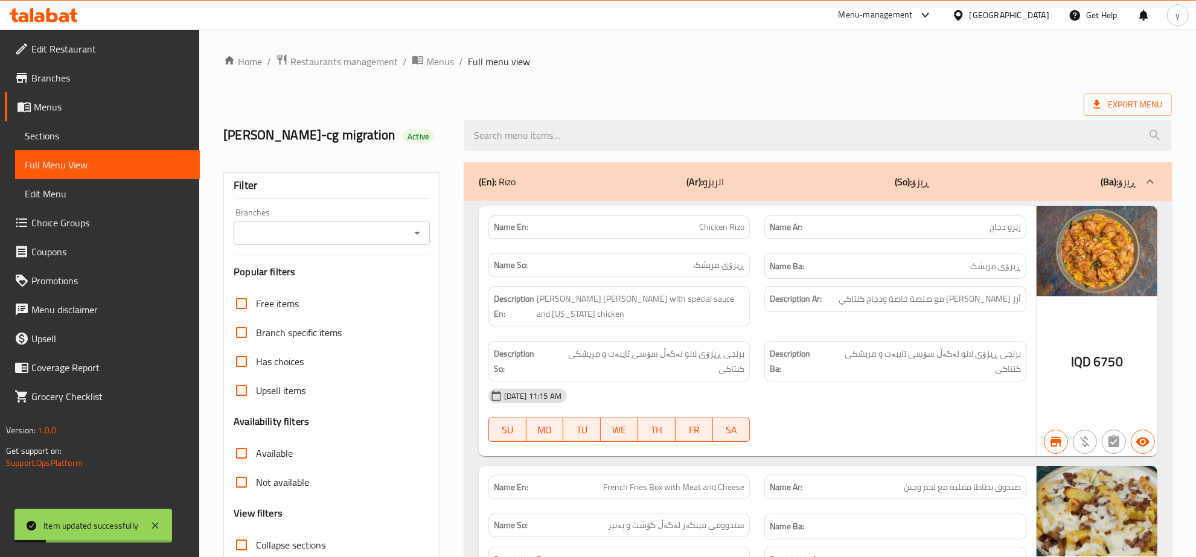
paste input "French Fries Box with Meat and Cheese"
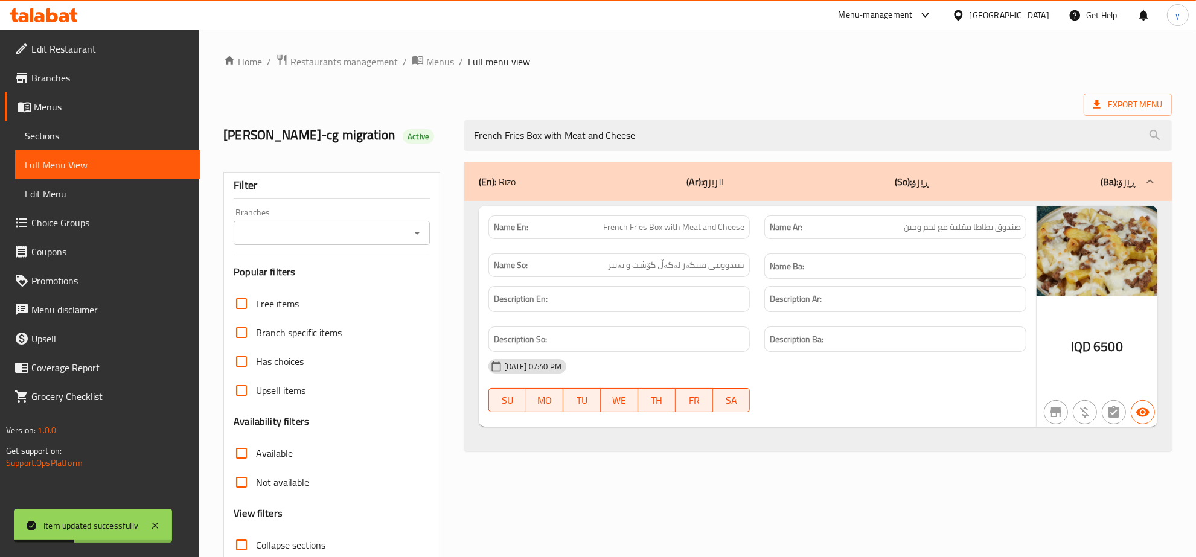
click at [406, 243] on div "Branches" at bounding box center [332, 233] width 196 height 24
type input "French Fries Box with Meat and Cheese"
click at [418, 236] on icon "Open" at bounding box center [417, 233] width 14 height 14
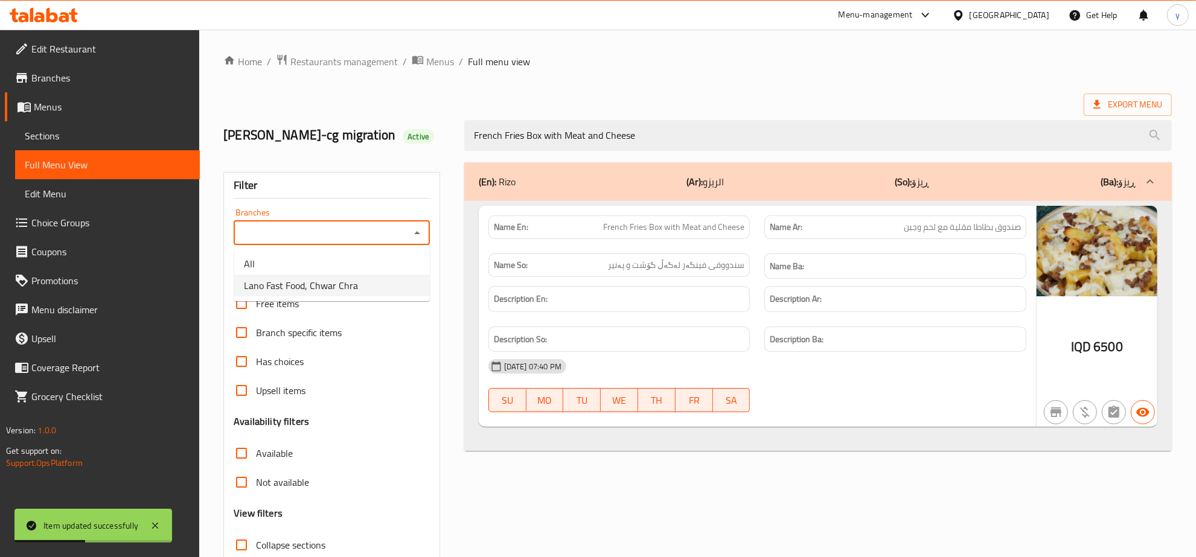
click at [331, 284] on span "Lano Fast Food, Chwar Chra" at bounding box center [301, 285] width 114 height 14
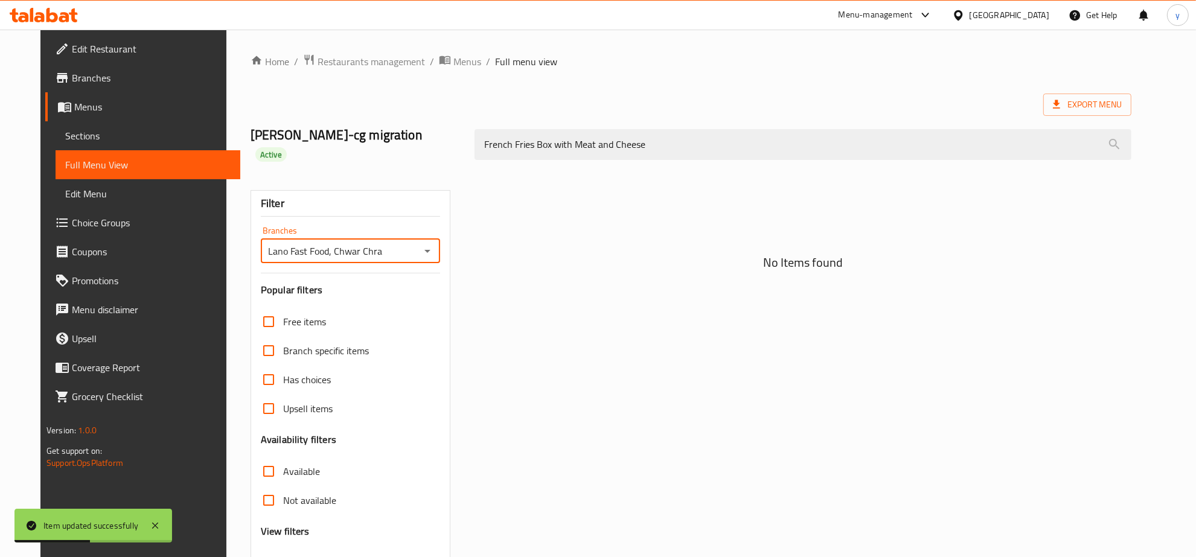
type input "Lano Fast Food, Chwar Chra"
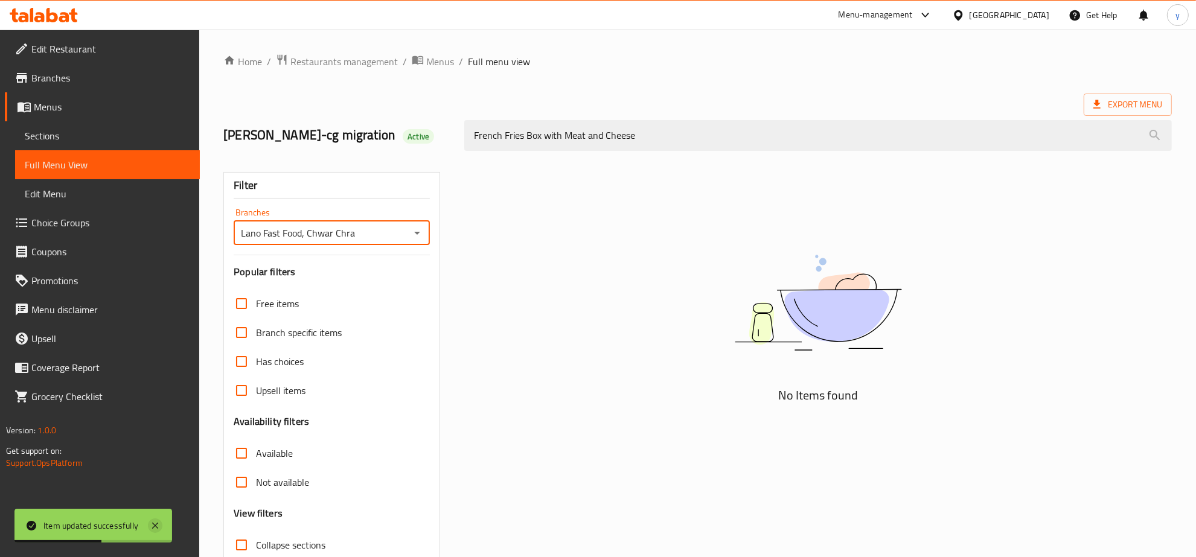
click at [161, 523] on icon at bounding box center [155, 526] width 14 height 14
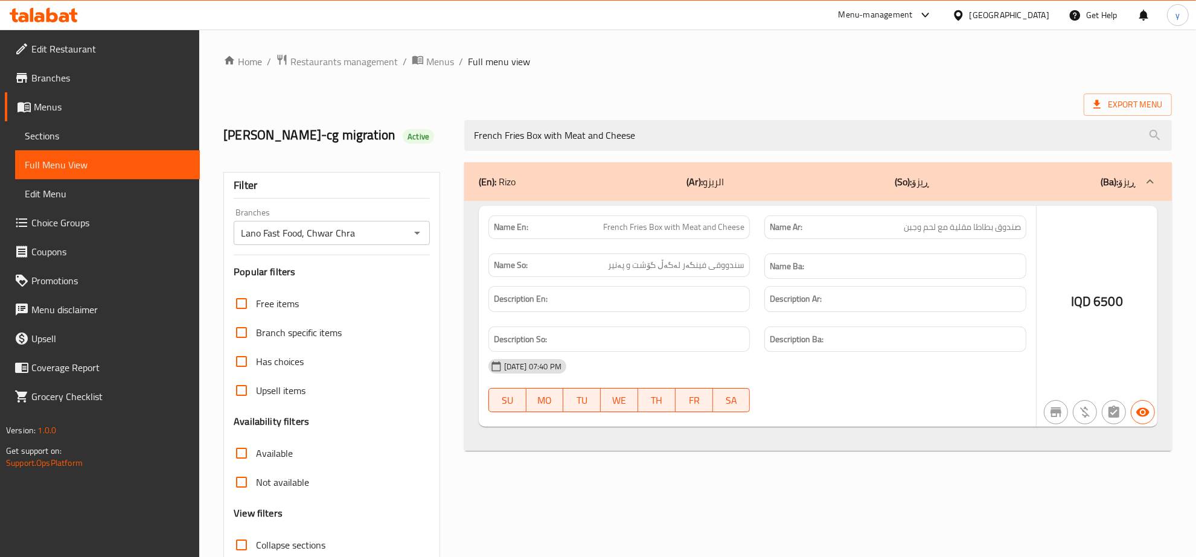
click at [660, 341] on h6 "Description So:" at bounding box center [619, 339] width 251 height 15
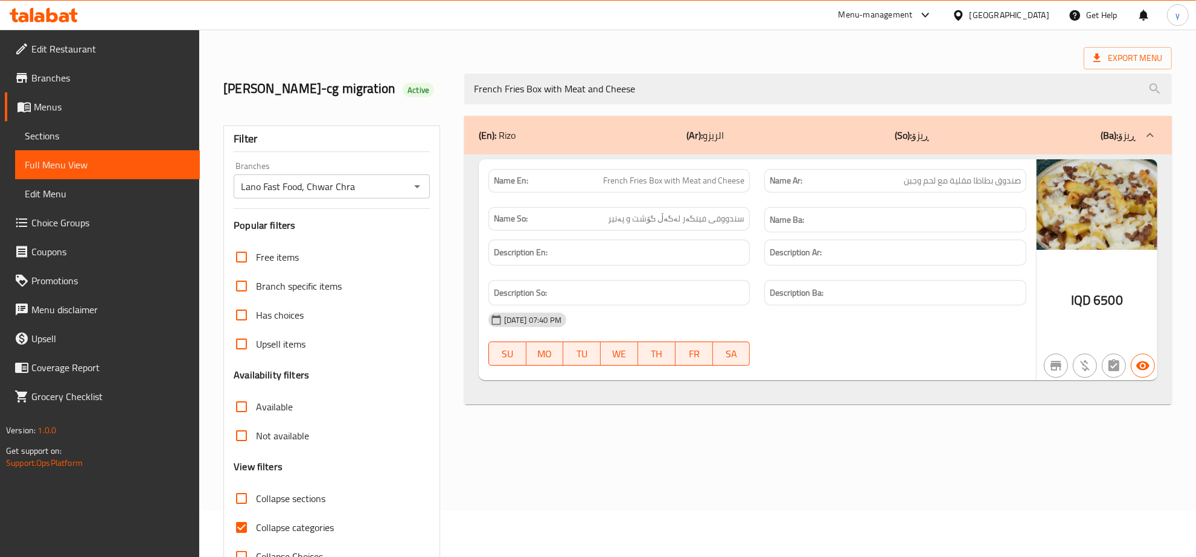
scroll to position [85, 0]
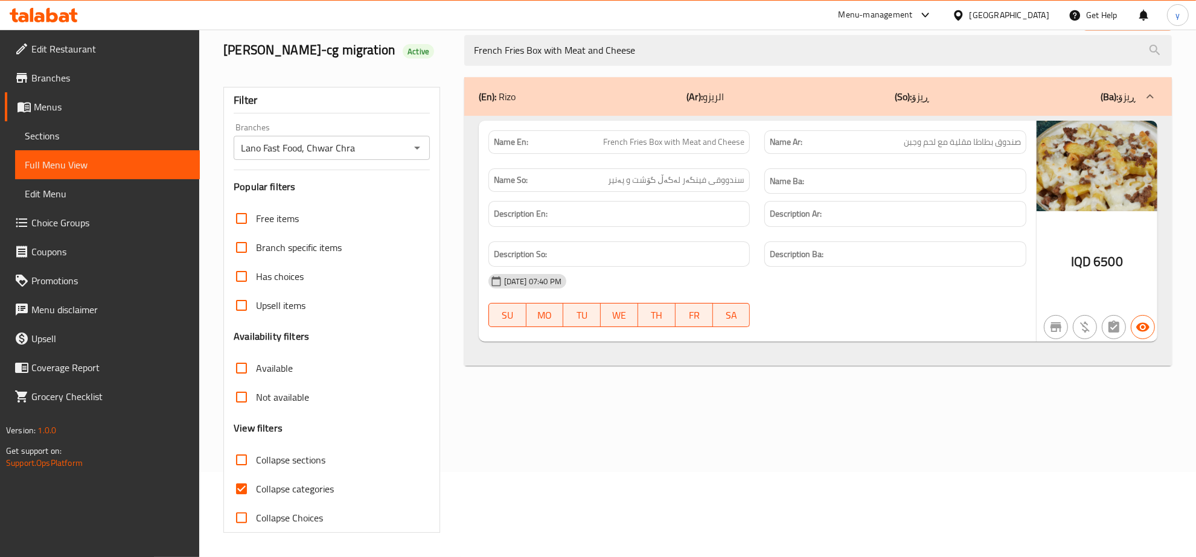
click at [248, 478] on input "Collapse categories" at bounding box center [241, 489] width 29 height 29
checkbox input "false"
click at [85, 137] on span "Sections" at bounding box center [107, 136] width 165 height 14
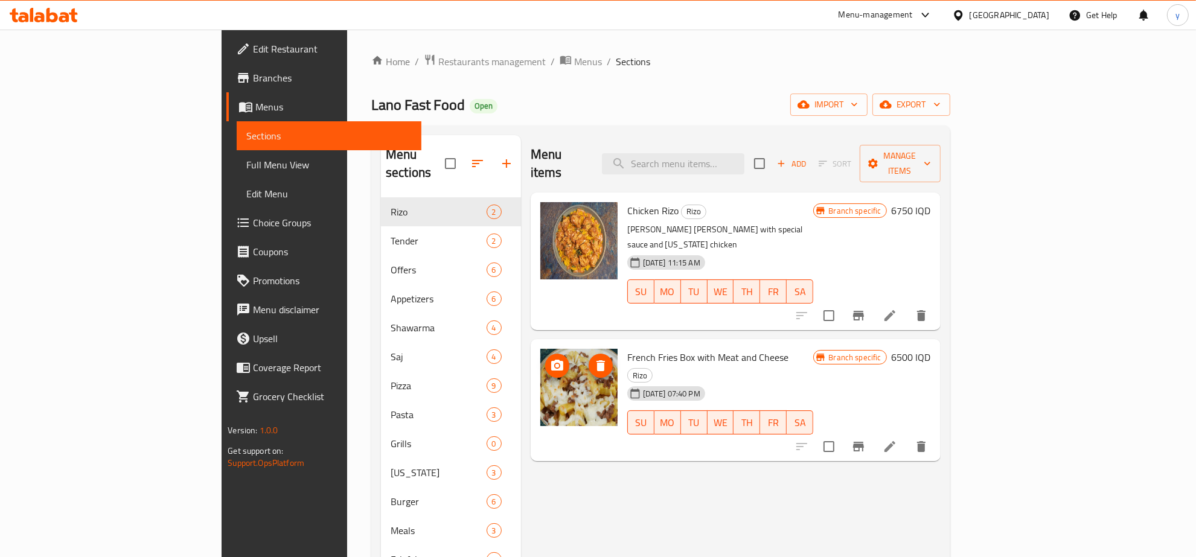
scroll to position [170, 0]
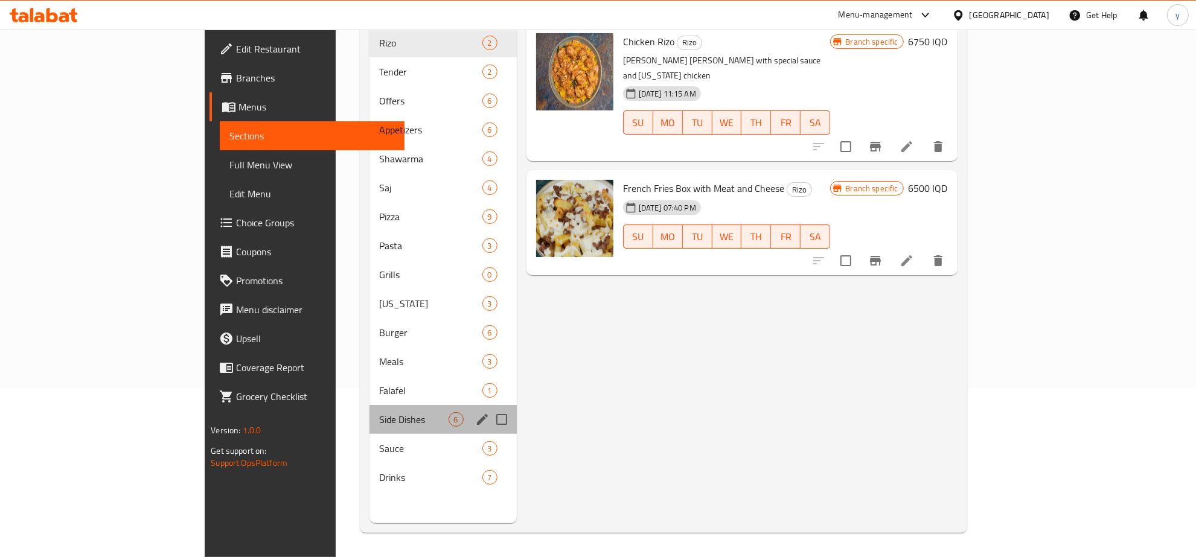
click at [369, 405] on div "Side Dishes 6" at bounding box center [442, 419] width 147 height 29
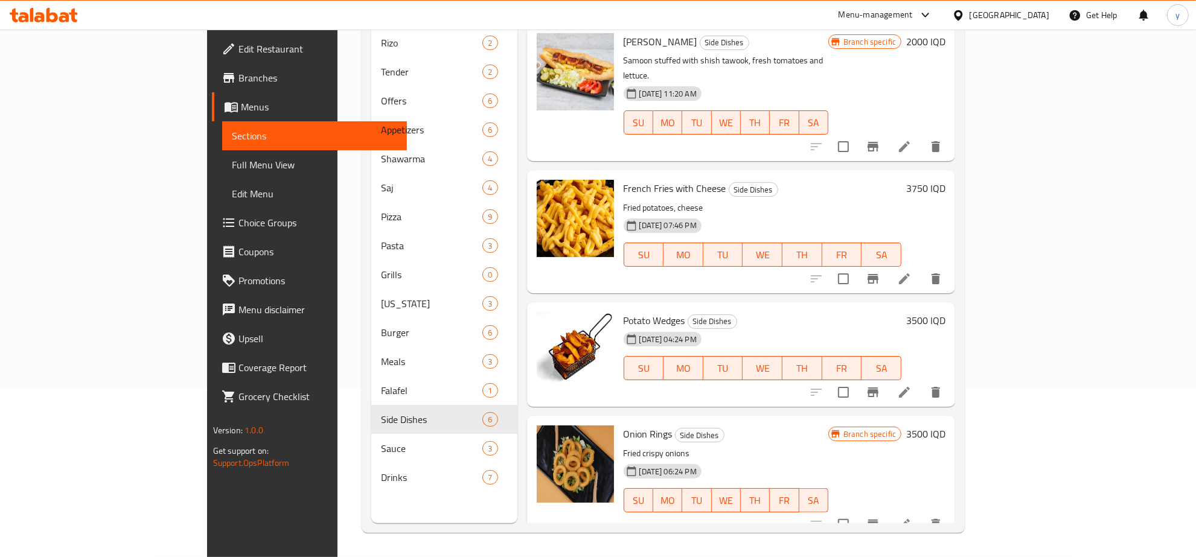
scroll to position [170, 0]
click at [624, 179] on span "French Fries with Cheese" at bounding box center [675, 188] width 103 height 18
copy h6 "French Fries with Cheese"
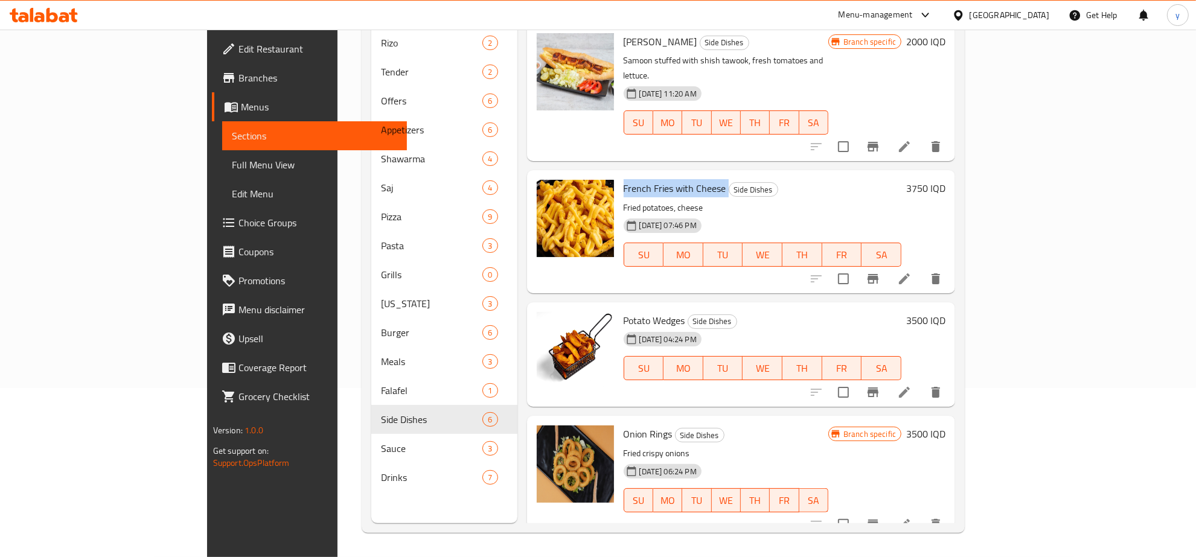
click at [912, 272] on icon at bounding box center [904, 279] width 14 height 14
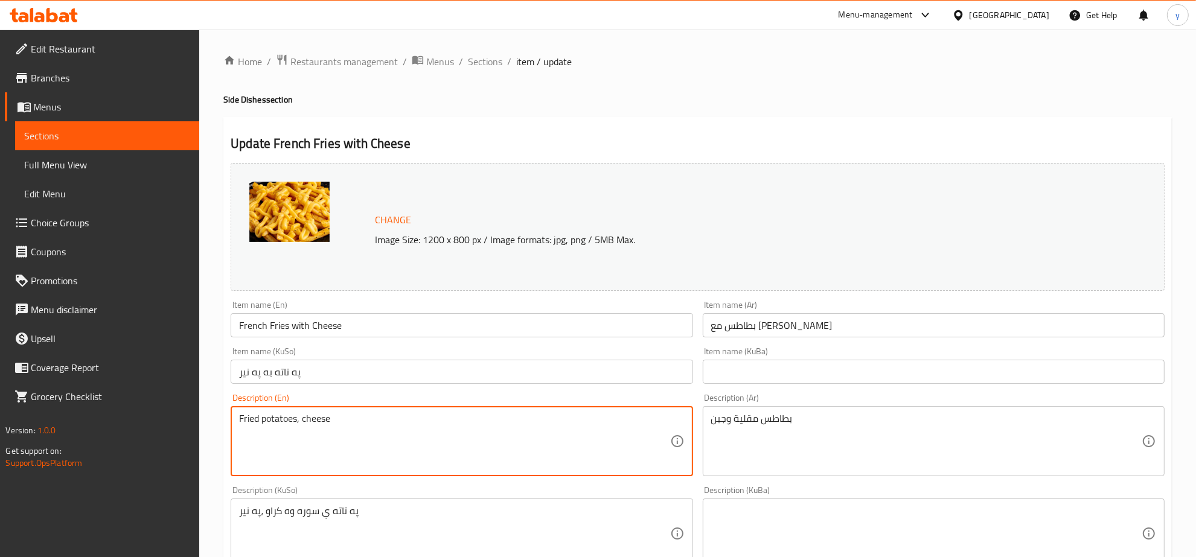
click at [640, 453] on textarea "Fried potatoes, cheese" at bounding box center [454, 441] width 430 height 57
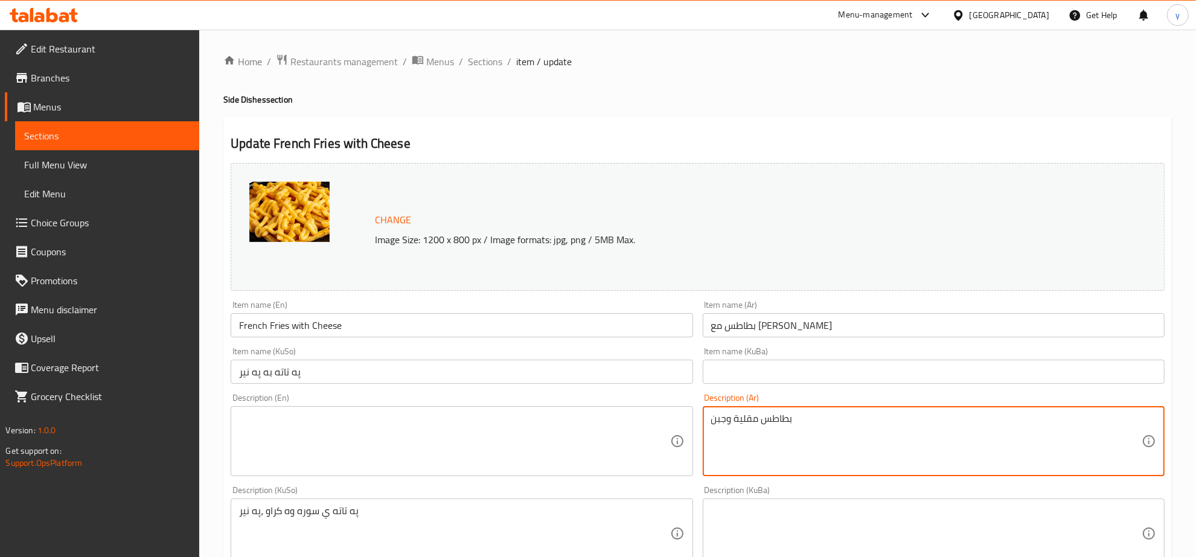
click at [729, 442] on textarea "بطاطس مقلية وجبن" at bounding box center [926, 441] width 430 height 57
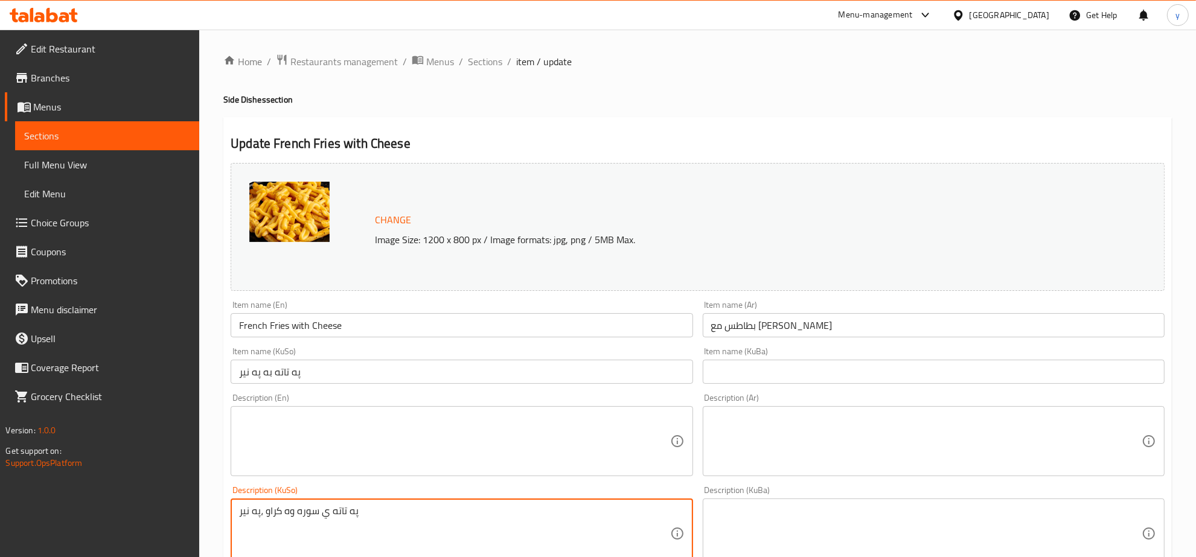
click at [474, 538] on textarea "په تاته ي سوره وه كراو ،په نير" at bounding box center [454, 533] width 430 height 57
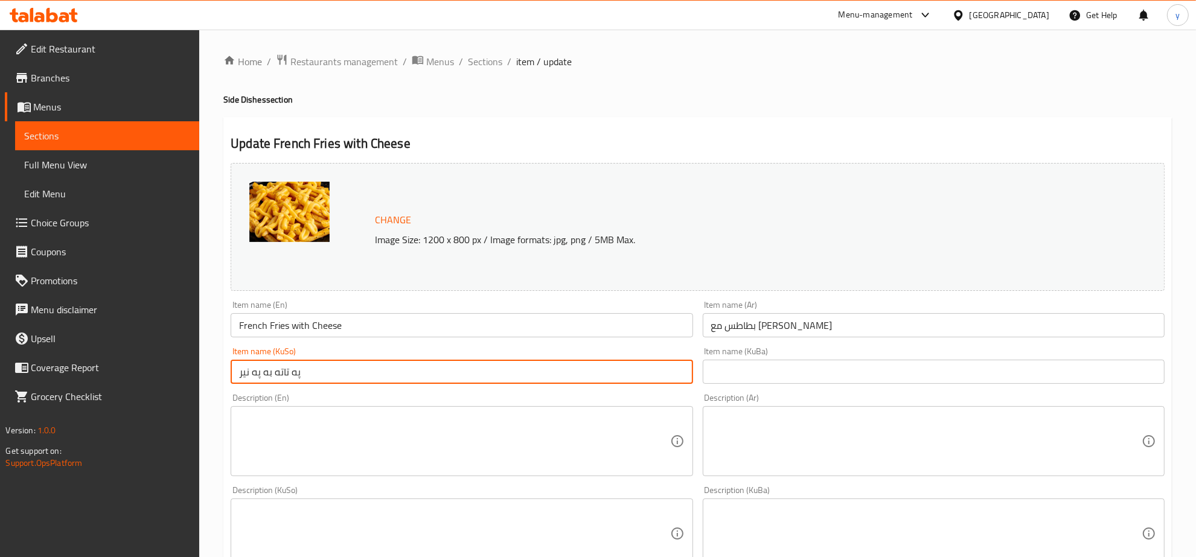
click at [411, 382] on input "په تاته به په نير" at bounding box center [462, 372] width 462 height 24
click at [810, 333] on input "بطاطس مع جبن" at bounding box center [934, 325] width 462 height 24
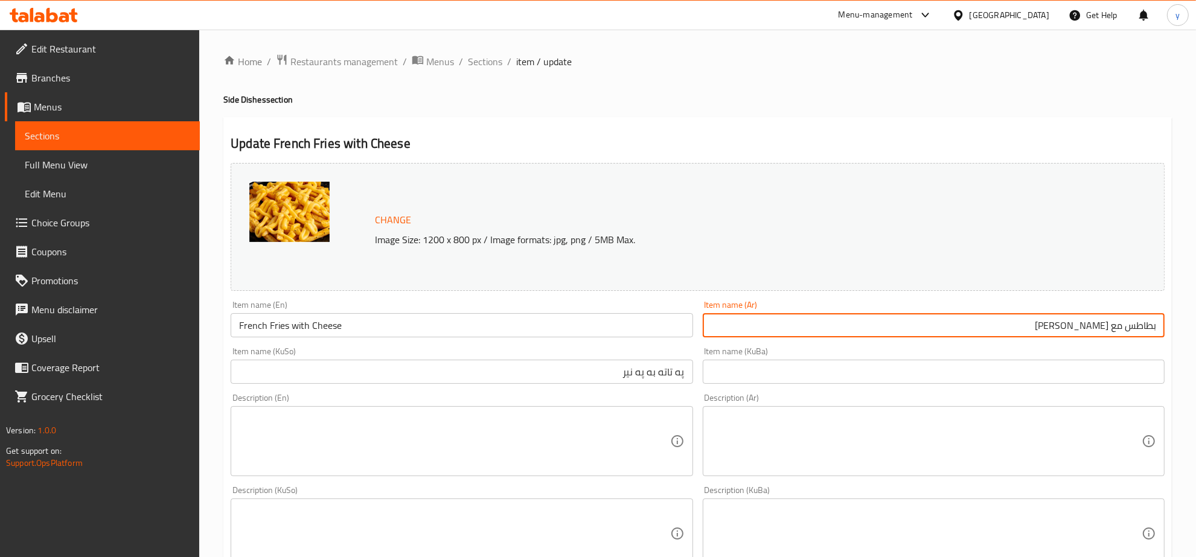
drag, startPoint x: 1134, startPoint y: 330, endPoint x: 1091, endPoint y: 328, distance: 42.9
click at [1091, 328] on input "بطاطس مع جبن" at bounding box center [934, 325] width 462 height 24
click at [1126, 326] on input "بطاطس مع جبن" at bounding box center [934, 325] width 462 height 24
drag, startPoint x: 1132, startPoint y: 328, endPoint x: 1090, endPoint y: 324, distance: 41.8
click at [1090, 324] on input "بطاطس مع جبن" at bounding box center [934, 325] width 462 height 24
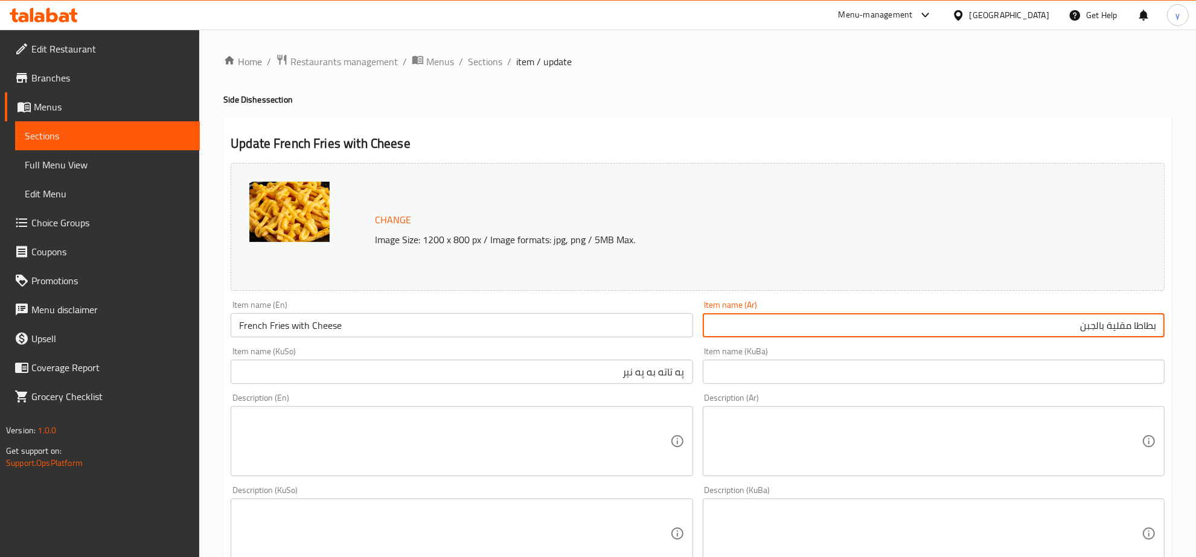
type input "بطاطا مقلية بالجبن"
click at [647, 370] on input "په تاته به په نير" at bounding box center [462, 372] width 462 height 24
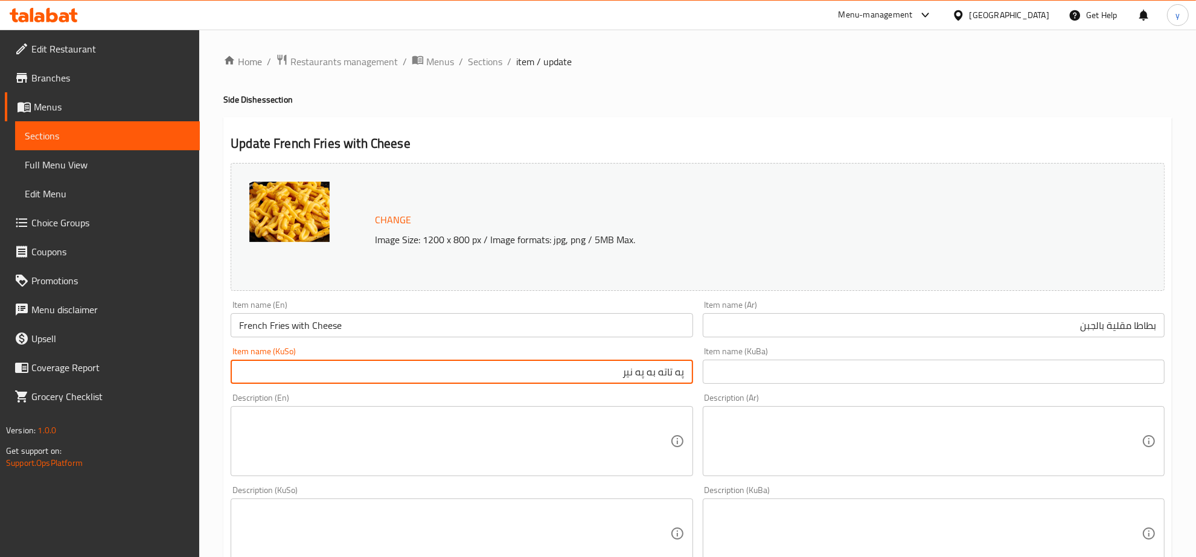
click at [647, 370] on input "په تاته به په نير" at bounding box center [462, 372] width 462 height 24
type input "پ"
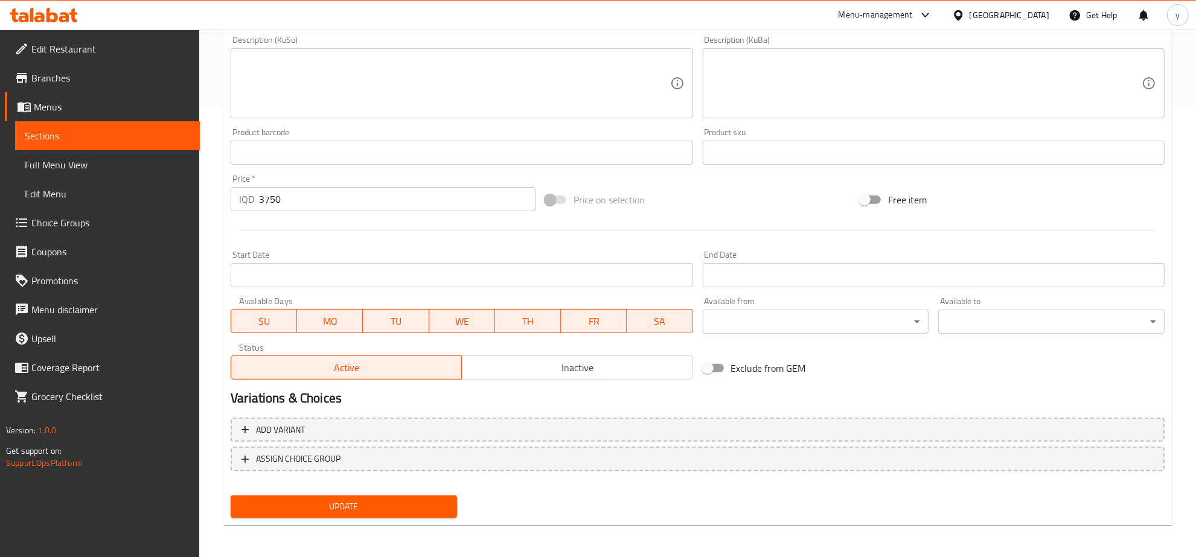
type input "فینگەر بە پەنیر"
click at [327, 505] on span "Update" at bounding box center [343, 506] width 207 height 15
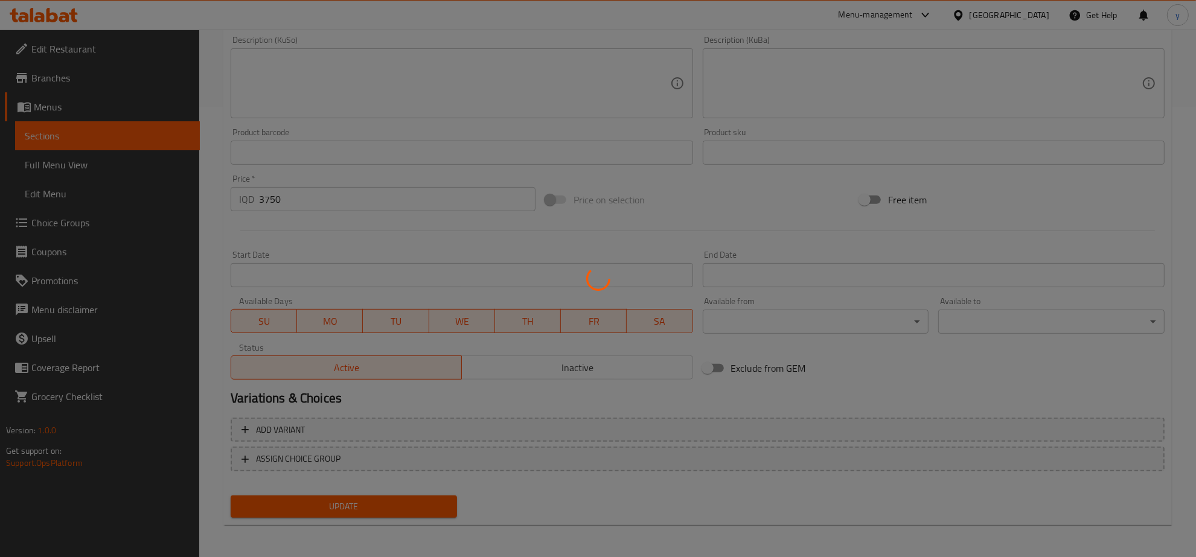
scroll to position [73, 0]
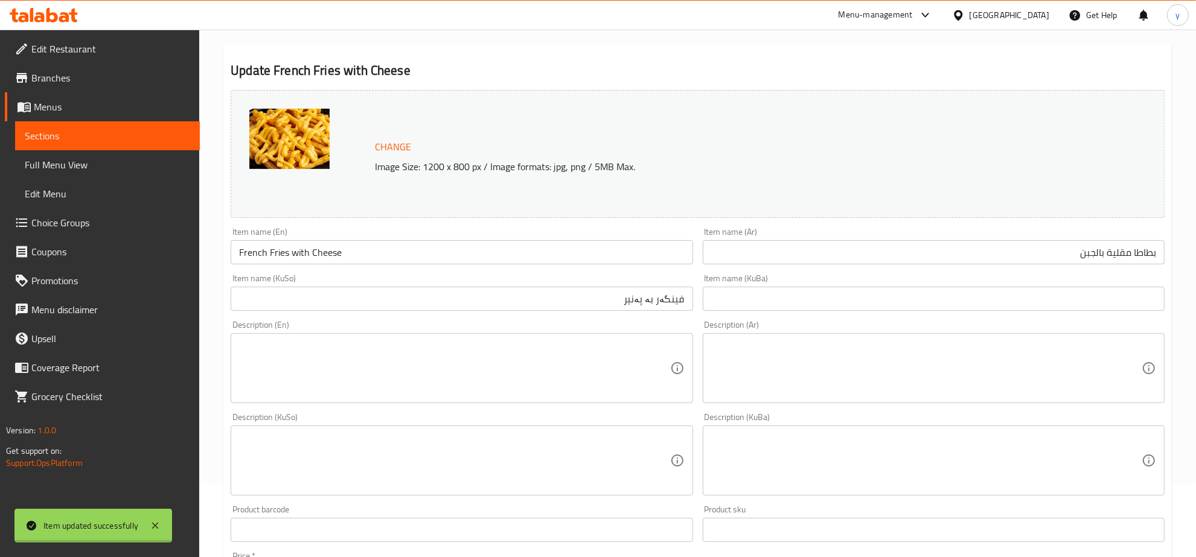
click at [311, 228] on div "Item name (En) French Fries with Cheese Item name (En)" at bounding box center [462, 246] width 462 height 37
click at [308, 255] on input "French Fries with Cheese" at bounding box center [462, 252] width 462 height 24
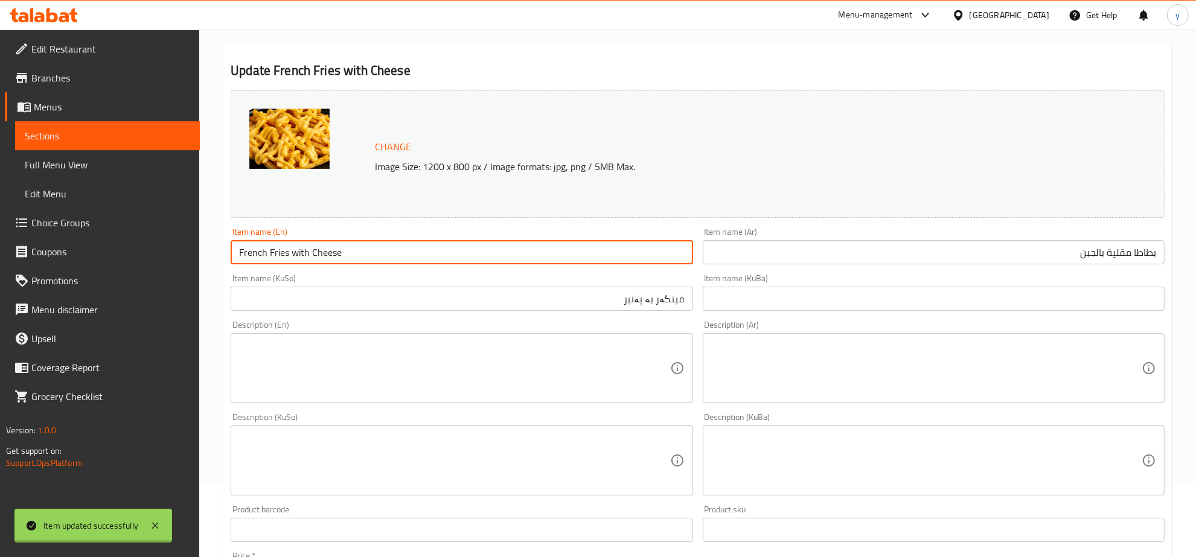
click at [308, 255] on input "French Fries with Cheese" at bounding box center [462, 252] width 462 height 24
click at [64, 161] on span "Full Menu View" at bounding box center [107, 165] width 165 height 14
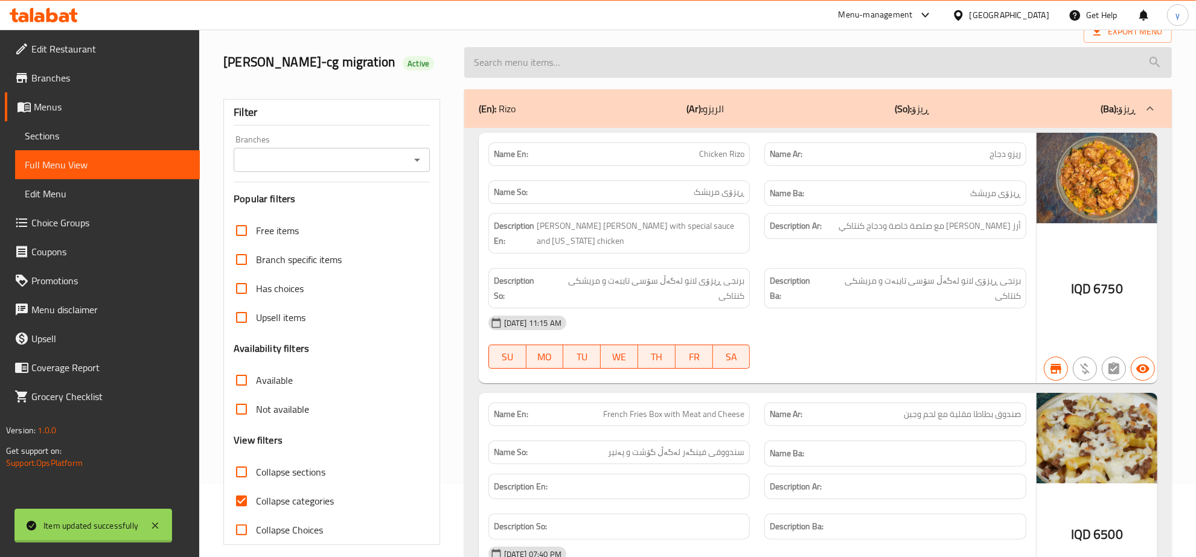
click at [554, 56] on input "search" at bounding box center [818, 62] width 708 height 31
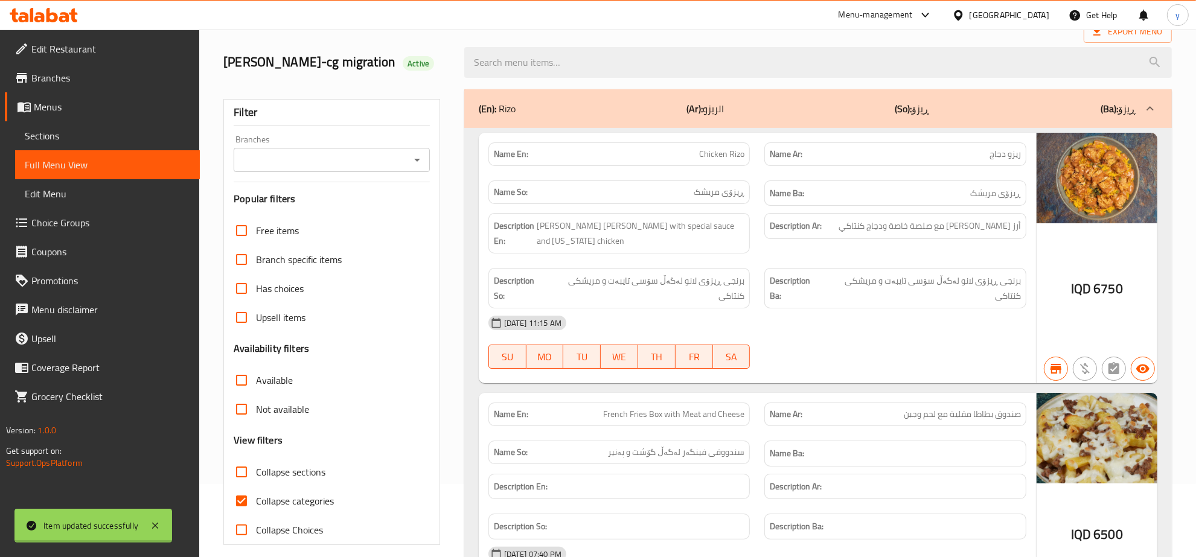
paste input "French Fries with Cheese"
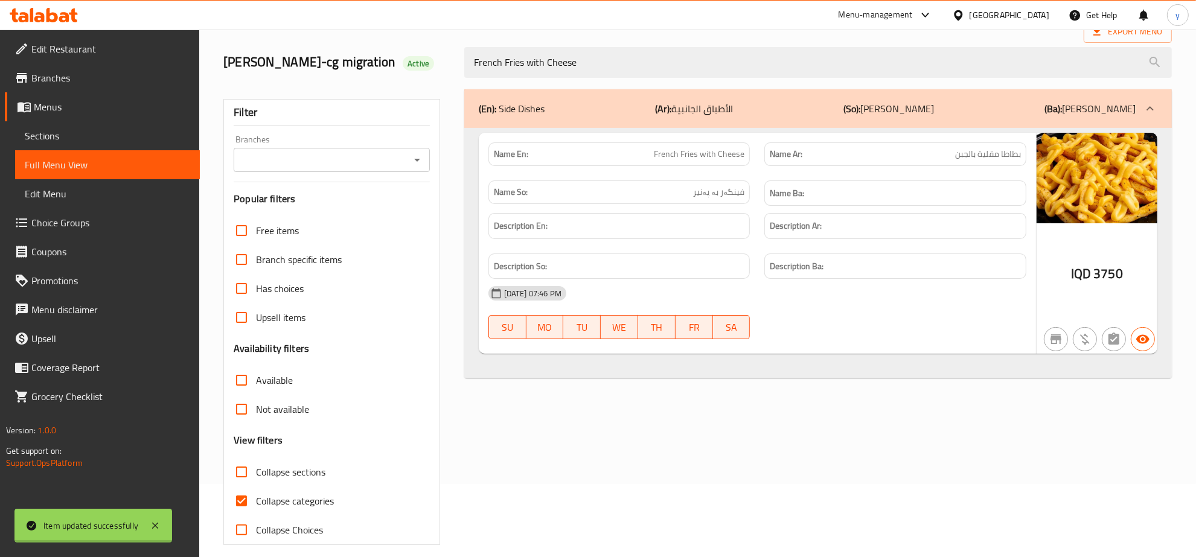
click at [414, 160] on icon "Open" at bounding box center [417, 160] width 14 height 14
type input "French Fries with Cheese"
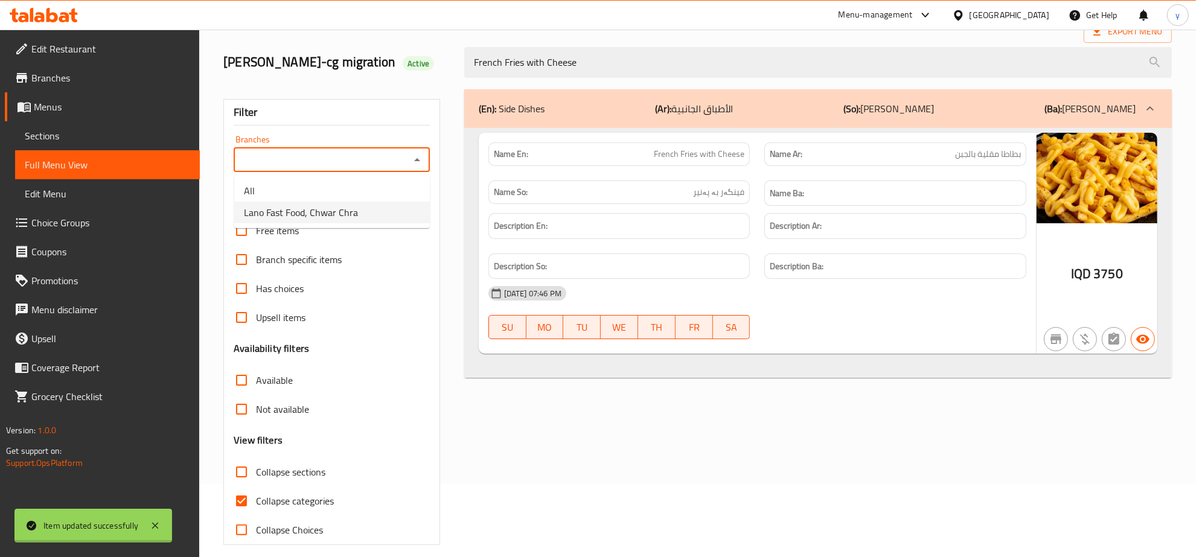
click at [377, 206] on li "Lano Fast Food, Chwar Chra" at bounding box center [332, 213] width 196 height 22
type input "Lano Fast Food, Chwar Chra"
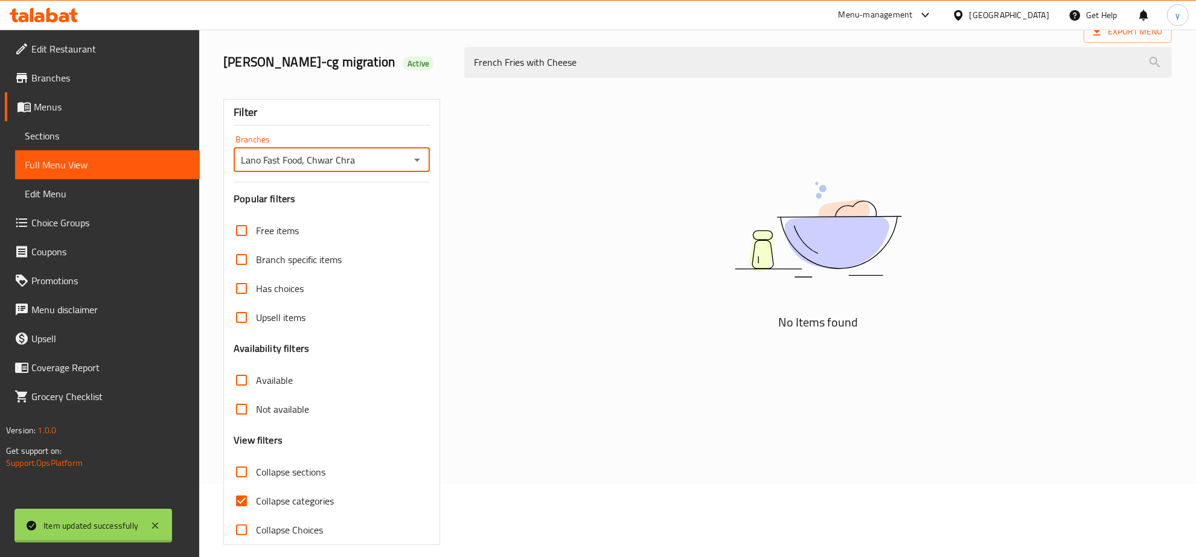
scroll to position [85, 0]
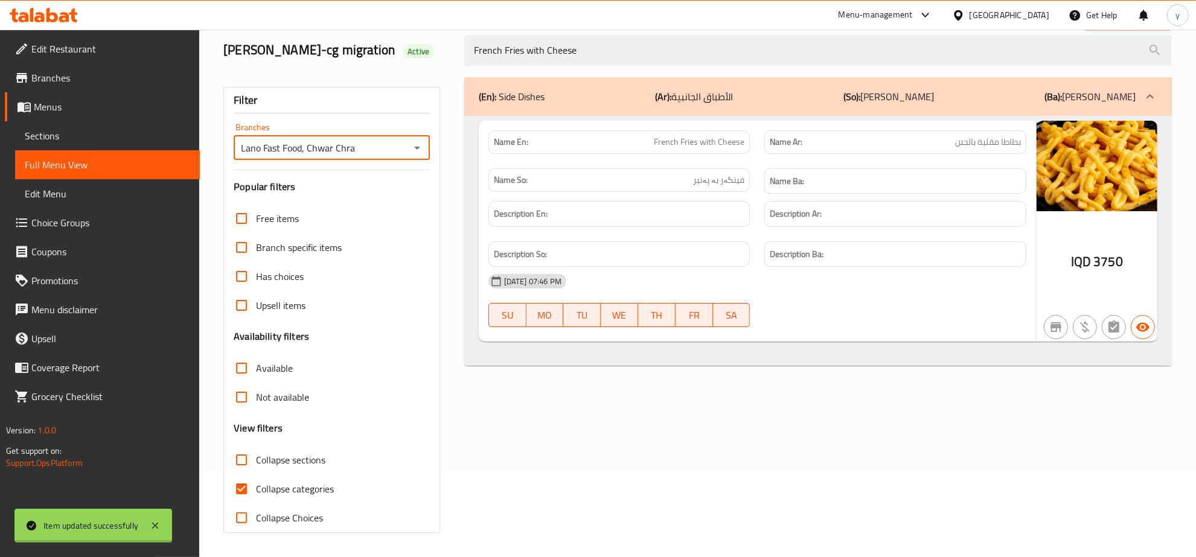
click at [248, 491] on input "Collapse categories" at bounding box center [241, 489] width 29 height 29
checkbox input "false"
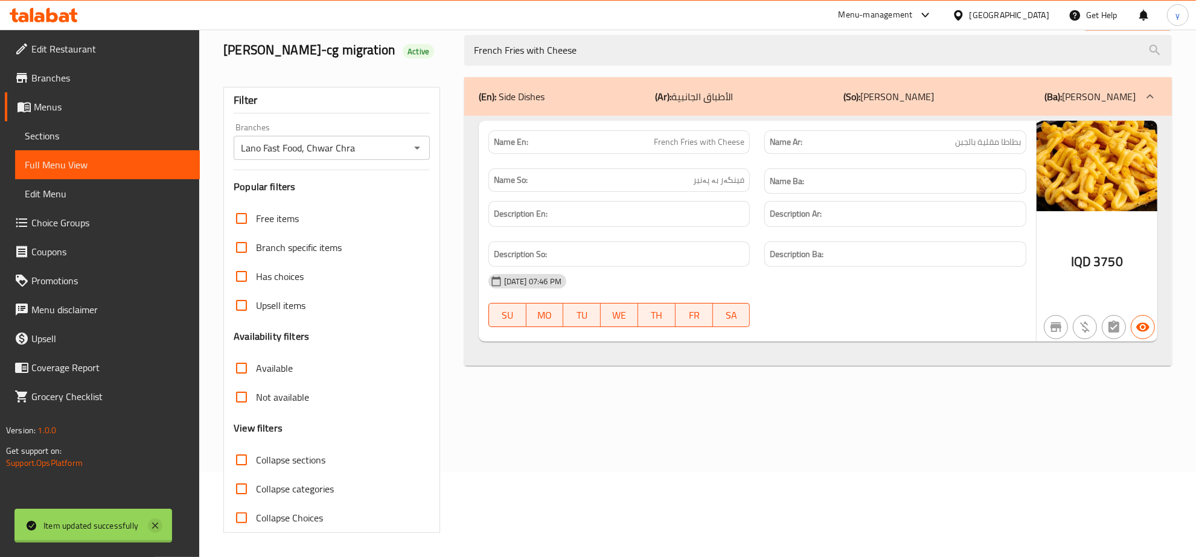
click at [157, 521] on icon at bounding box center [155, 526] width 14 height 14
